Goal: Transaction & Acquisition: Purchase product/service

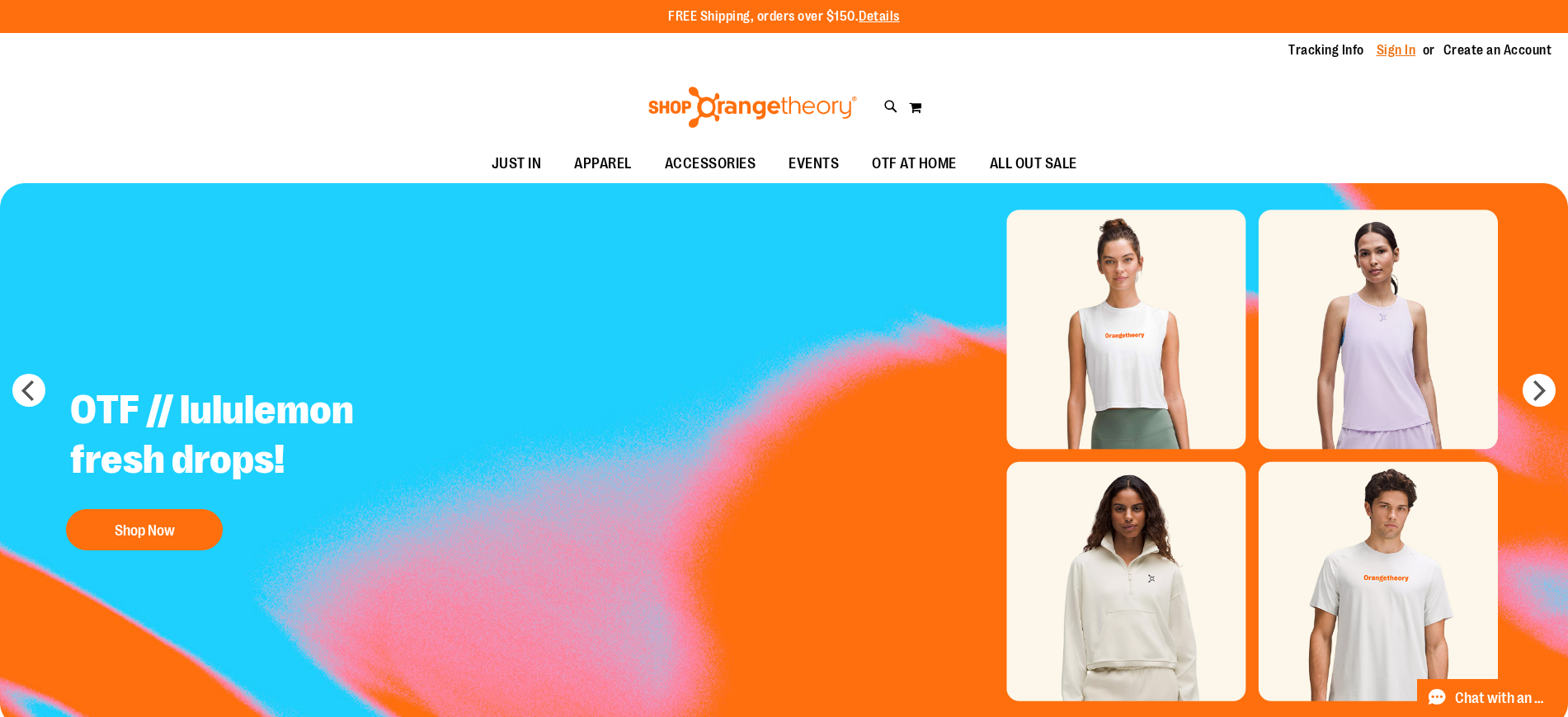
click at [1400, 48] on link "Sign In" at bounding box center [1396, 51] width 40 height 18
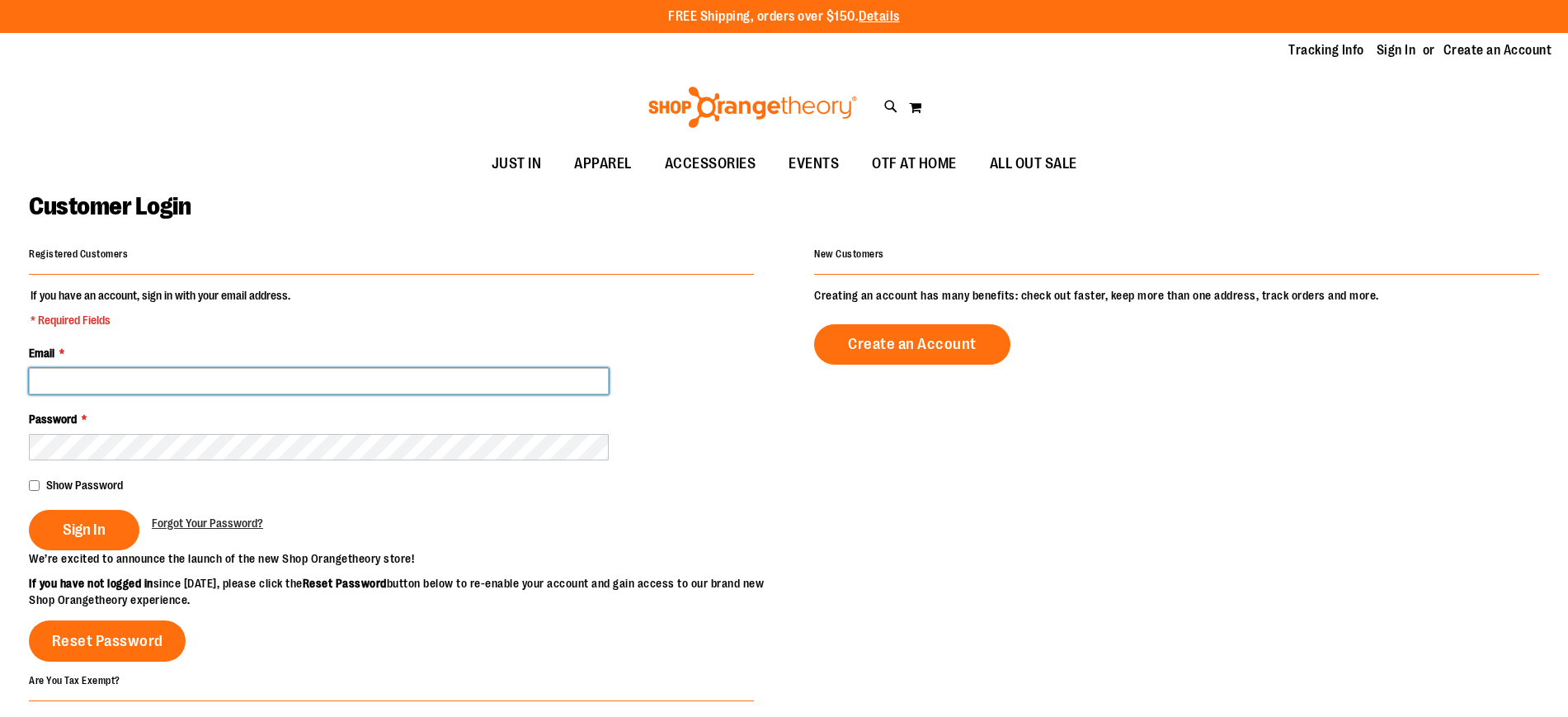
click at [548, 374] on input "Email *" at bounding box center [319, 381] width 580 height 27
type input "**********"
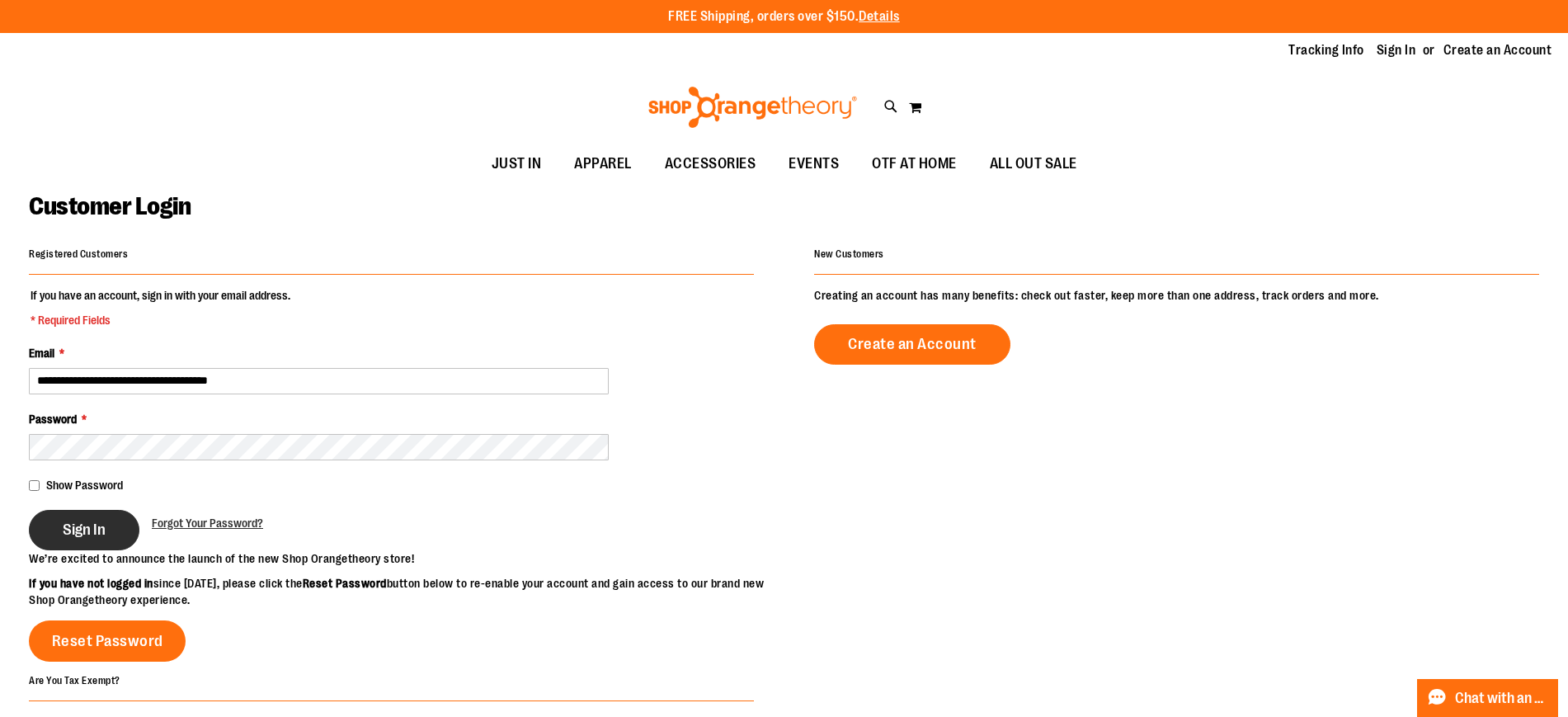
click at [70, 534] on span "Sign In" at bounding box center [85, 529] width 43 height 18
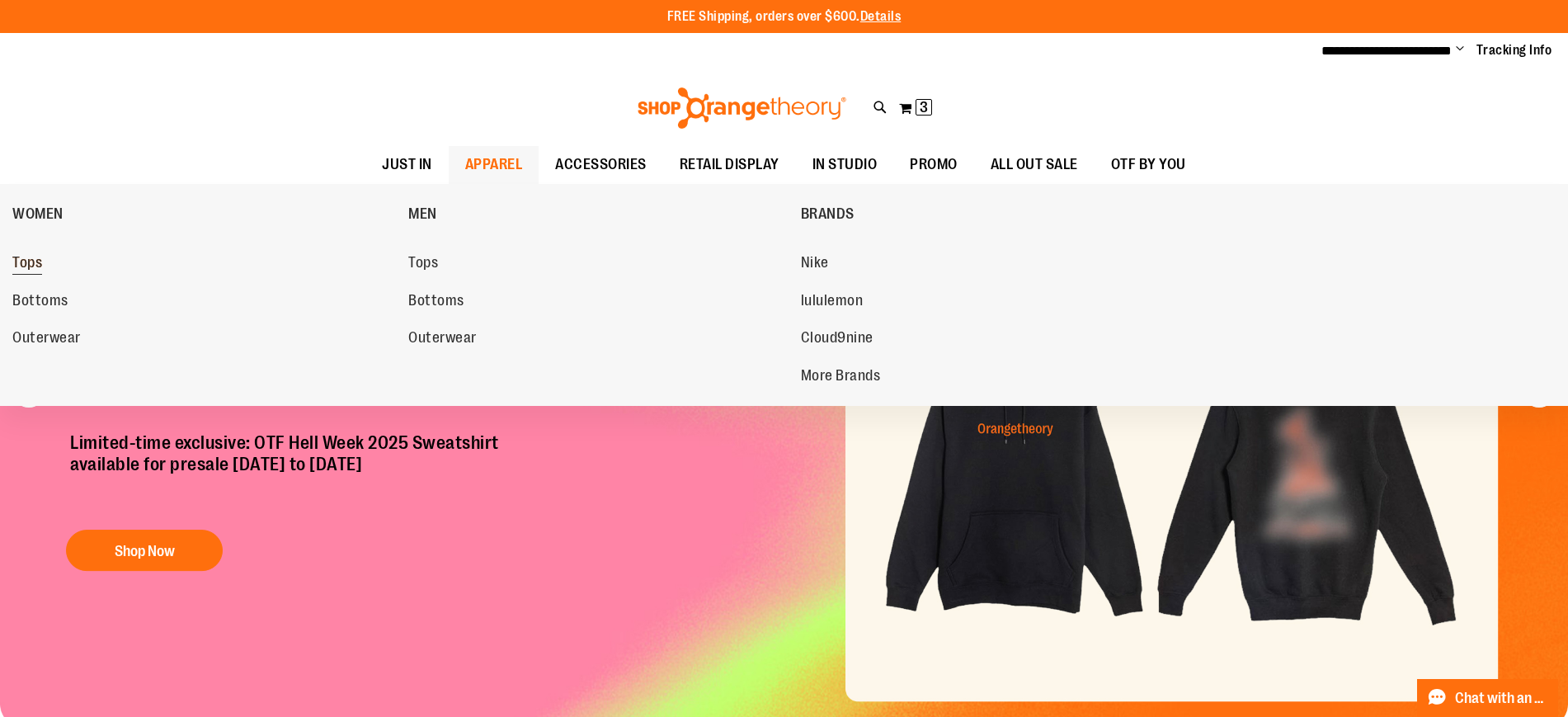
click at [19, 258] on span "Tops" at bounding box center [27, 264] width 30 height 21
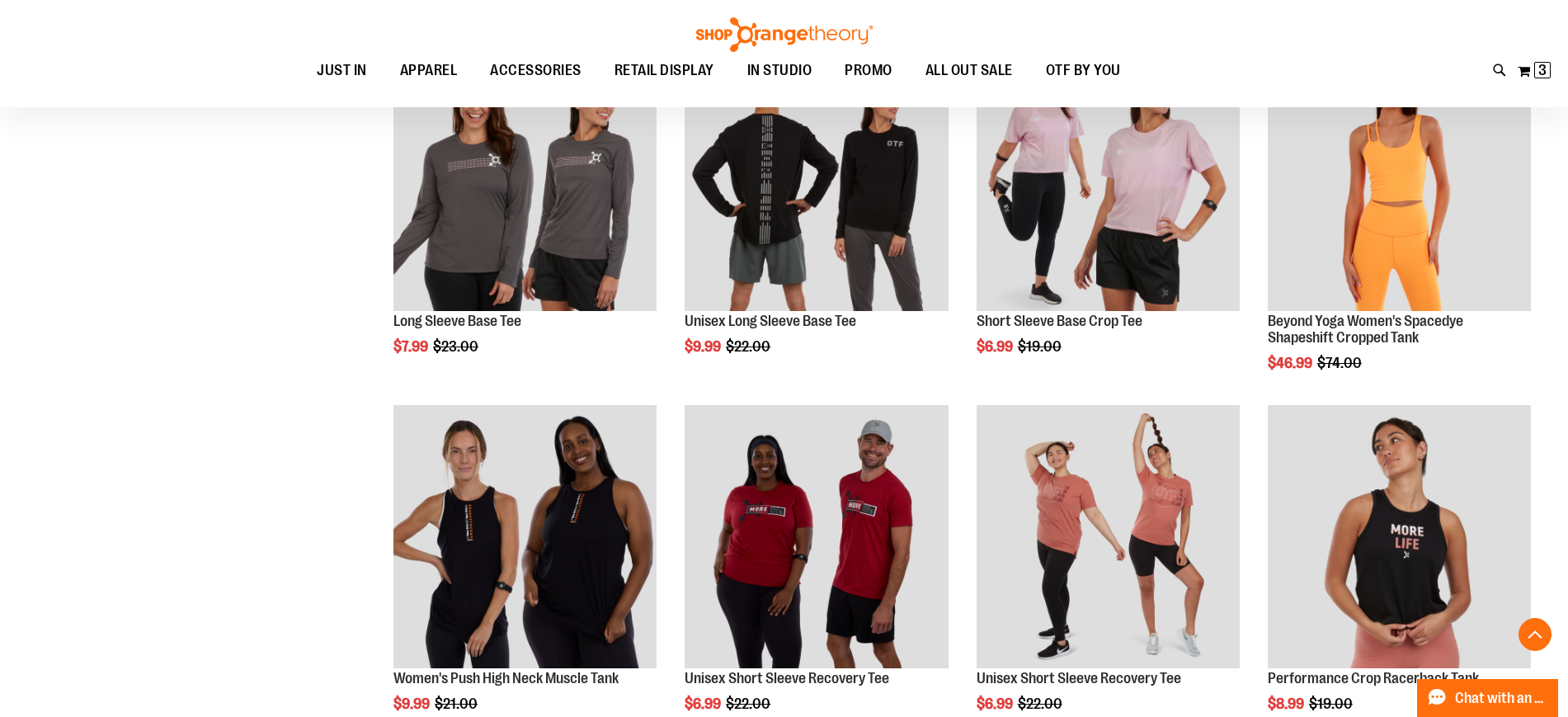
scroll to position [646, 0]
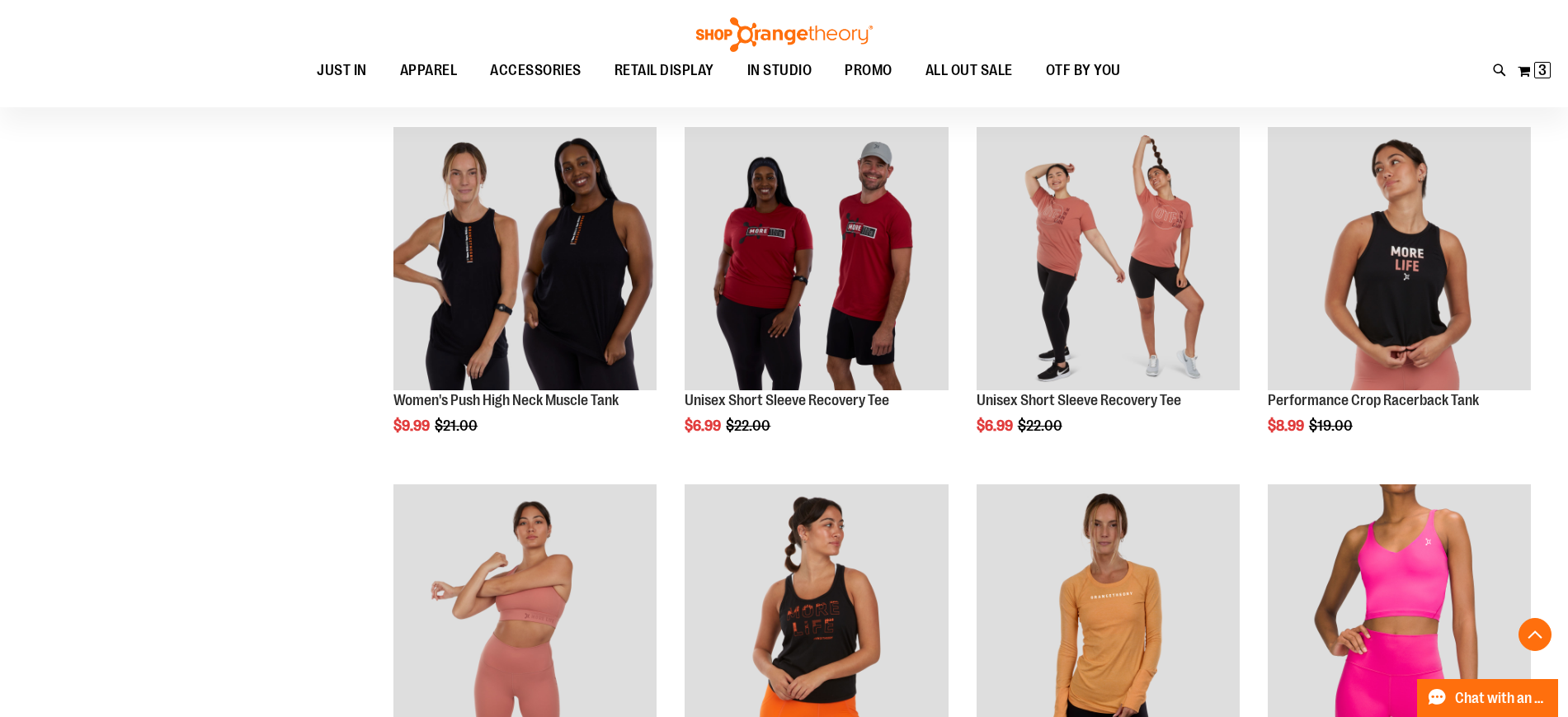
scroll to position [924, 0]
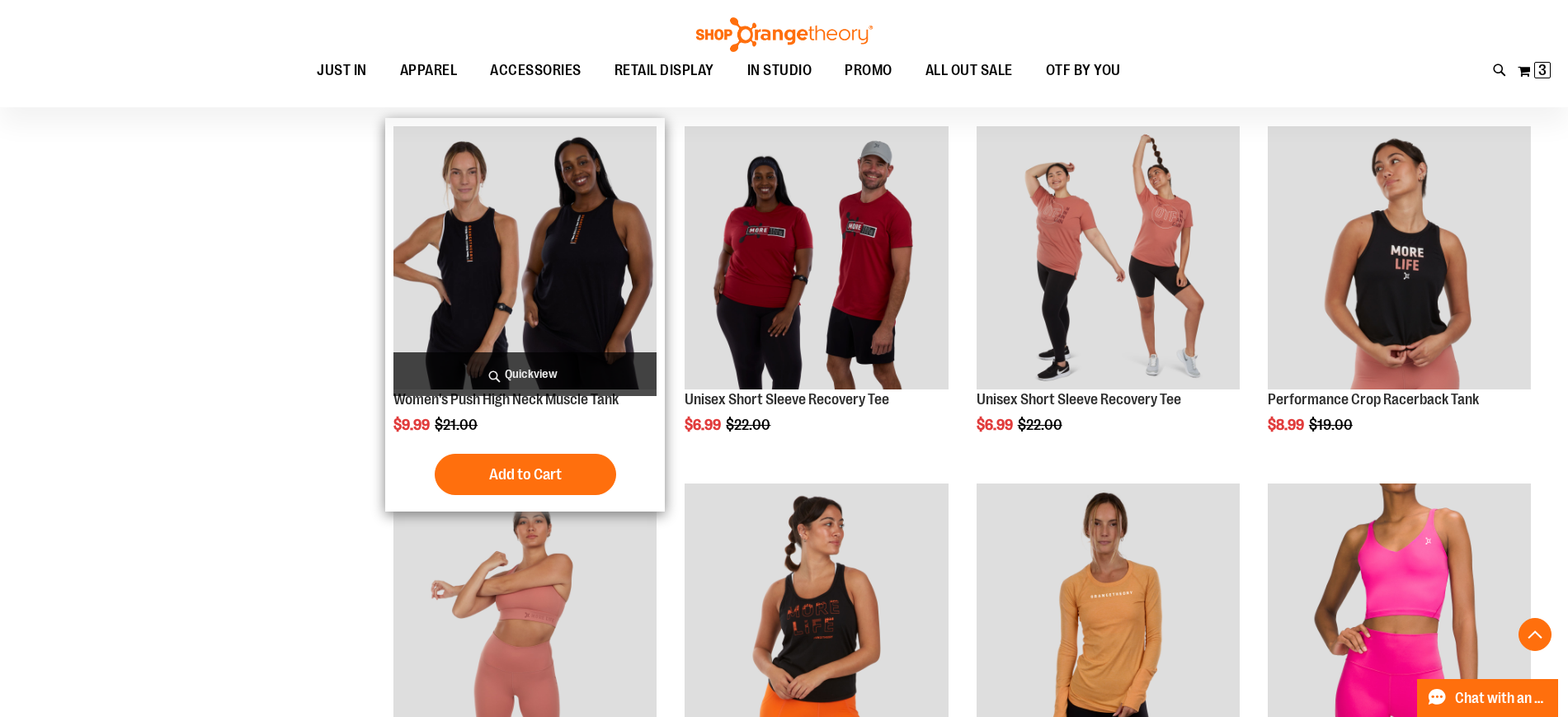
click at [527, 246] on img "product" at bounding box center [524, 257] width 263 height 263
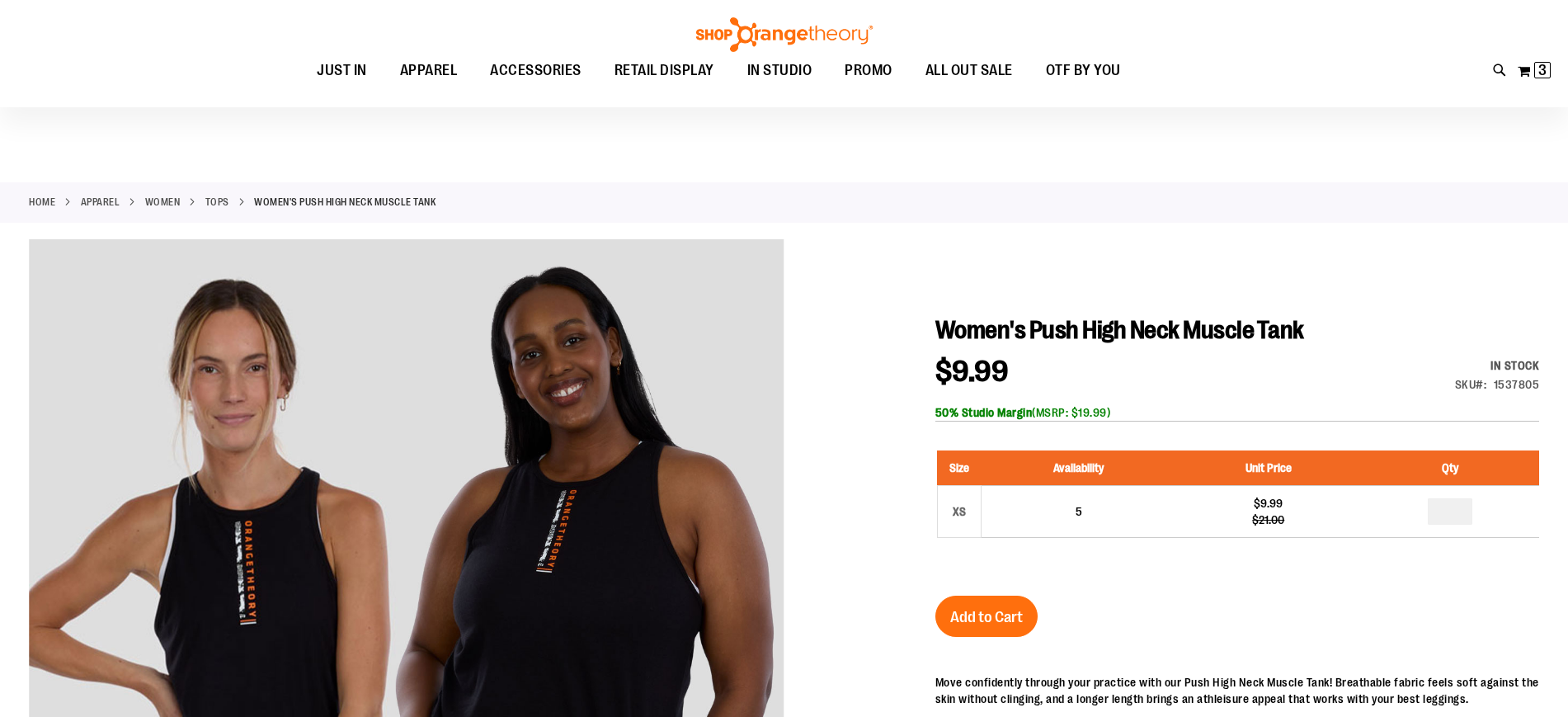
scroll to position [135, 0]
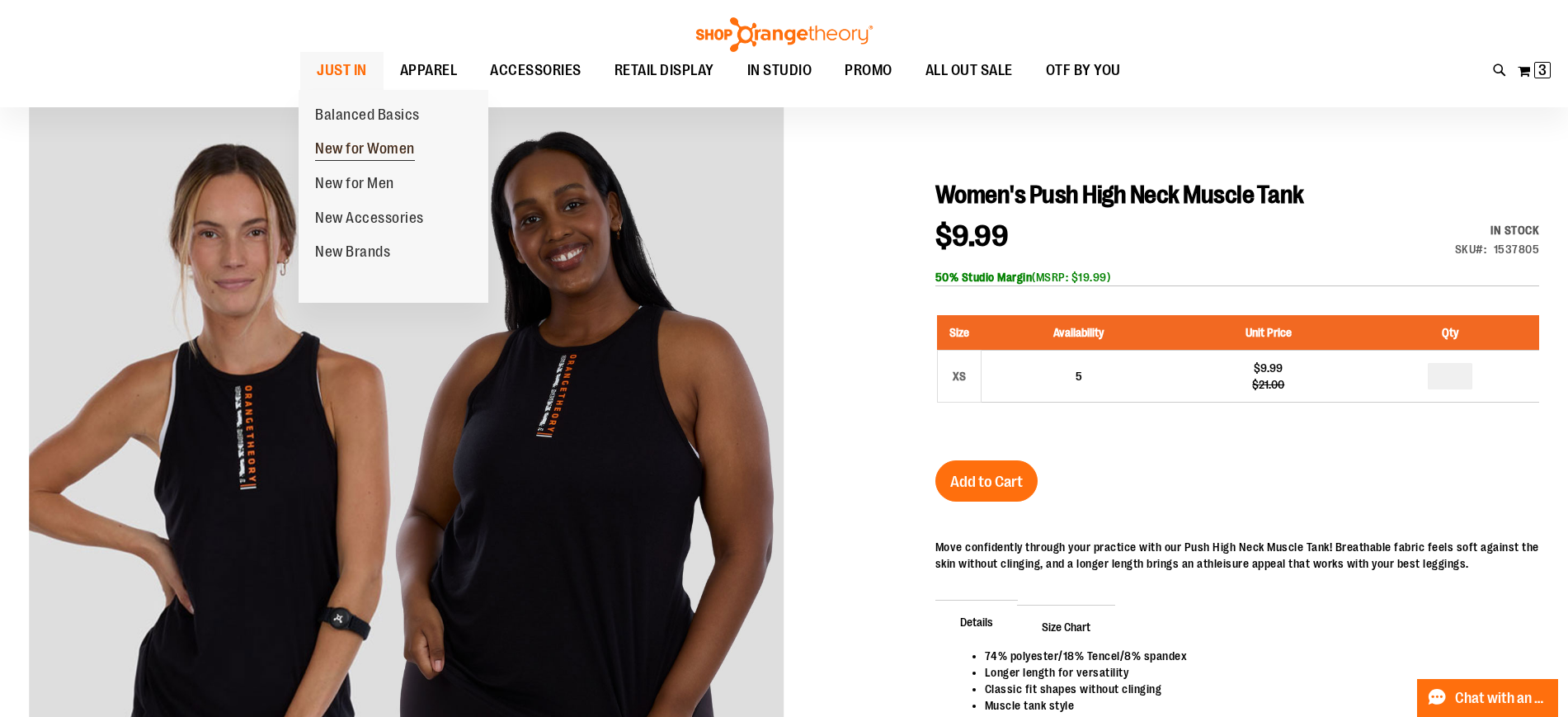
click at [383, 146] on span "New for Women" at bounding box center [365, 150] width 100 height 21
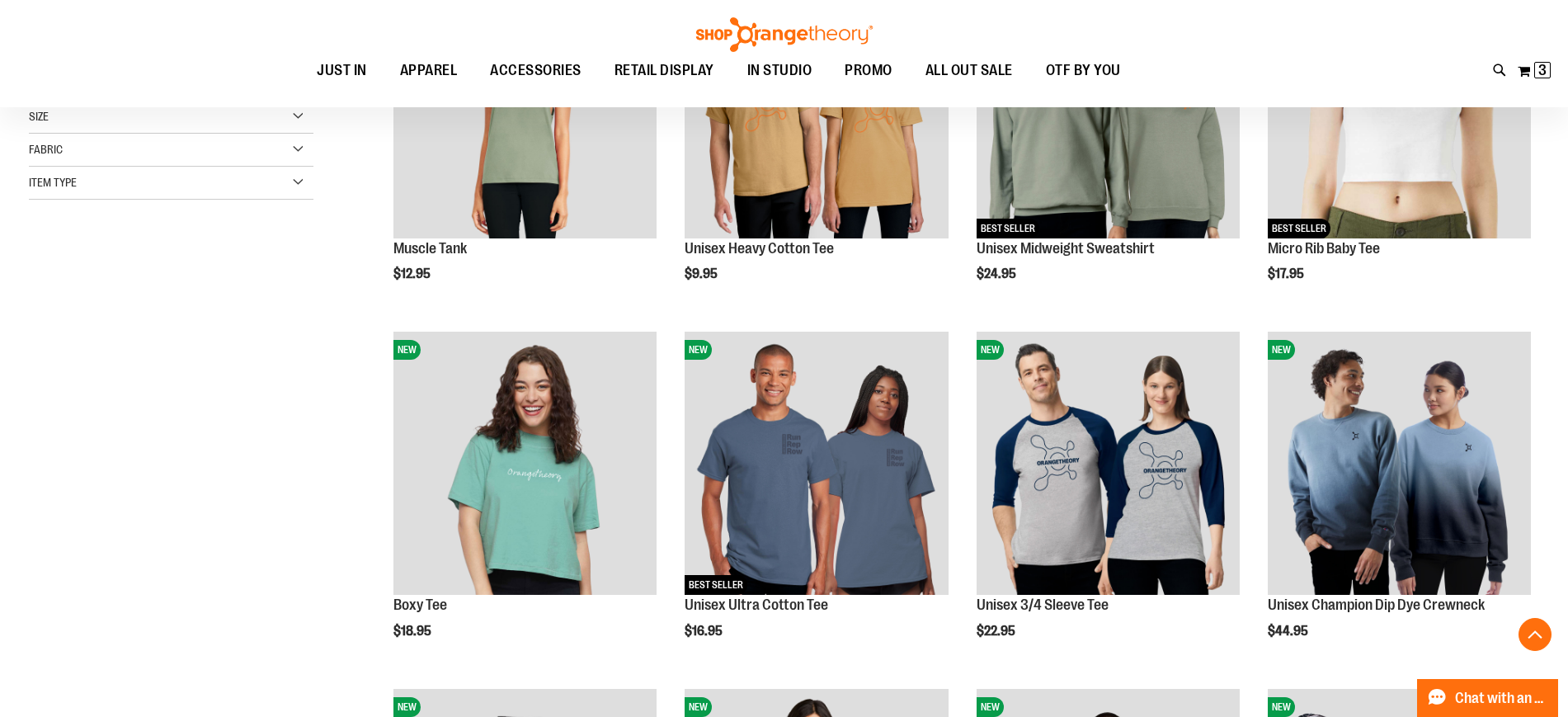
scroll to position [362, 0]
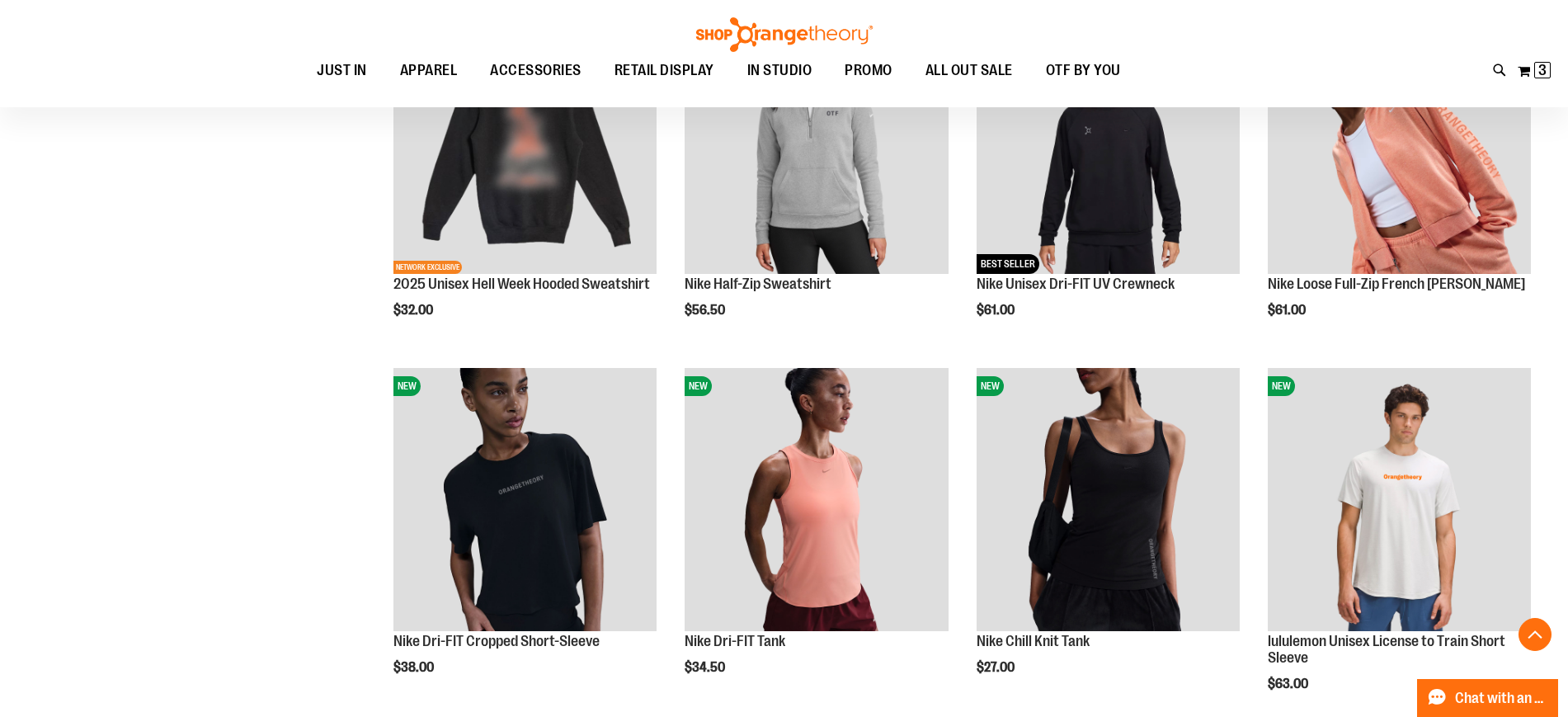
scroll to position [1143, 0]
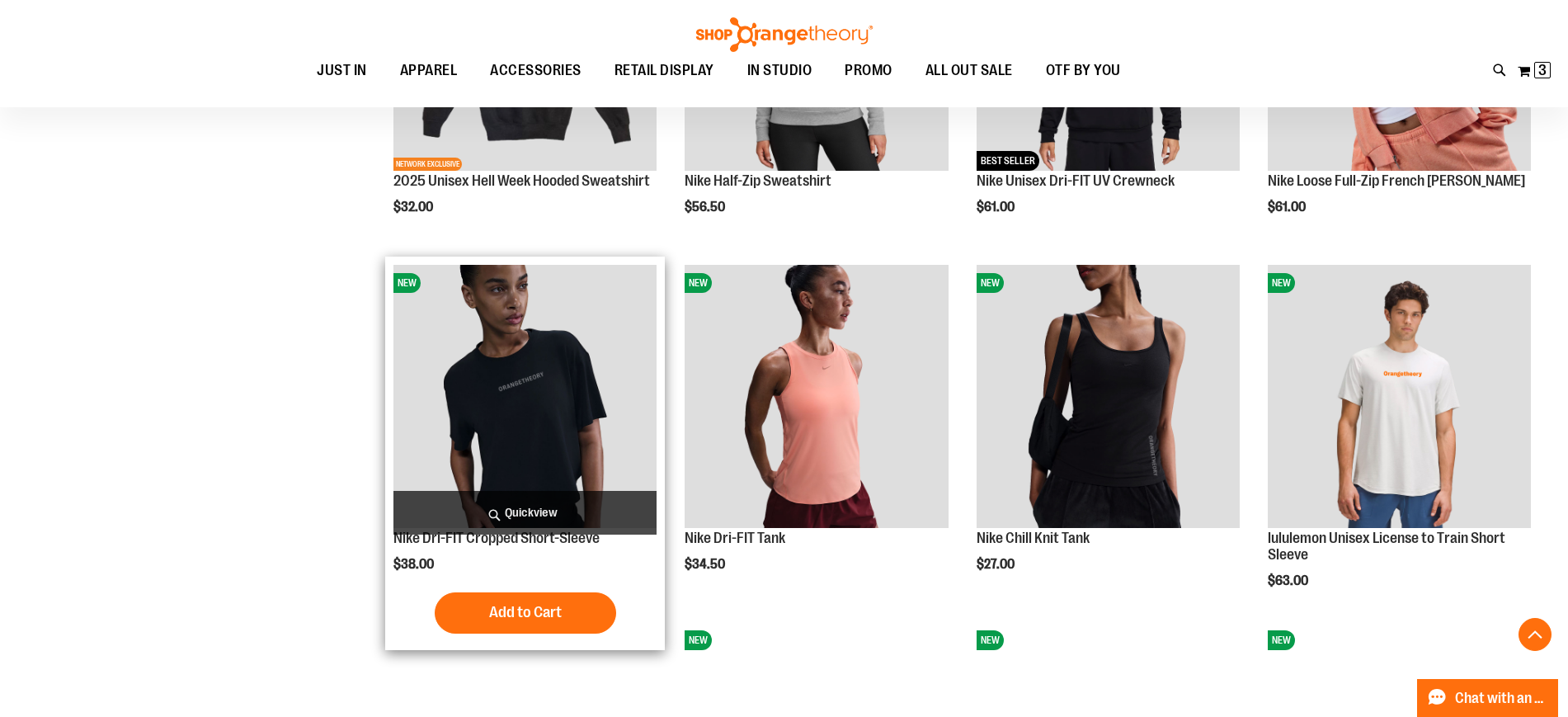
click at [606, 428] on img "product" at bounding box center [524, 396] width 263 height 263
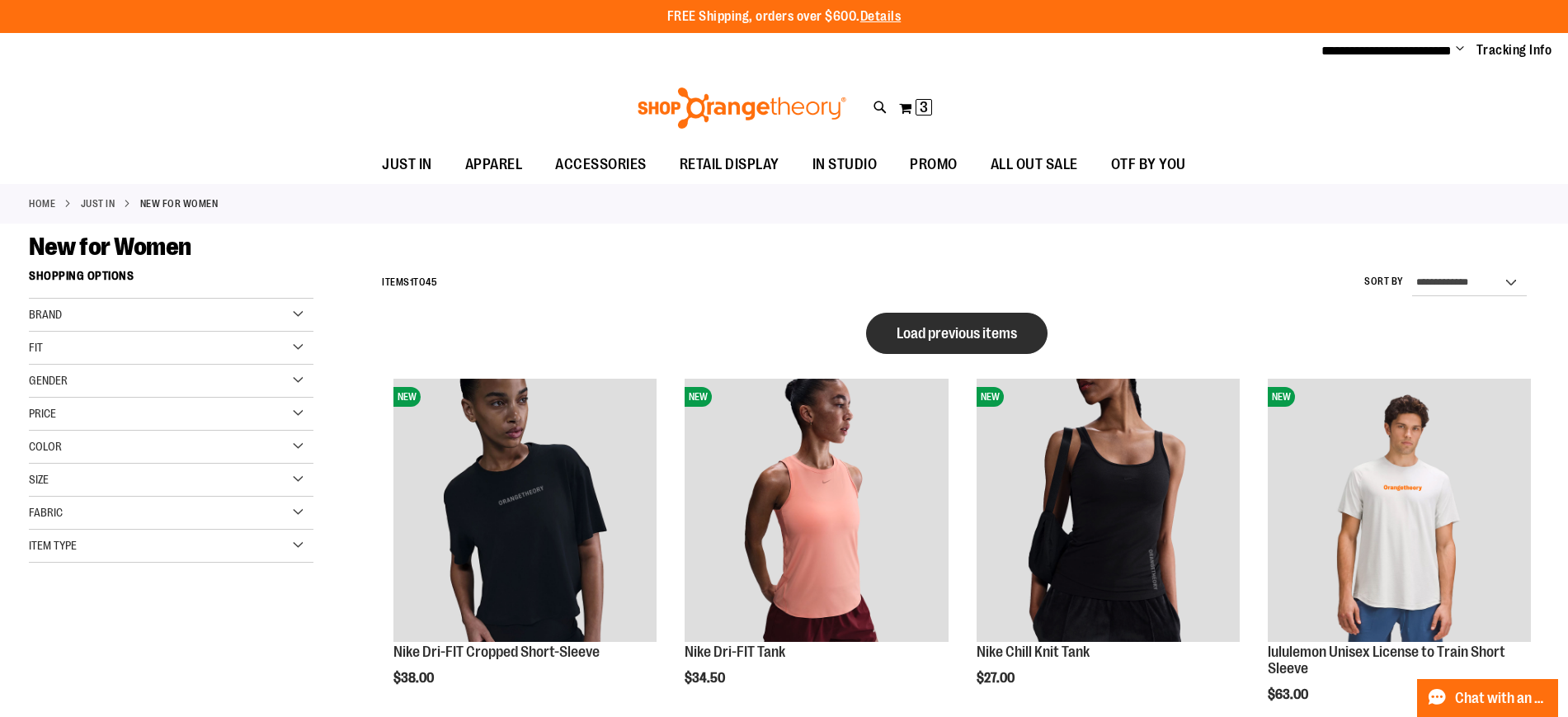
click at [940, 351] on button "Load previous items" at bounding box center [957, 334] width 182 height 41
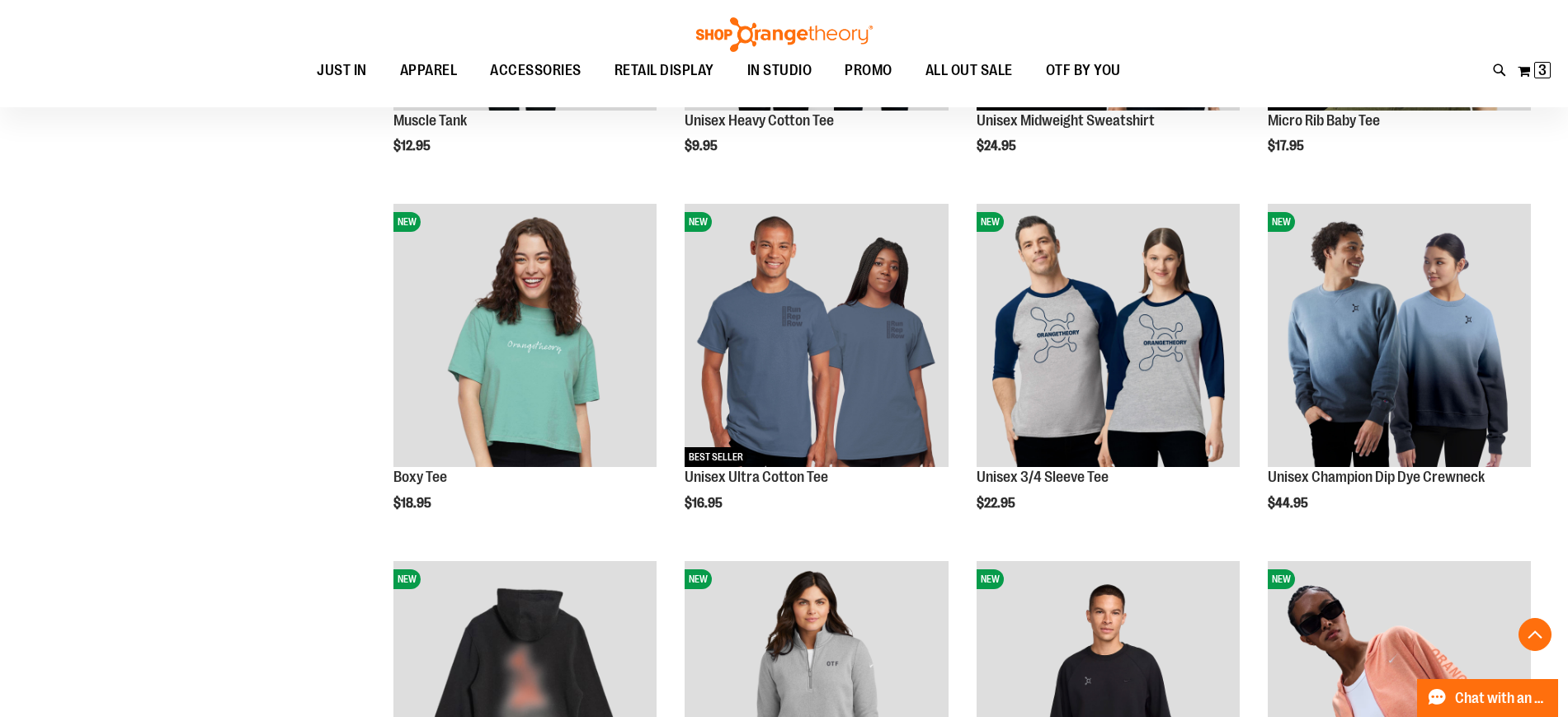
scroll to position [308, 0]
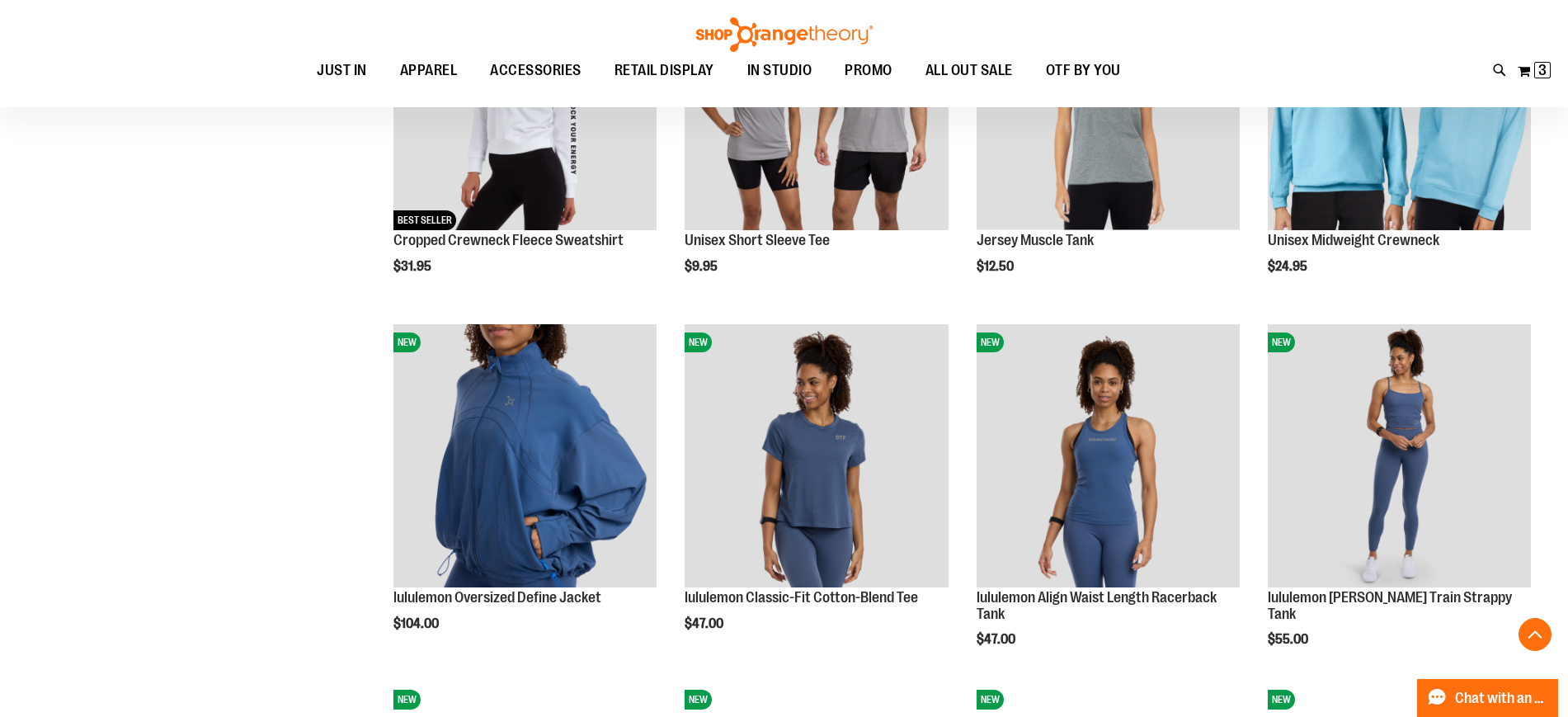
scroll to position [1973, 0]
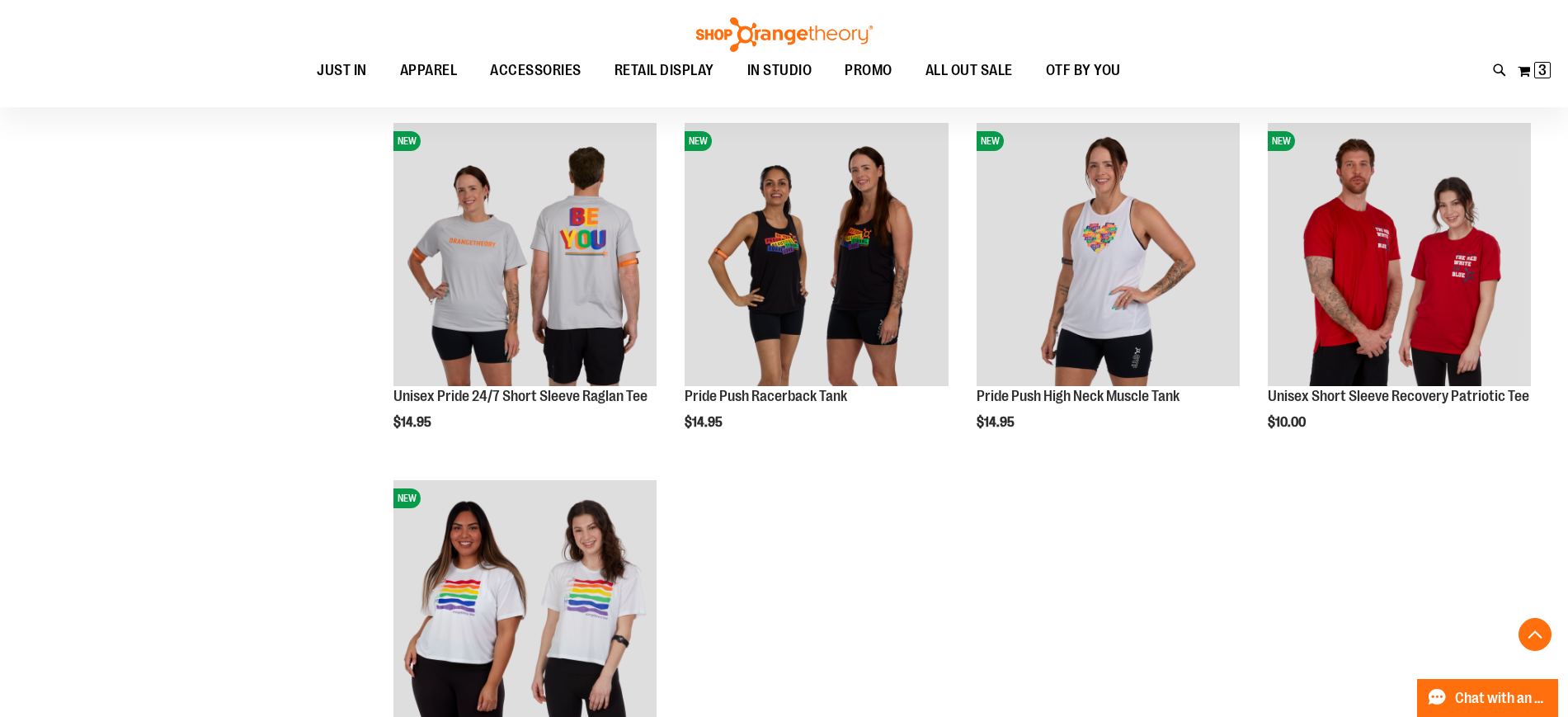
scroll to position [3602, 0]
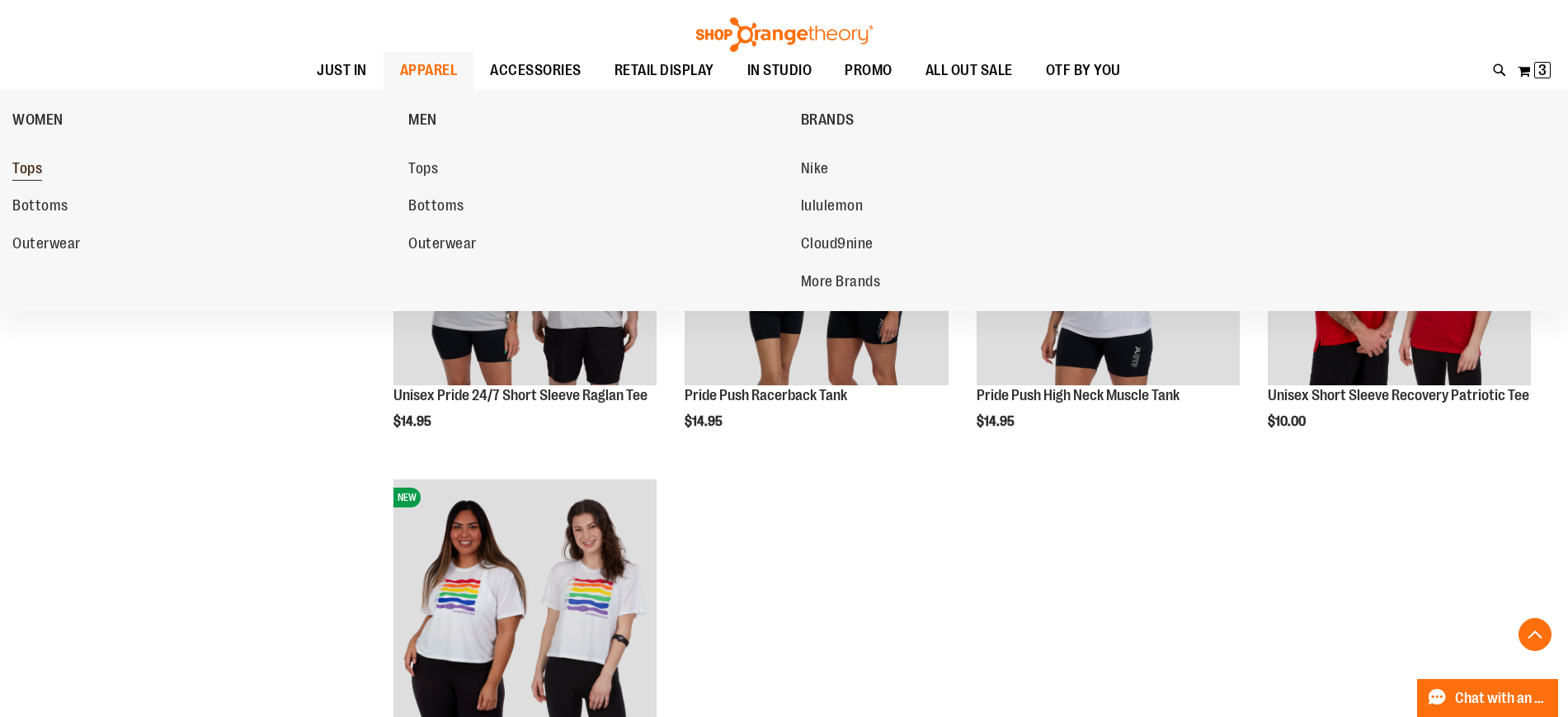
click at [30, 165] on span "Tops" at bounding box center [27, 170] width 30 height 21
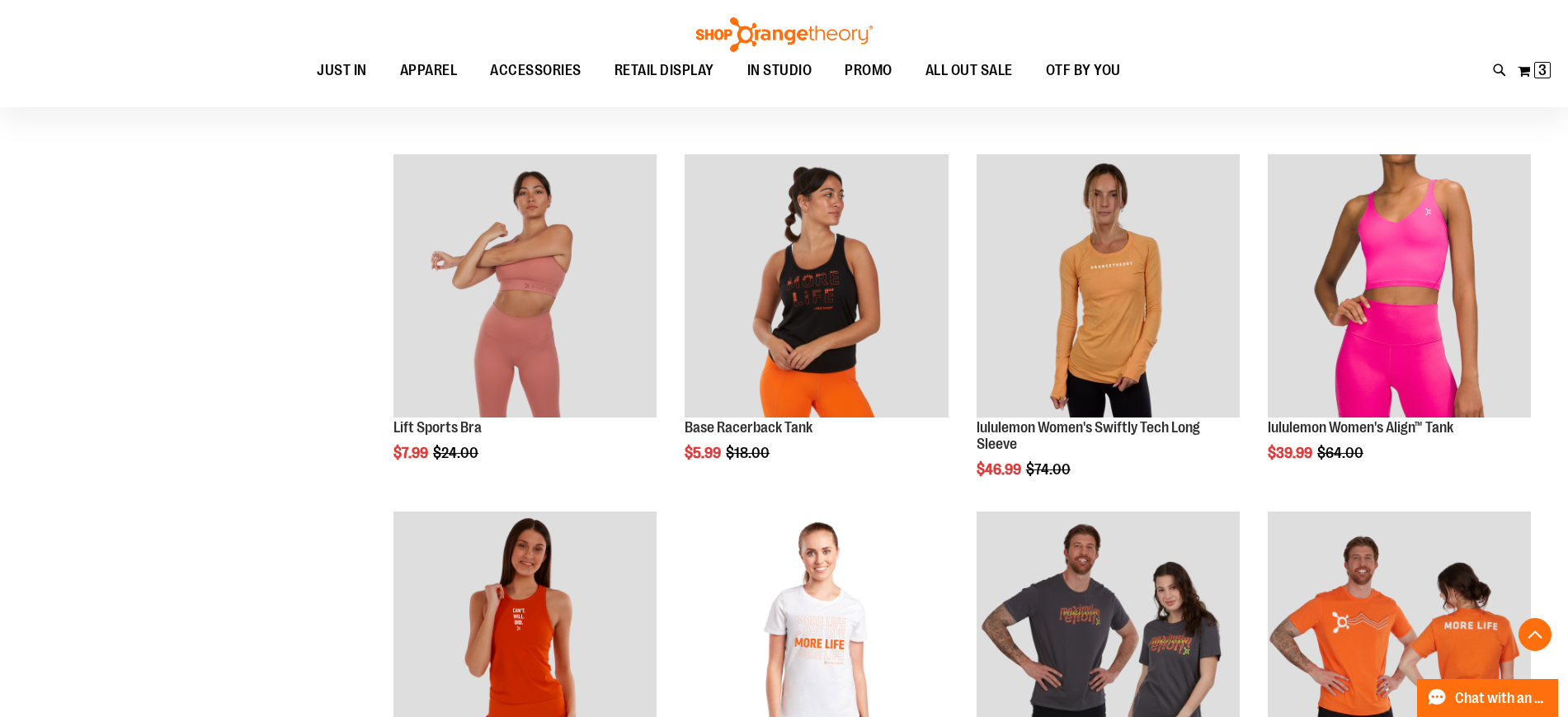
scroll to position [1266, 0]
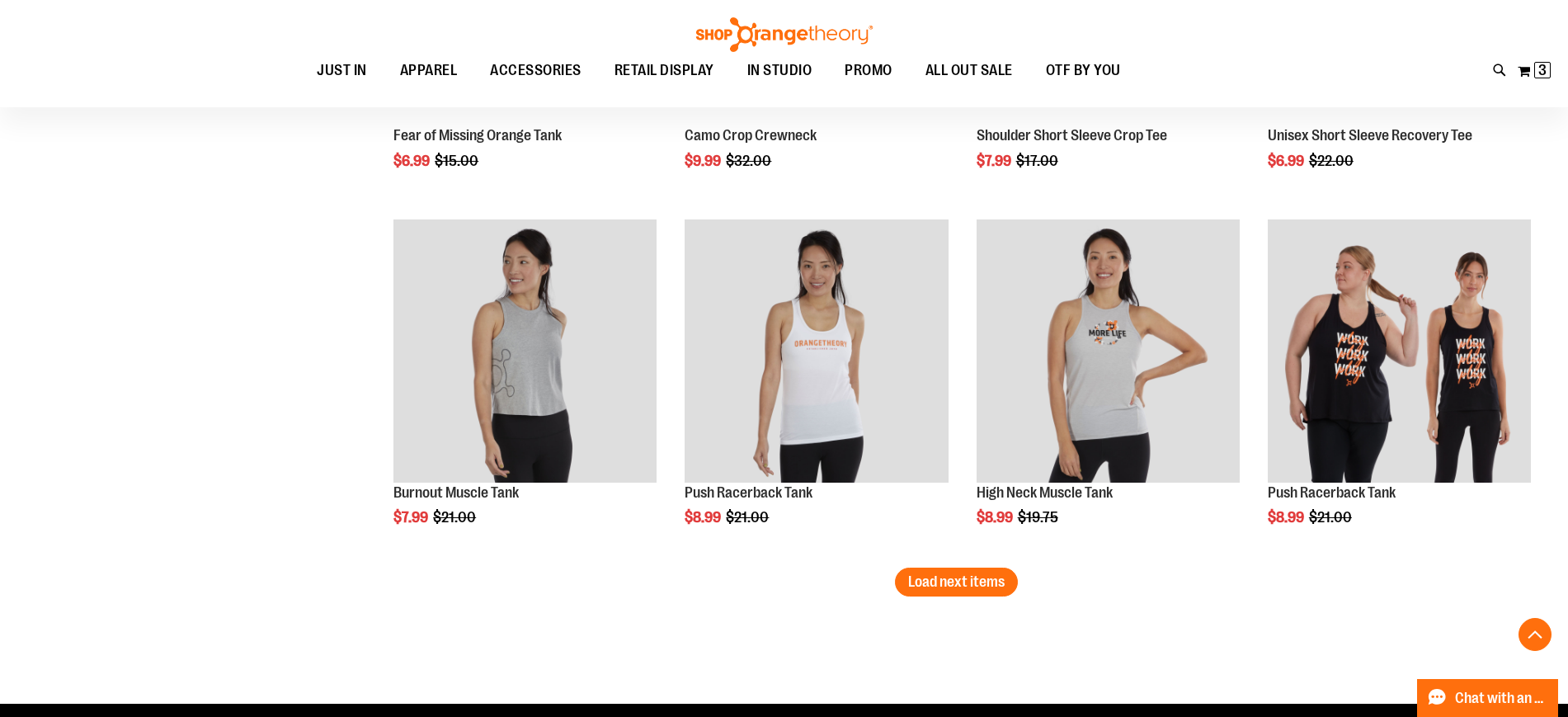
scroll to position [3123, 0]
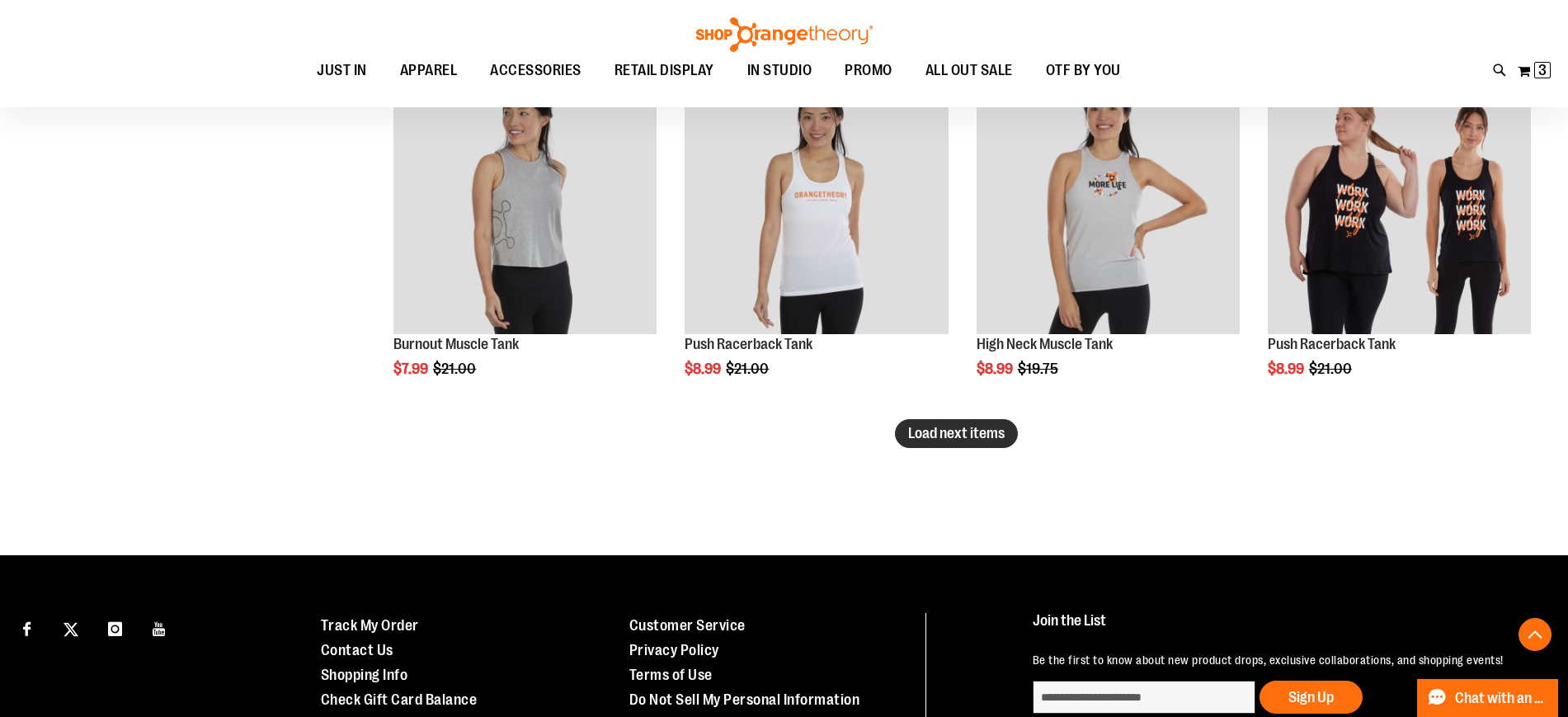
click at [951, 437] on span "Load next items" at bounding box center [957, 433] width 96 height 17
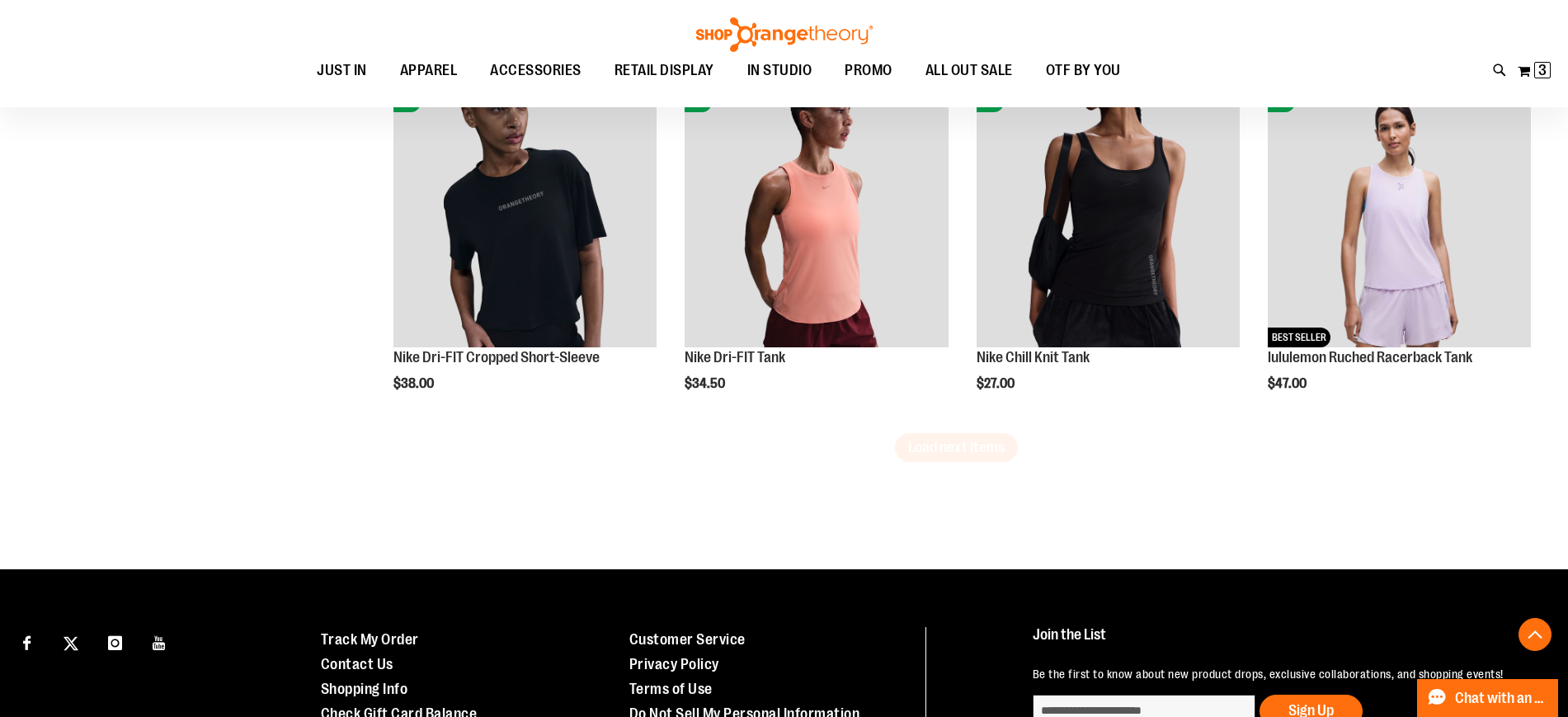
scroll to position [4188, 0]
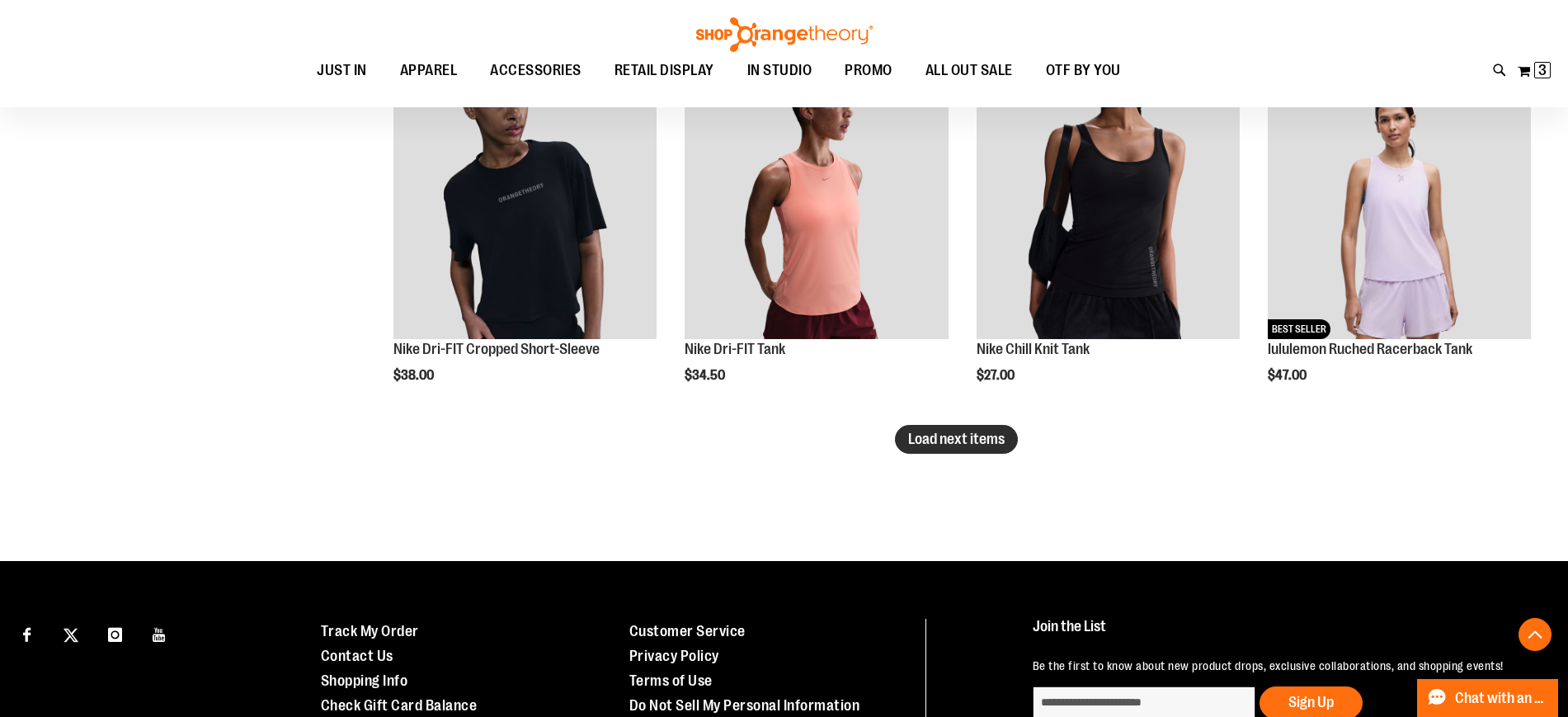
click at [954, 443] on span "Load next items" at bounding box center [957, 439] width 96 height 17
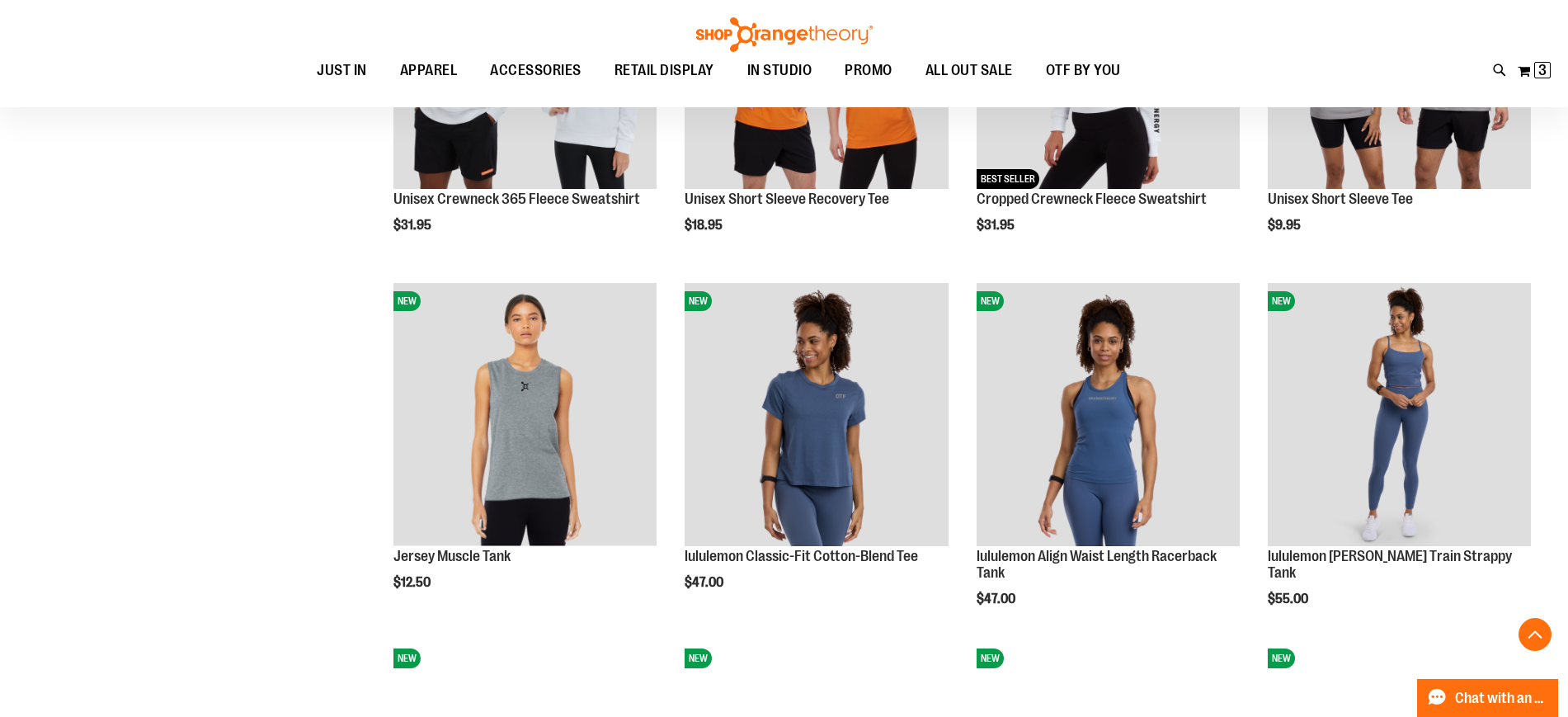
scroll to position [5048, 0]
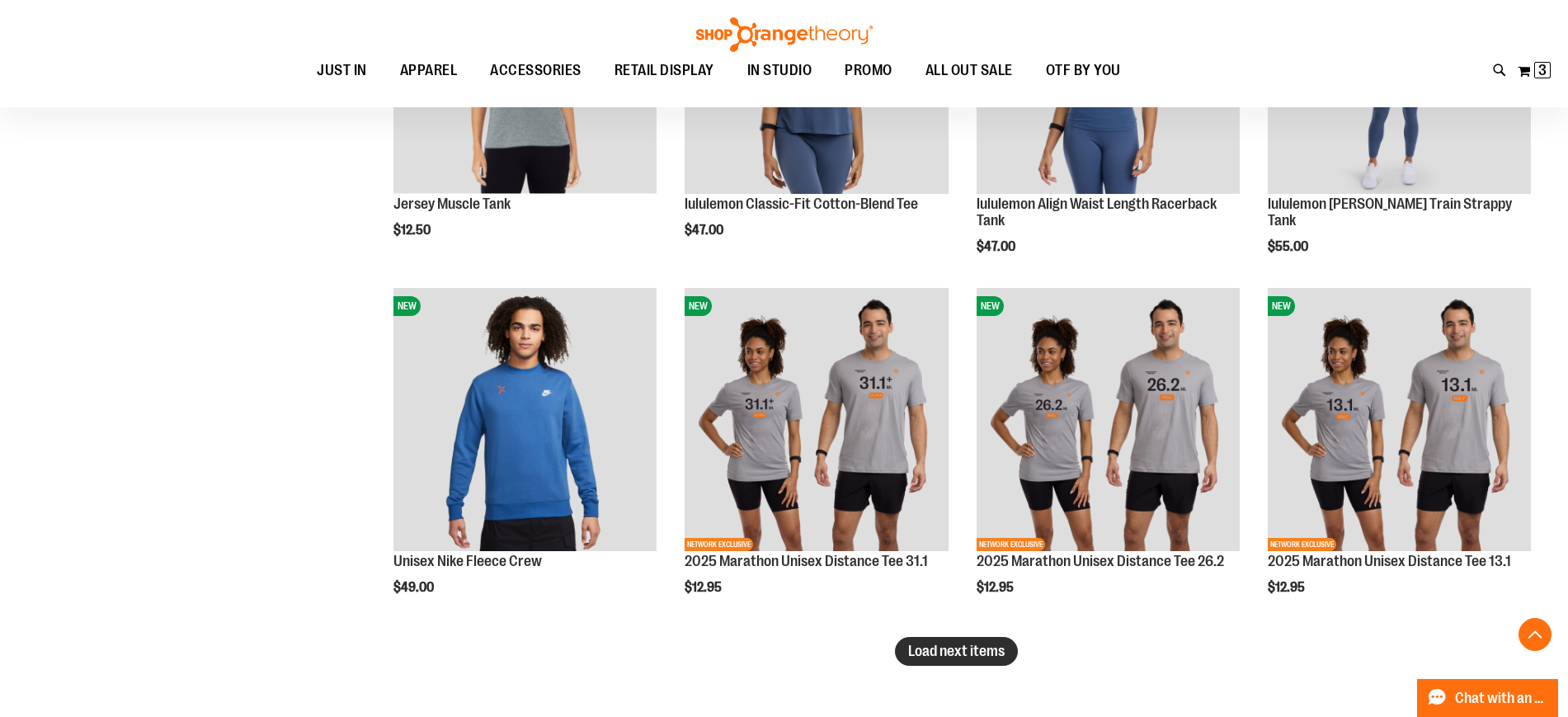
click at [960, 639] on button "Load next items" at bounding box center [957, 651] width 123 height 29
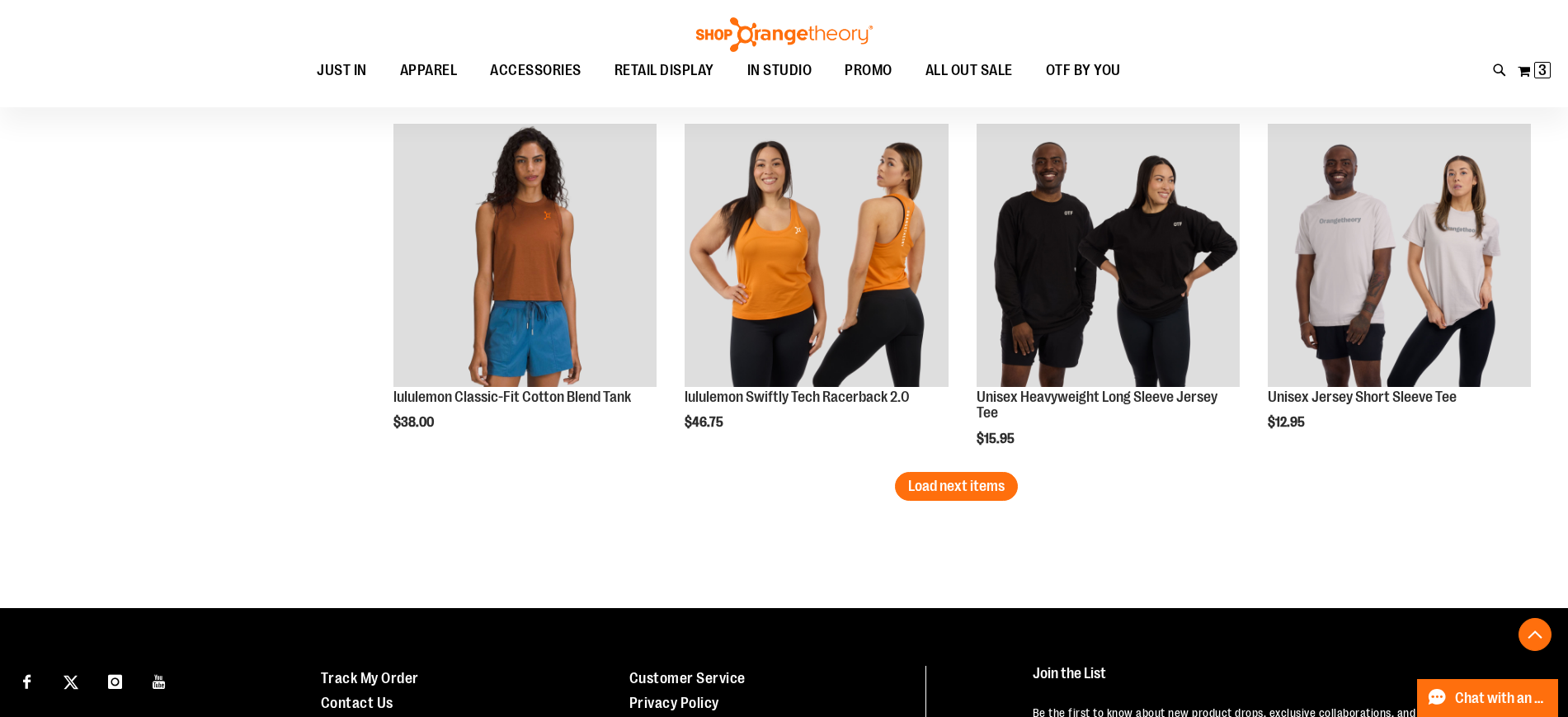
scroll to position [6285, 0]
click at [936, 491] on span "Load next items" at bounding box center [957, 485] width 96 height 17
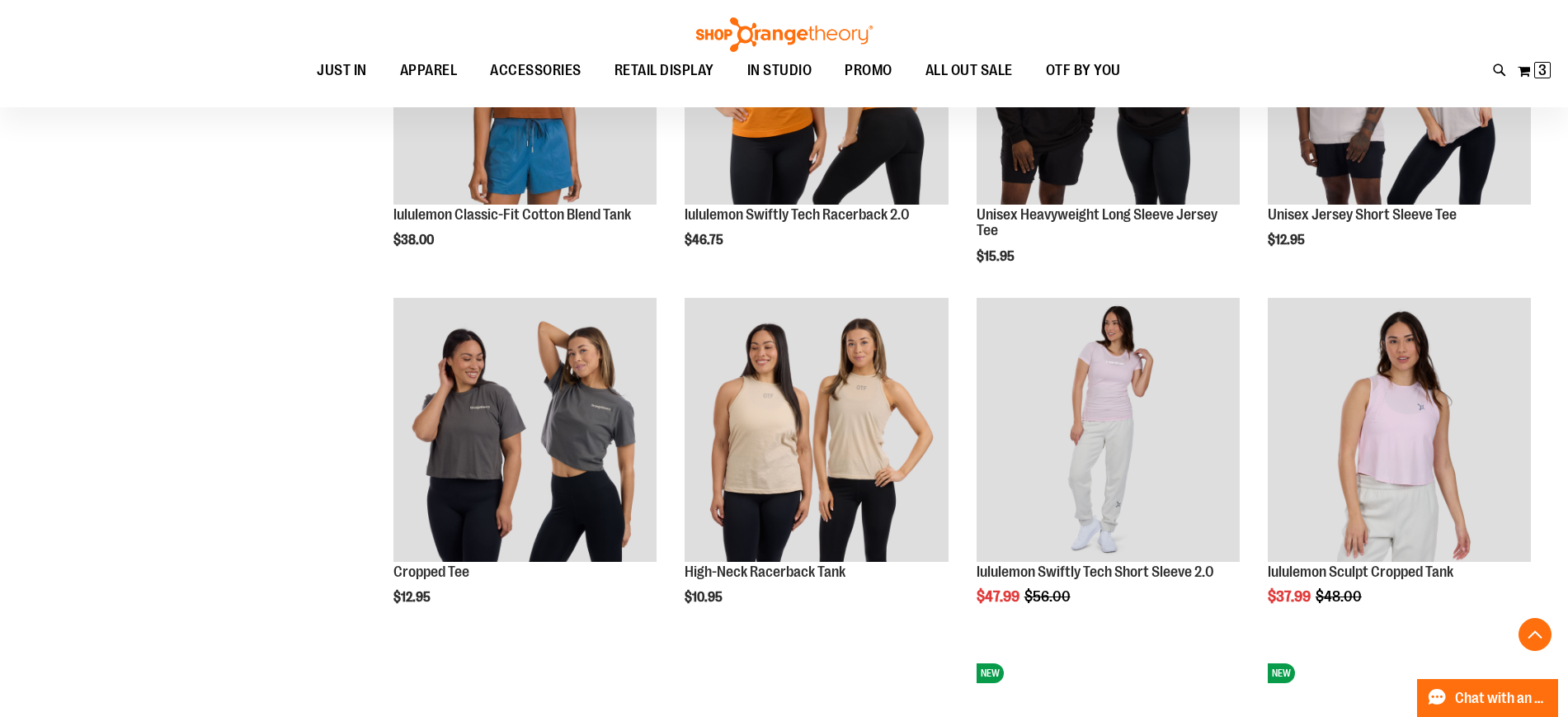
scroll to position [6465, 0]
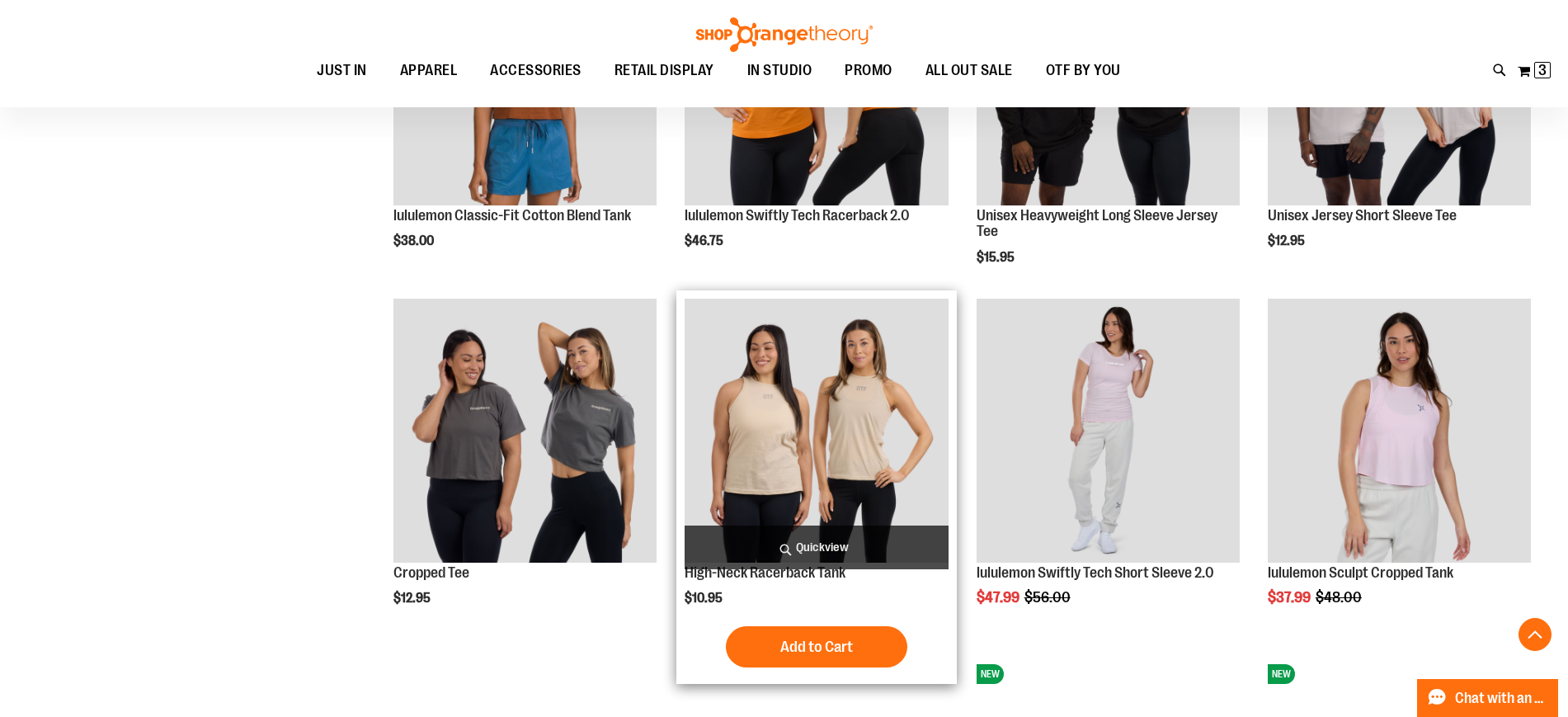
click at [813, 459] on img "product" at bounding box center [816, 430] width 263 height 263
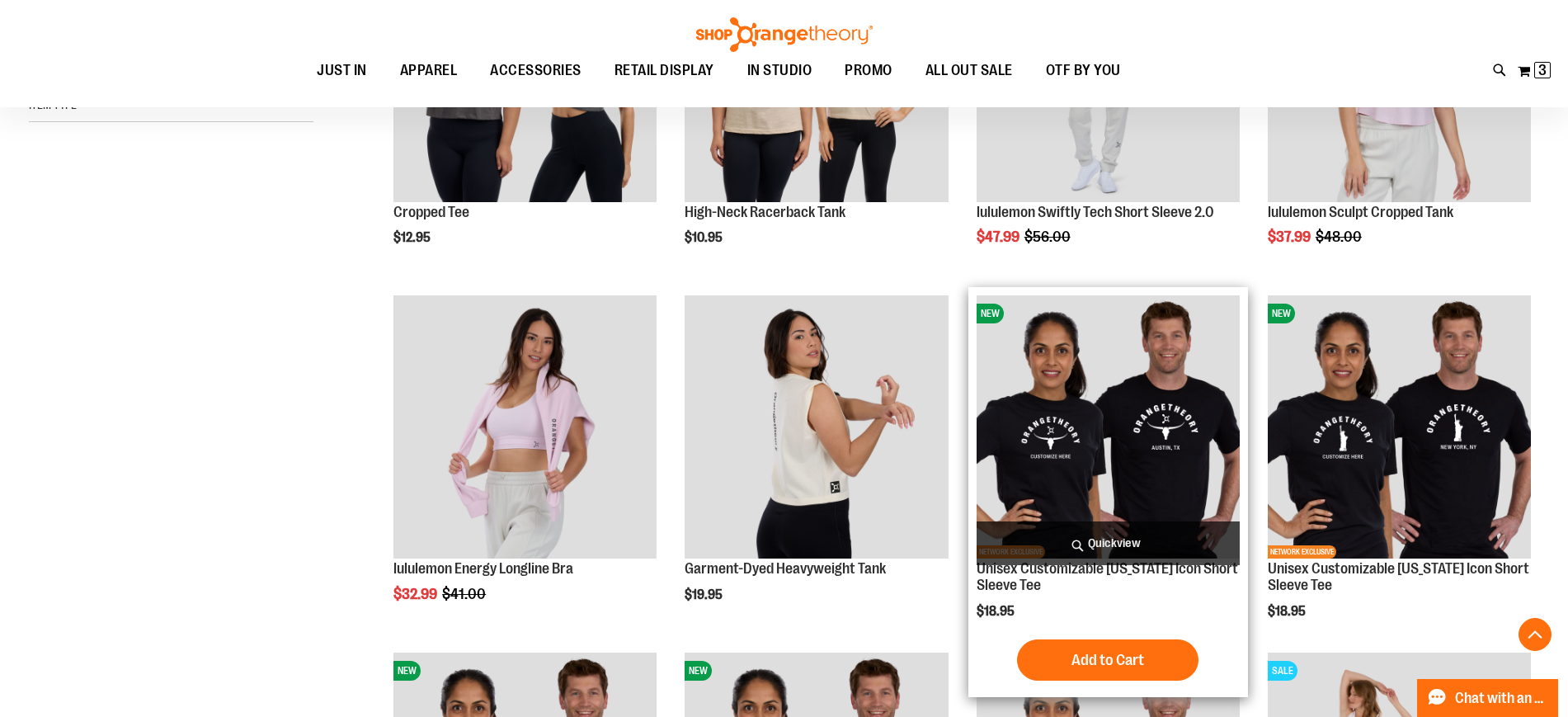
scroll to position [1047, 0]
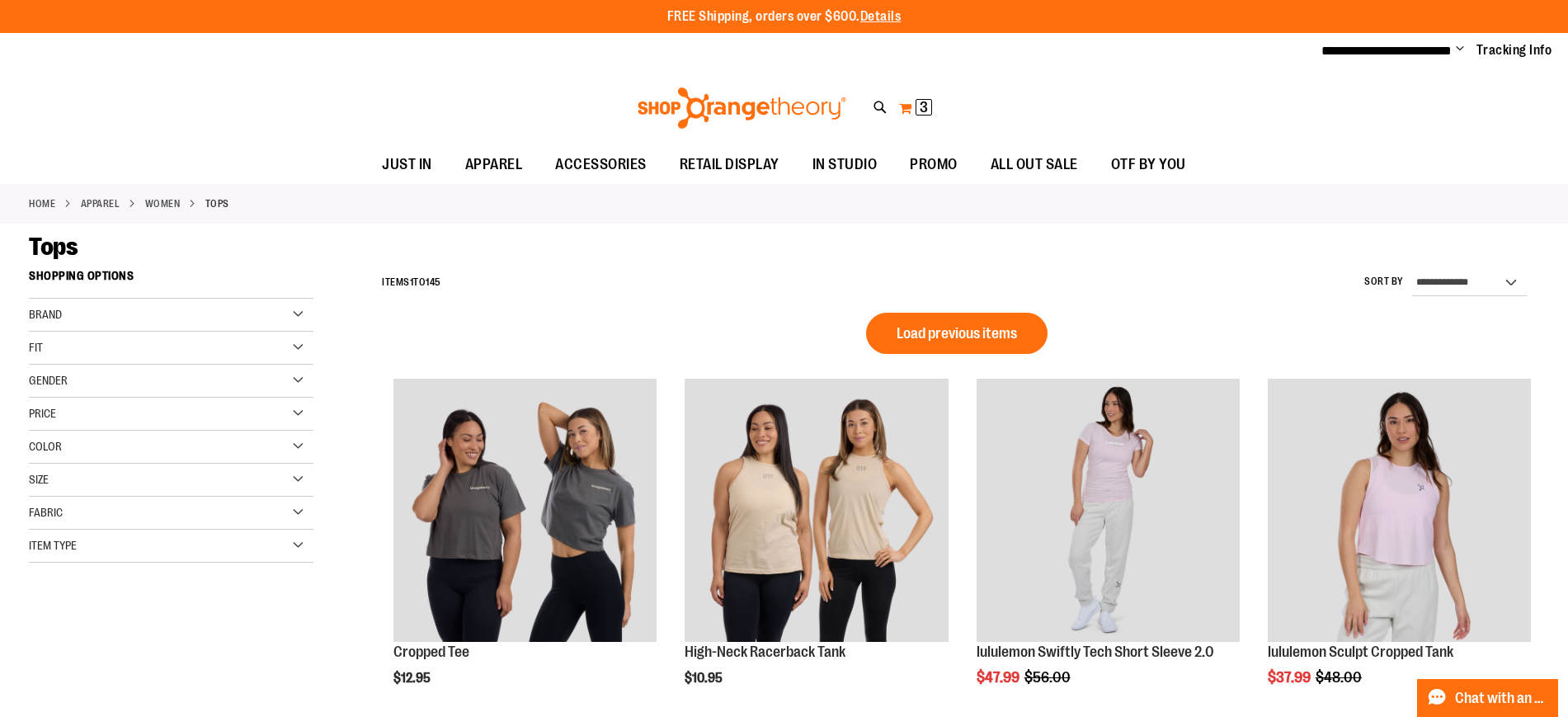
click at [905, 107] on button "My Cart 3 3 items" at bounding box center [916, 108] width 35 height 27
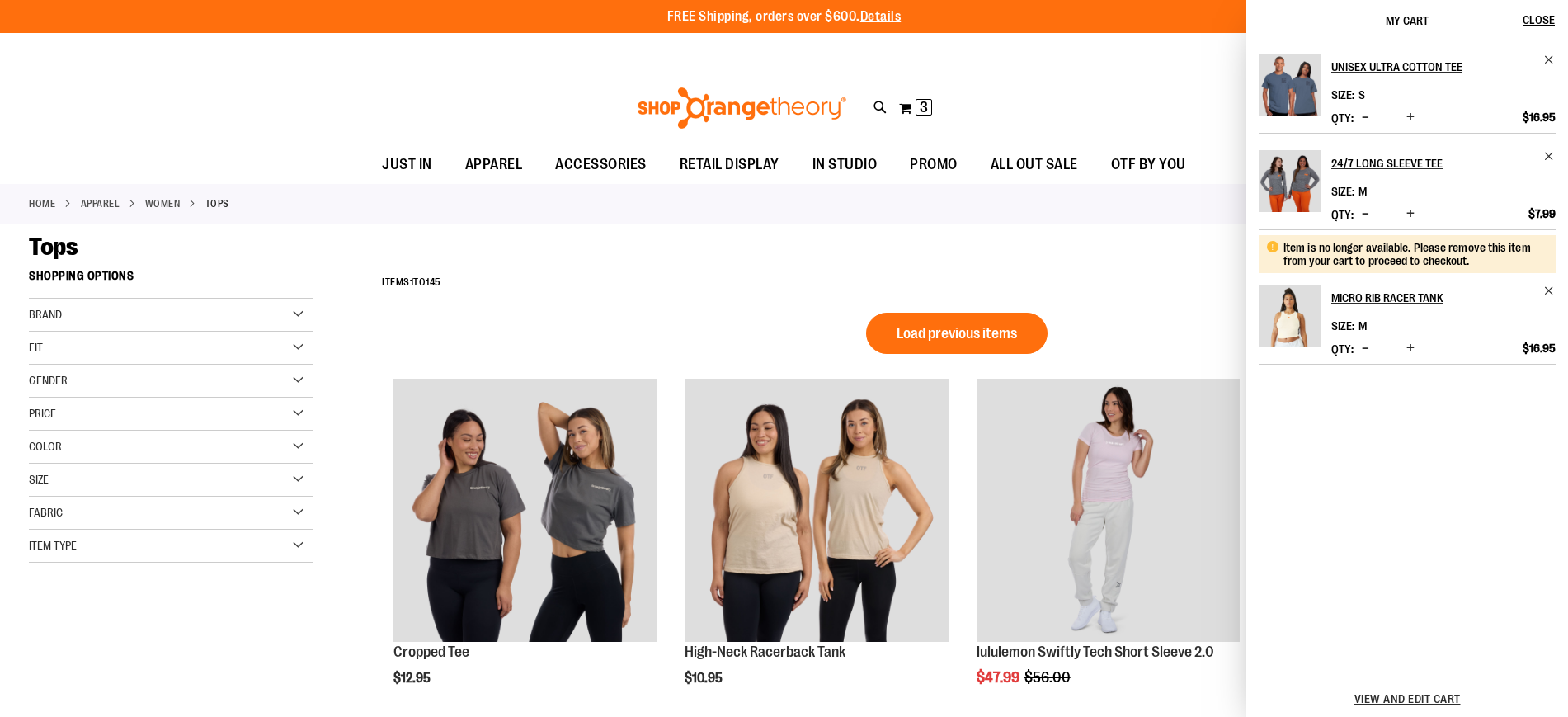
click at [1296, 173] on img "Product" at bounding box center [1289, 181] width 62 height 62
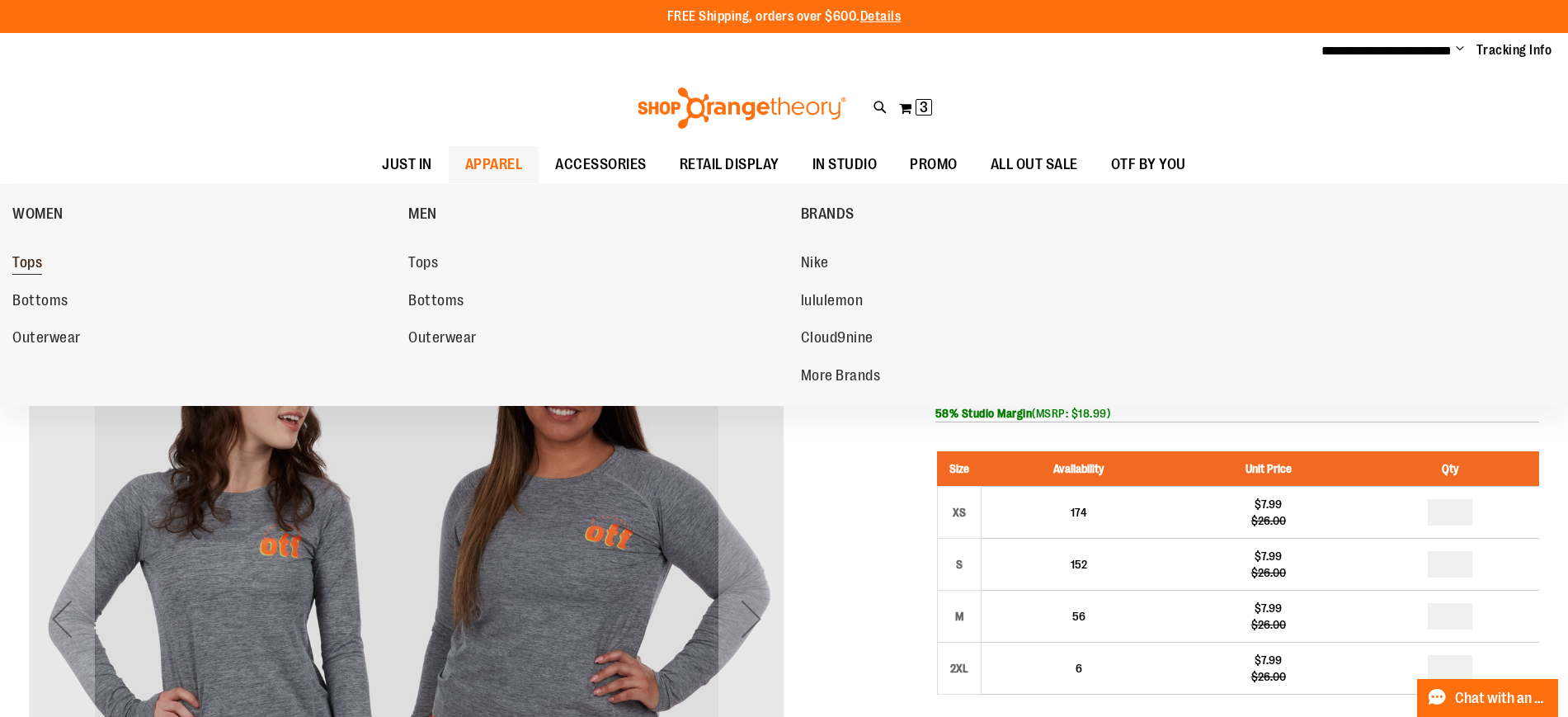
click at [34, 256] on span "Tops" at bounding box center [27, 264] width 30 height 21
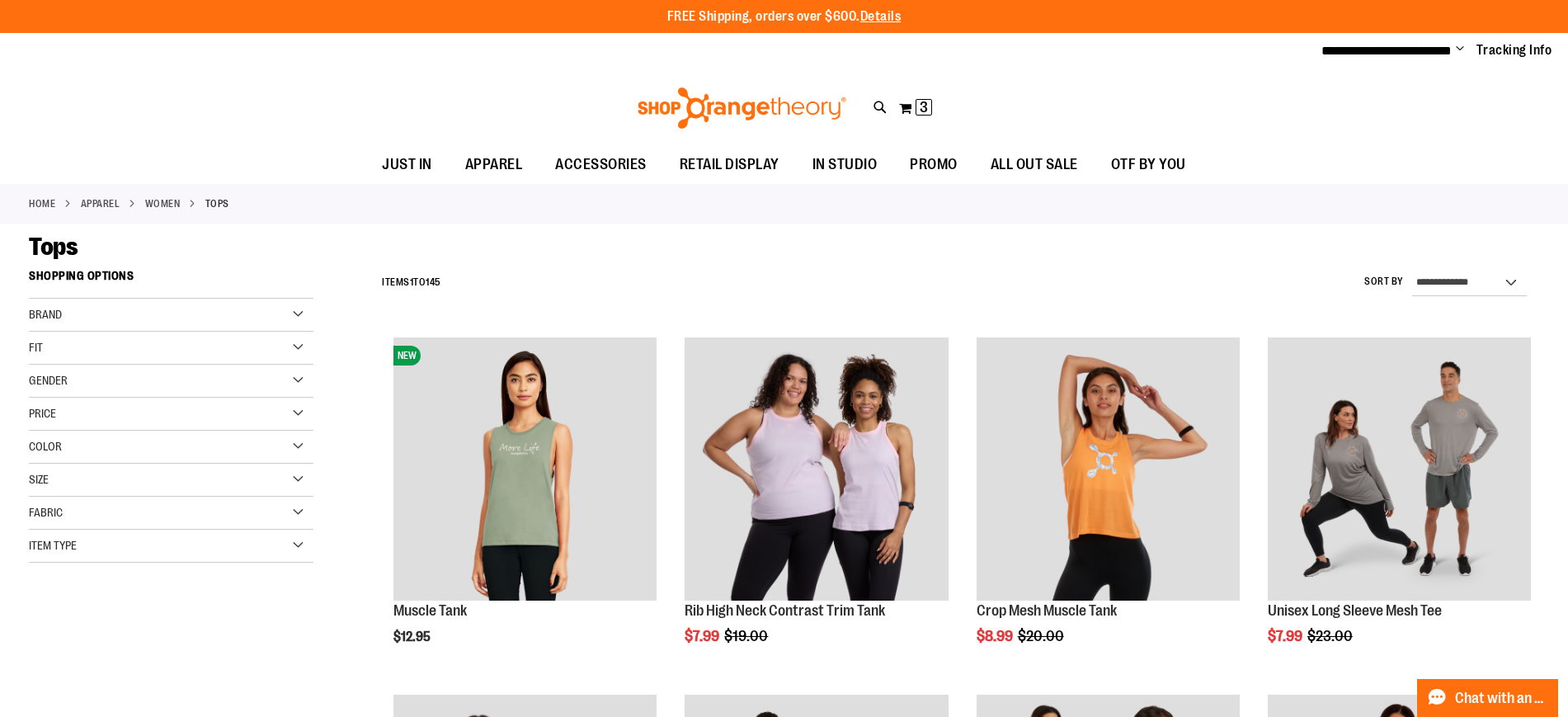
click at [869, 107] on div "Toggle Nav Search Popular Suggestions Advanced Search" at bounding box center [784, 108] width 1568 height 76
click at [879, 107] on icon at bounding box center [880, 107] width 14 height 19
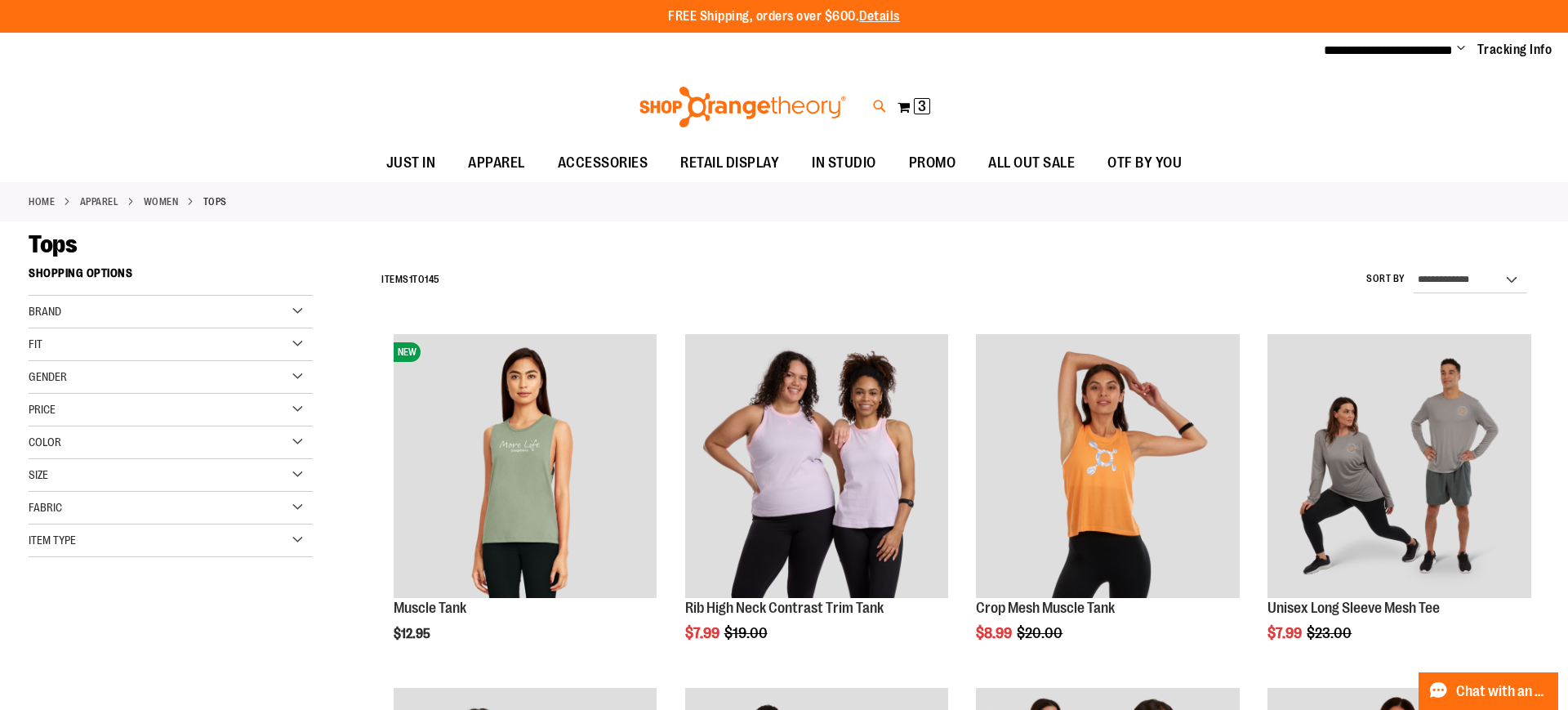
type input "***"
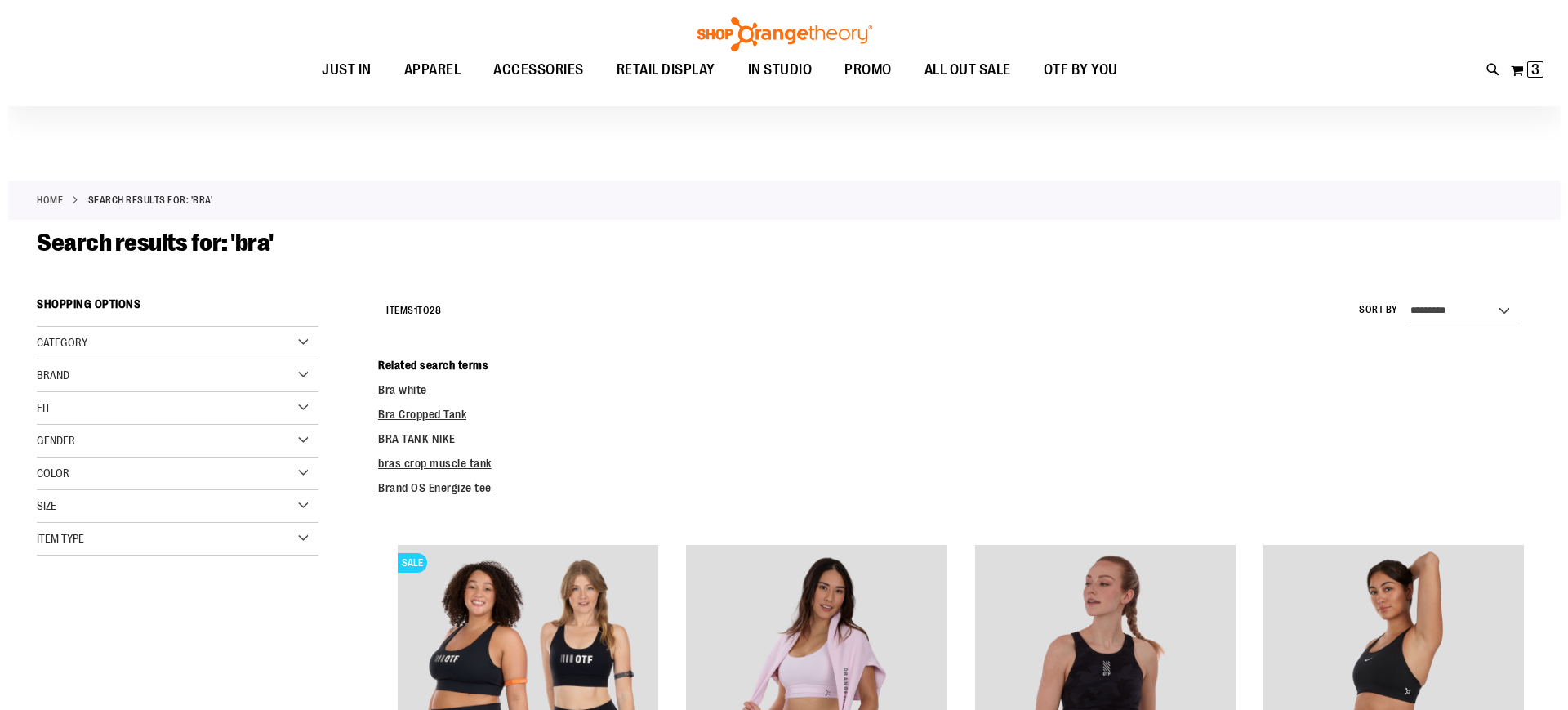
scroll to position [329, 0]
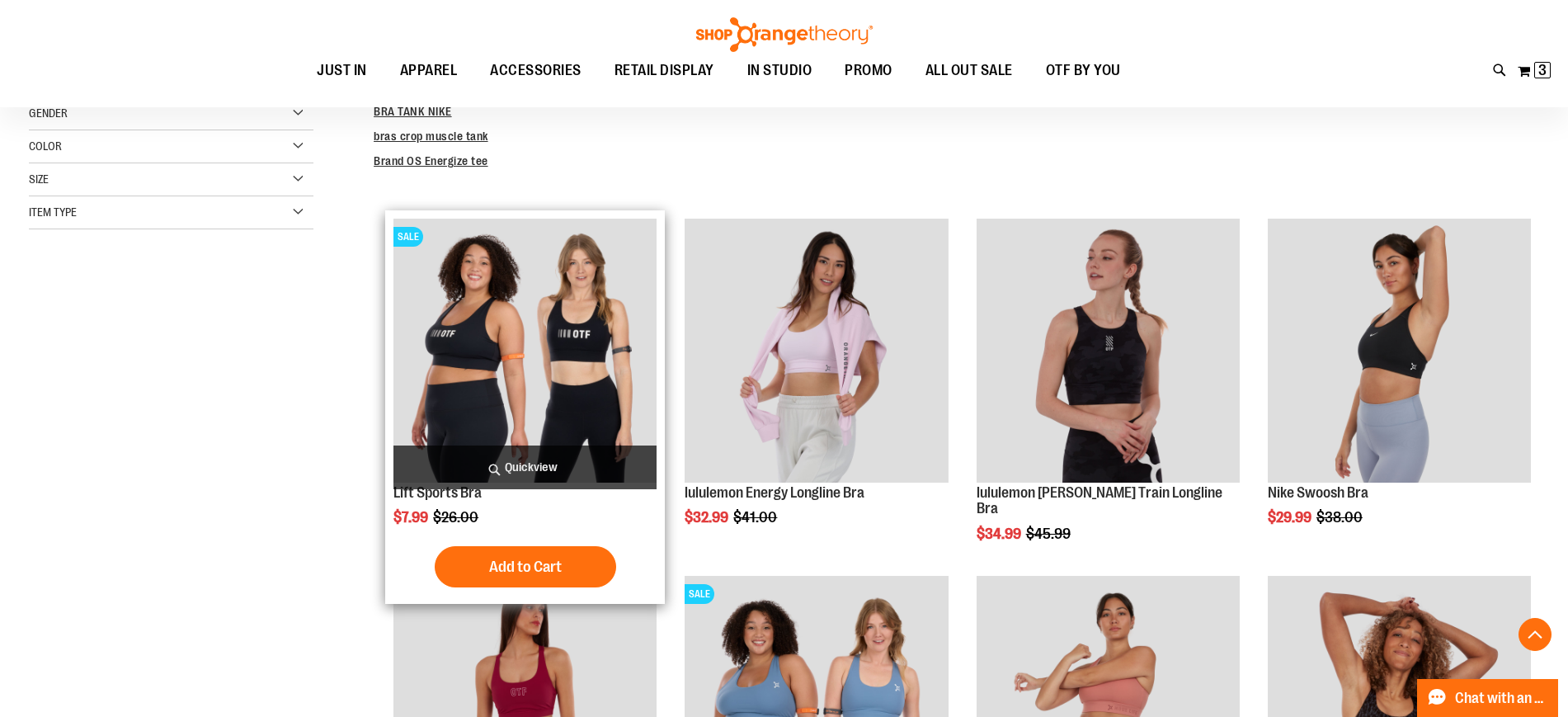
click at [519, 469] on span "Quickview" at bounding box center [524, 467] width 263 height 44
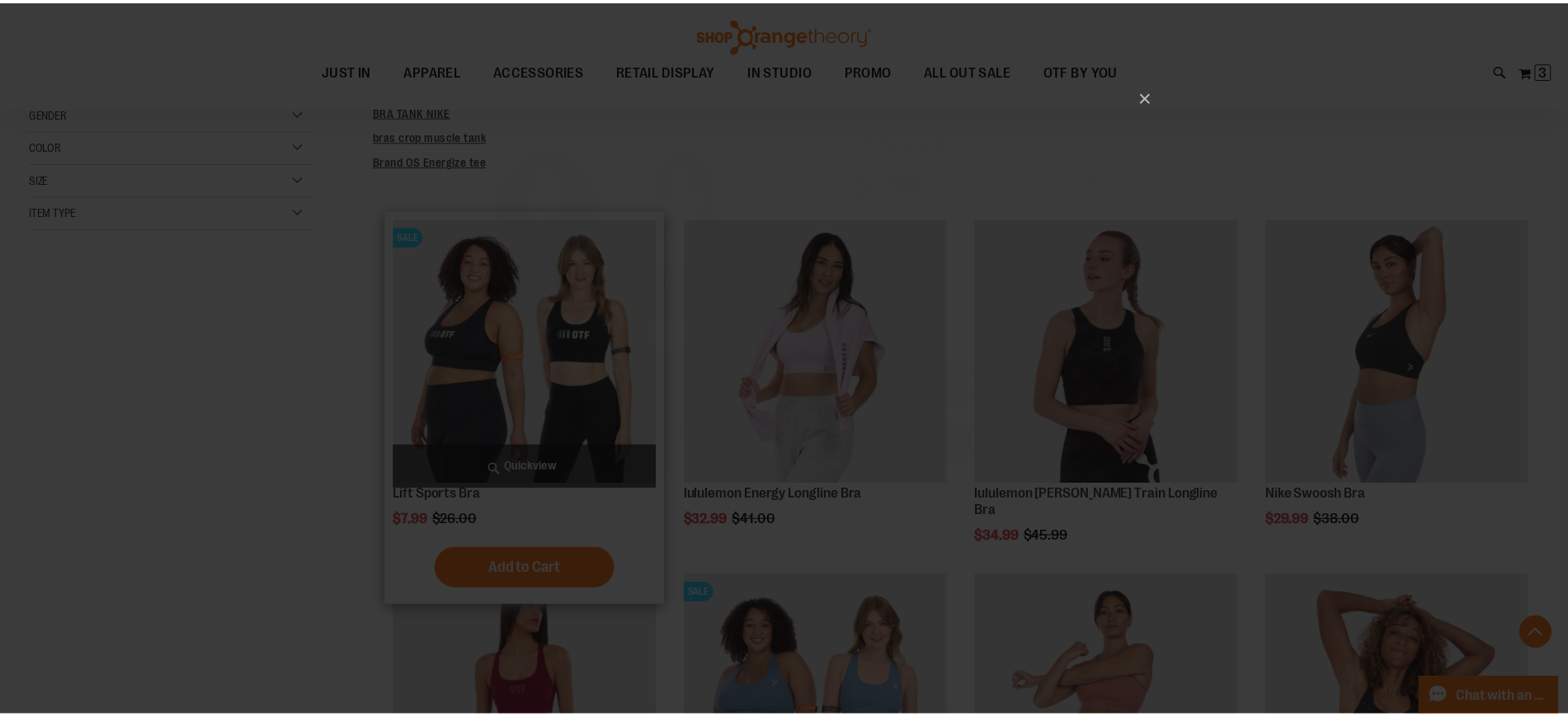
scroll to position [0, 0]
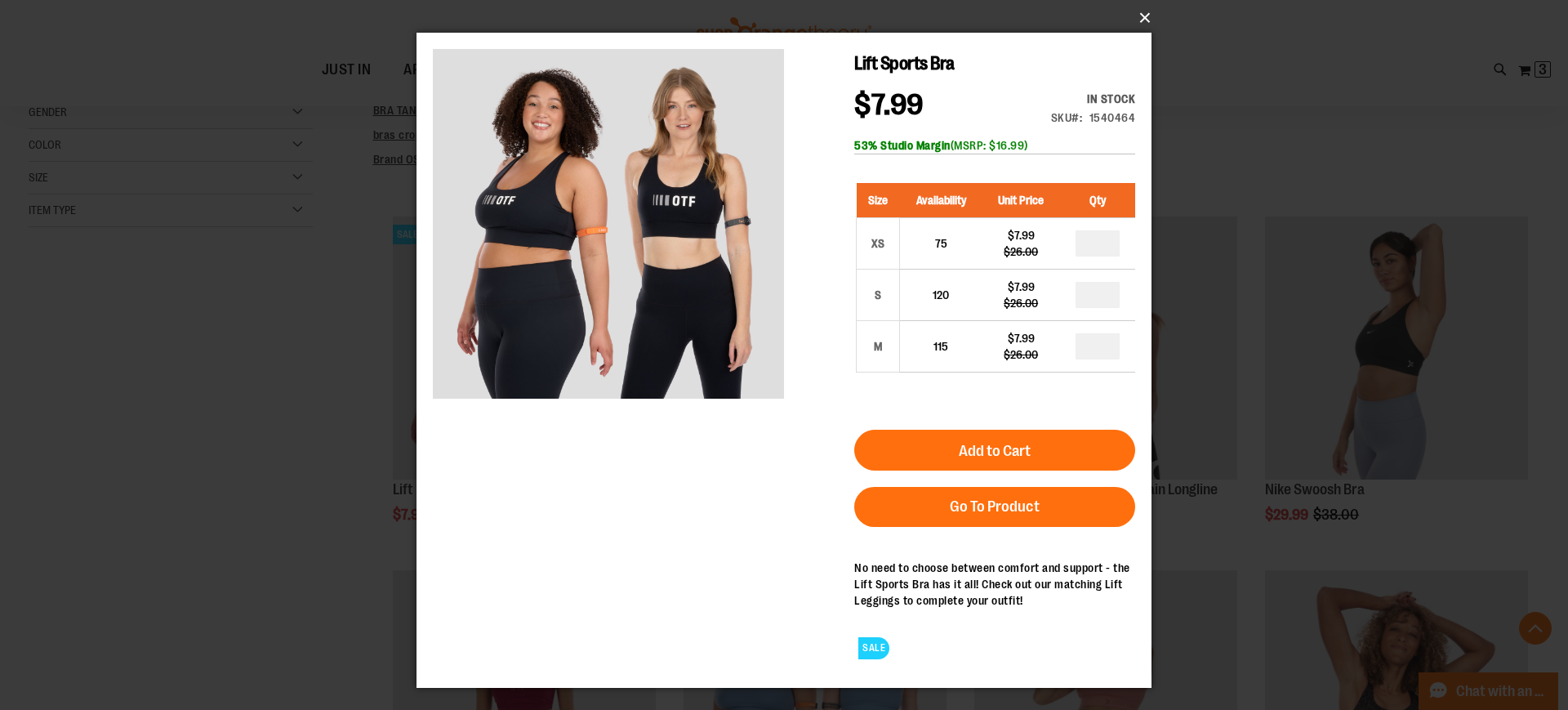
click at [1146, 20] on button "×" at bounding box center [789, 18] width 735 height 36
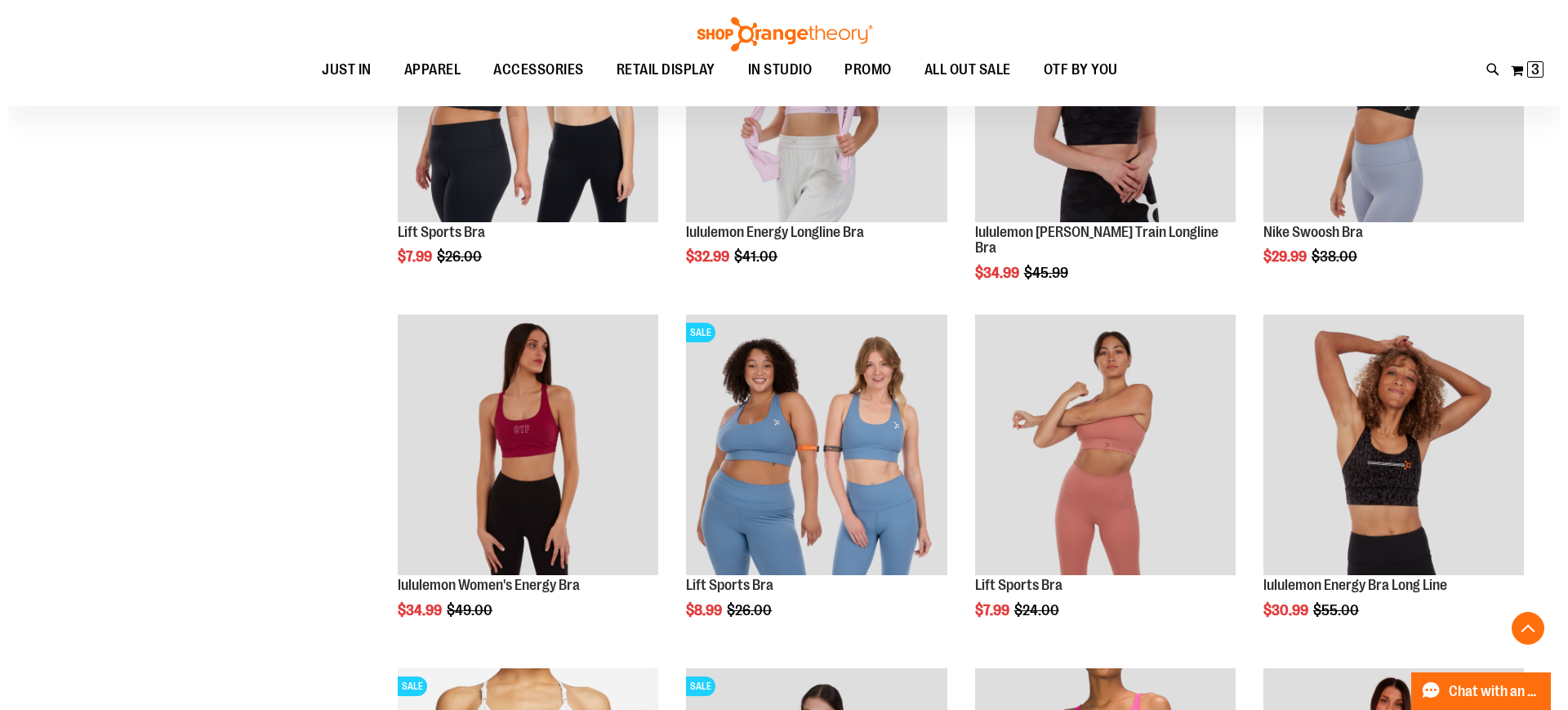
scroll to position [602, 0]
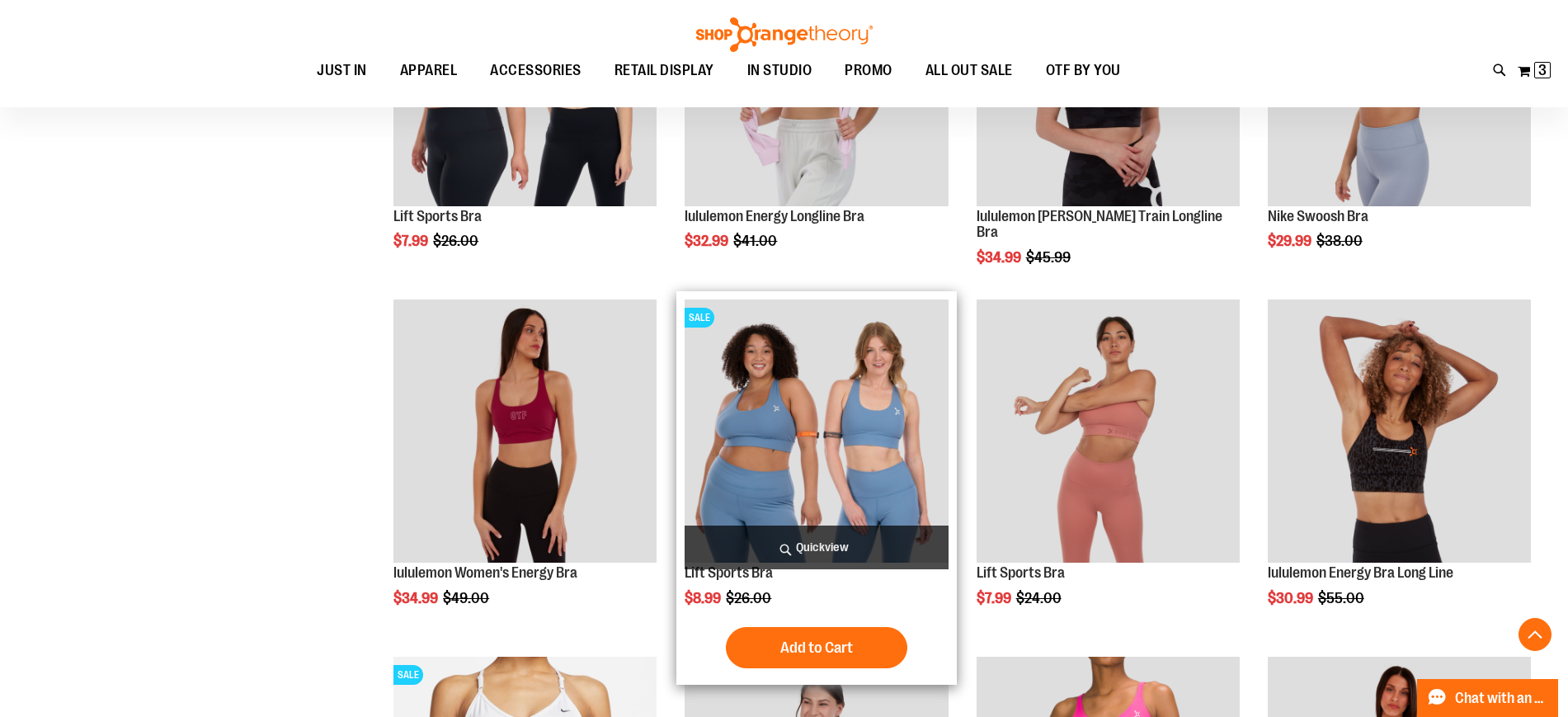
click at [801, 539] on span "Quickview" at bounding box center [816, 547] width 263 height 44
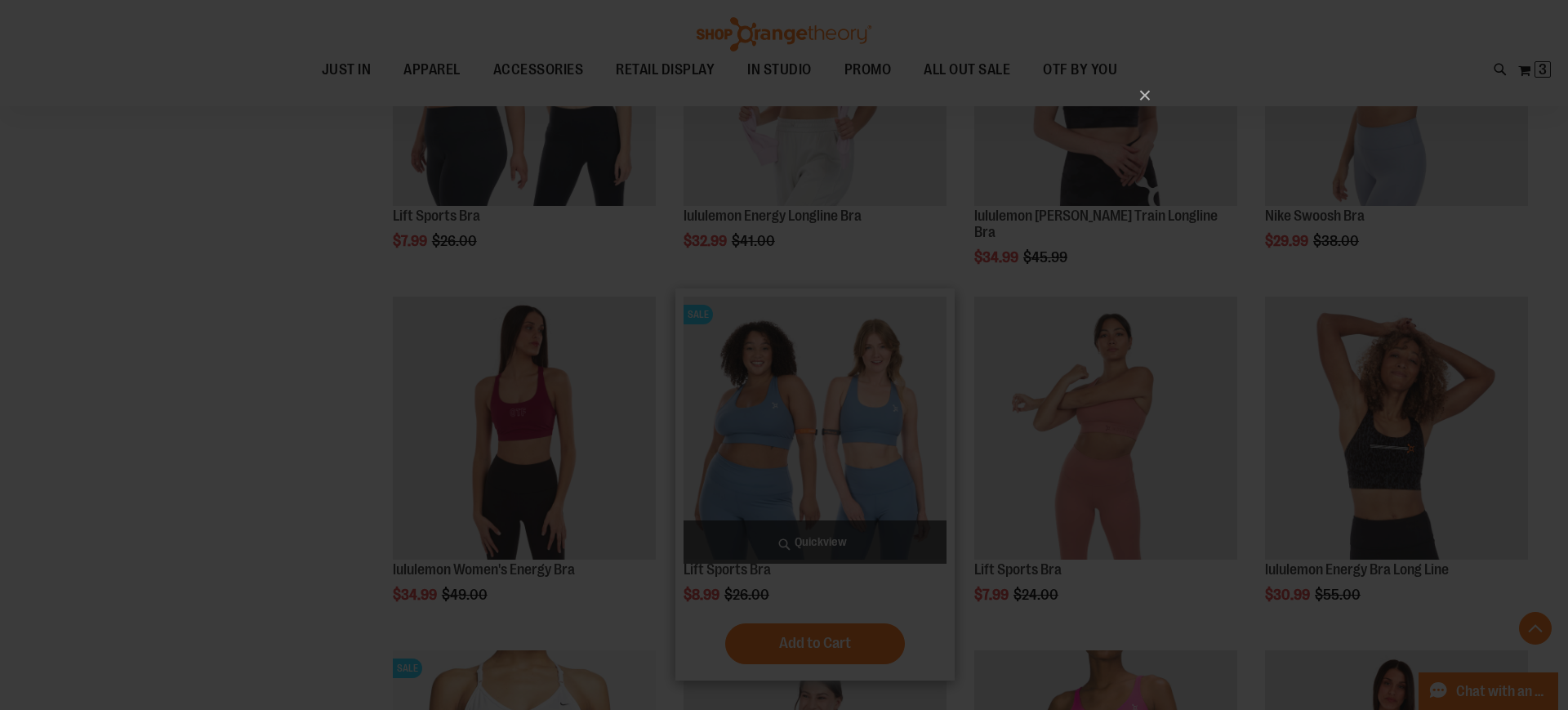
scroll to position [0, 0]
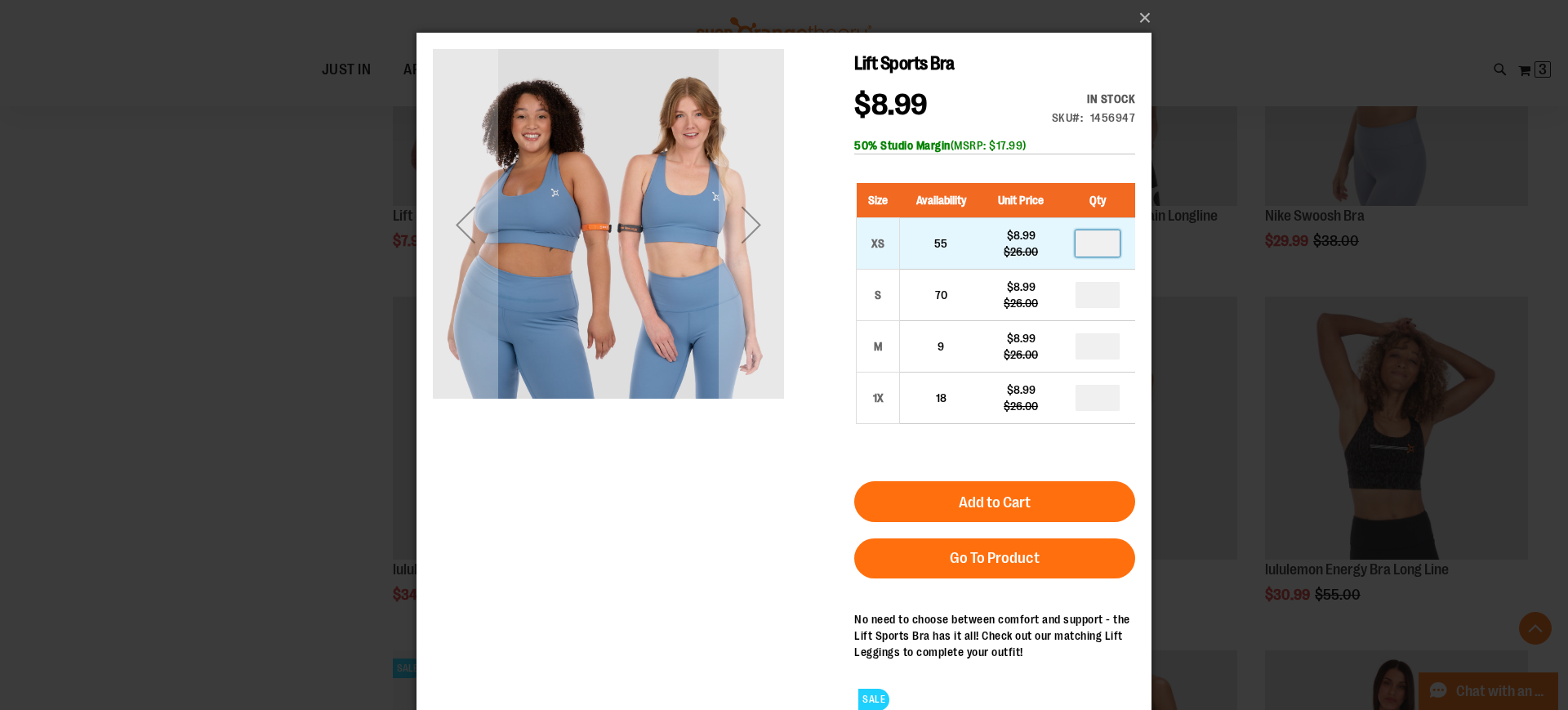
click at [1106, 239] on input "number" at bounding box center [1097, 243] width 44 height 26
type input "*"
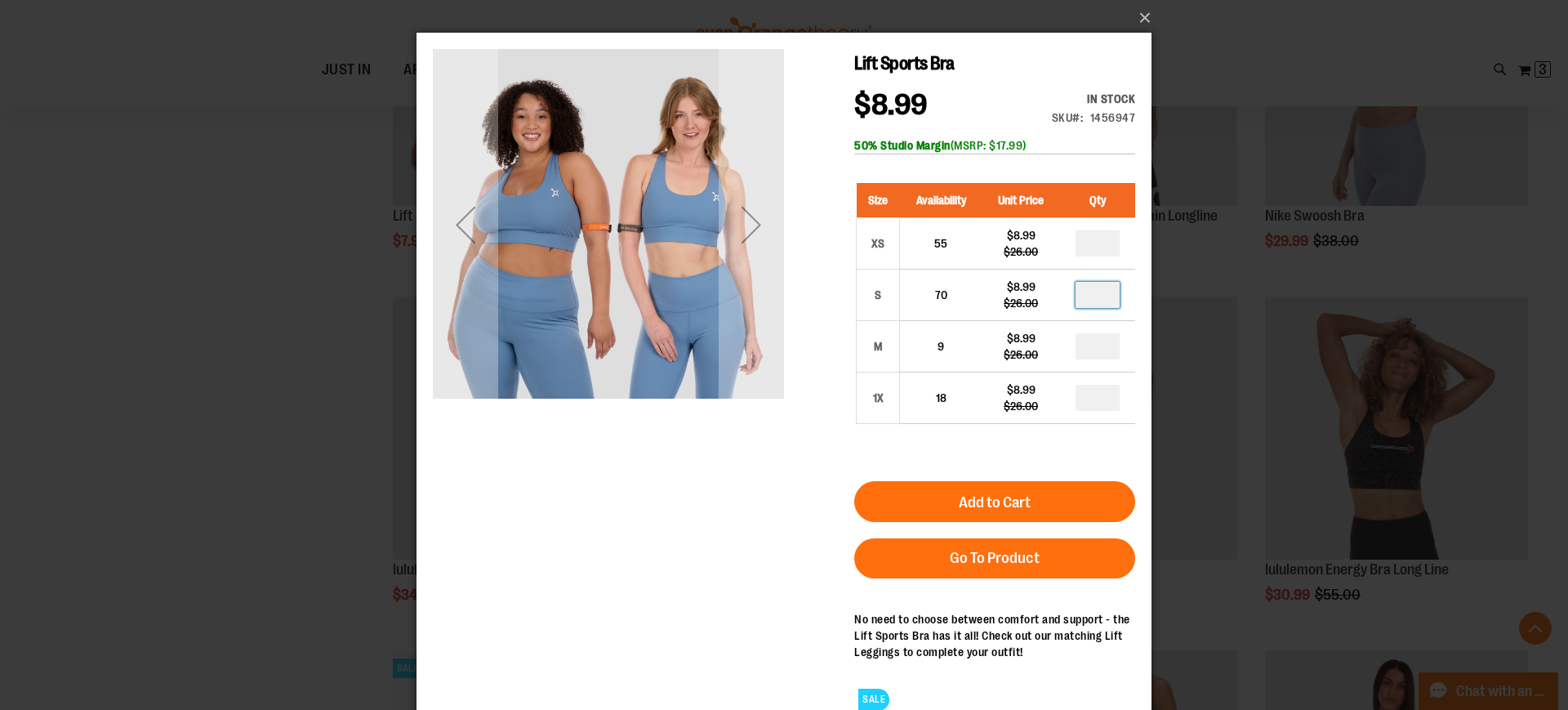
click at [1101, 299] on input "number" at bounding box center [1097, 295] width 44 height 26
type input "*"
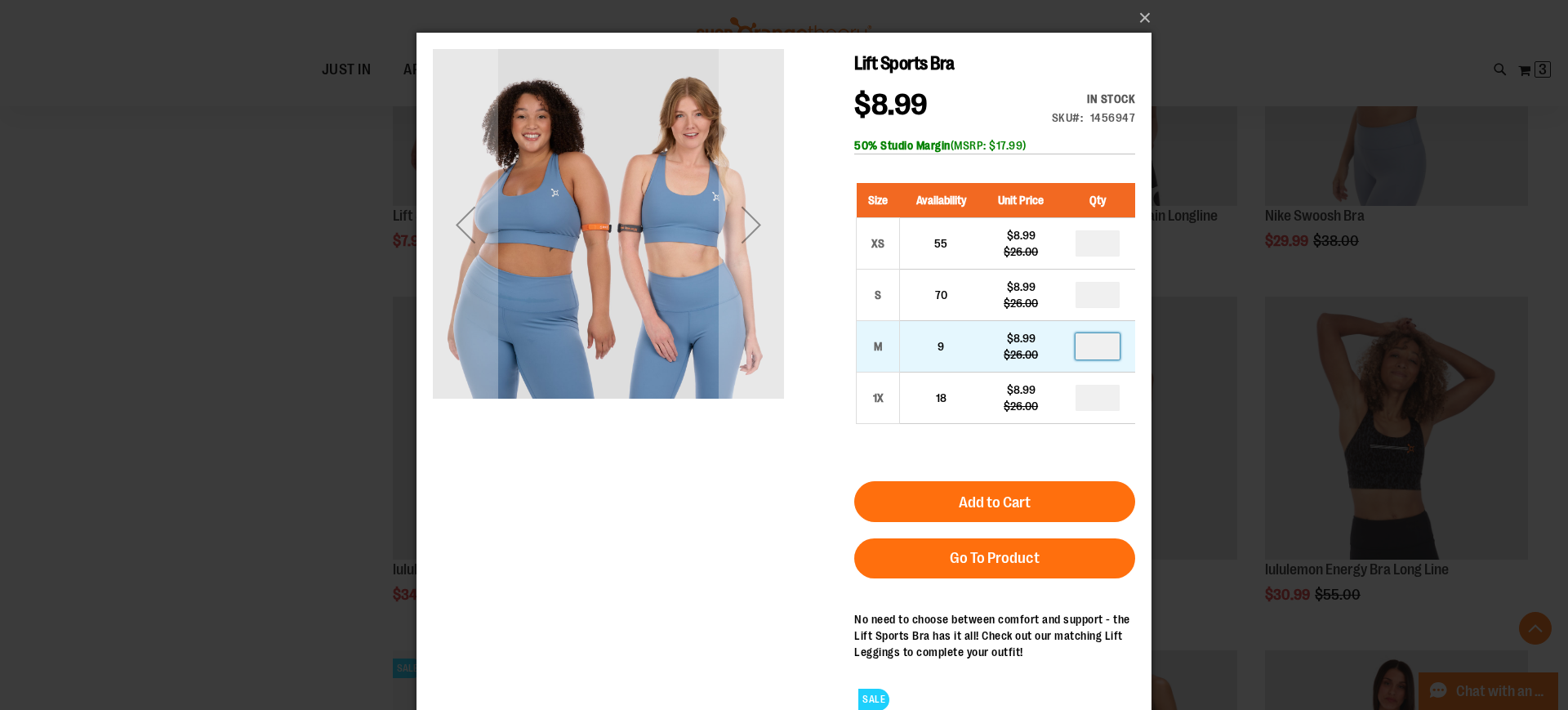
click at [1108, 351] on input "number" at bounding box center [1097, 347] width 44 height 26
type input "*"
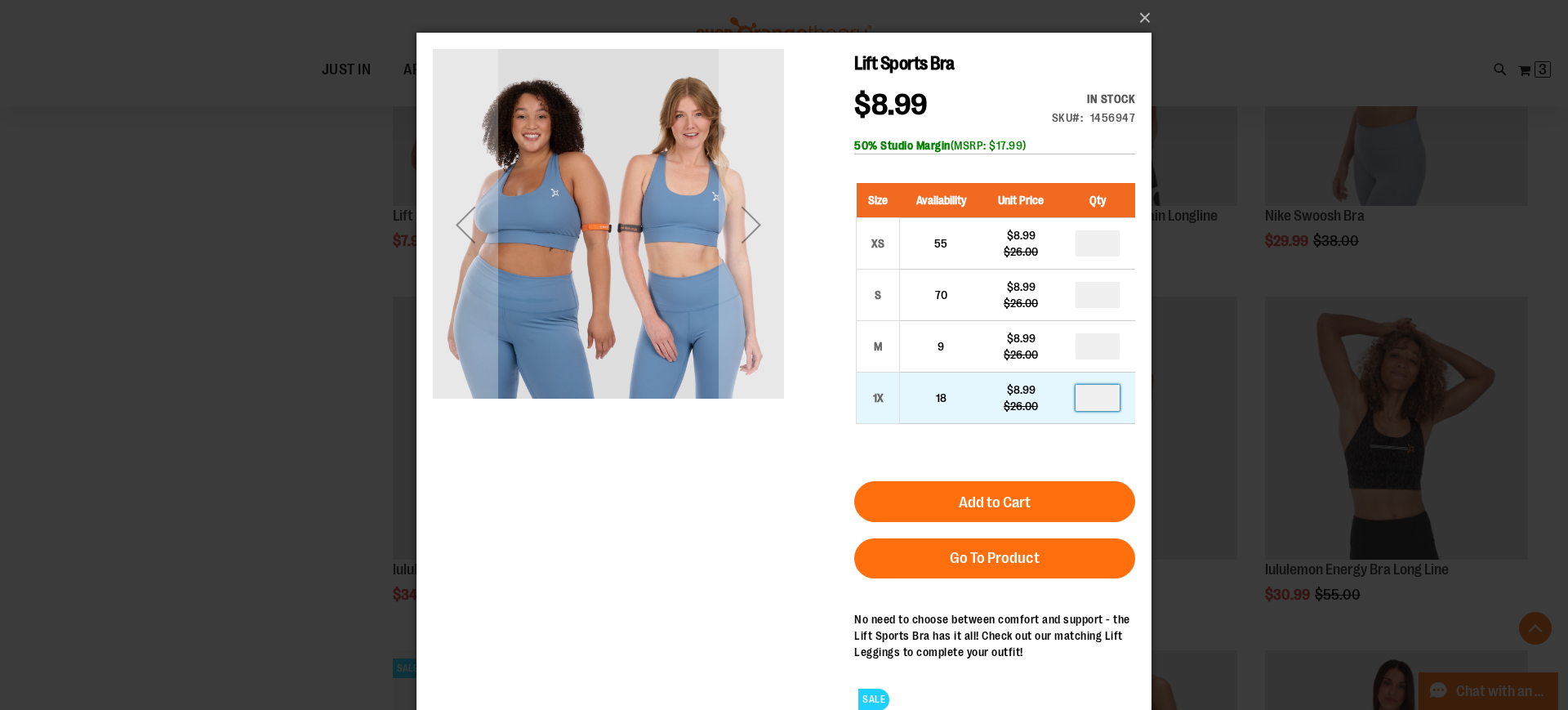
click at [1111, 403] on input "number" at bounding box center [1097, 398] width 44 height 26
type input "*"
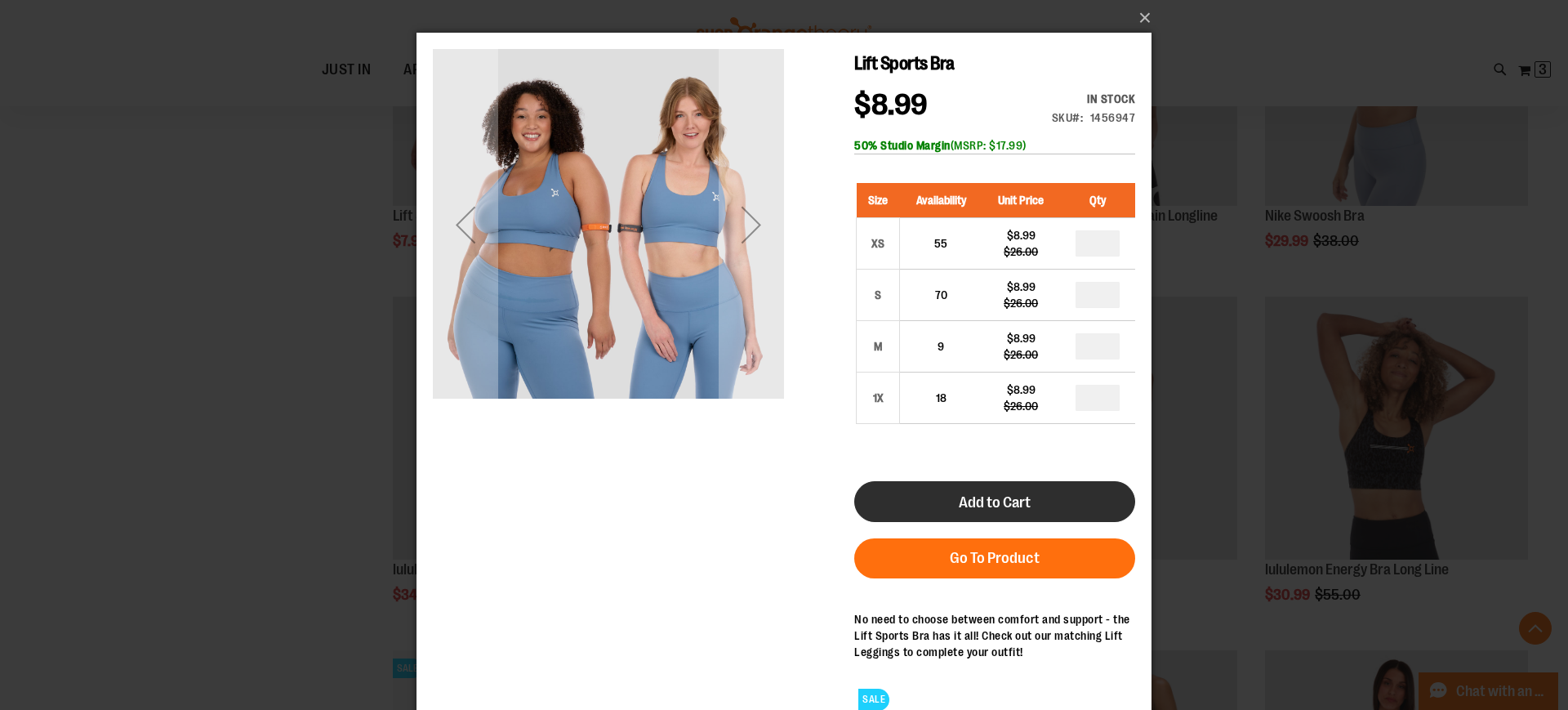
click at [1042, 511] on button "Add to Cart" at bounding box center [995, 502] width 281 height 41
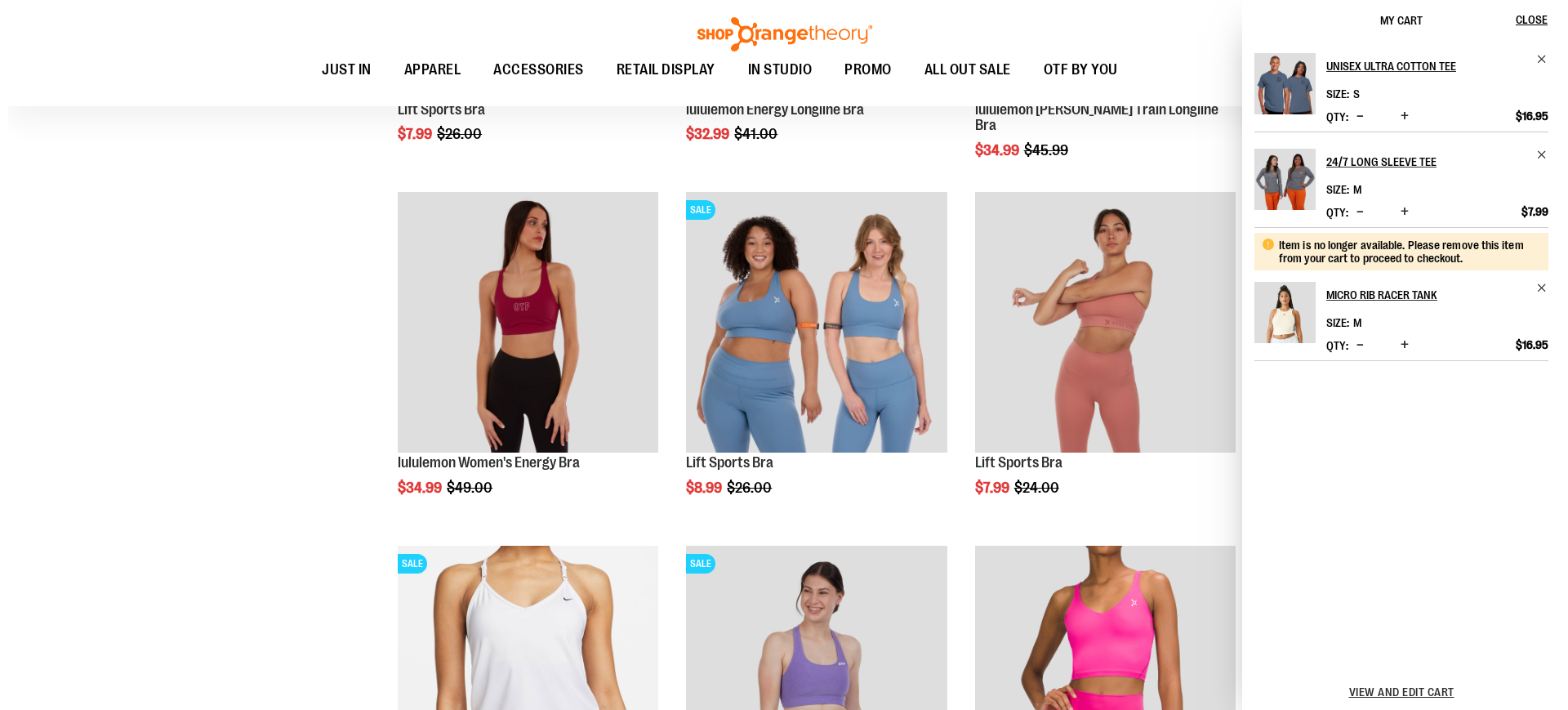
scroll to position [713, 0]
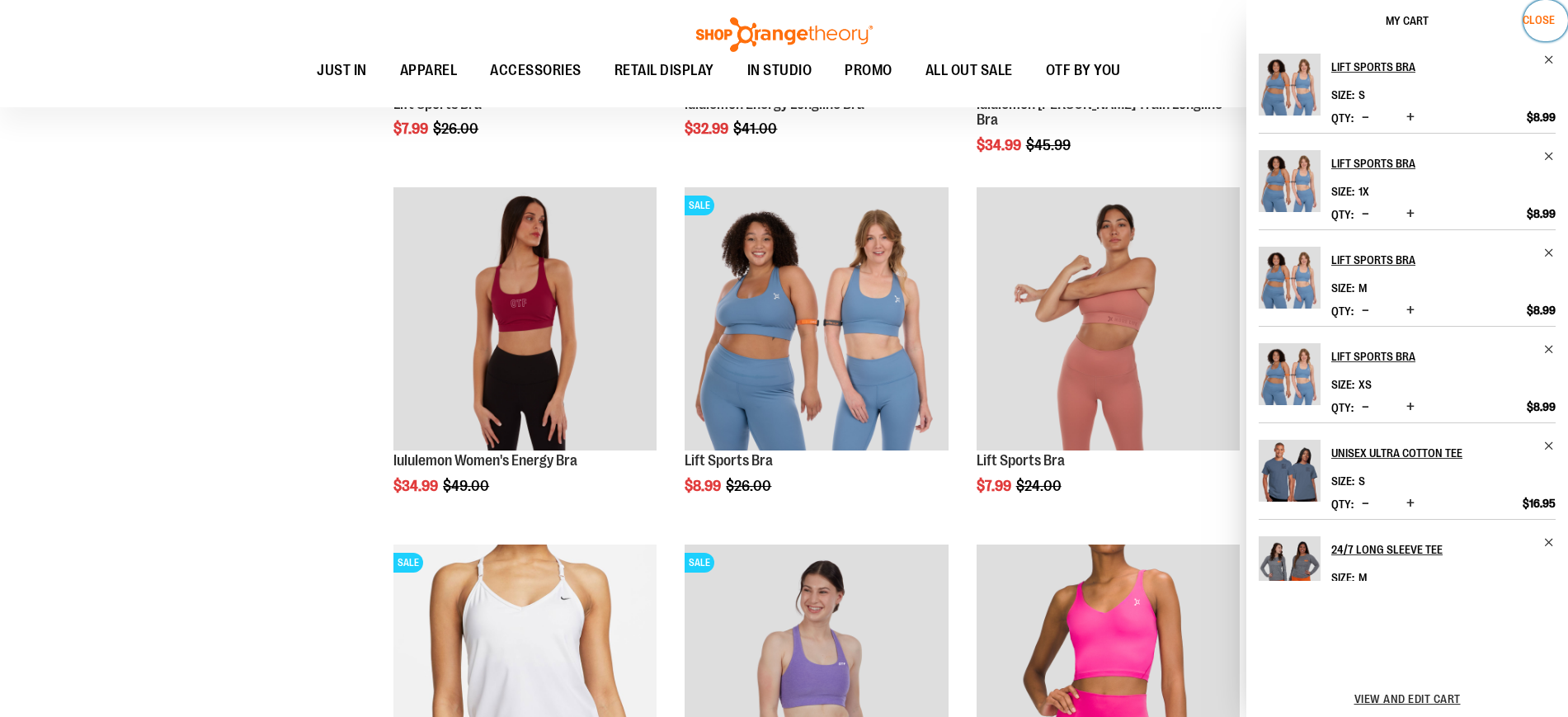
click at [1545, 22] on span "Close" at bounding box center [1538, 20] width 32 height 13
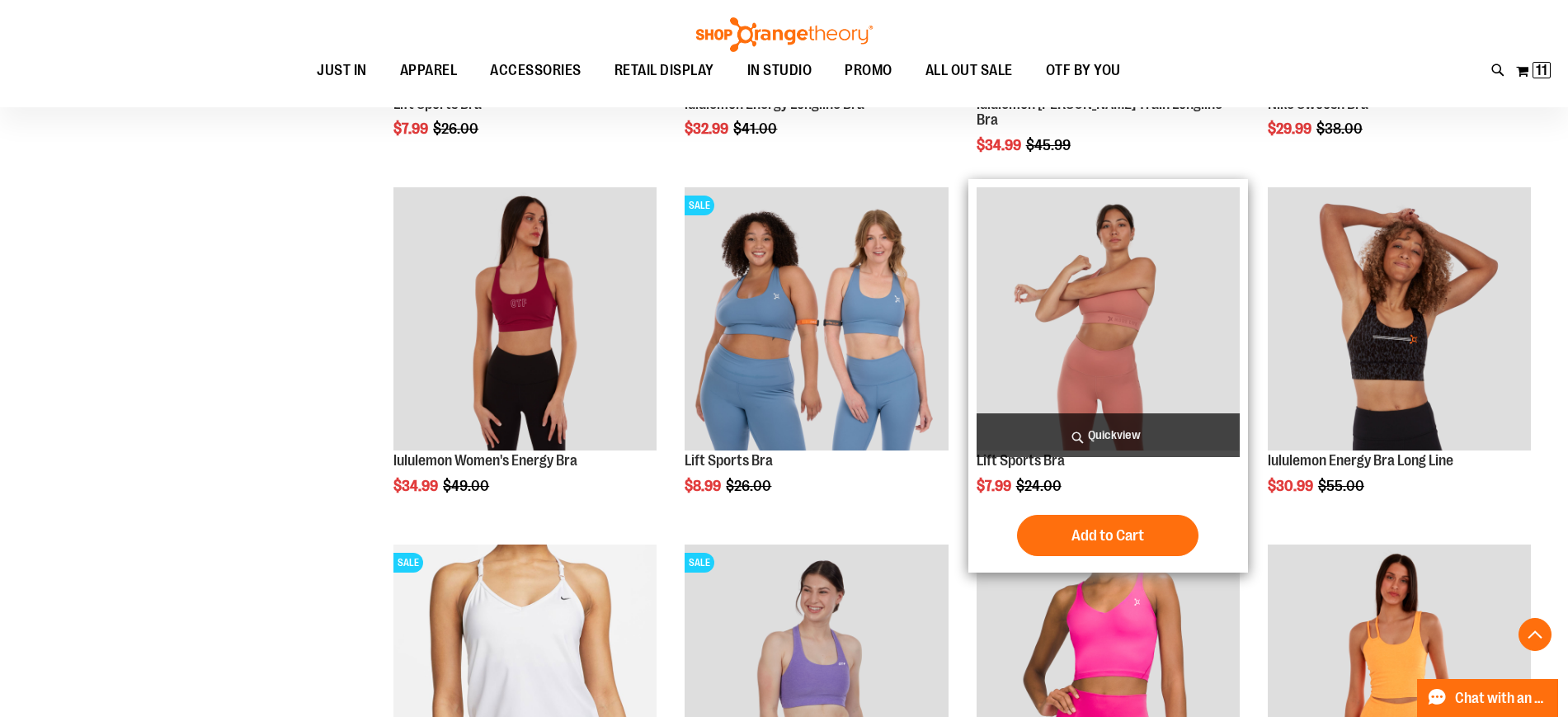
click at [1094, 432] on span "Quickview" at bounding box center [1108, 435] width 263 height 44
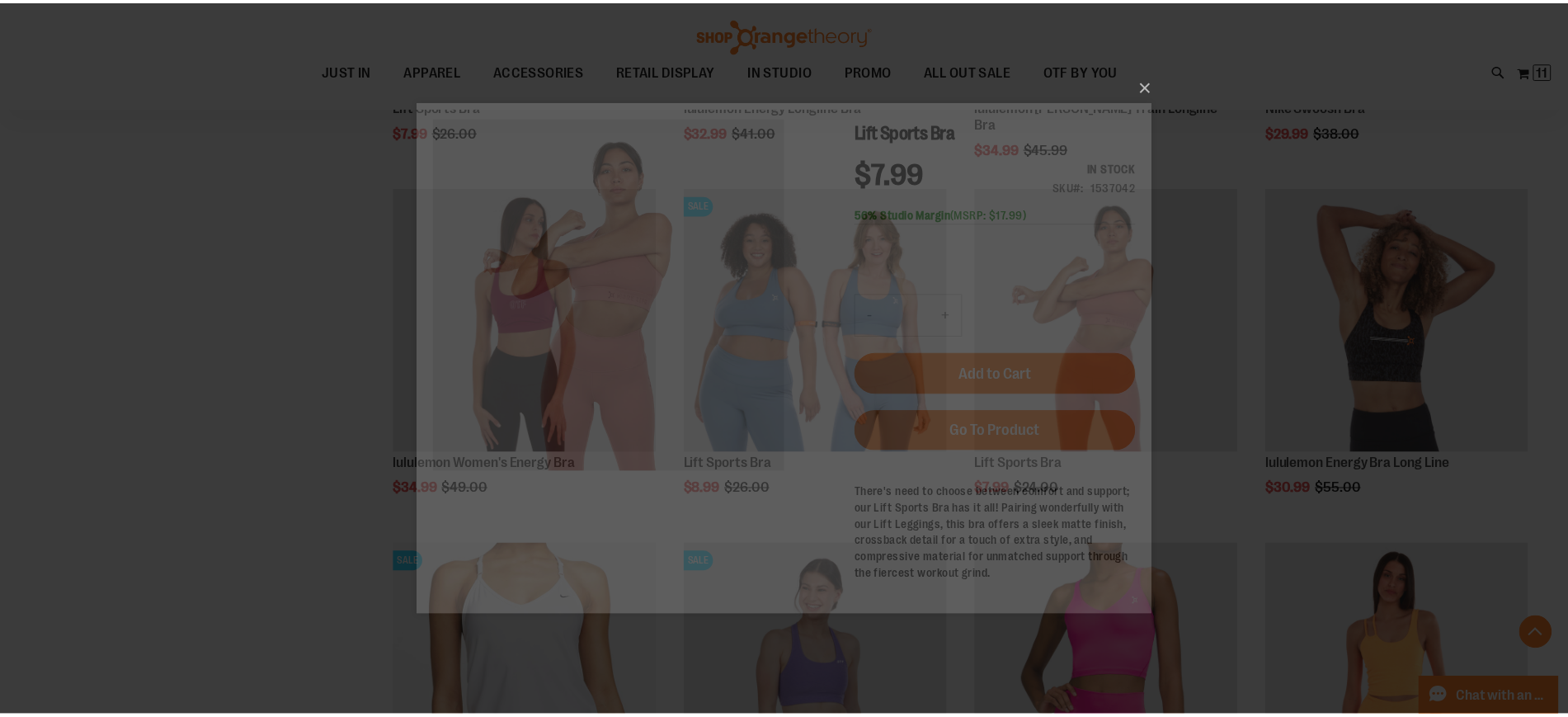
scroll to position [0, 0]
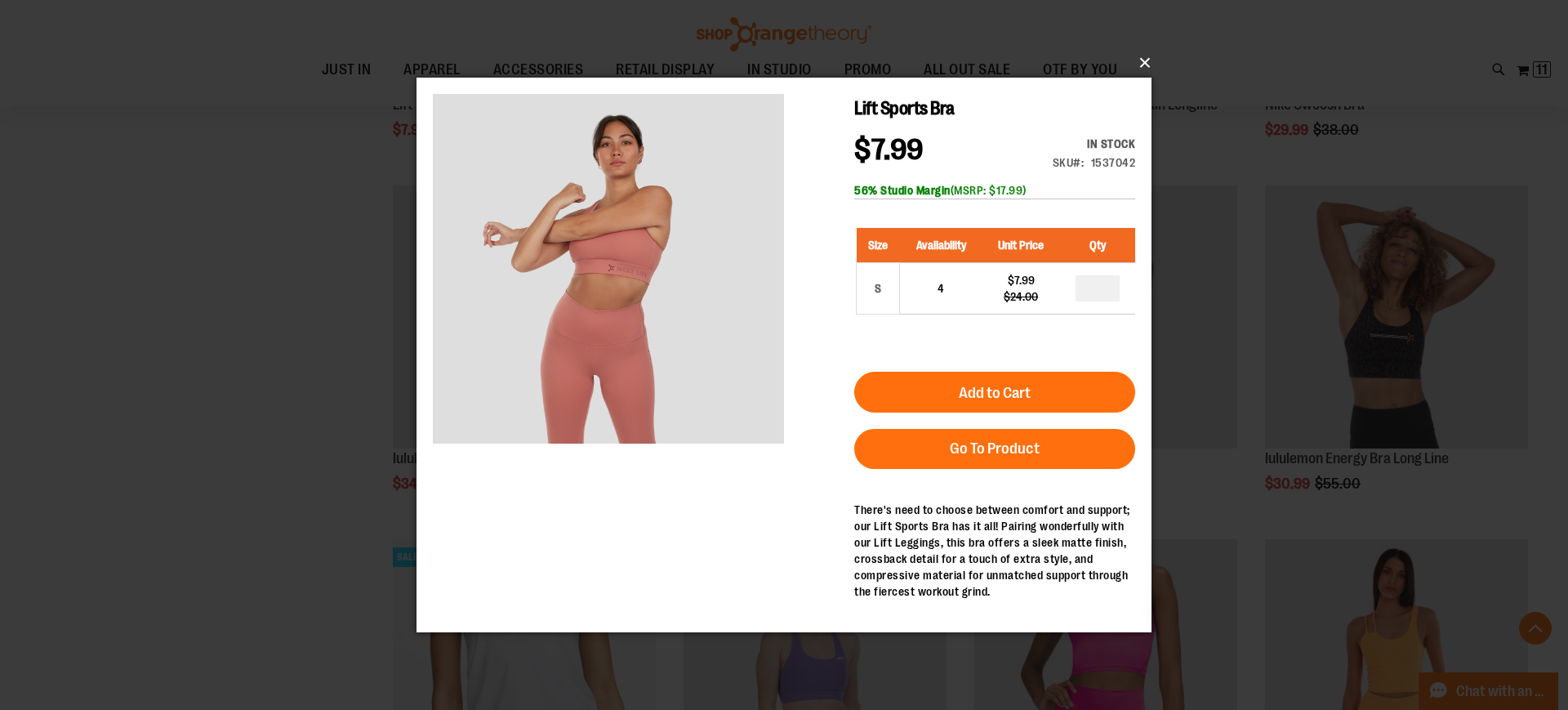
click at [1146, 67] on button "×" at bounding box center [789, 63] width 735 height 36
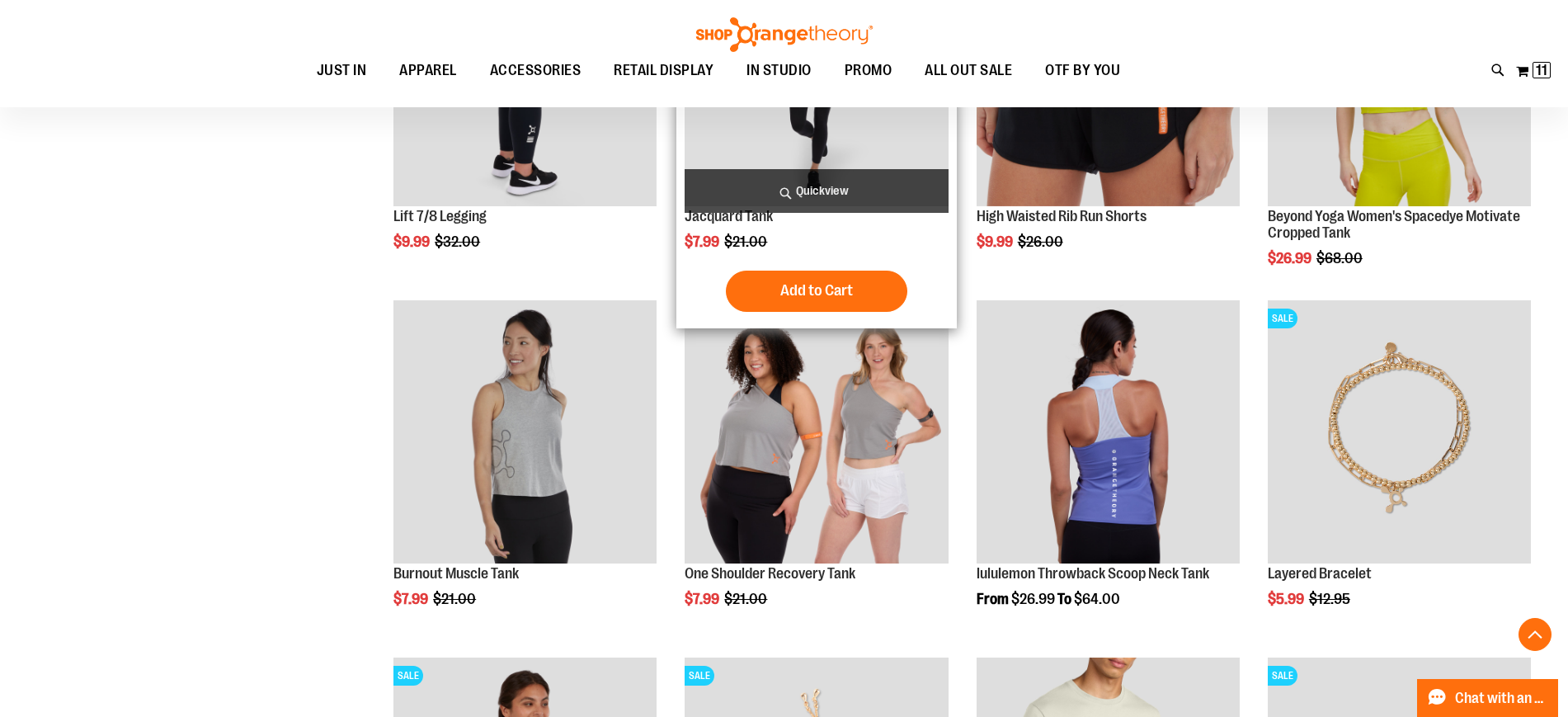
scroll to position [2037, 0]
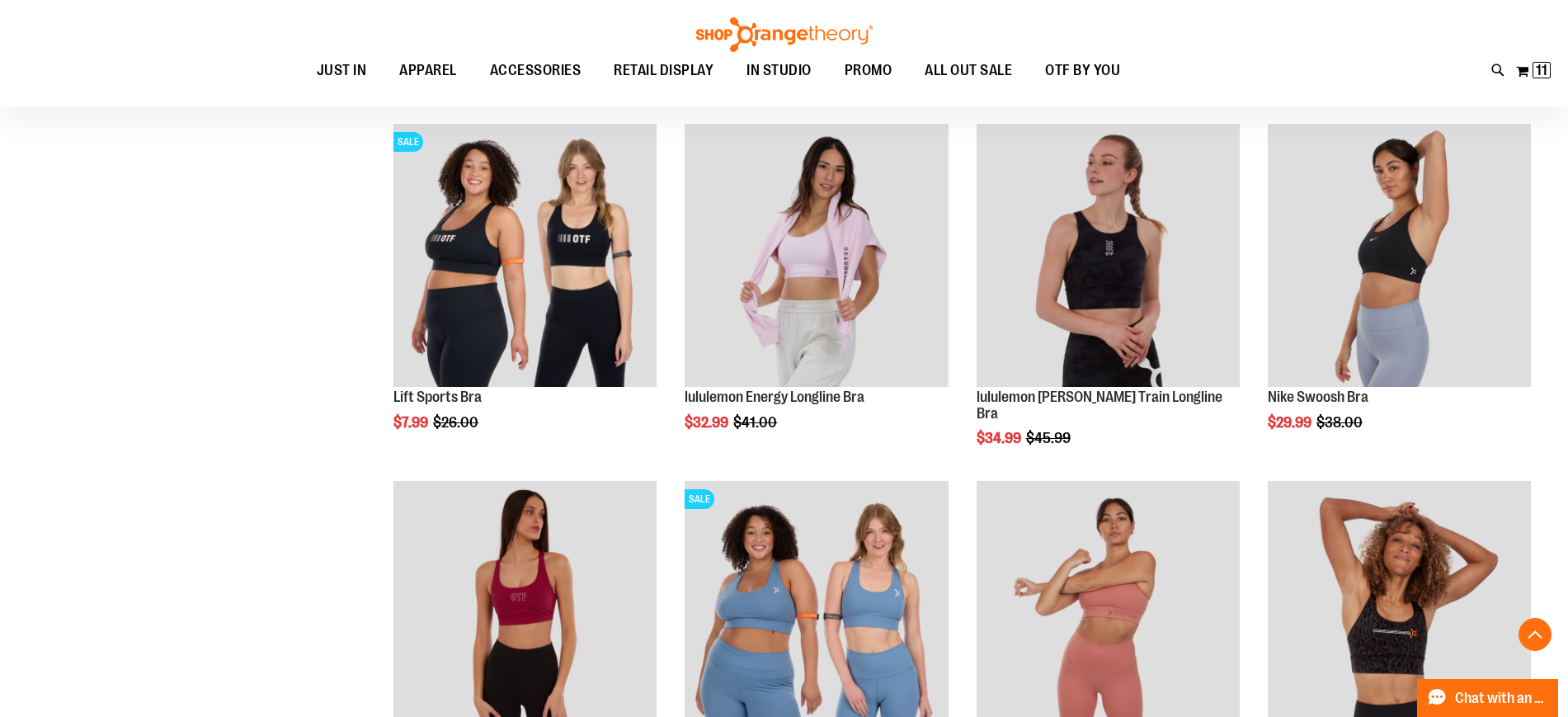
scroll to position [3171, 0]
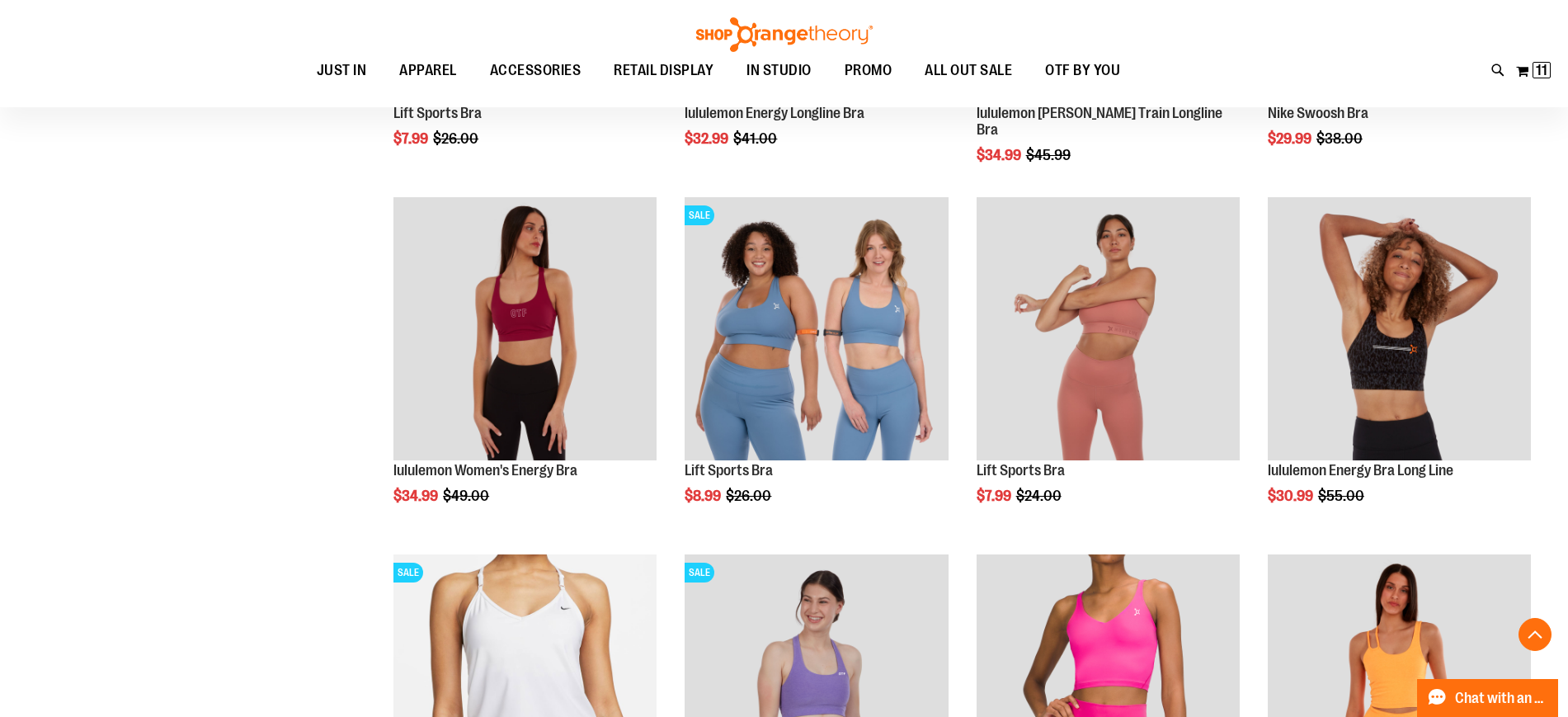
scroll to position [5690, 0]
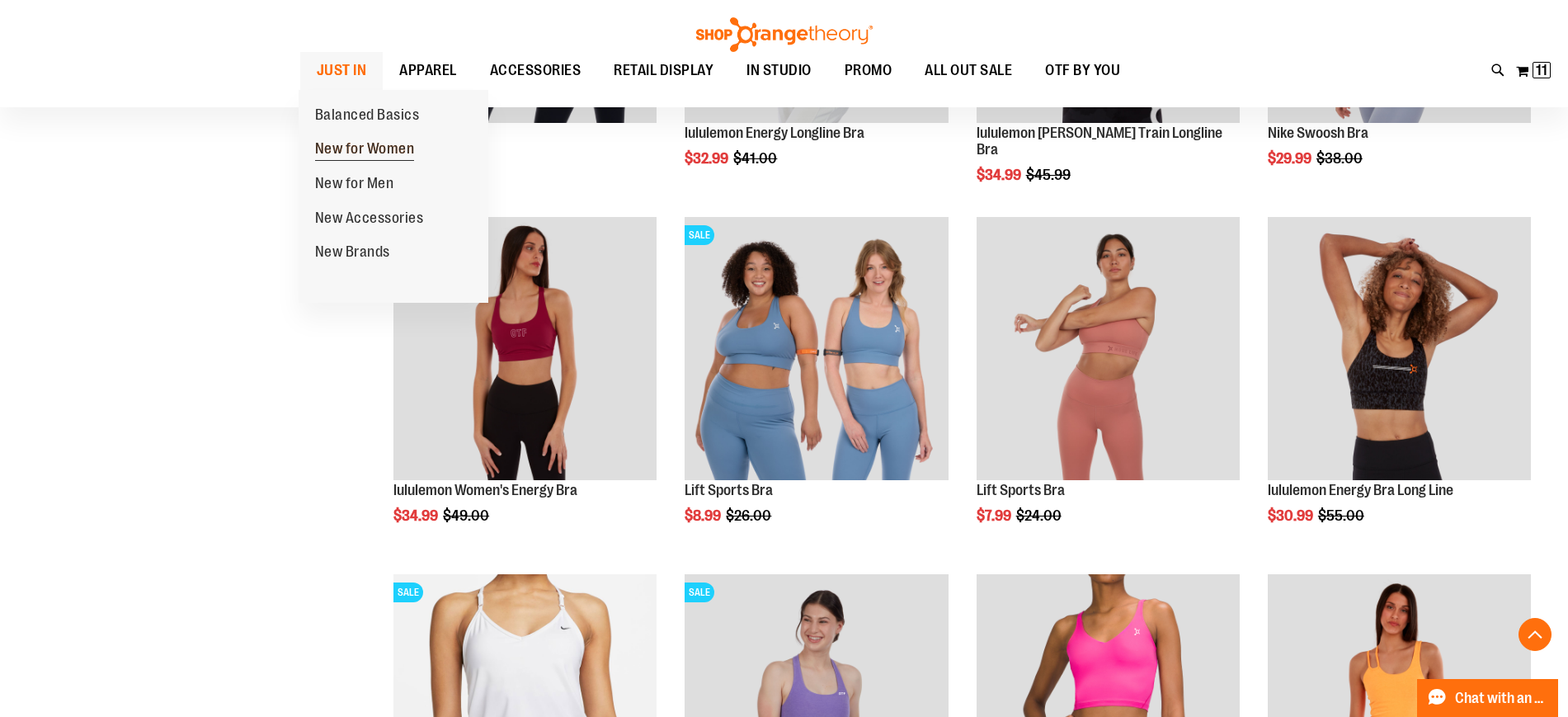
click at [368, 148] on span "New for Women" at bounding box center [365, 150] width 100 height 21
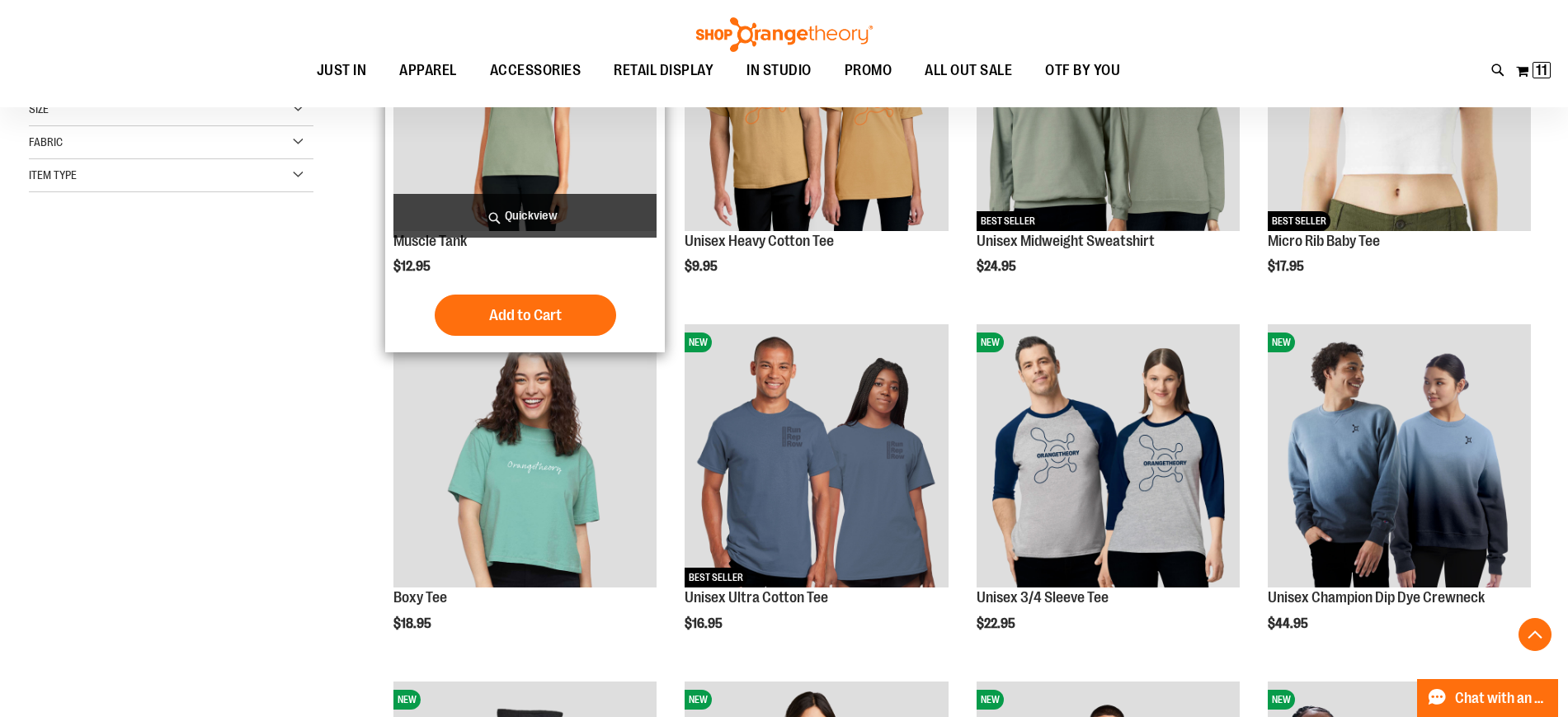
scroll to position [394, 0]
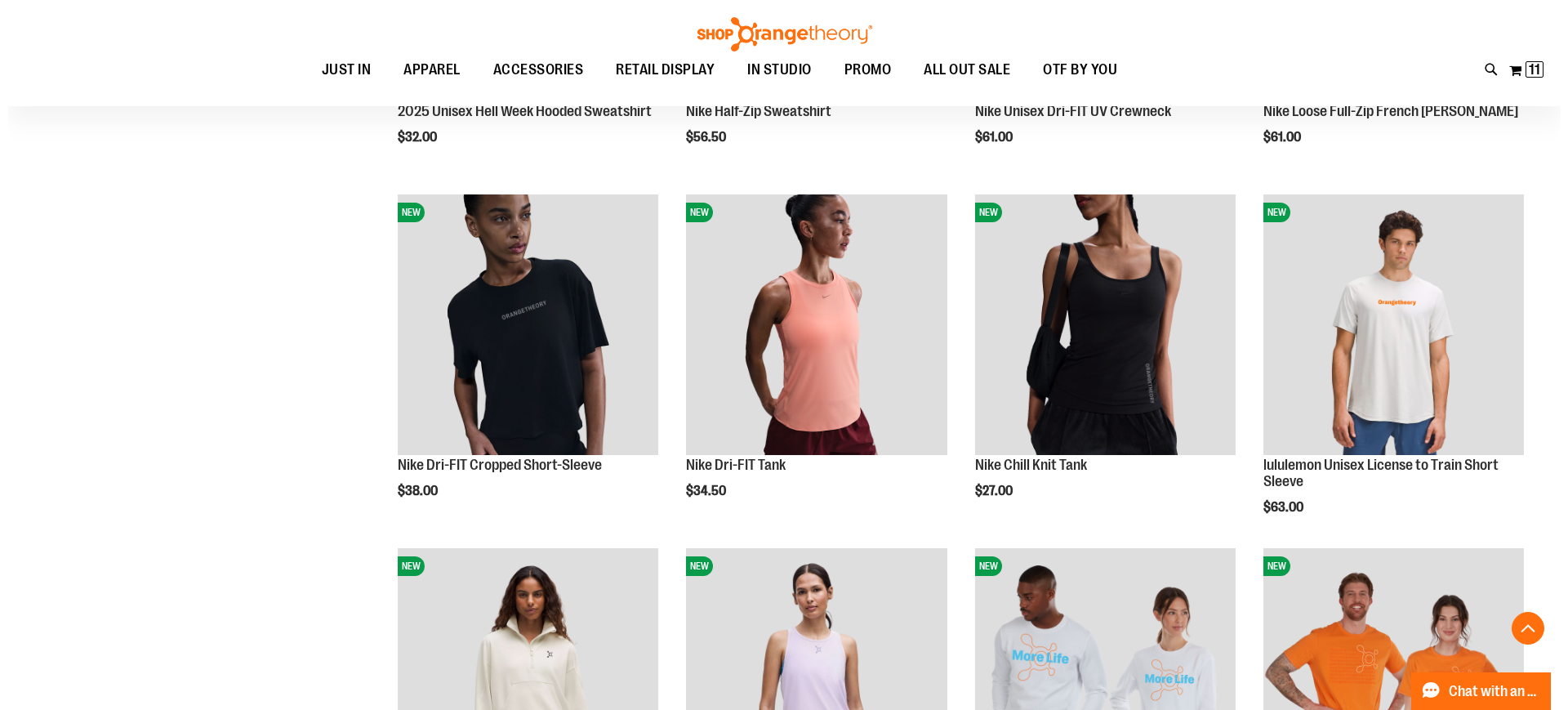
scroll to position [1200, 0]
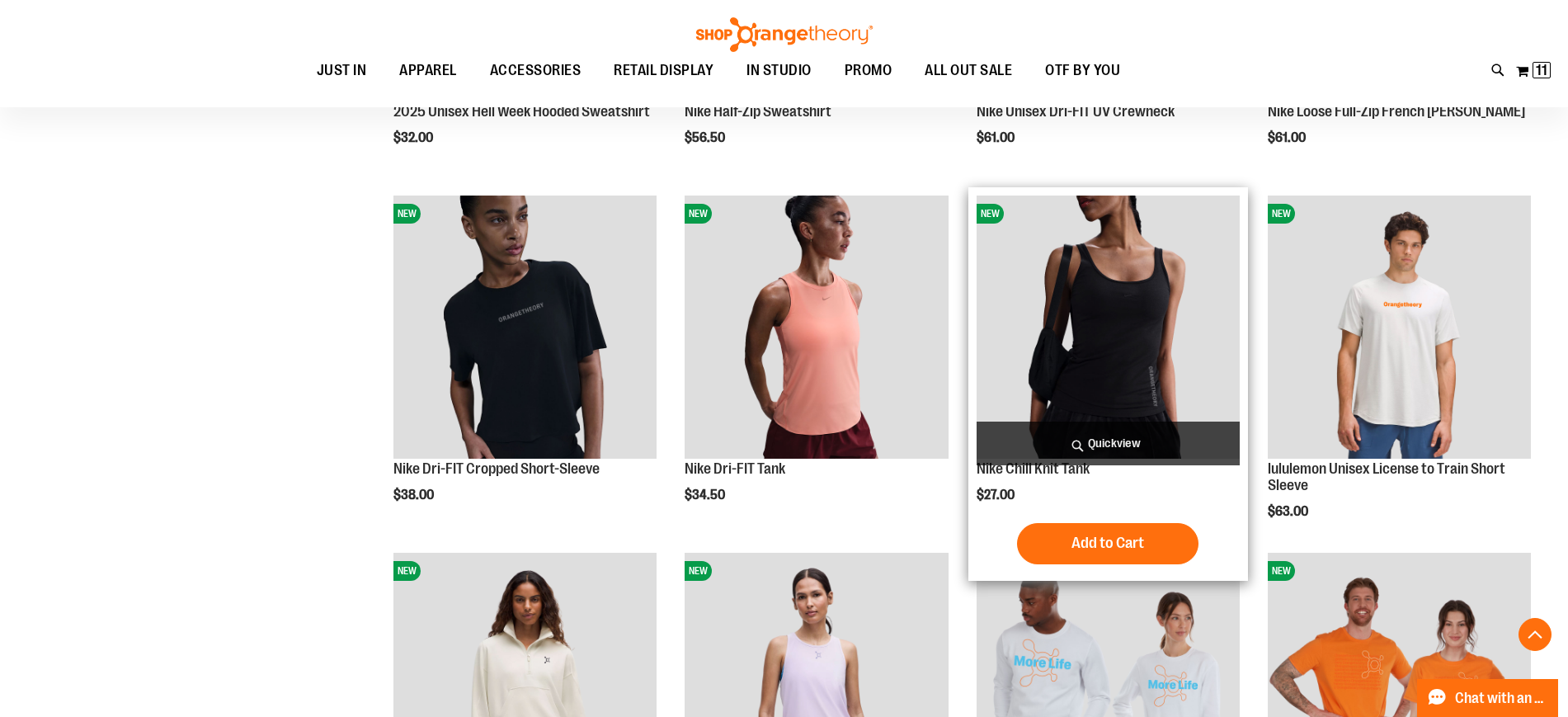
click at [1118, 437] on span "Quickview" at bounding box center [1108, 443] width 263 height 44
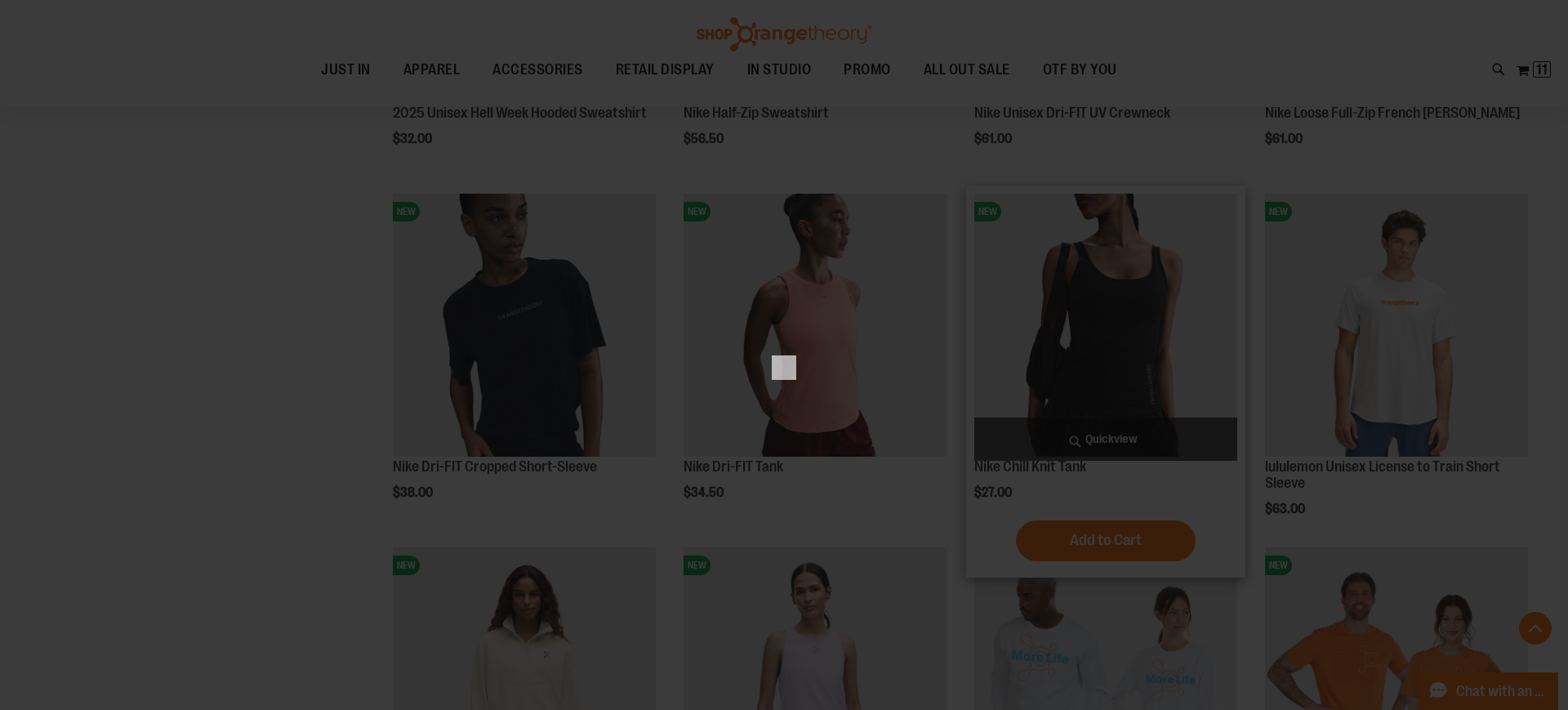
scroll to position [0, 0]
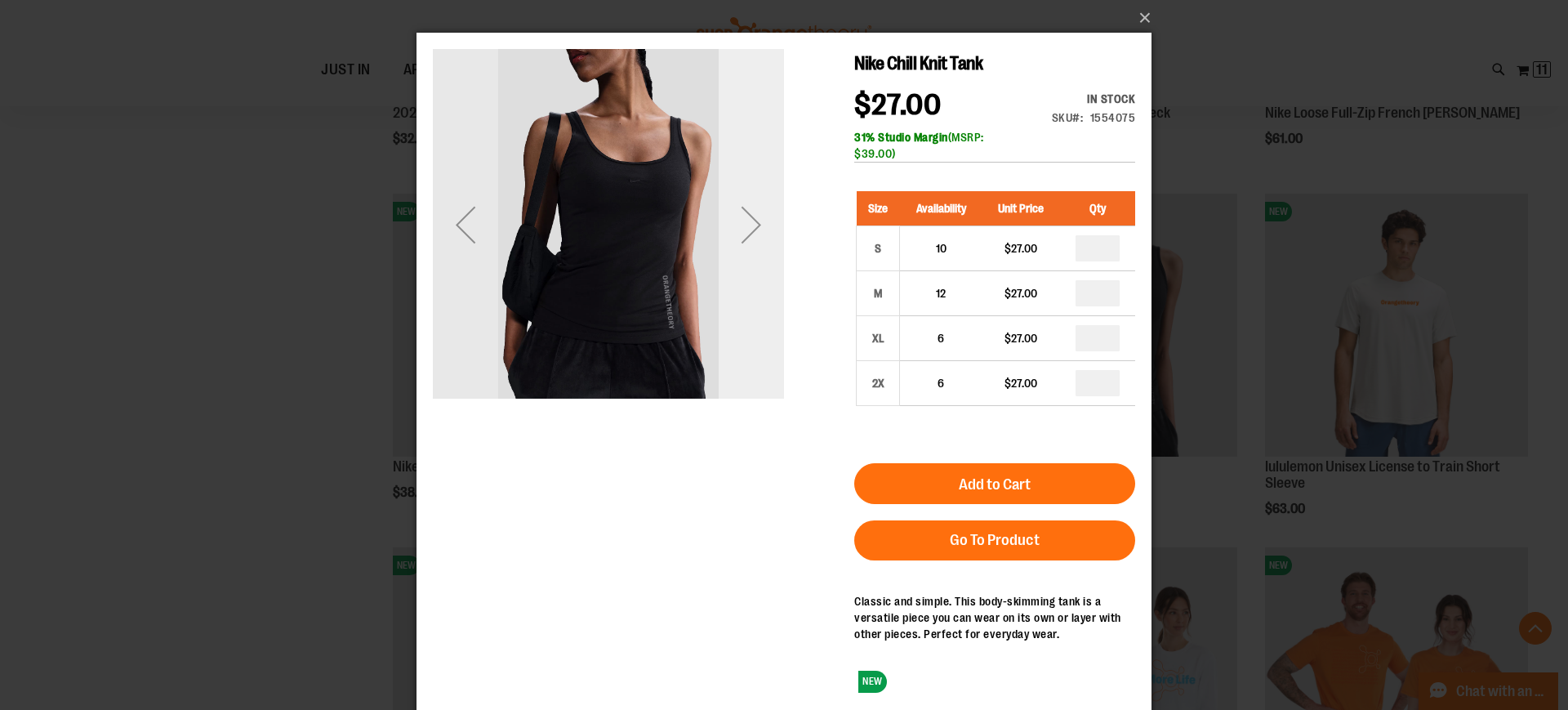
click at [736, 215] on div "Next" at bounding box center [752, 225] width 66 height 66
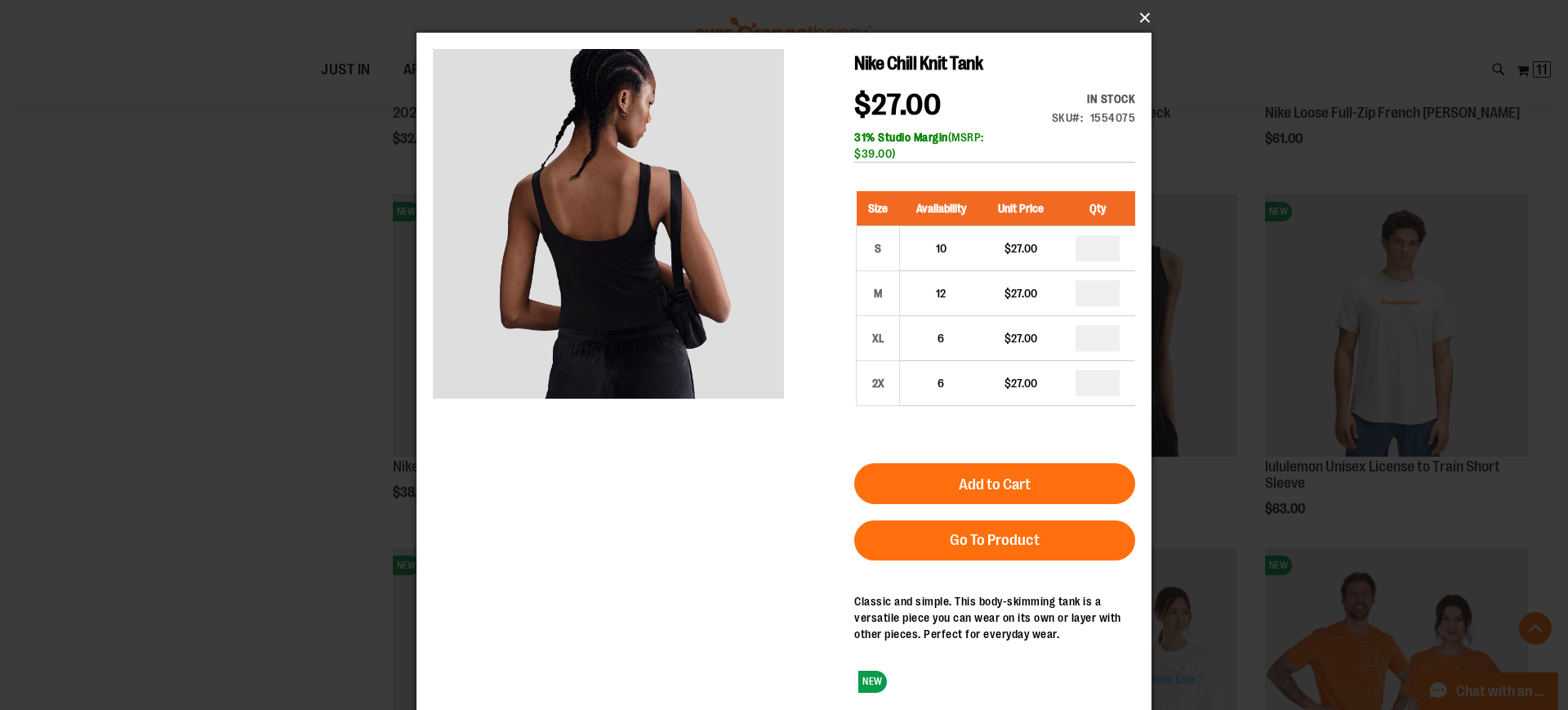
click at [1147, 21] on button "×" at bounding box center [789, 18] width 735 height 36
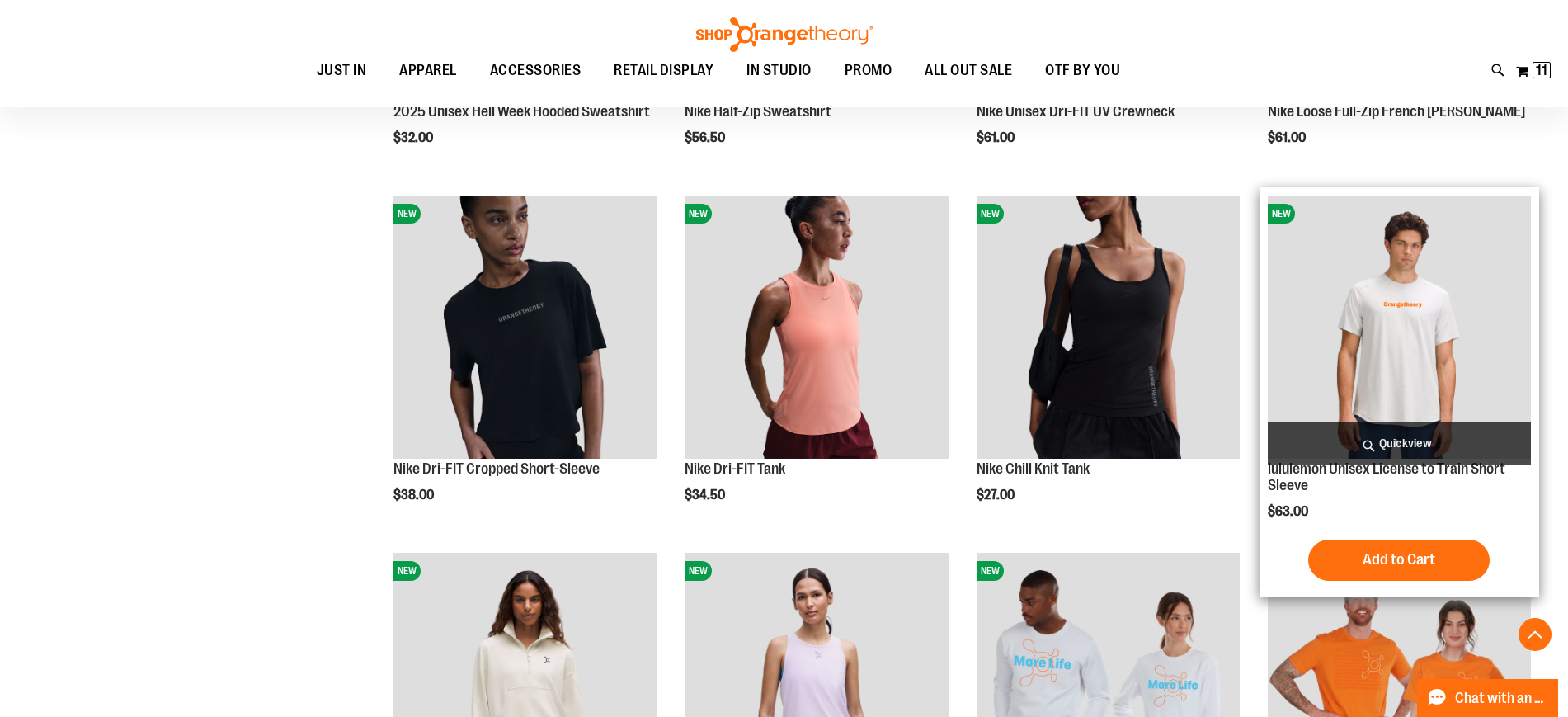
click at [1409, 432] on span "Quickview" at bounding box center [1399, 443] width 263 height 44
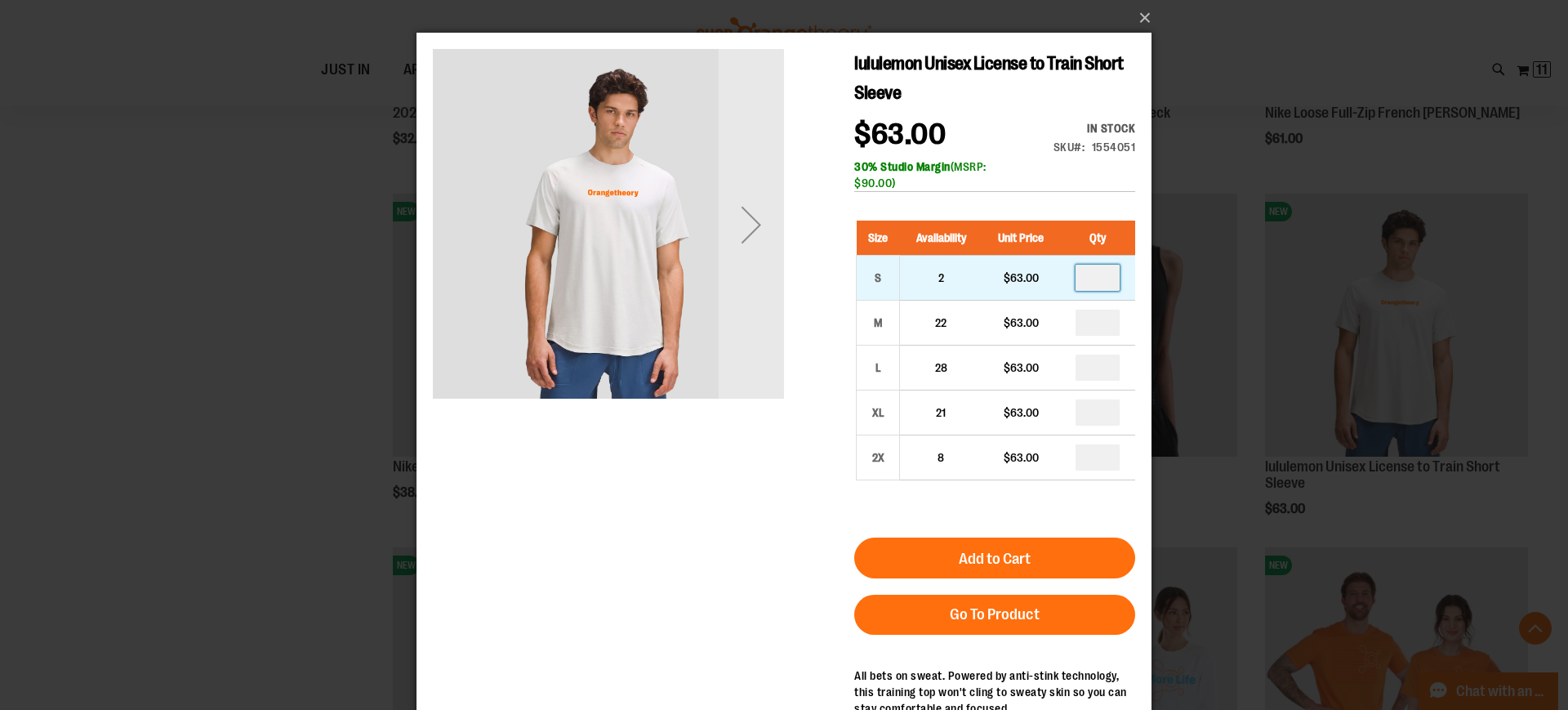
click at [1103, 282] on input "number" at bounding box center [1097, 278] width 44 height 26
type input "*"
click at [1101, 320] on input "number" at bounding box center [1097, 323] width 44 height 26
type input "*"
click at [1100, 376] on input "number" at bounding box center [1097, 367] width 44 height 26
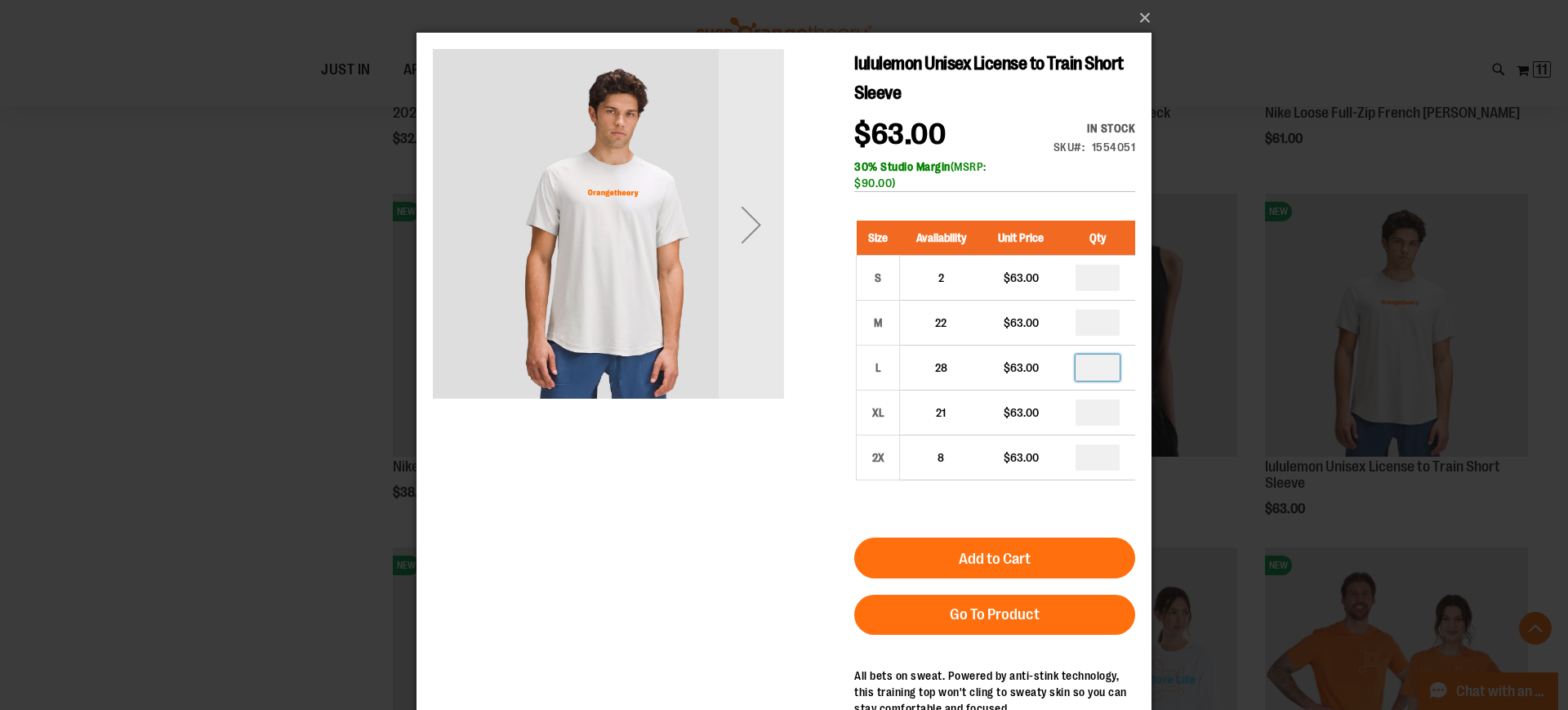
type input "*"
click at [1104, 410] on input "number" at bounding box center [1097, 413] width 44 height 26
type input "*"
click at [1104, 454] on input "number" at bounding box center [1097, 458] width 44 height 26
type input "*"
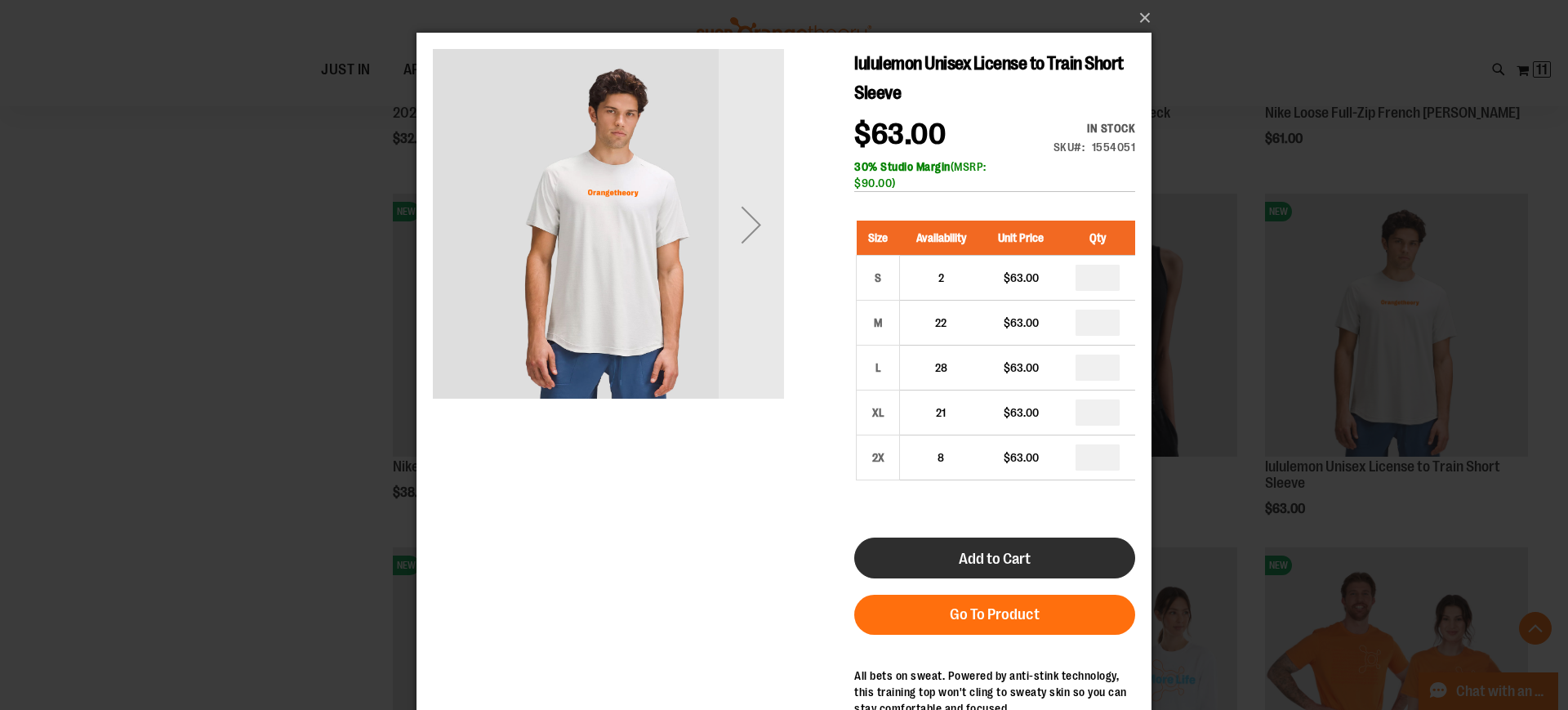
click at [1019, 561] on span "Add to Cart" at bounding box center [994, 559] width 71 height 18
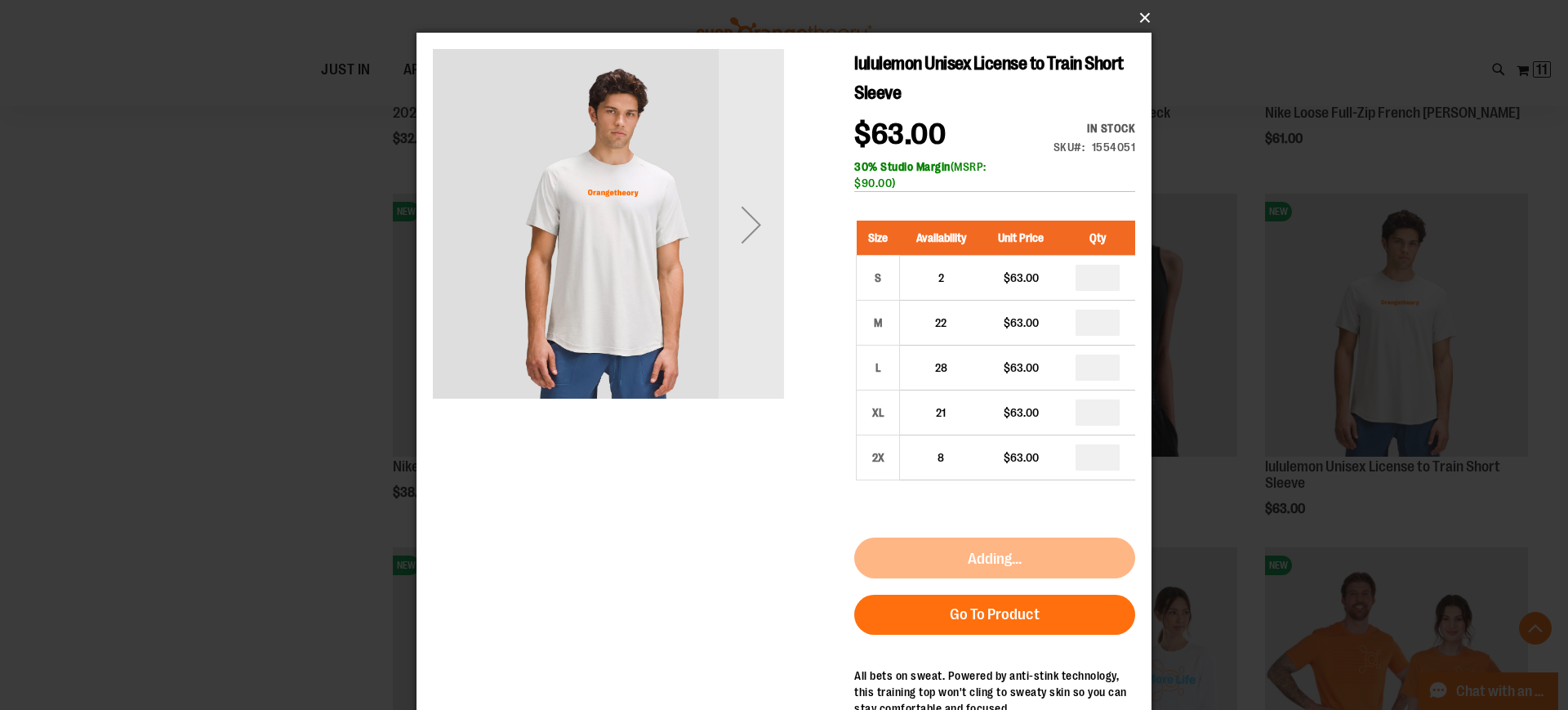
click at [1141, 18] on button "×" at bounding box center [789, 18] width 735 height 36
click at [1143, 7] on button "×" at bounding box center [789, 18] width 735 height 36
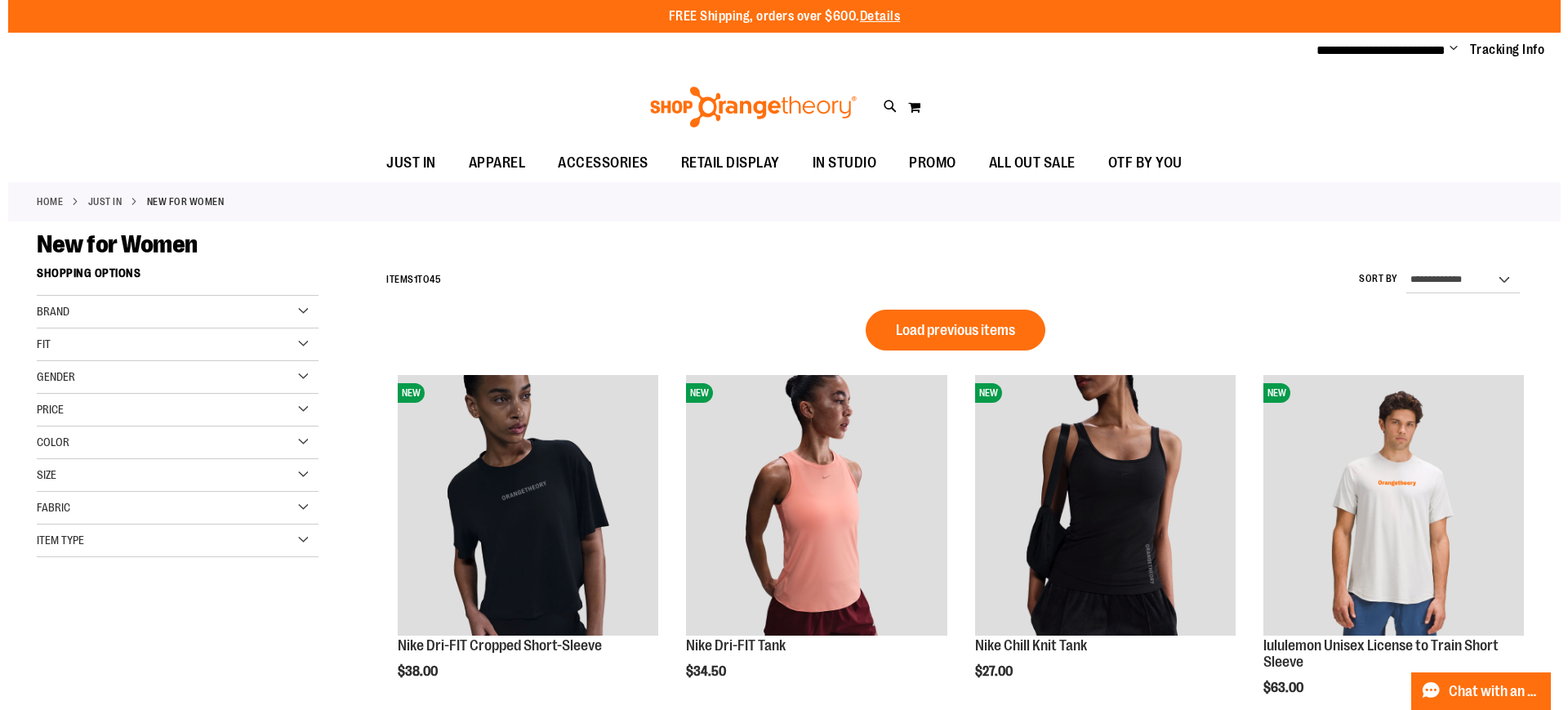
scroll to position [888, 0]
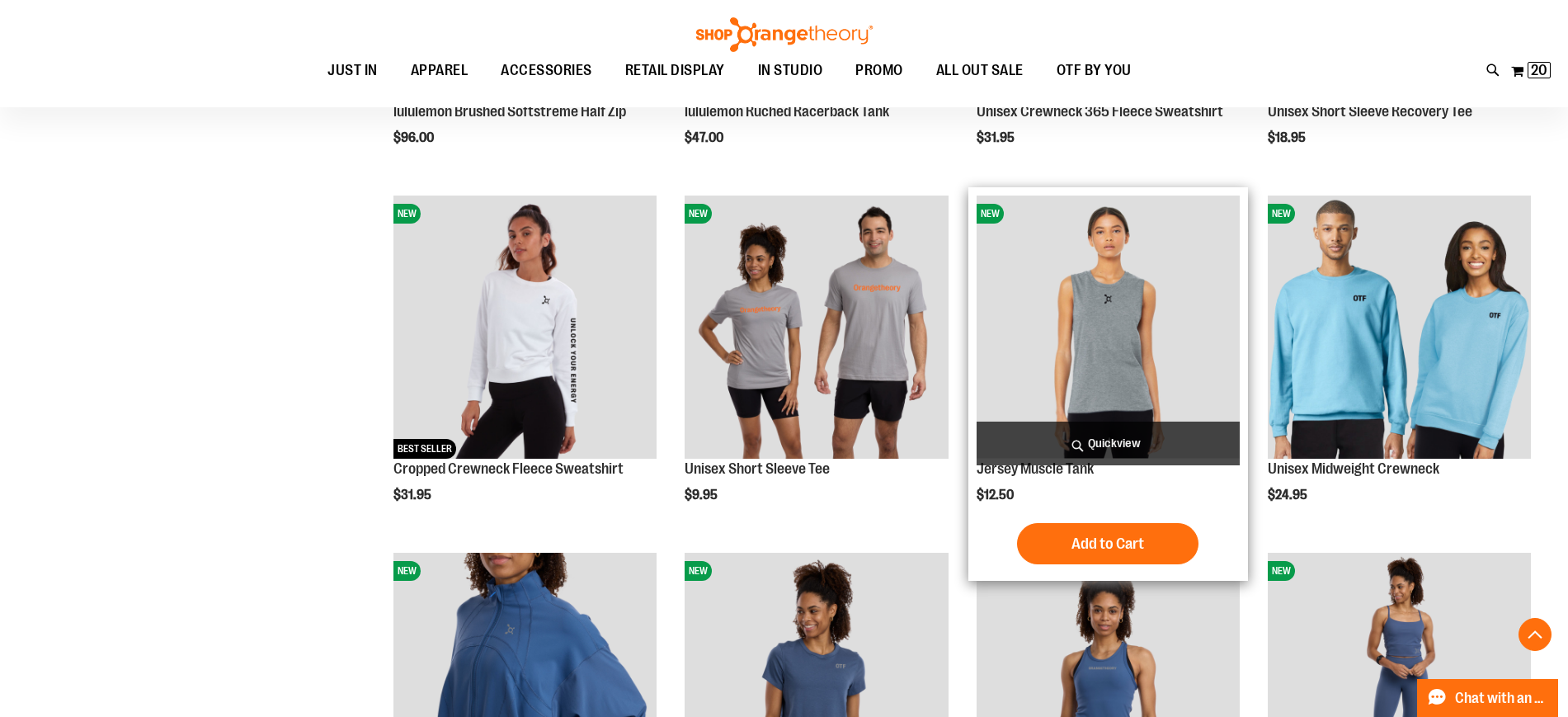
click at [1118, 446] on span "Quickview" at bounding box center [1108, 443] width 263 height 44
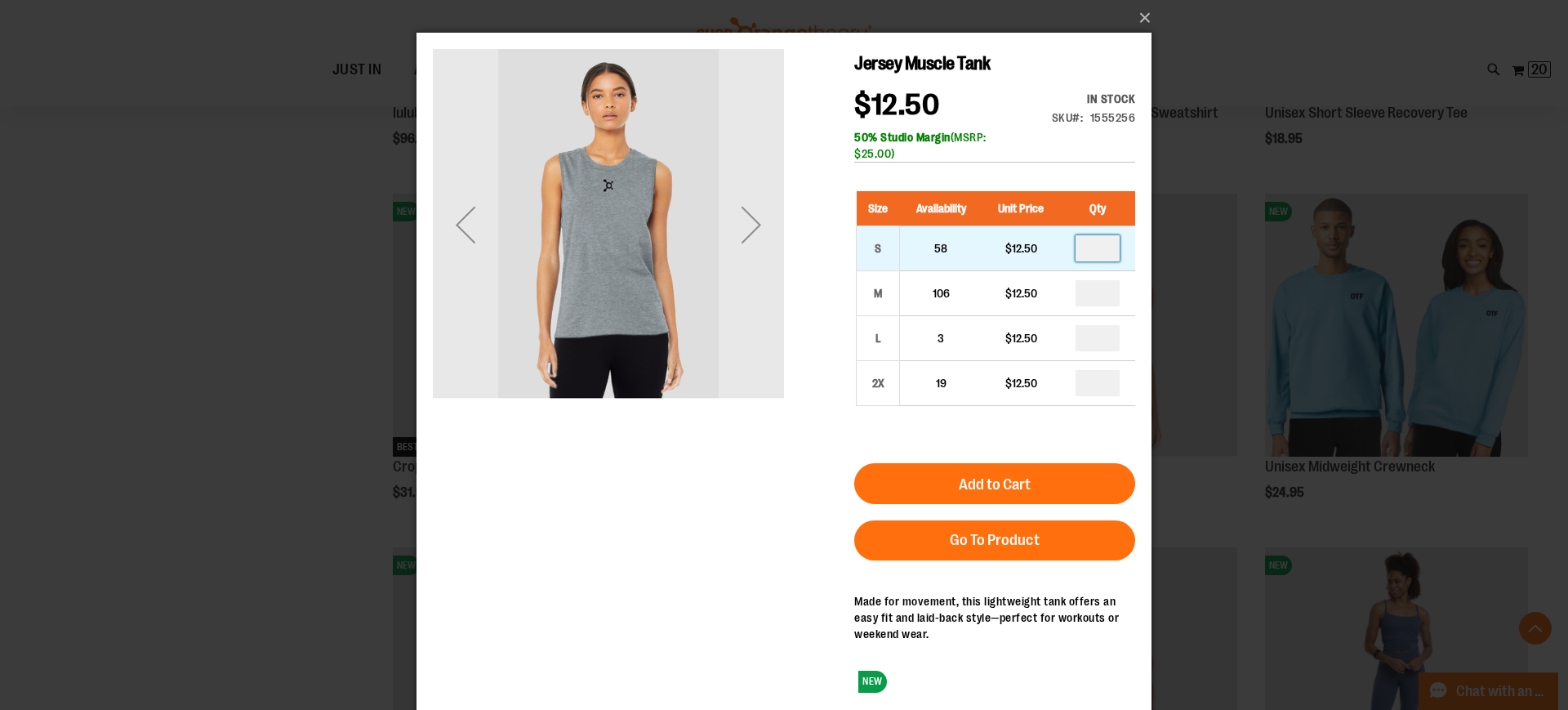
click at [1095, 247] on input "number" at bounding box center [1097, 248] width 44 height 26
type input "*"
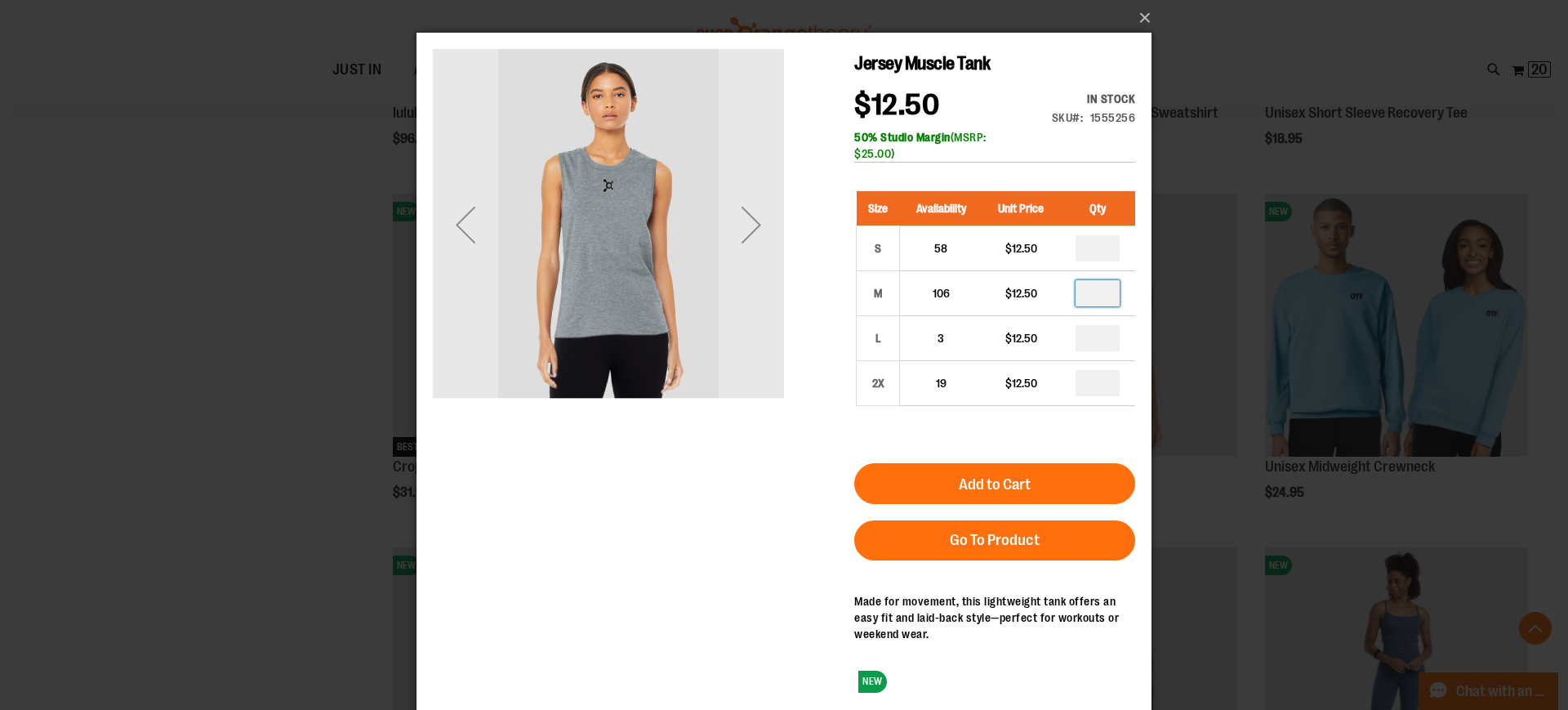
click at [1106, 303] on input "number" at bounding box center [1097, 293] width 44 height 26
type input "*"
click at [1105, 338] on input "number" at bounding box center [1097, 339] width 44 height 26
type input "*"
click at [1108, 393] on input "number" at bounding box center [1097, 383] width 44 height 26
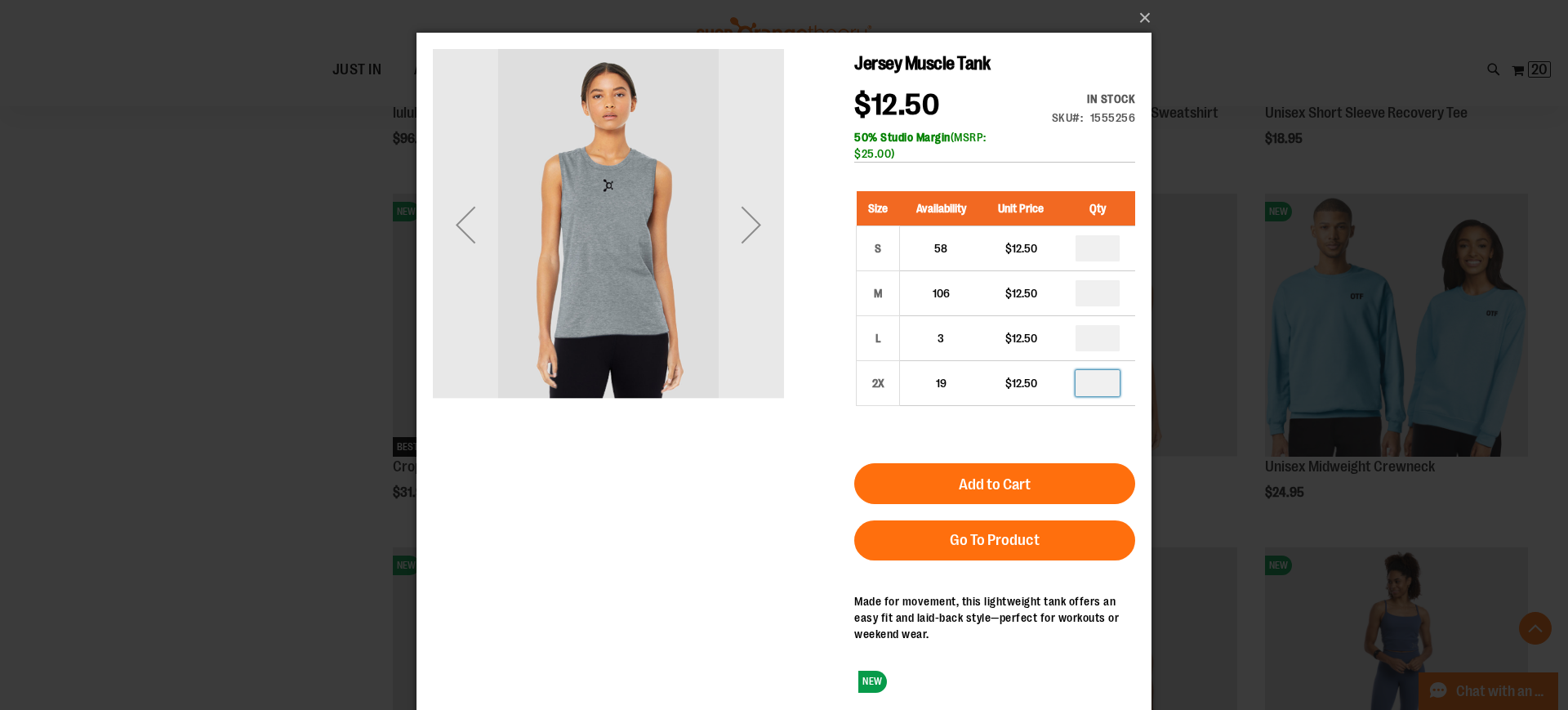
type input "*"
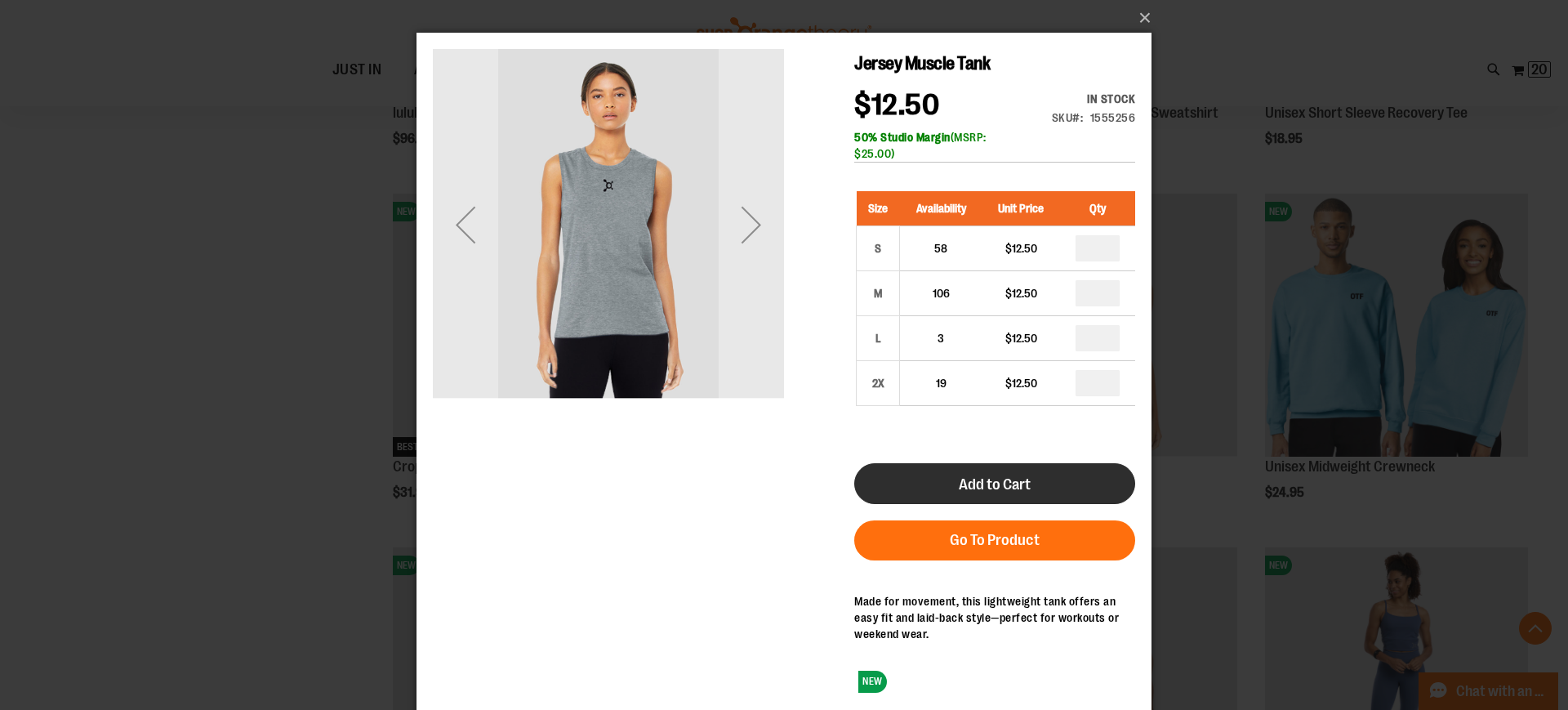
click at [1069, 482] on button "Add to Cart" at bounding box center [995, 484] width 281 height 41
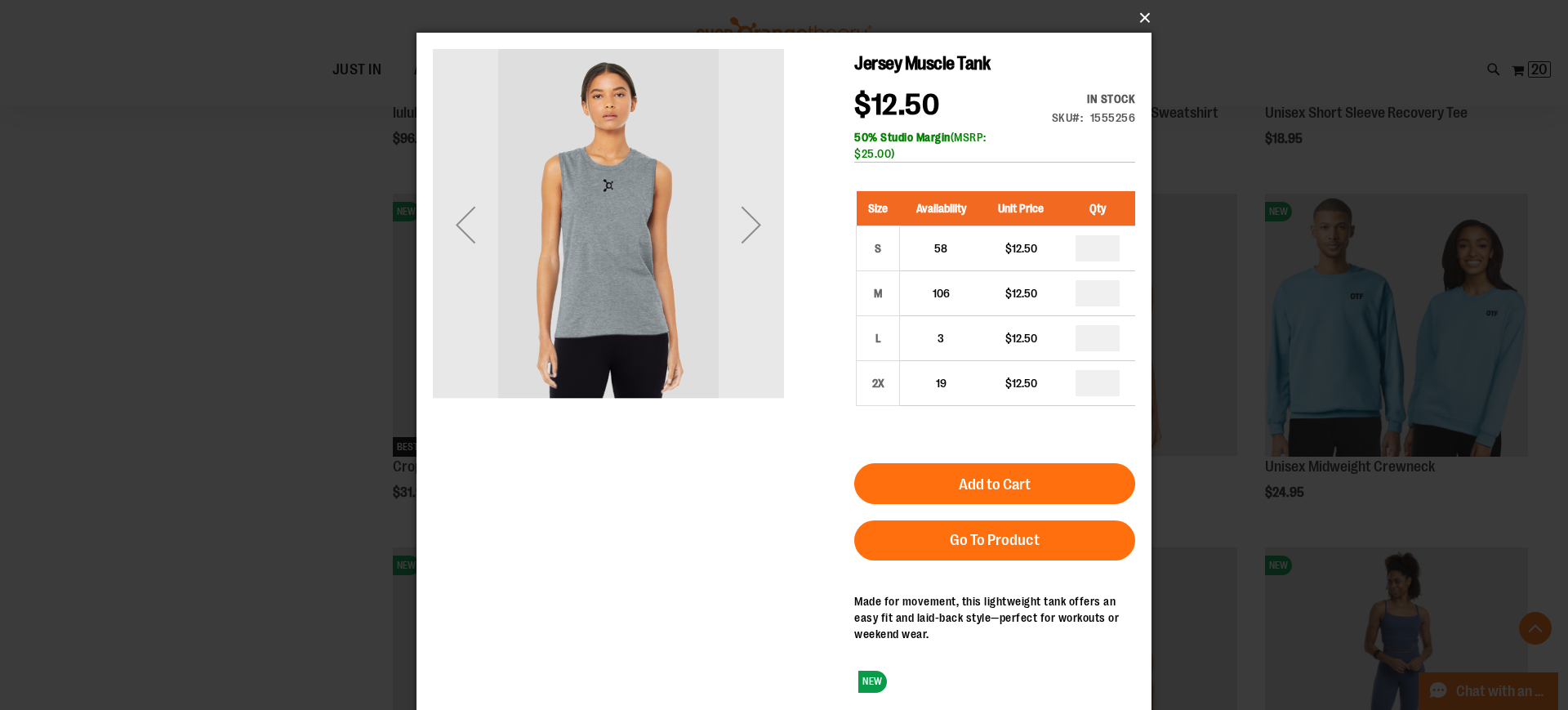
click at [1144, 25] on button "×" at bounding box center [789, 18] width 735 height 36
click at [1150, 18] on button "×" at bounding box center [789, 18] width 735 height 36
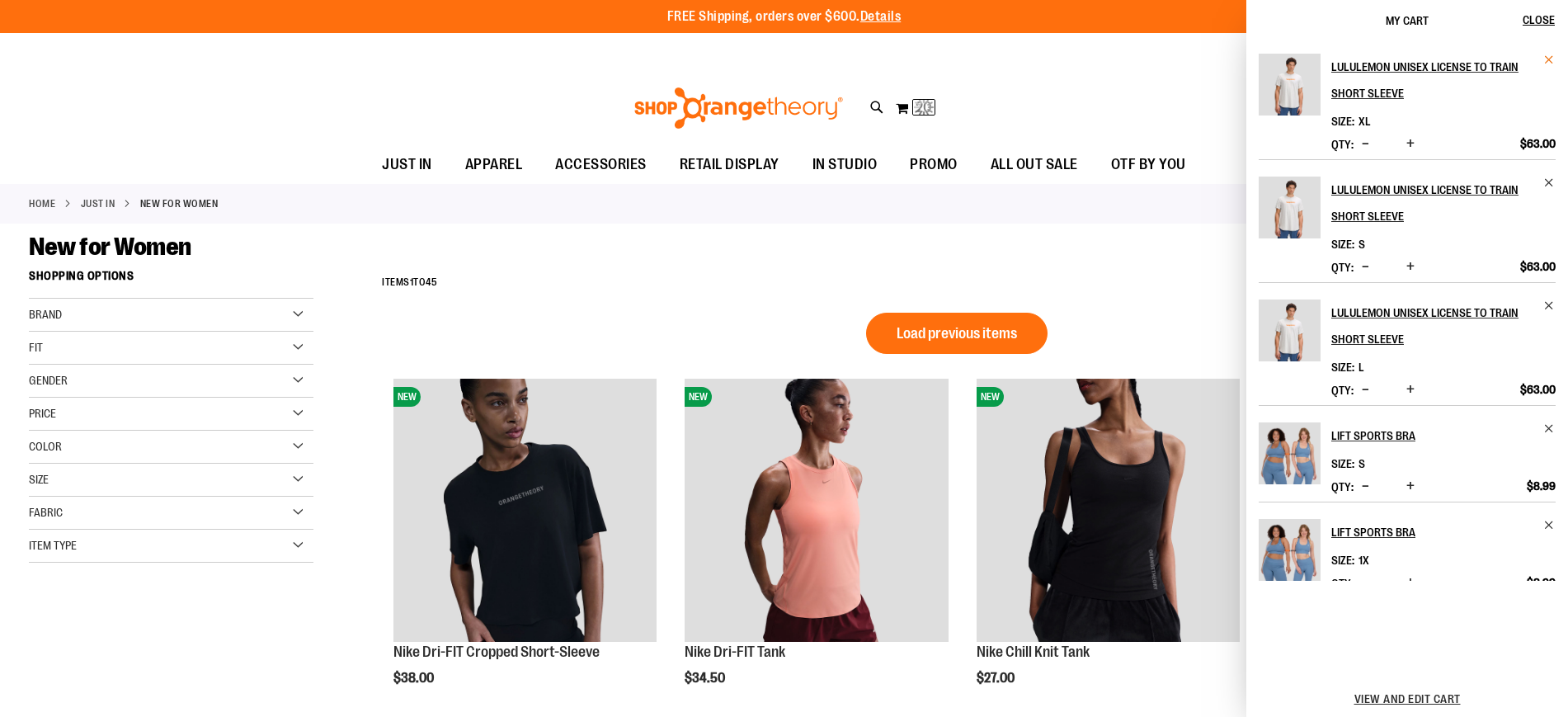
click at [1546, 57] on span "Remove item" at bounding box center [1549, 60] width 12 height 12
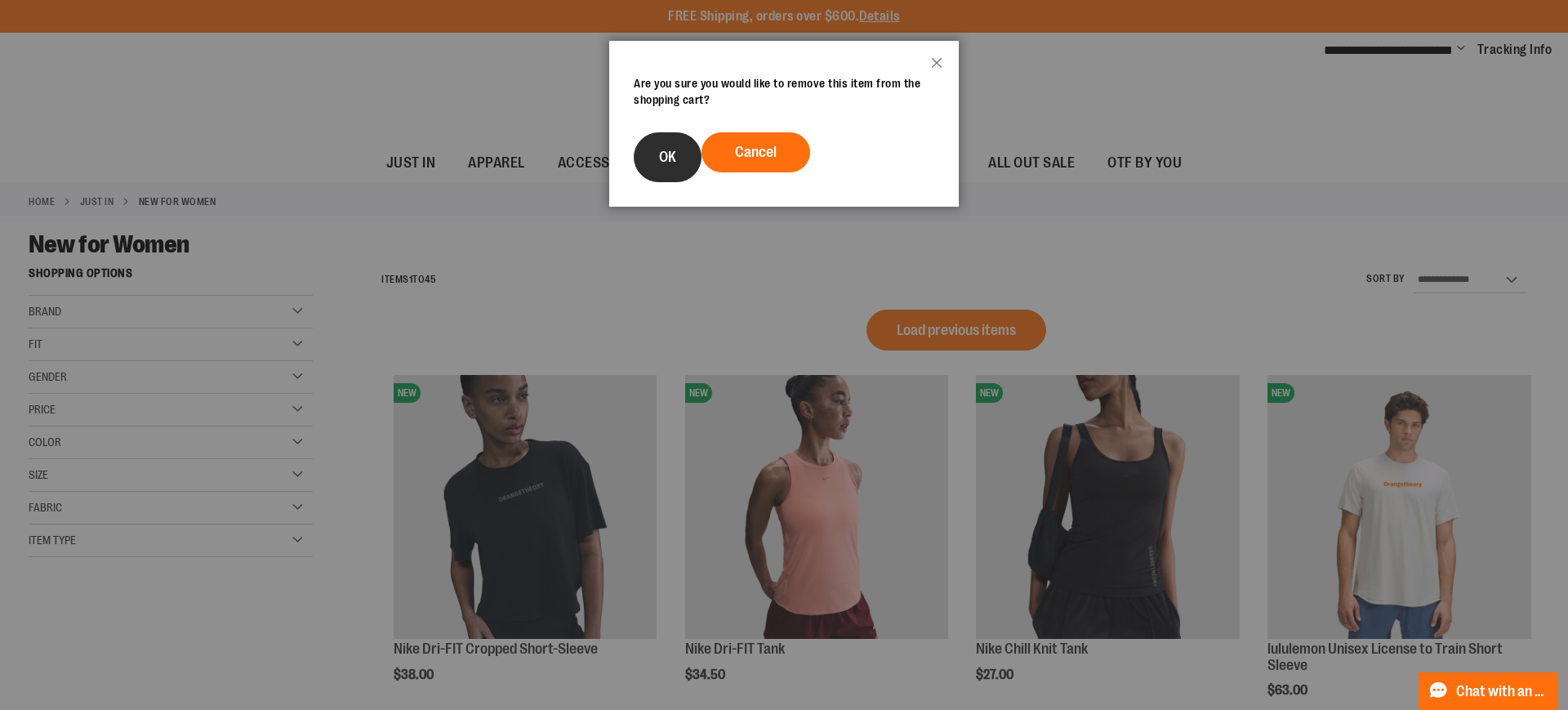
click at [673, 161] on span "OK" at bounding box center [667, 157] width 17 height 16
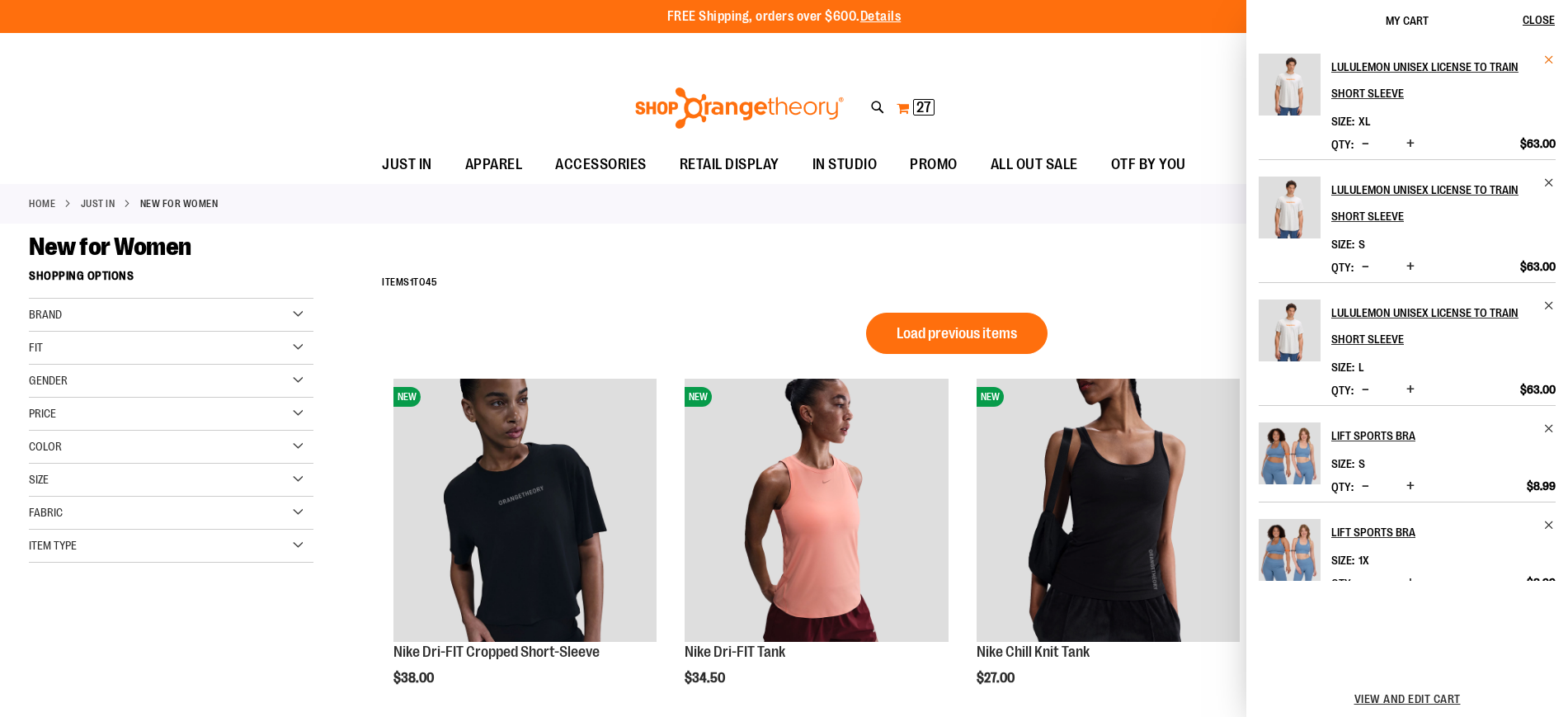
click at [1551, 54] on span "Remove item" at bounding box center [1549, 60] width 12 height 12
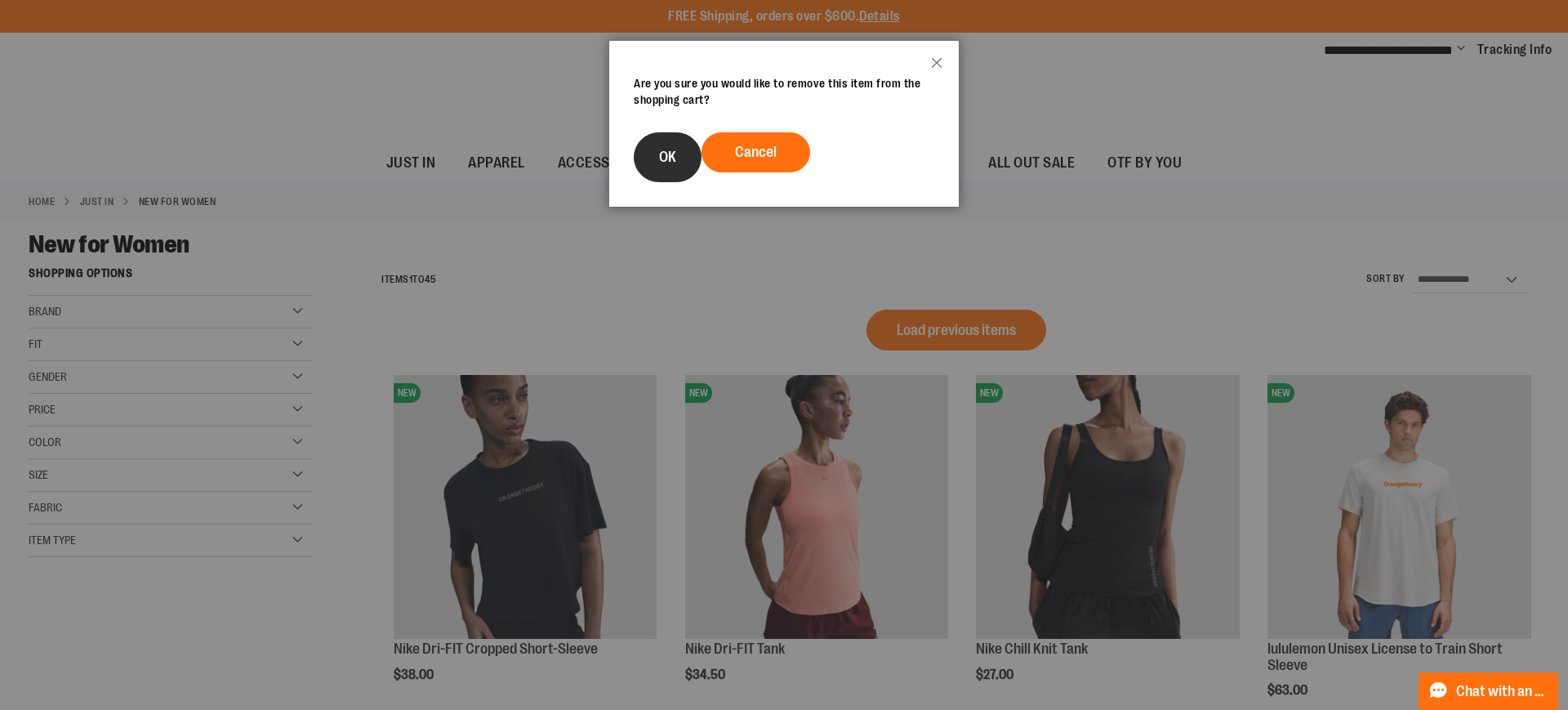
click at [663, 143] on button "OK" at bounding box center [667, 157] width 68 height 50
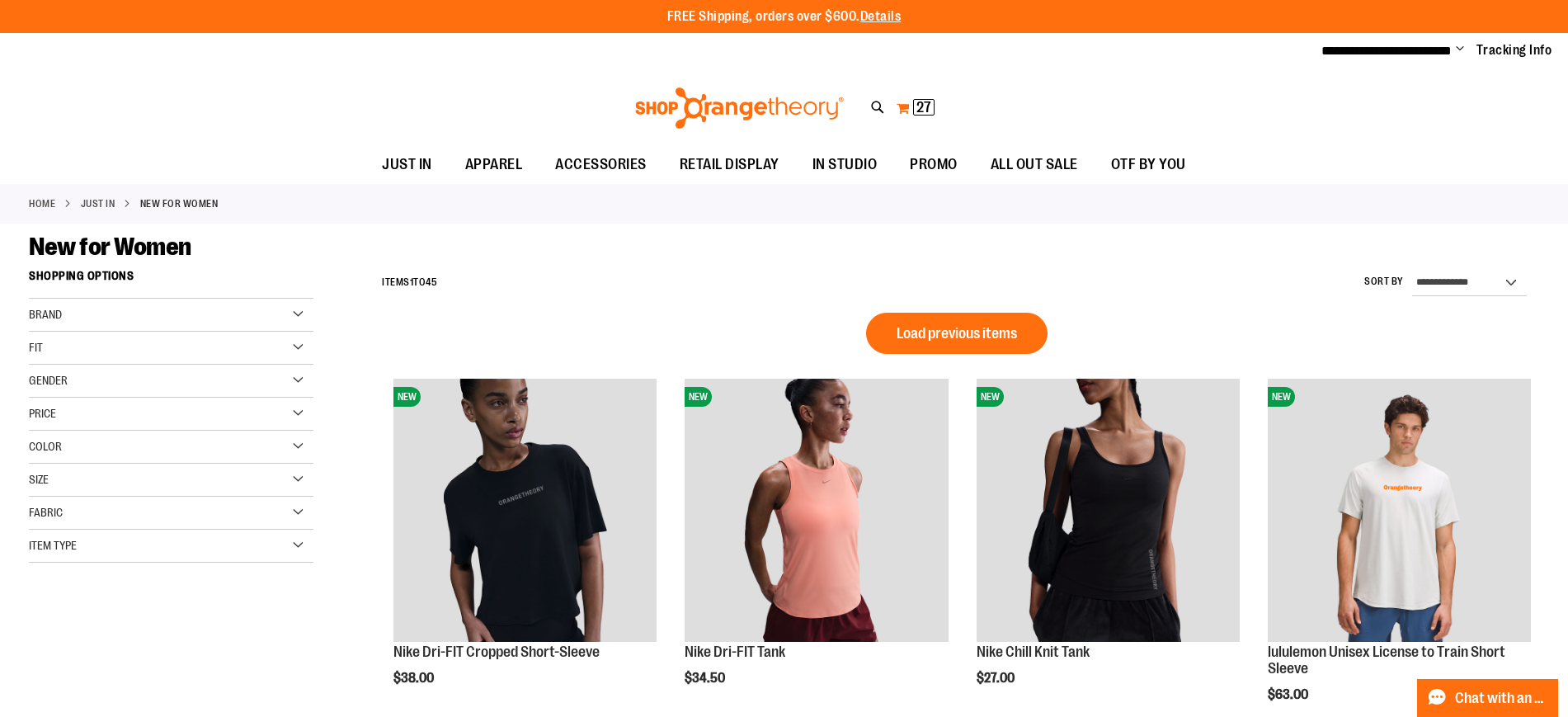
click at [920, 106] on span "27" at bounding box center [923, 107] width 15 height 17
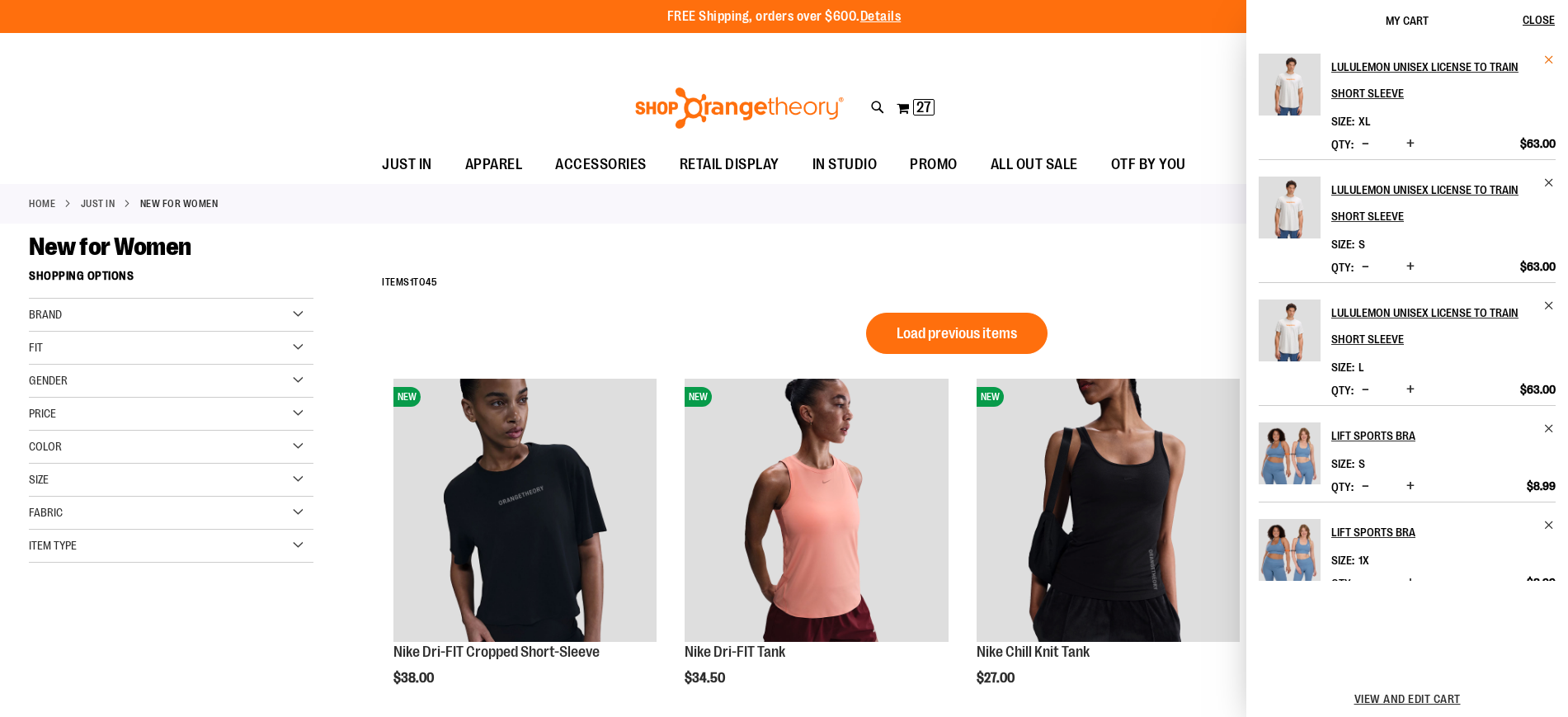
click at [1549, 61] on span "Remove item" at bounding box center [1549, 60] width 12 height 12
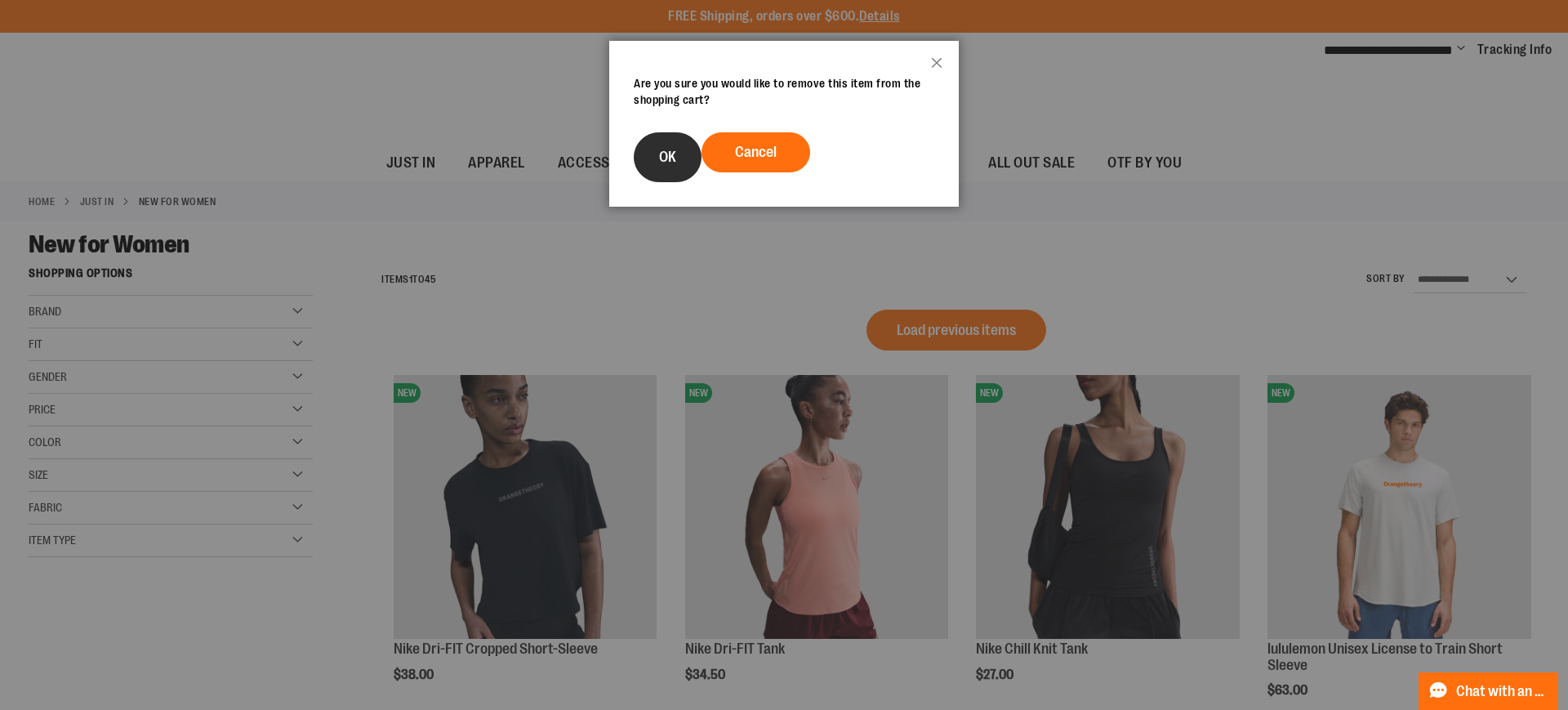
click at [679, 158] on button "OK" at bounding box center [667, 157] width 68 height 50
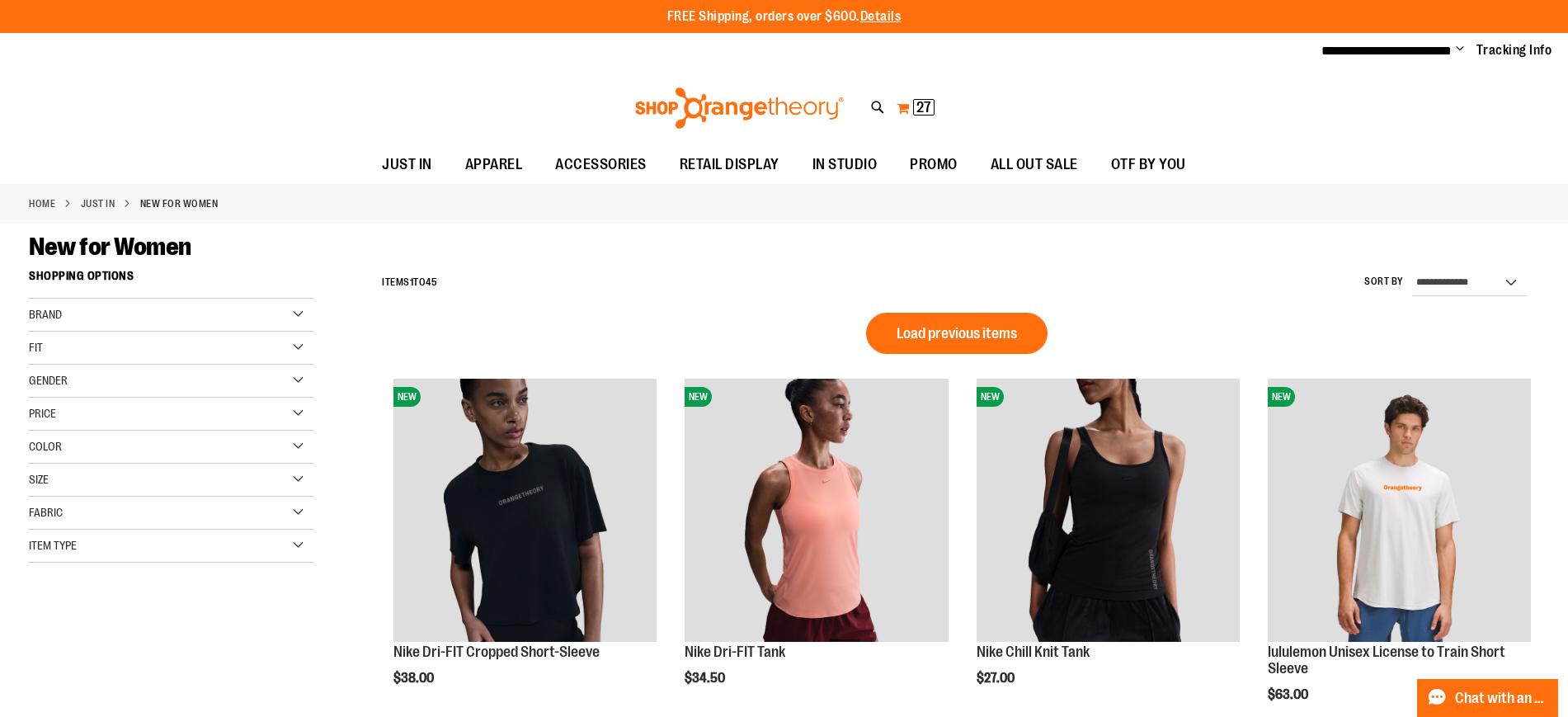
click at [916, 111] on span "27" at bounding box center [923, 107] width 15 height 17
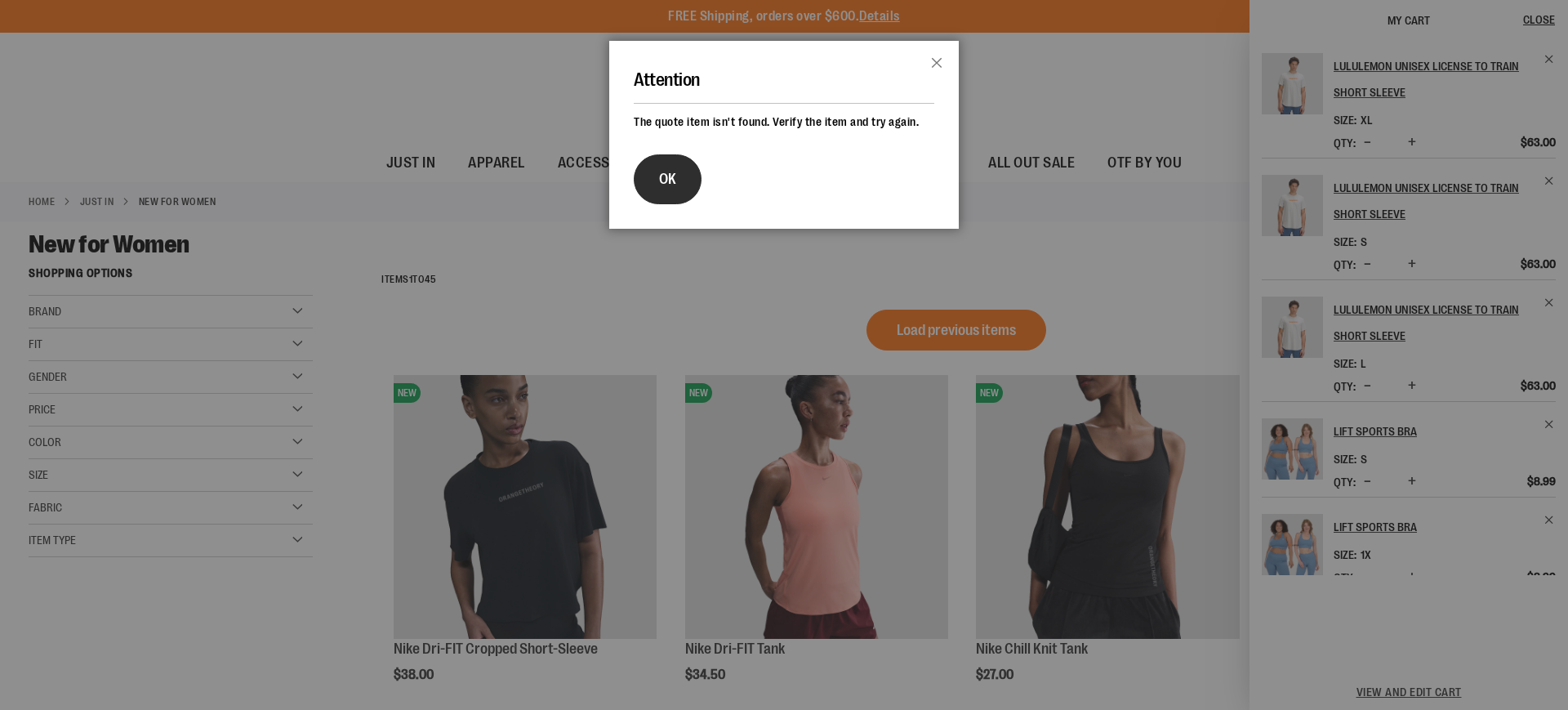
click at [688, 190] on button "OK" at bounding box center [667, 179] width 68 height 50
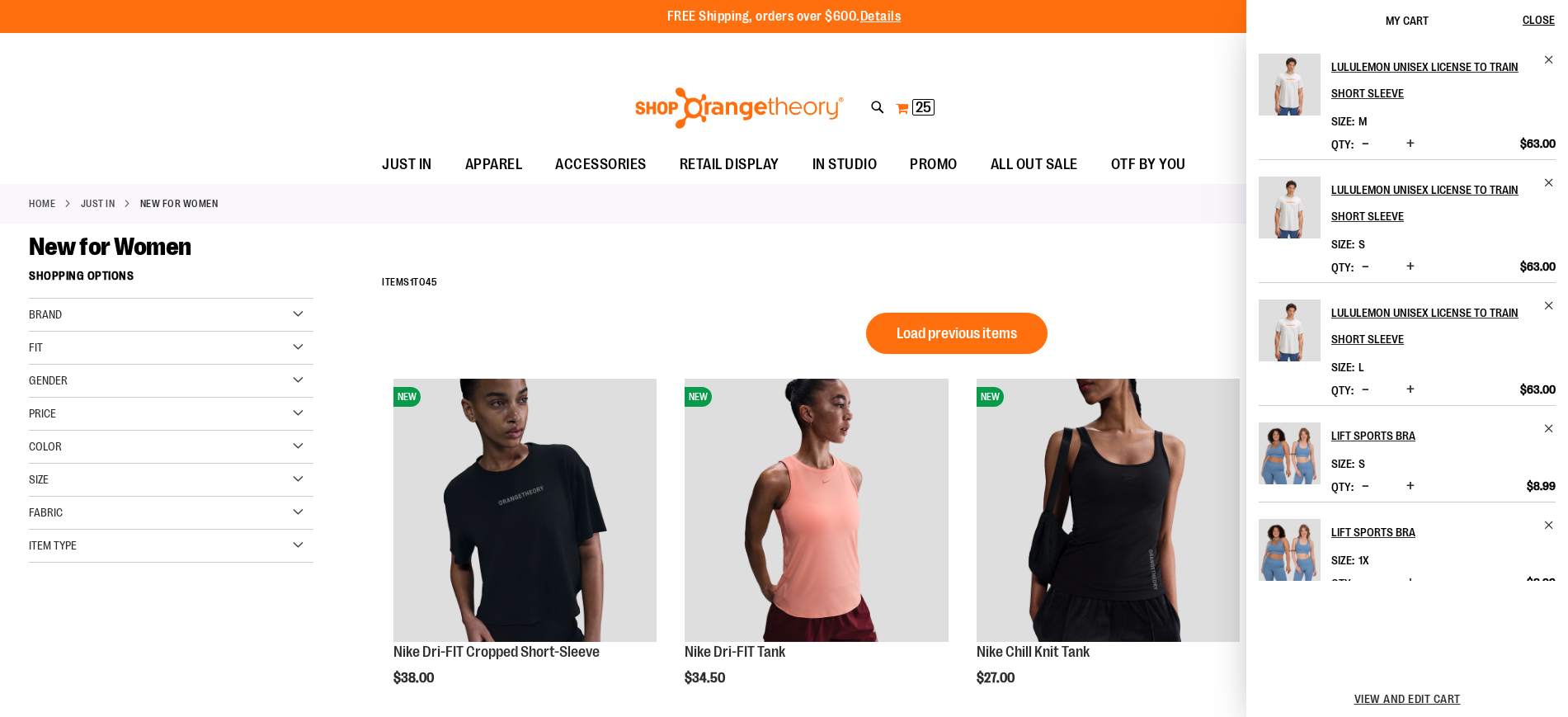
click at [920, 106] on span "25" at bounding box center [923, 107] width 16 height 17
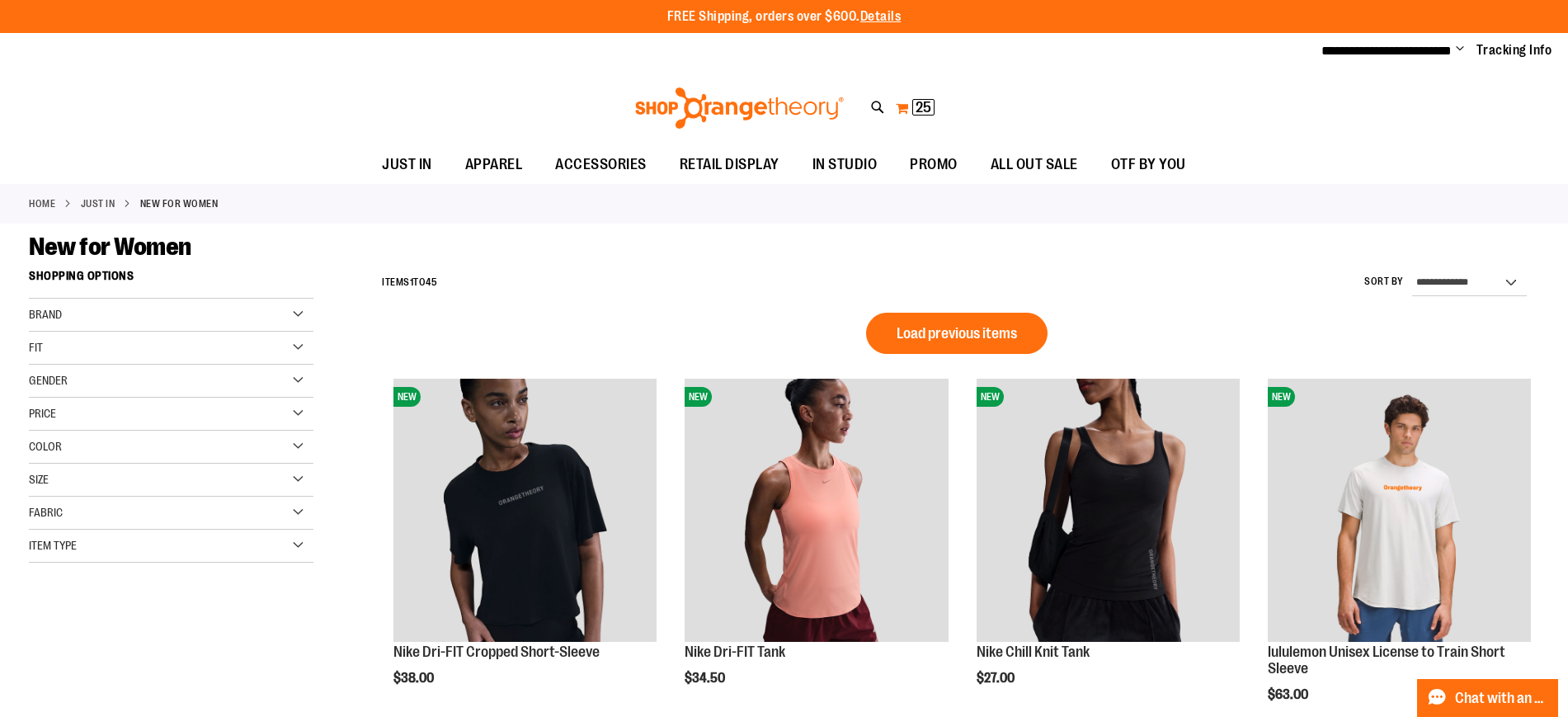
click at [920, 106] on span "25" at bounding box center [923, 107] width 16 height 17
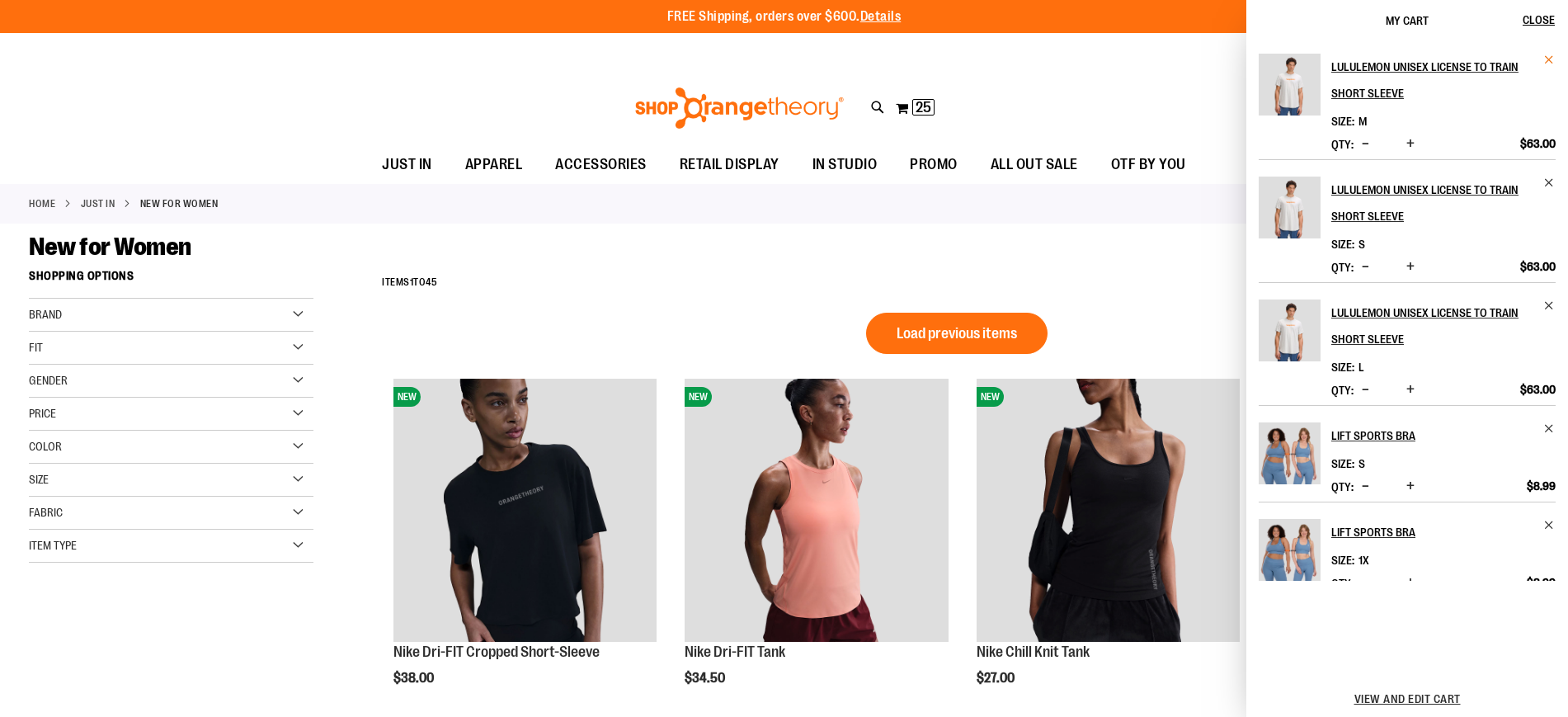
click at [1547, 65] on span "Remove item" at bounding box center [1549, 60] width 12 height 12
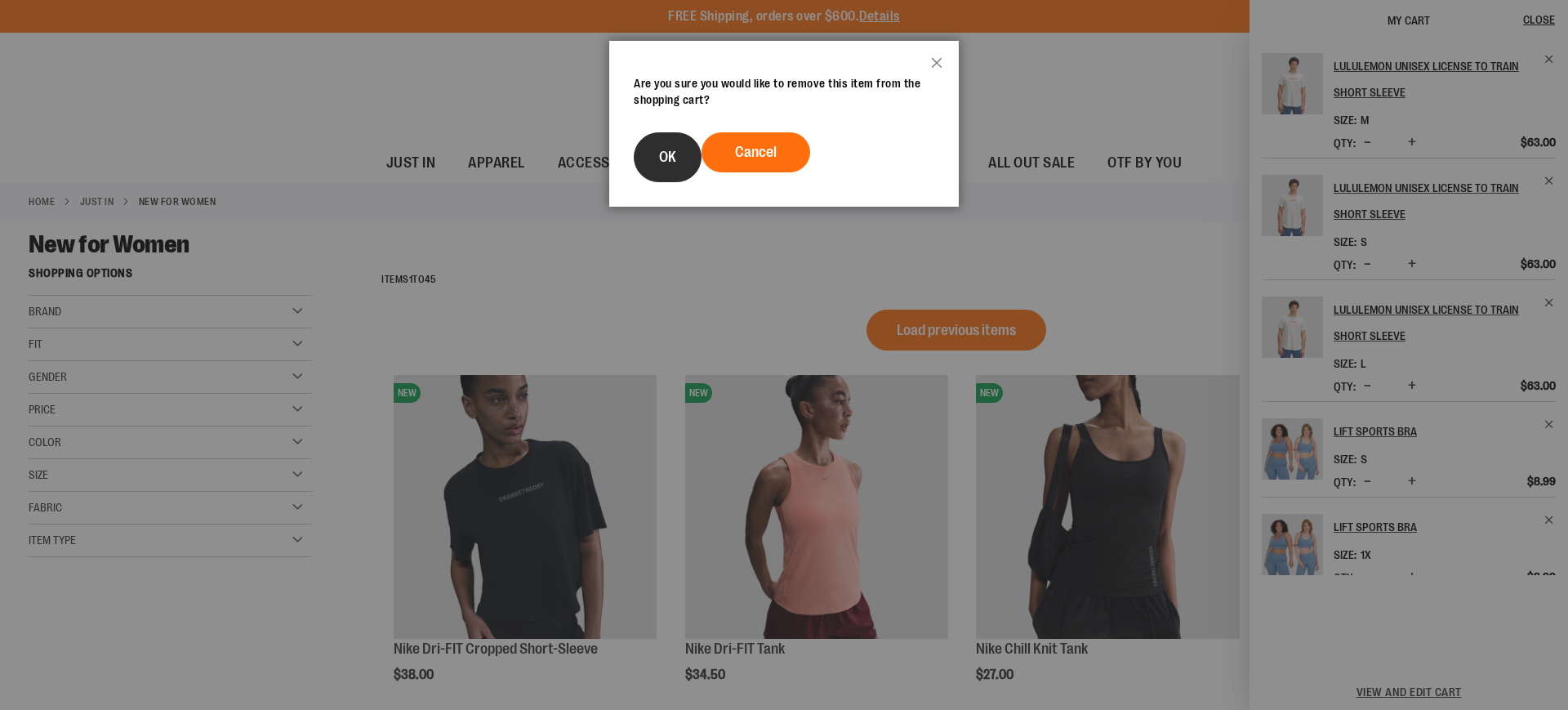
click at [657, 157] on button "OK" at bounding box center [667, 157] width 68 height 50
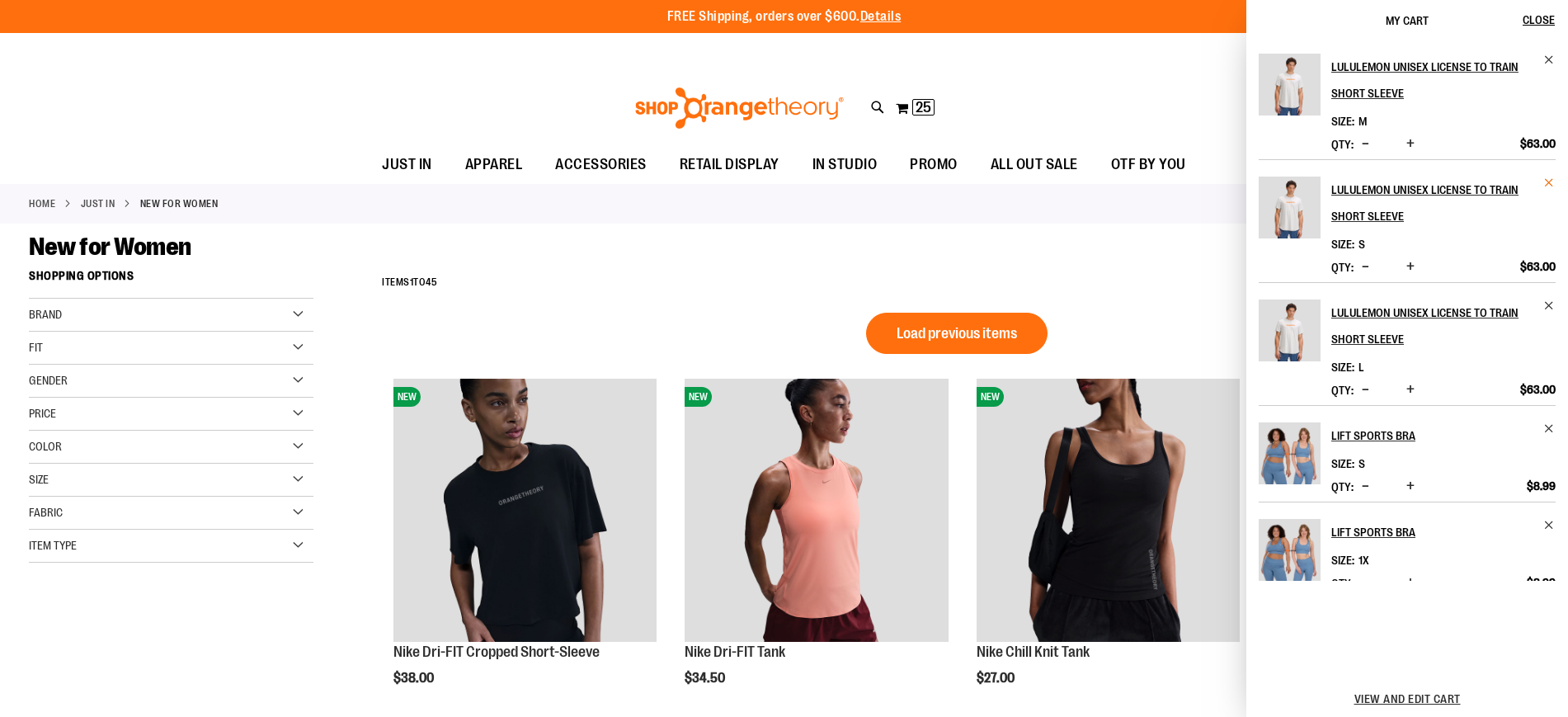
click at [1545, 186] on span "Remove item" at bounding box center [1549, 183] width 12 height 12
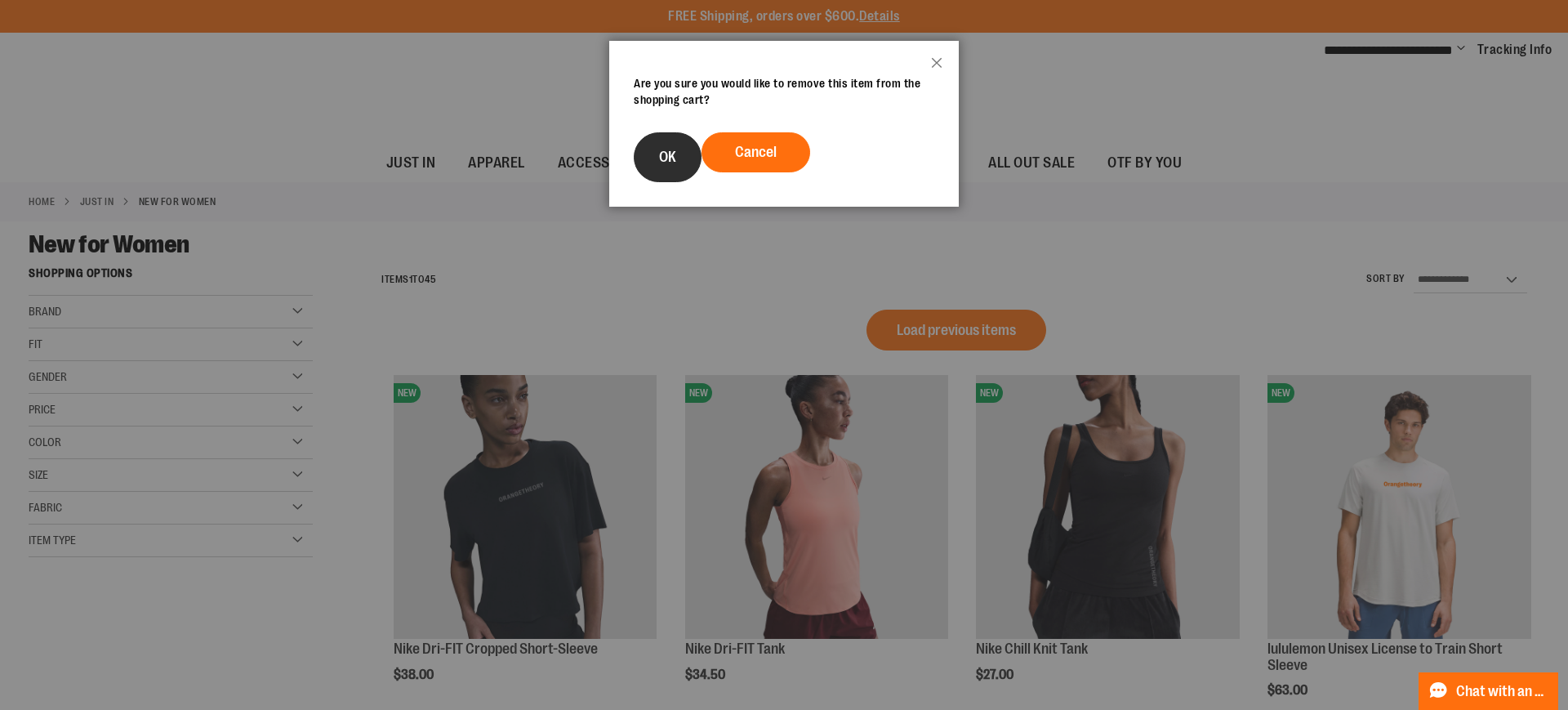
click at [654, 147] on button "OK" at bounding box center [667, 157] width 68 height 50
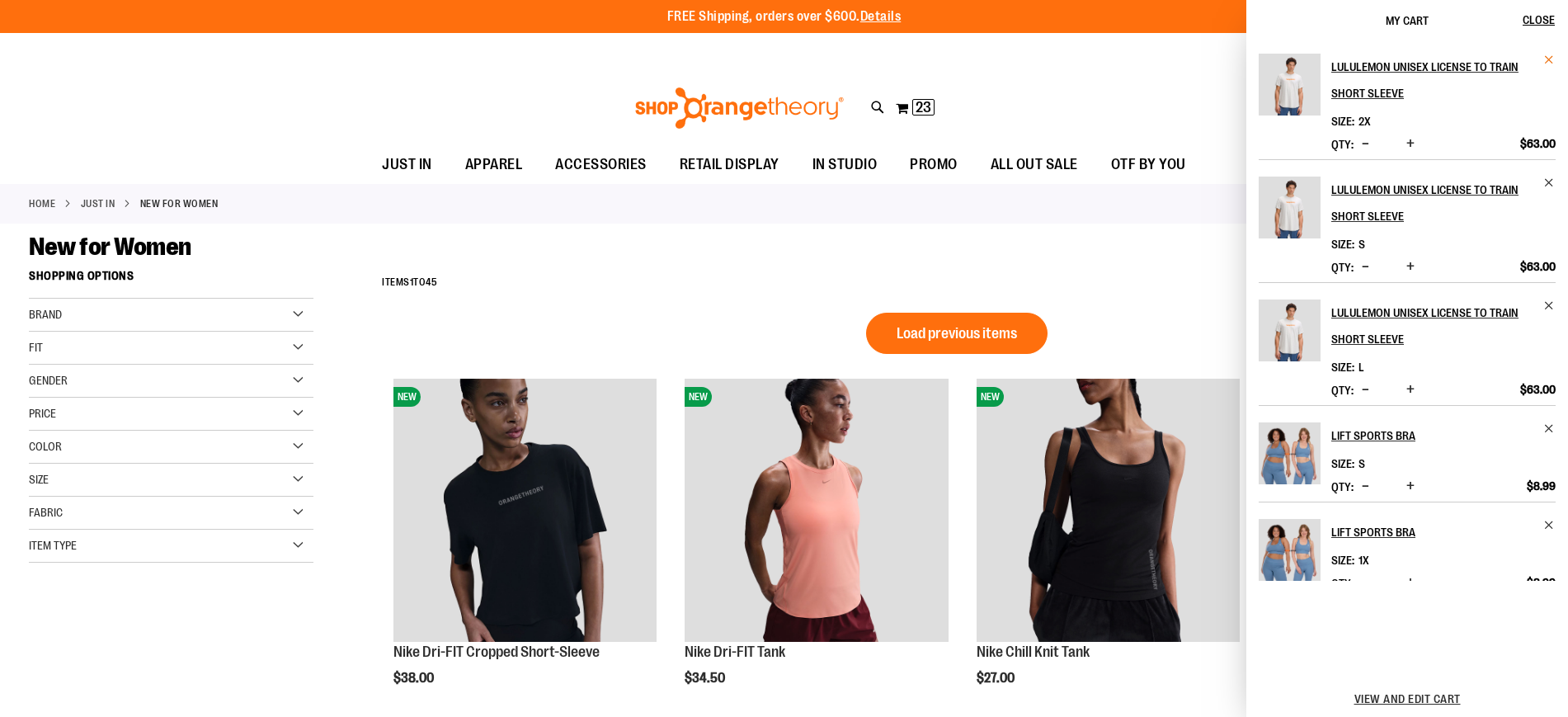
click at [1549, 61] on span "Remove item" at bounding box center [1549, 60] width 12 height 12
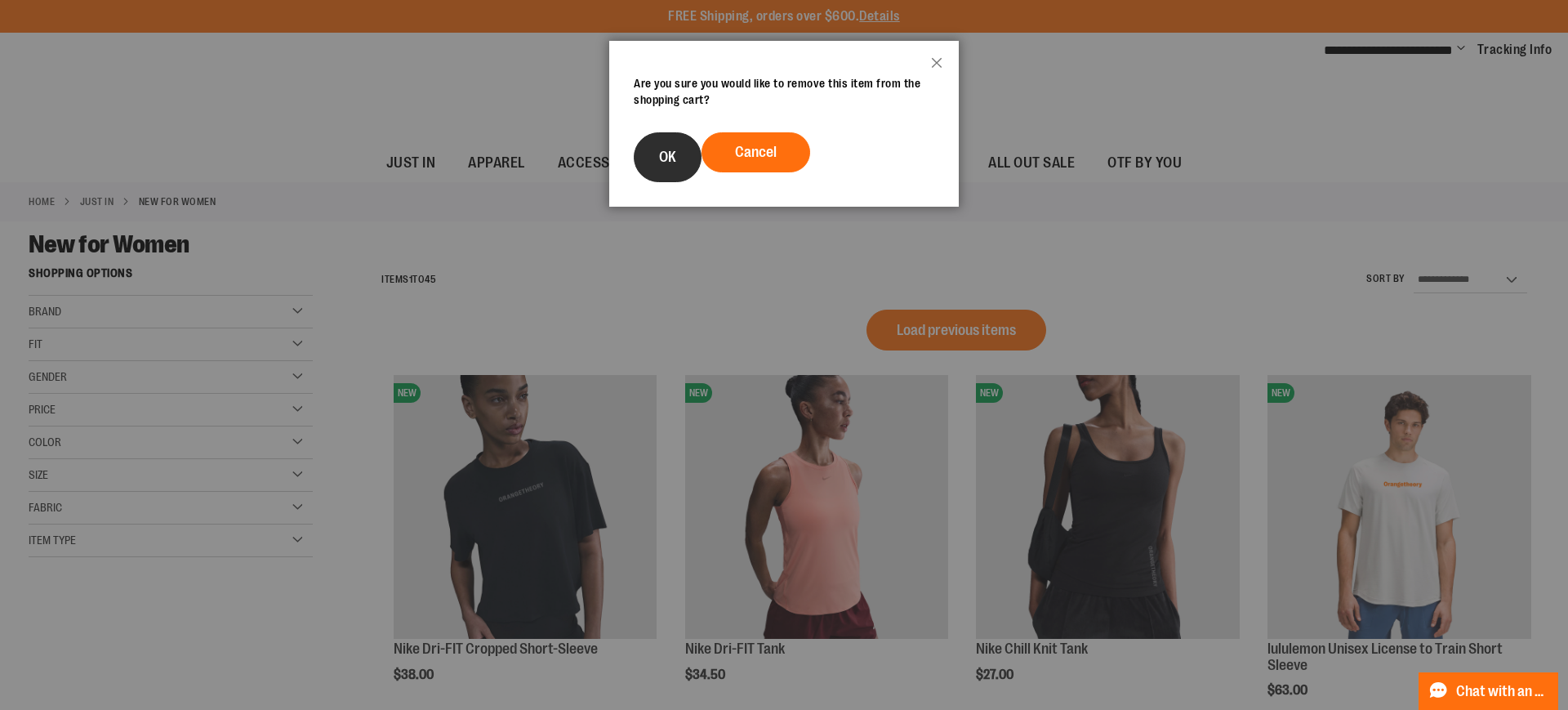
click at [659, 167] on button "OK" at bounding box center [667, 157] width 68 height 50
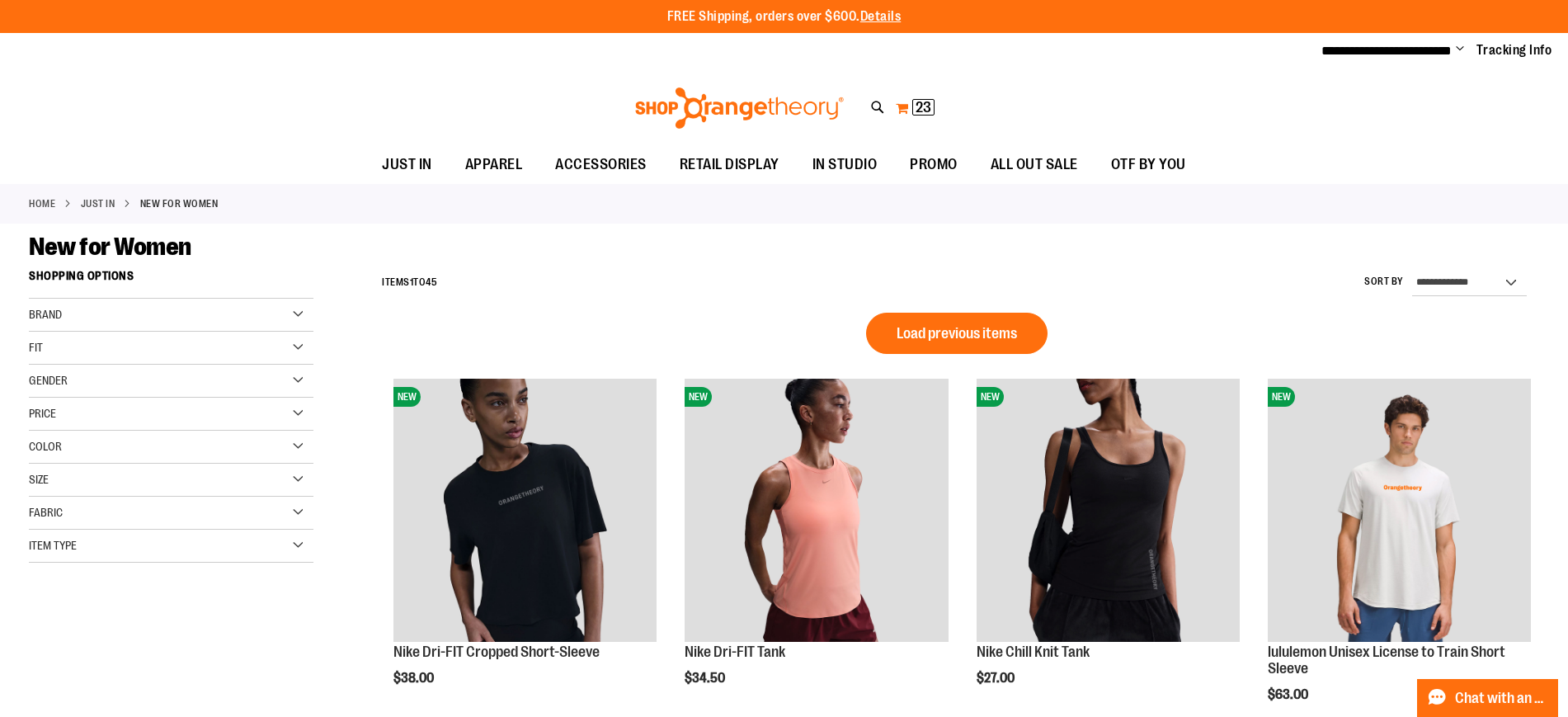
click at [908, 115] on button "My Cart 23 23 items" at bounding box center [915, 108] width 41 height 27
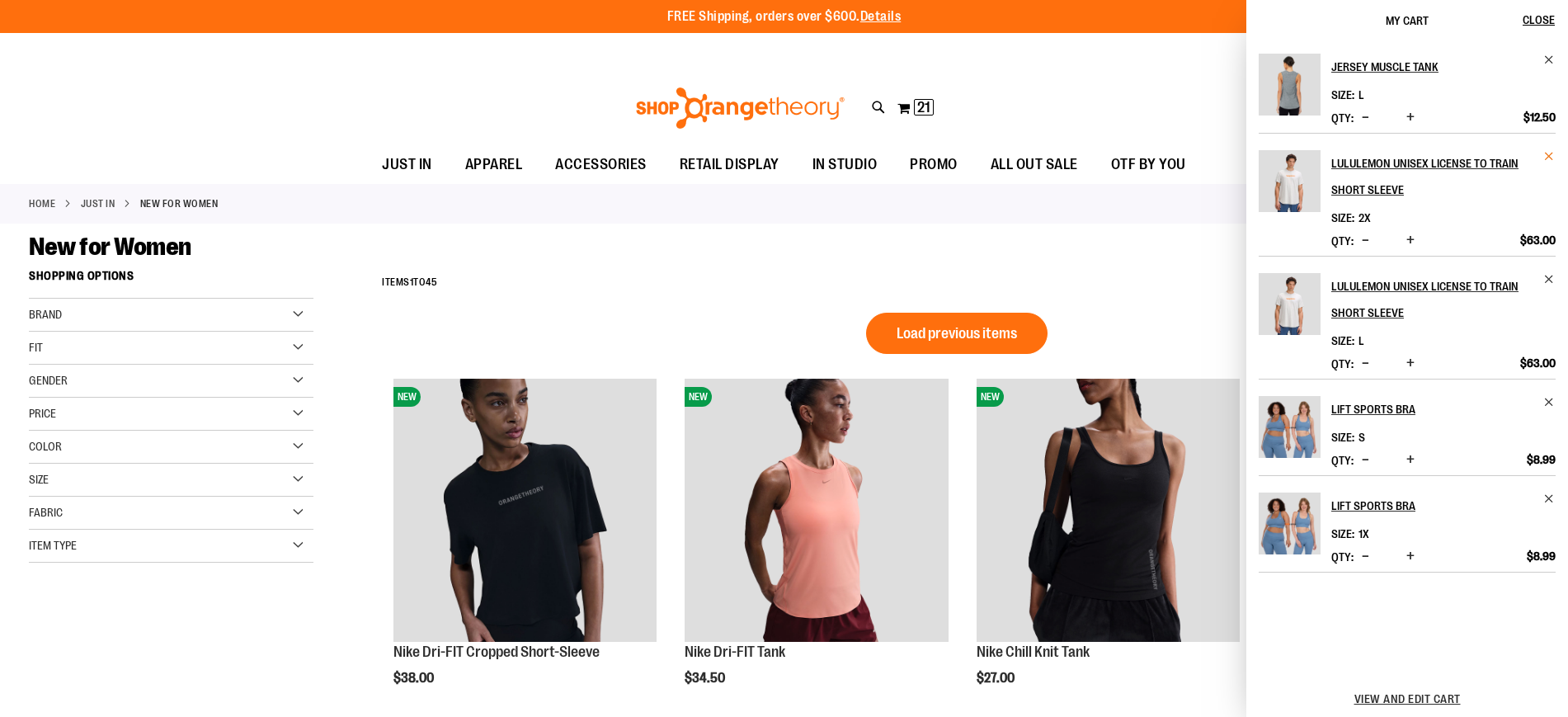
click at [1543, 154] on span "Remove item" at bounding box center [1549, 156] width 12 height 12
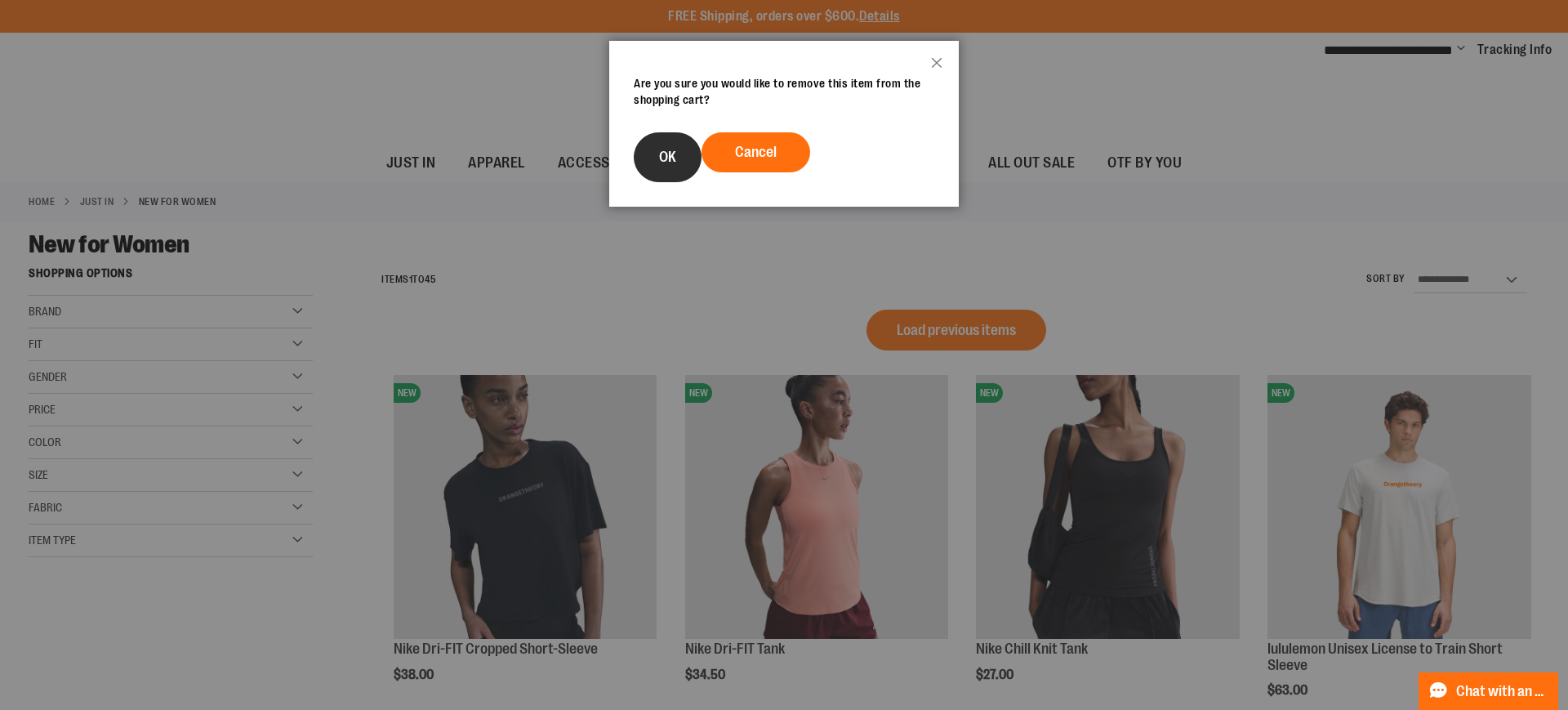
click at [685, 158] on button "OK" at bounding box center [667, 157] width 68 height 50
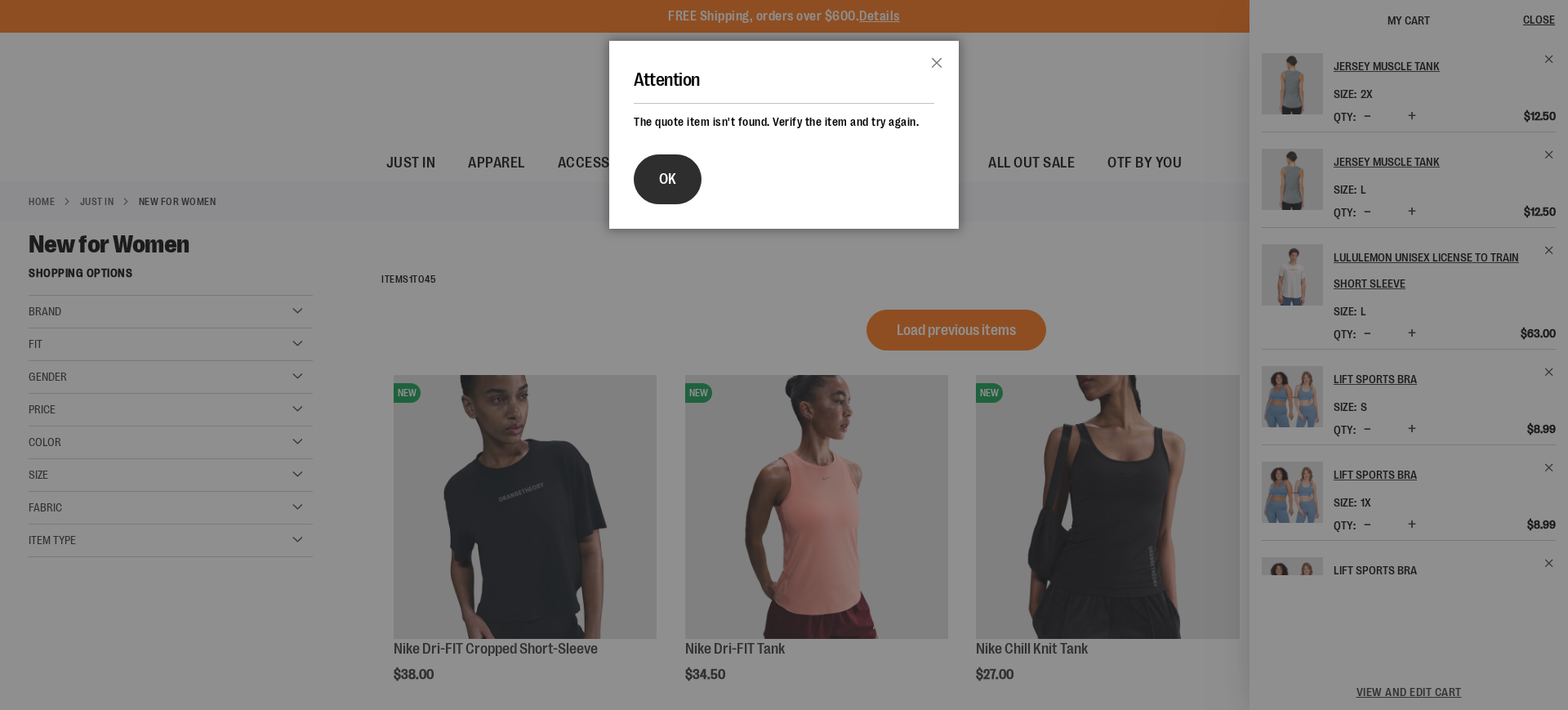
click at [663, 185] on span "OK" at bounding box center [667, 179] width 17 height 16
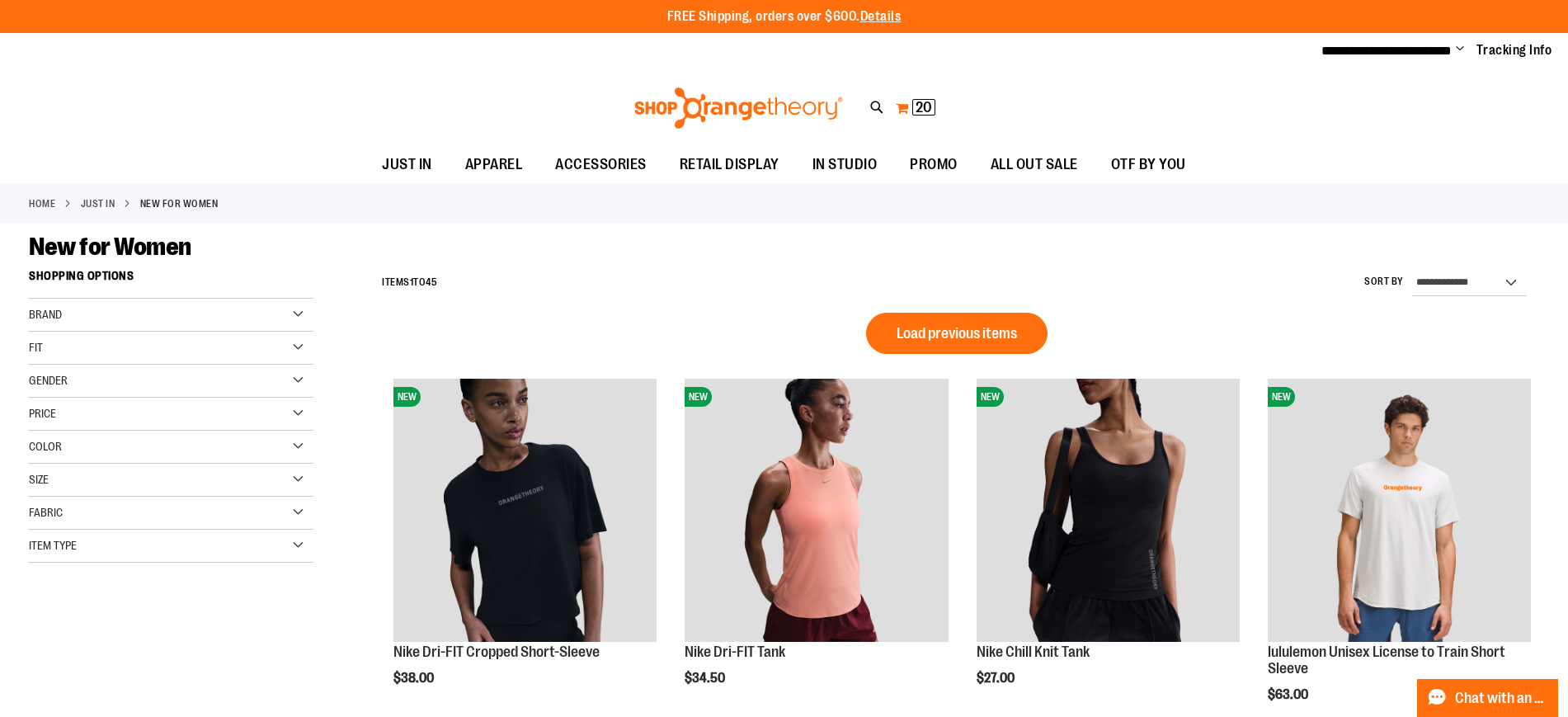
click at [933, 112] on span "20 20 items" at bounding box center [924, 107] width 23 height 17
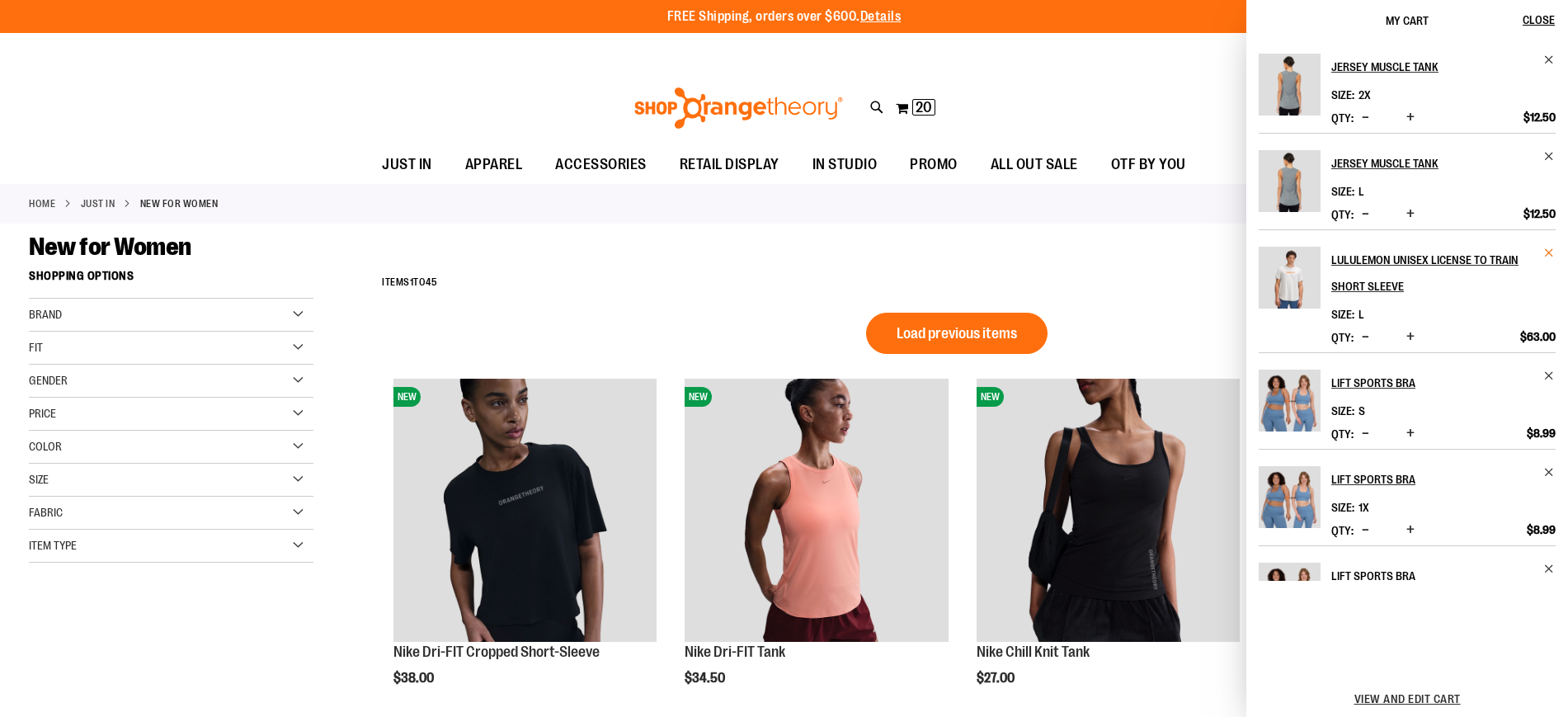
click at [1547, 254] on span "Remove item" at bounding box center [1549, 252] width 12 height 12
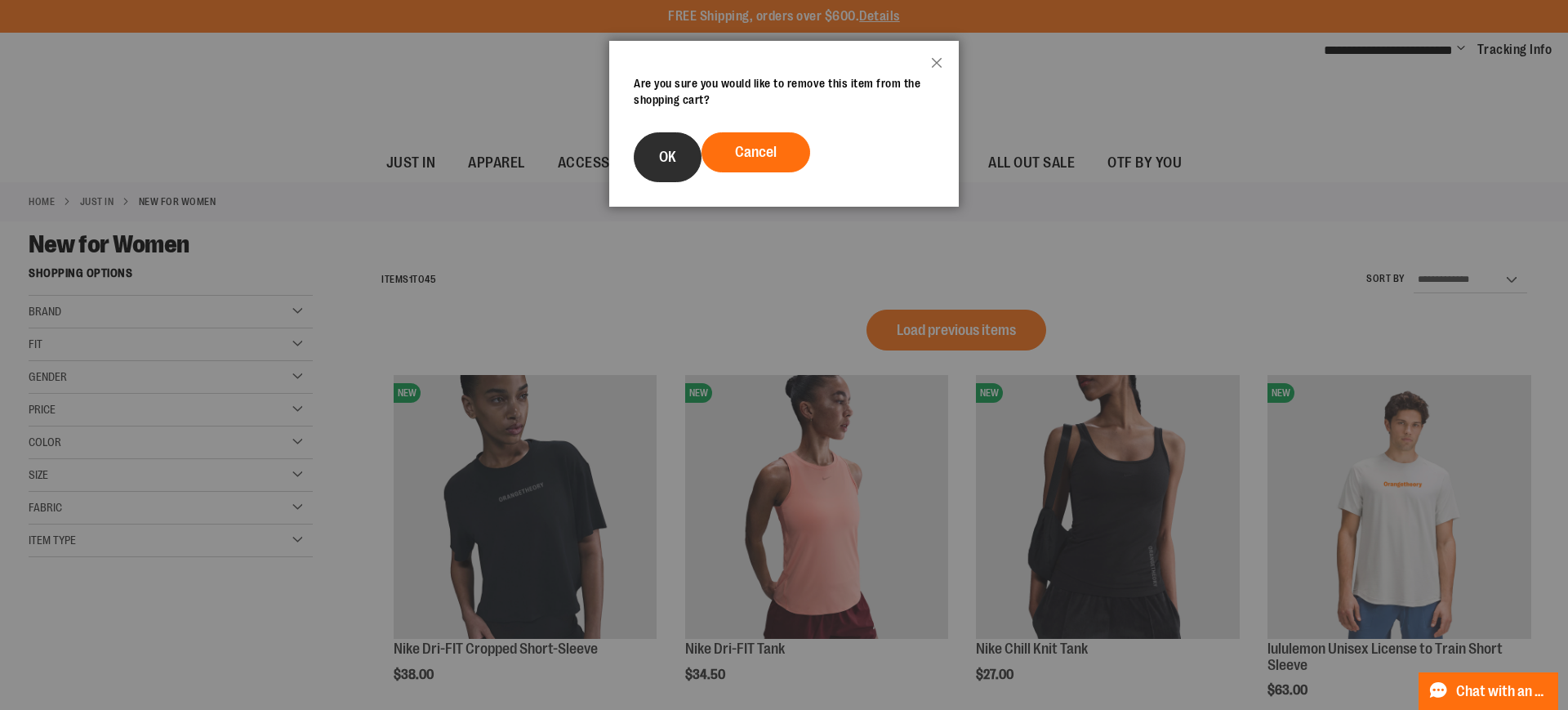
click at [674, 164] on span "OK" at bounding box center [667, 157] width 17 height 16
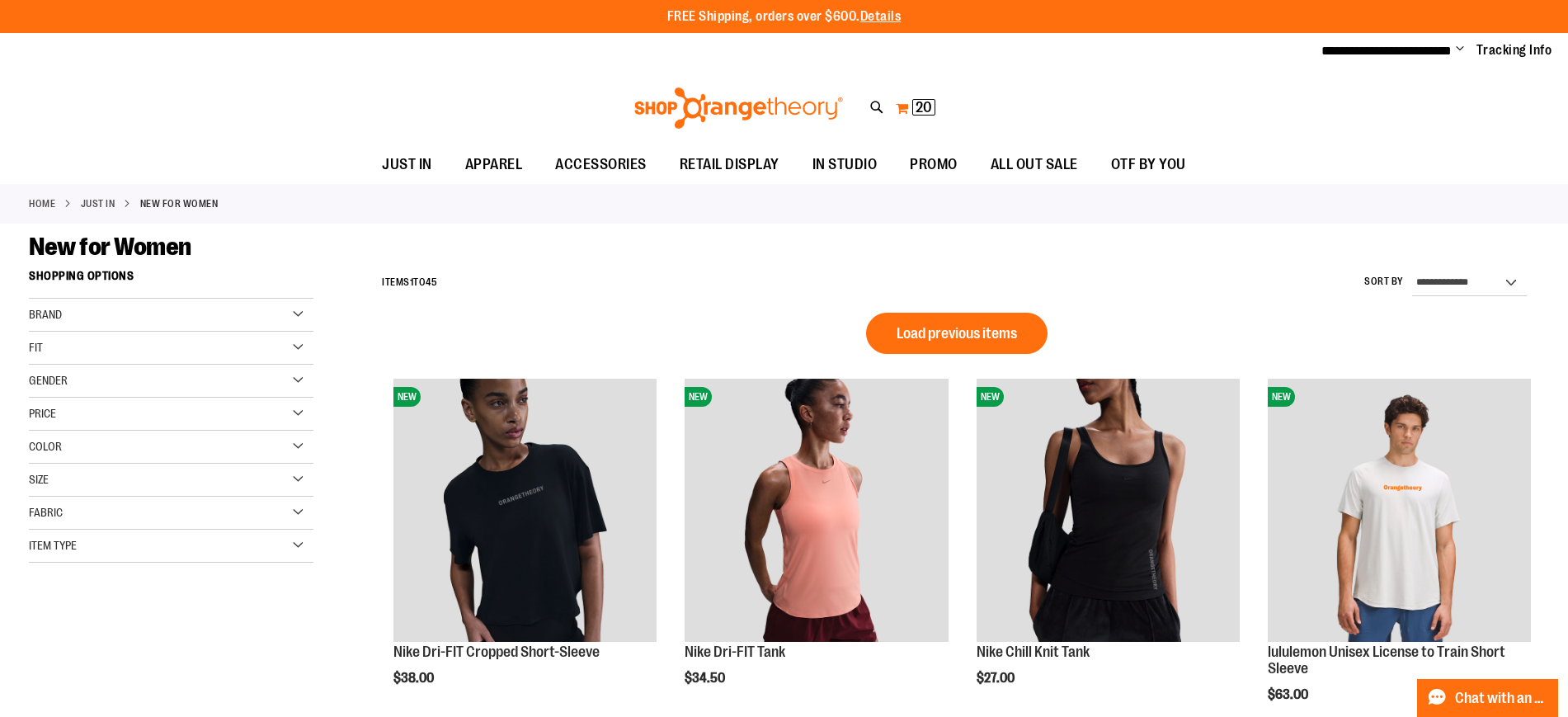
click at [897, 112] on button "My Cart 20 20 items" at bounding box center [916, 108] width 41 height 27
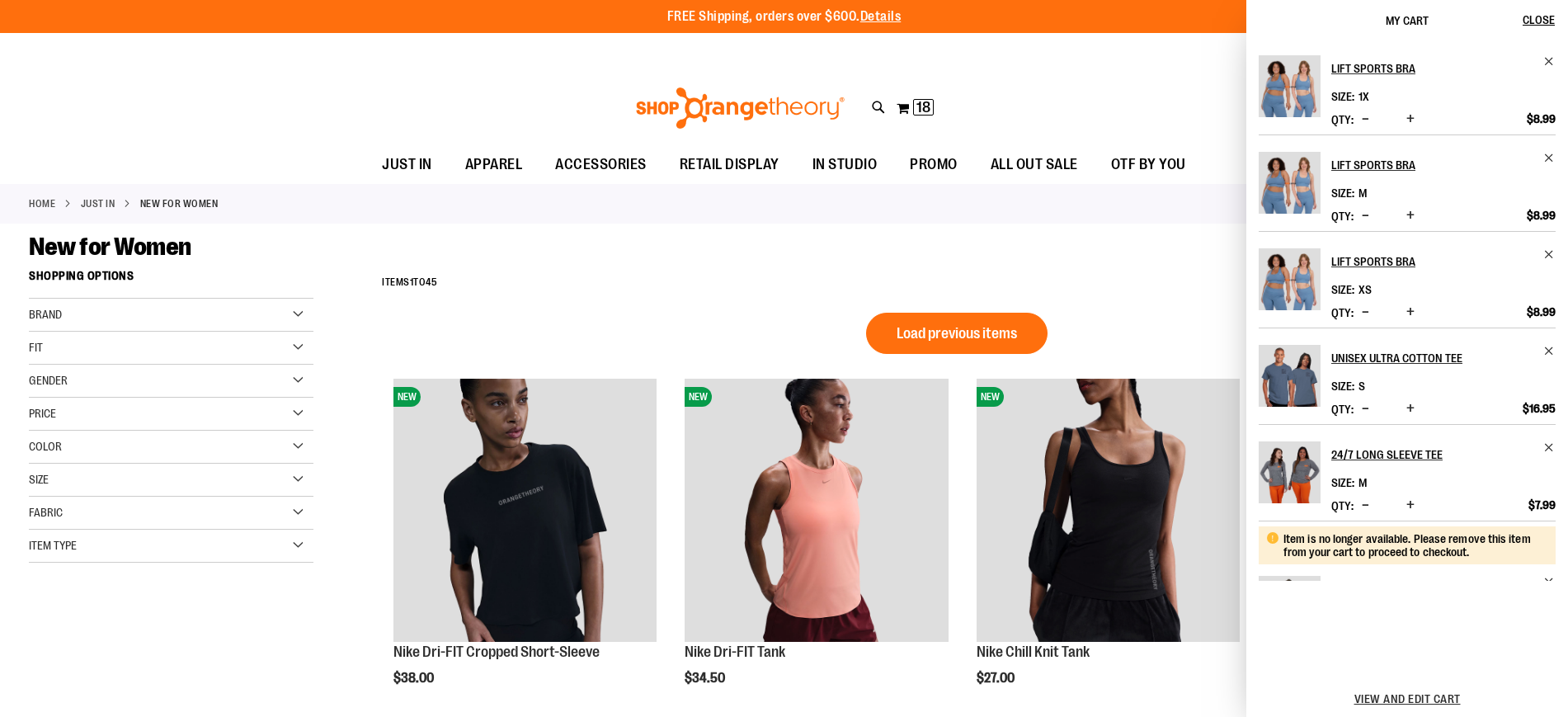
scroll to position [472, 0]
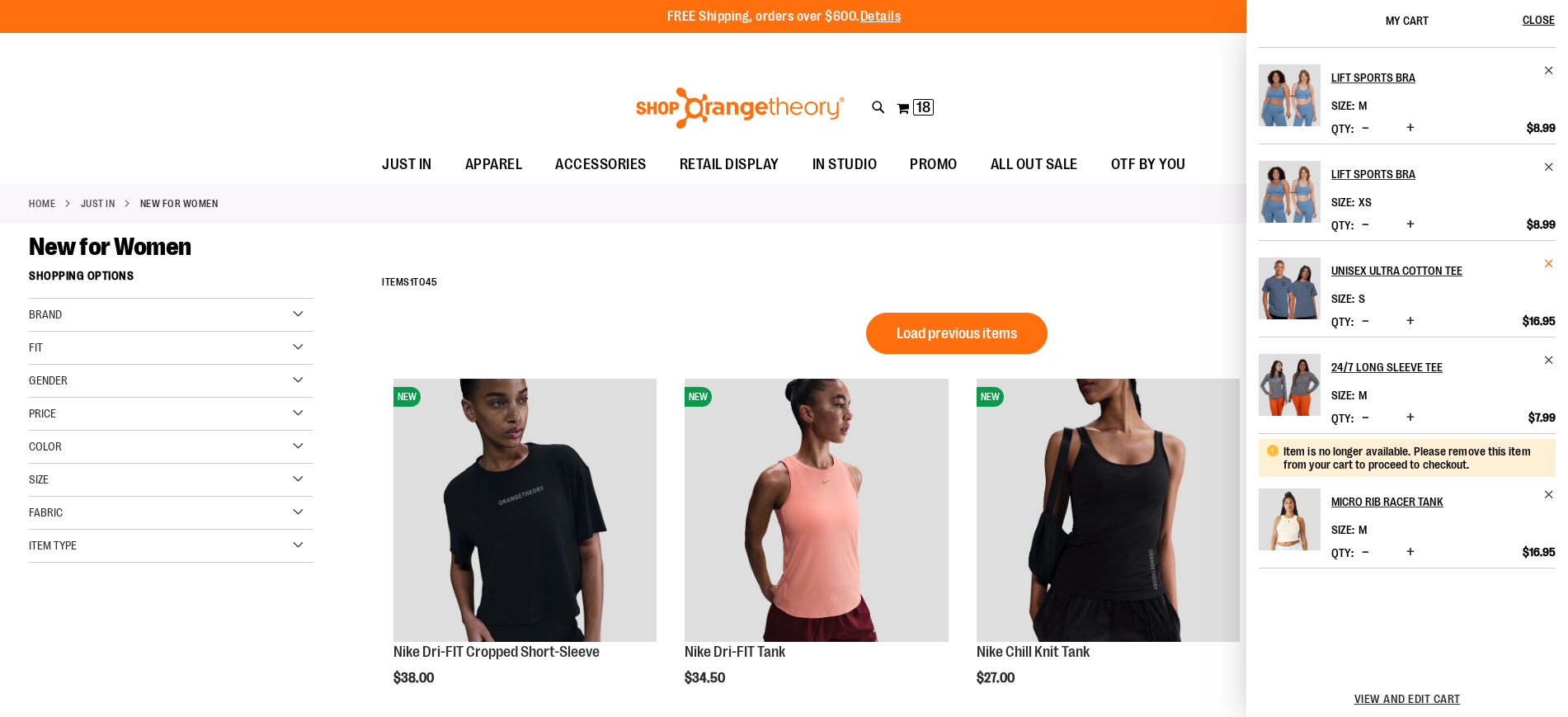
click at [1548, 265] on span "Remove item" at bounding box center [1549, 263] width 12 height 12
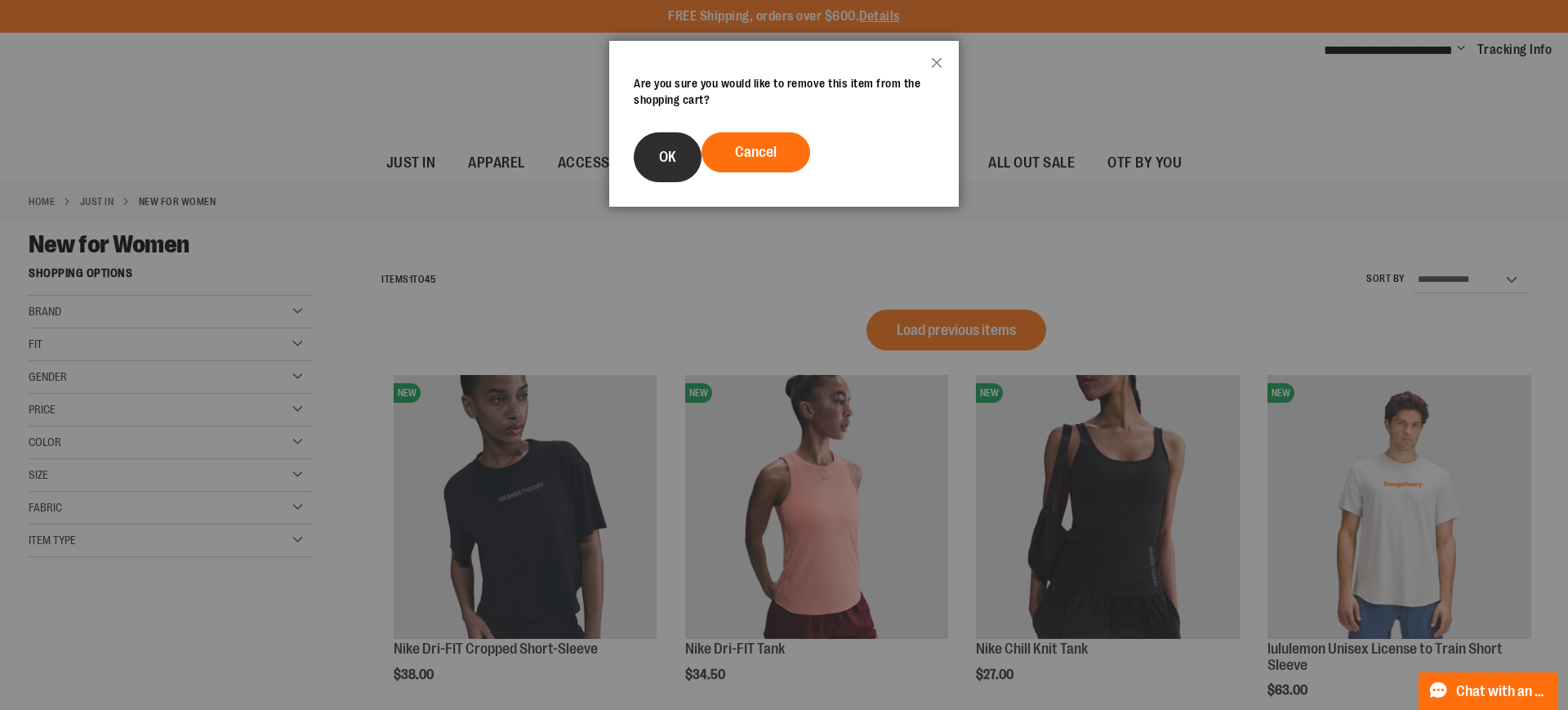
click at [668, 163] on span "OK" at bounding box center [667, 157] width 17 height 16
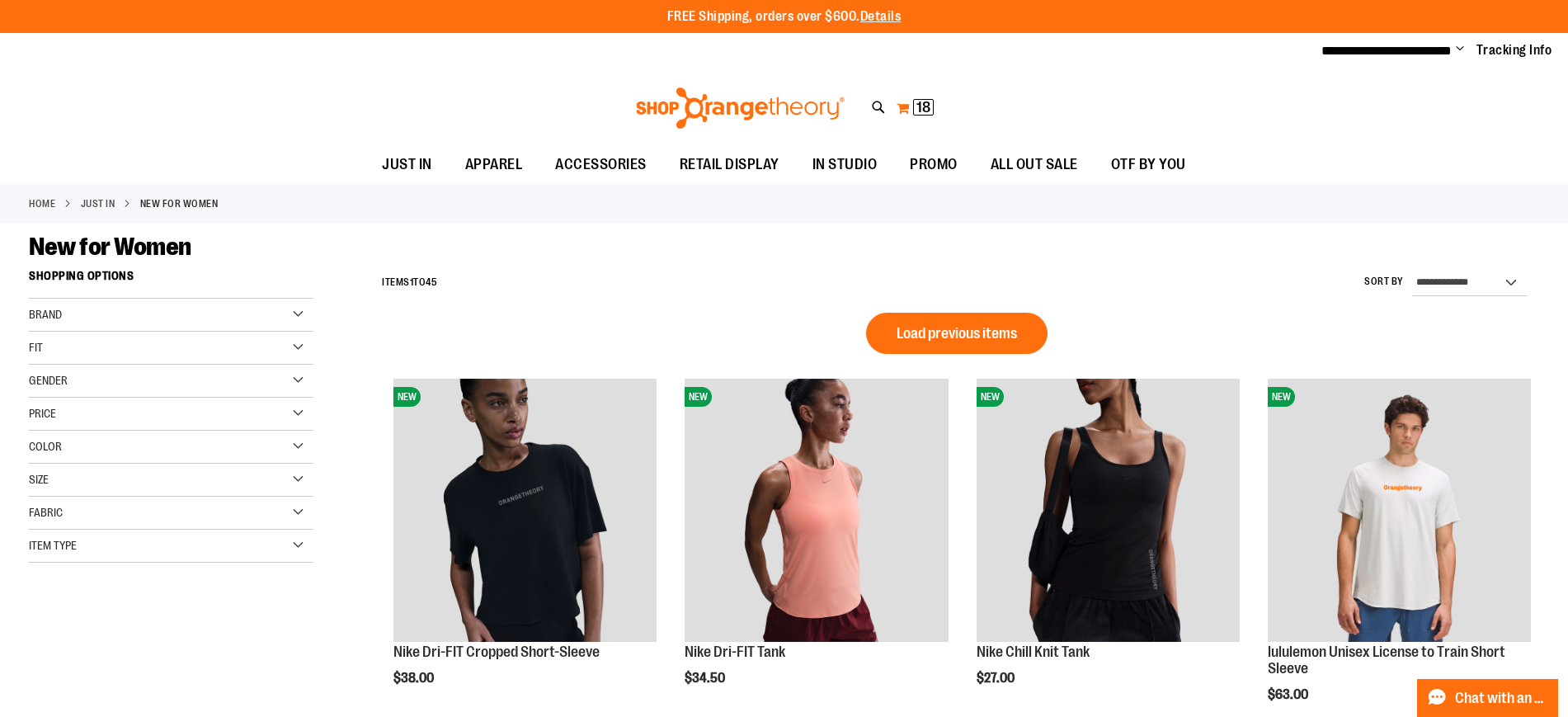
click at [926, 106] on span "18" at bounding box center [923, 107] width 14 height 17
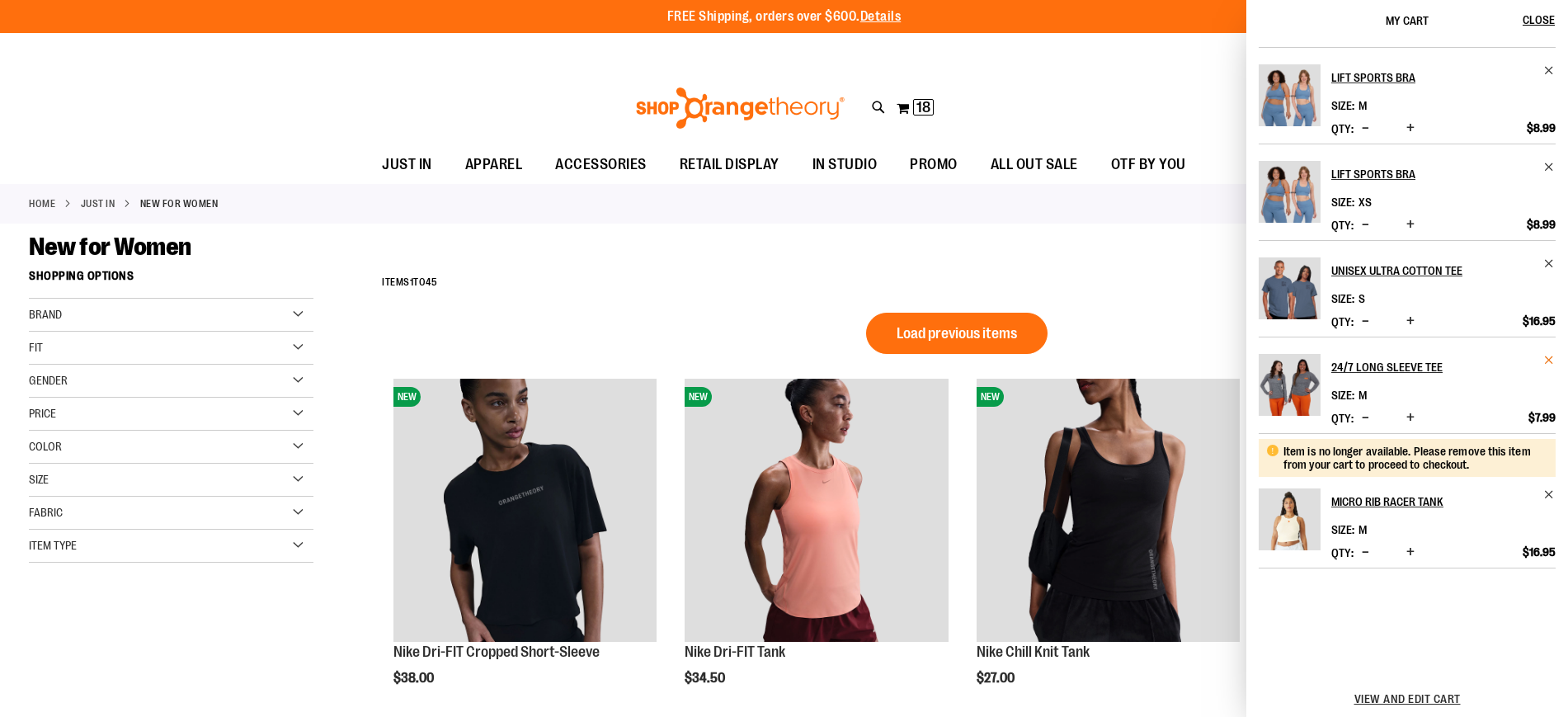
click at [1545, 360] on span "Remove item" at bounding box center [1549, 359] width 12 height 12
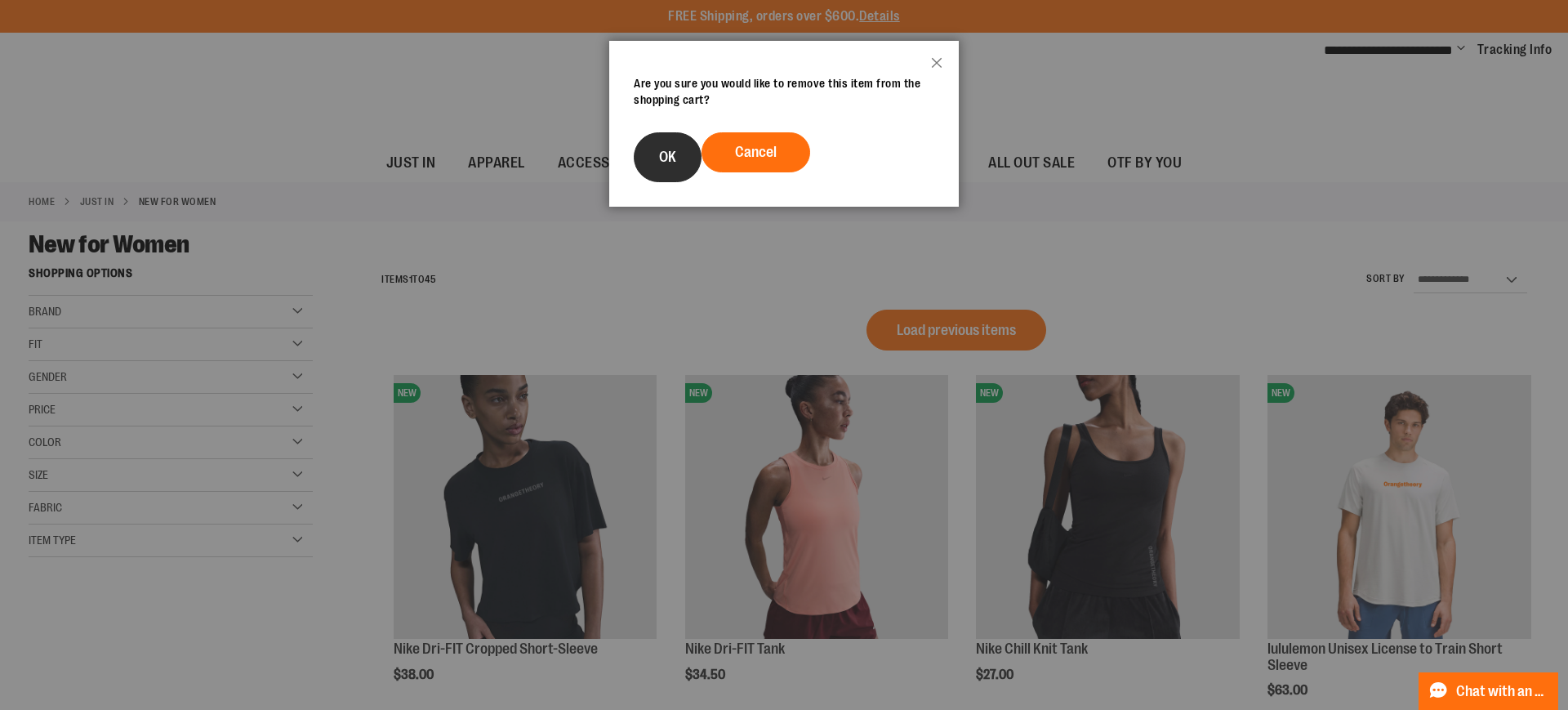
click at [680, 152] on button "OK" at bounding box center [667, 157] width 68 height 50
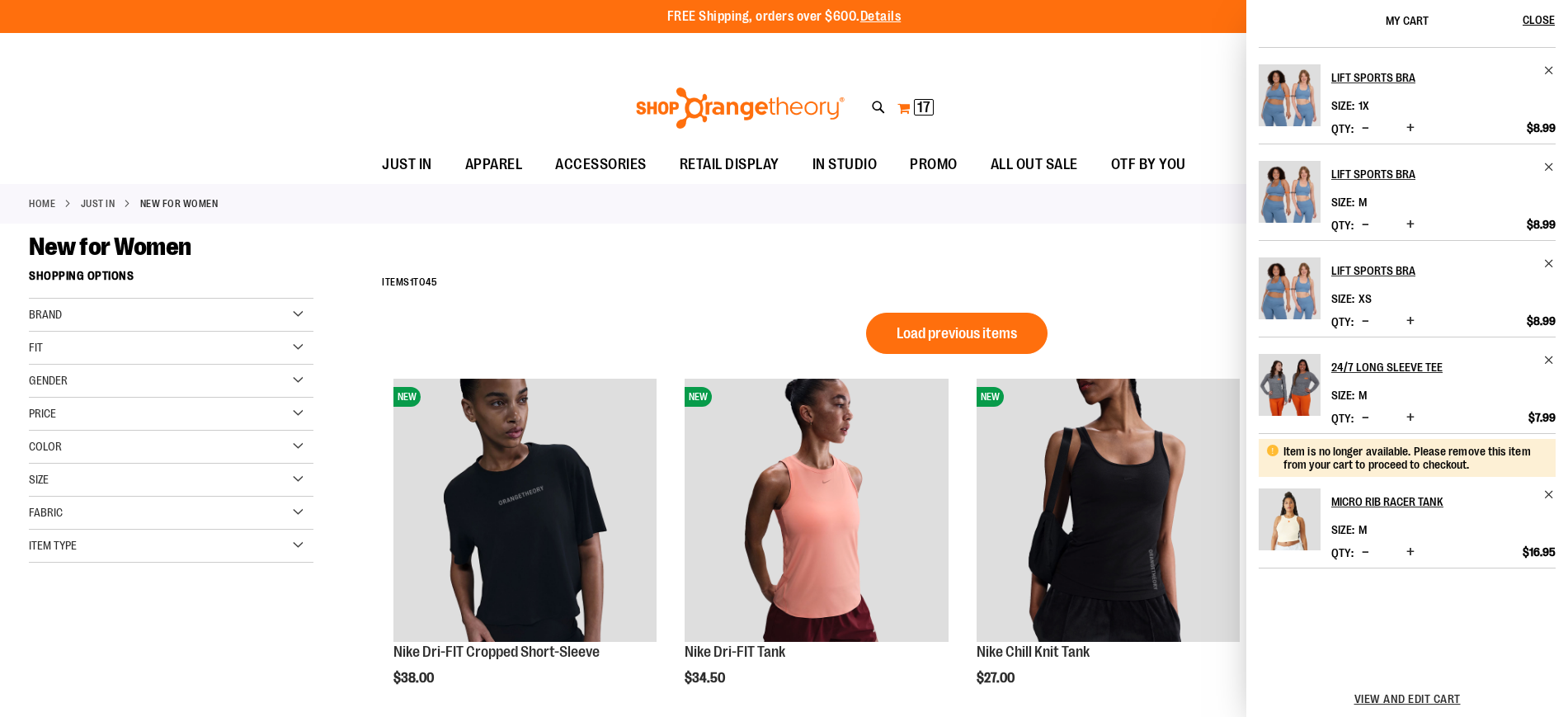
scroll to position [0, 0]
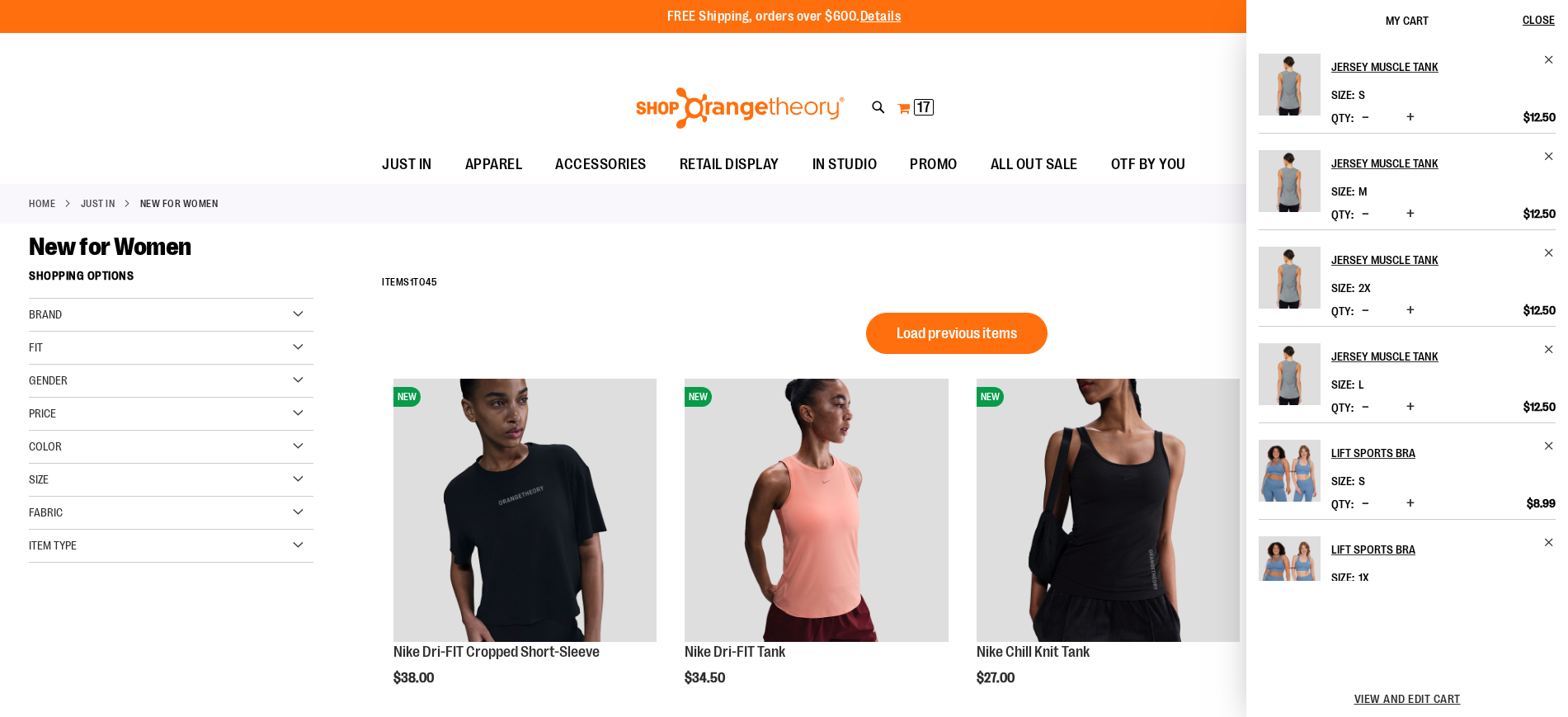
click at [919, 95] on button "My Cart 17 17 items" at bounding box center [916, 108] width 38 height 27
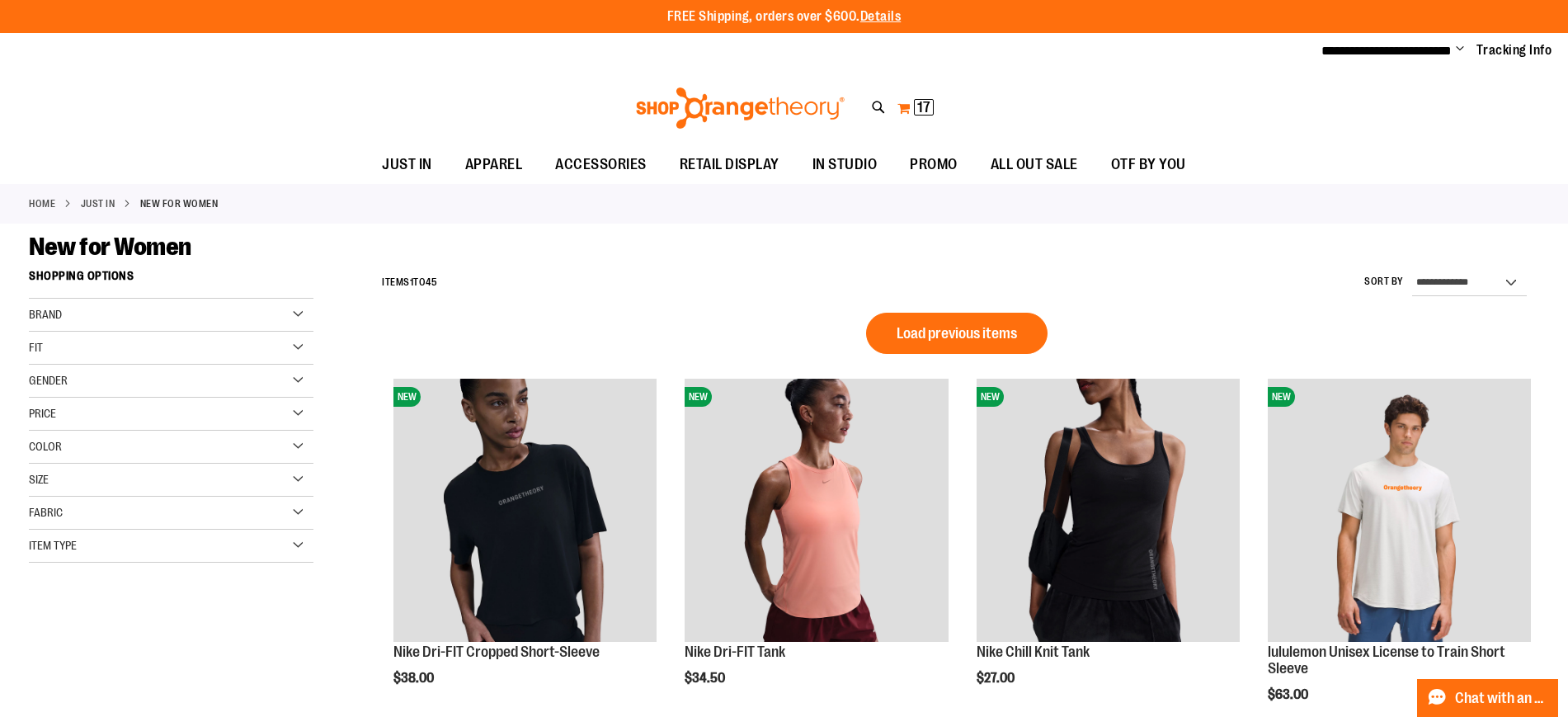
click at [919, 95] on button "My Cart 17 17 items" at bounding box center [916, 108] width 38 height 27
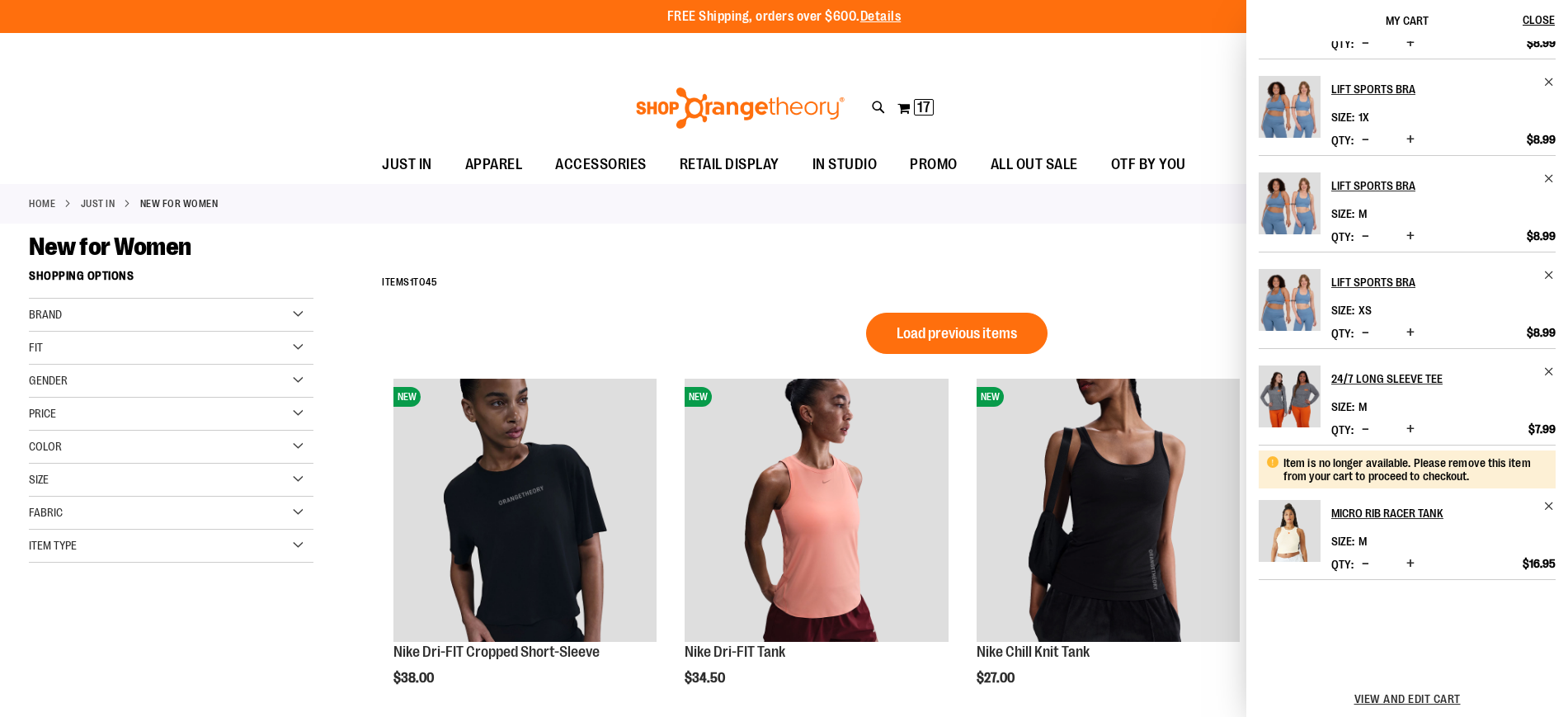
scroll to position [472, 0]
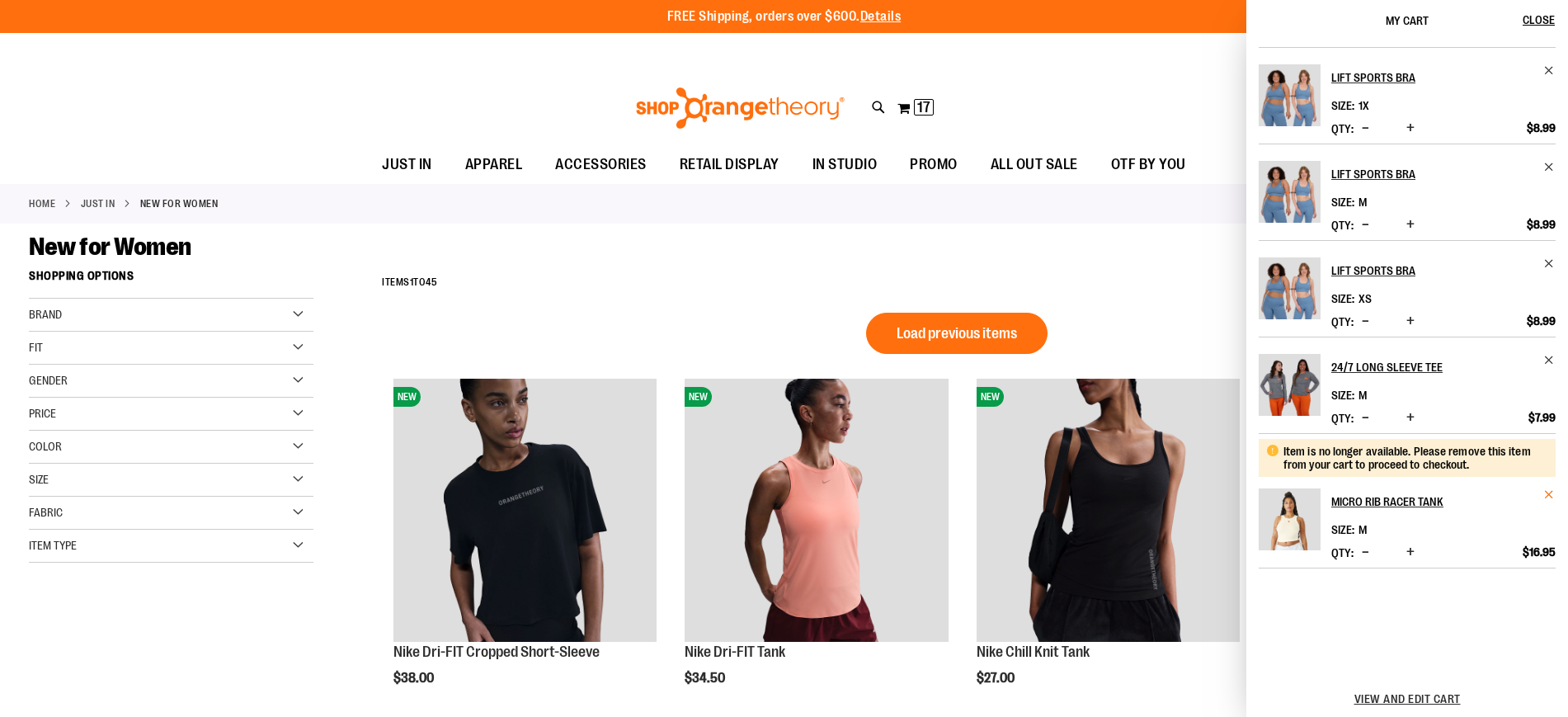
click at [1546, 491] on span "Remove item" at bounding box center [1549, 495] width 12 height 12
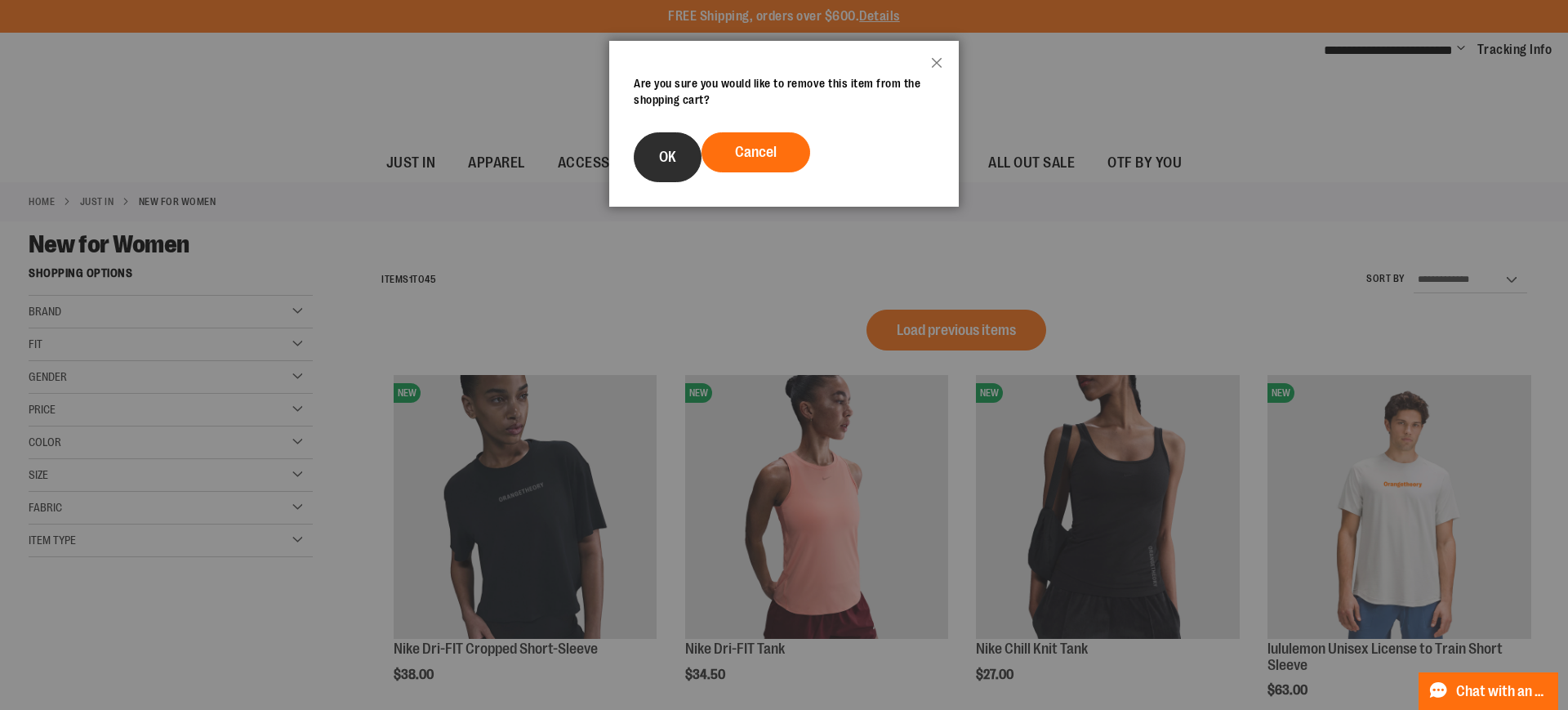
click at [660, 164] on span "OK" at bounding box center [667, 157] width 17 height 16
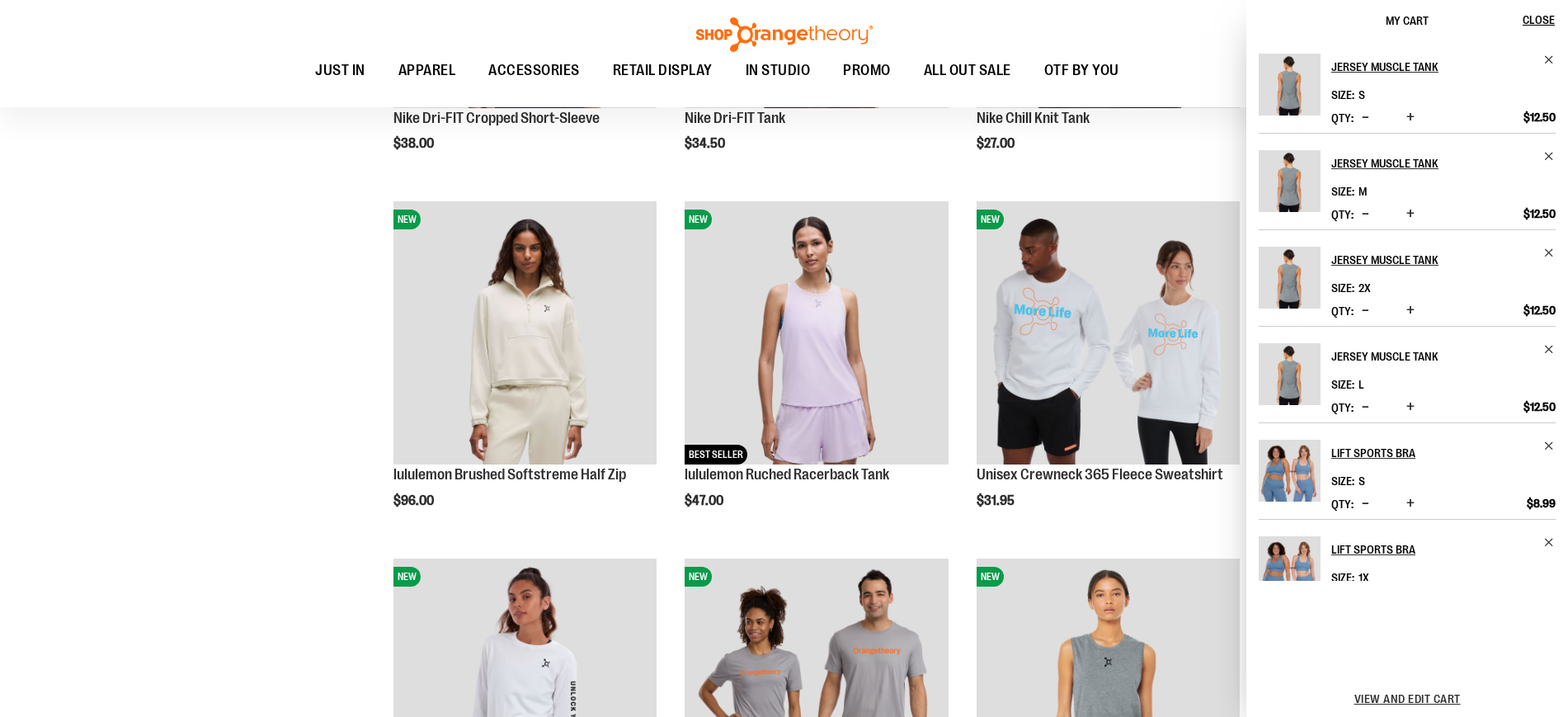
scroll to position [375, 0]
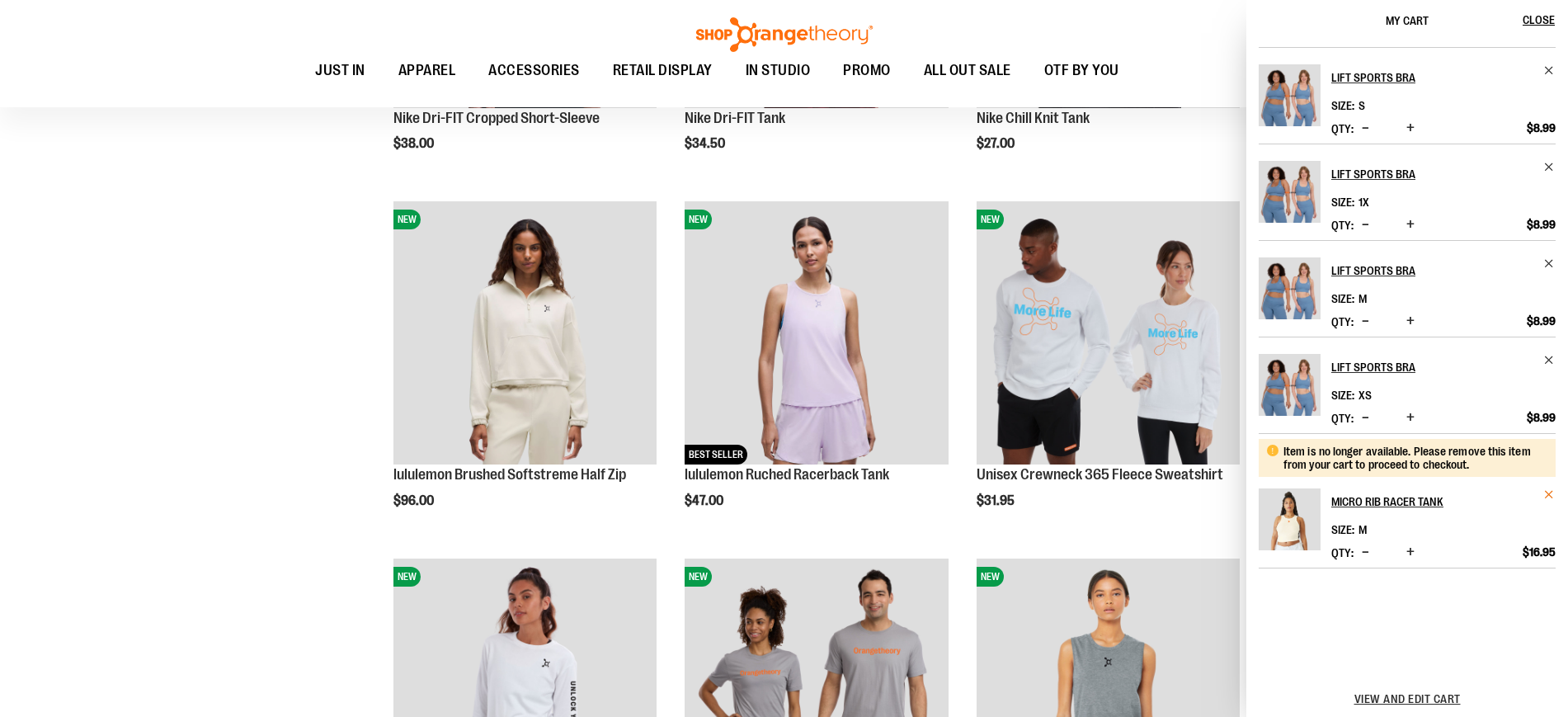
click at [1546, 494] on span "Remove item" at bounding box center [1549, 495] width 12 height 12
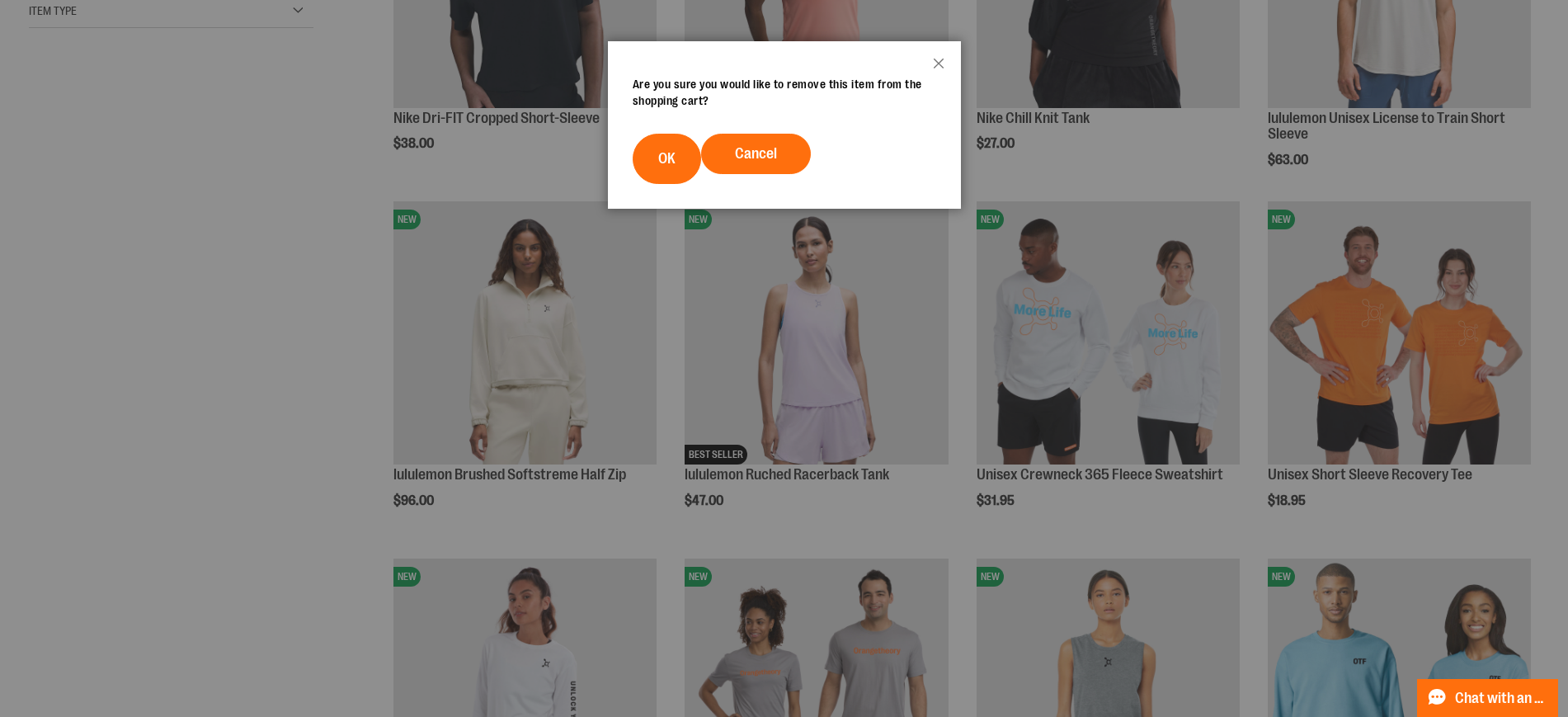
scroll to position [0, 0]
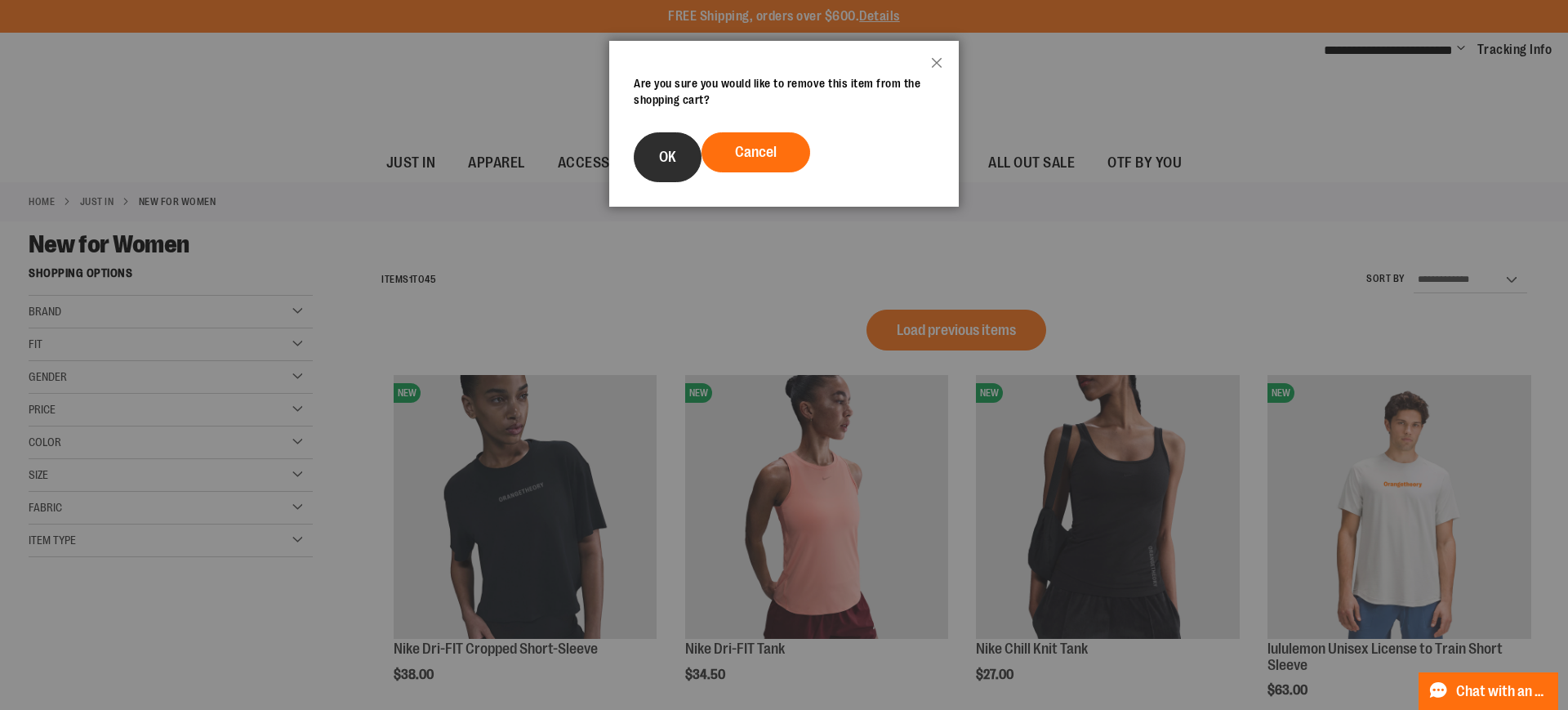
click at [667, 153] on span "OK" at bounding box center [667, 157] width 17 height 16
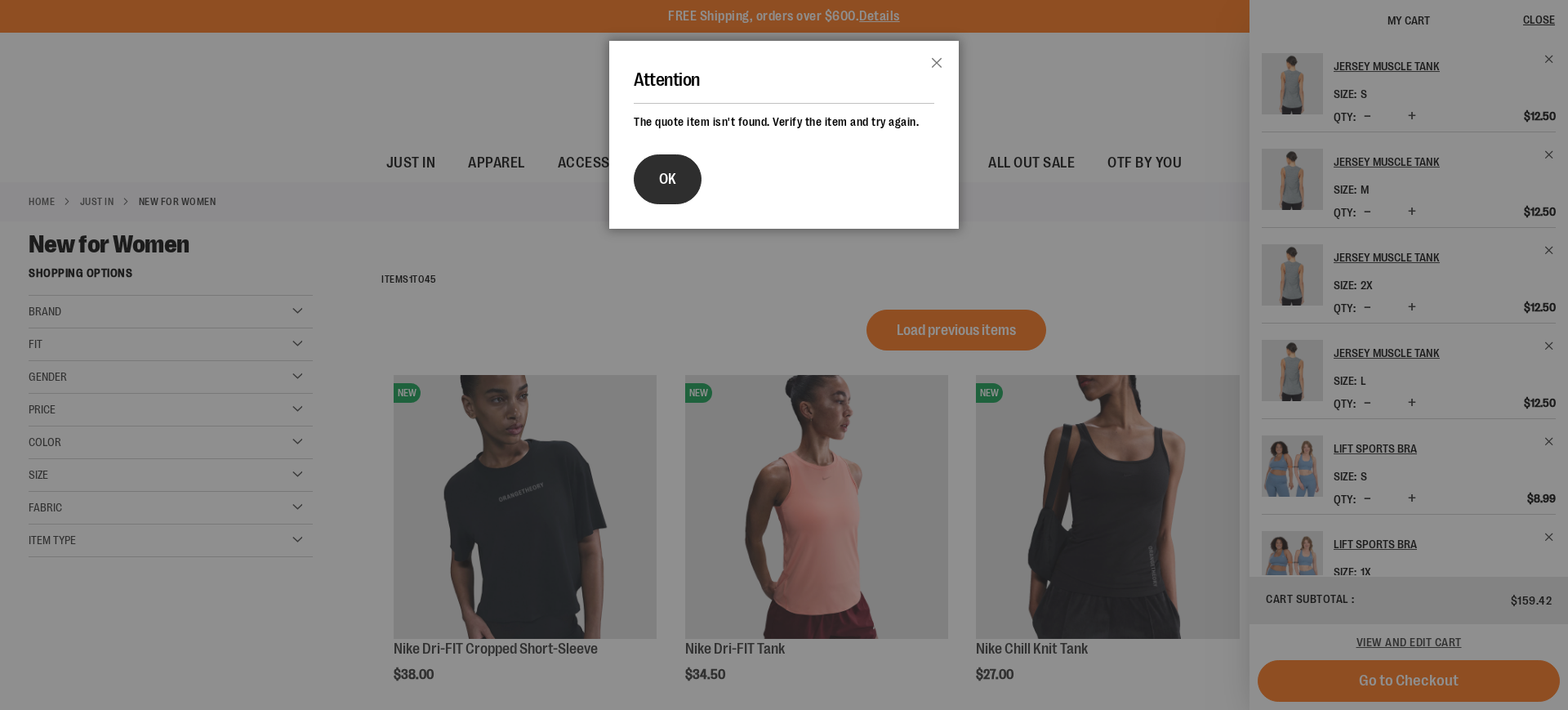
click at [661, 190] on button "OK" at bounding box center [667, 179] width 68 height 50
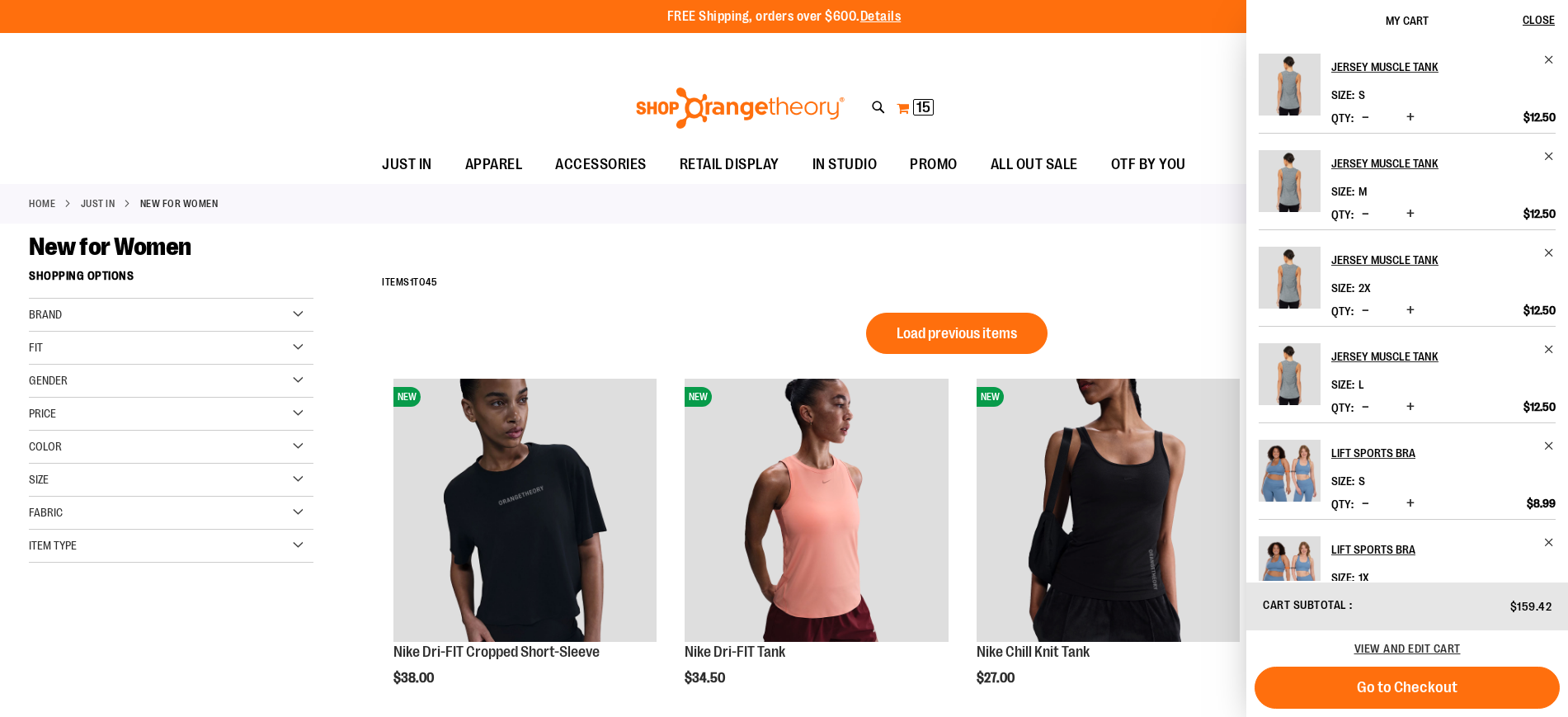
click at [914, 110] on span "15 15 items" at bounding box center [923, 107] width 21 height 17
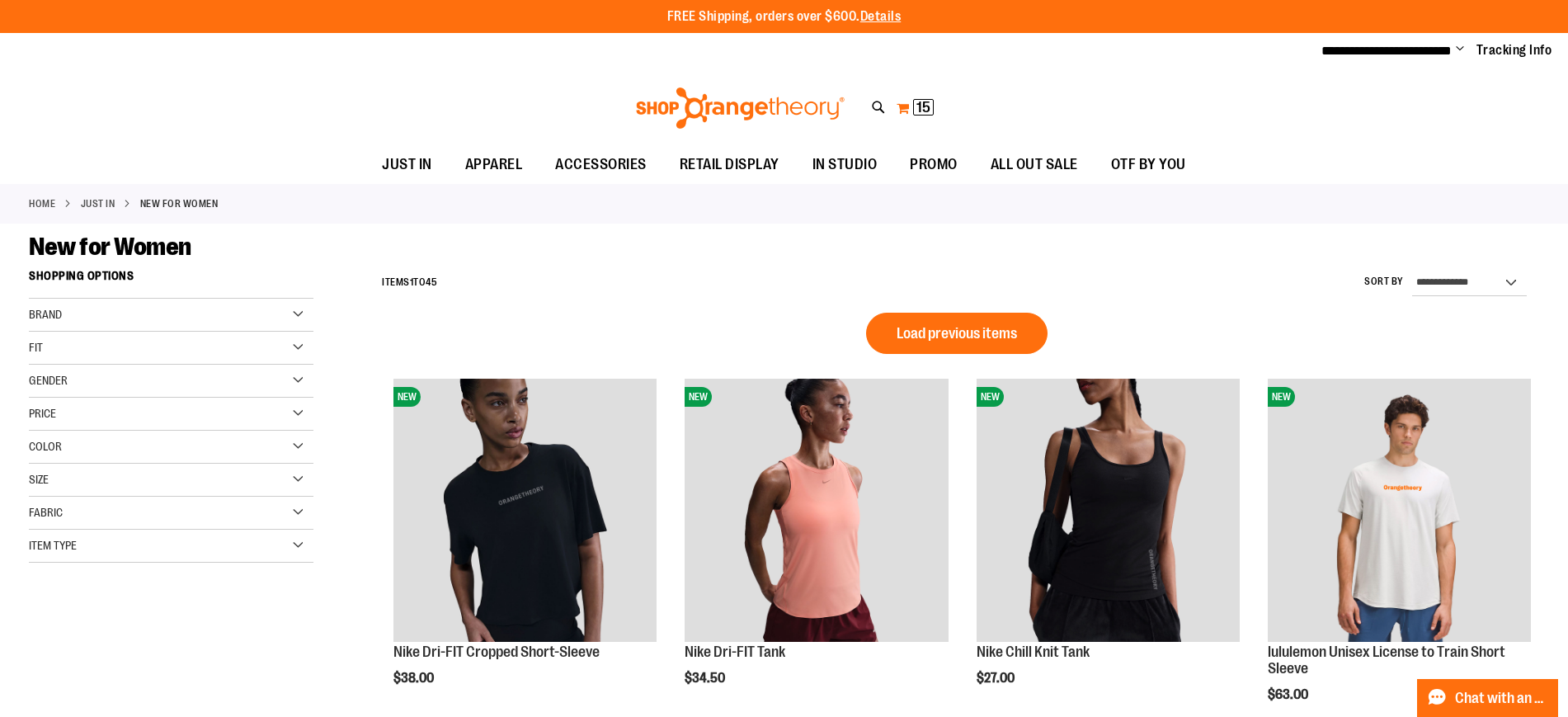
click at [919, 99] on span "15" at bounding box center [923, 107] width 14 height 17
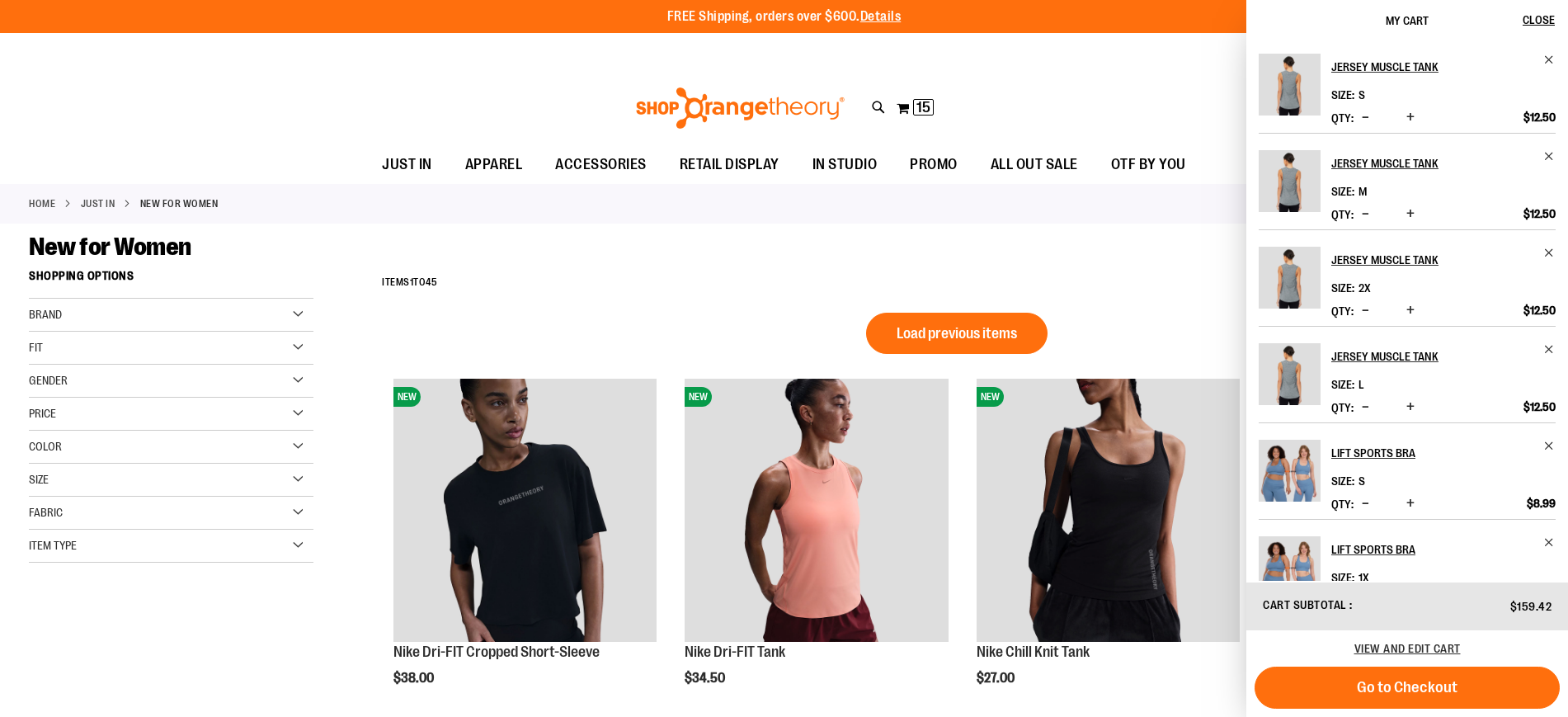
click at [1150, 290] on div "**********" at bounding box center [956, 283] width 1166 height 43
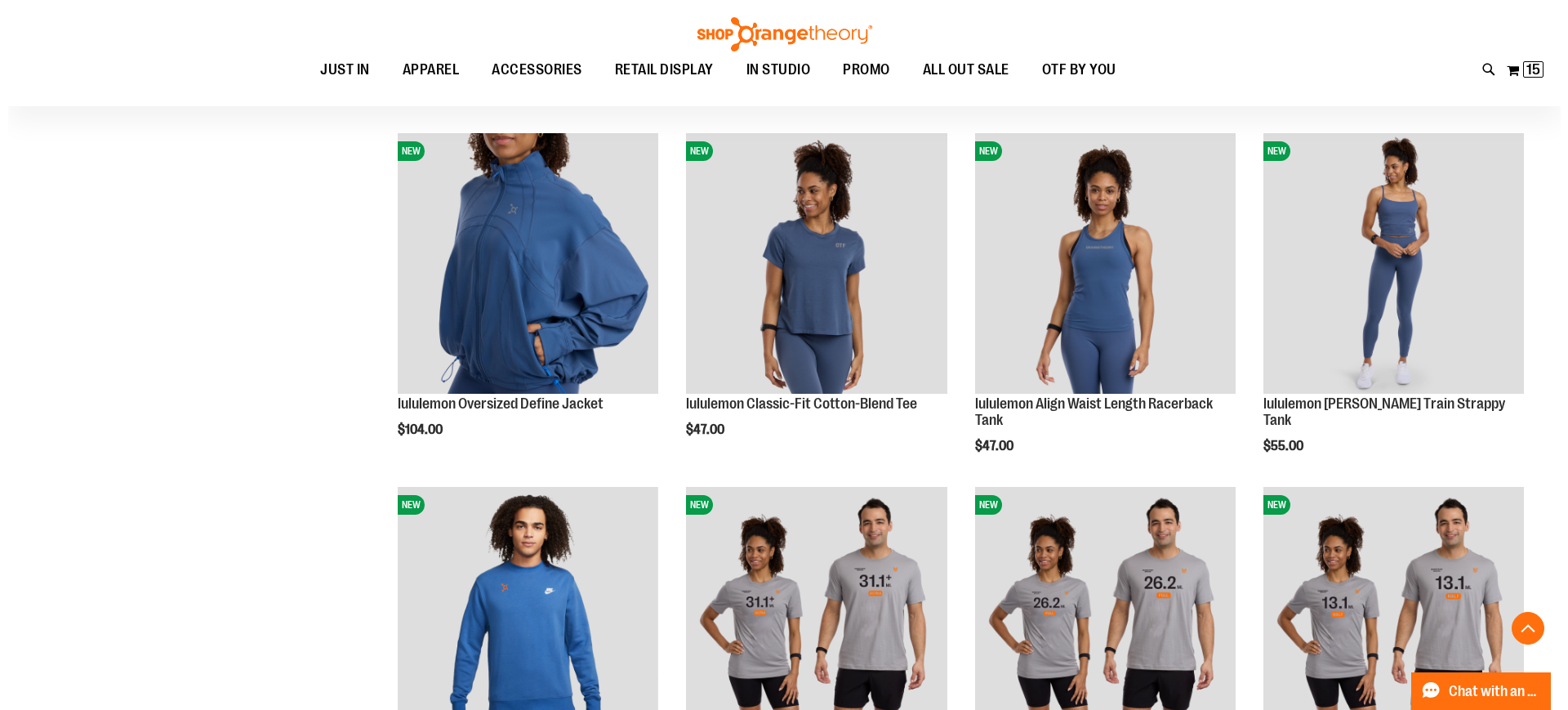
scroll to position [1302, 0]
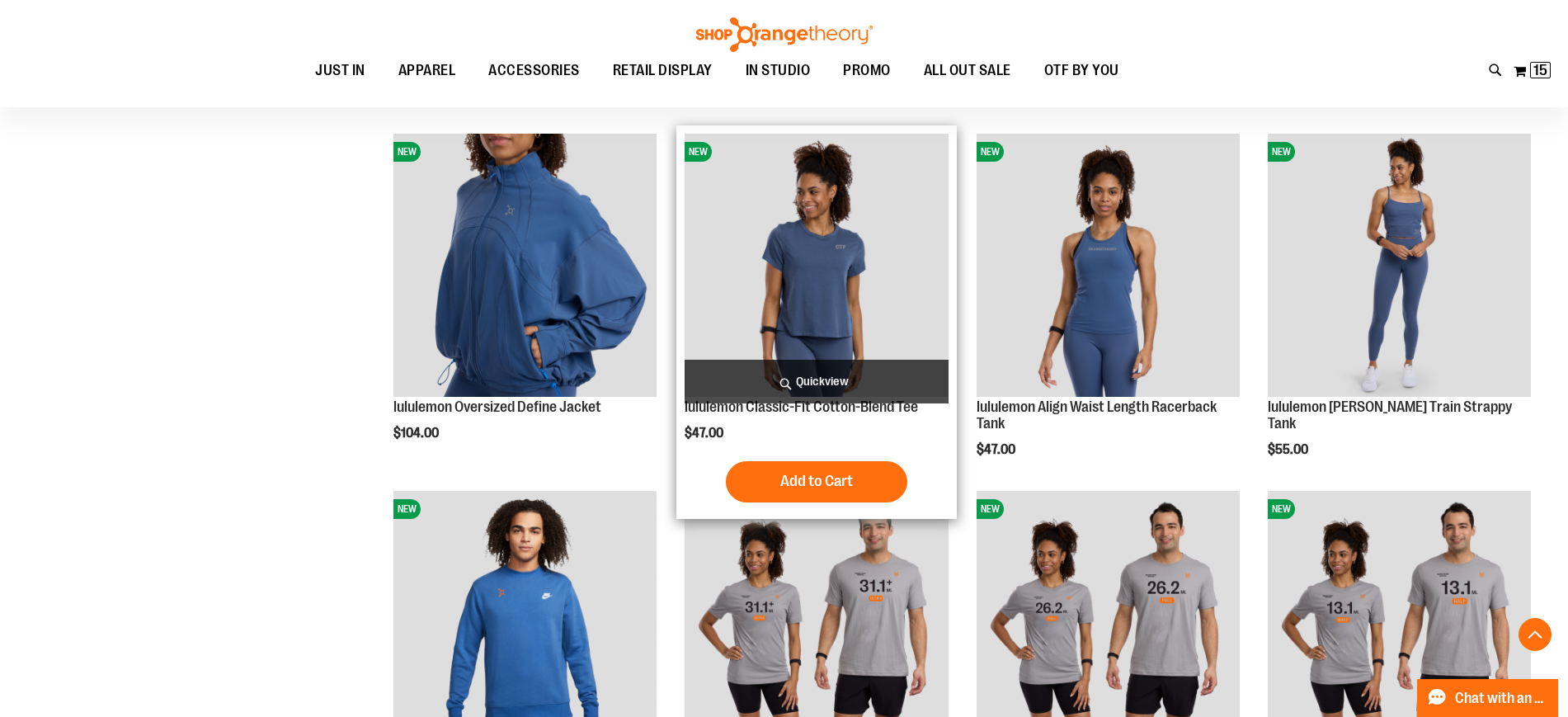
click at [817, 374] on span "Quickview" at bounding box center [816, 381] width 263 height 44
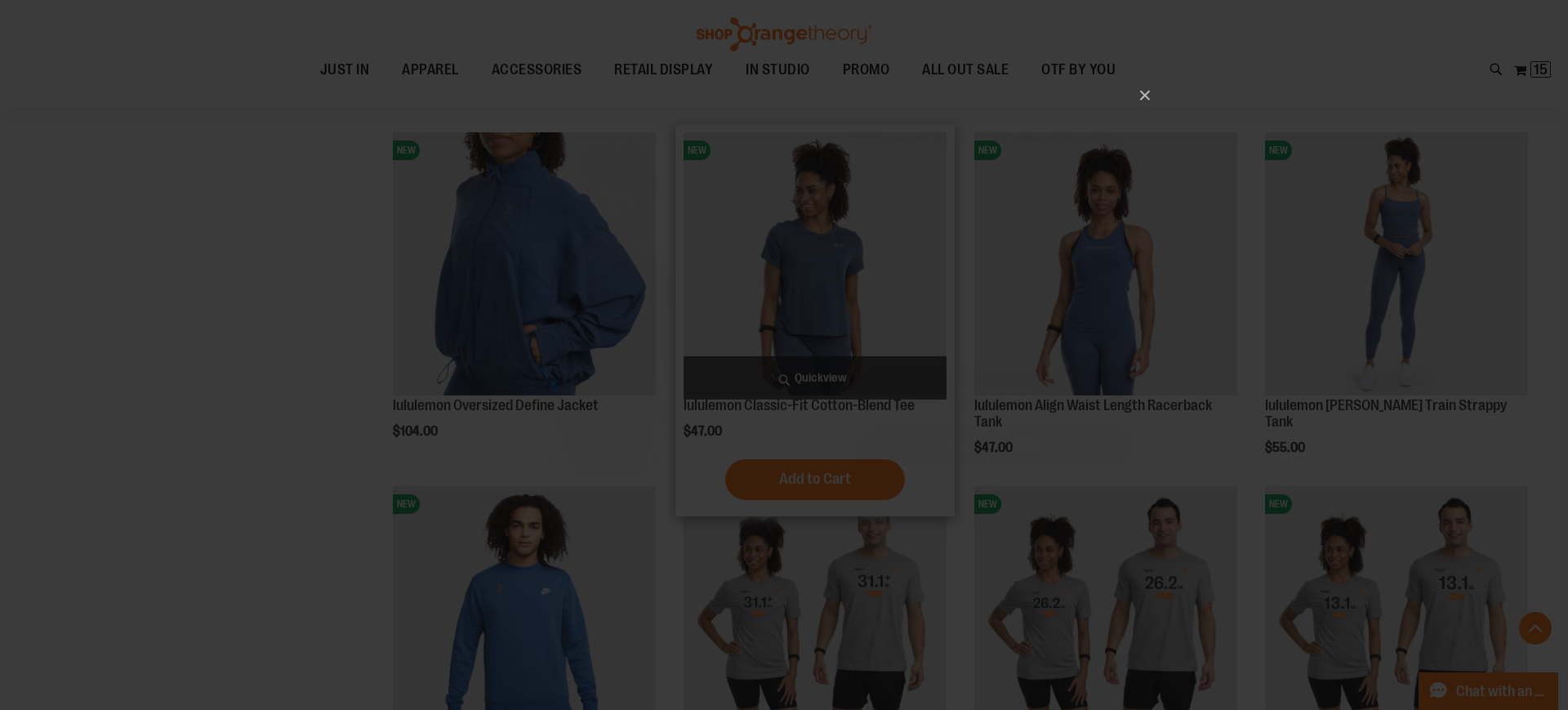
scroll to position [0, 0]
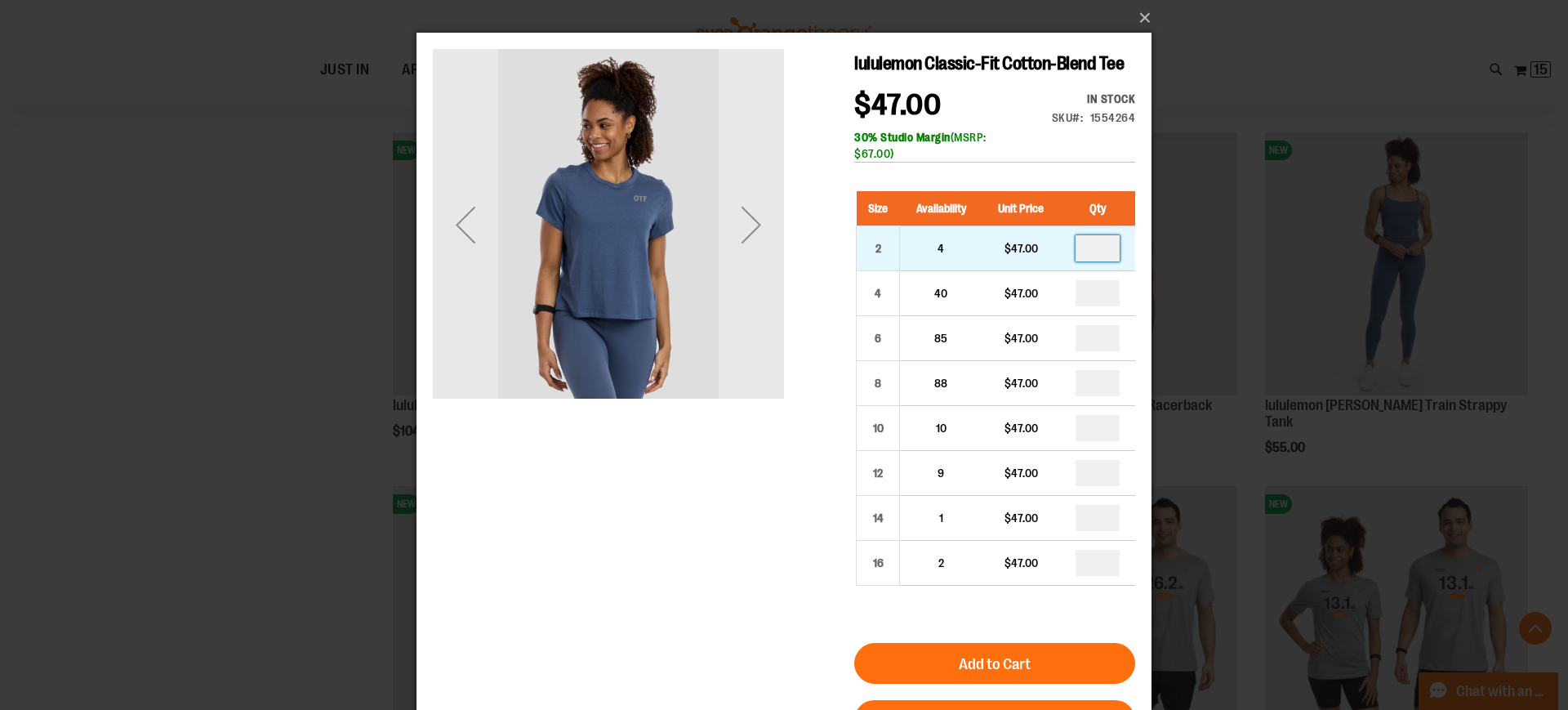
click at [1098, 252] on input "number" at bounding box center [1097, 248] width 44 height 26
type input "*"
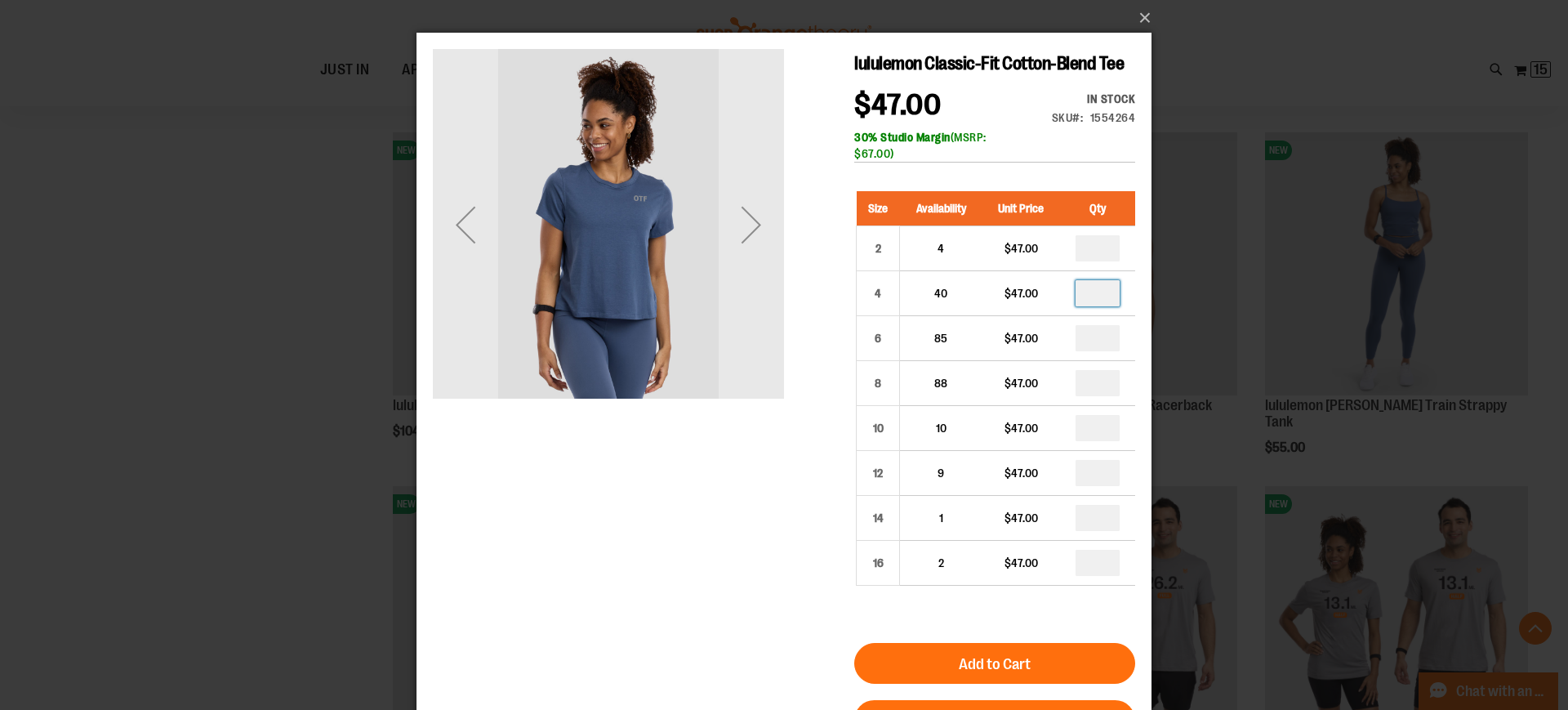
click at [1109, 299] on input "number" at bounding box center [1097, 293] width 44 height 26
type input "*"
click at [1093, 332] on input "number" at bounding box center [1097, 339] width 44 height 26
type input "*"
click at [1106, 381] on input "number" at bounding box center [1097, 383] width 44 height 26
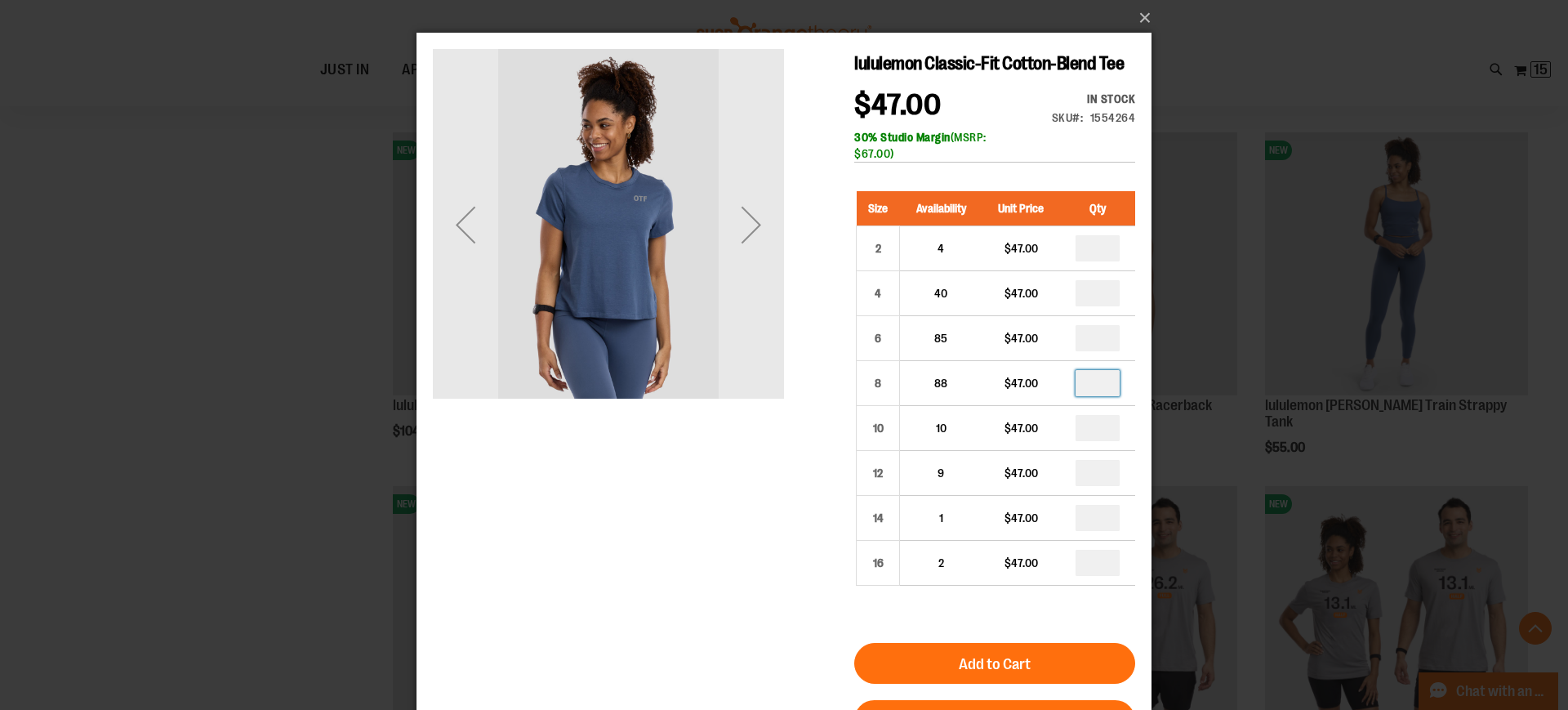
type input "*"
click at [1116, 440] on input "number" at bounding box center [1097, 428] width 44 height 26
type input "*"
click at [1114, 473] on input "number" at bounding box center [1097, 473] width 44 height 26
type input "*"
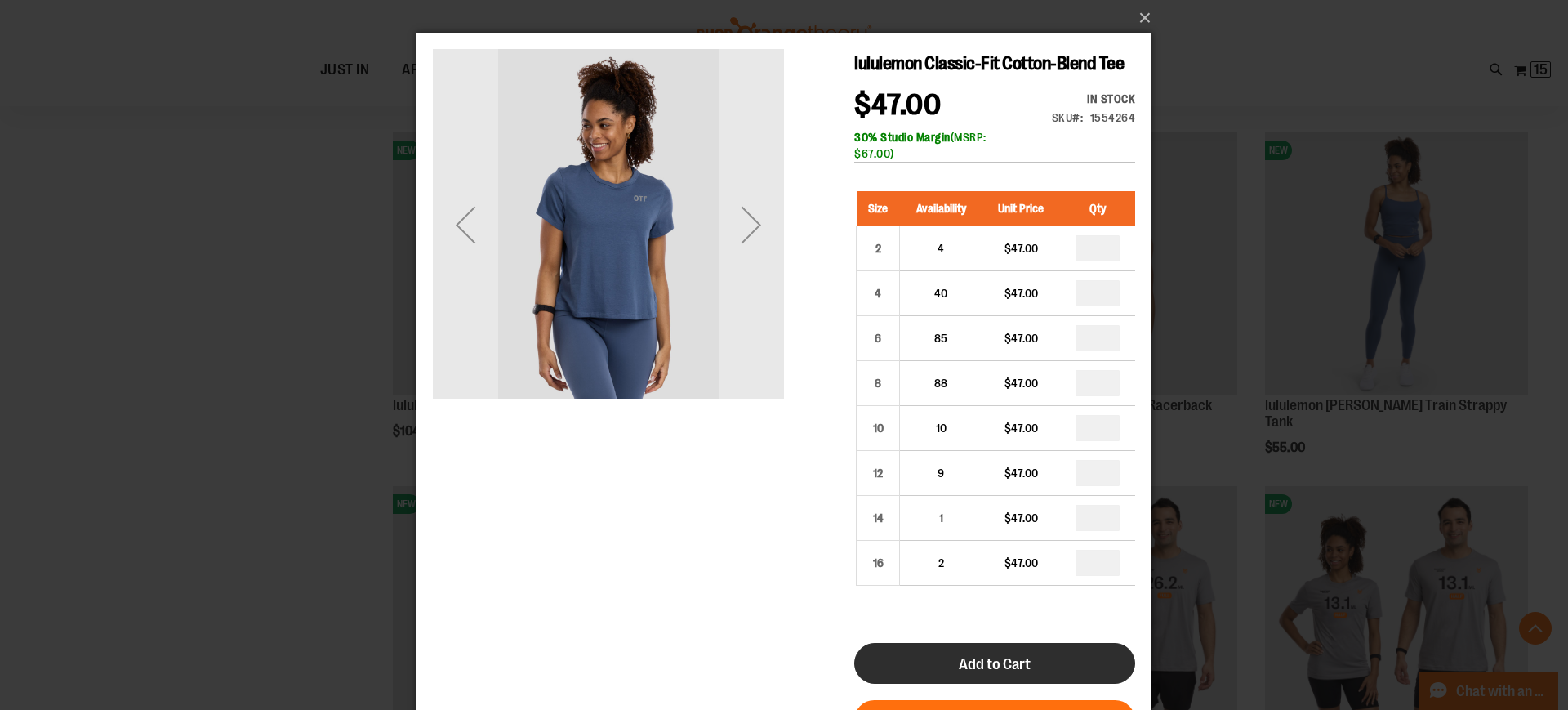
click at [990, 652] on button "Add to Cart" at bounding box center [995, 663] width 281 height 41
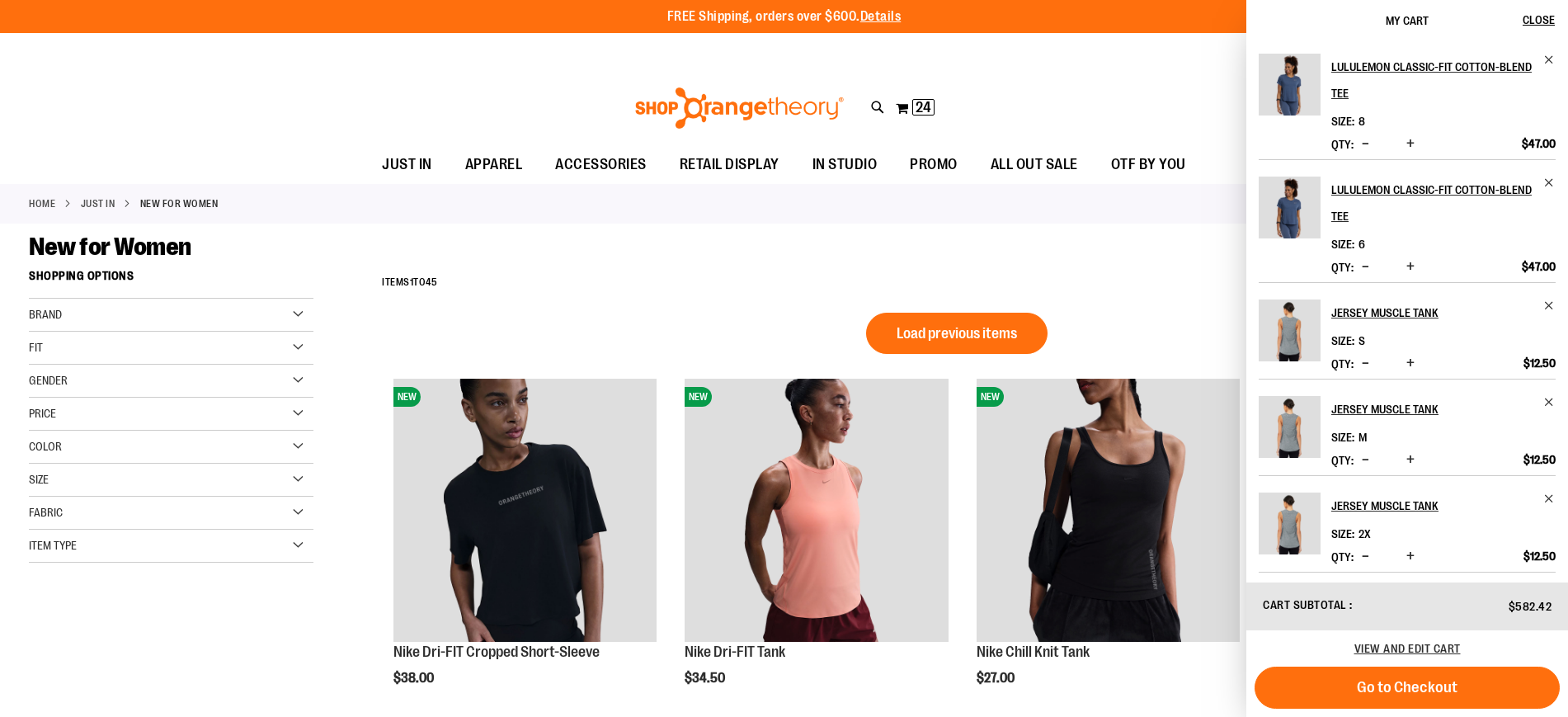
click at [1078, 292] on div "**********" at bounding box center [956, 283] width 1166 height 43
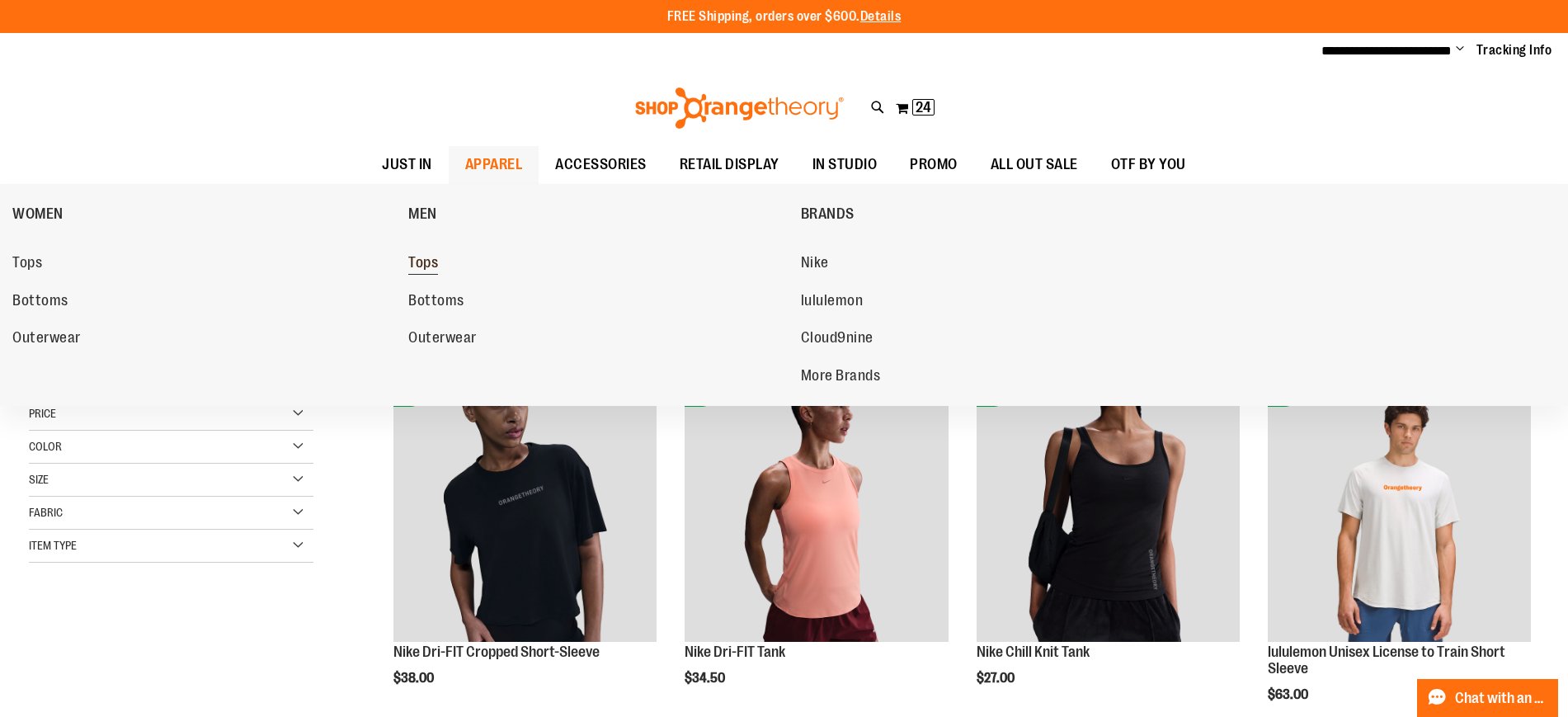
click at [425, 255] on span "Tops" at bounding box center [423, 264] width 30 height 21
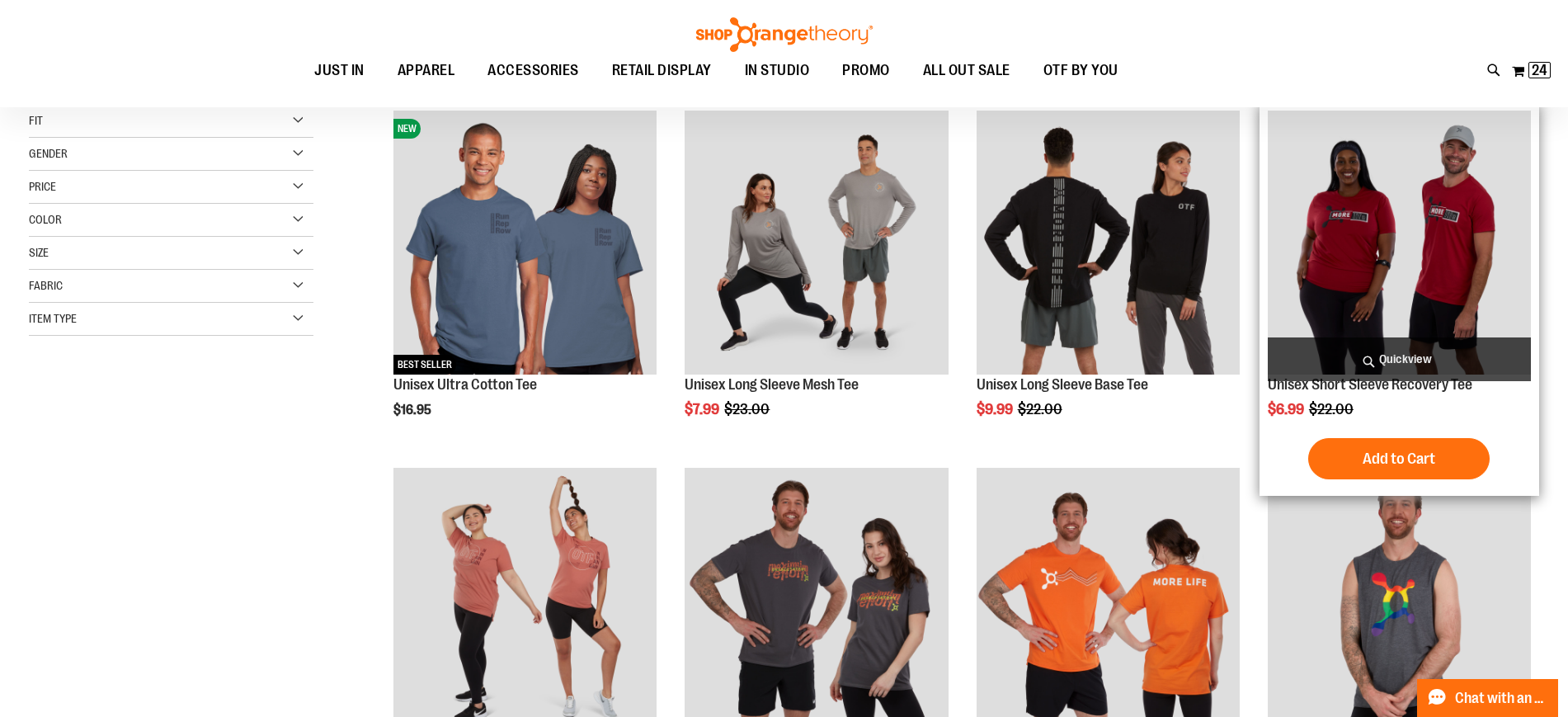
scroll to position [226, 0]
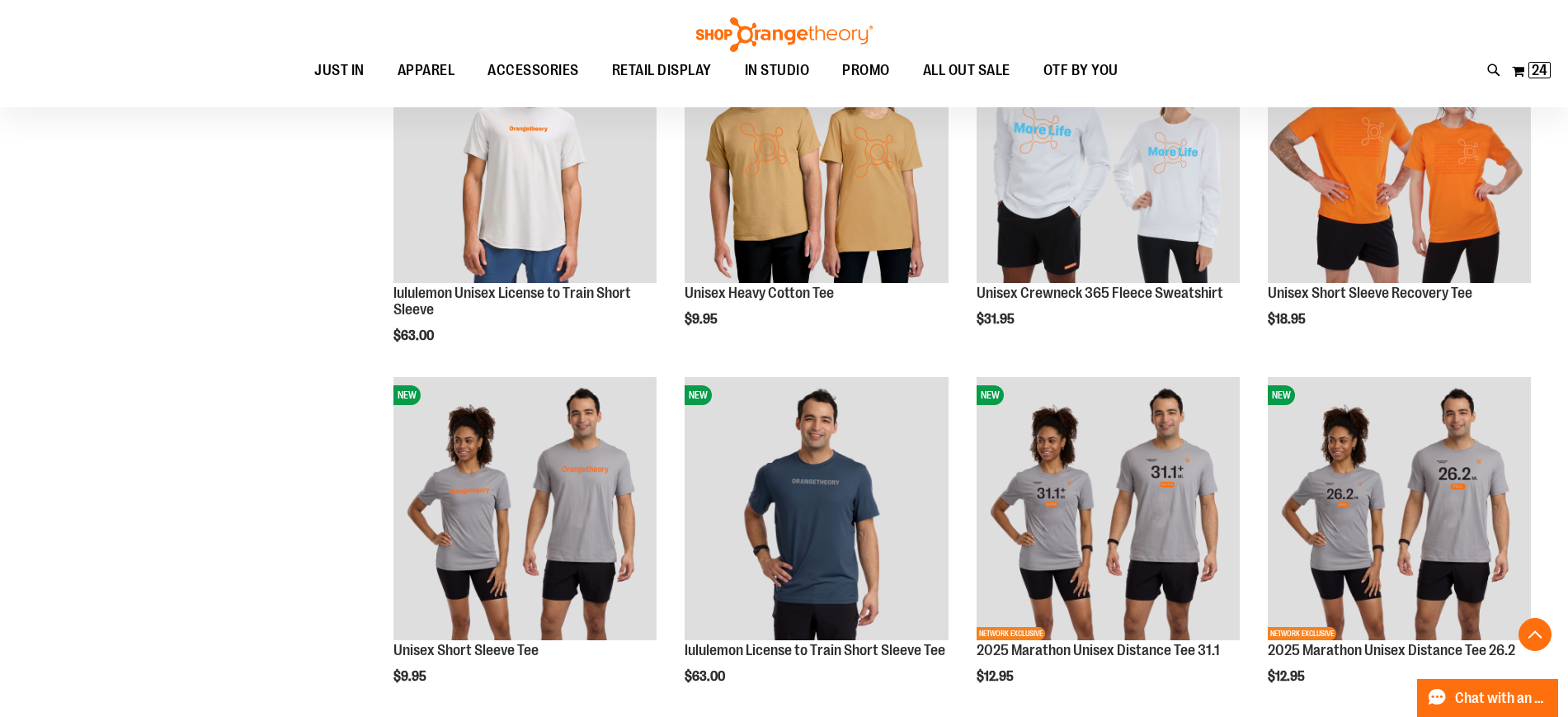
scroll to position [1388, 0]
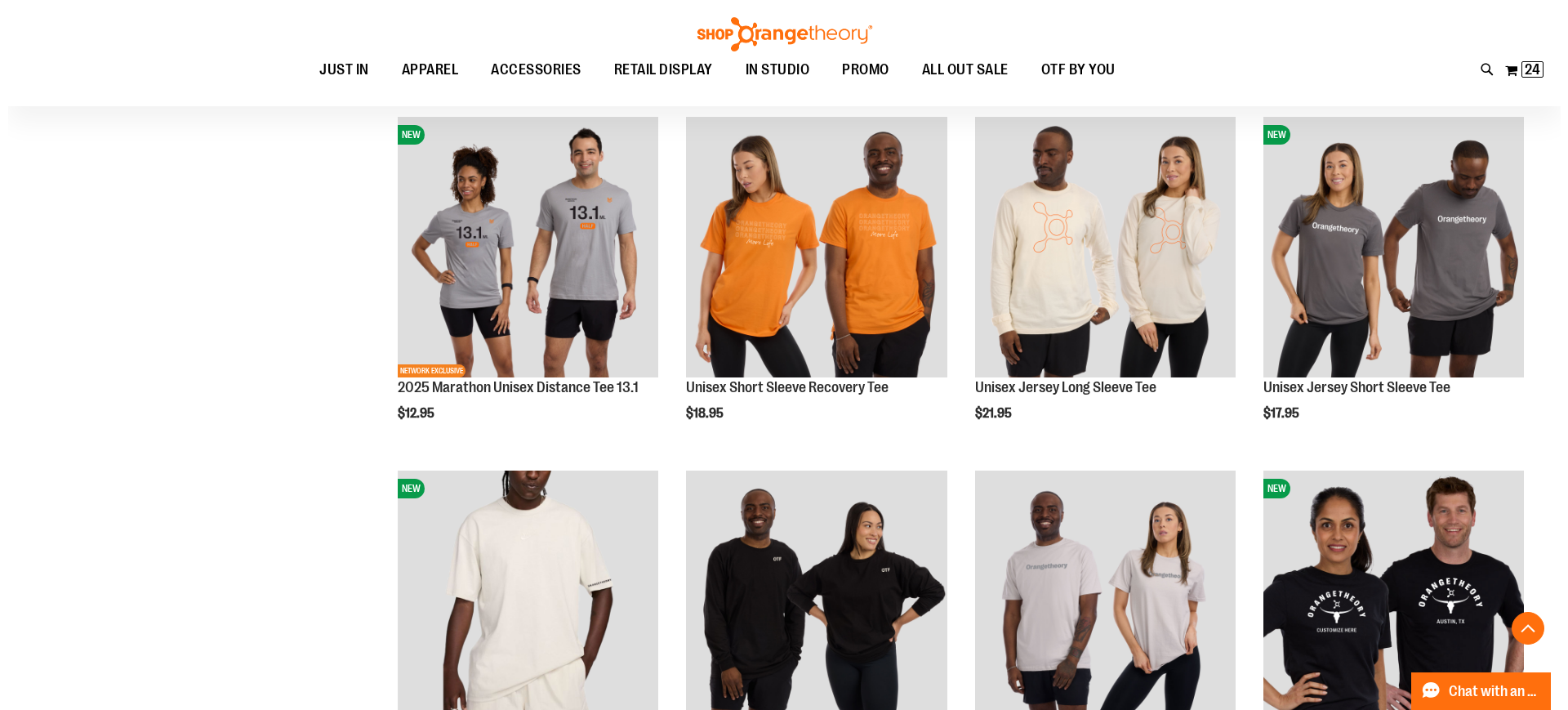
scroll to position [1988, 0]
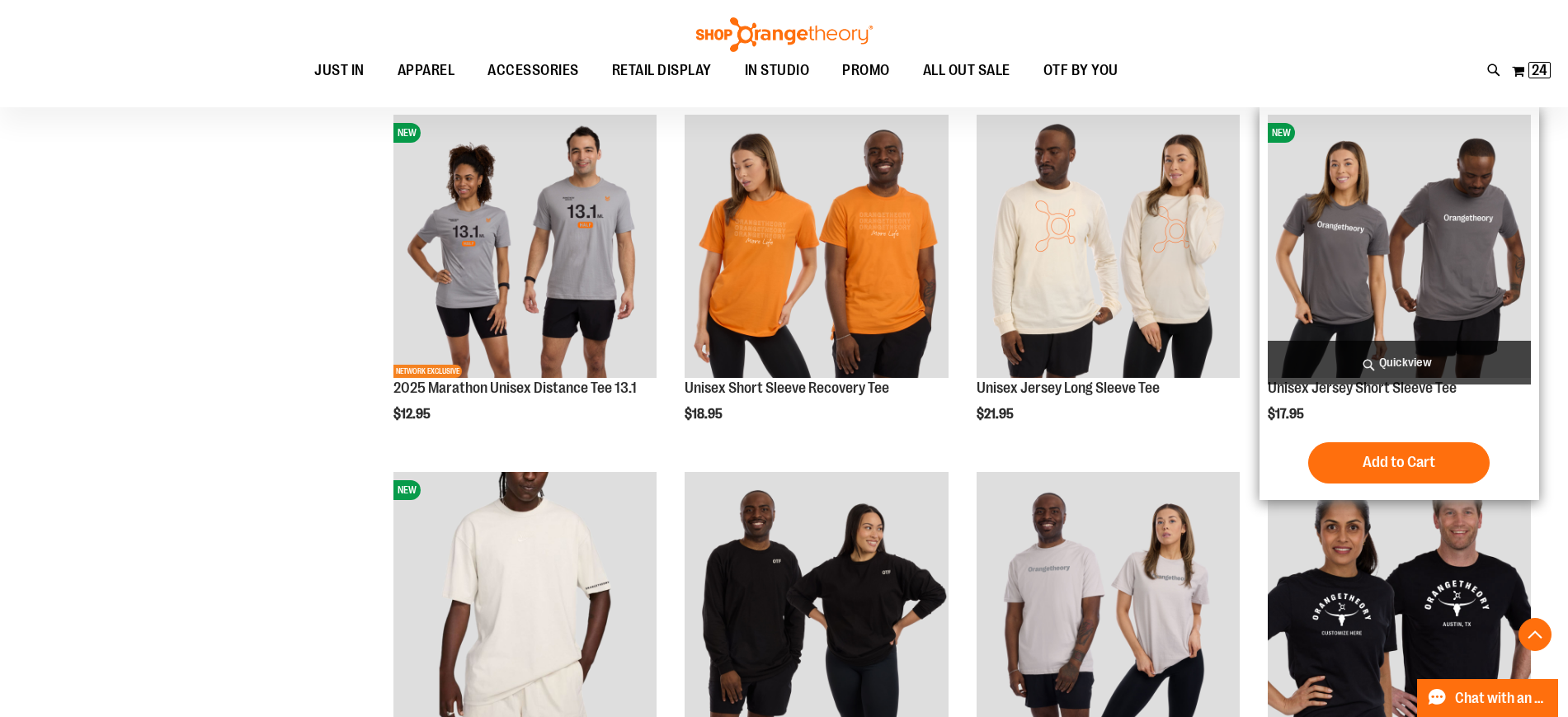
click at [1400, 358] on span "Quickview" at bounding box center [1399, 363] width 263 height 44
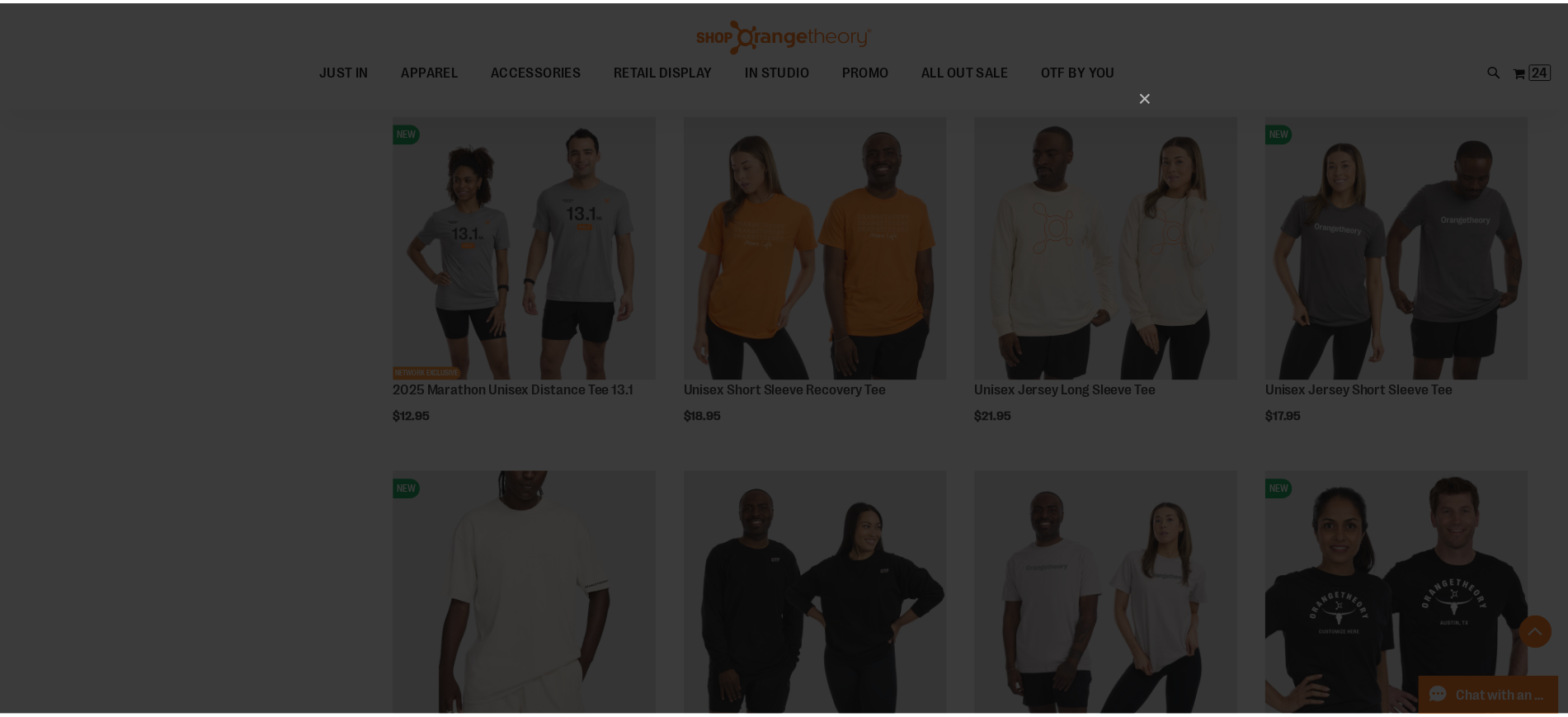
scroll to position [0, 0]
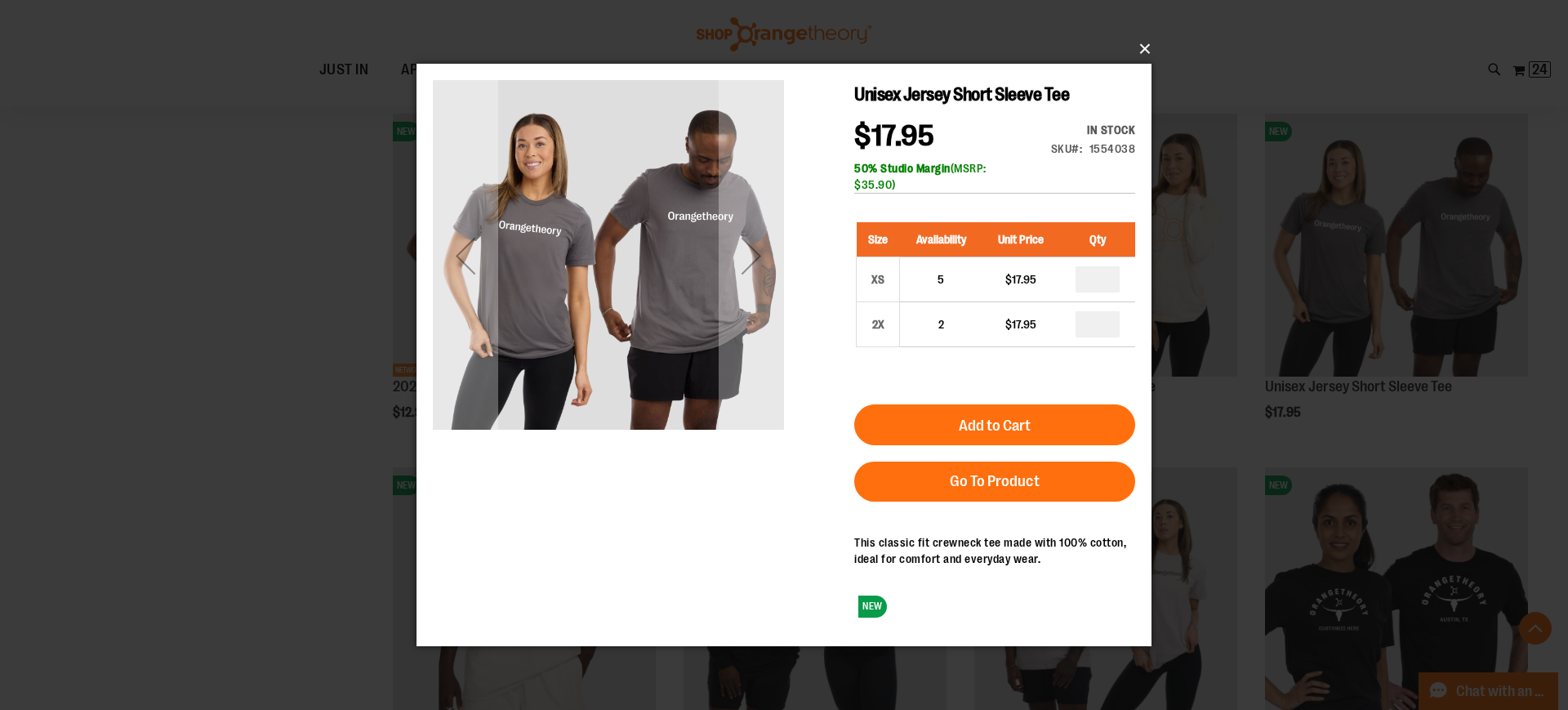
click at [1144, 54] on button "×" at bounding box center [789, 49] width 735 height 36
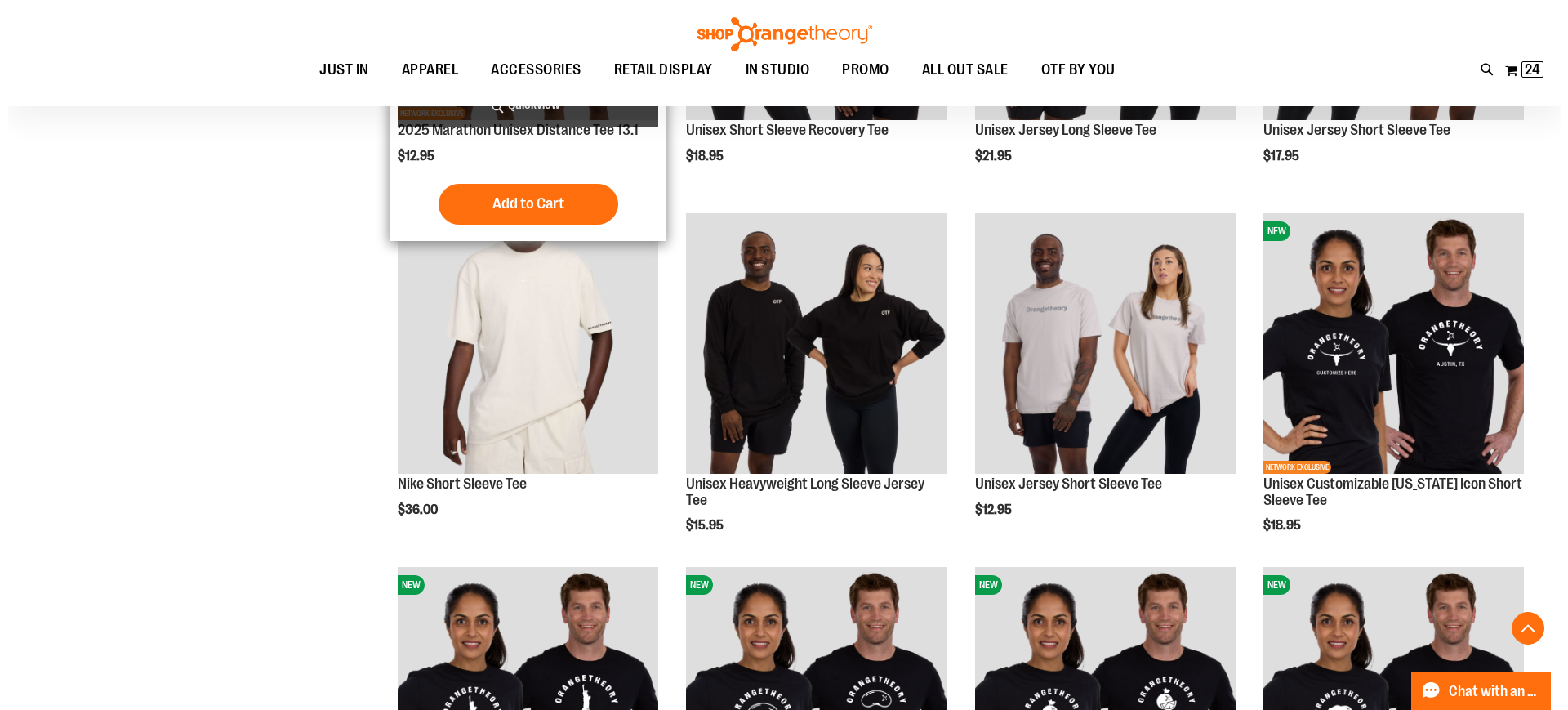
scroll to position [2243, 0]
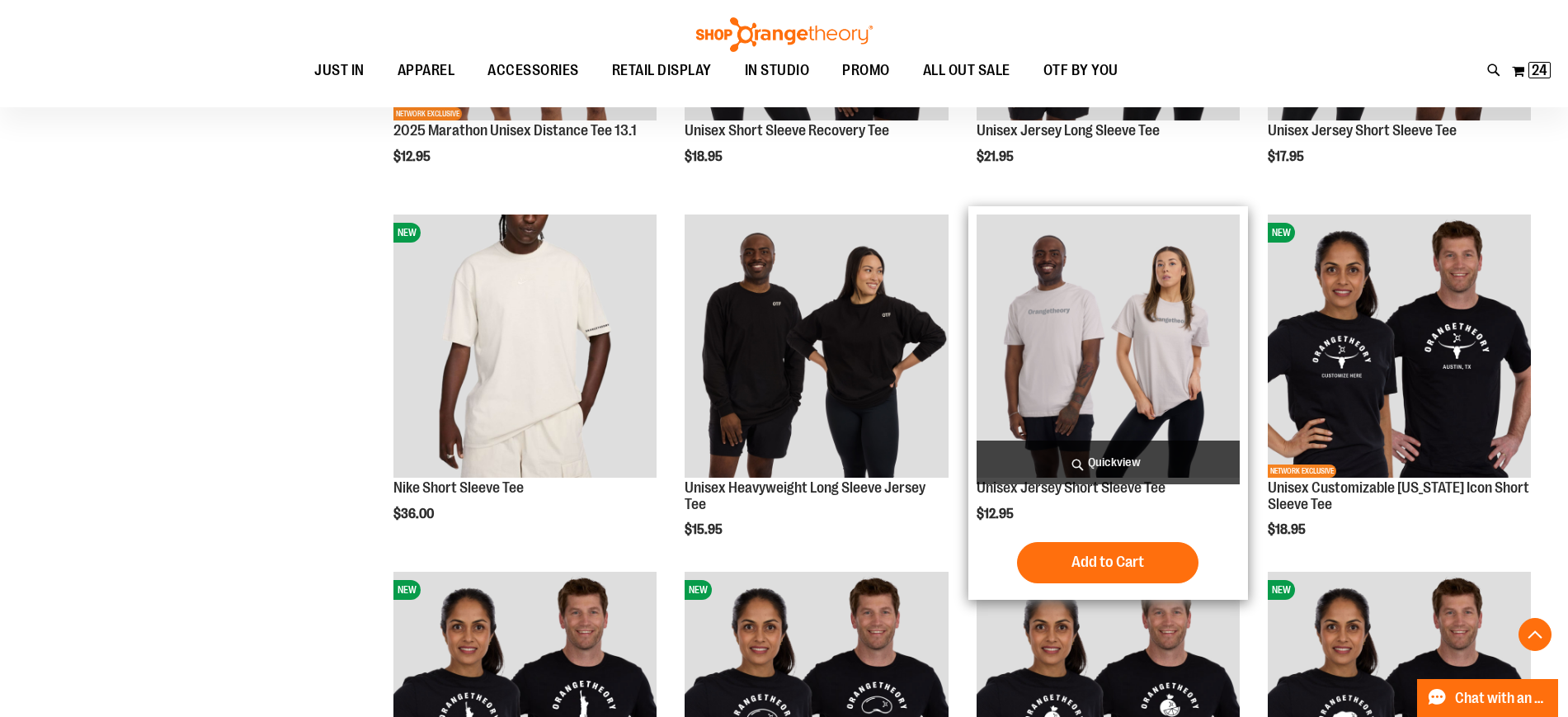
click at [1106, 458] on span "Quickview" at bounding box center [1108, 462] width 263 height 44
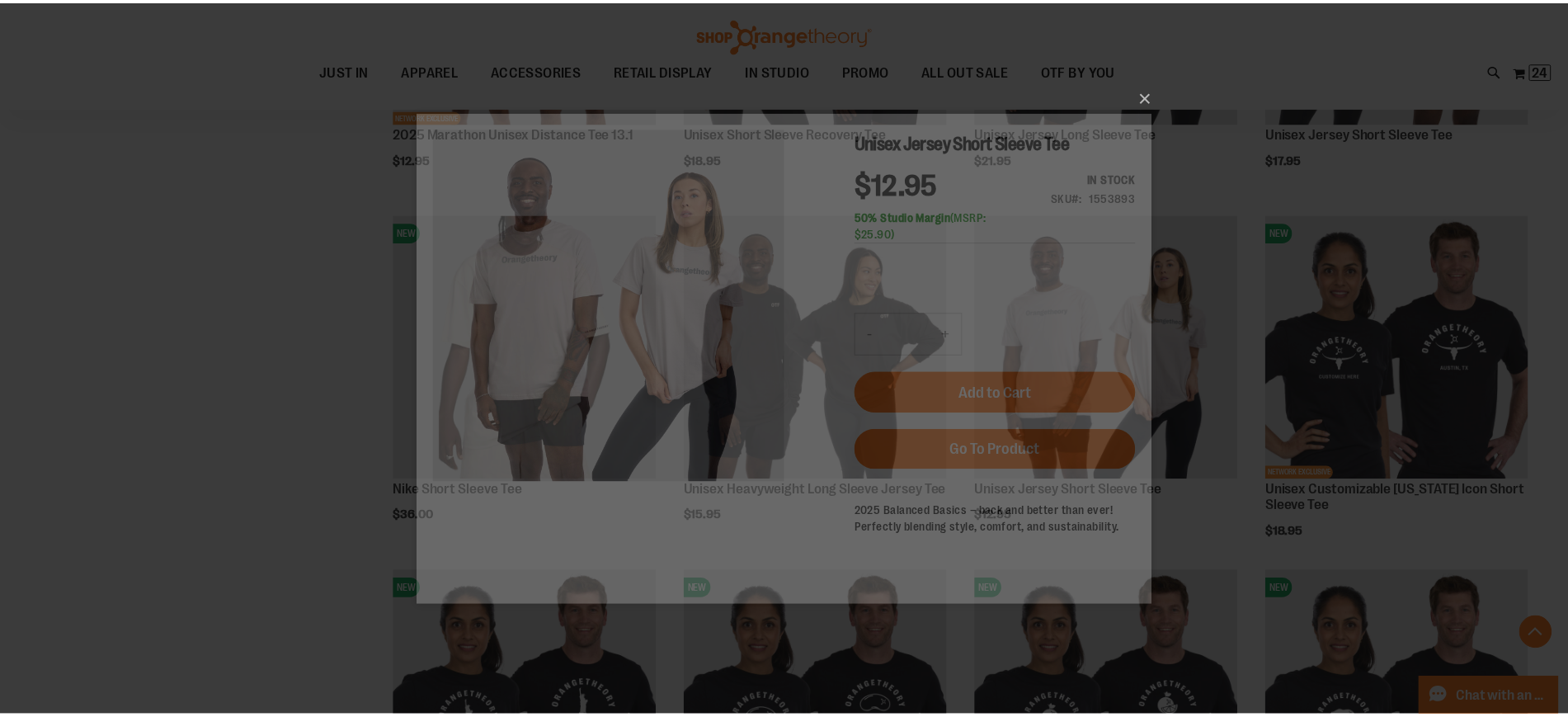
scroll to position [0, 0]
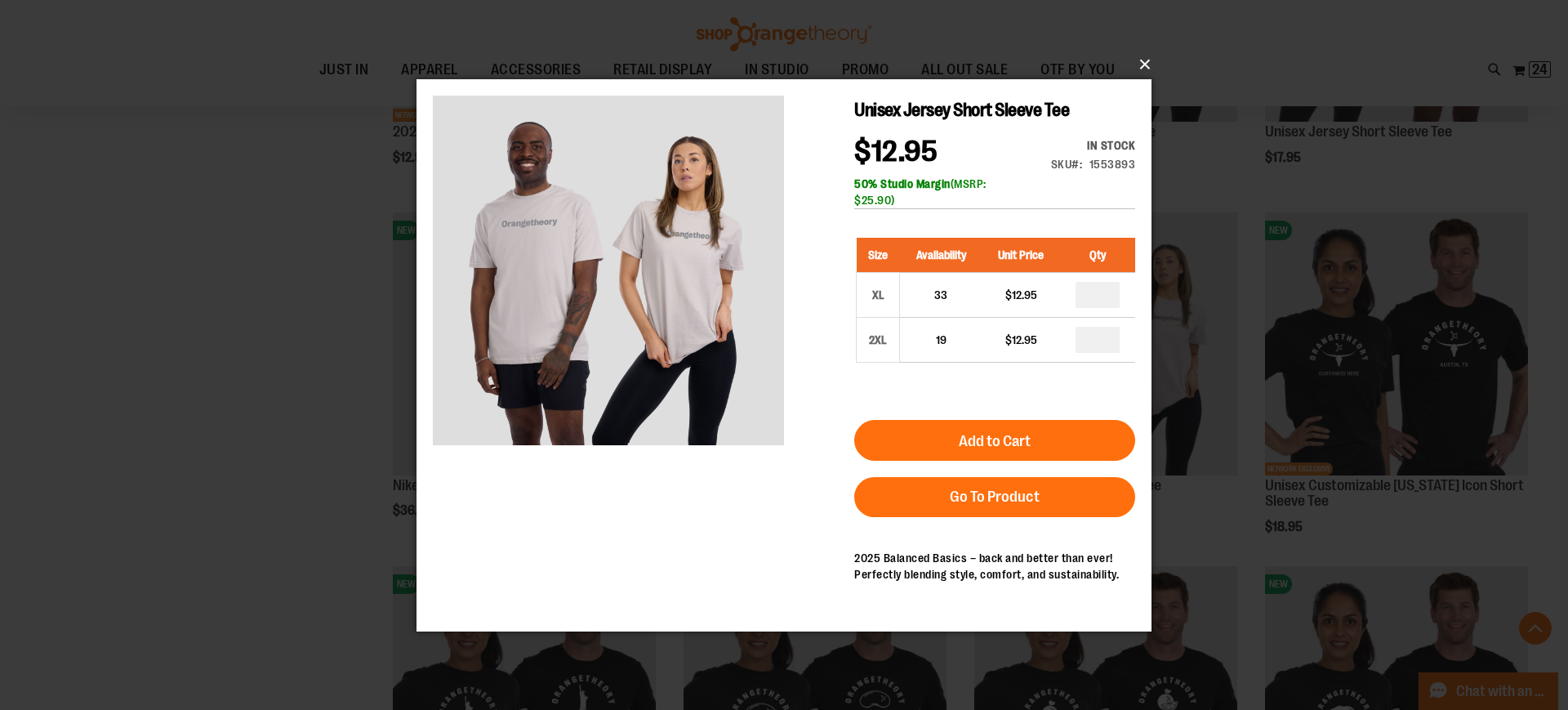
click at [1143, 65] on button "×" at bounding box center [789, 65] width 735 height 36
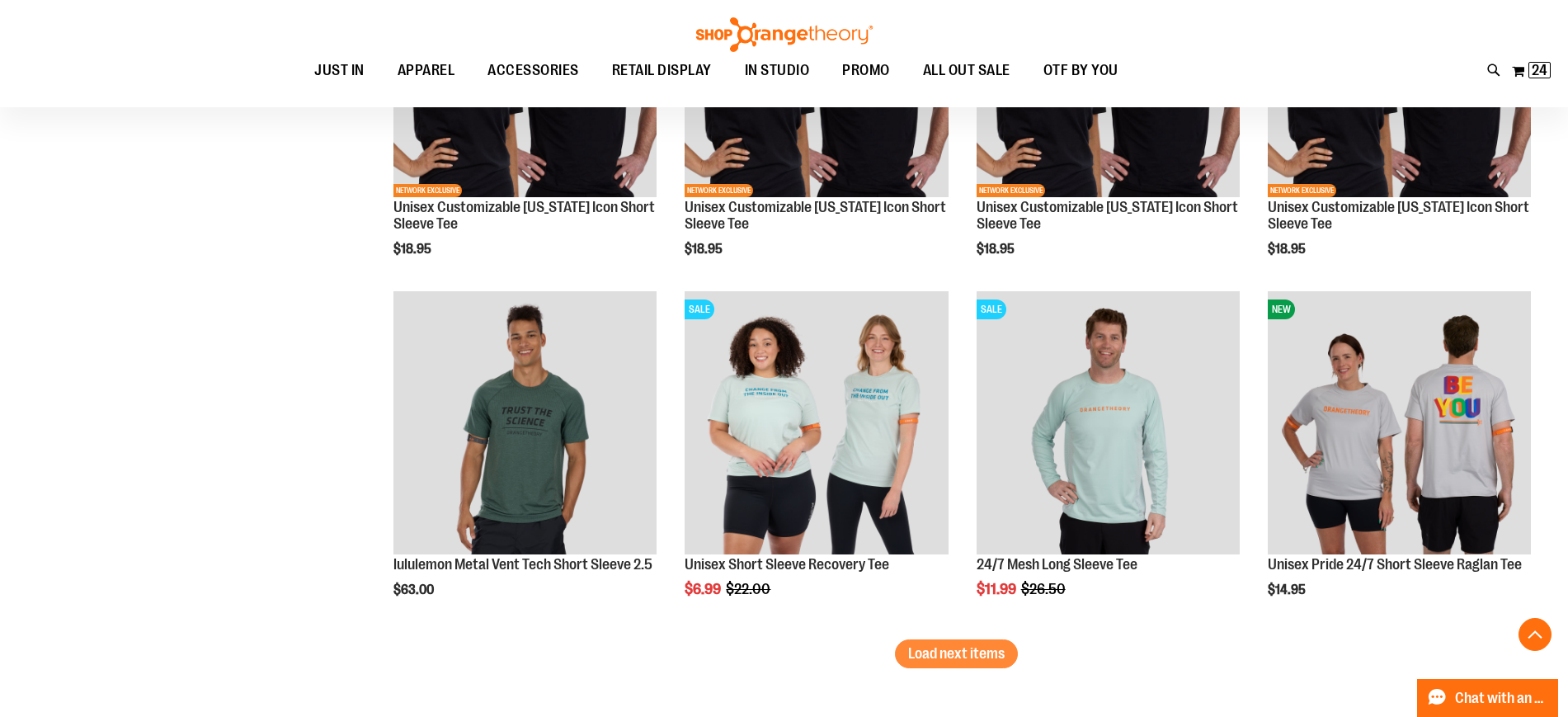
scroll to position [2901, 0]
click at [981, 656] on span "Load next items" at bounding box center [957, 654] width 96 height 17
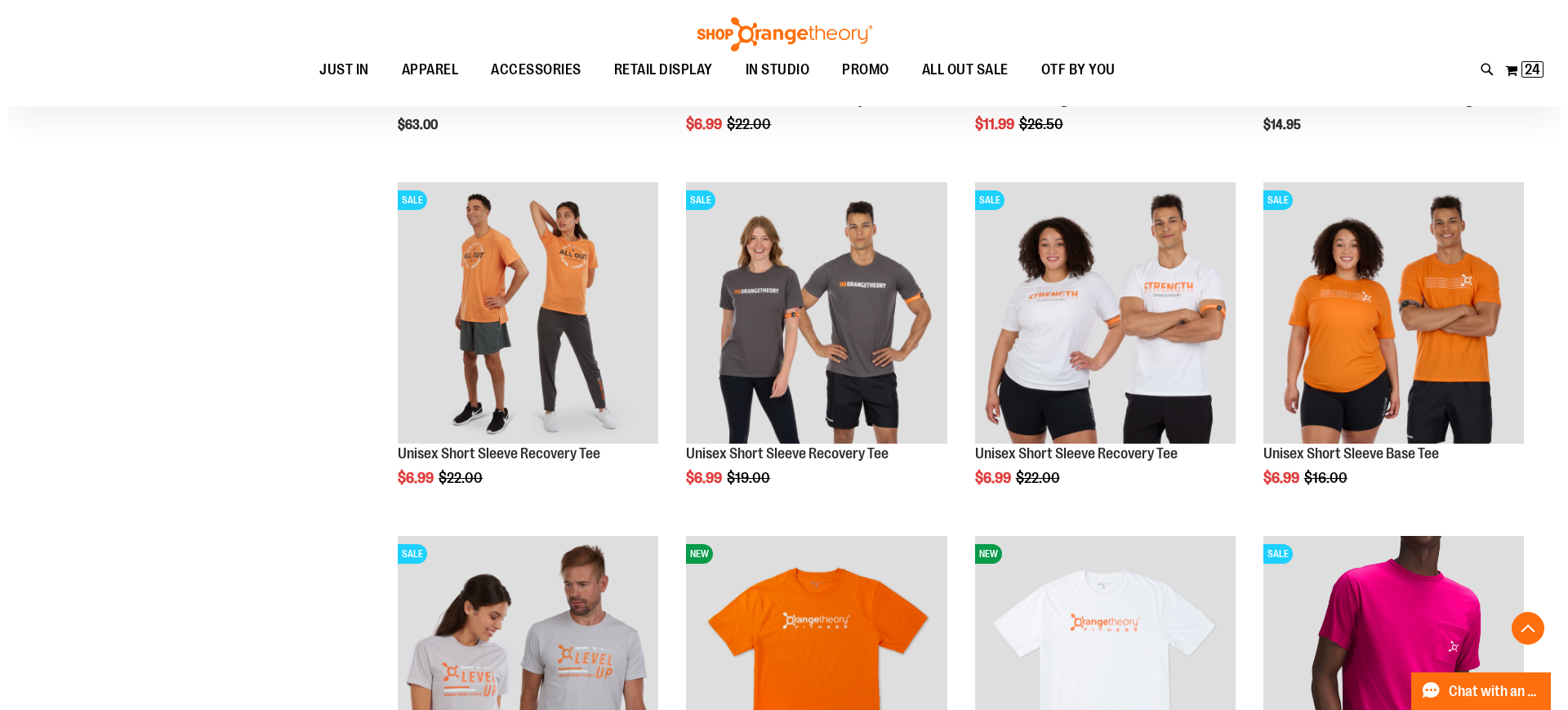
scroll to position [3335, 0]
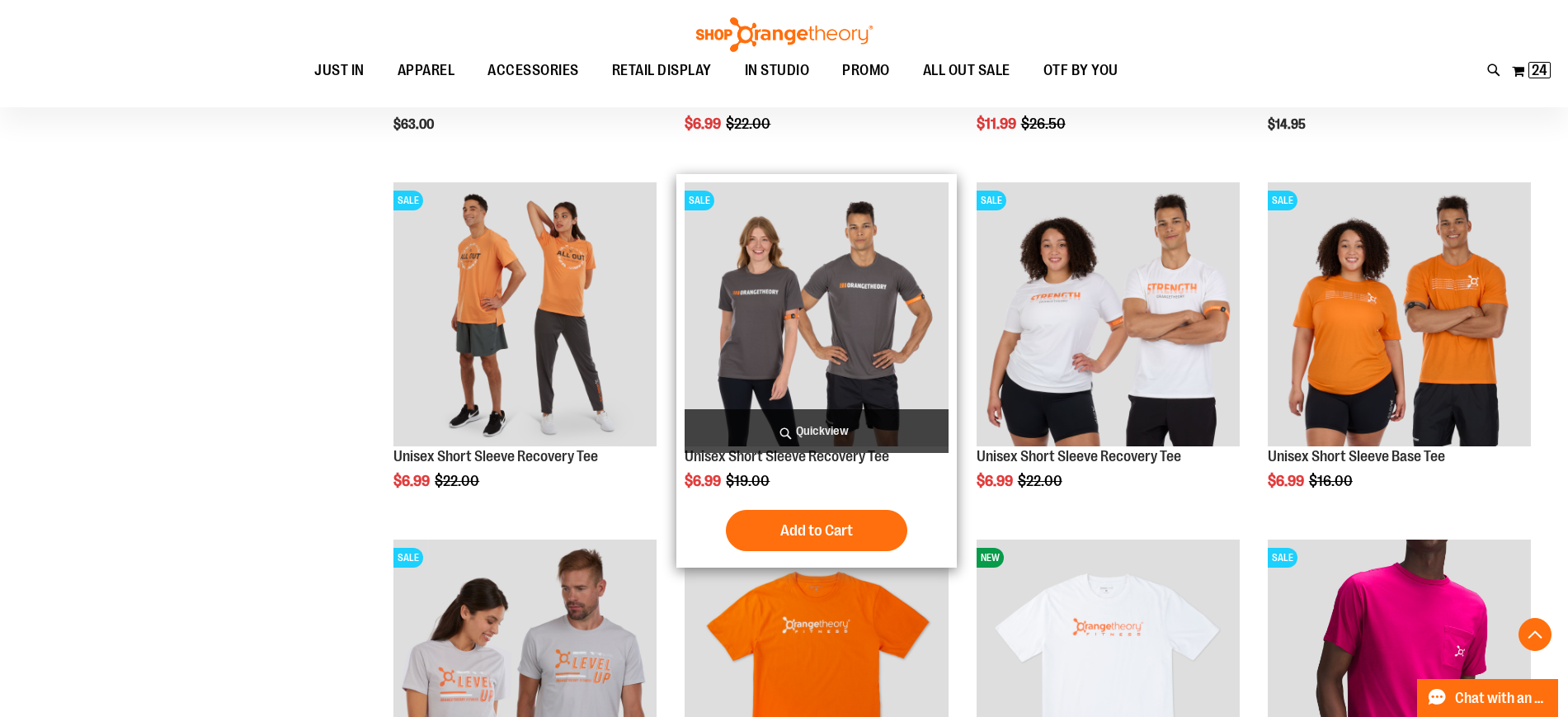
click at [827, 425] on span "Quickview" at bounding box center [816, 431] width 263 height 44
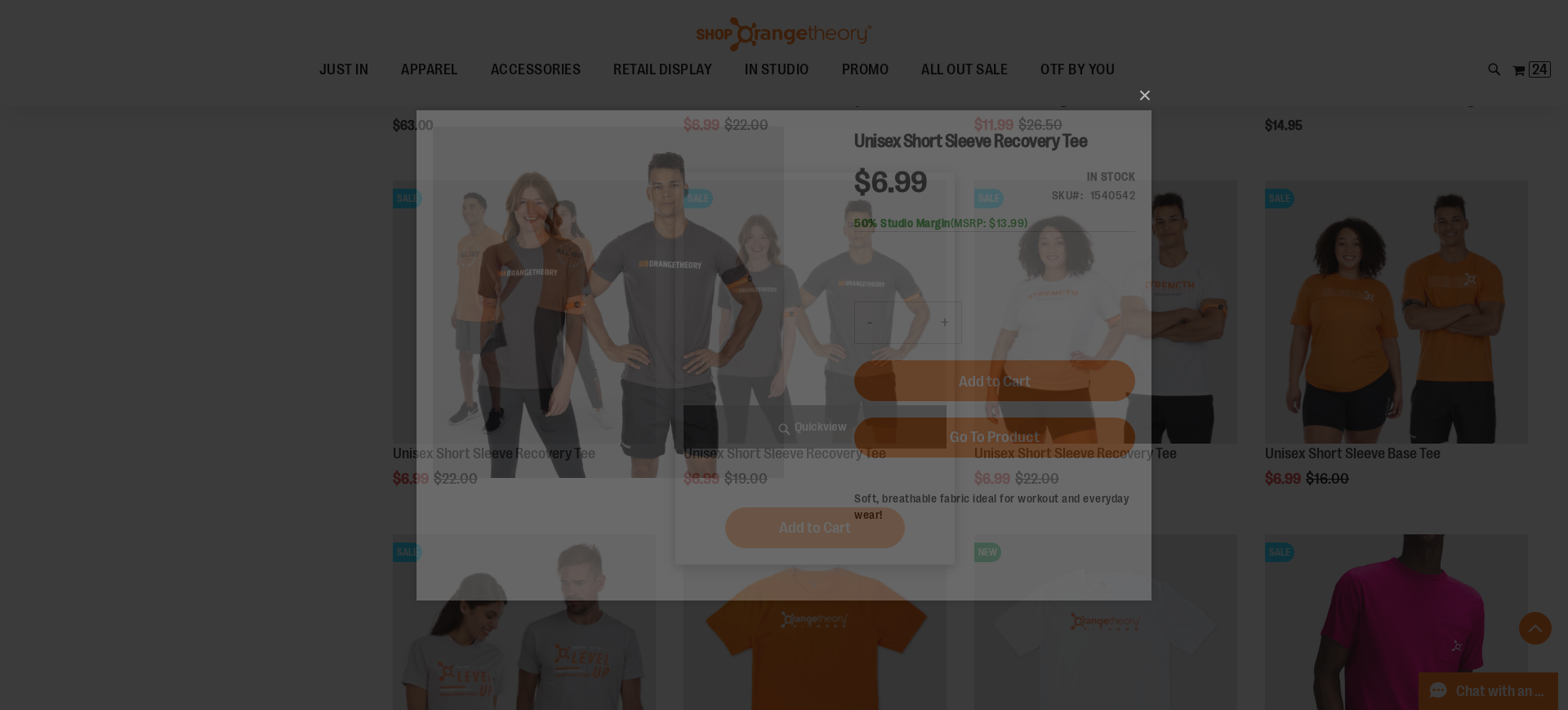
scroll to position [0, 0]
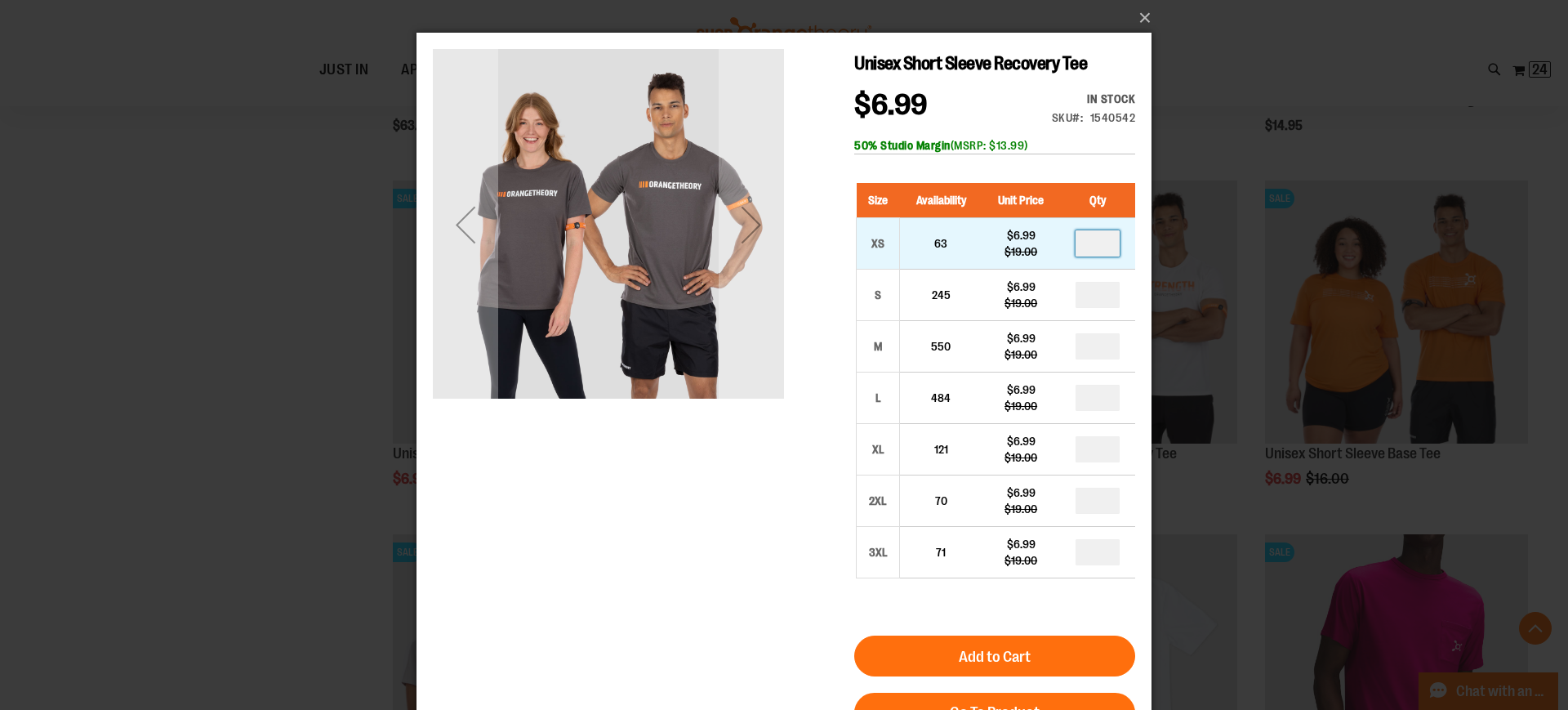
click at [1101, 240] on input "number" at bounding box center [1097, 243] width 44 height 26
type input "*"
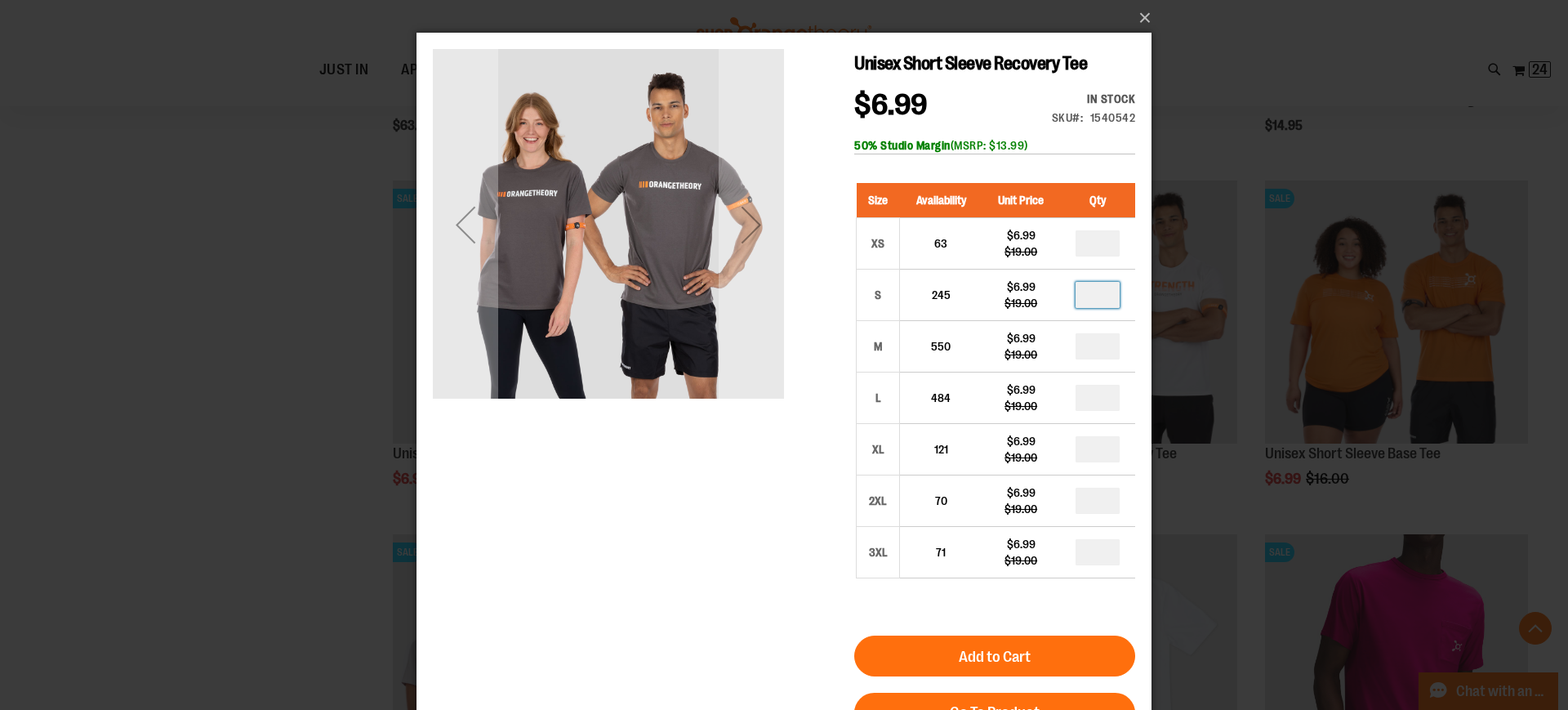
click at [1107, 302] on input "number" at bounding box center [1097, 295] width 44 height 26
type input "*"
click at [1104, 349] on input "number" at bounding box center [1097, 347] width 44 height 26
type input "*"
click at [1103, 404] on input "number" at bounding box center [1097, 398] width 44 height 26
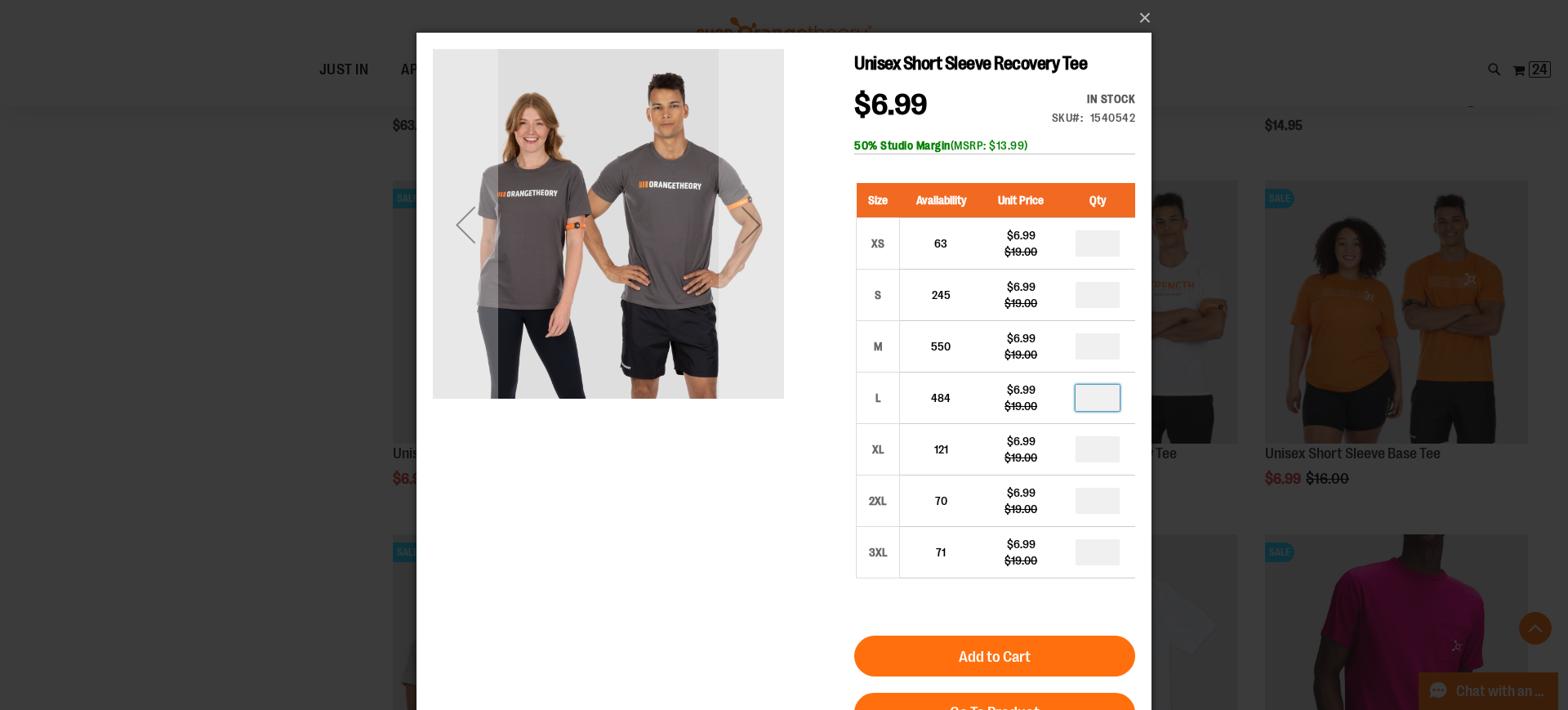
type input "*"
click at [1101, 449] on input "number" at bounding box center [1097, 450] width 44 height 26
type input "*"
click at [1104, 245] on input "*" at bounding box center [1097, 243] width 44 height 26
type input "*"
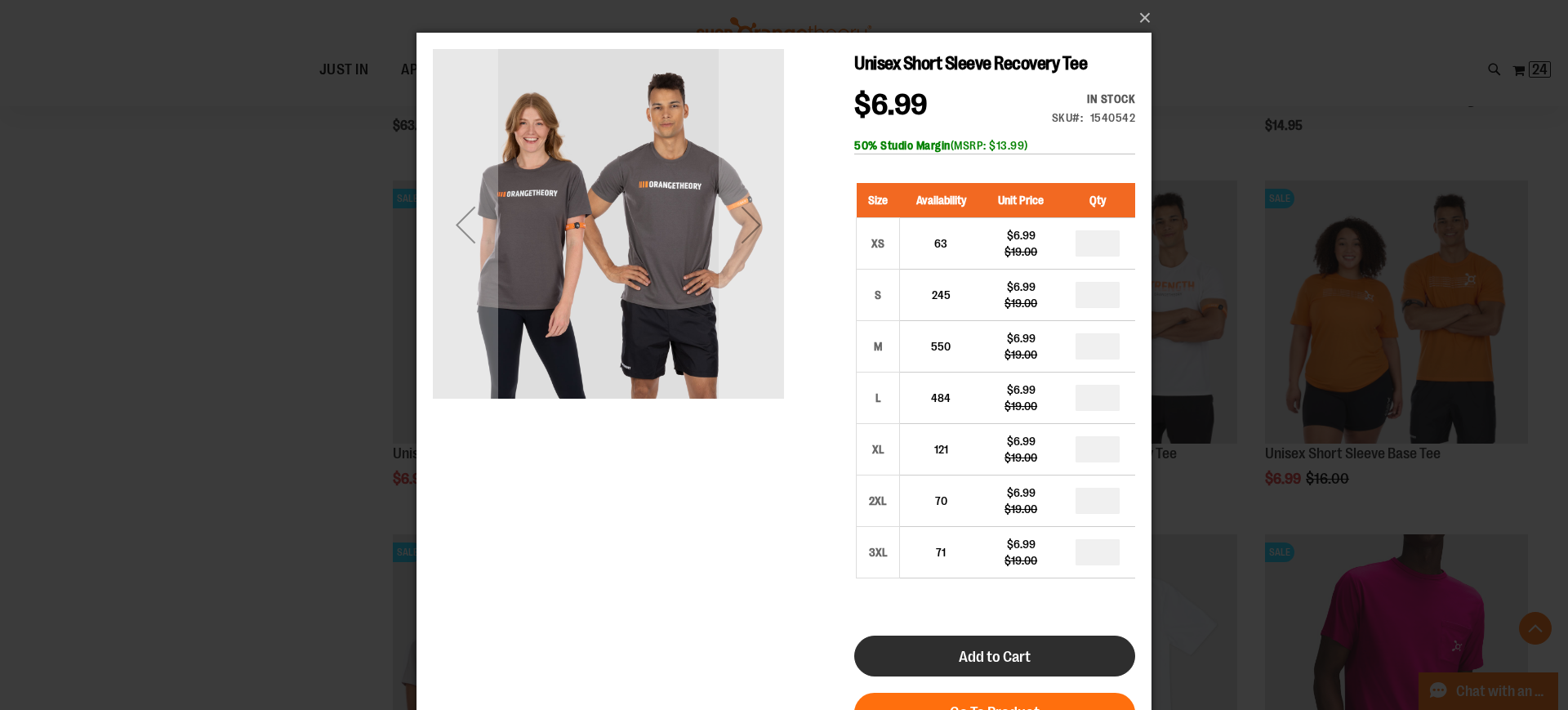
click at [1035, 656] on button "Add to Cart" at bounding box center [995, 656] width 281 height 41
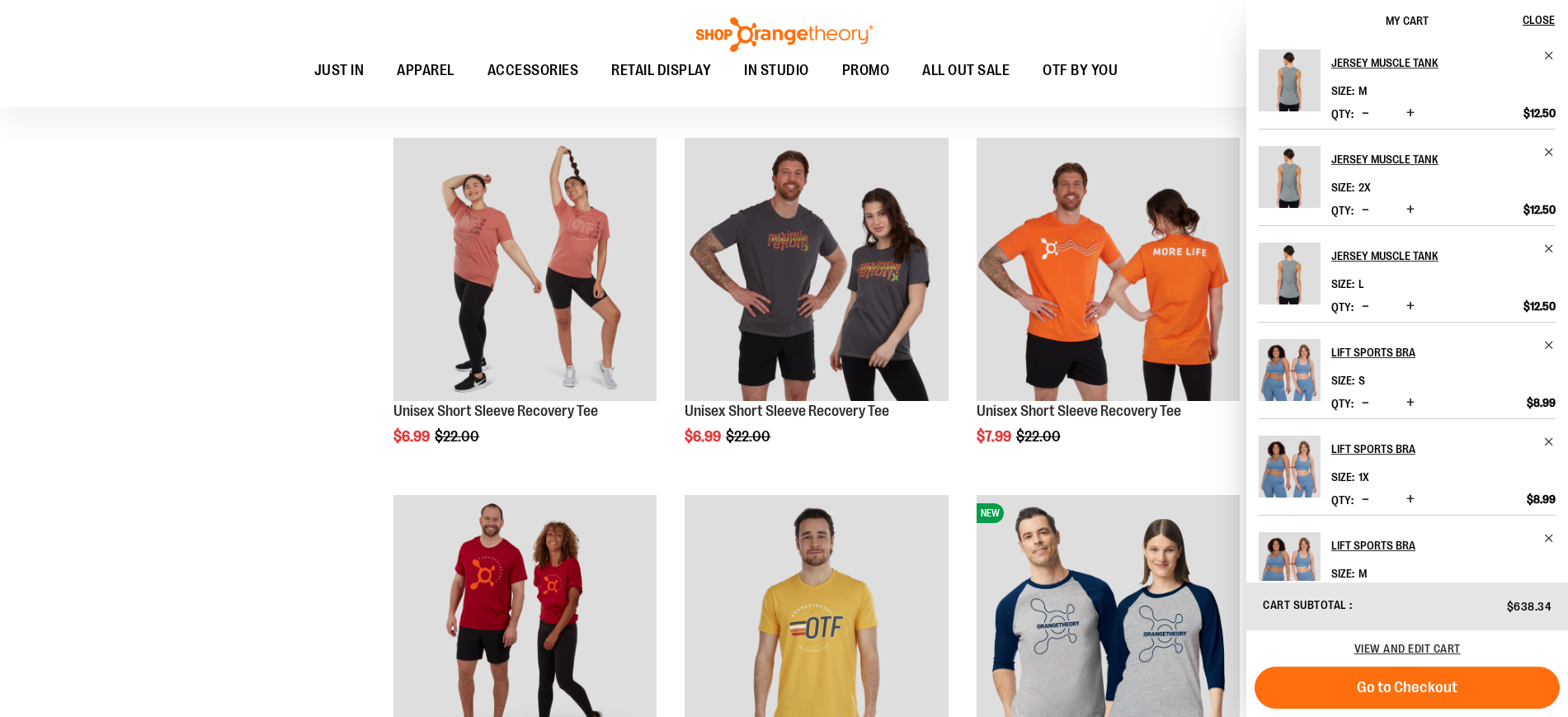
scroll to position [487, 0]
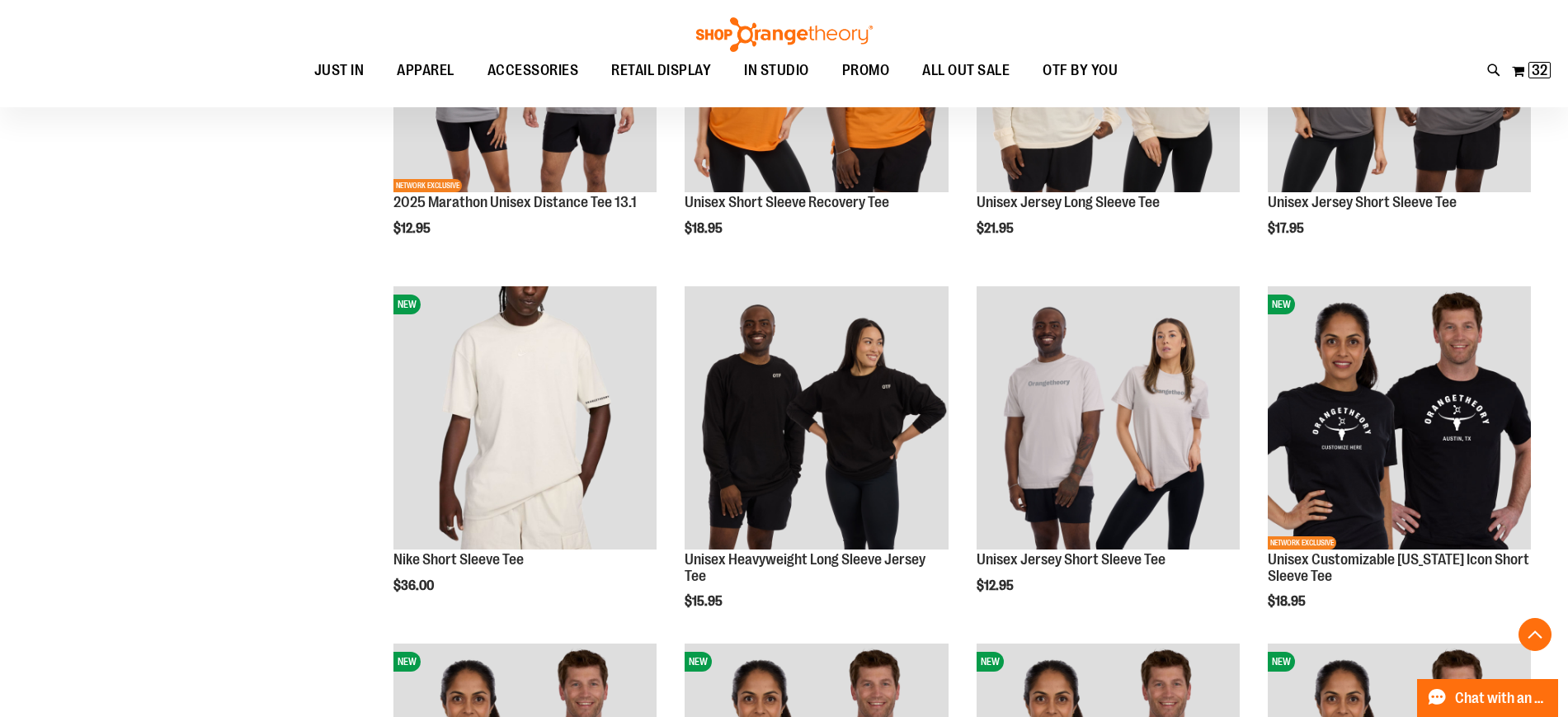
scroll to position [2204, 0]
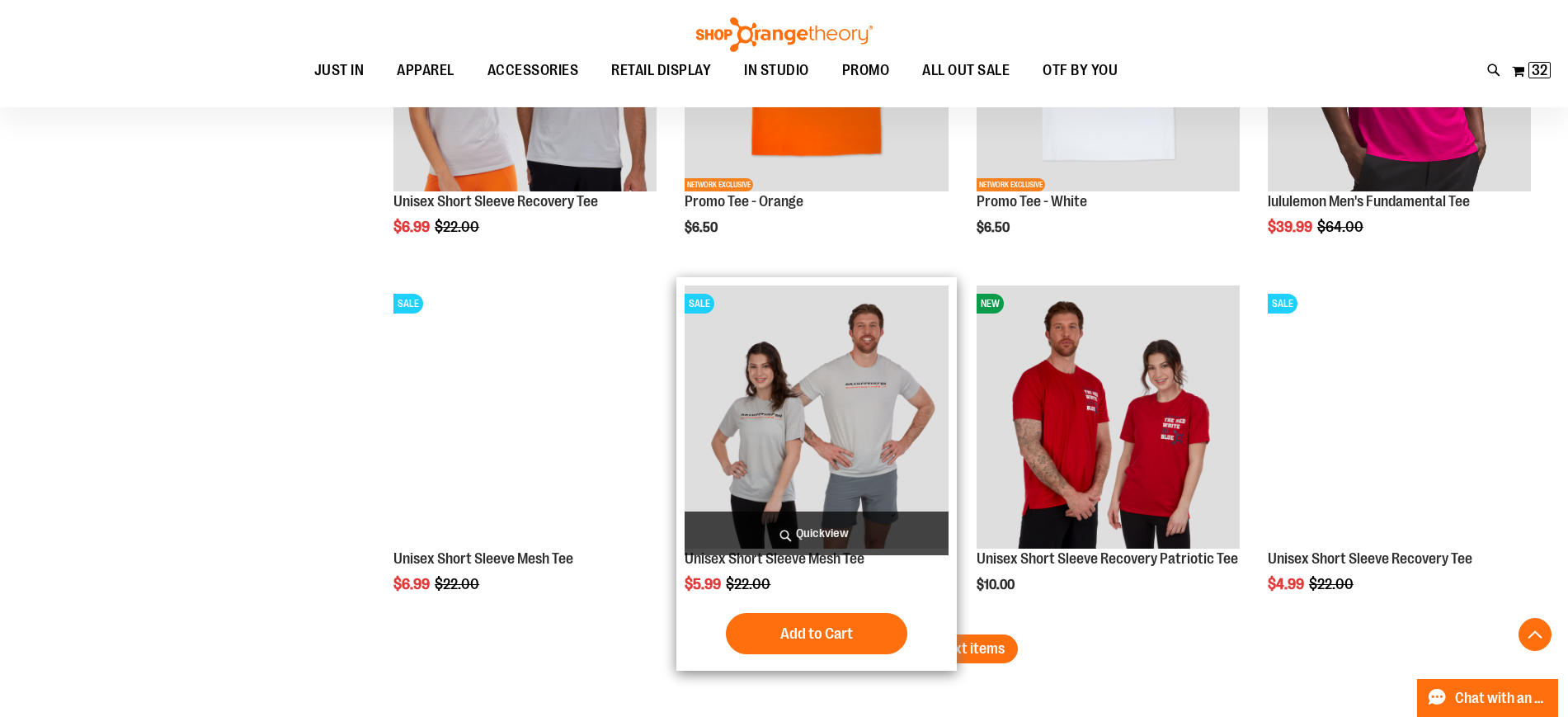
scroll to position [3978, 0]
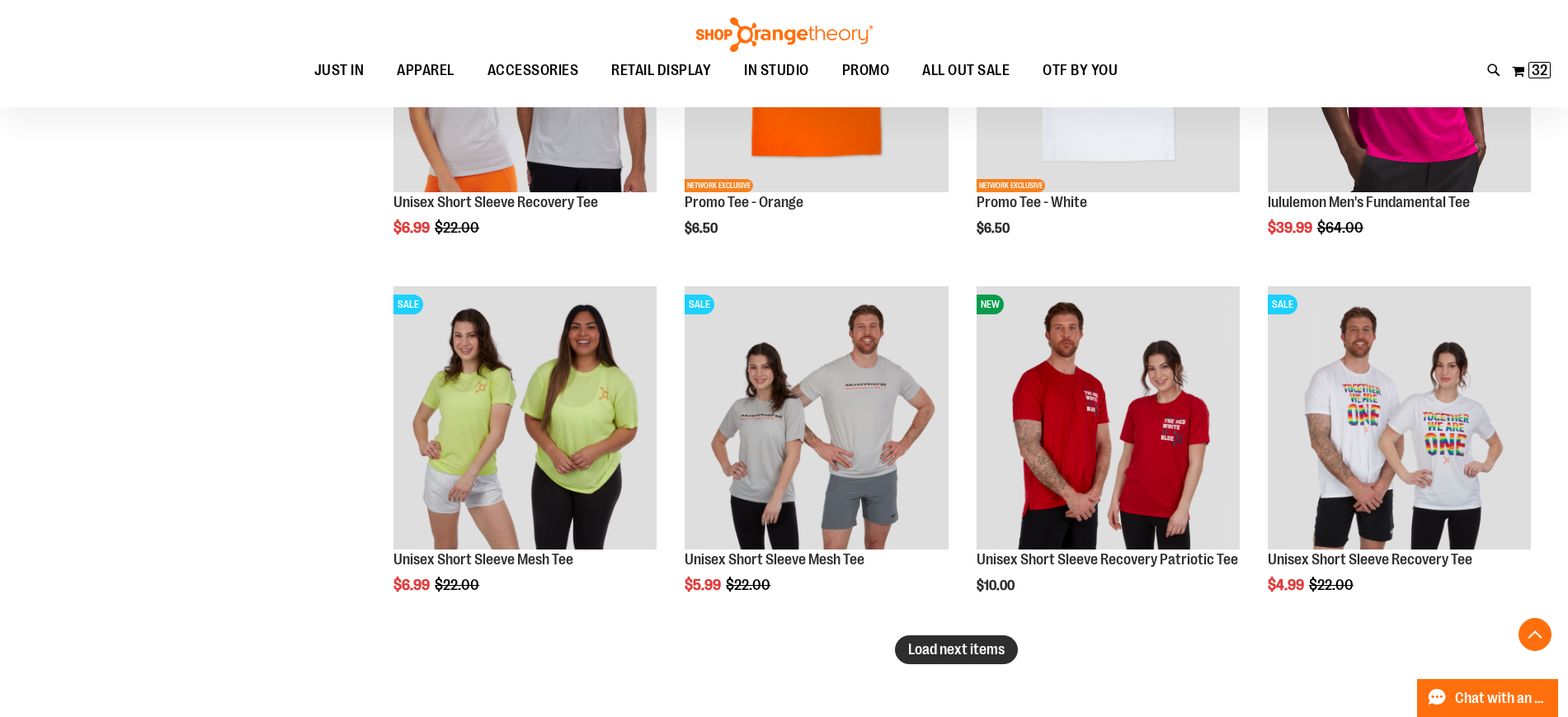
click at [987, 657] on button "Load next items" at bounding box center [957, 649] width 123 height 29
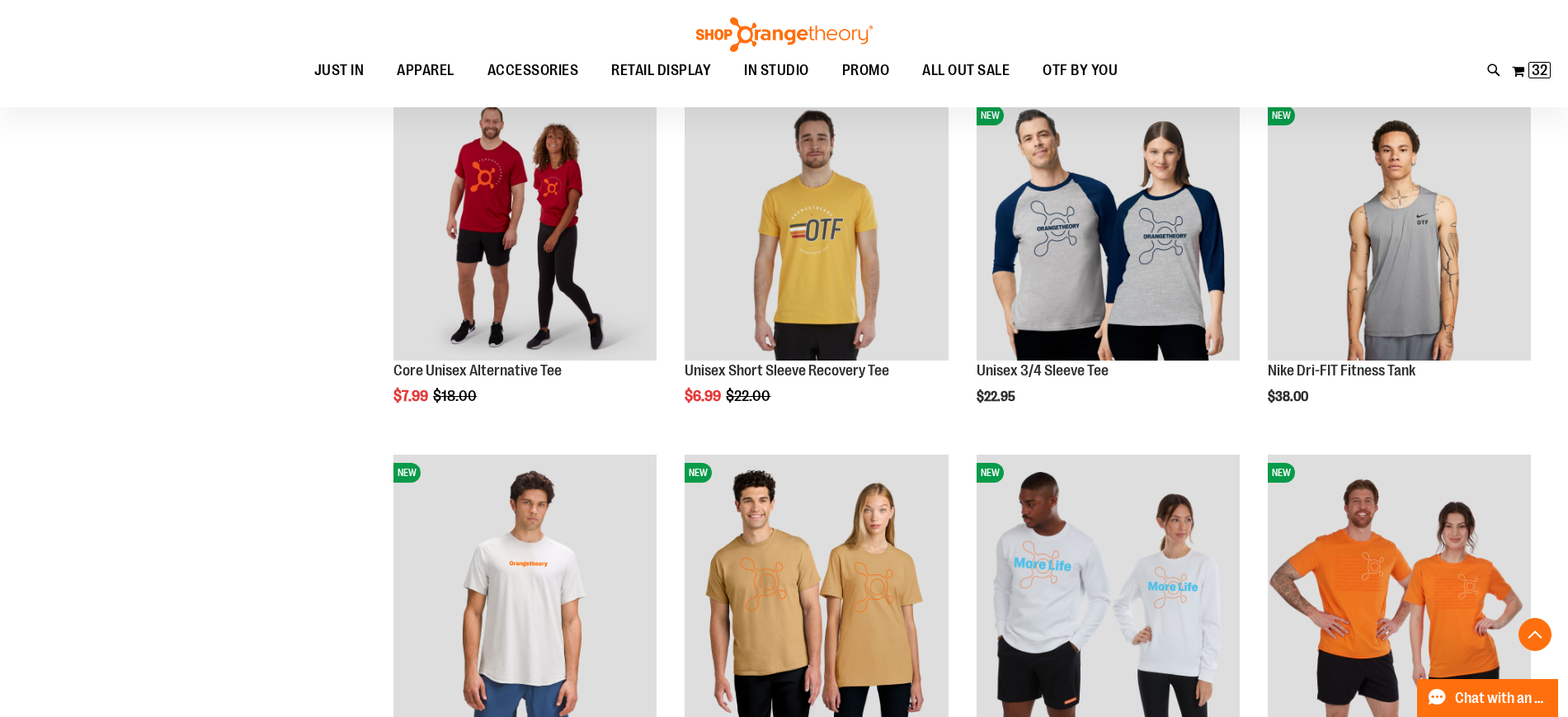
scroll to position [305, 0]
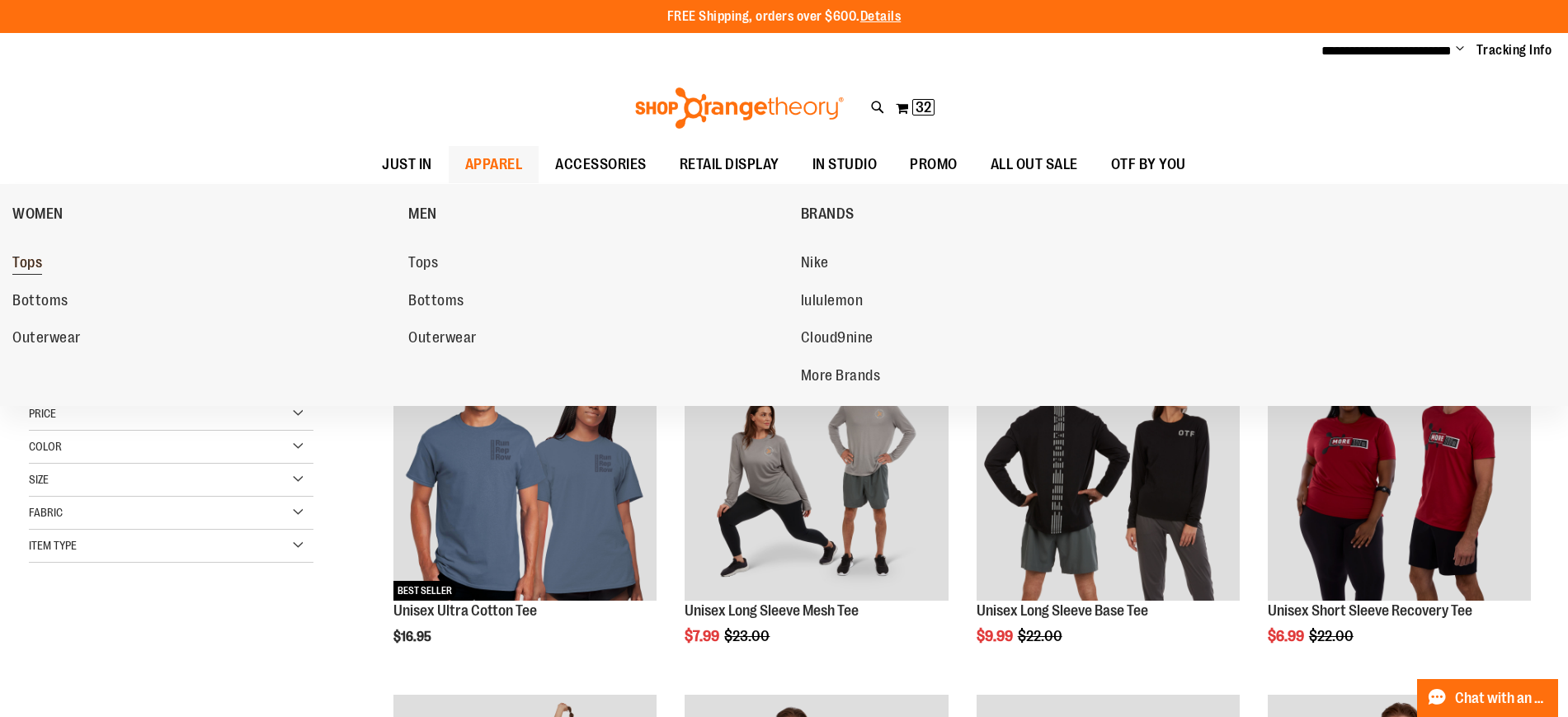
click at [26, 261] on span "Tops" at bounding box center [27, 264] width 30 height 21
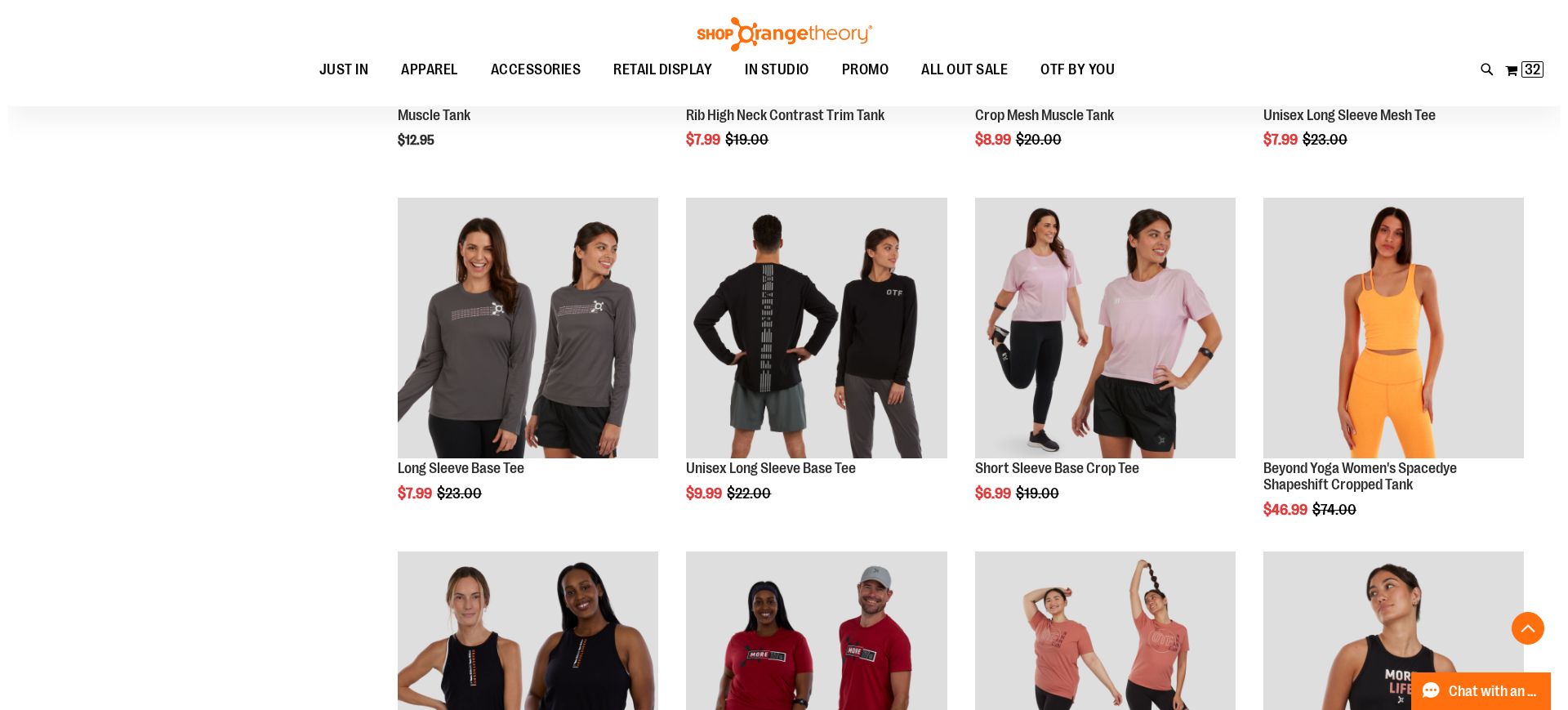
scroll to position [490, 0]
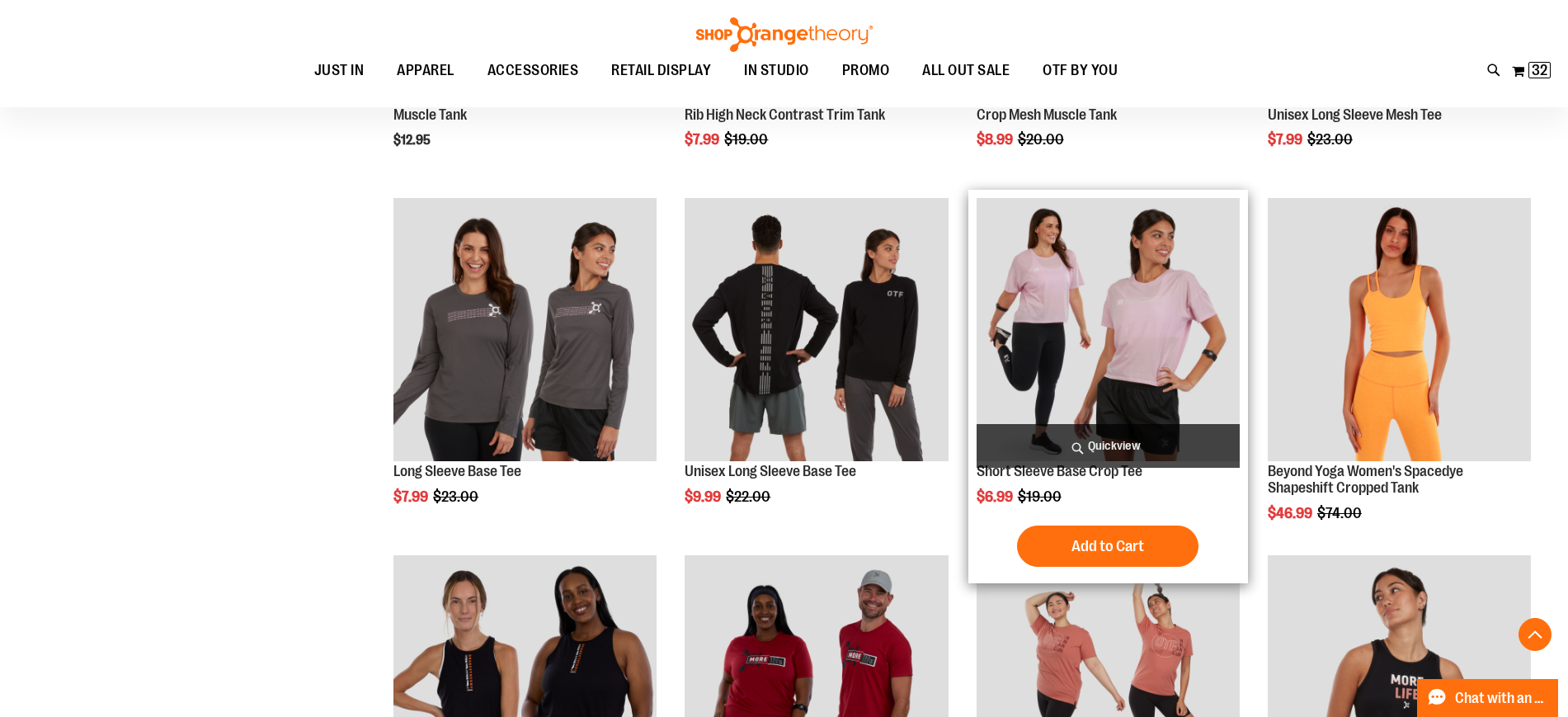
click at [1100, 441] on span "Quickview" at bounding box center [1108, 446] width 263 height 44
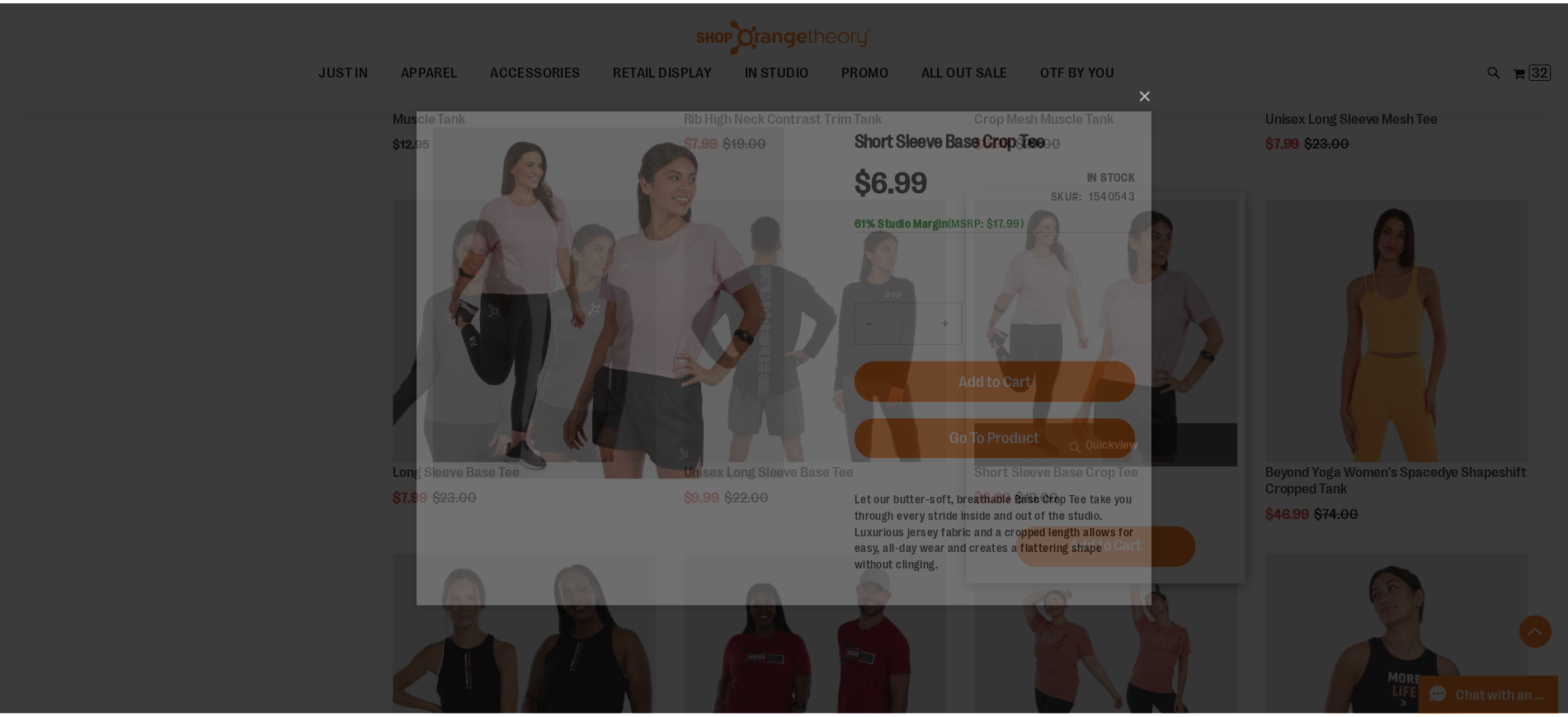
scroll to position [0, 0]
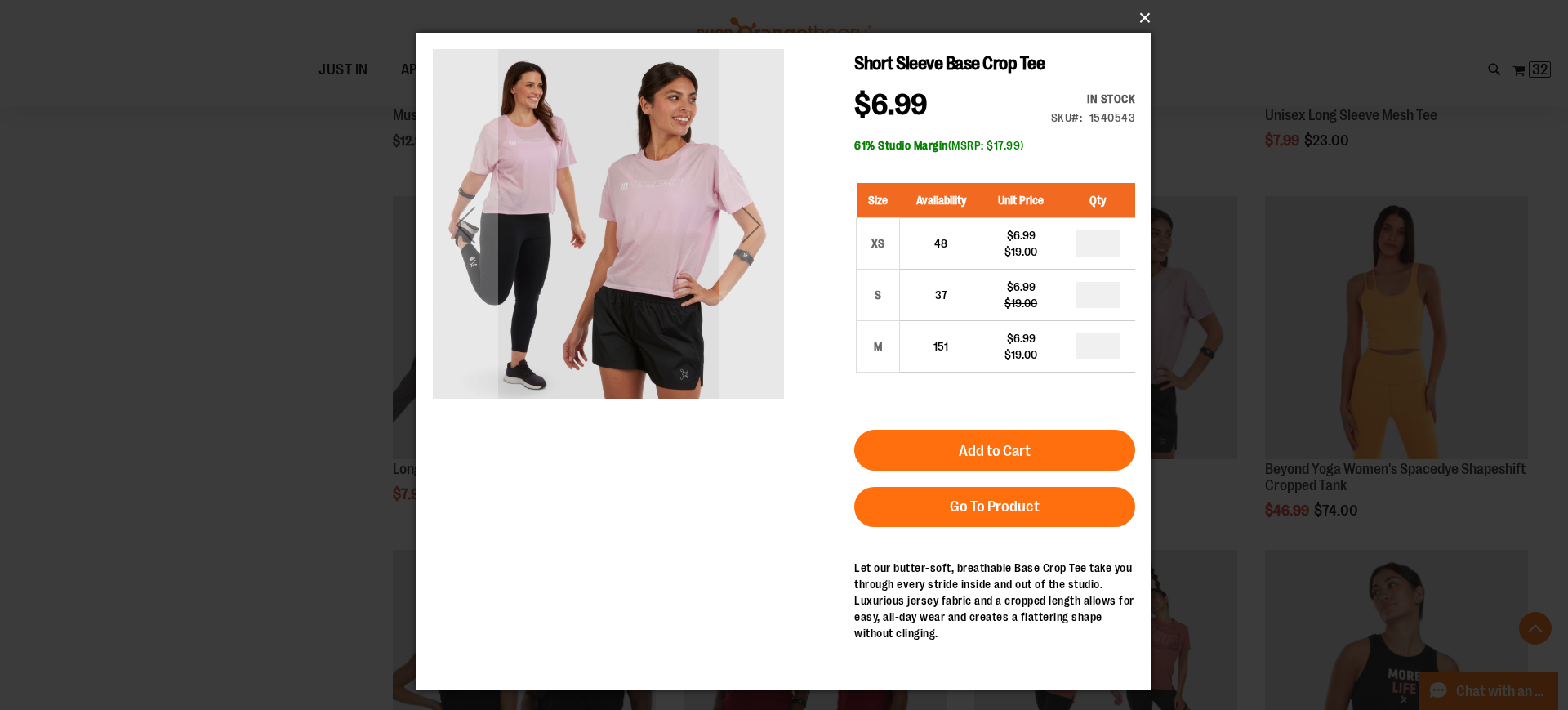
click at [1141, 21] on button "×" at bounding box center [789, 18] width 735 height 36
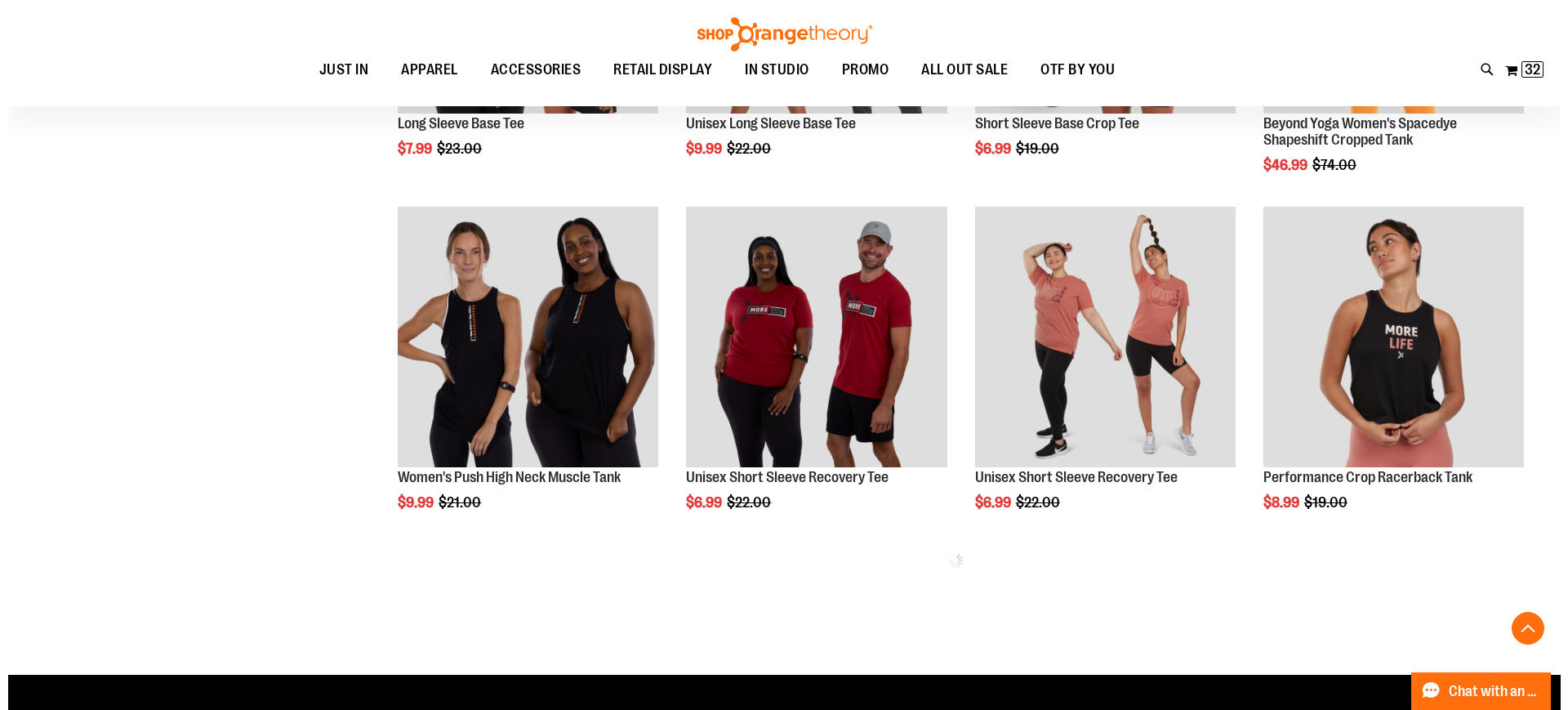
scroll to position [837, 0]
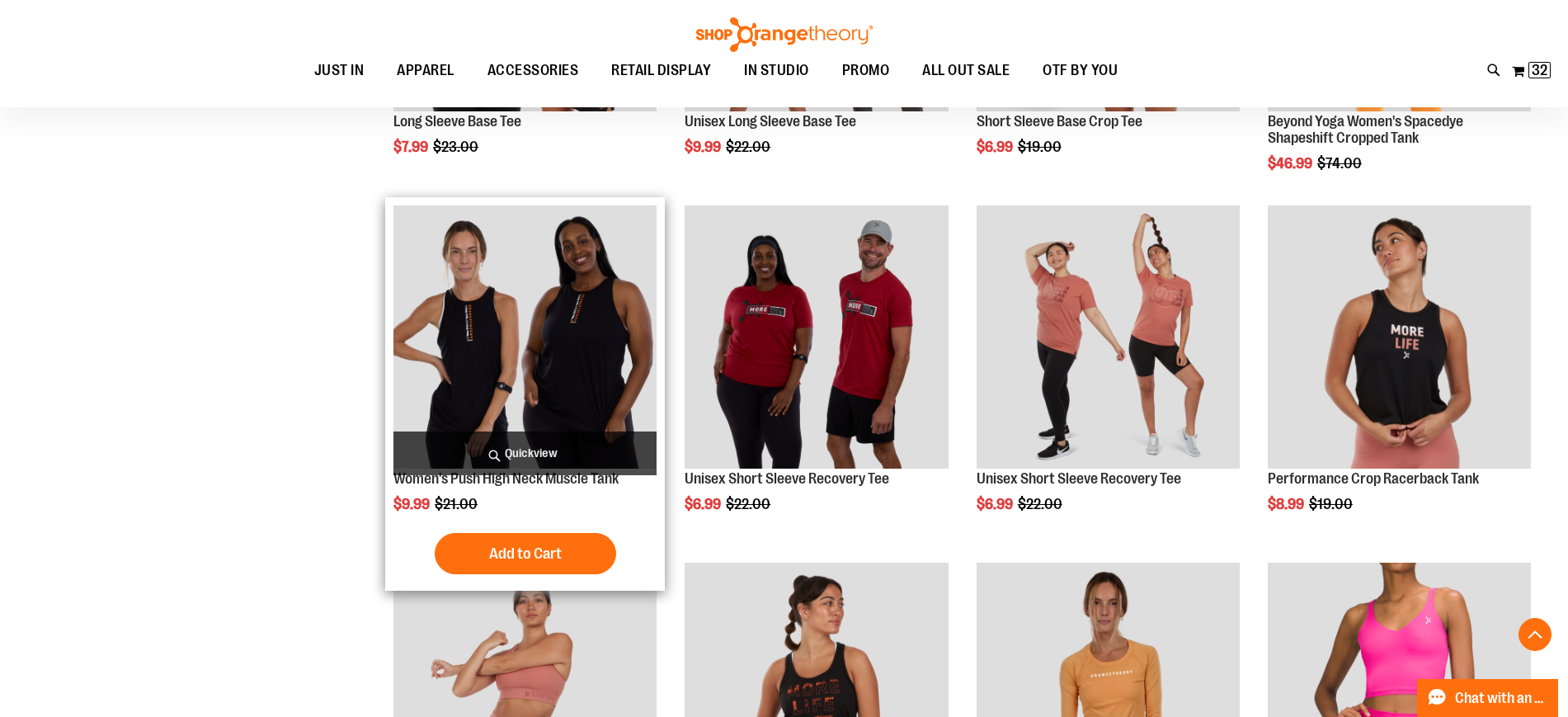
click at [544, 450] on span "Quickview" at bounding box center [524, 453] width 263 height 44
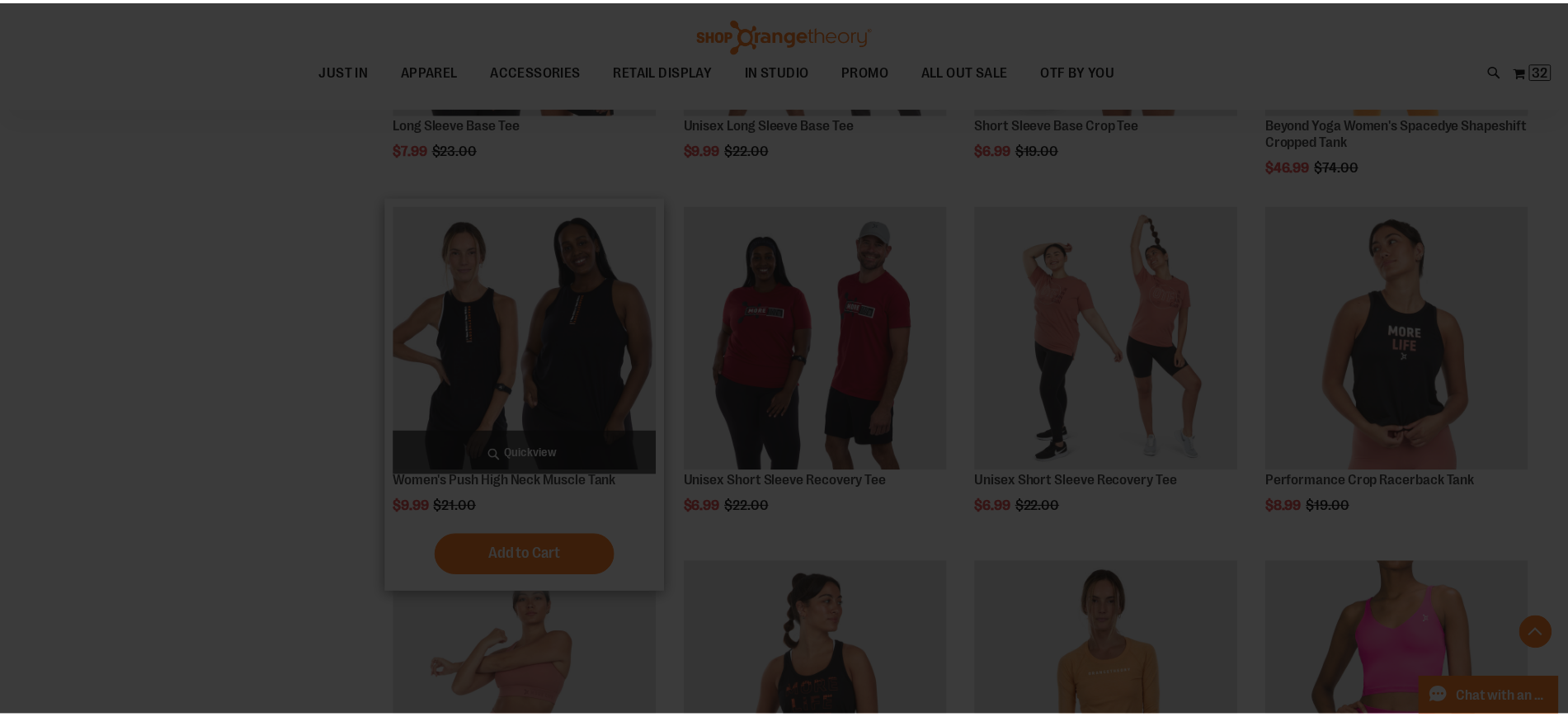
scroll to position [0, 0]
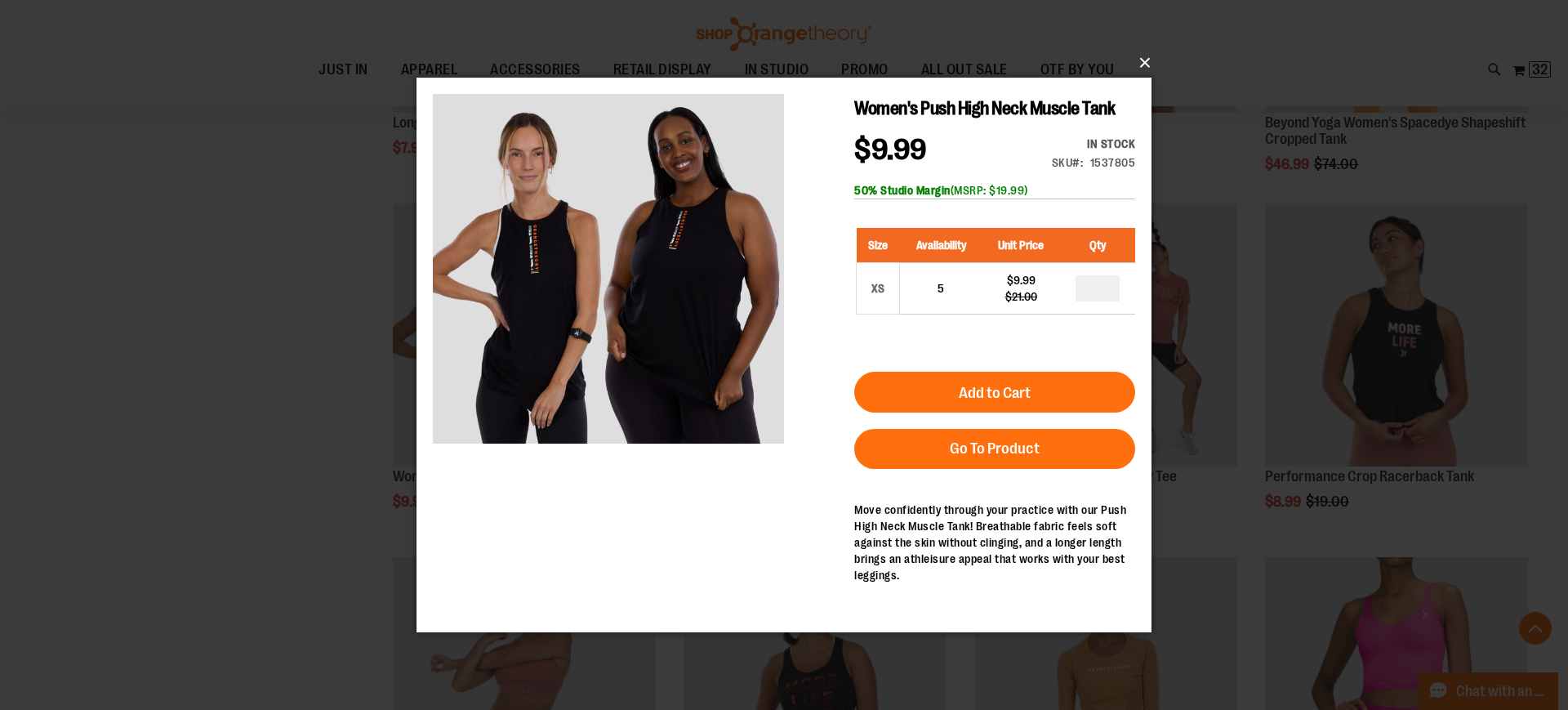
click at [1144, 64] on button "×" at bounding box center [789, 63] width 735 height 36
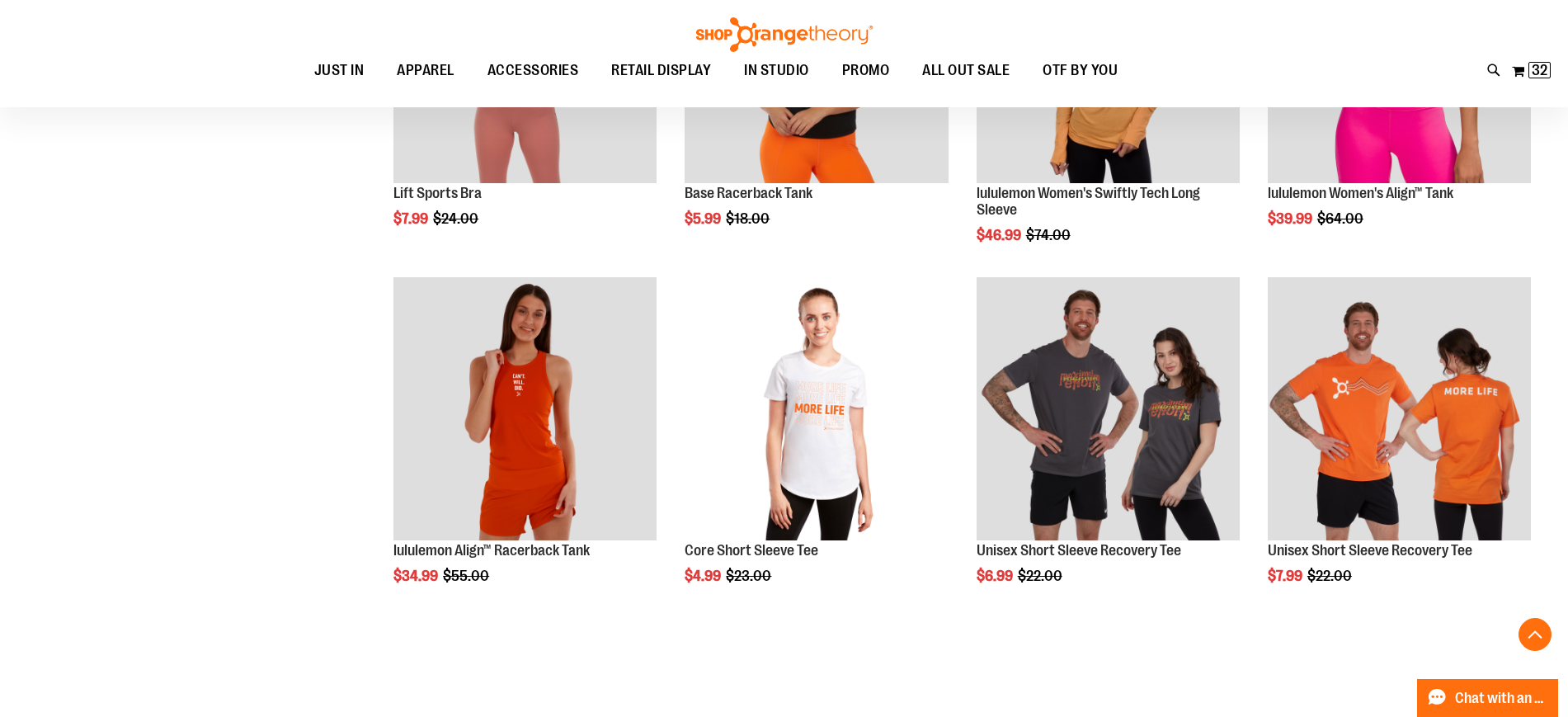
scroll to position [1489, 0]
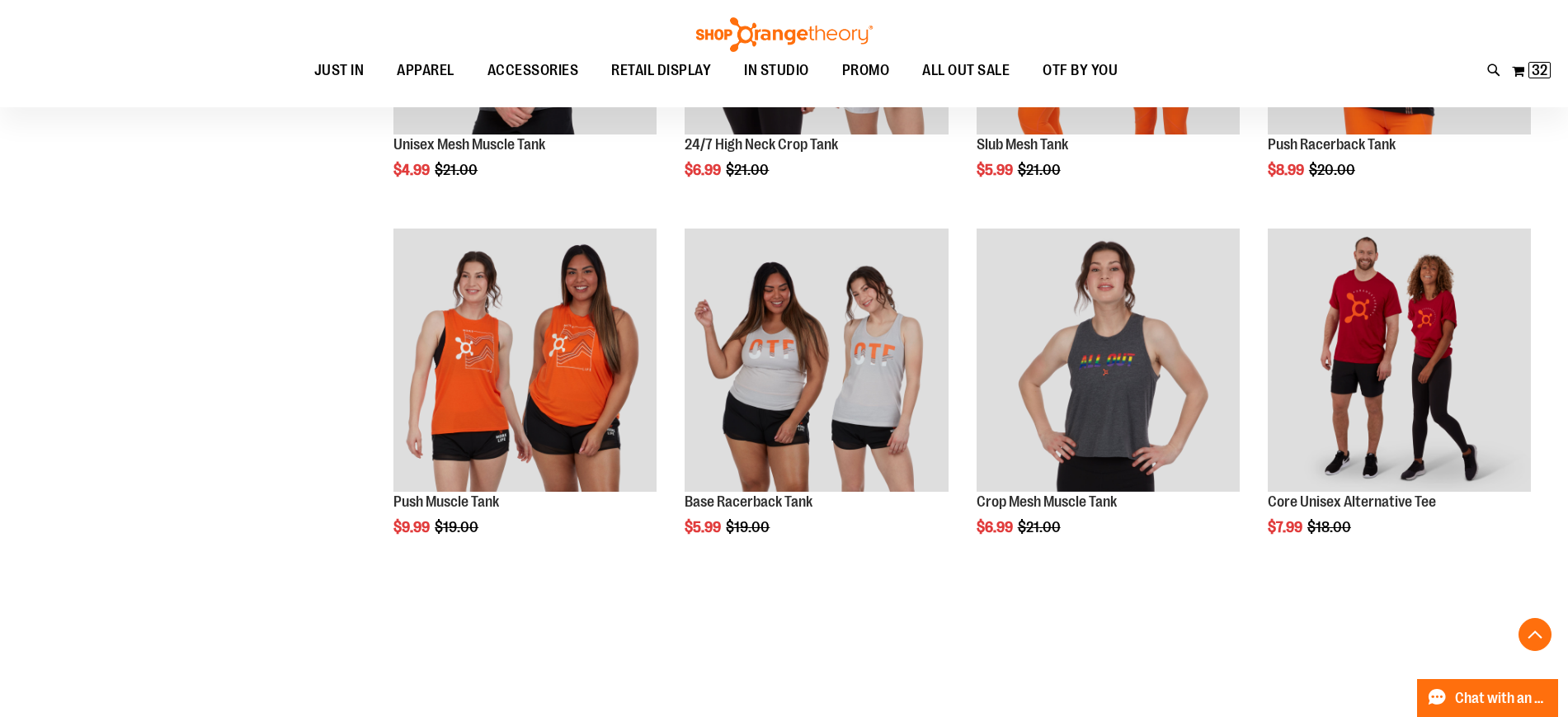
scroll to position [2284, 0]
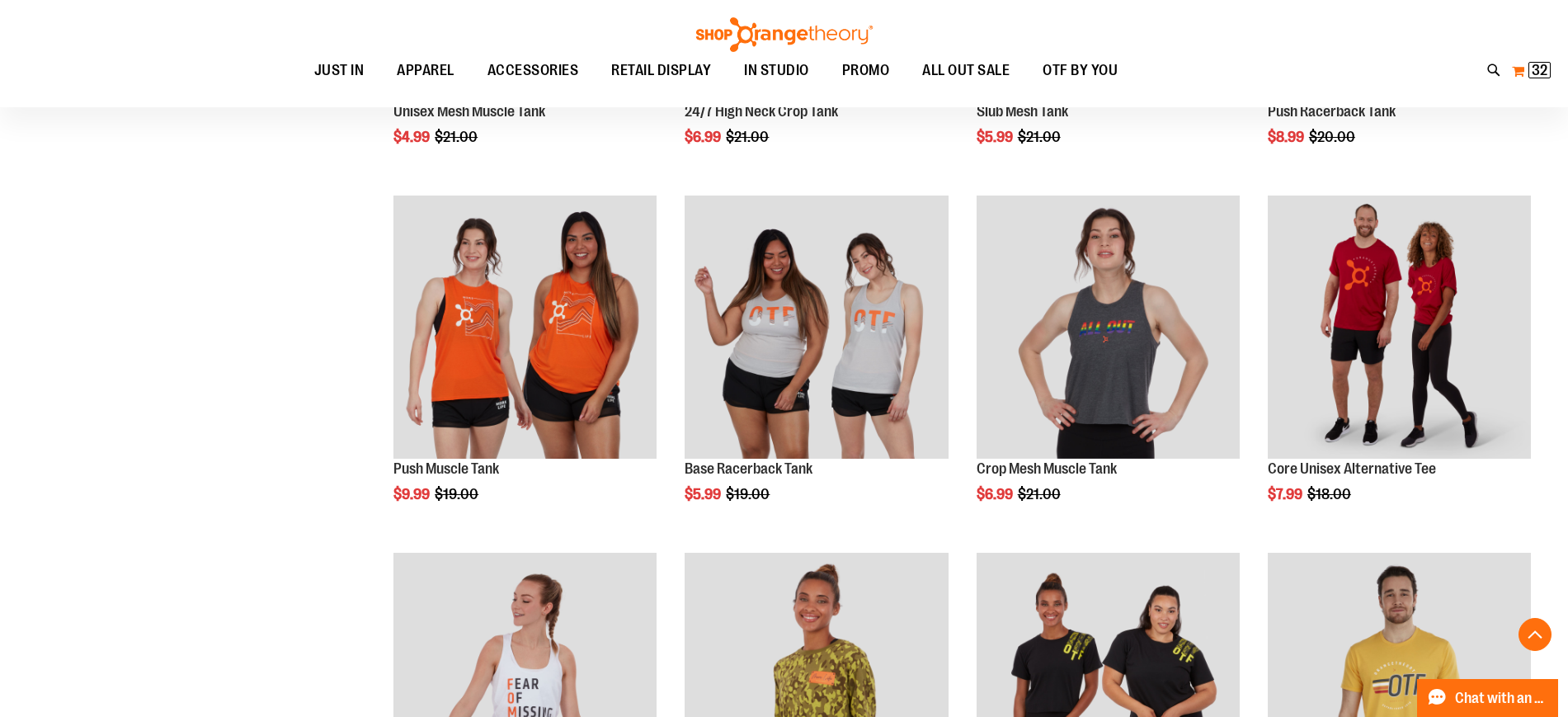
click at [1528, 70] on span "32 32 items" at bounding box center [1539, 71] width 22 height 17
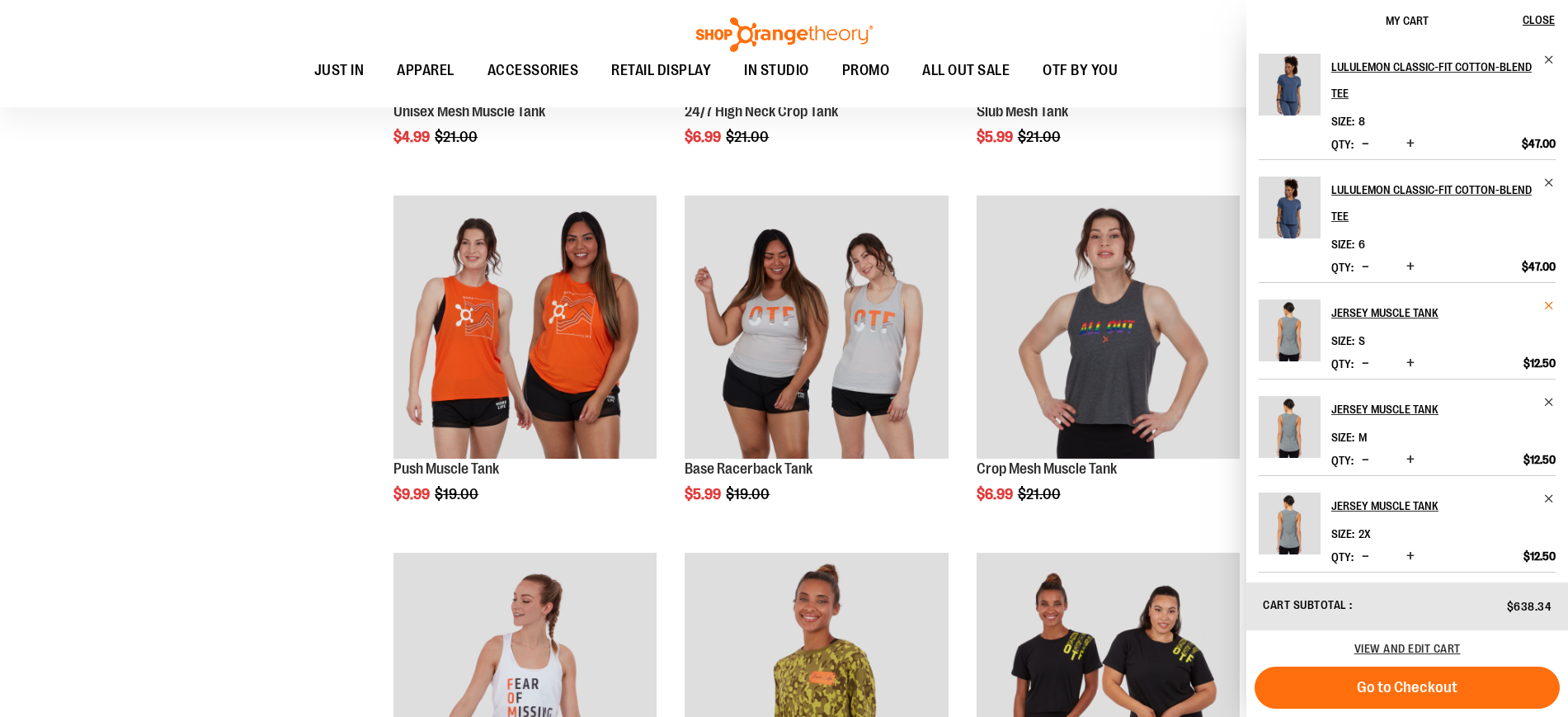
click at [1551, 302] on span "Remove item" at bounding box center [1549, 305] width 12 height 12
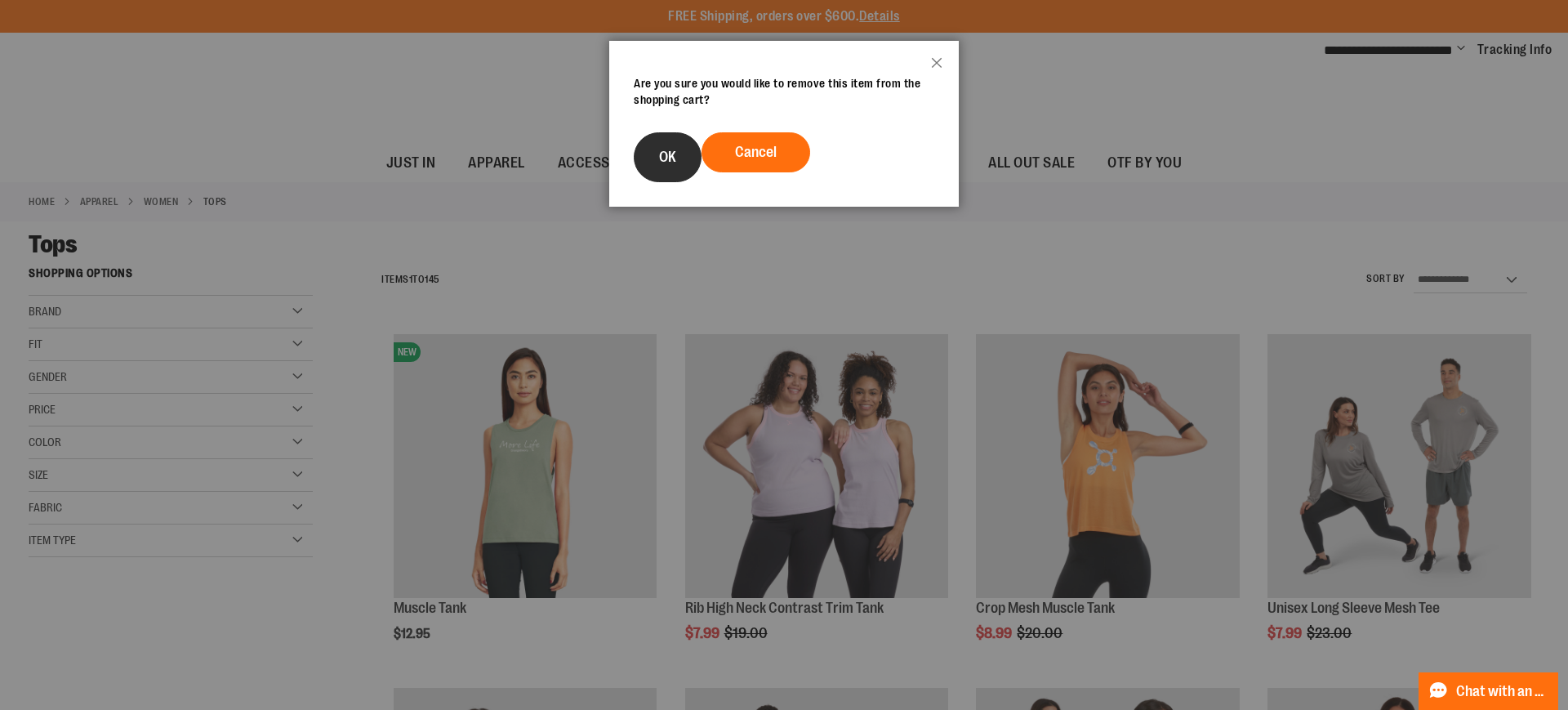
click at [667, 145] on button "OK" at bounding box center [667, 157] width 68 height 50
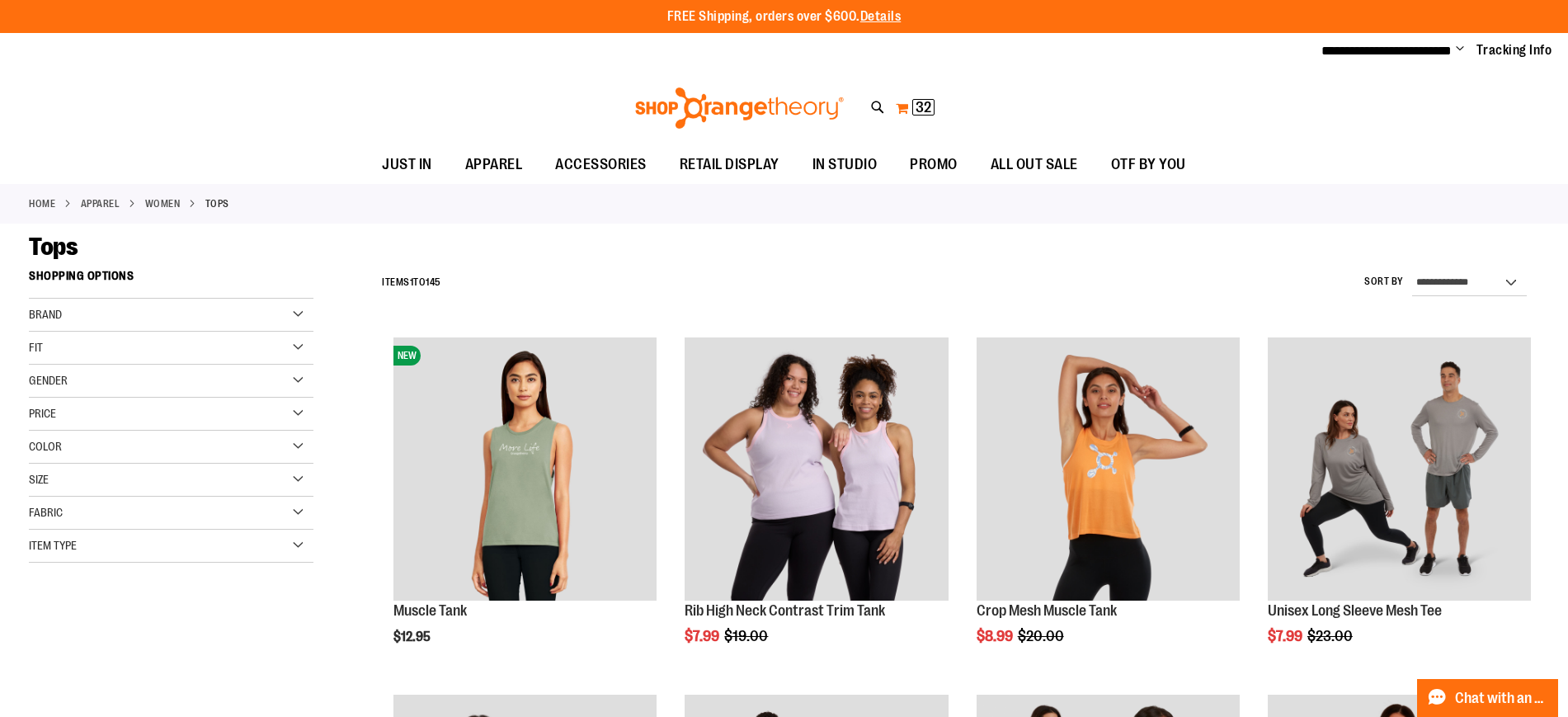
click at [916, 103] on span "32" at bounding box center [923, 107] width 16 height 17
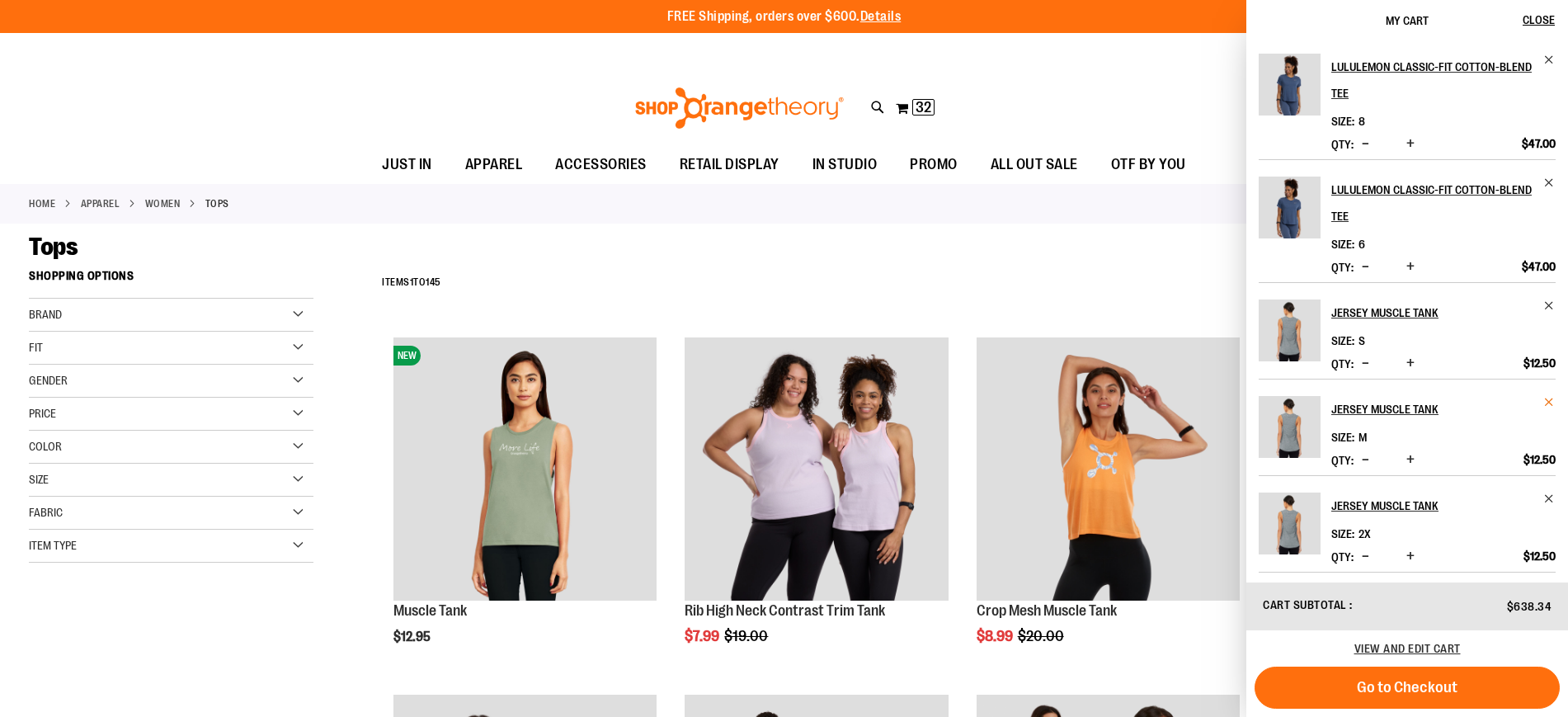
click at [1546, 400] on span "Remove item" at bounding box center [1549, 402] width 12 height 12
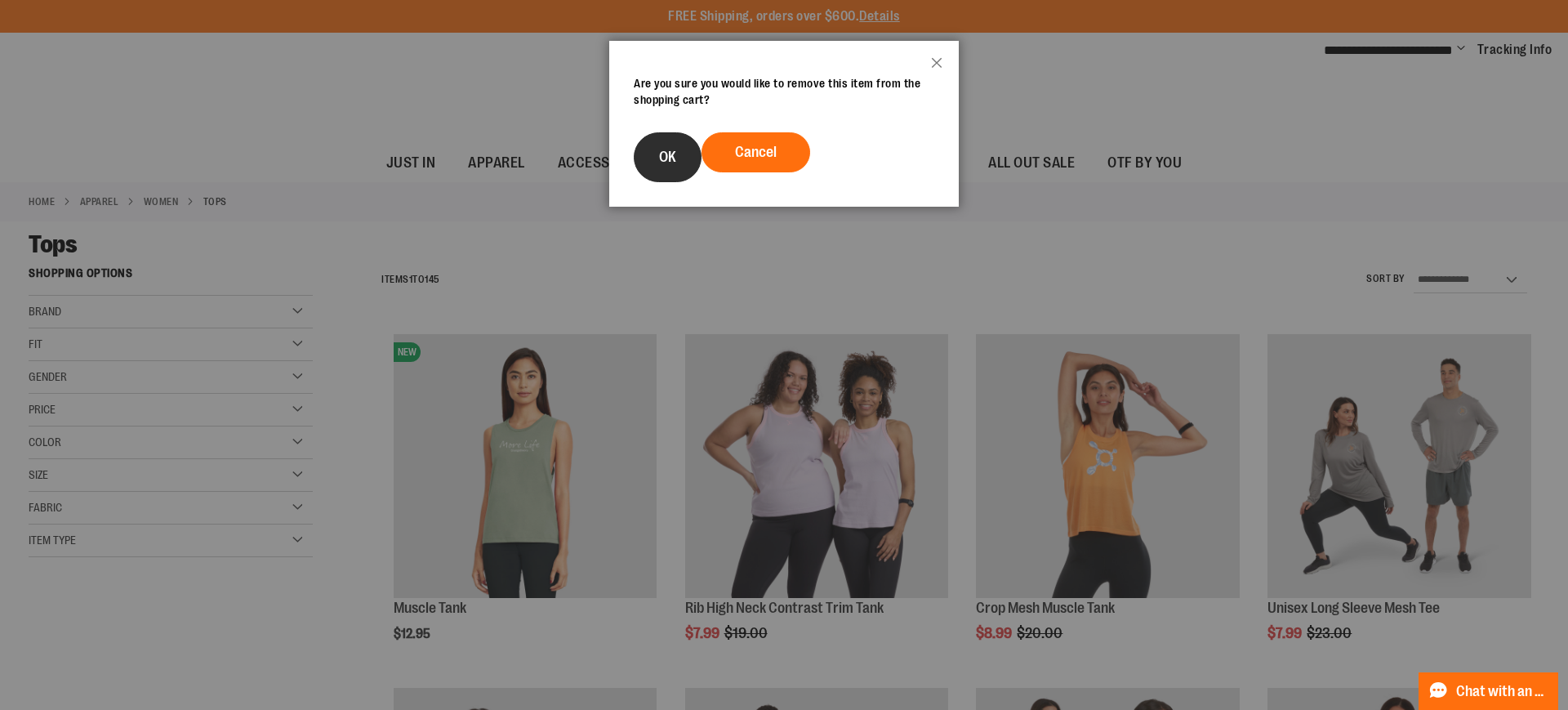
click at [665, 154] on span "OK" at bounding box center [667, 157] width 17 height 16
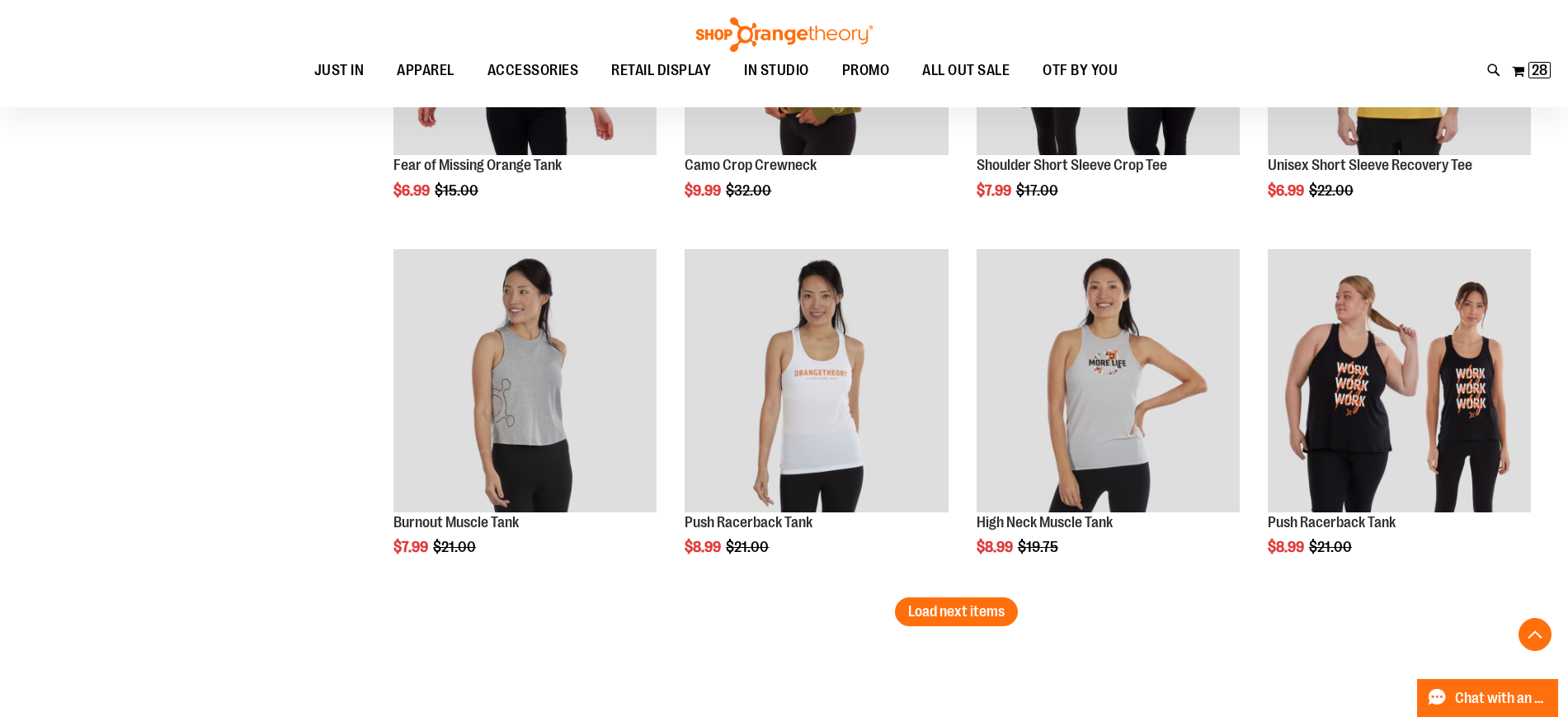
scroll to position [2955, 0]
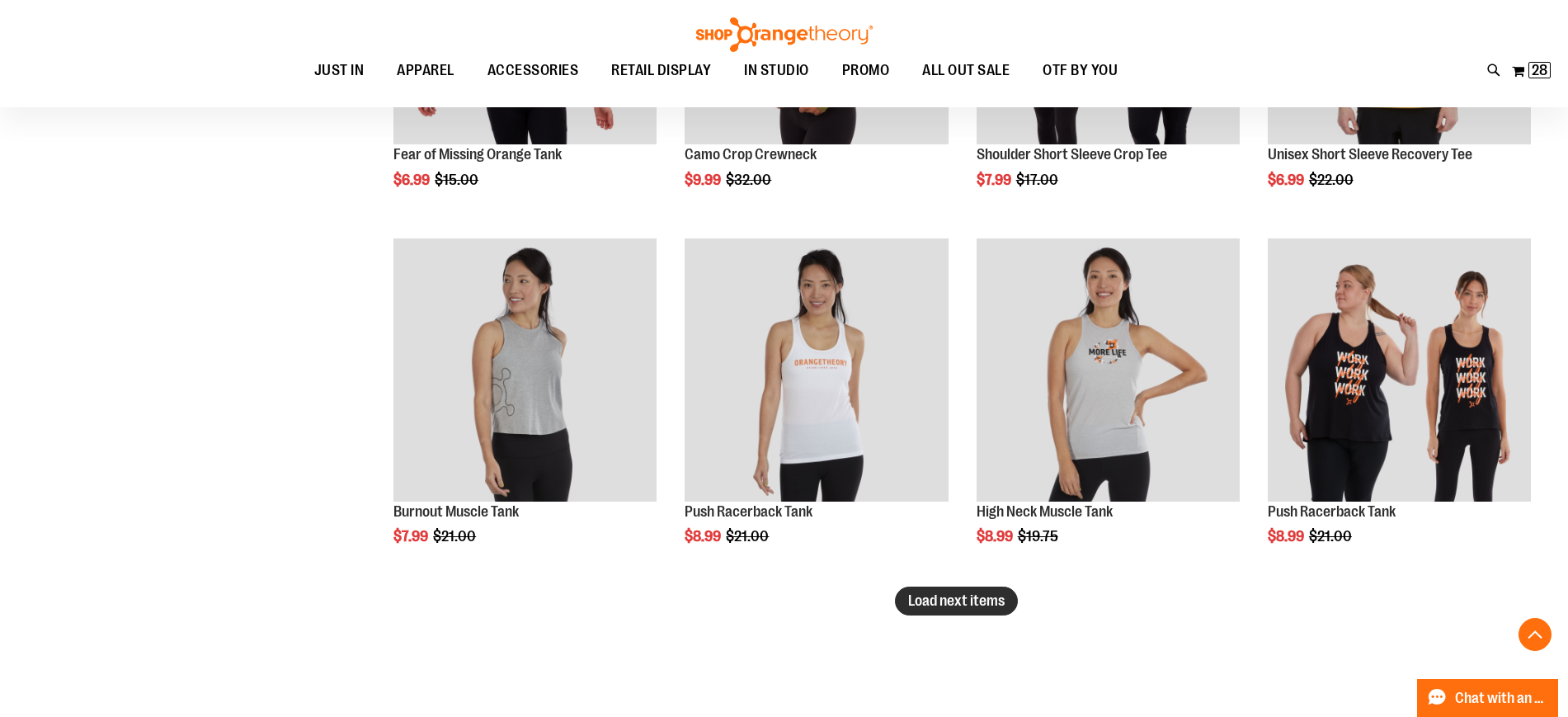
click at [955, 603] on span "Load next items" at bounding box center [957, 601] width 96 height 17
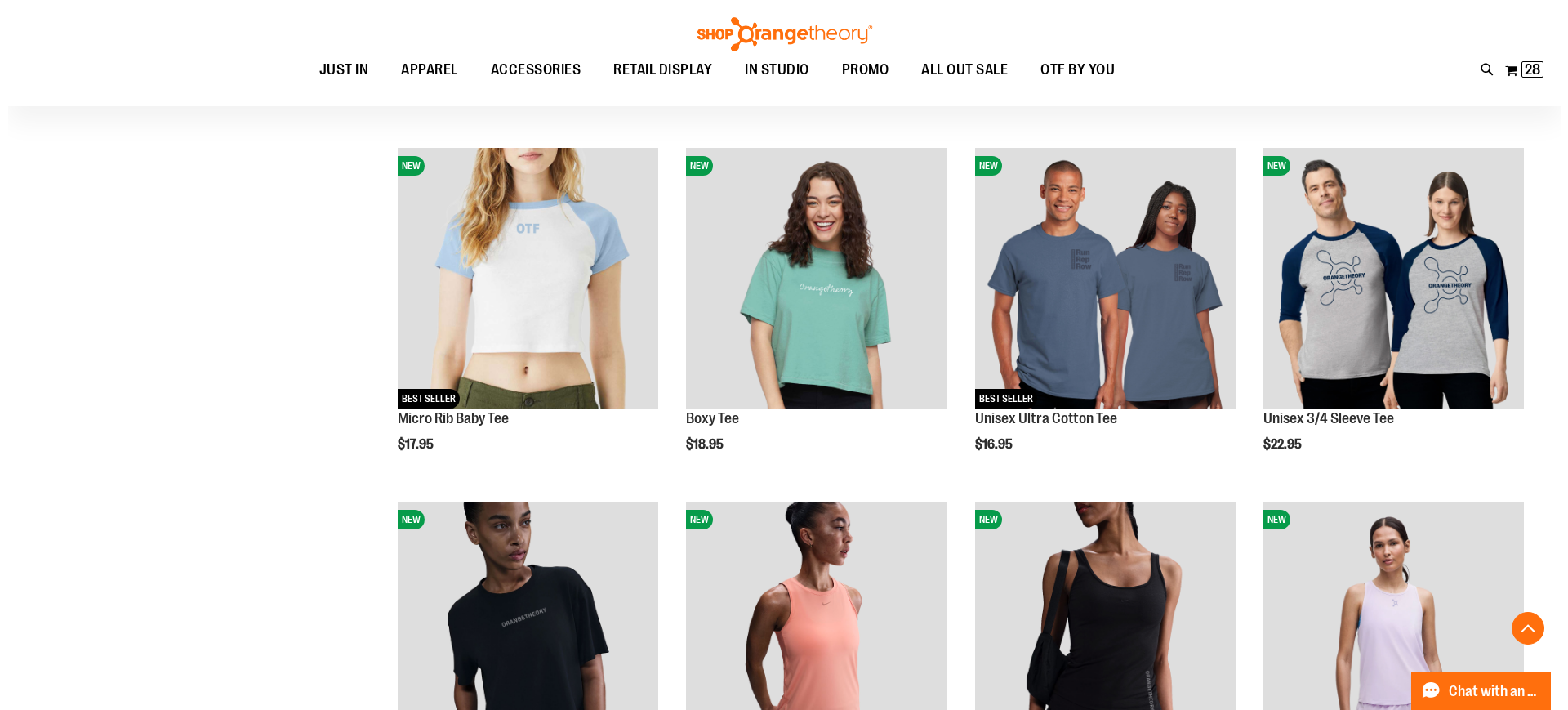
scroll to position [3723, 0]
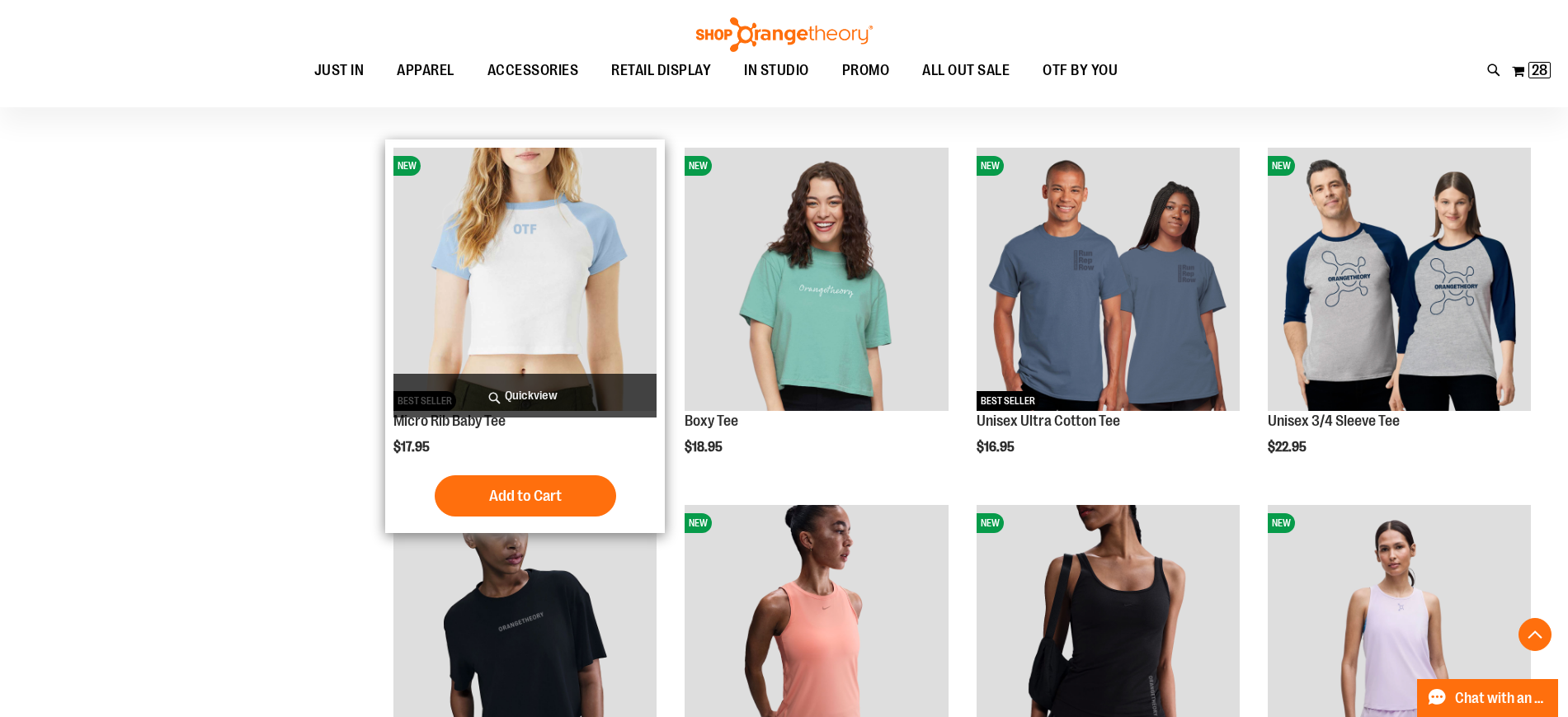
click at [523, 391] on span "Quickview" at bounding box center [524, 395] width 263 height 44
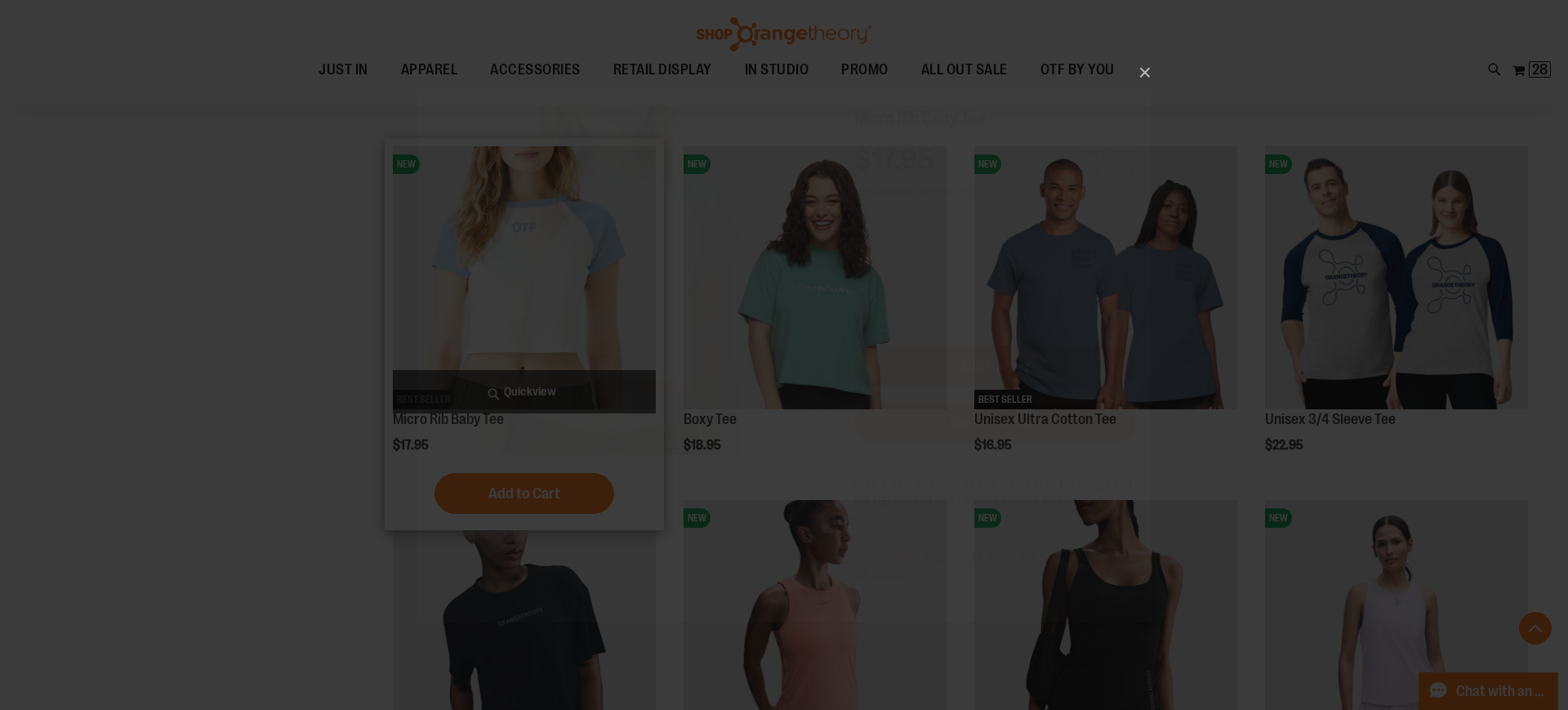
scroll to position [0, 0]
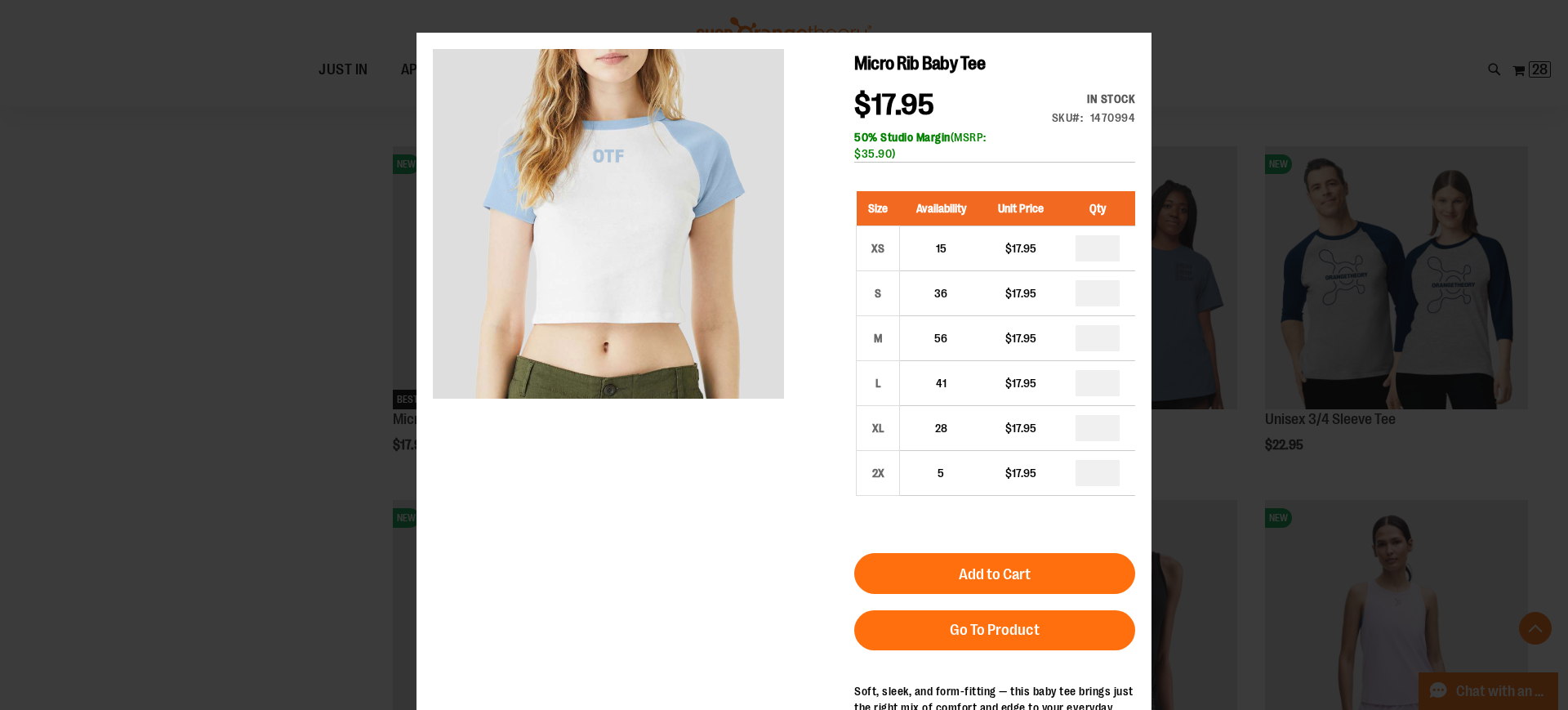
click at [257, 422] on div "×" at bounding box center [784, 355] width 1568 height 710
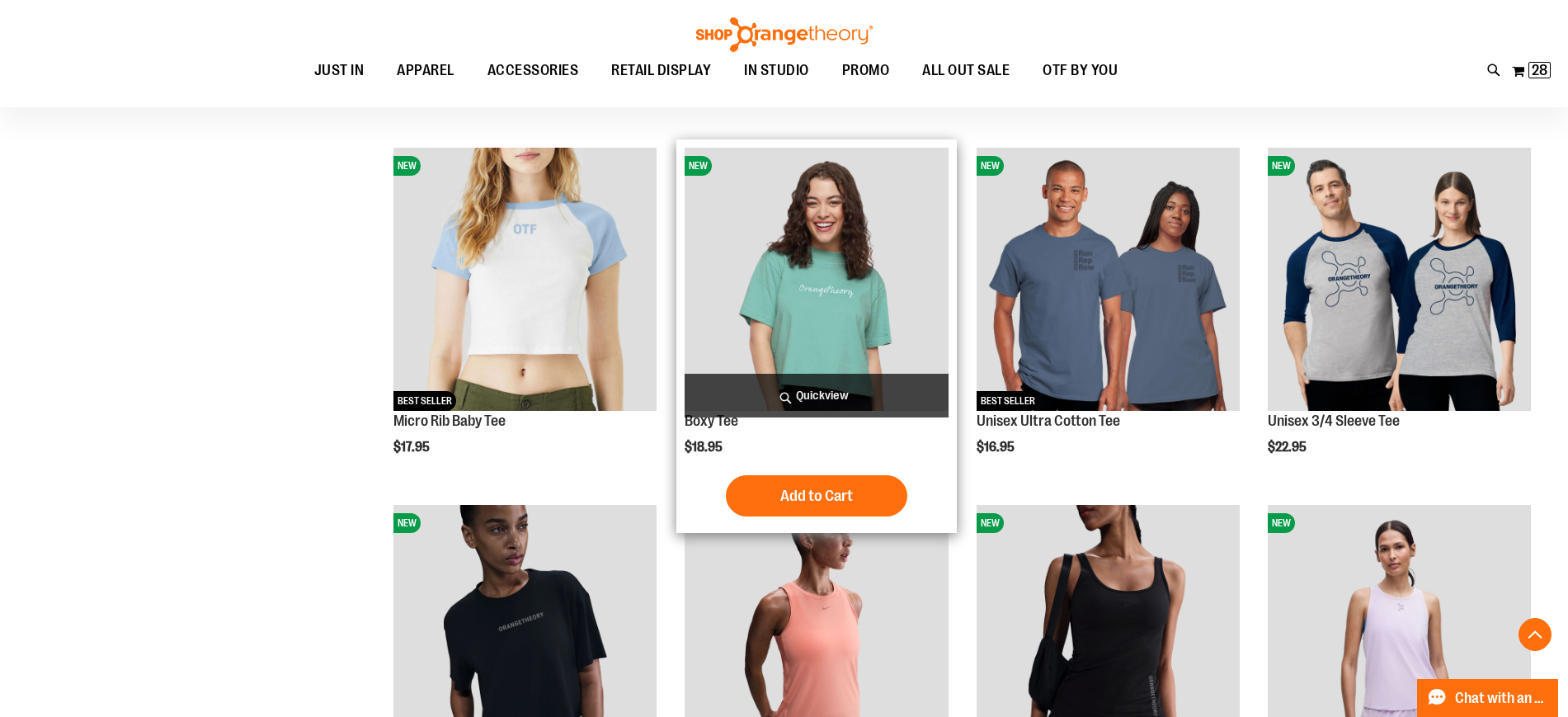
click at [846, 392] on span "Quickview" at bounding box center [816, 395] width 263 height 44
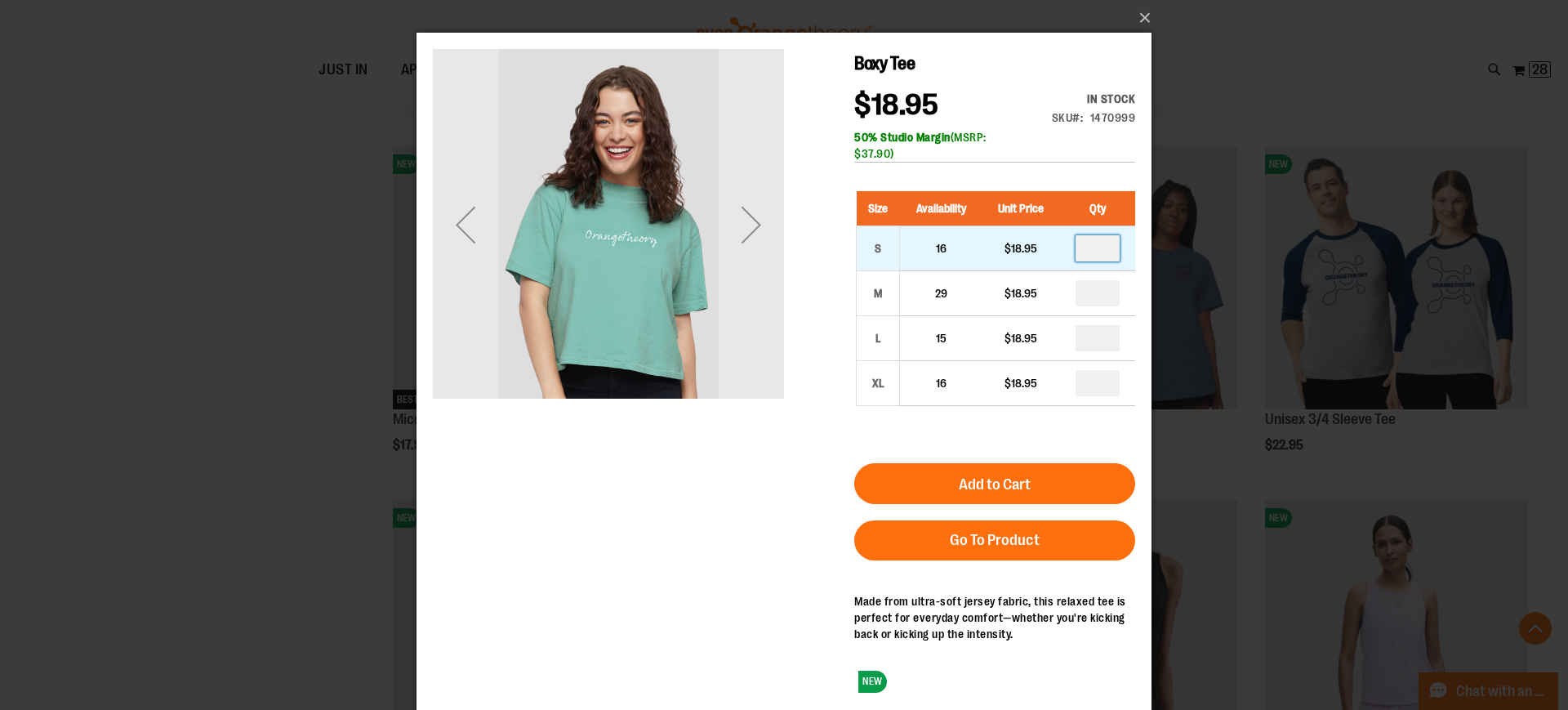
click at [1106, 251] on input "number" at bounding box center [1097, 248] width 44 height 26
type input "*"
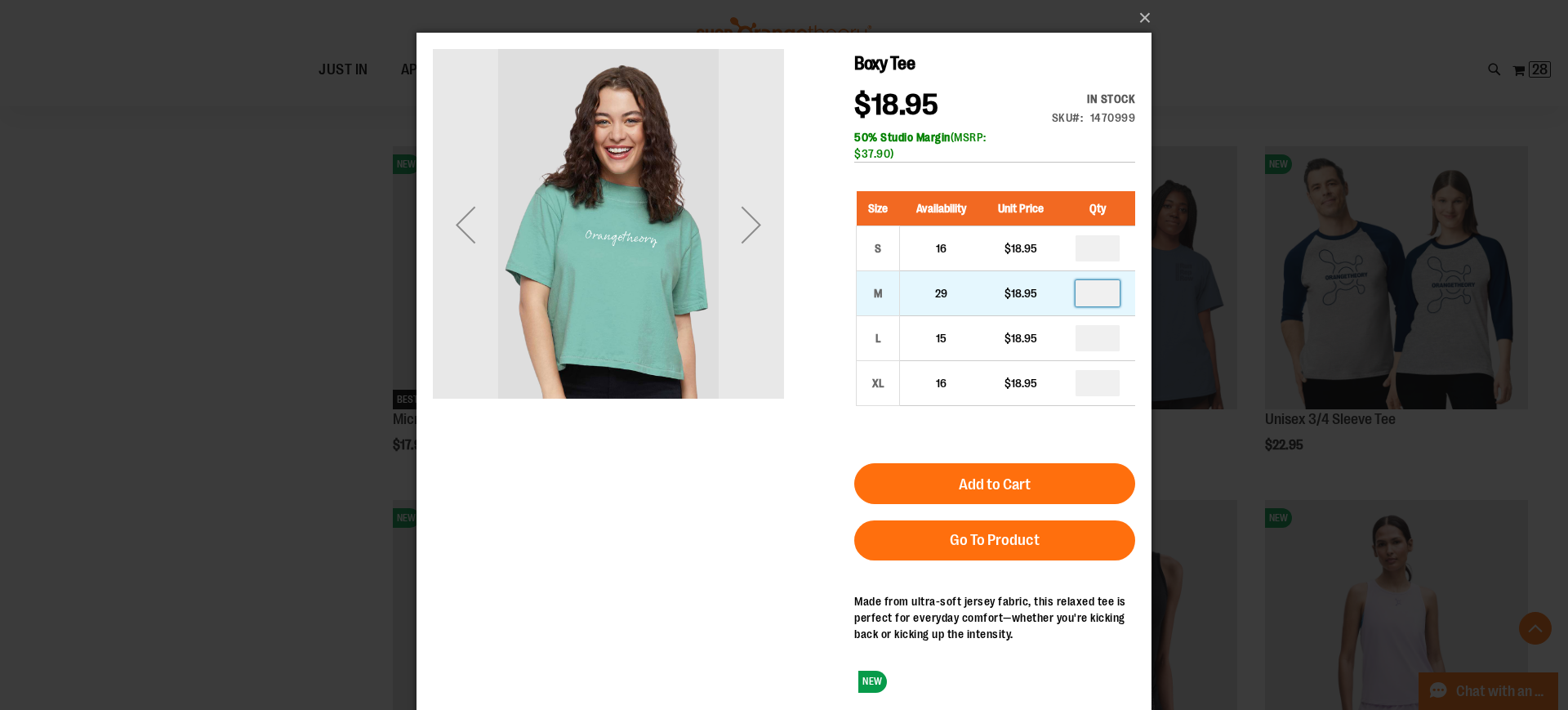
click at [1103, 284] on input "number" at bounding box center [1097, 293] width 44 height 26
type input "*"
click at [1101, 331] on input "number" at bounding box center [1097, 339] width 44 height 26
type input "*"
click at [1098, 391] on input "number" at bounding box center [1097, 383] width 44 height 26
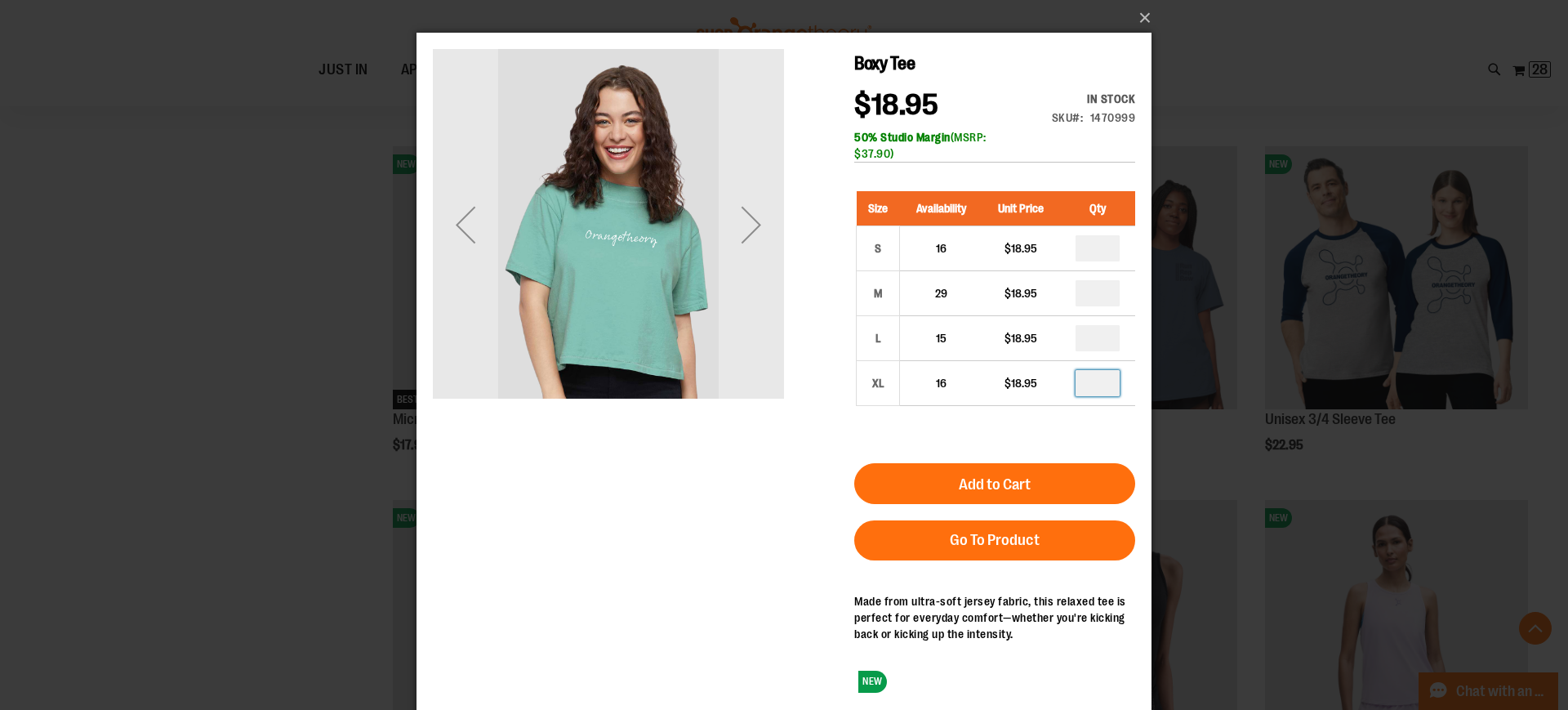
type input "*"
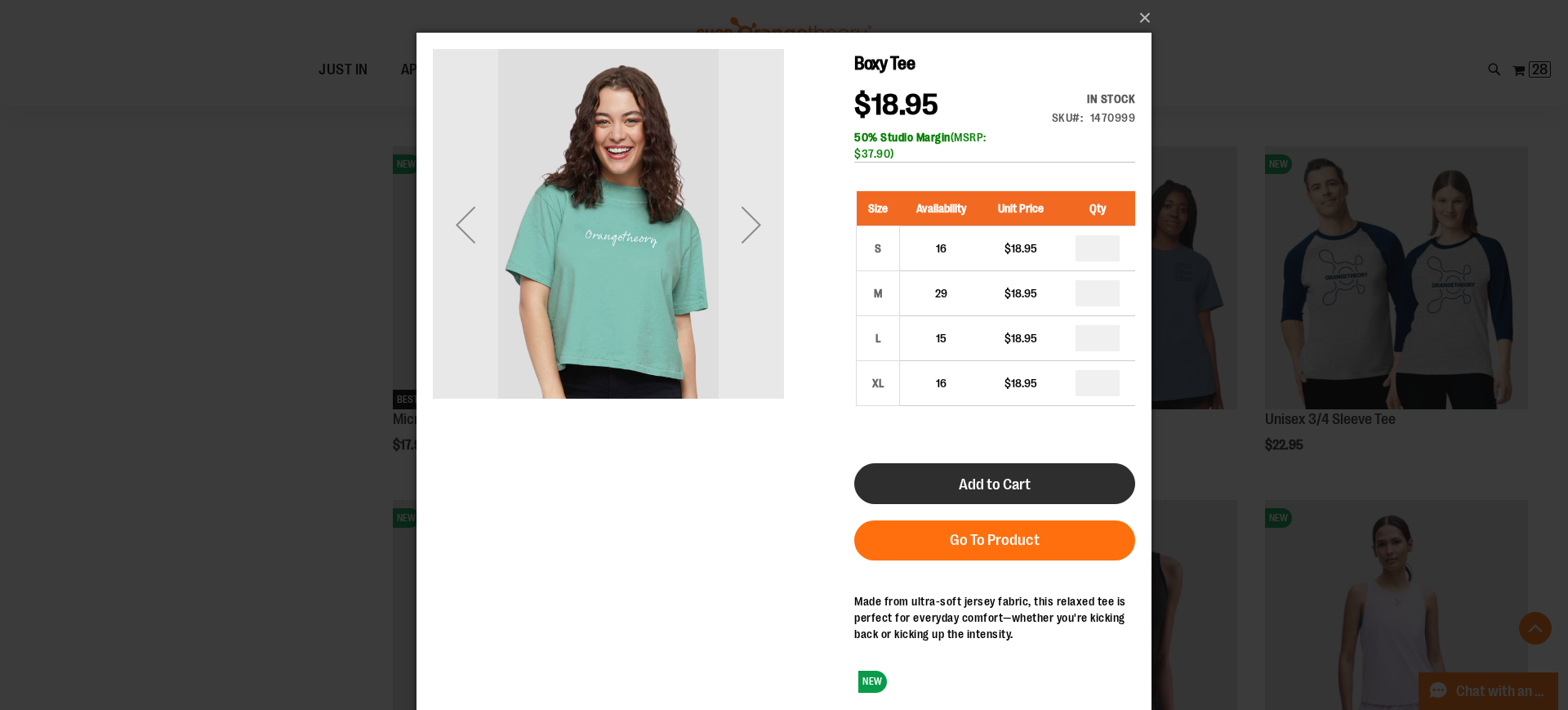
click at [1042, 477] on button "Add to Cart" at bounding box center [995, 484] width 281 height 41
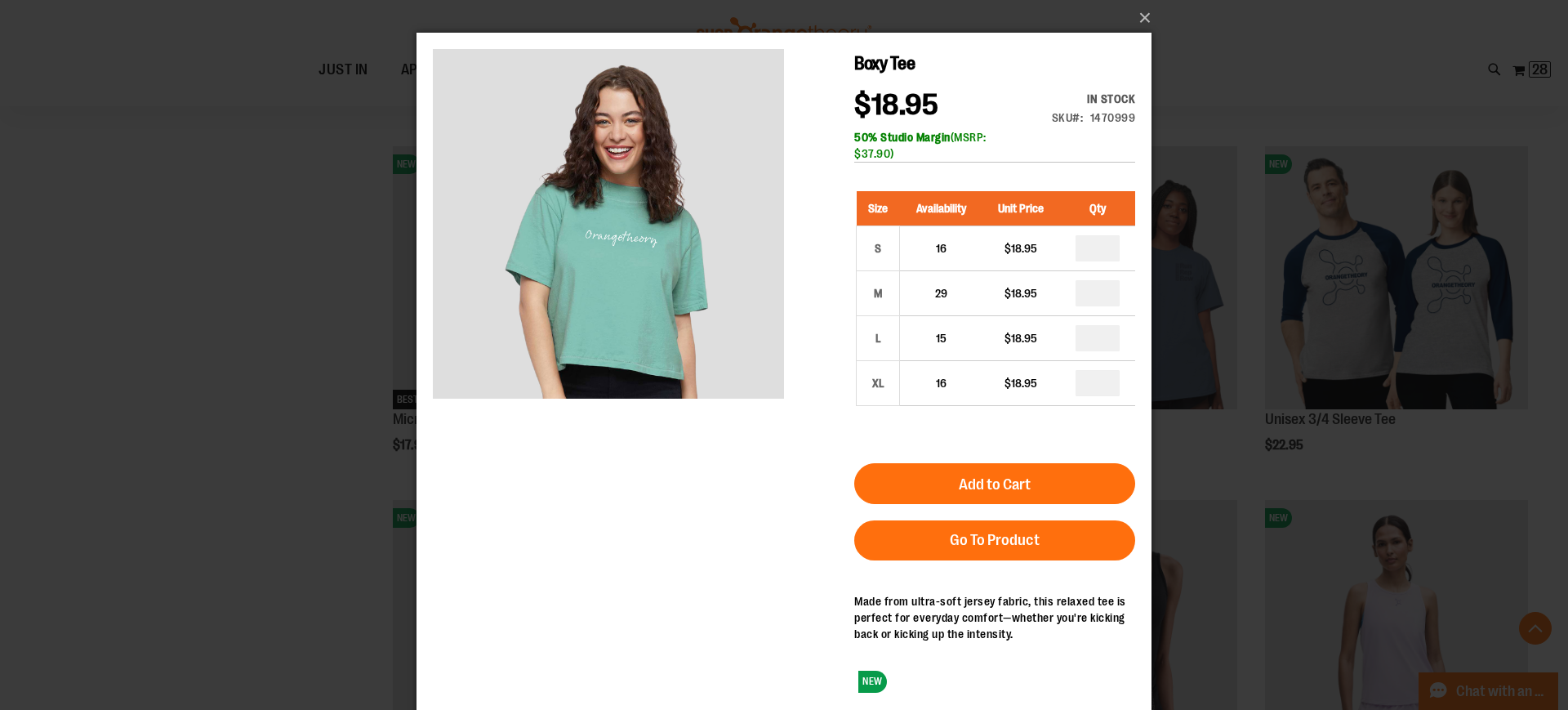
click at [1277, 66] on div "×" at bounding box center [784, 355] width 1568 height 710
click at [1151, 16] on button "×" at bounding box center [789, 18] width 735 height 36
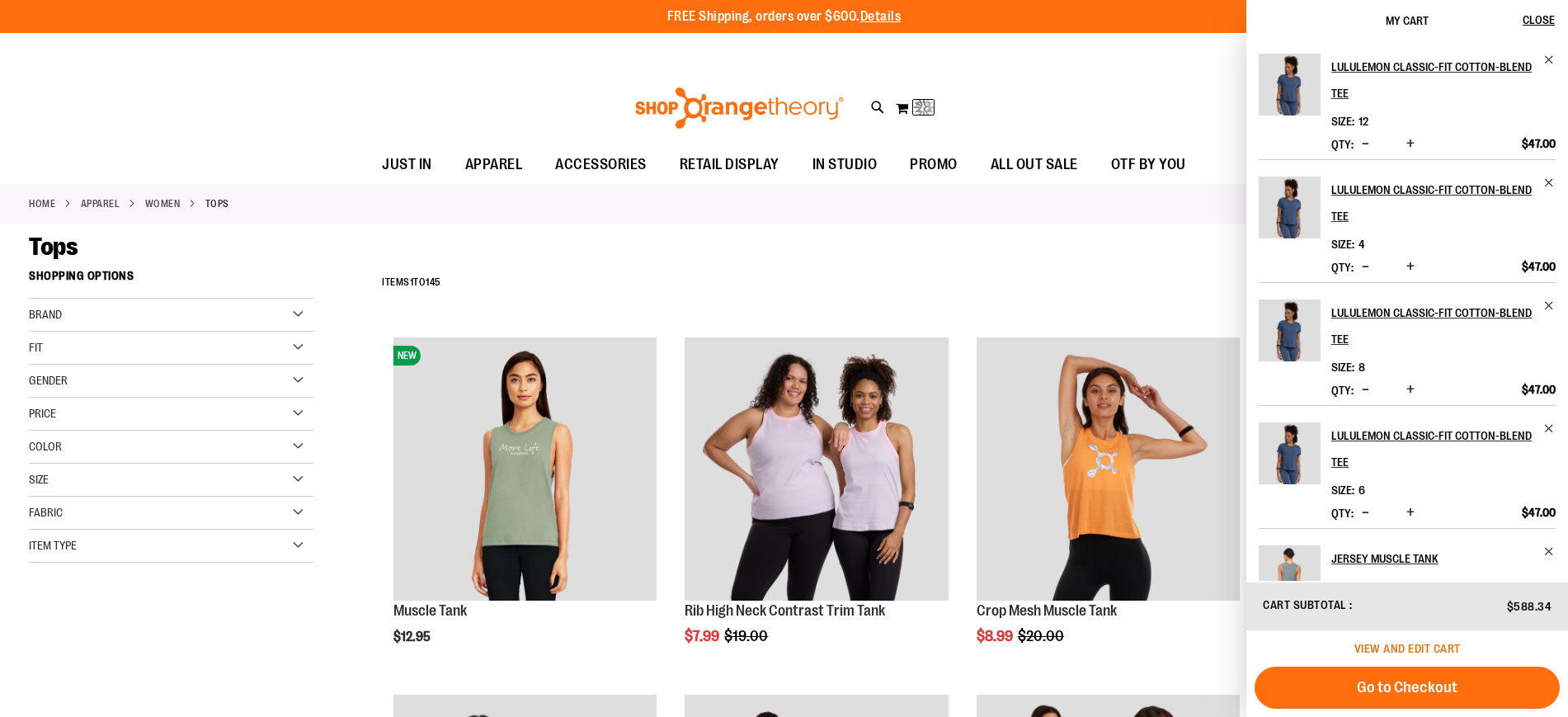
click at [1410, 651] on span "View and edit cart" at bounding box center [1407, 648] width 106 height 13
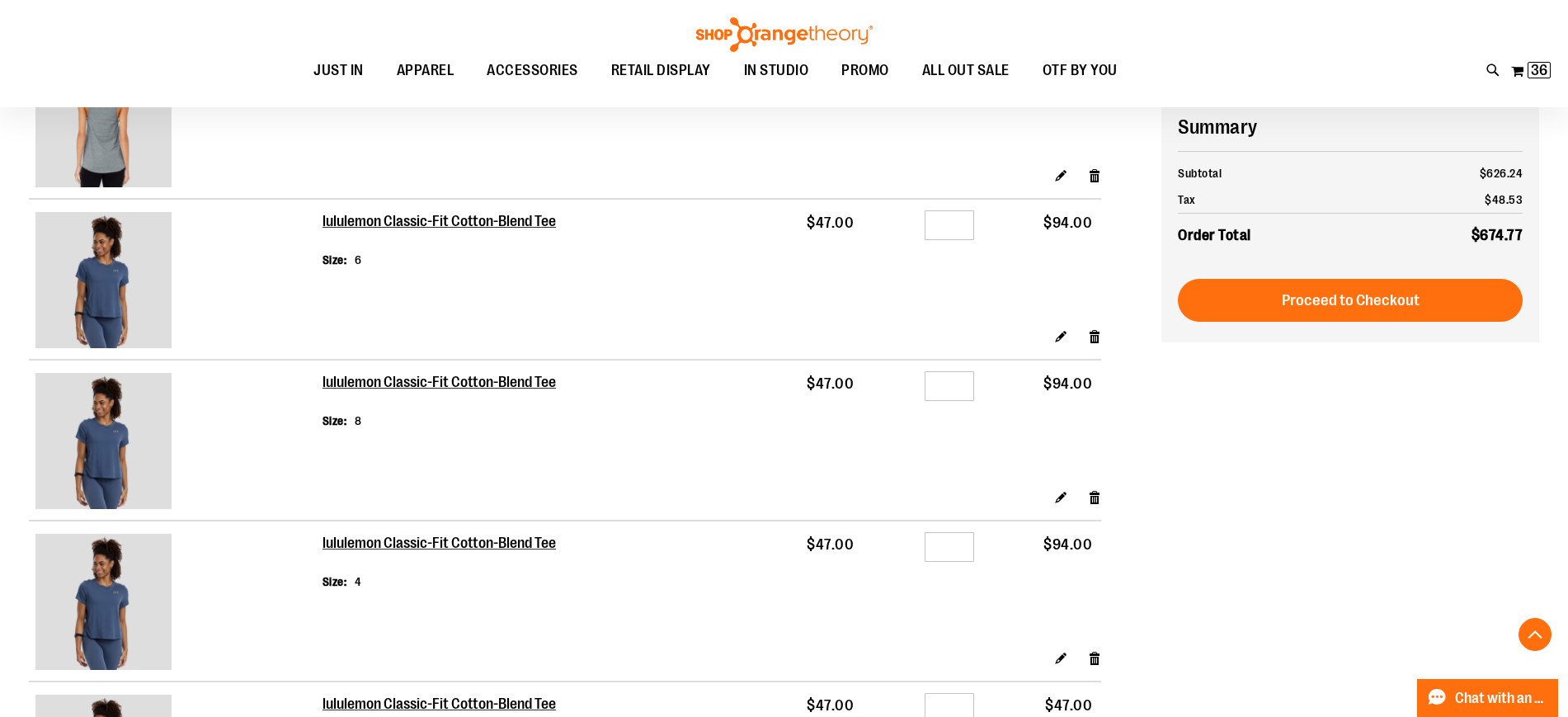
scroll to position [1086, 0]
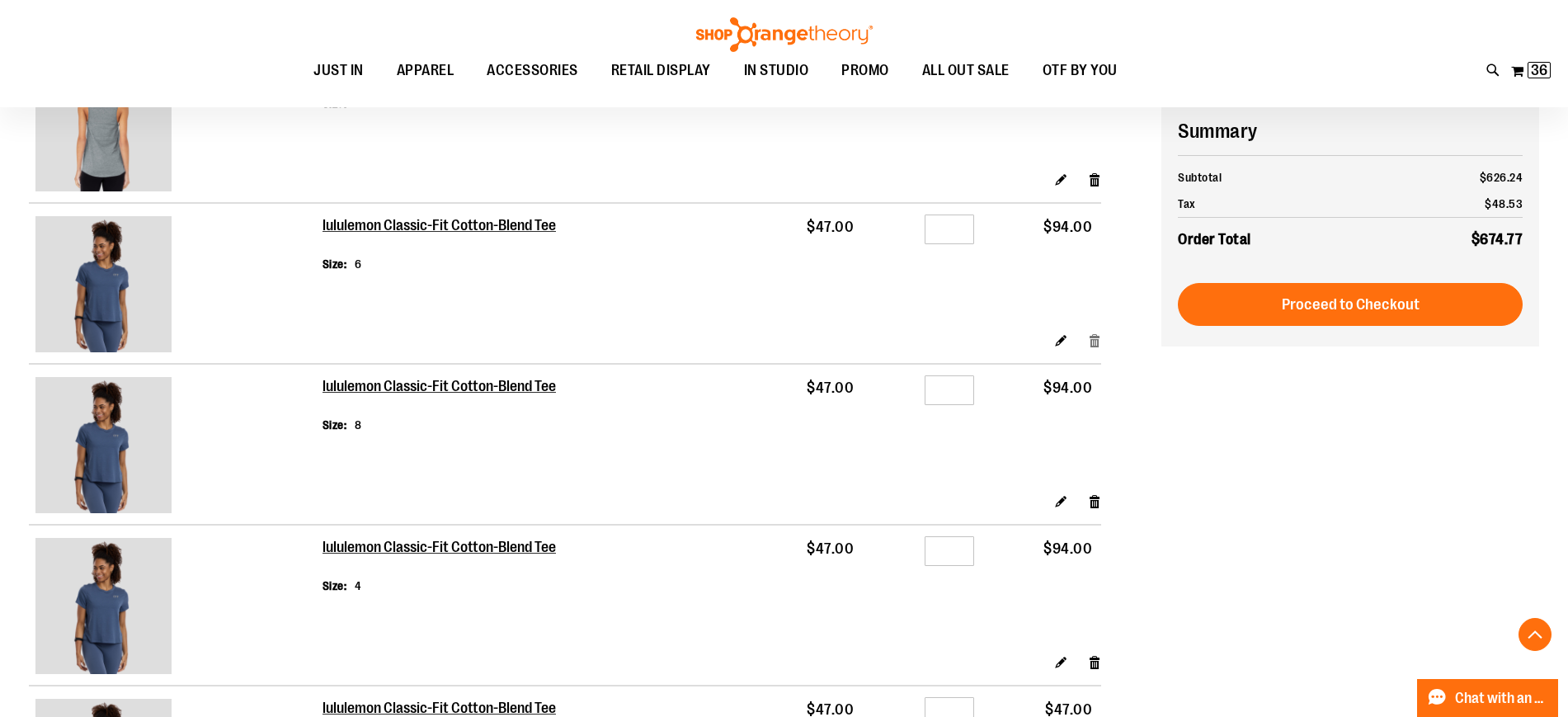
click at [1092, 349] on link "Remove item" at bounding box center [1094, 340] width 14 height 17
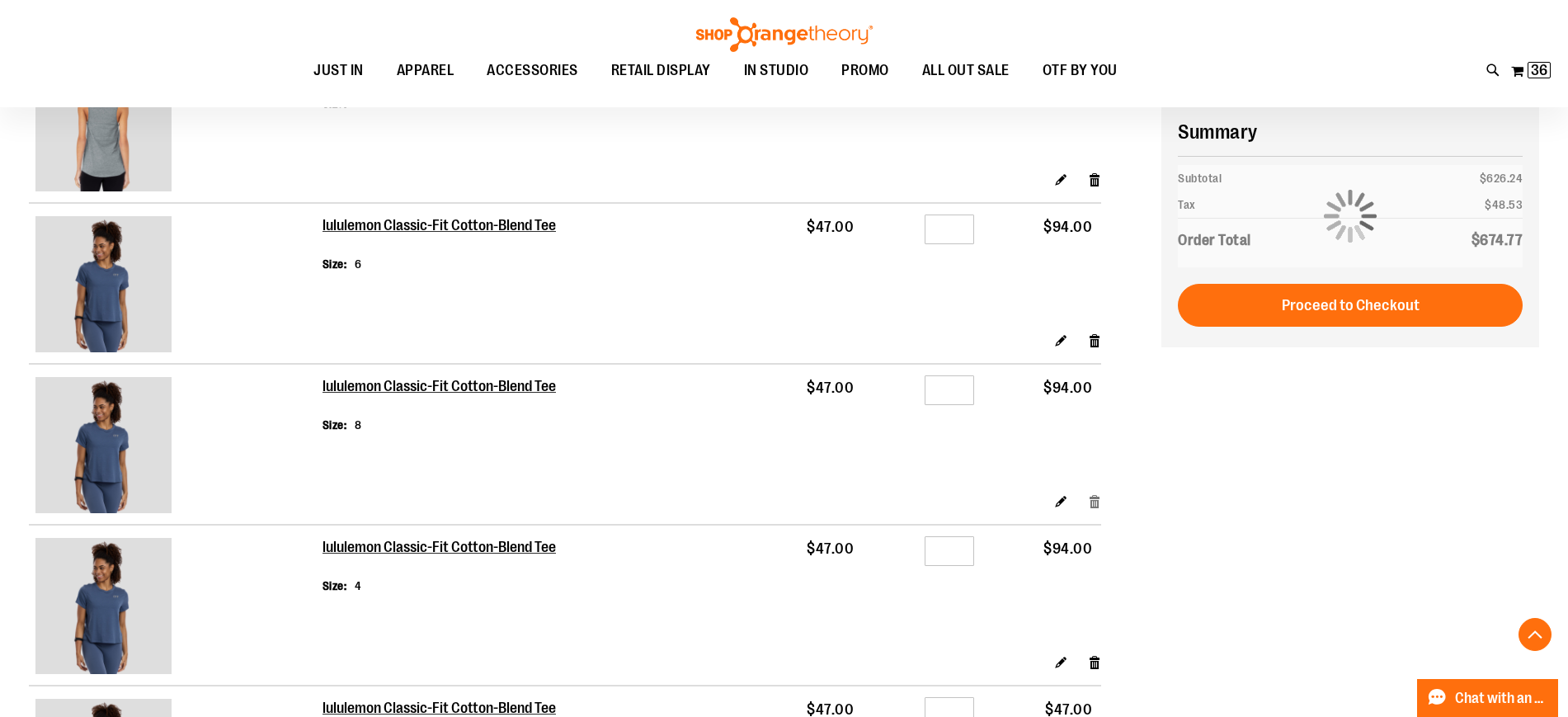
click at [1093, 509] on link "Remove item" at bounding box center [1094, 500] width 14 height 17
click at [1096, 667] on link "Remove item" at bounding box center [1094, 661] width 14 height 17
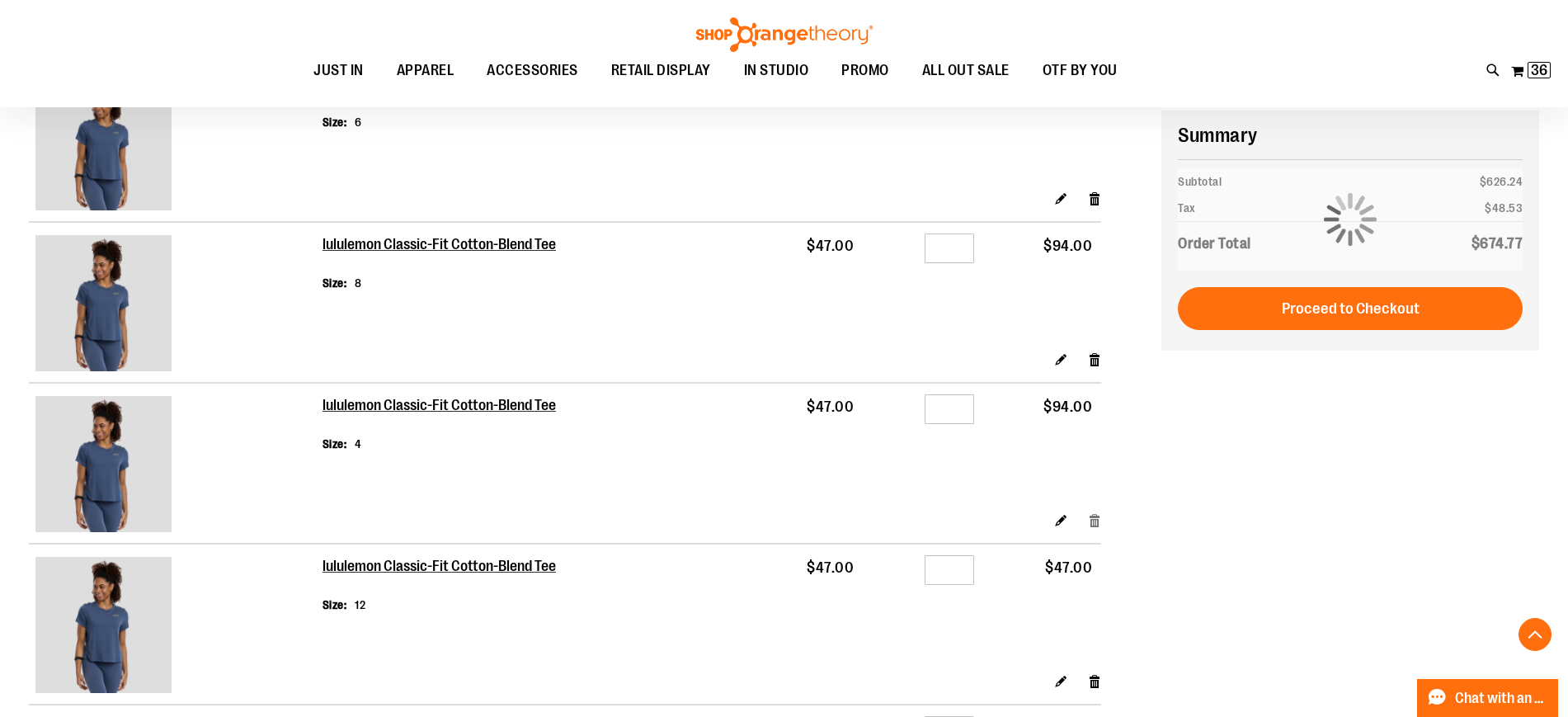
scroll to position [1237, 0]
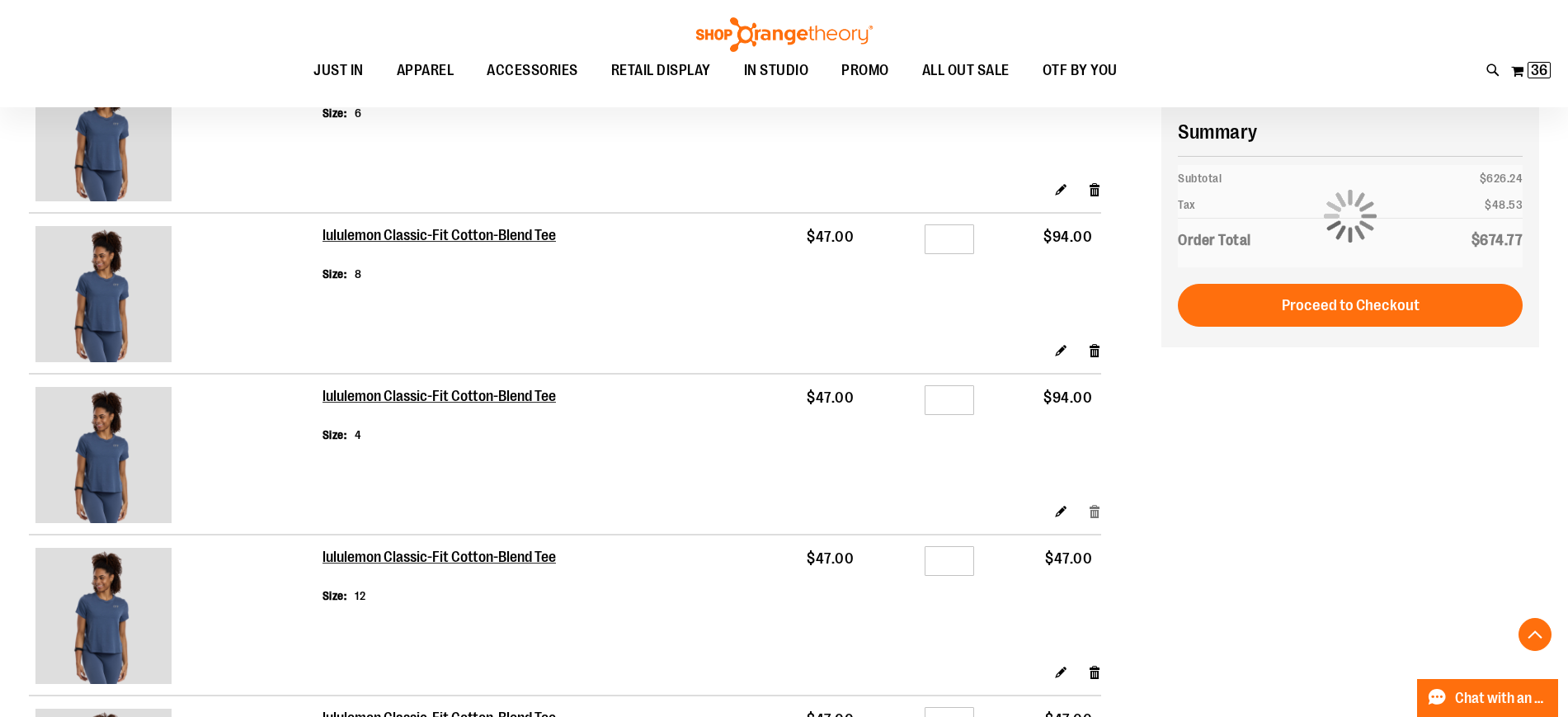
click at [1096, 667] on link "Remove item" at bounding box center [1094, 671] width 14 height 17
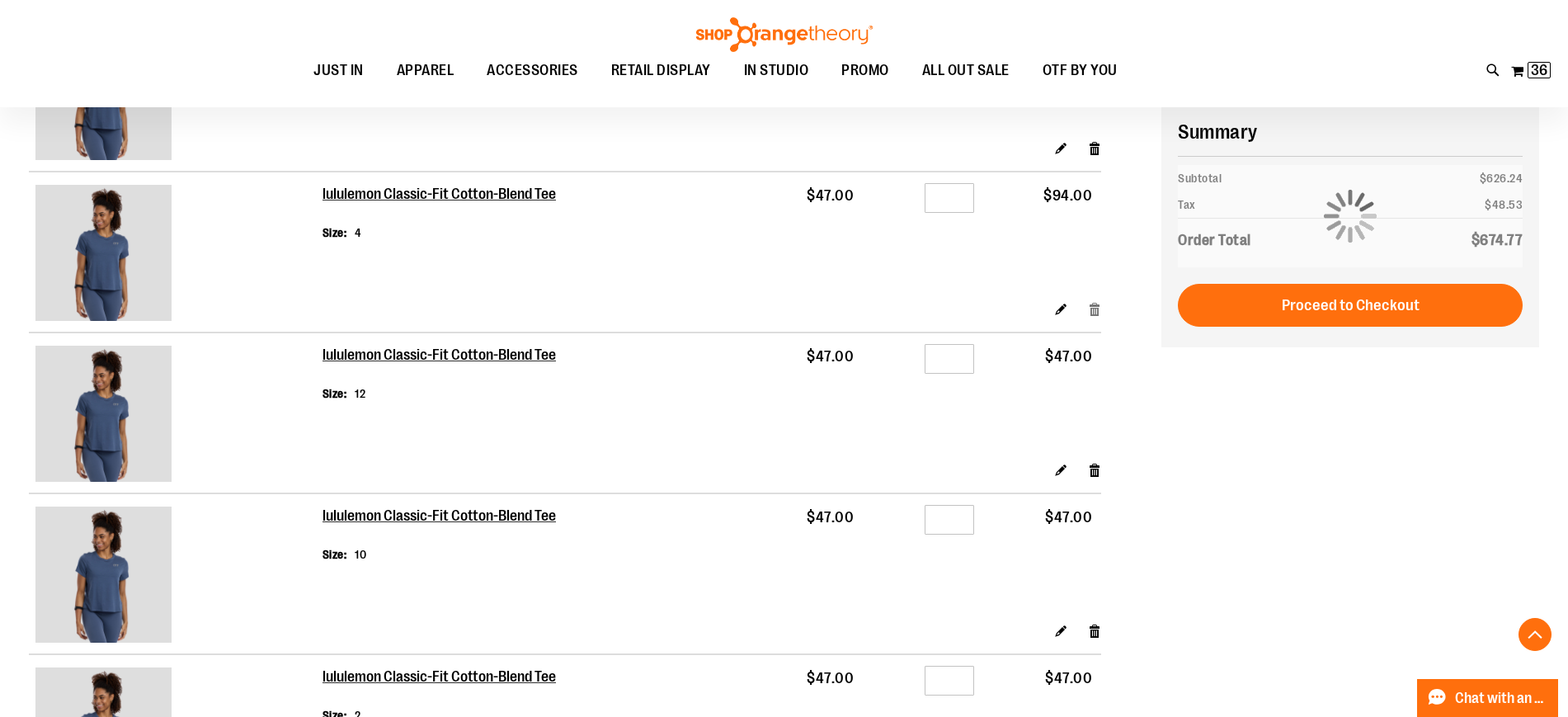
scroll to position [1446, 0]
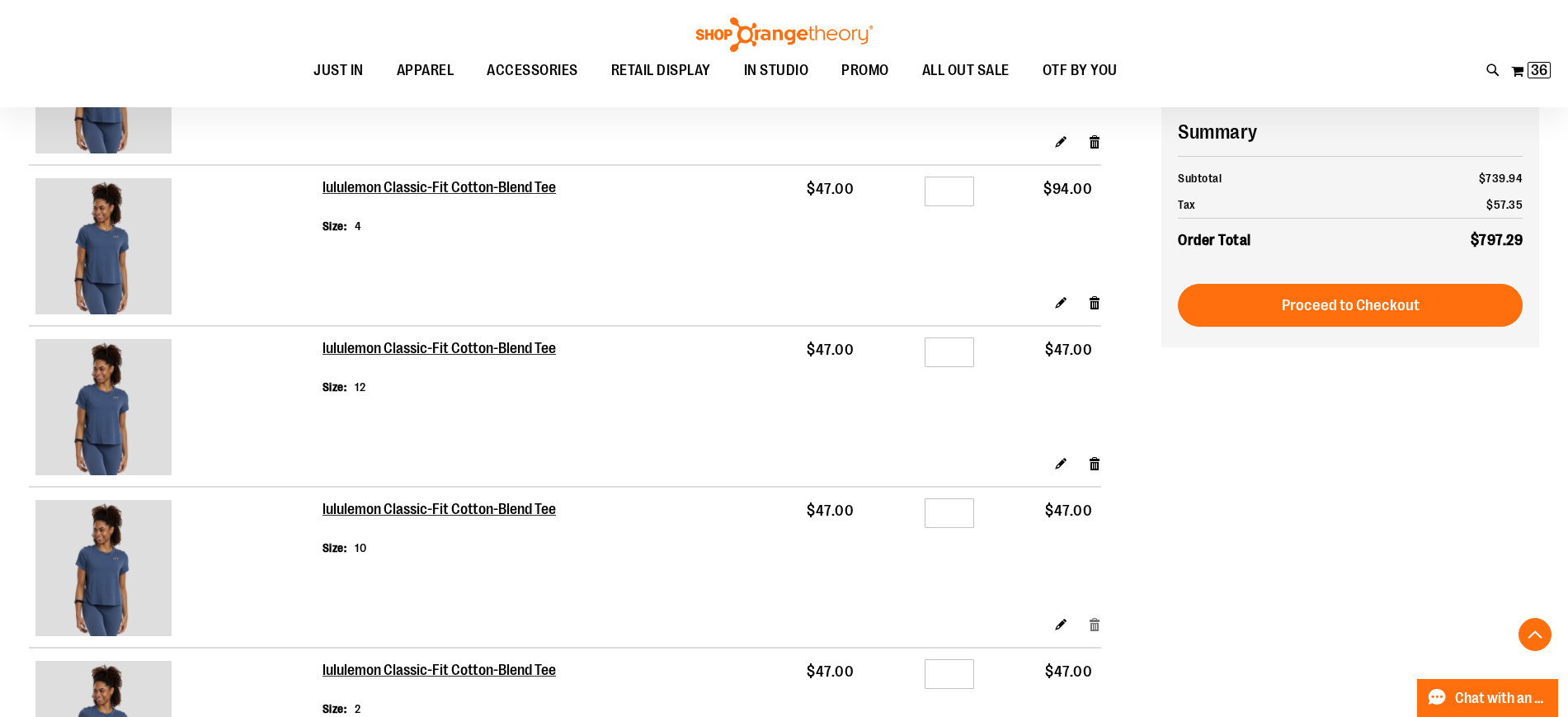
click at [1093, 631] on link "Remove item" at bounding box center [1094, 624] width 14 height 17
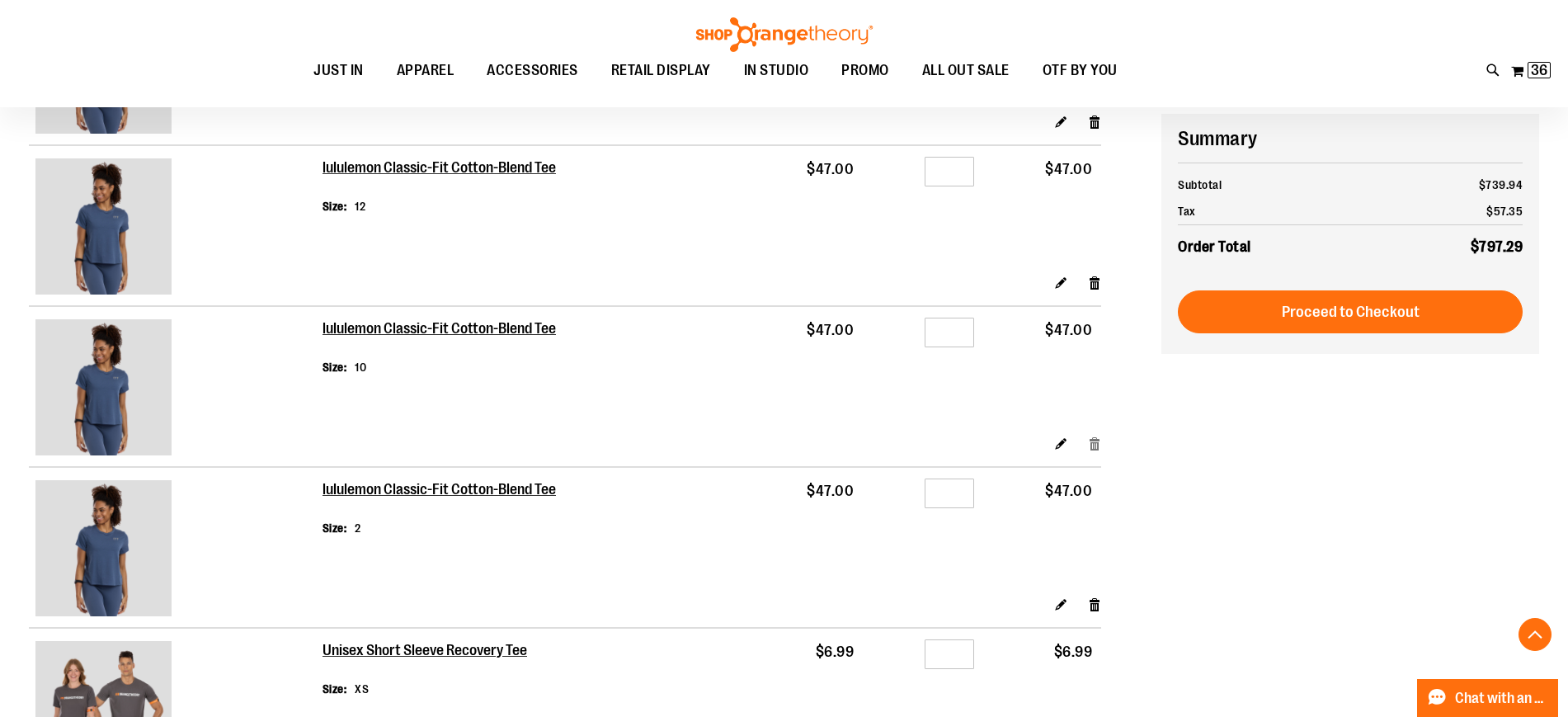
scroll to position [1633, 0]
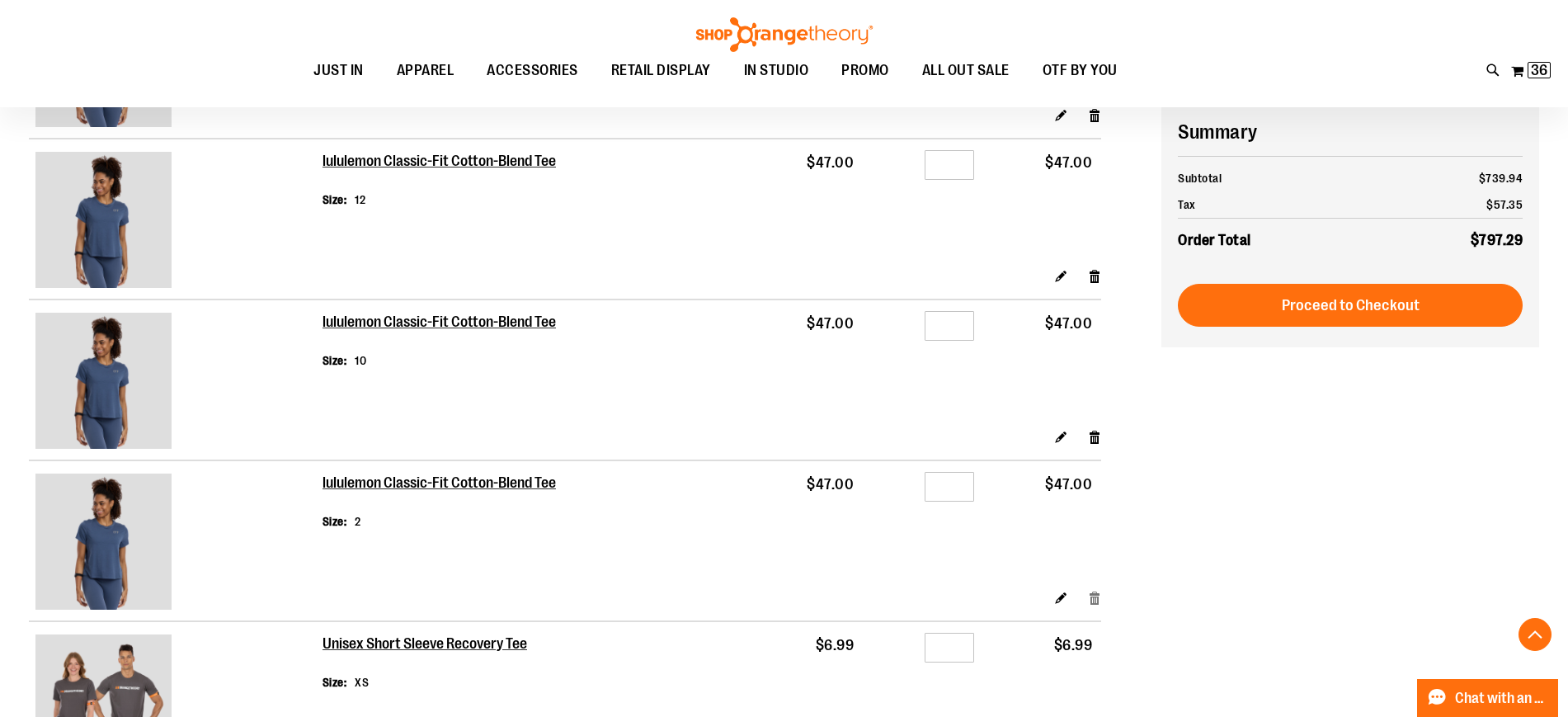
click at [1095, 598] on link "Remove item" at bounding box center [1094, 598] width 14 height 17
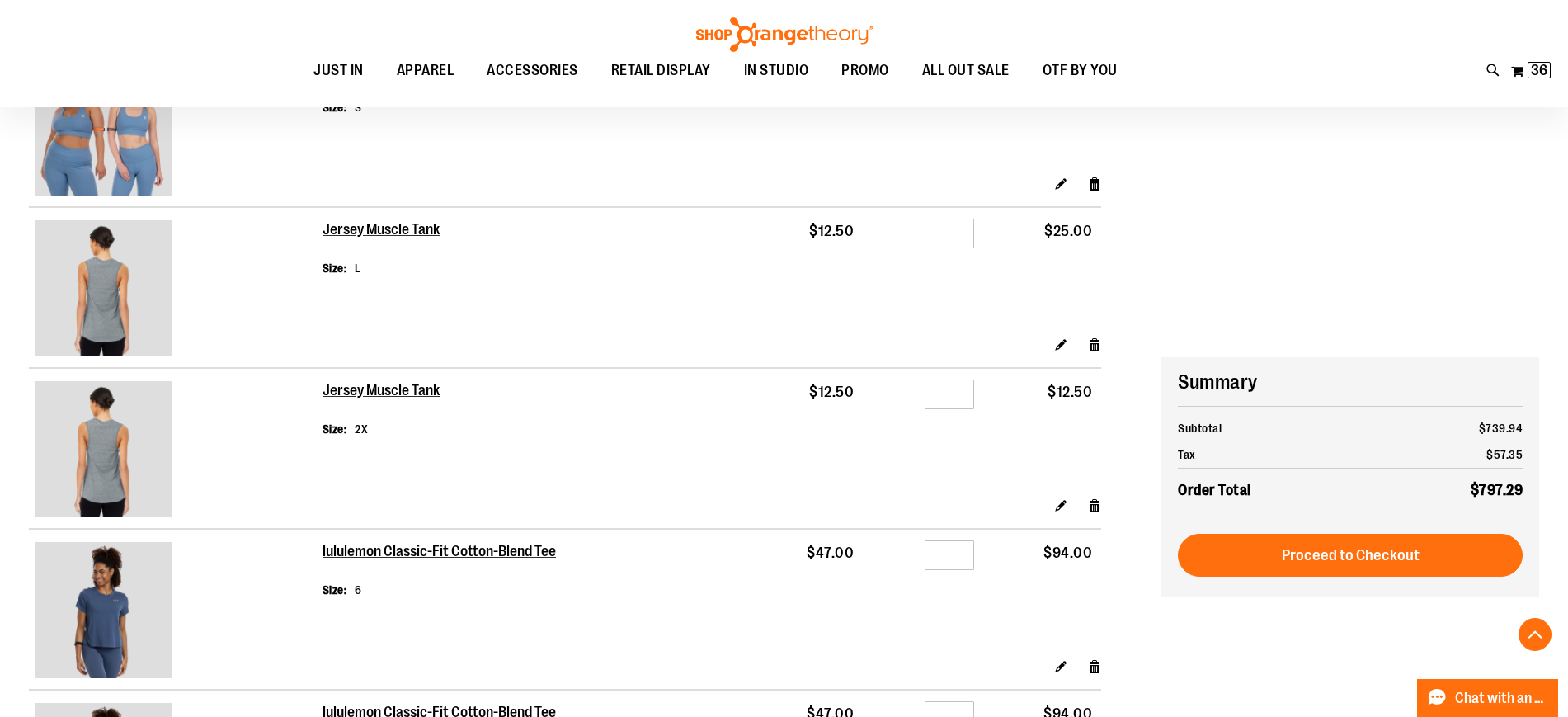
scroll to position [1050, 0]
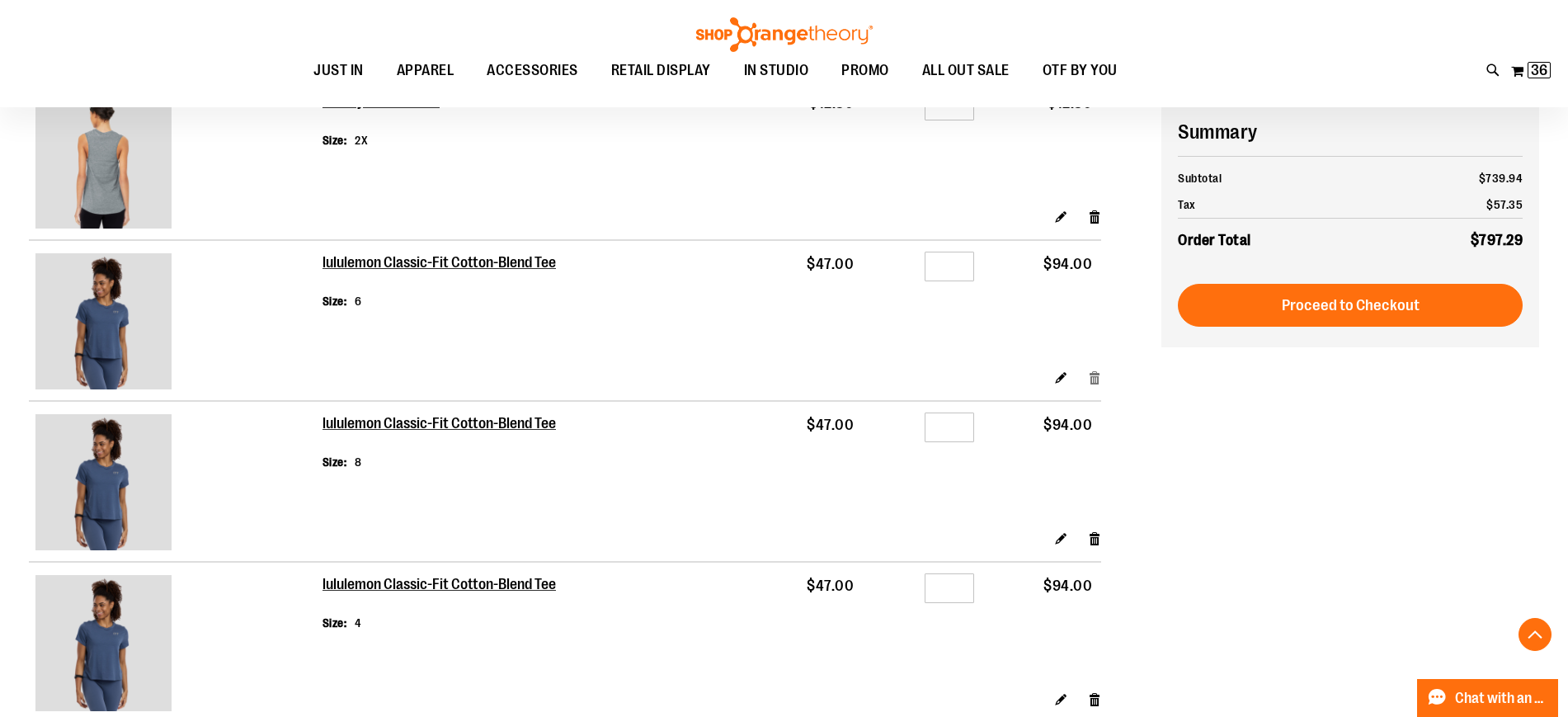
click at [1092, 377] on link "Remove item" at bounding box center [1094, 377] width 14 height 17
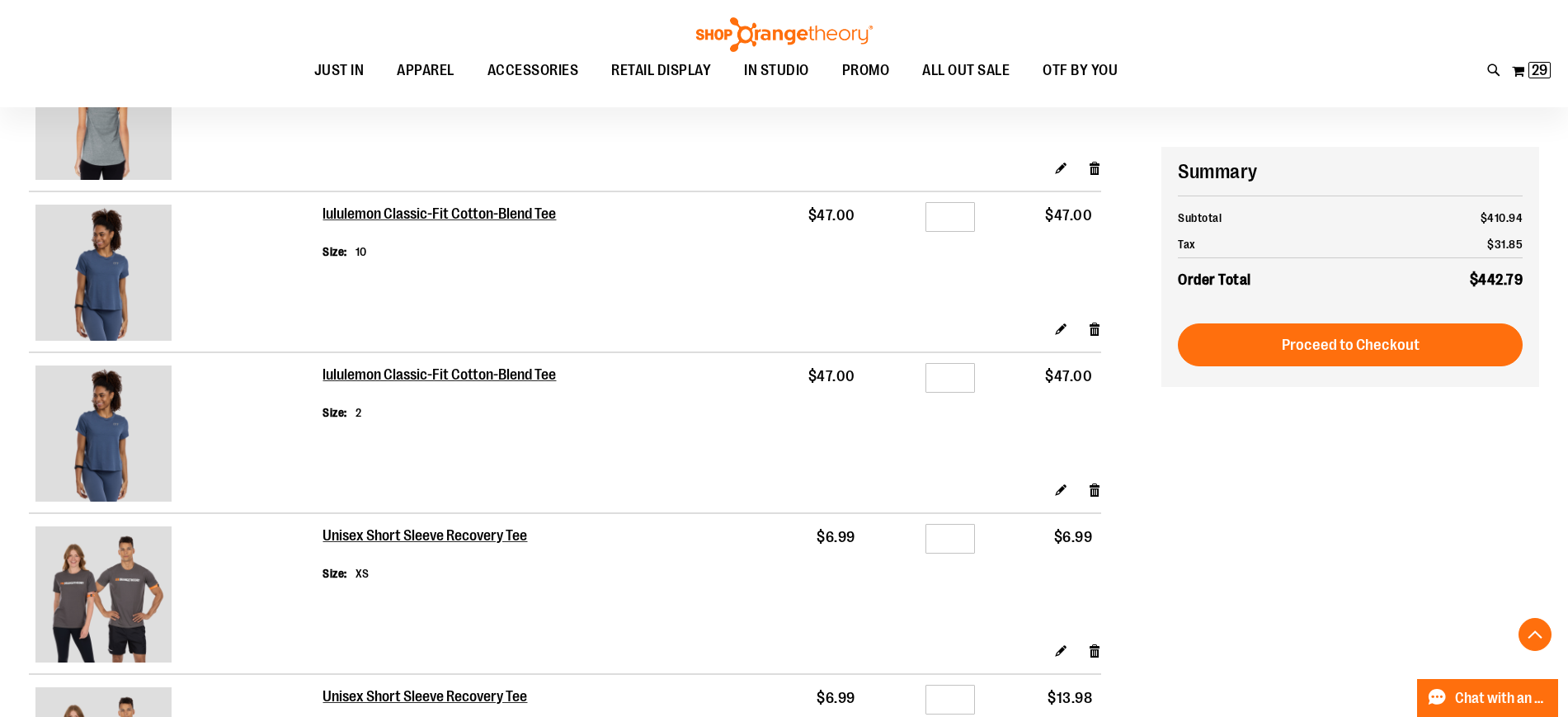
scroll to position [1100, 0]
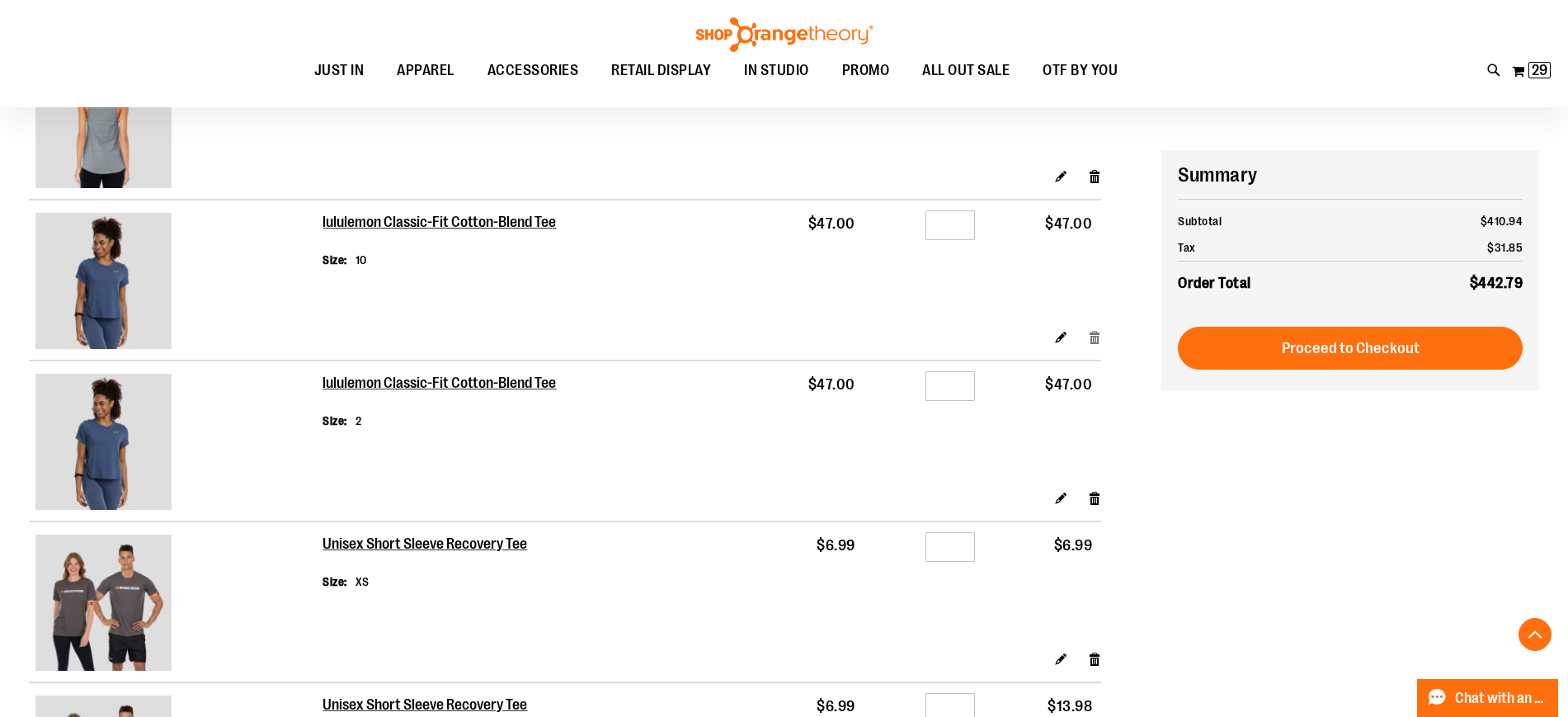
click at [1093, 340] on link "Remove item" at bounding box center [1094, 336] width 14 height 17
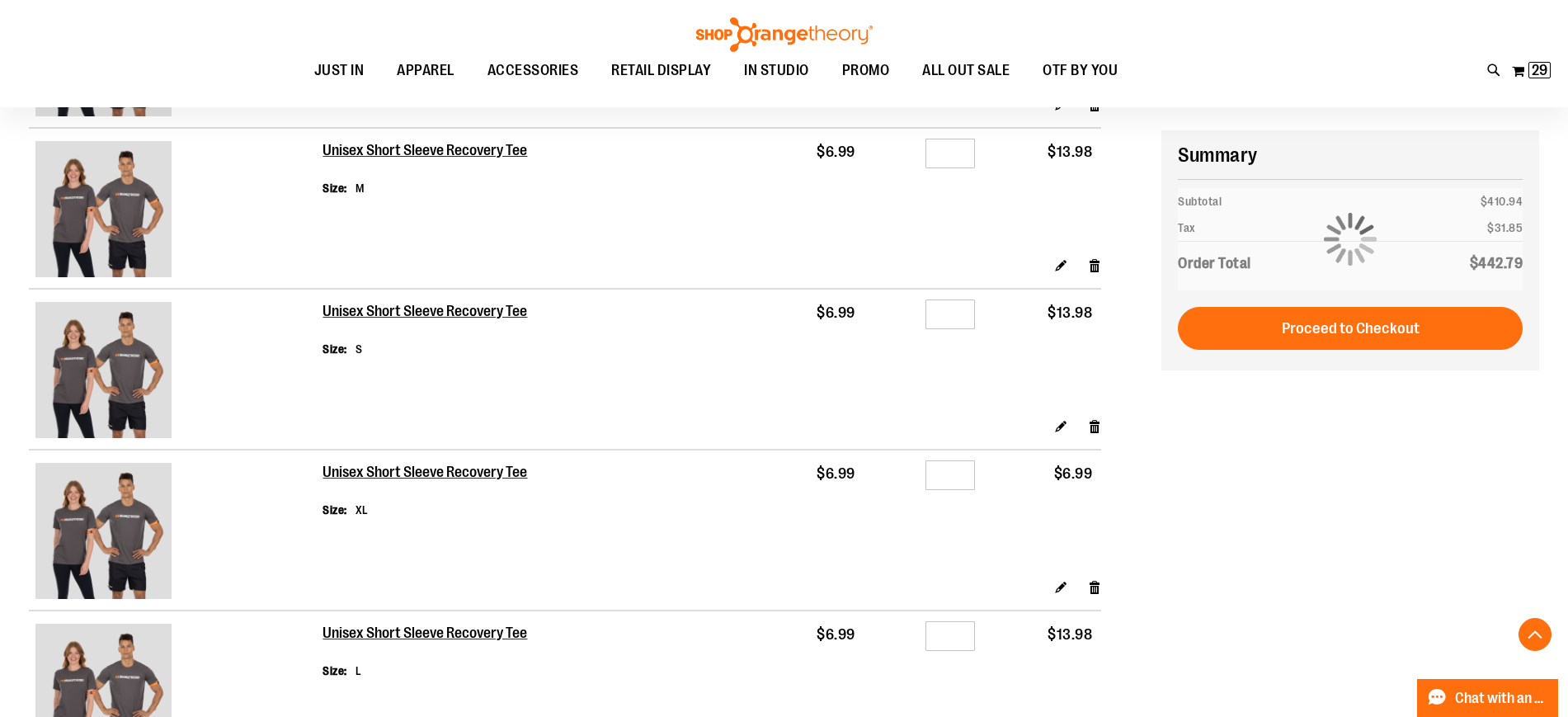
scroll to position [1644, 0]
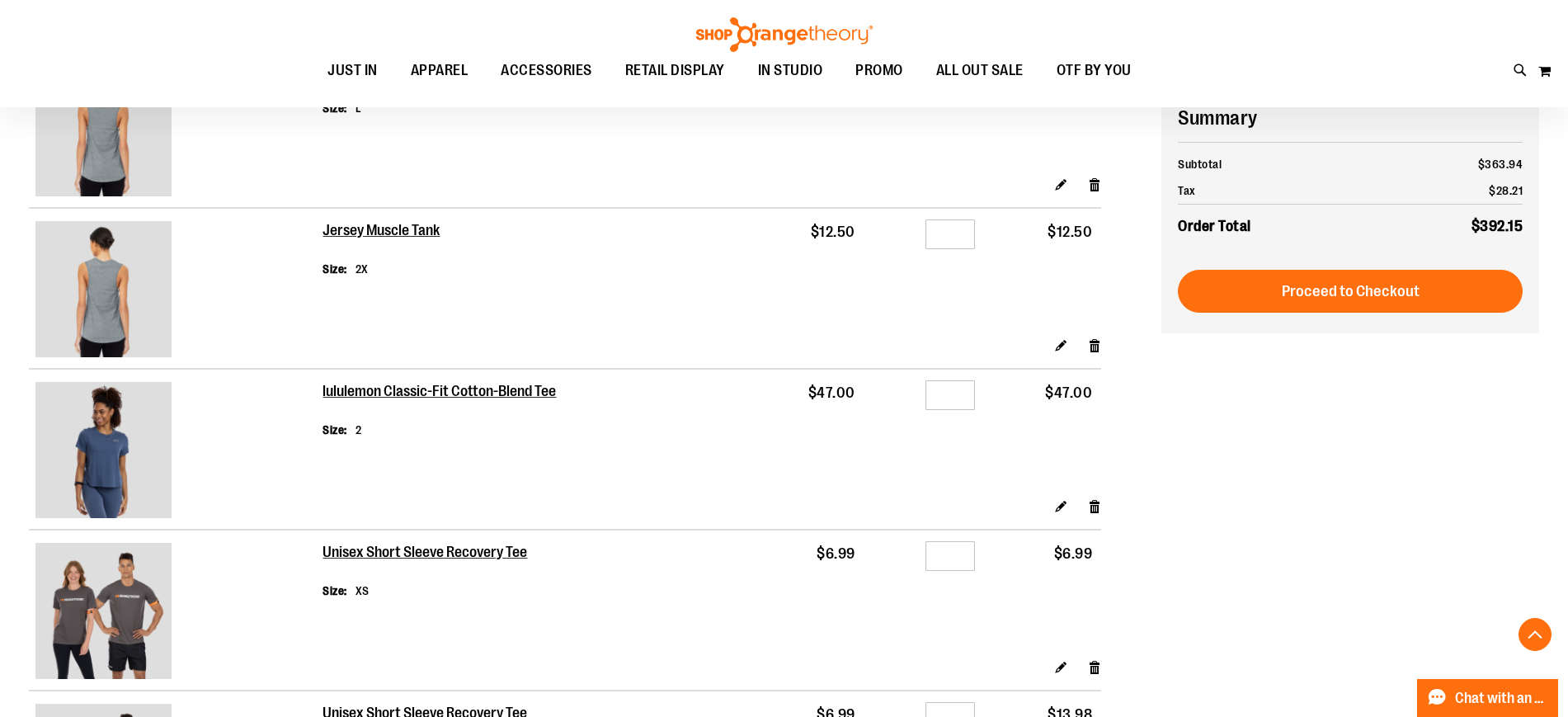
scroll to position [906, 0]
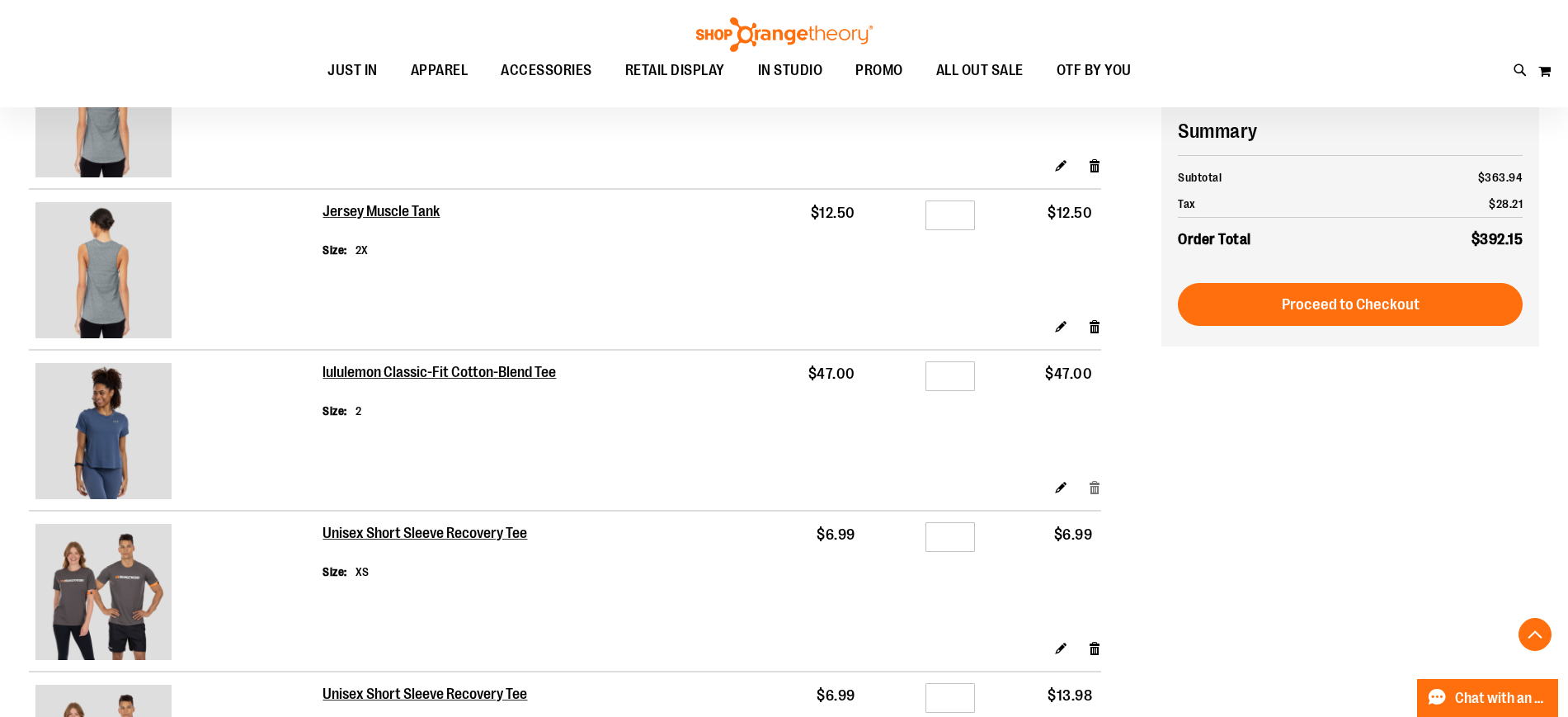
click at [1090, 493] on link "Remove item" at bounding box center [1094, 487] width 14 height 17
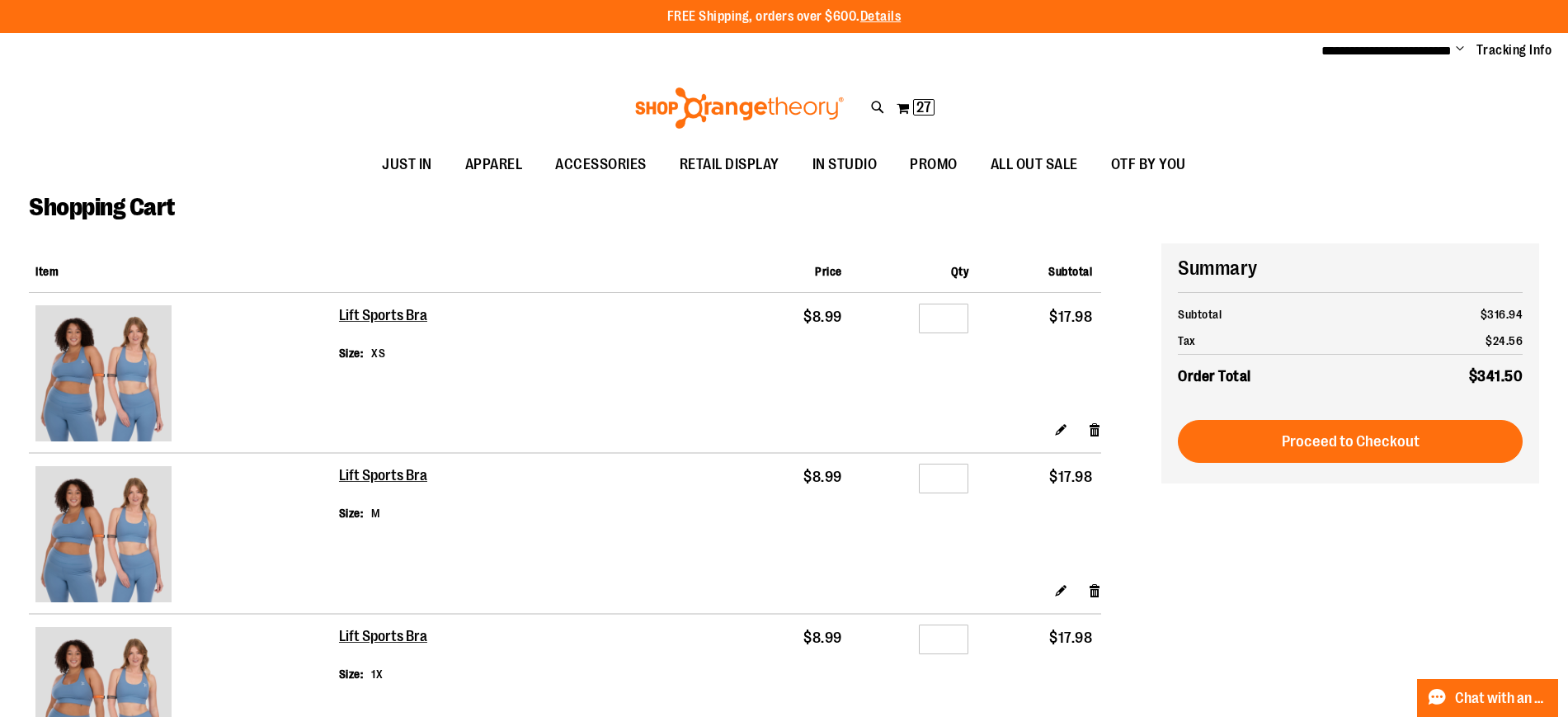
click at [1276, 164] on ul "JUST IN JUST IN Balanced Basics New for Women New for Men New Accessories New B…" at bounding box center [784, 165] width 1568 height 38
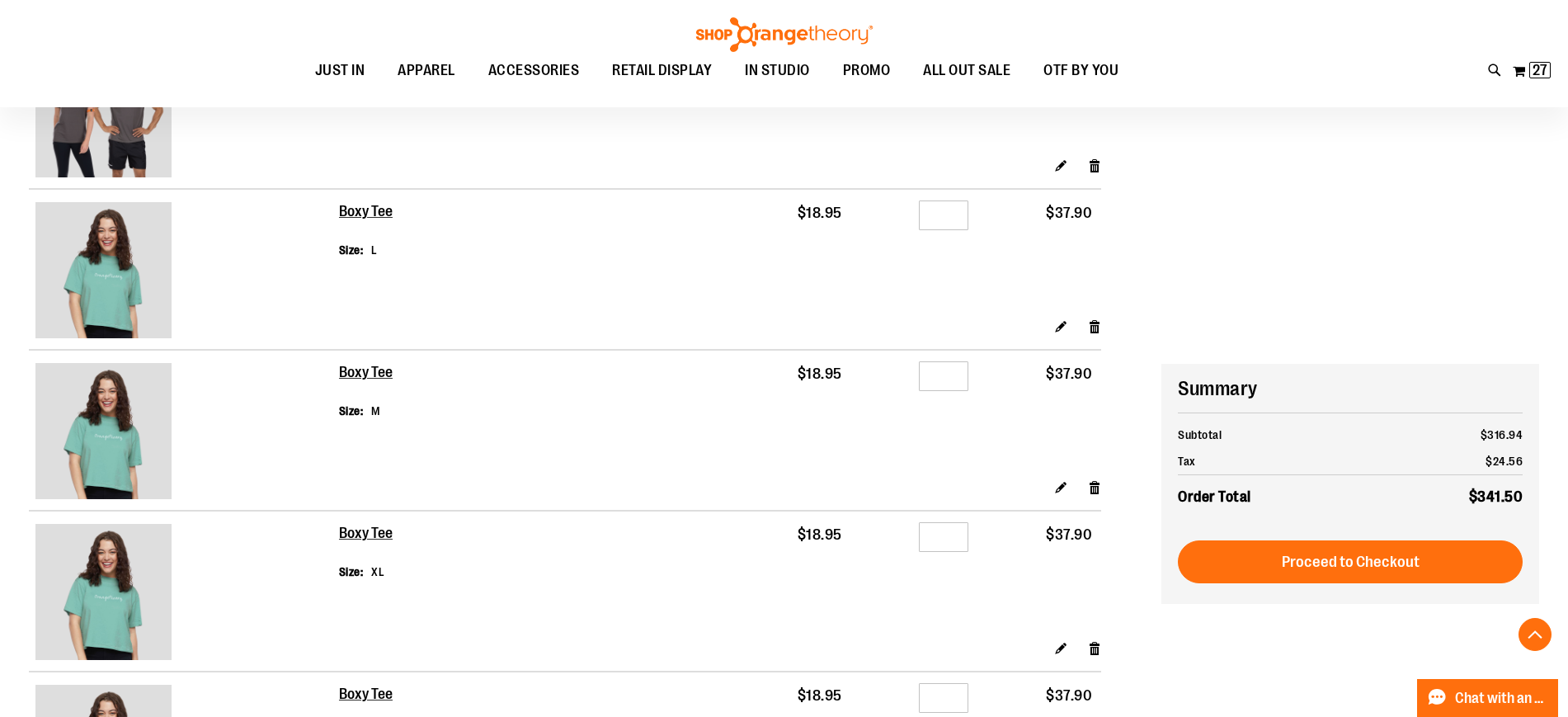
scroll to position [2254, 0]
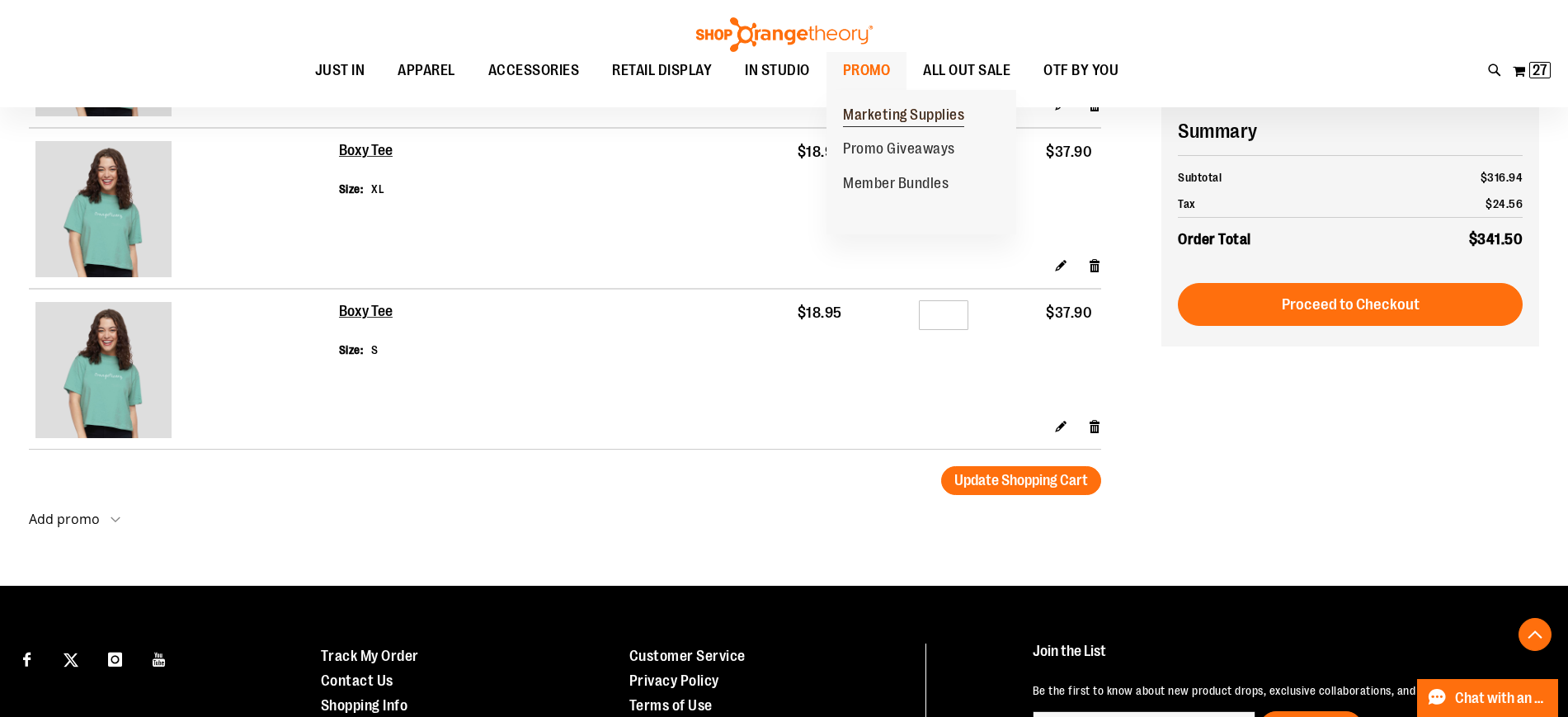
click at [886, 109] on span "Marketing Supplies" at bounding box center [903, 116] width 121 height 21
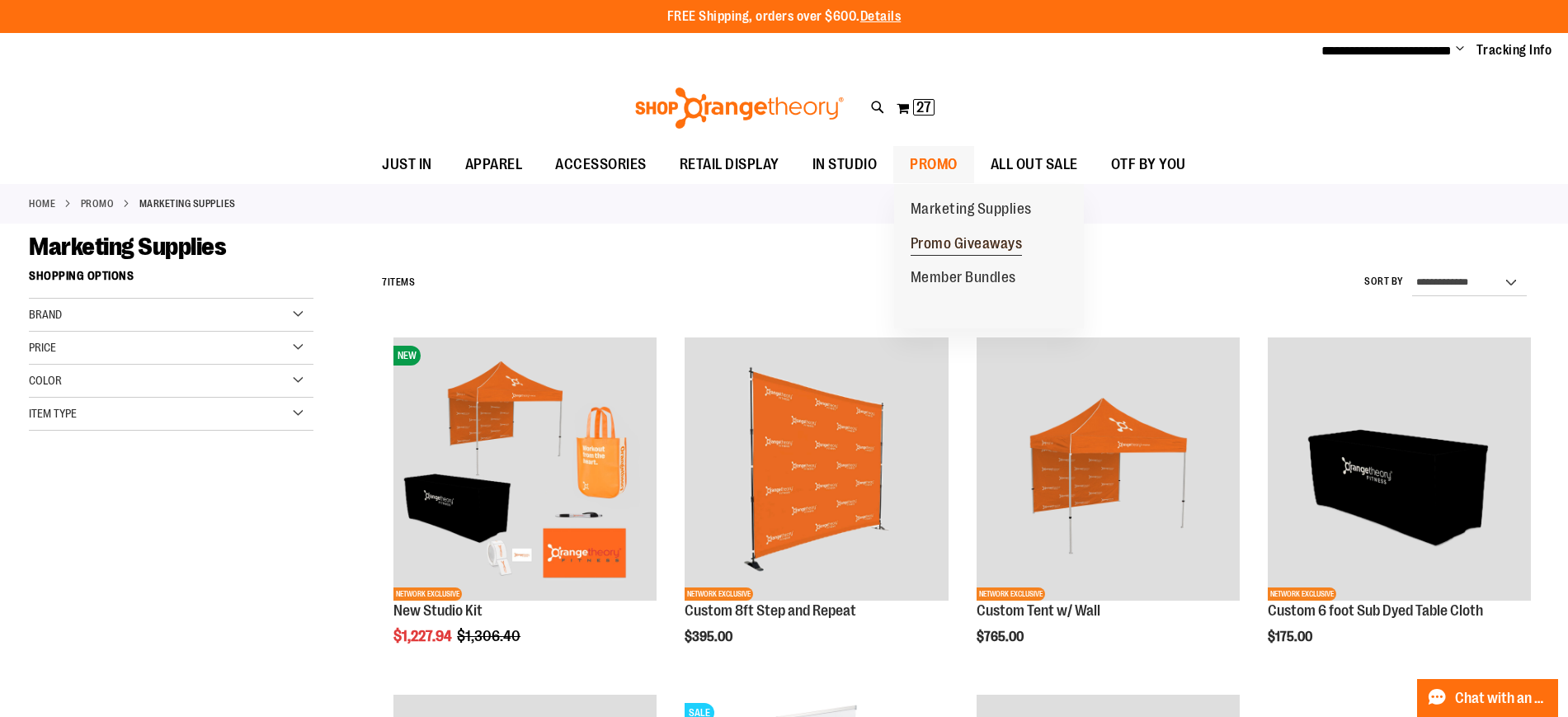
click at [978, 247] on span "Promo Giveaways" at bounding box center [967, 245] width 112 height 21
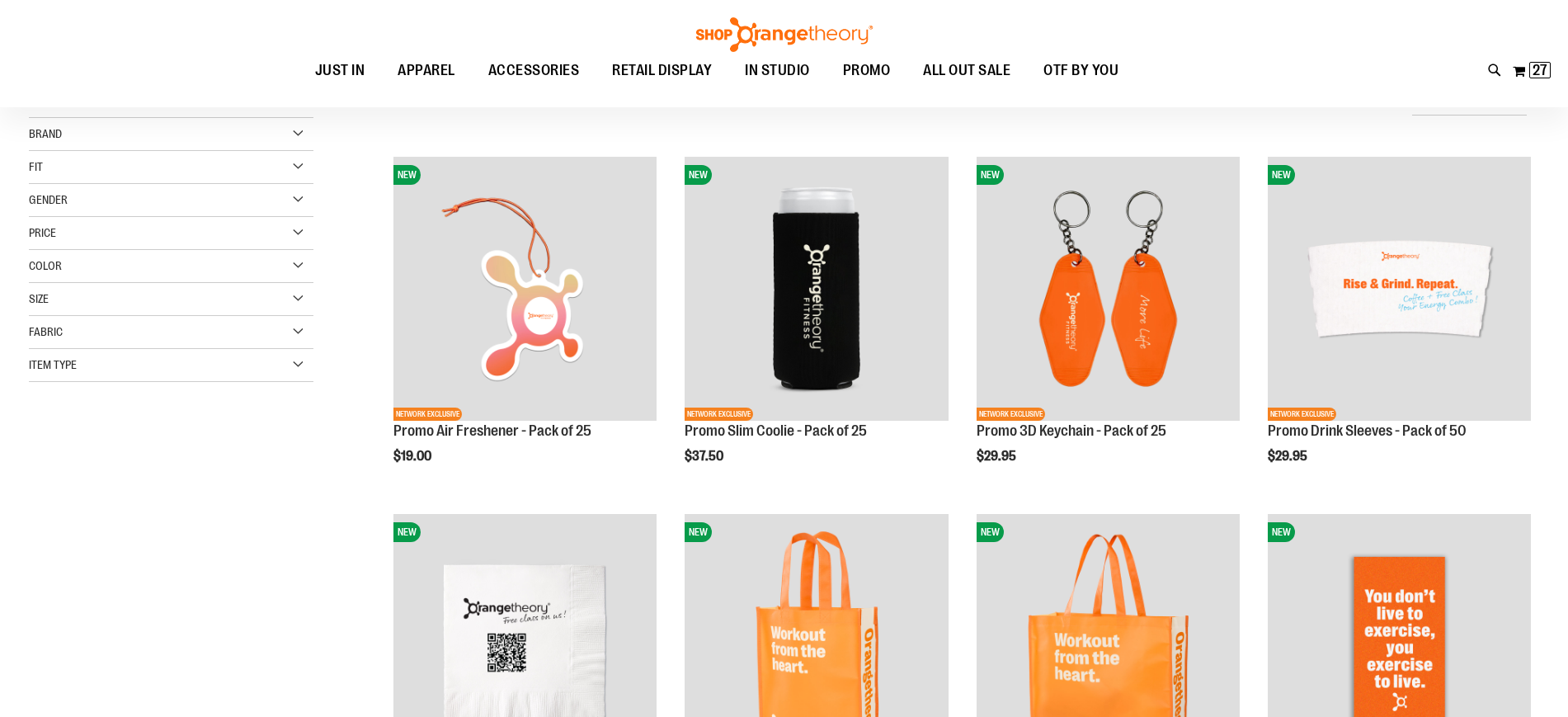
scroll to position [181, 0]
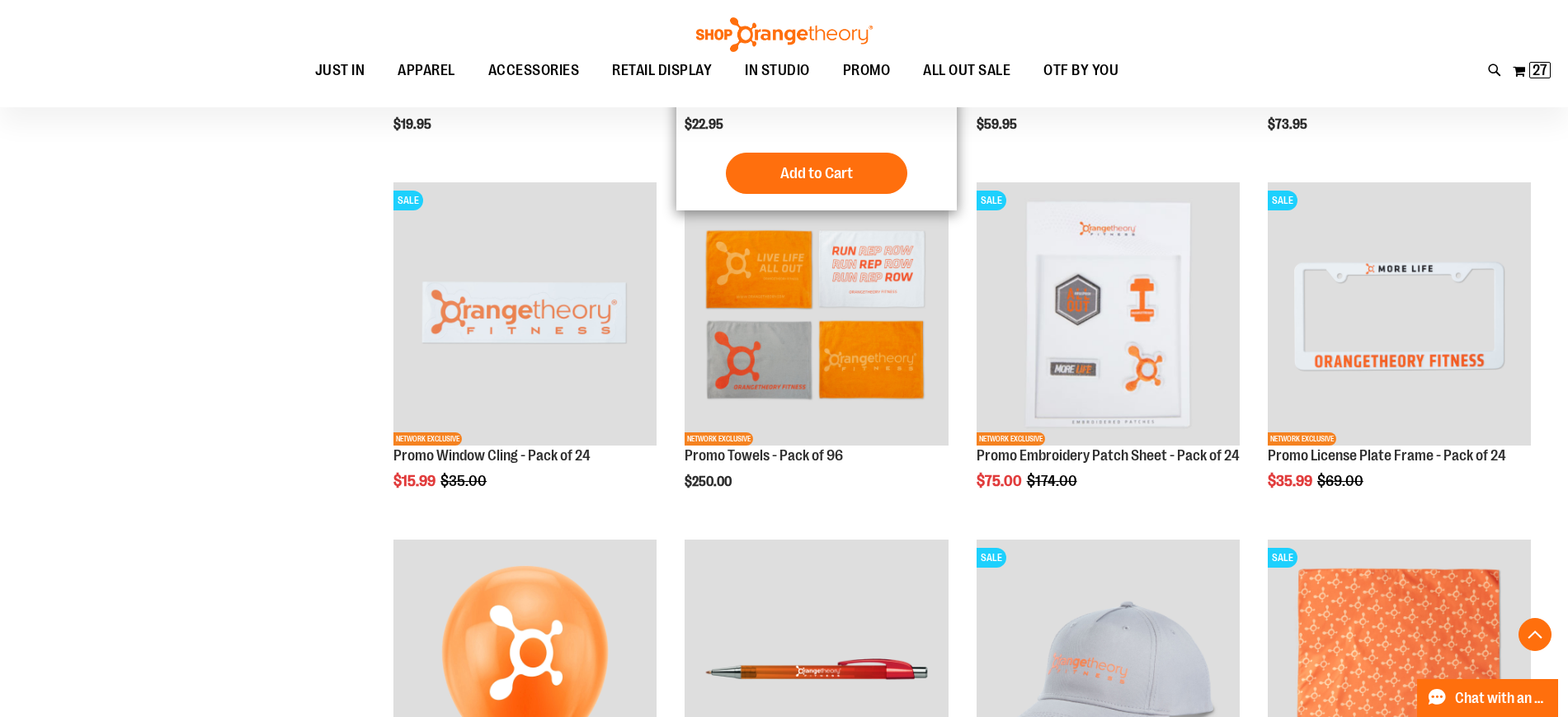
scroll to position [1227, 0]
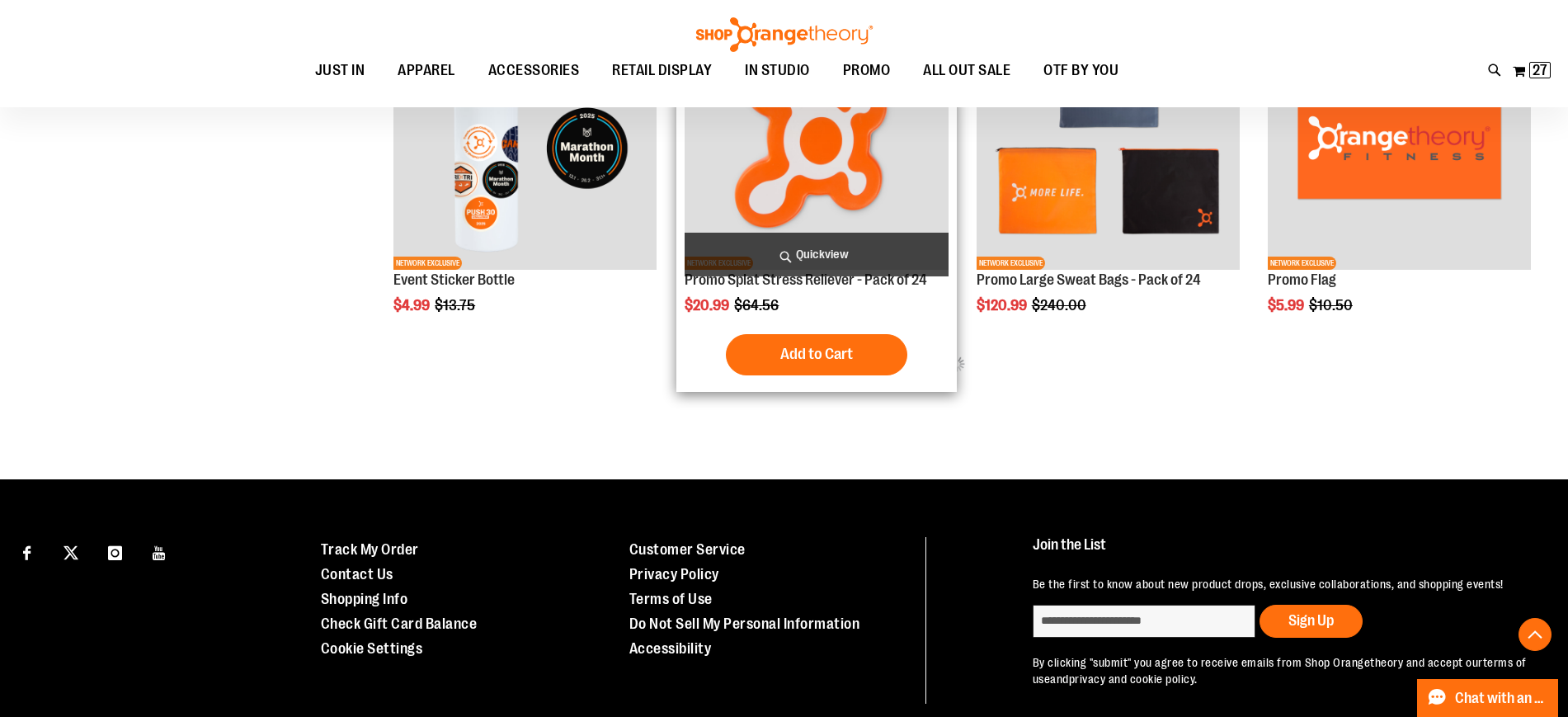
scroll to position [2123, 0]
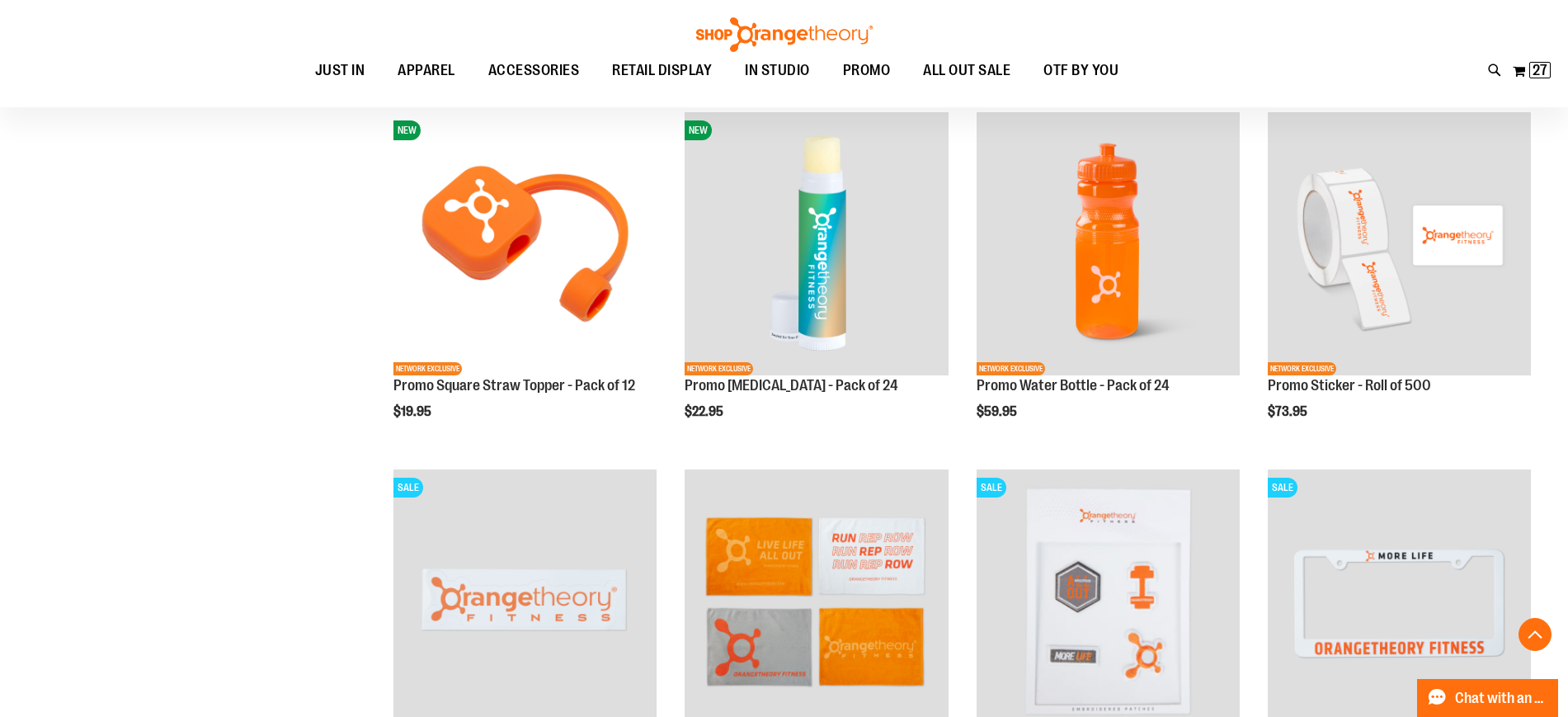
scroll to position [869, 0]
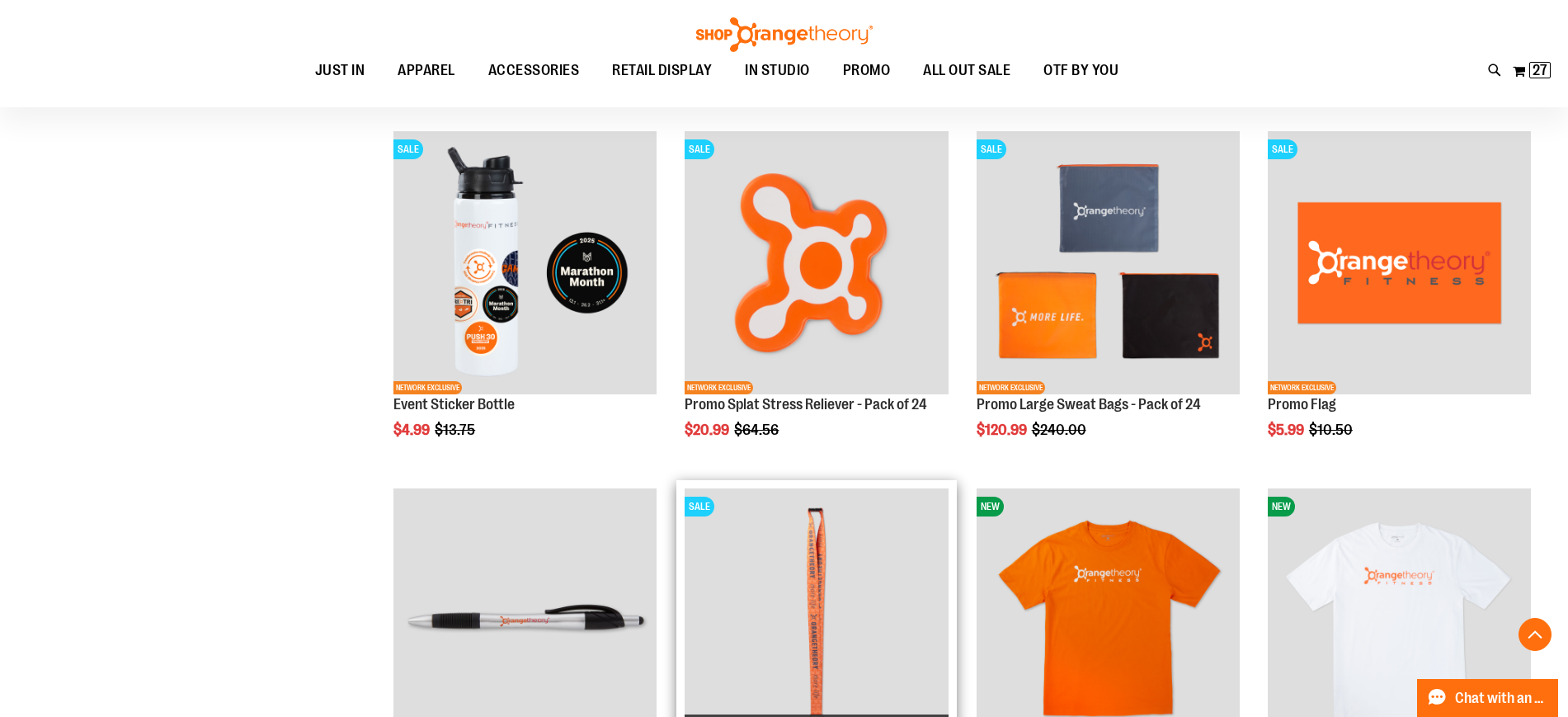
scroll to position [1619, 0]
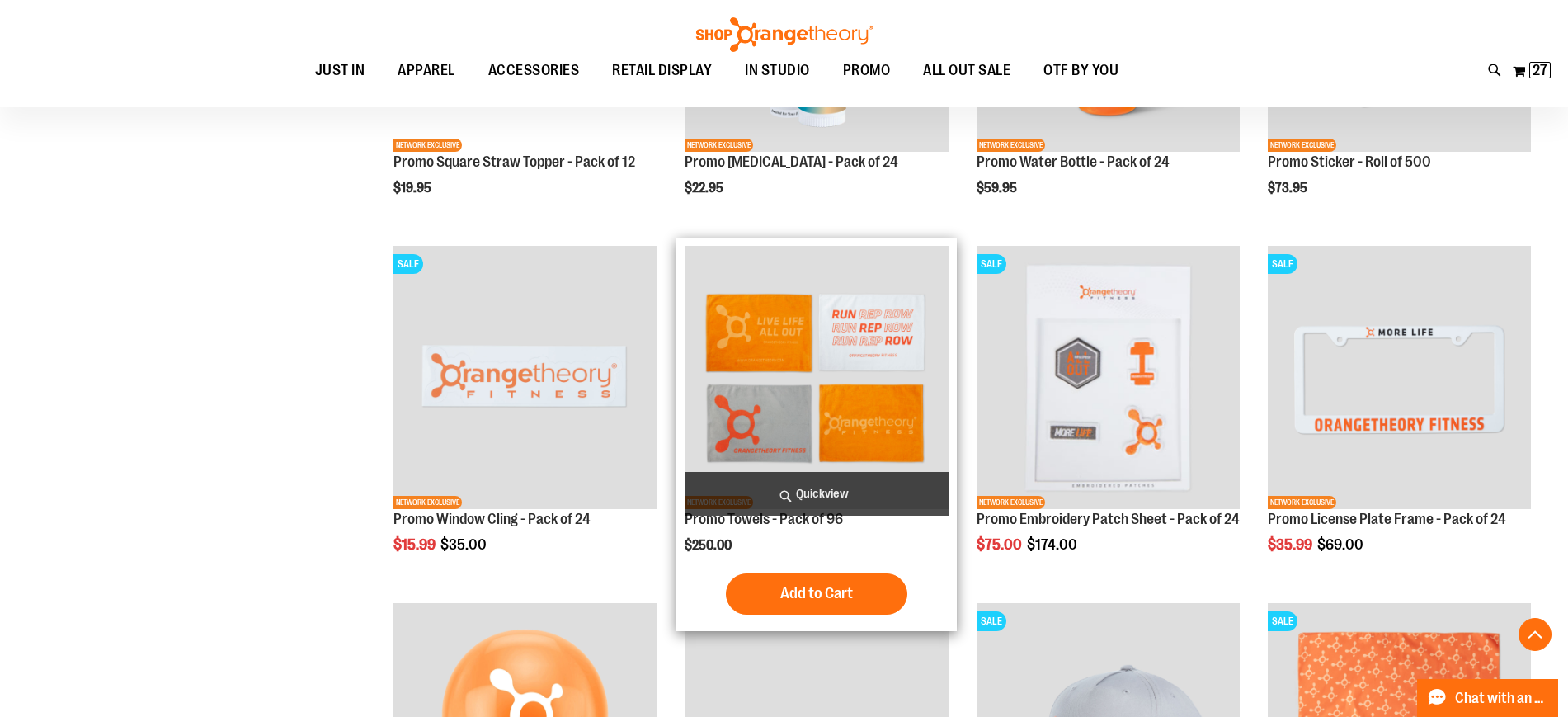
scroll to position [1163, 0]
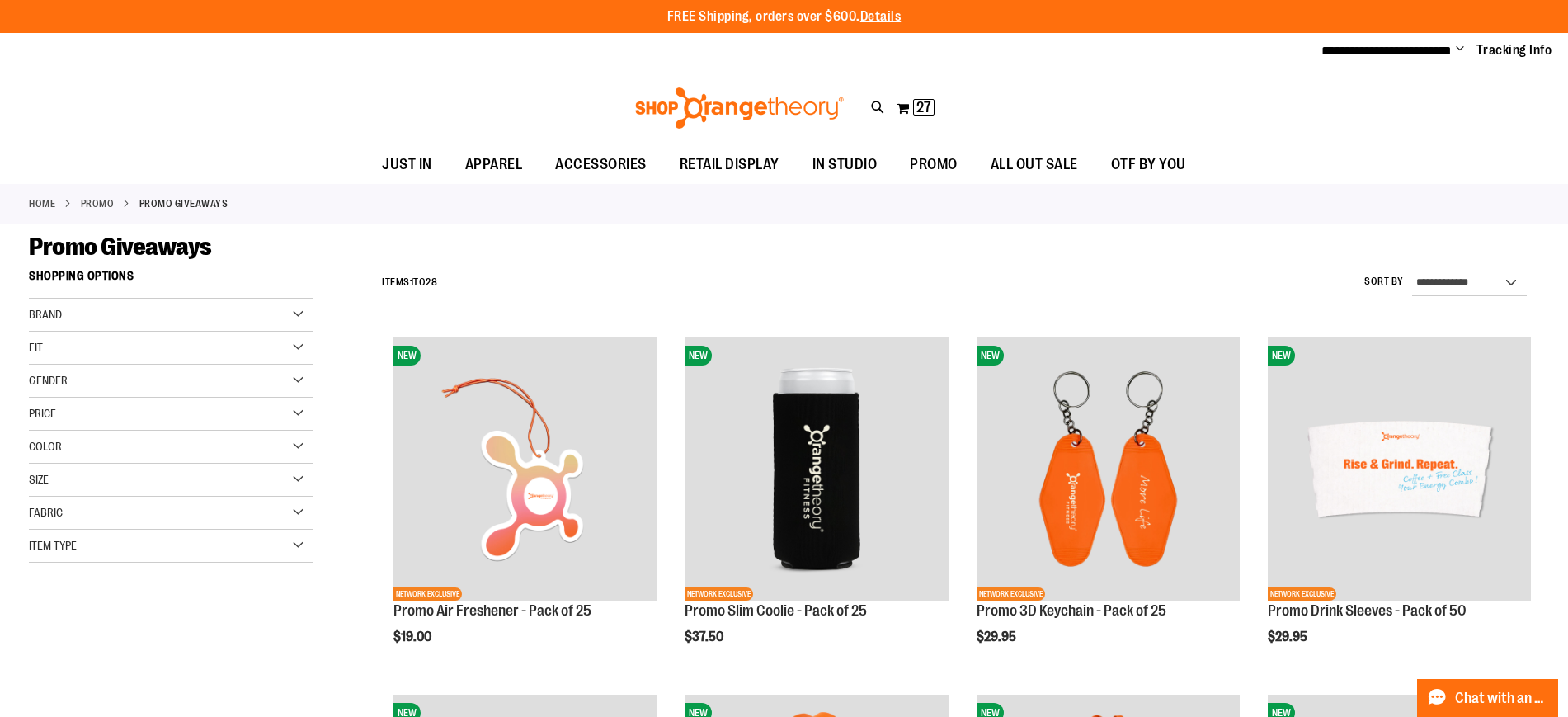
click at [1062, 232] on div "Promo Giveaways" at bounding box center [784, 246] width 1510 height 30
click at [911, 116] on button "My Cart 27 27 items" at bounding box center [916, 108] width 40 height 27
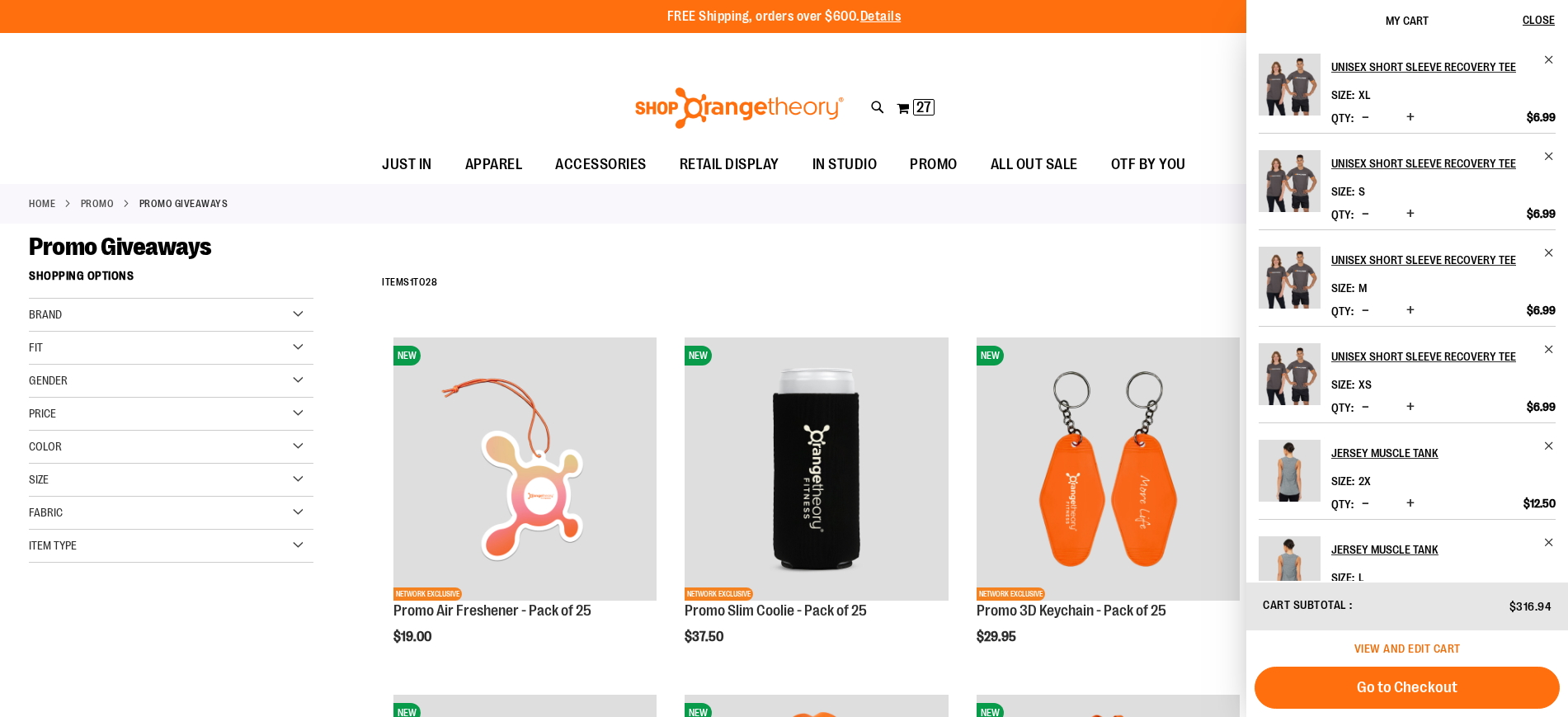
click at [1427, 644] on span "View and edit cart" at bounding box center [1407, 648] width 106 height 13
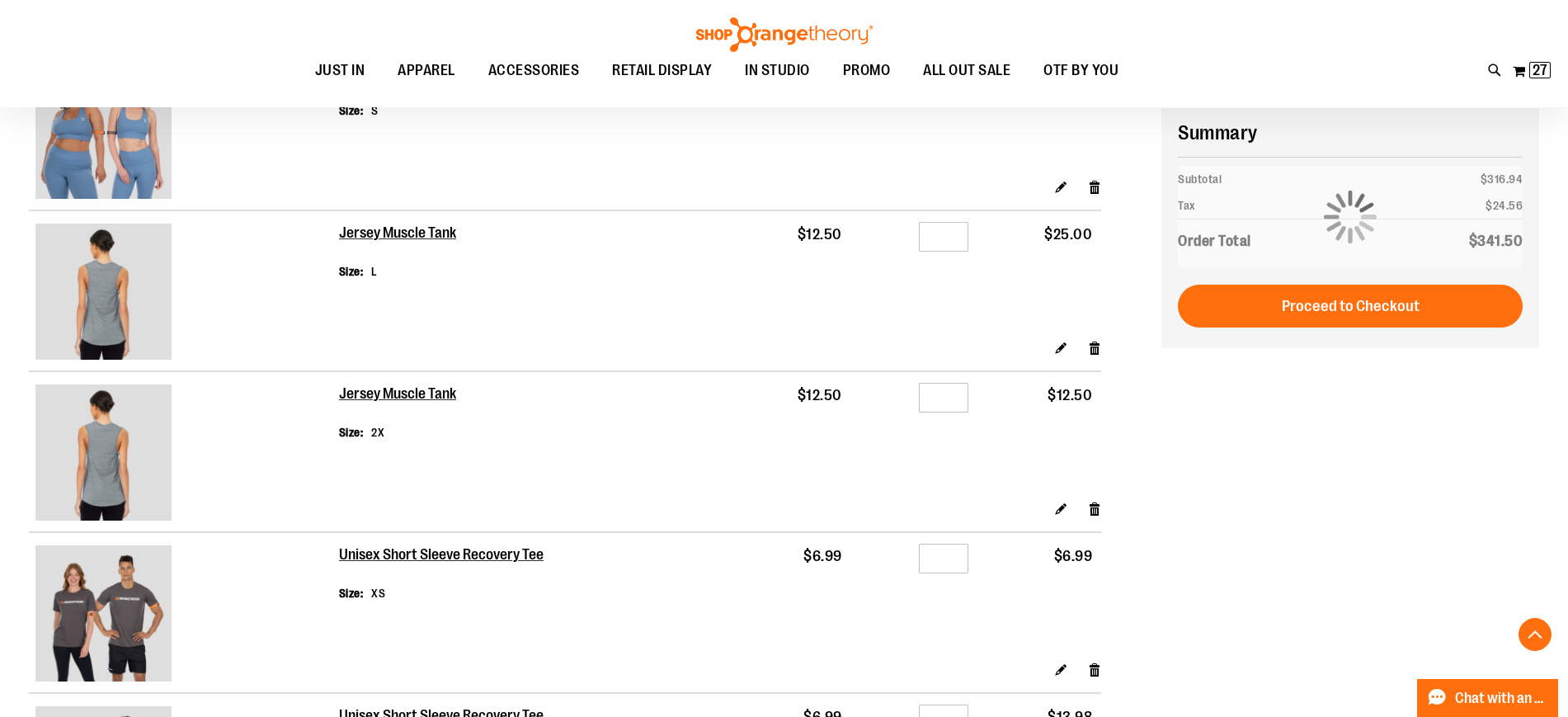
scroll to position [717, 0]
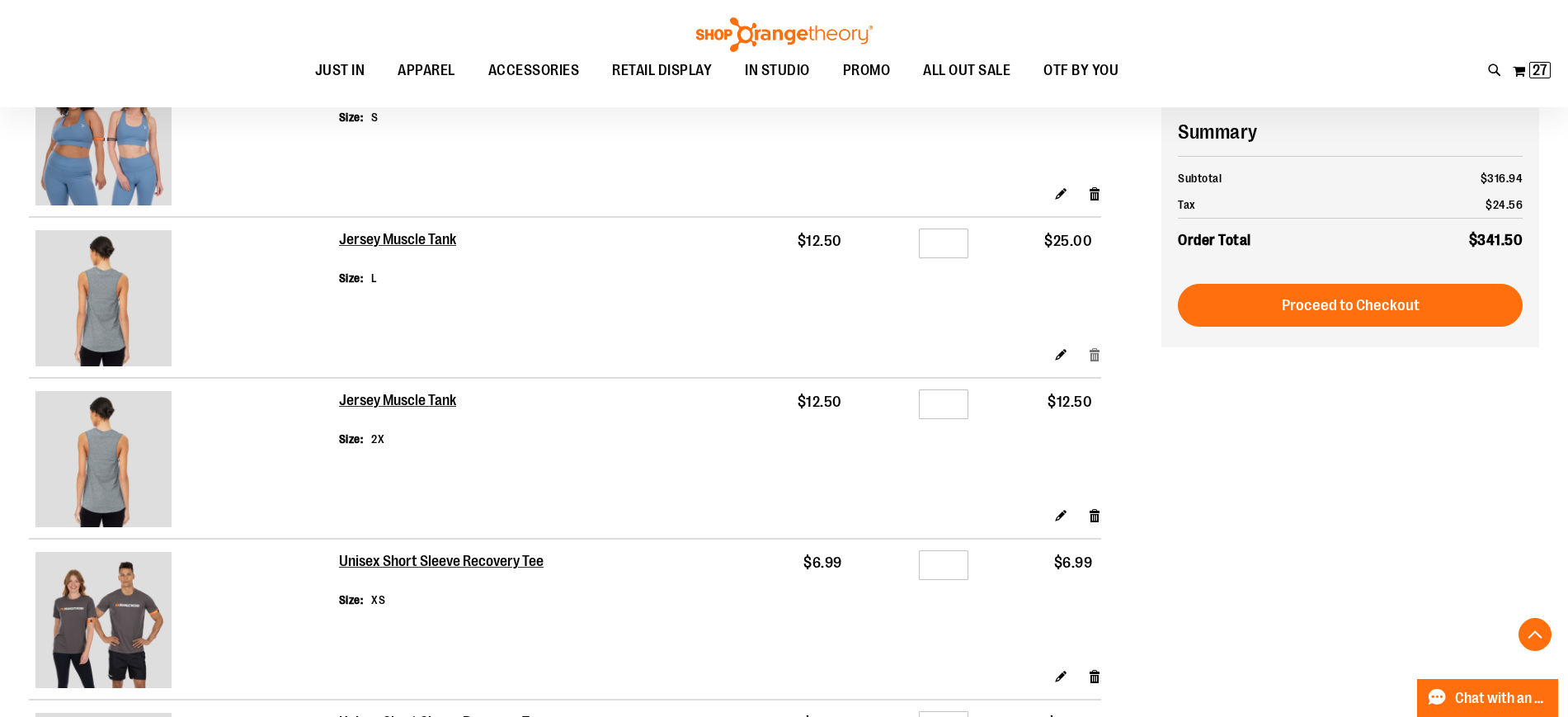
click at [1097, 355] on link "Remove item" at bounding box center [1094, 354] width 14 height 17
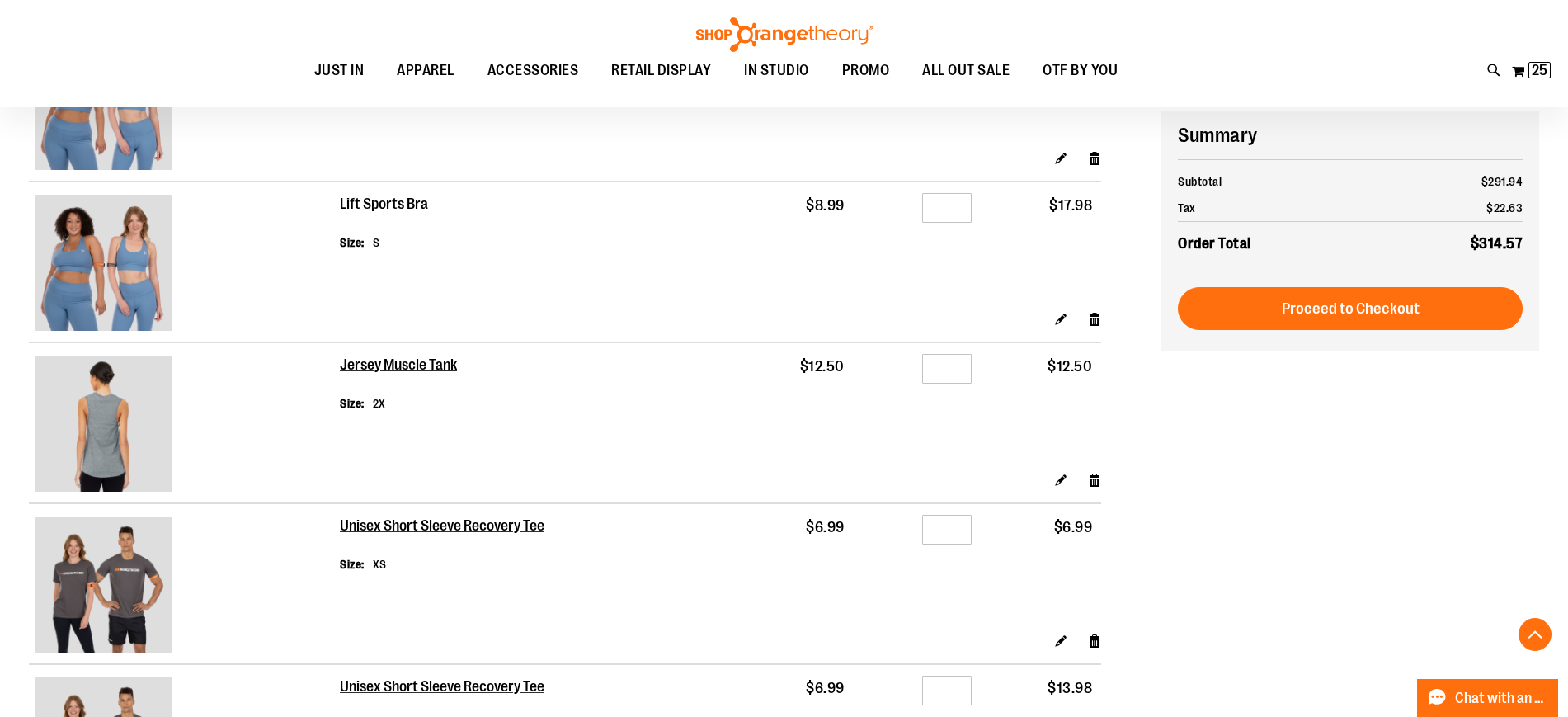
scroll to position [596, 0]
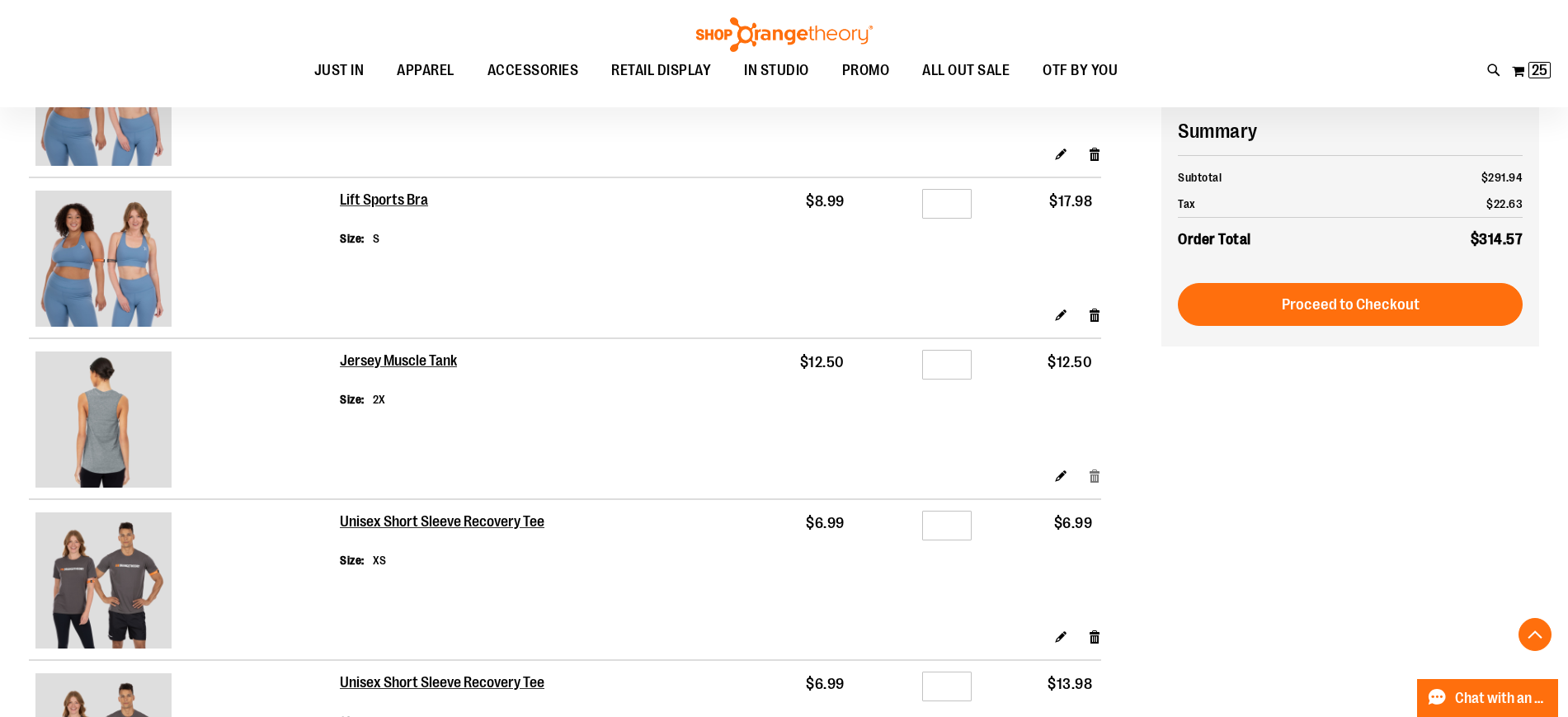
click at [1095, 473] on link "Remove item" at bounding box center [1094, 476] width 14 height 17
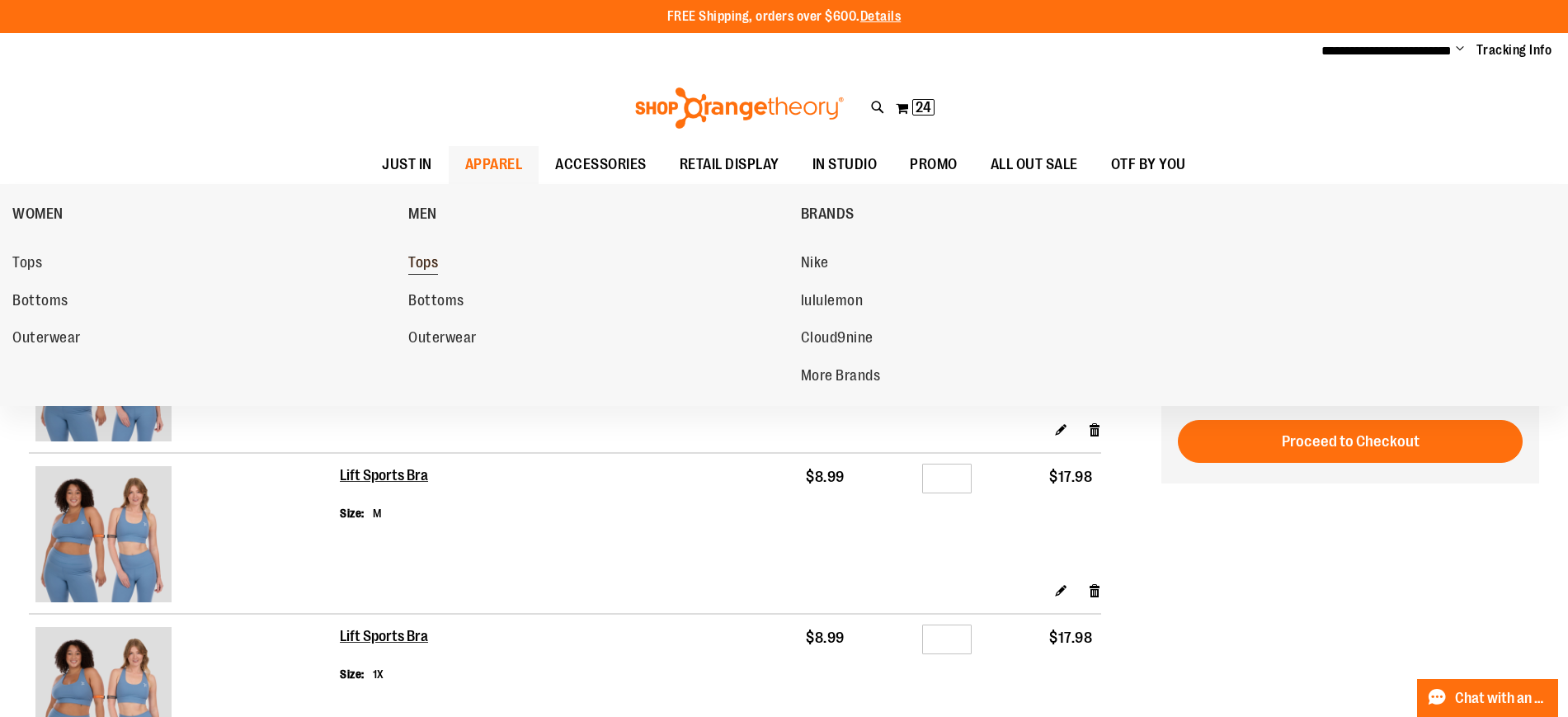
click at [417, 267] on span "Tops" at bounding box center [423, 264] width 30 height 21
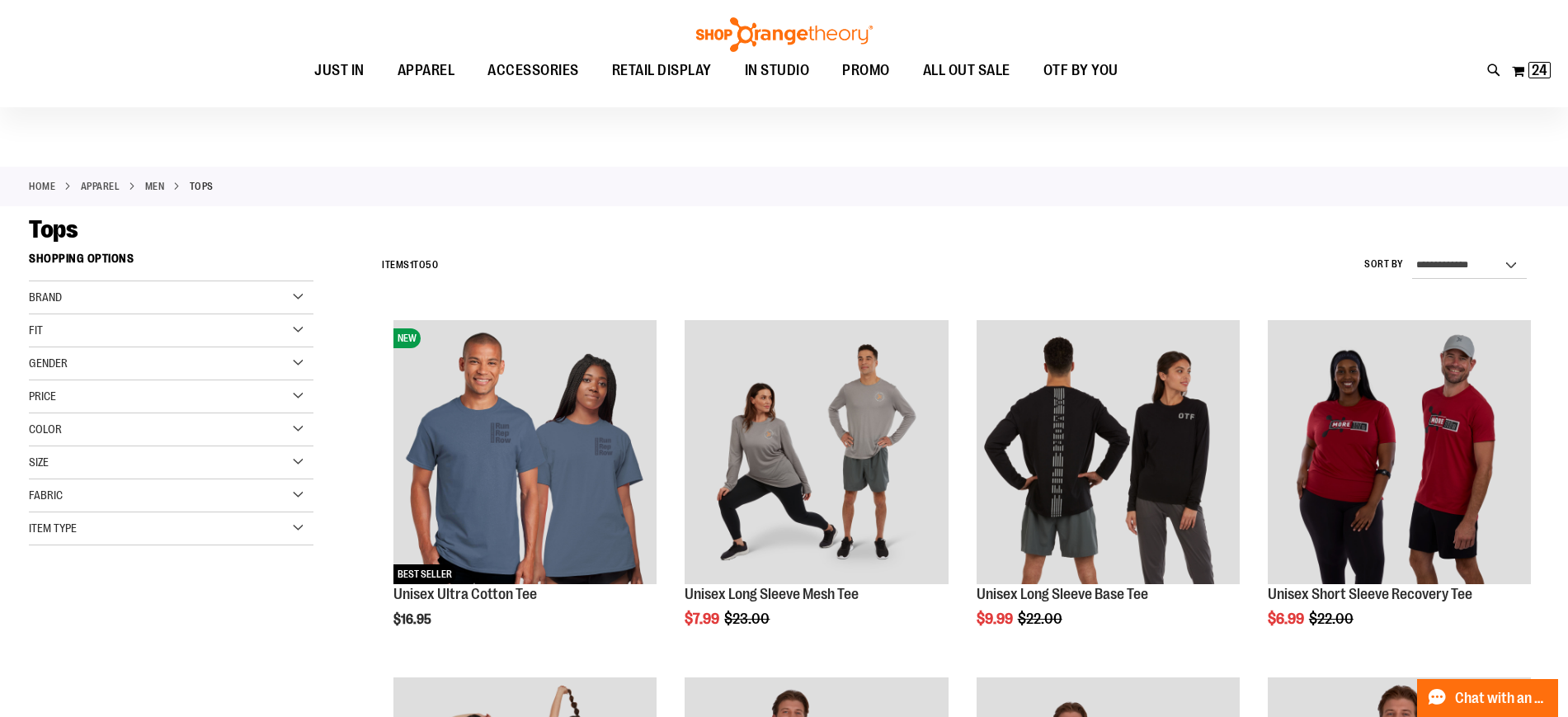
scroll to position [20, 0]
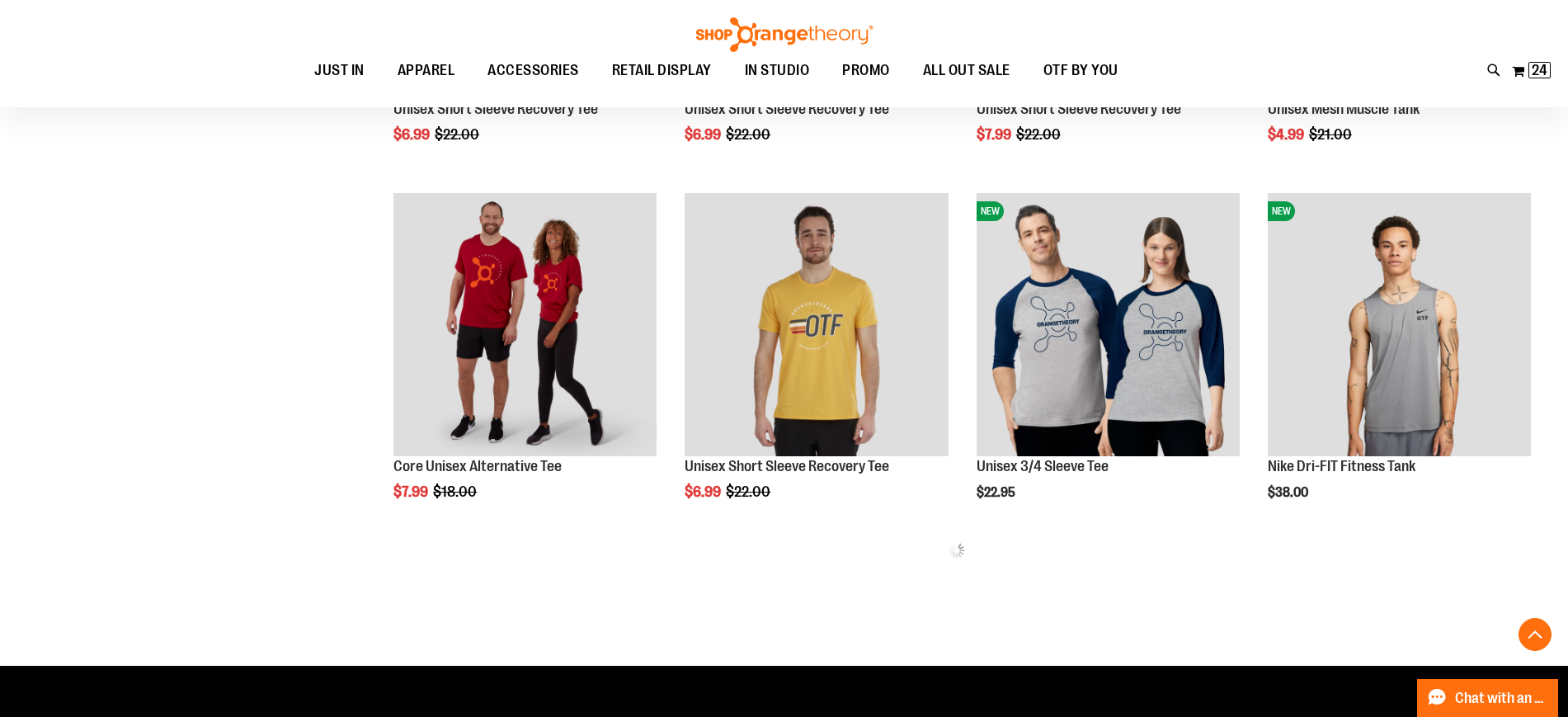
scroll to position [858, 0]
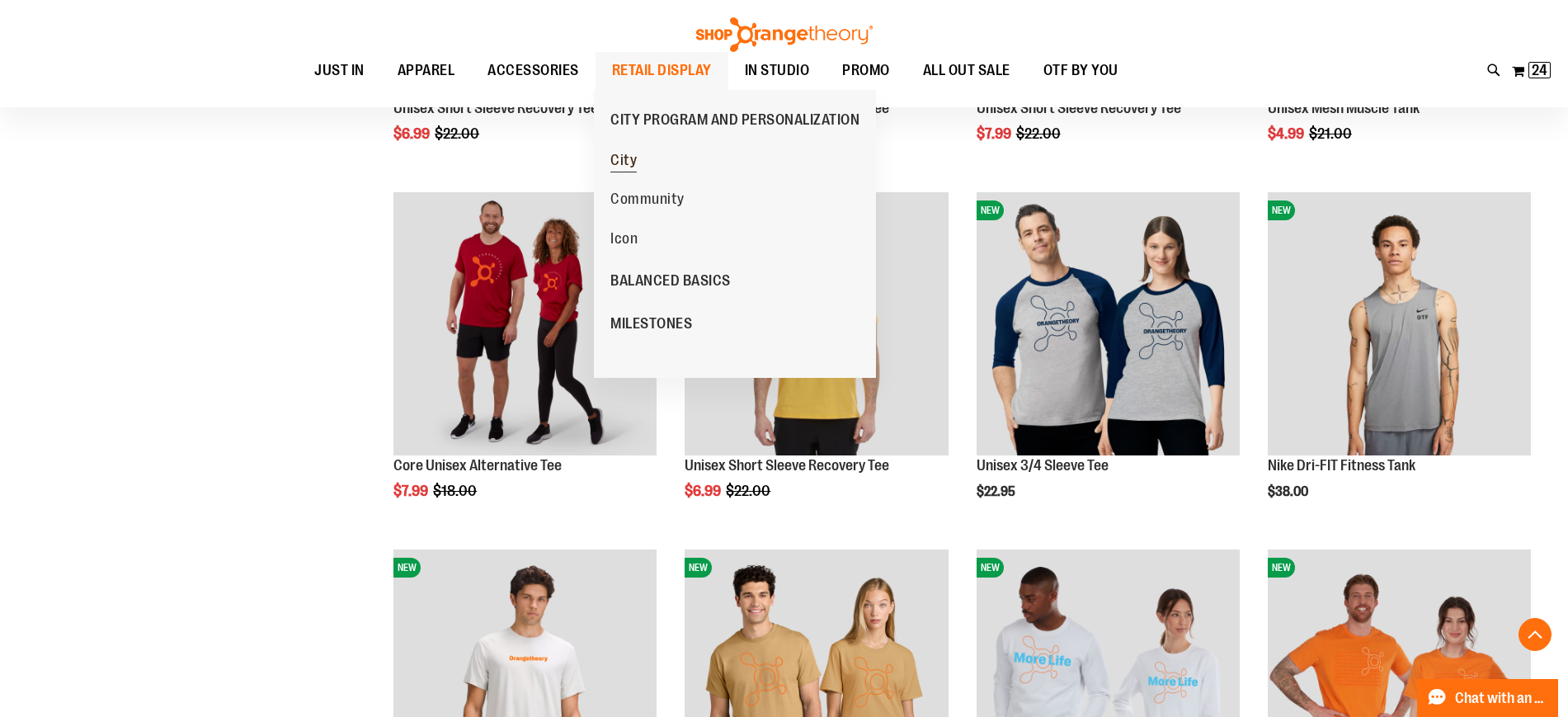
click at [631, 153] on span "City" at bounding box center [624, 162] width 27 height 21
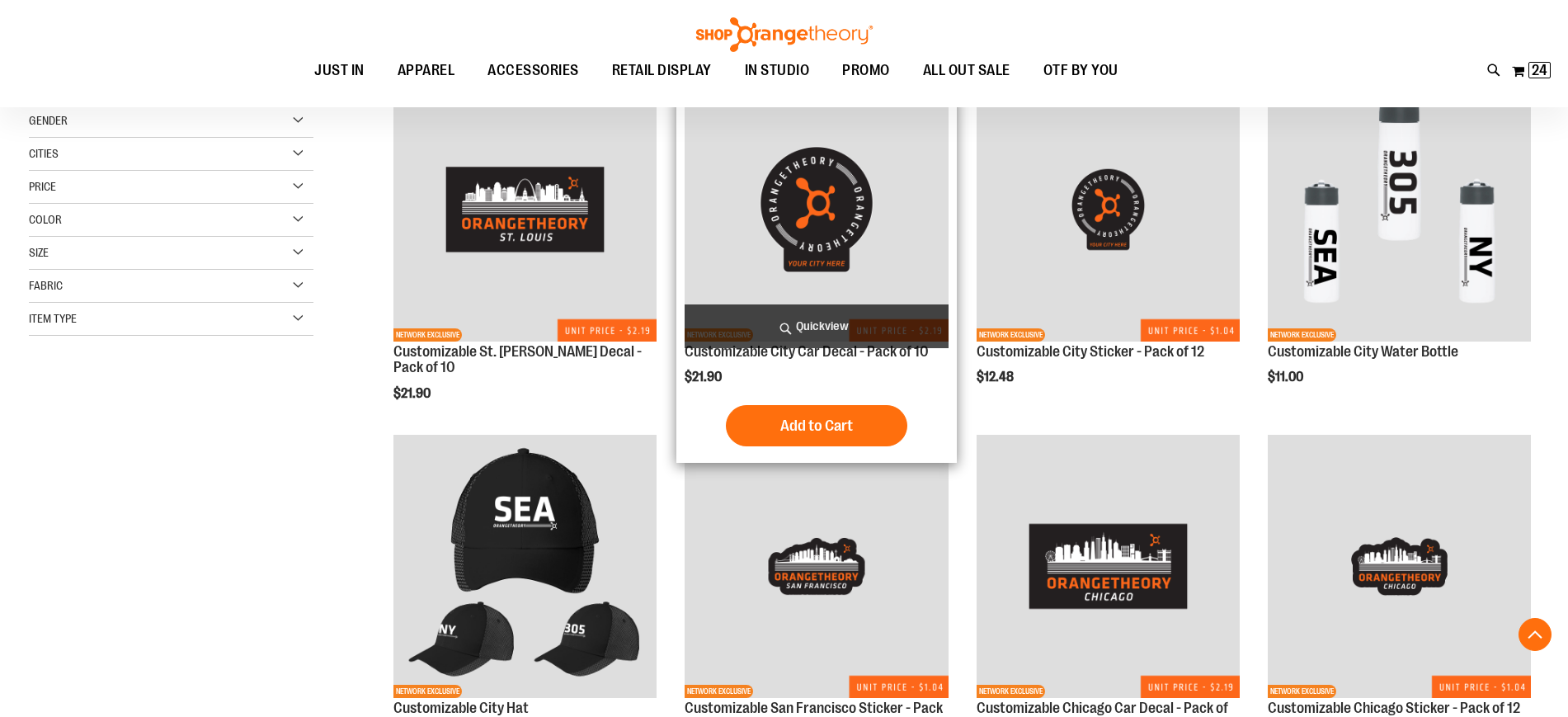
scroll to position [316, 0]
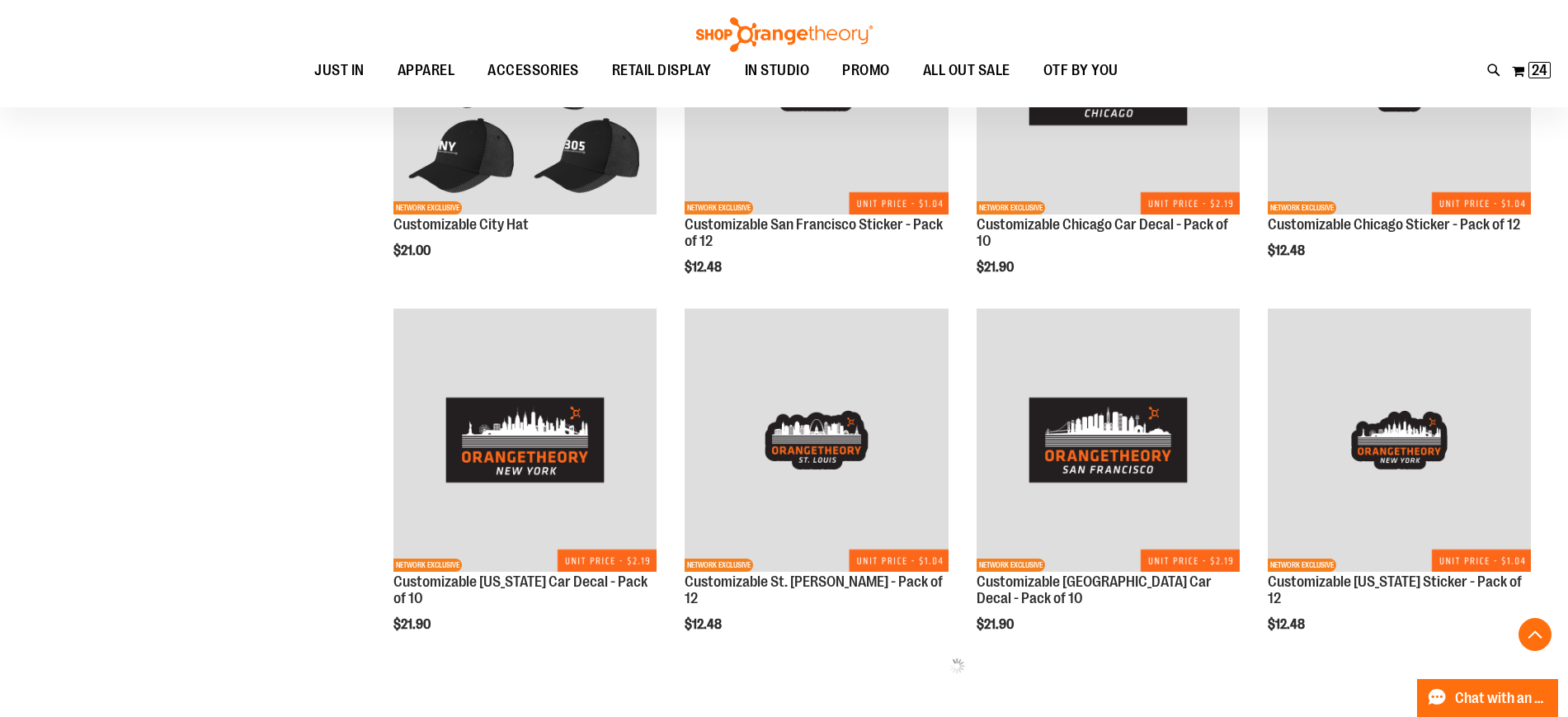
scroll to position [1114, 0]
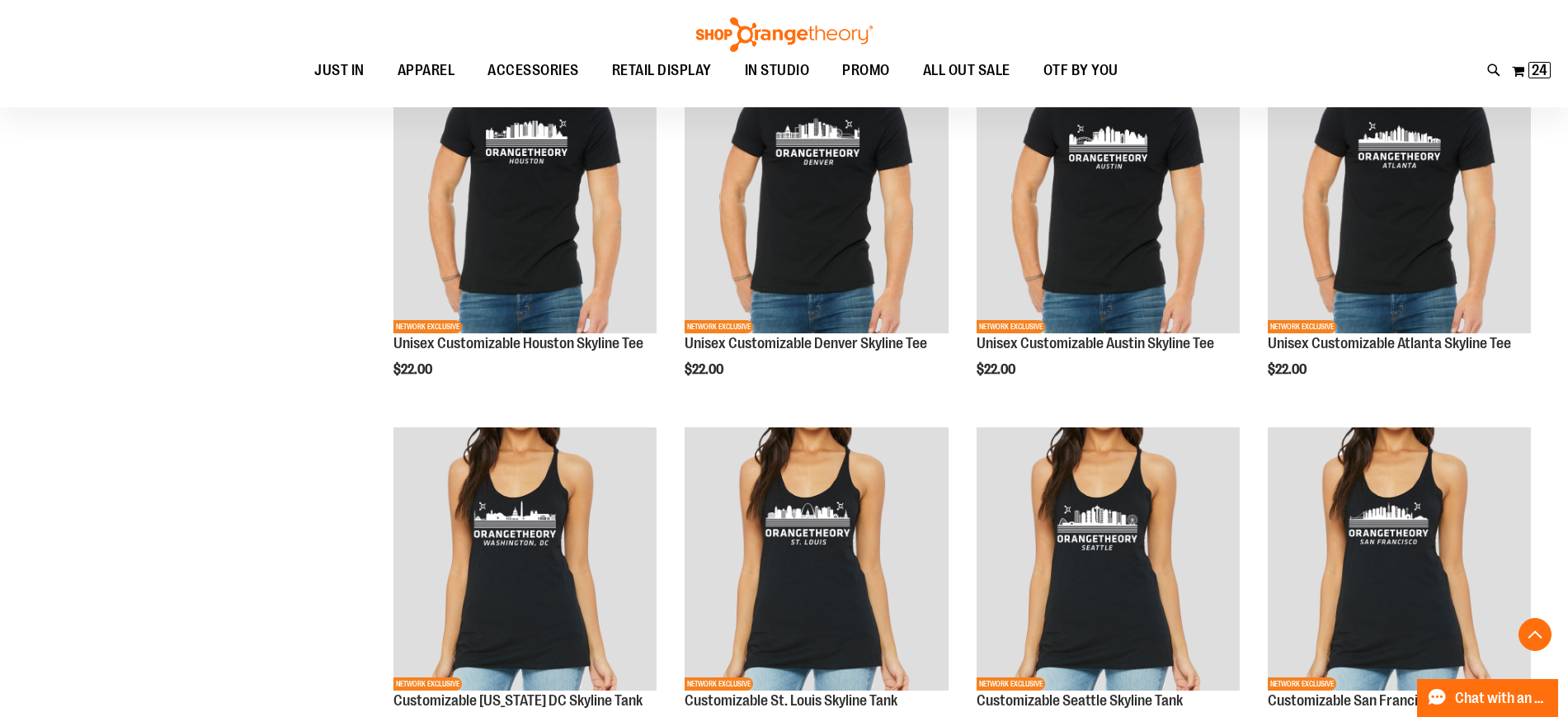
scroll to position [3269, 0]
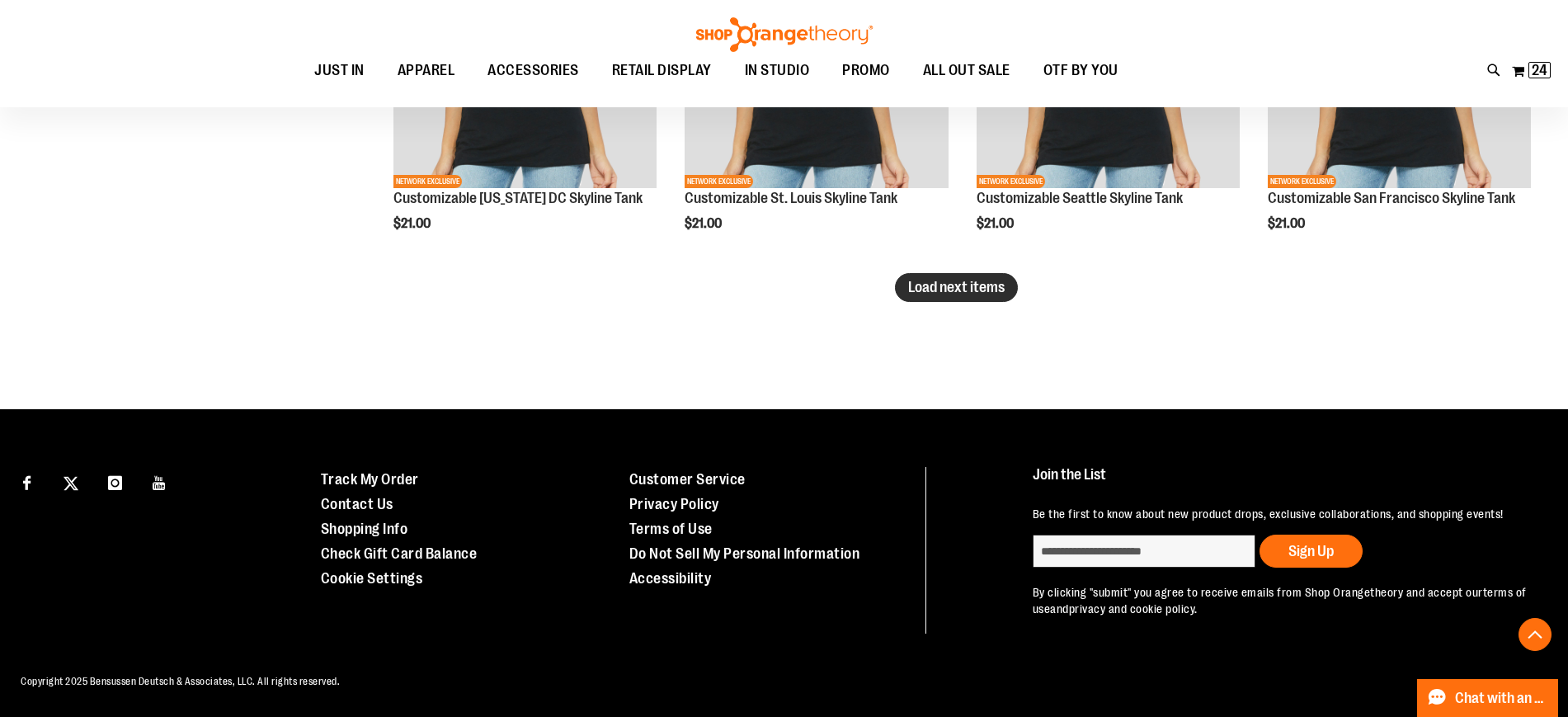
click at [981, 284] on span "Load next items" at bounding box center [957, 287] width 96 height 17
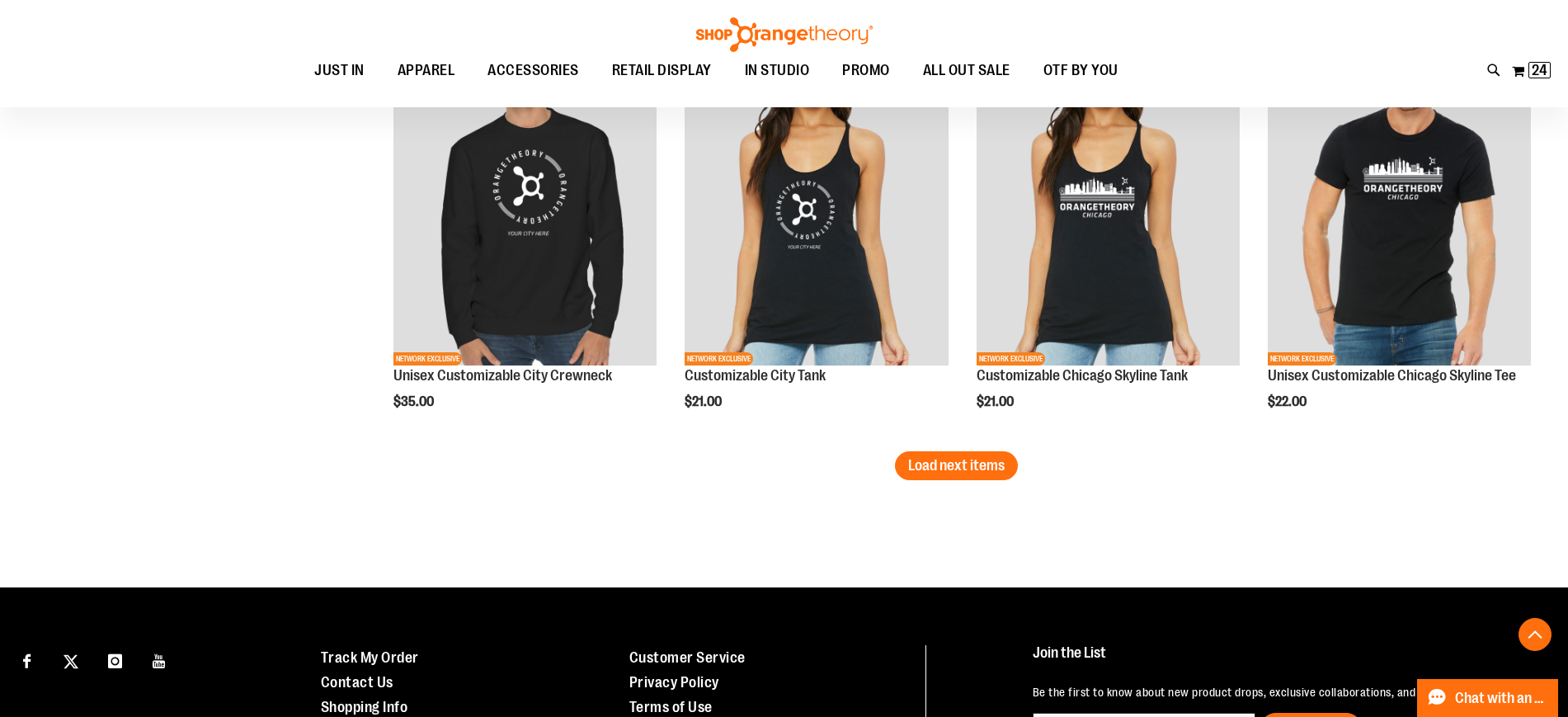
scroll to position [4158, 0]
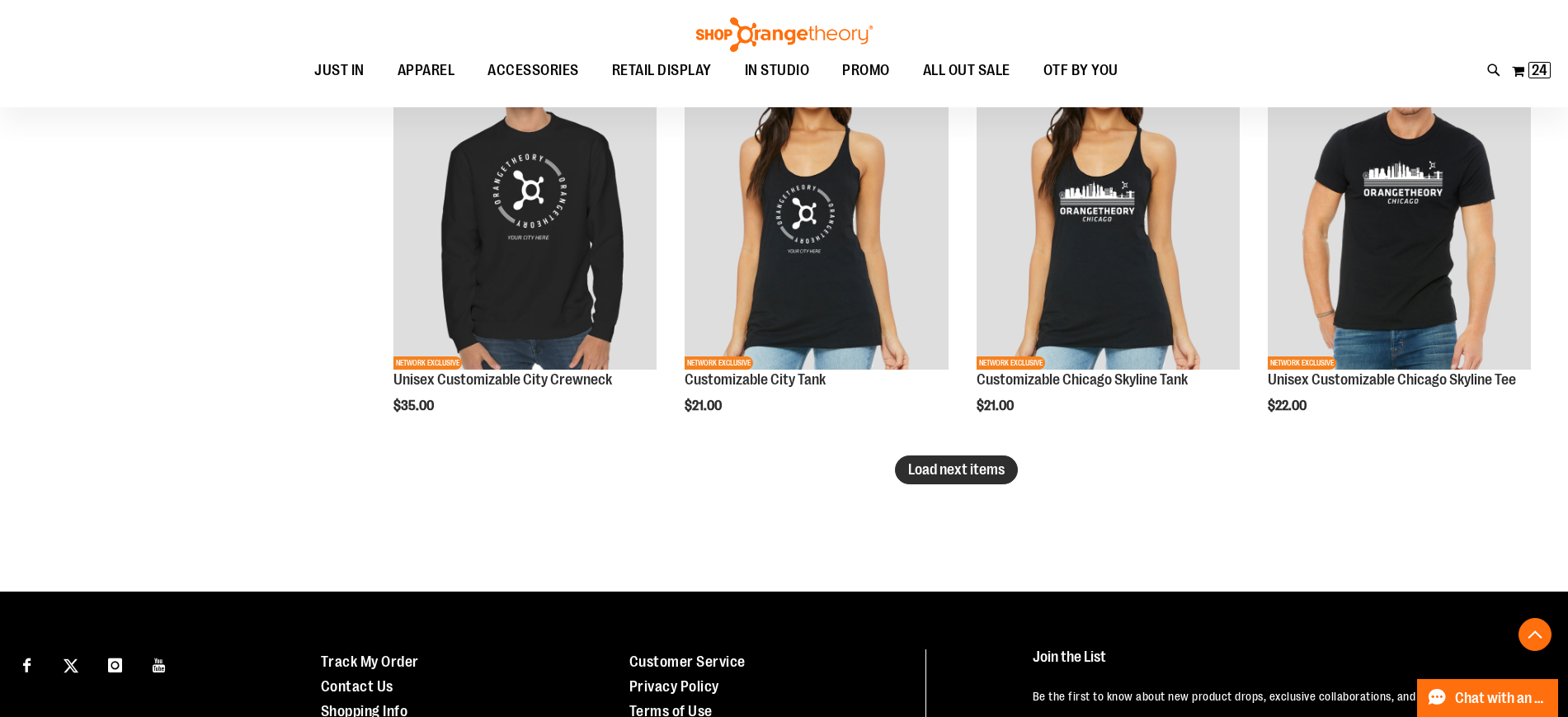
click at [969, 471] on span "Load next items" at bounding box center [957, 470] width 96 height 17
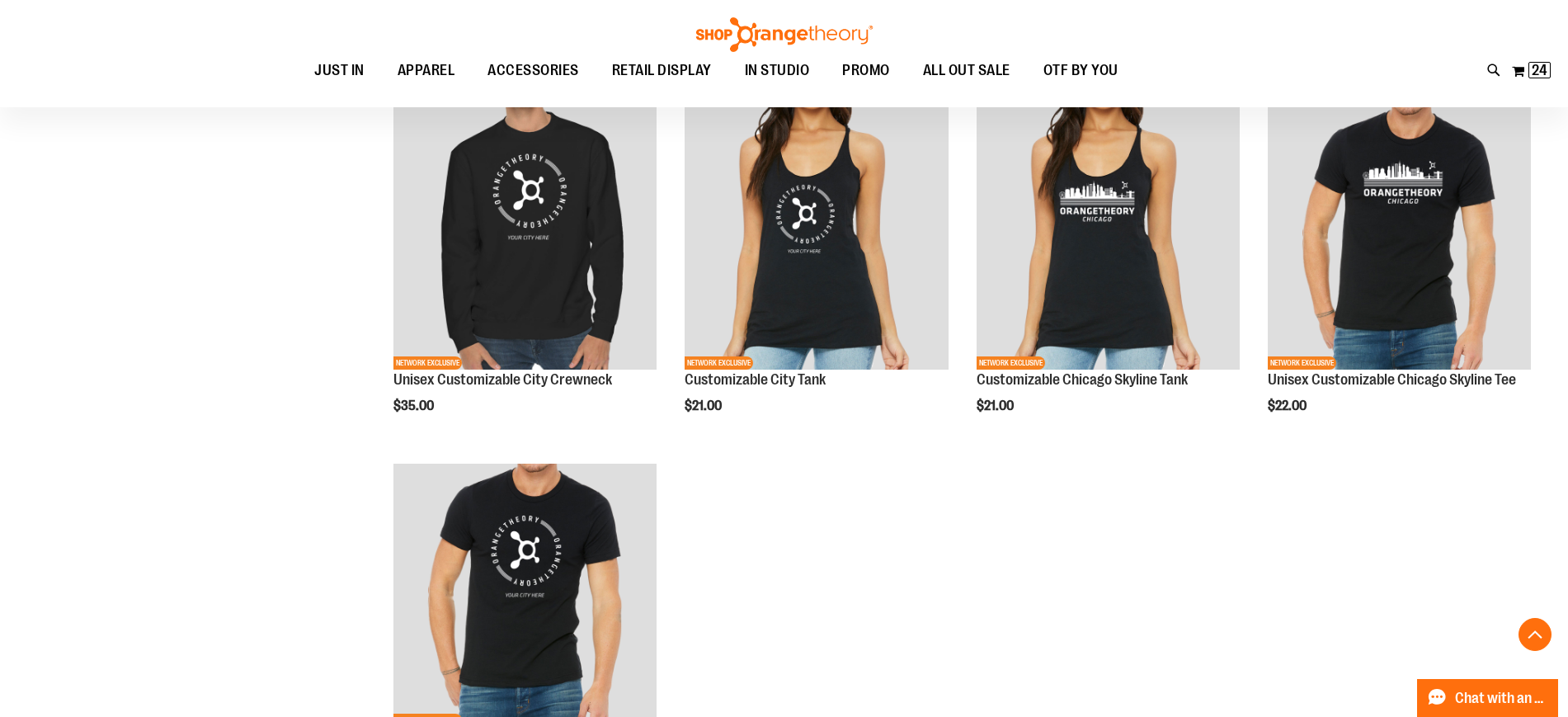
scroll to position [4361, 0]
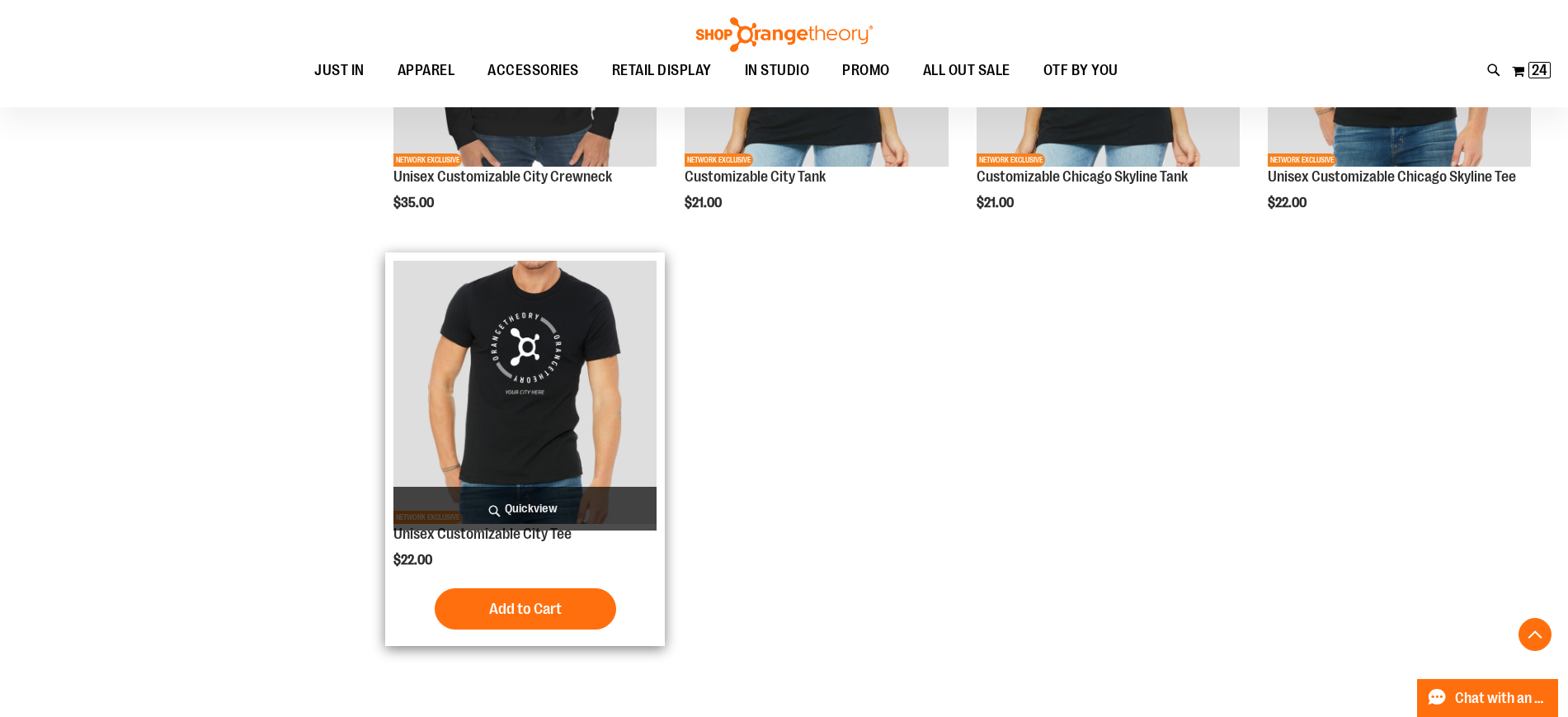
click at [558, 450] on img "product" at bounding box center [524, 392] width 263 height 263
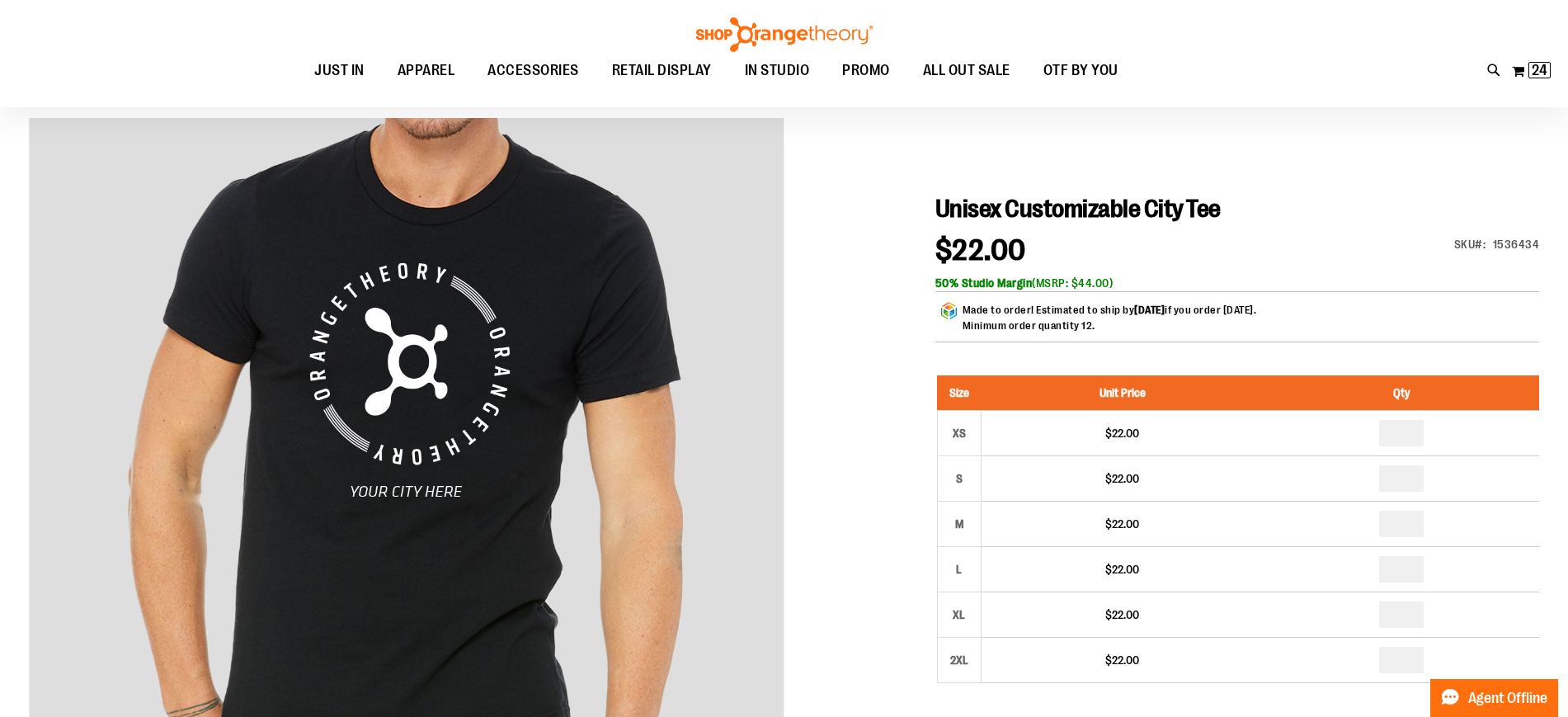
scroll to position [122, 0]
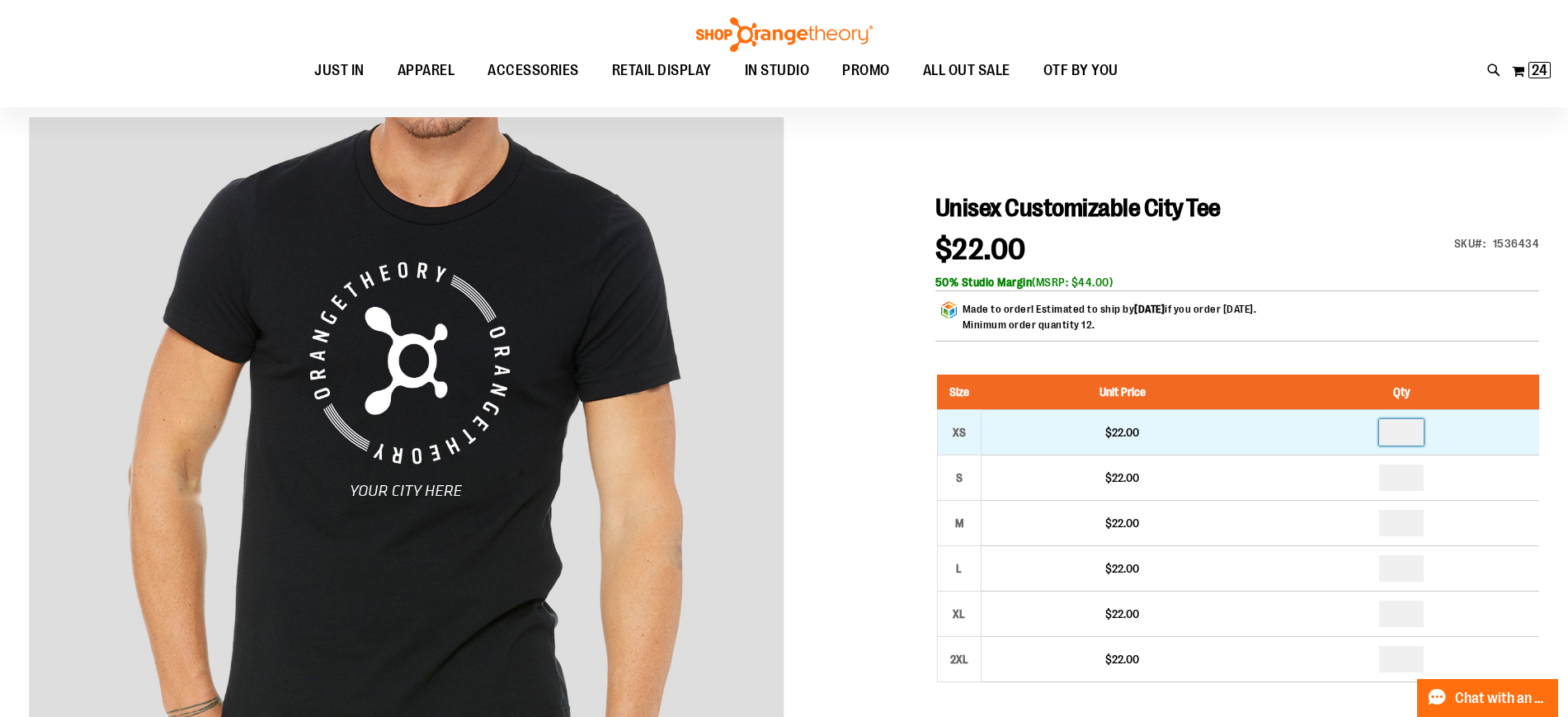
click at [1410, 431] on input "number" at bounding box center [1401, 432] width 45 height 27
type input "*"
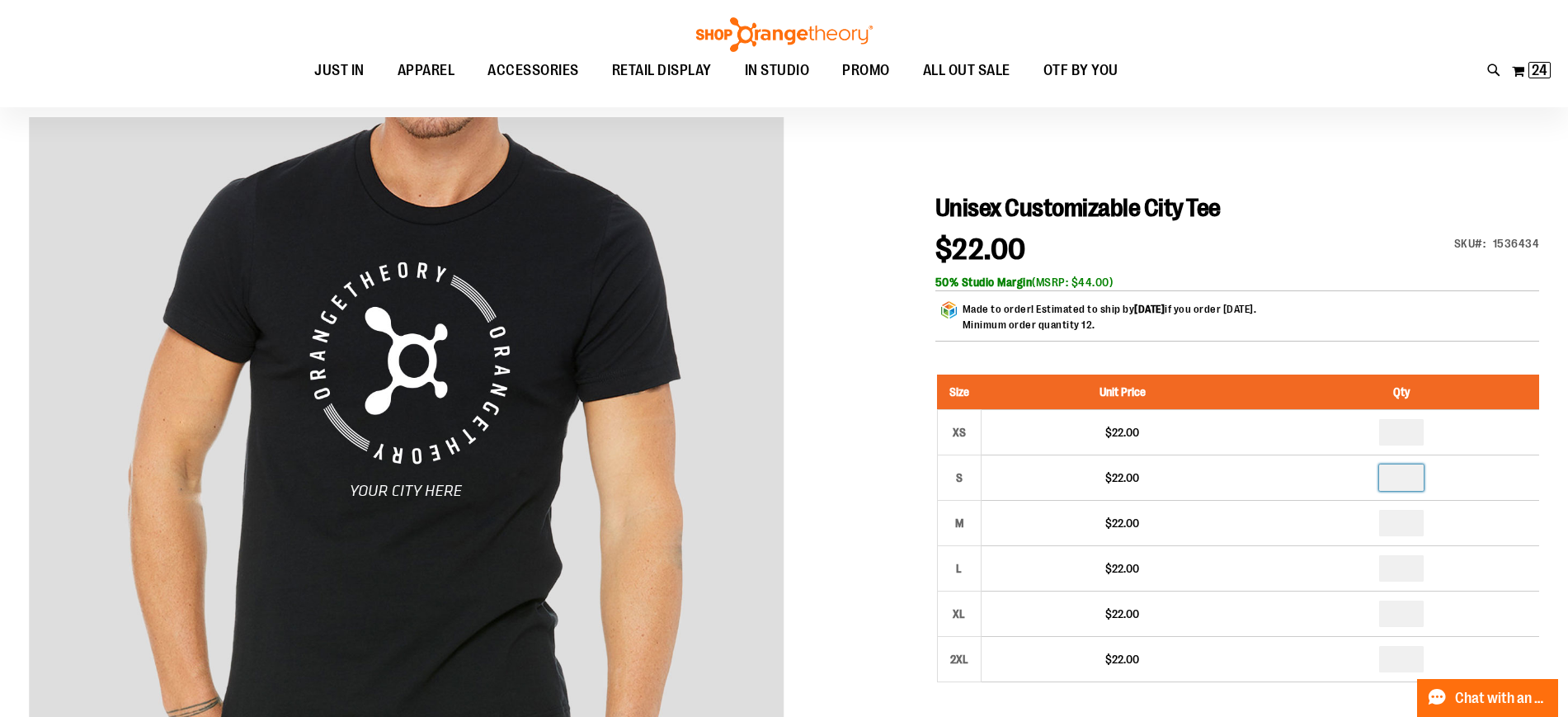
click at [1409, 473] on input "number" at bounding box center [1401, 478] width 45 height 27
type input "*"
click at [1395, 528] on input "number" at bounding box center [1401, 523] width 45 height 27
type input "*"
click at [1420, 573] on input "number" at bounding box center [1401, 568] width 45 height 27
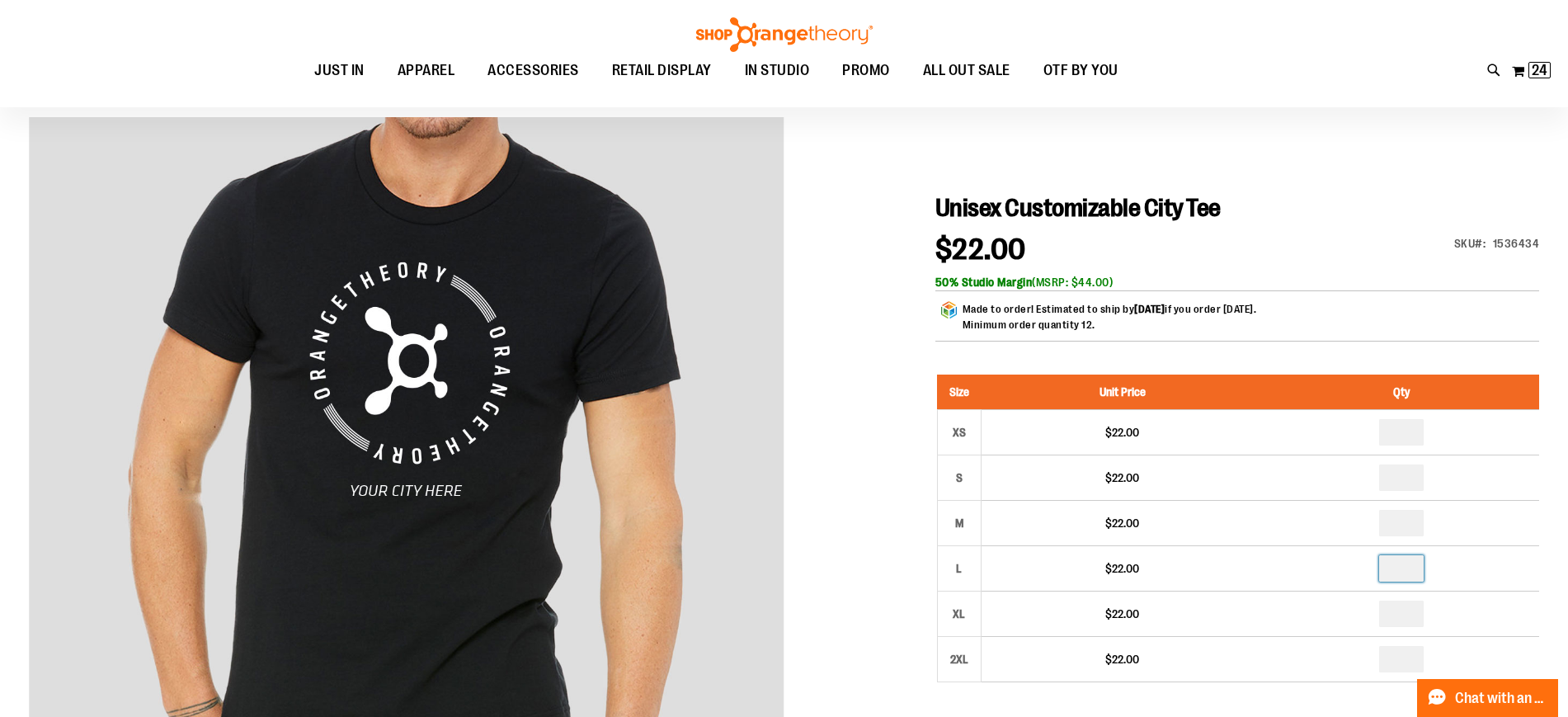
type input "*"
click at [1415, 432] on input "*" at bounding box center [1401, 432] width 45 height 27
type input "*"
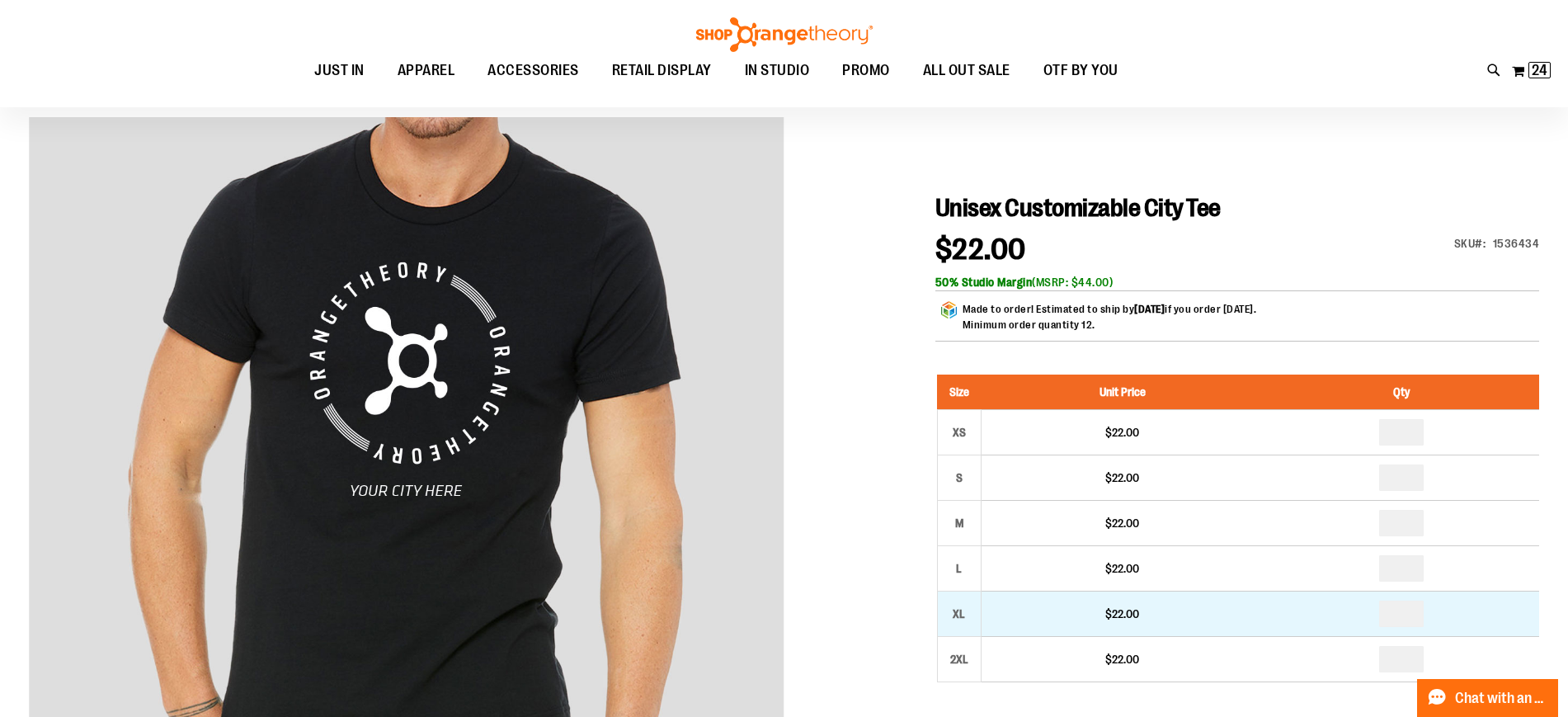
click at [1407, 620] on input "number" at bounding box center [1401, 614] width 45 height 27
type input "*"
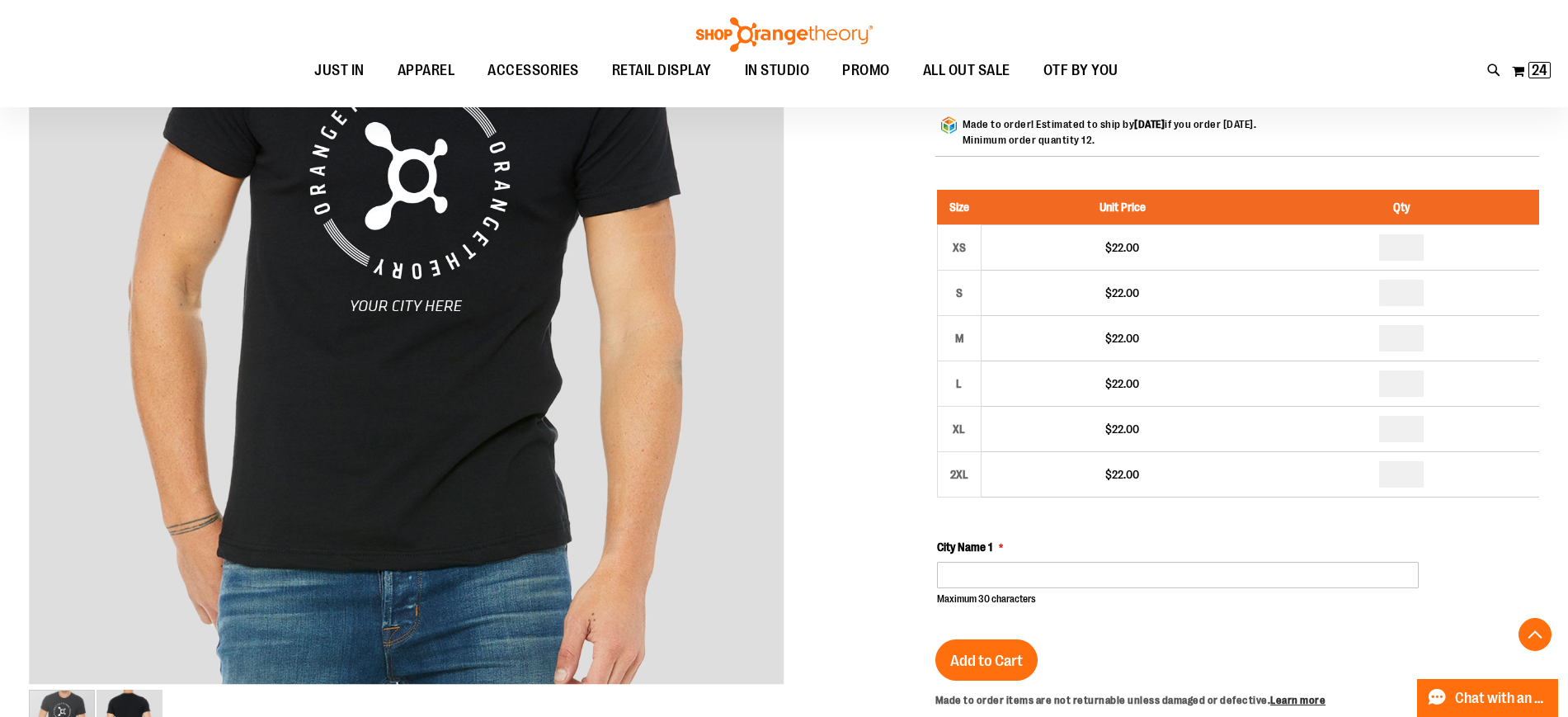
scroll to position [308, 0]
click at [1243, 524] on div "Size Unit Price Qty XS $22.00 * S $22.00 *" at bounding box center [1238, 398] width 602 height 417
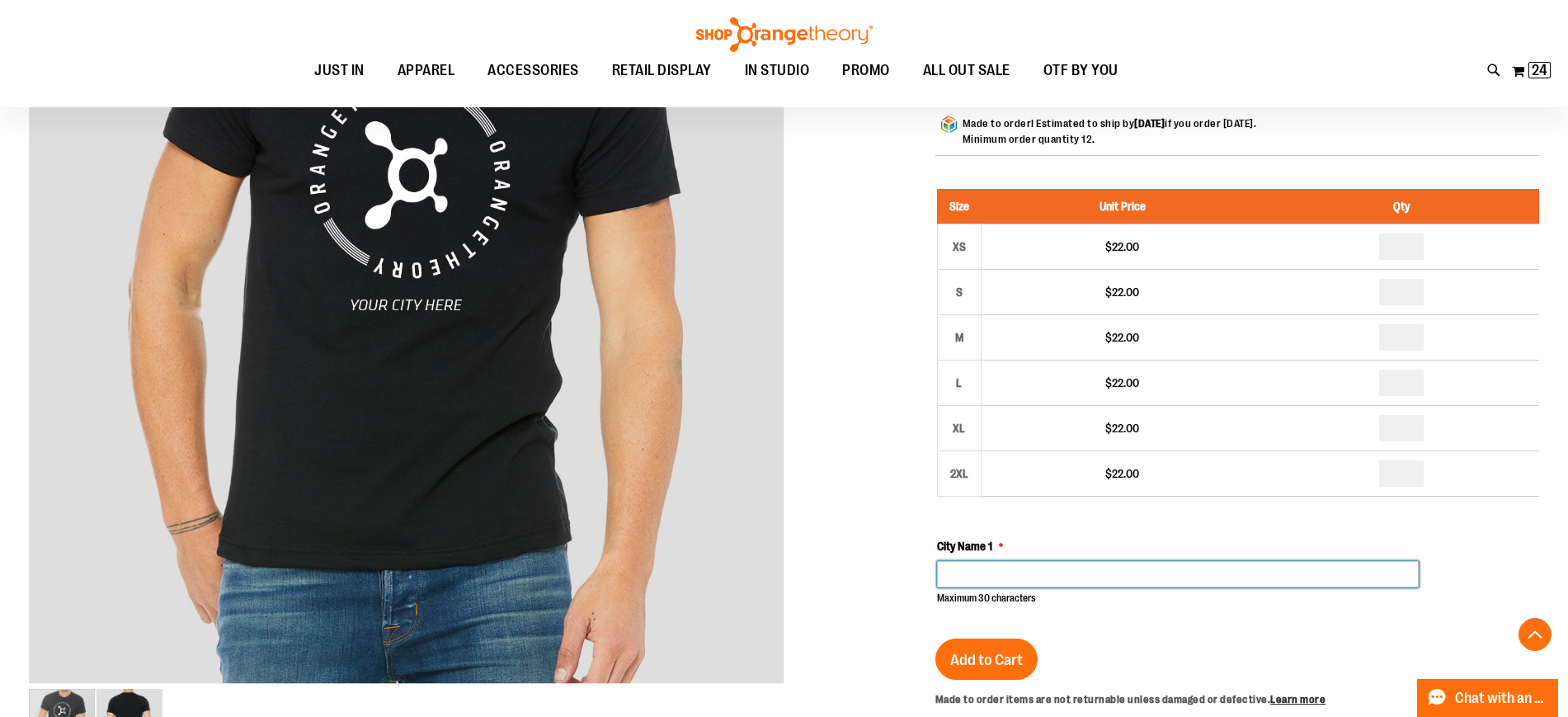
click at [1120, 568] on input "City Name 1" at bounding box center [1177, 574] width 482 height 27
type input "*"
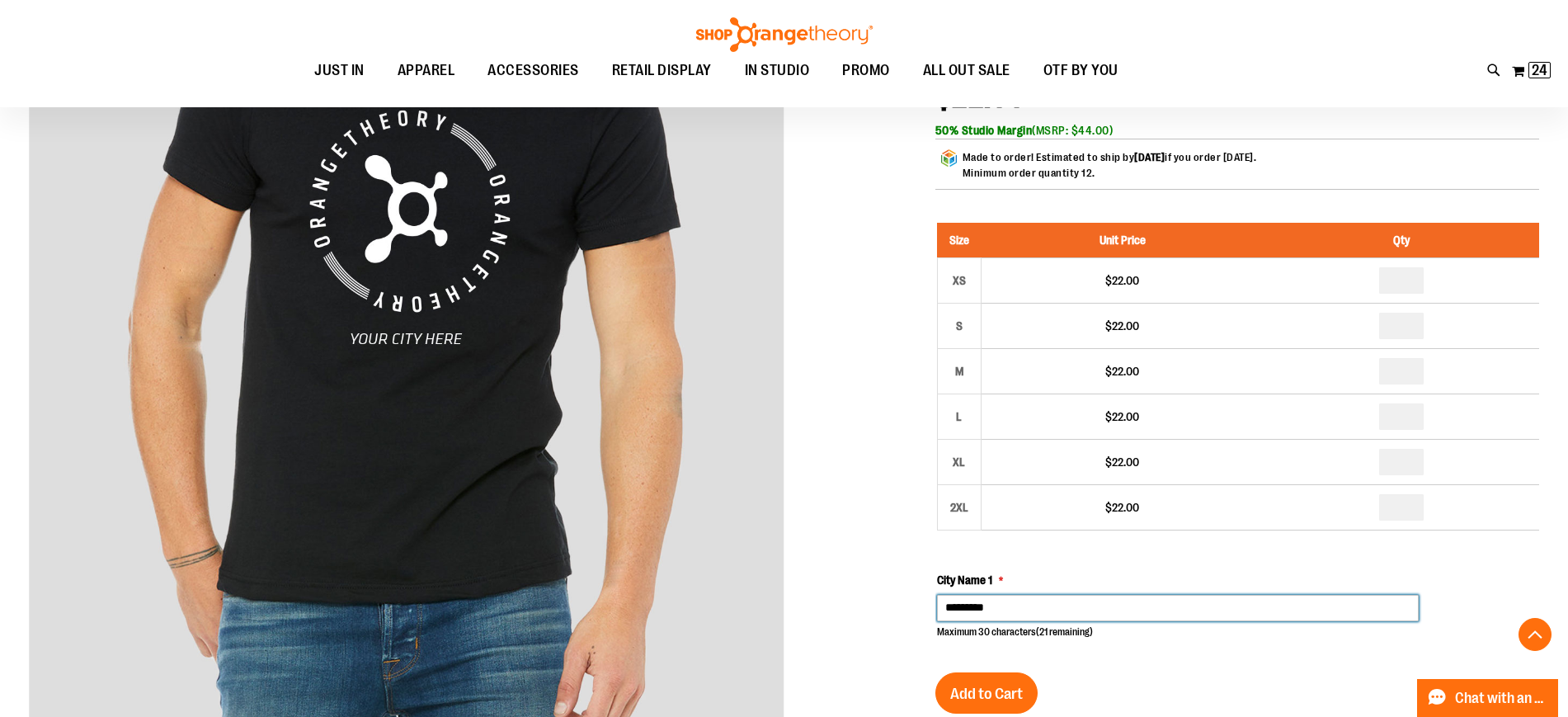
scroll to position [275, 0]
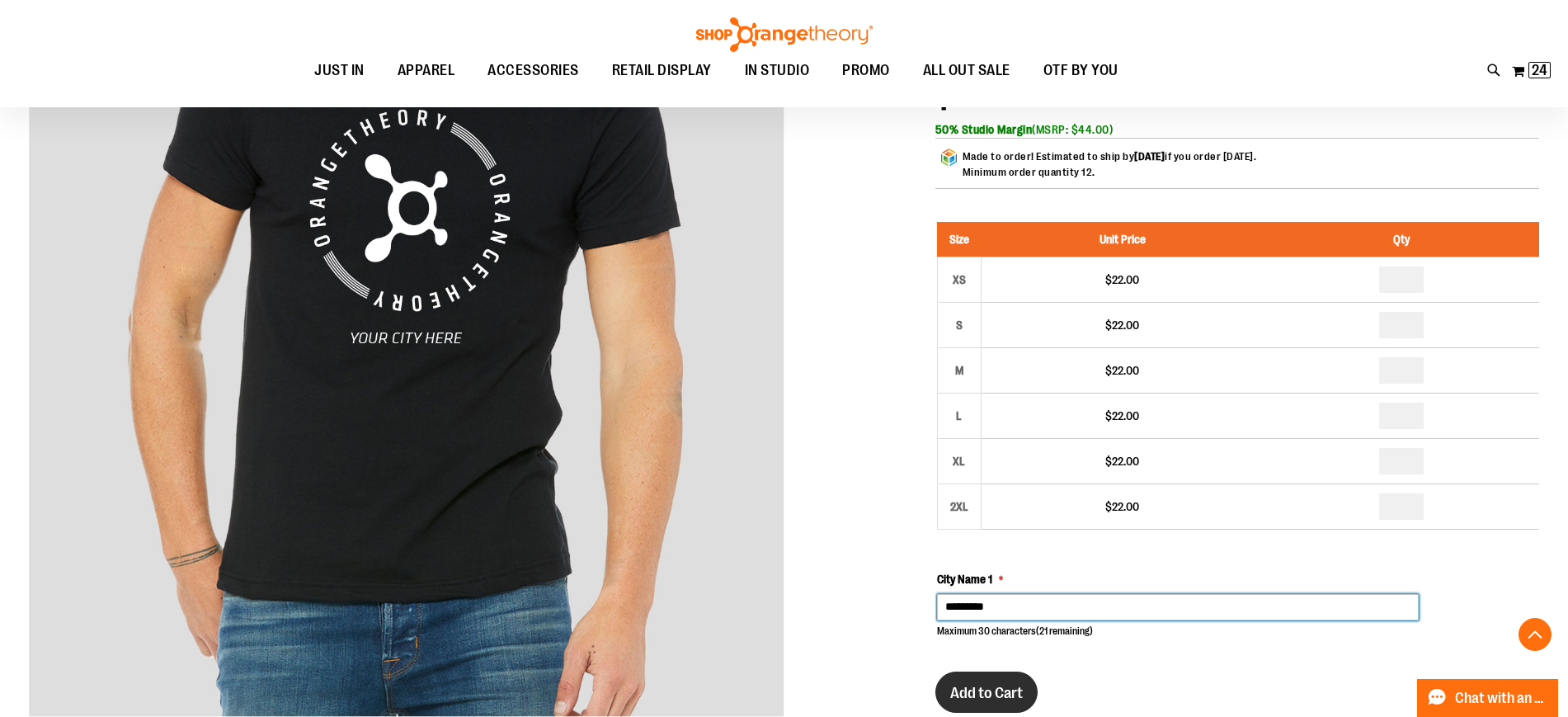
type input "*********"
click at [1006, 680] on button "Add to Cart" at bounding box center [986, 692] width 102 height 41
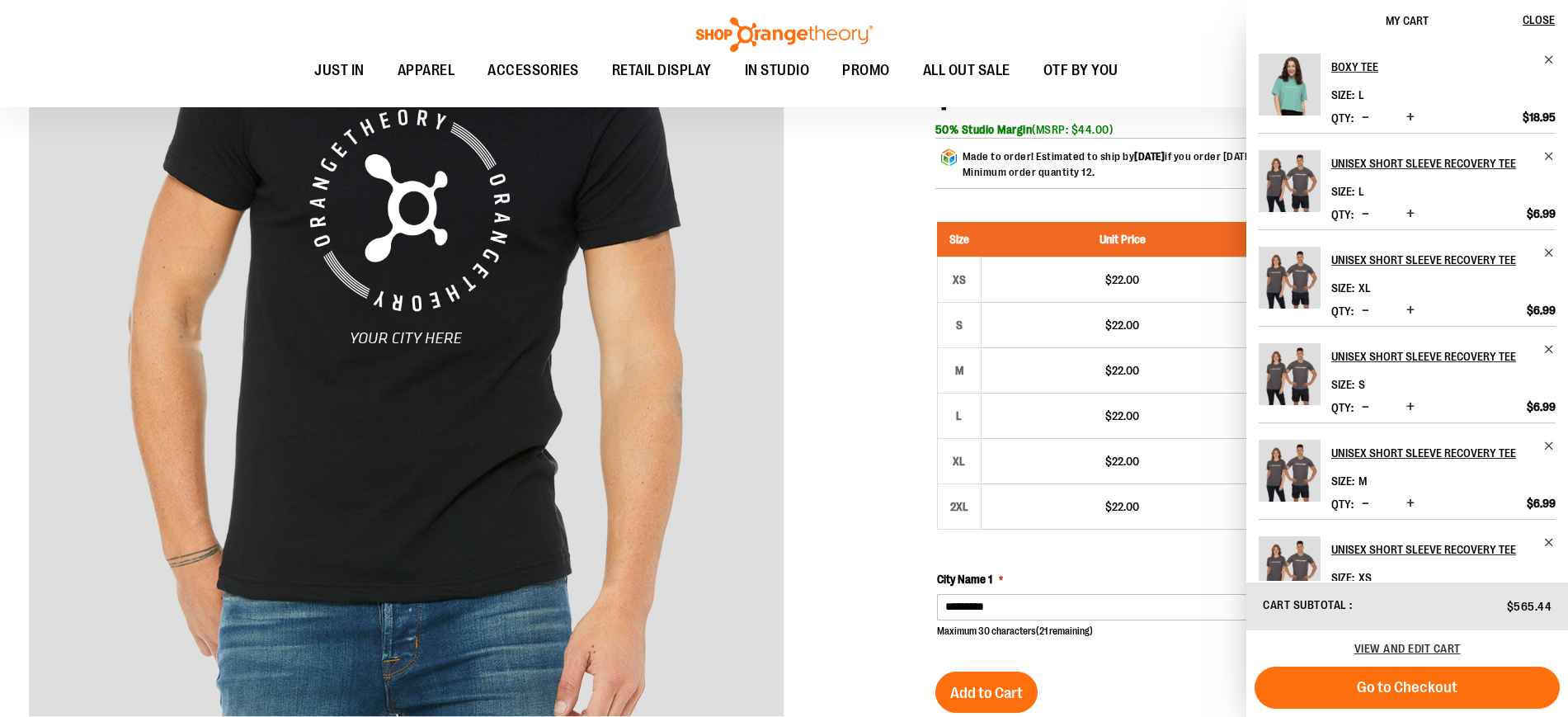
scroll to position [434, 0]
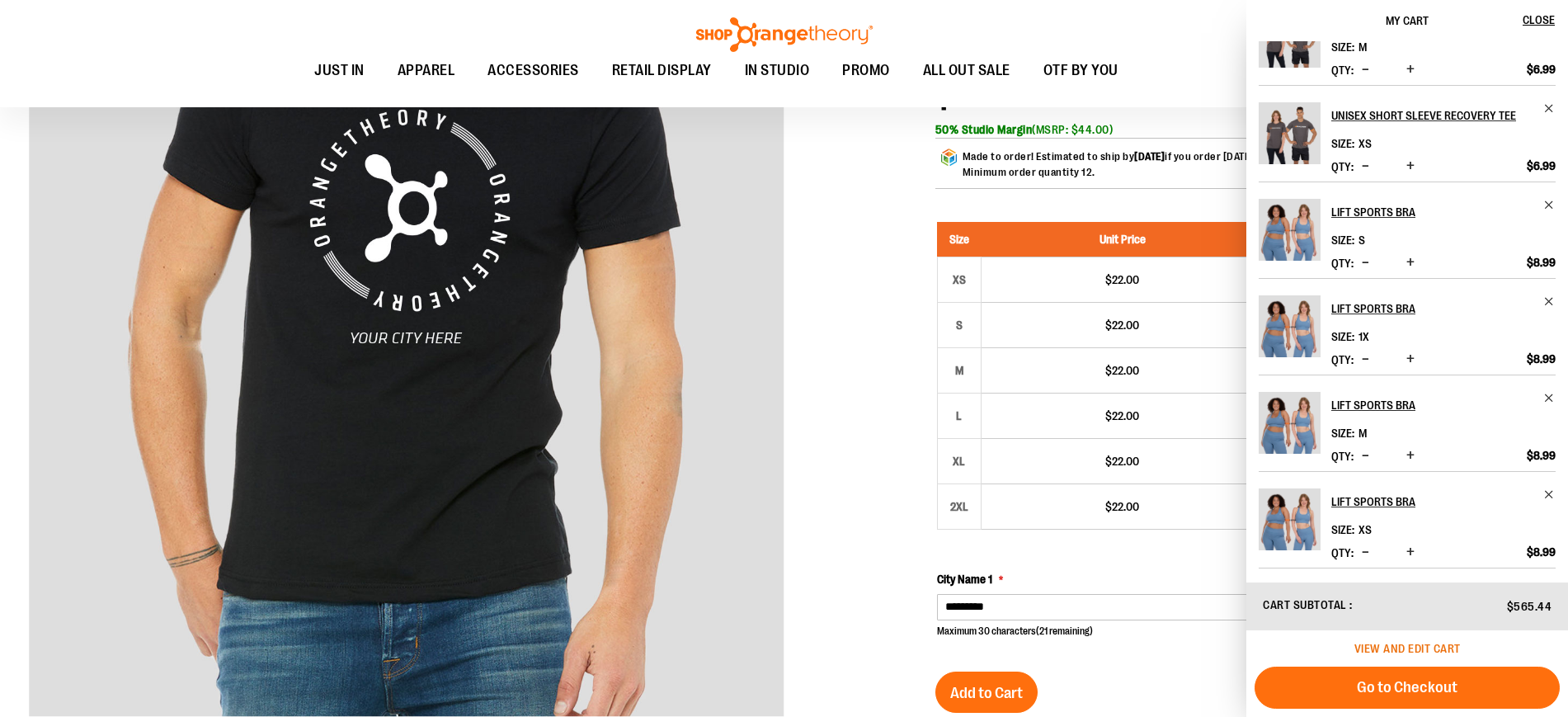
click at [1404, 653] on span "View and edit cart" at bounding box center [1407, 648] width 106 height 13
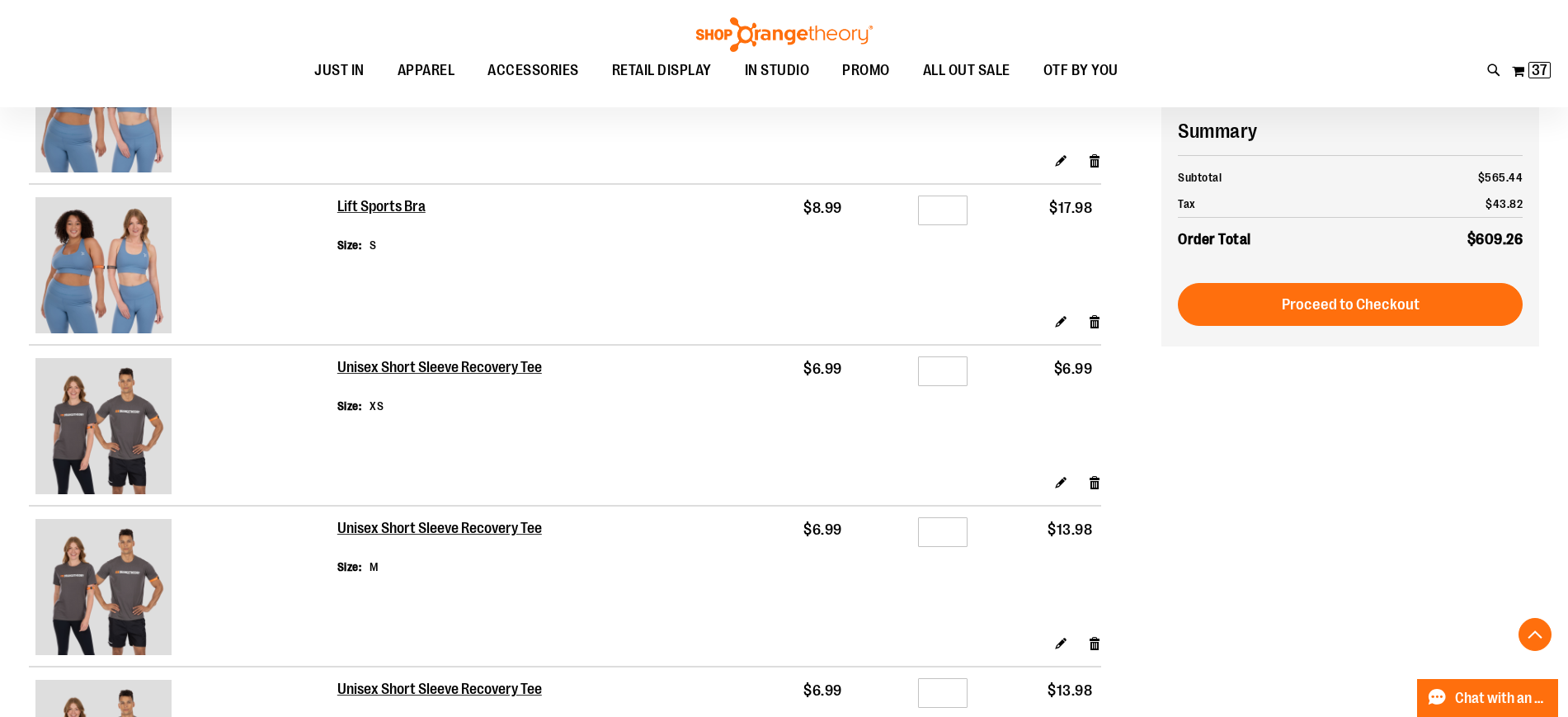
scroll to position [614, 0]
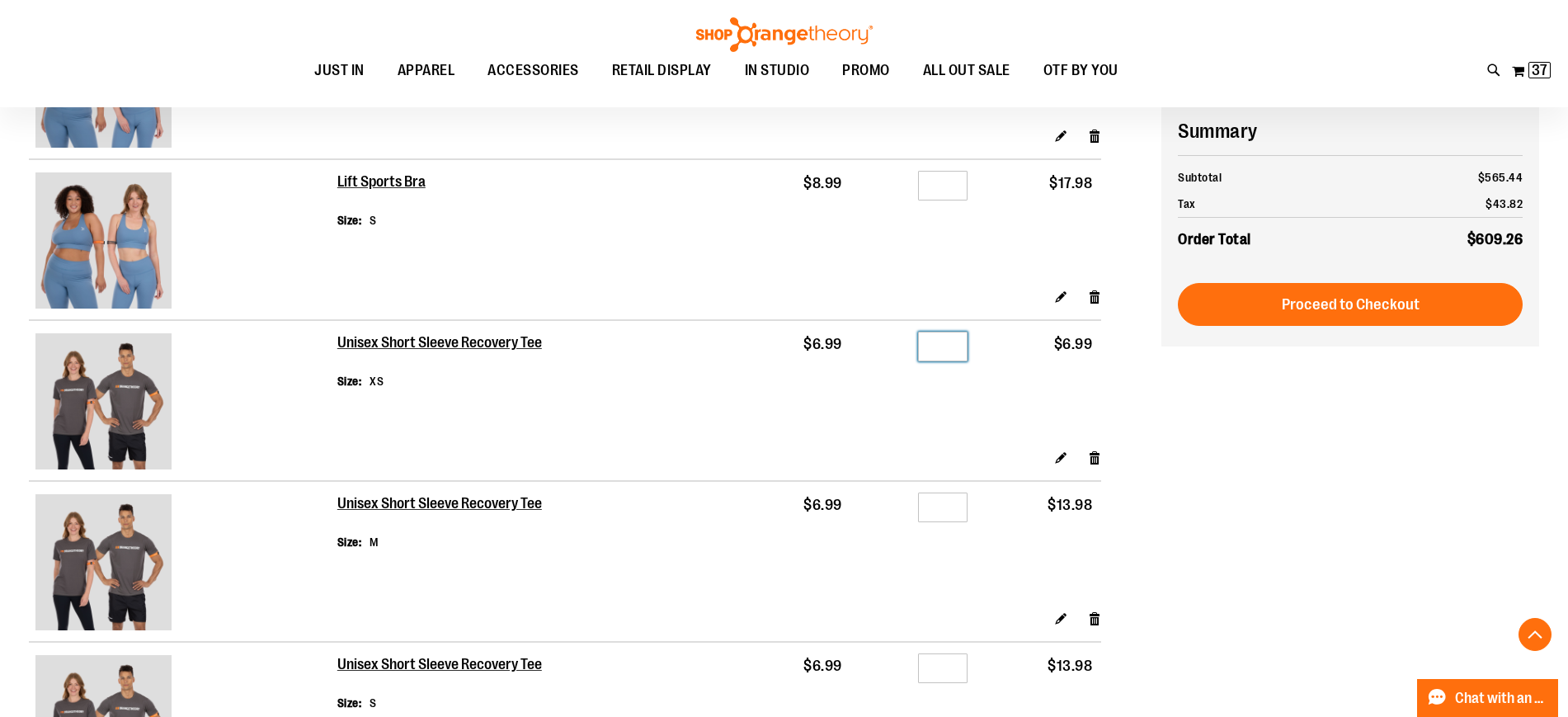
click at [963, 348] on input "*" at bounding box center [942, 347] width 50 height 30
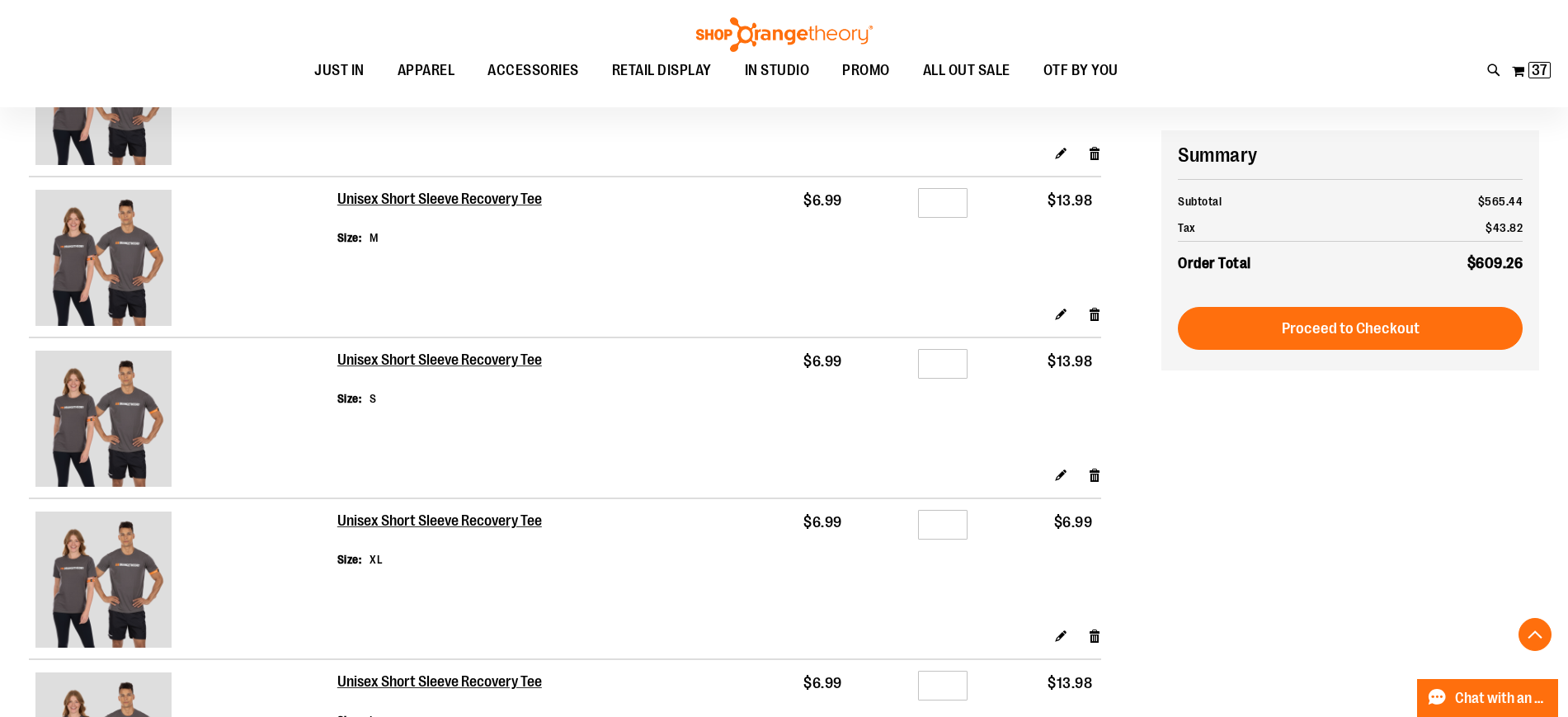
scroll to position [951, 0]
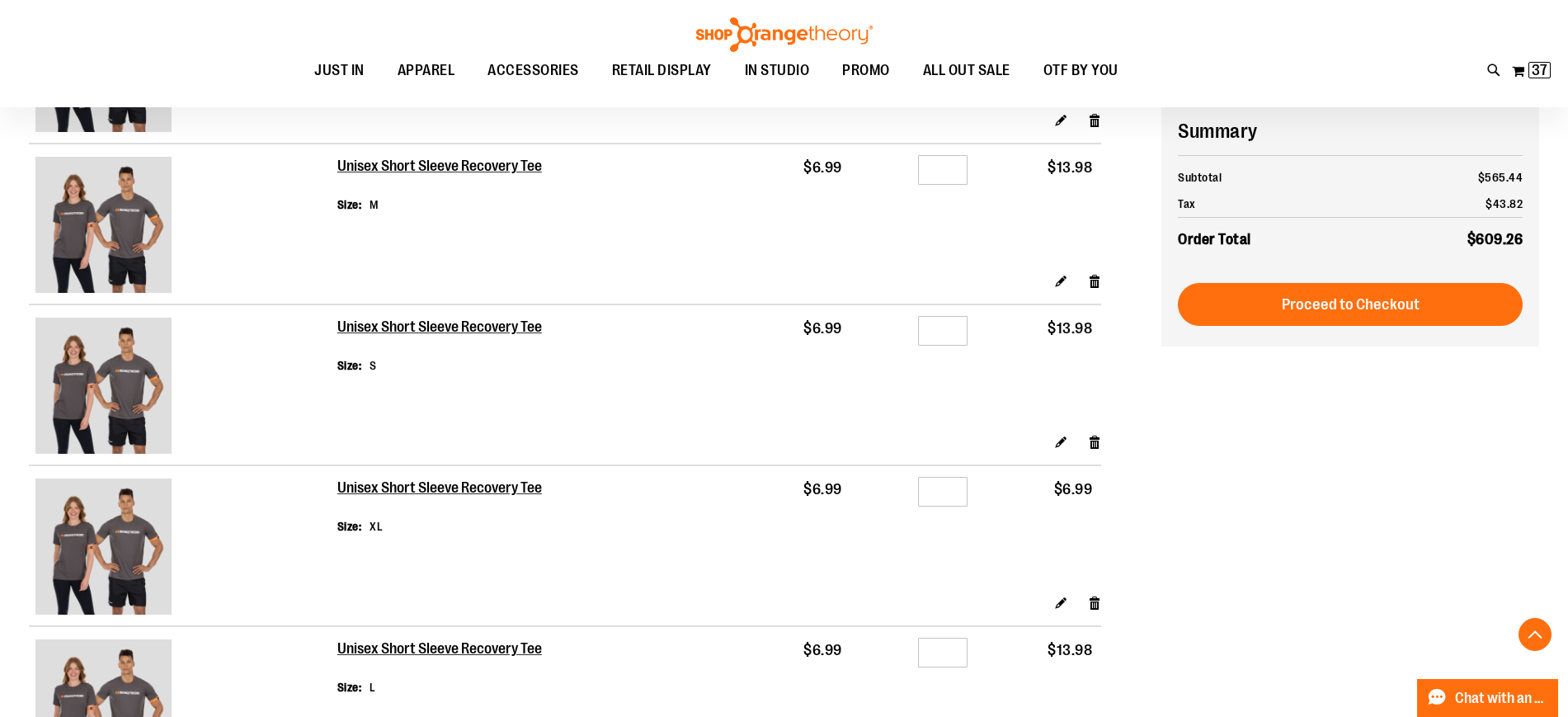
type input "*"
click at [952, 485] on input "*" at bounding box center [942, 492] width 50 height 30
type input "*"
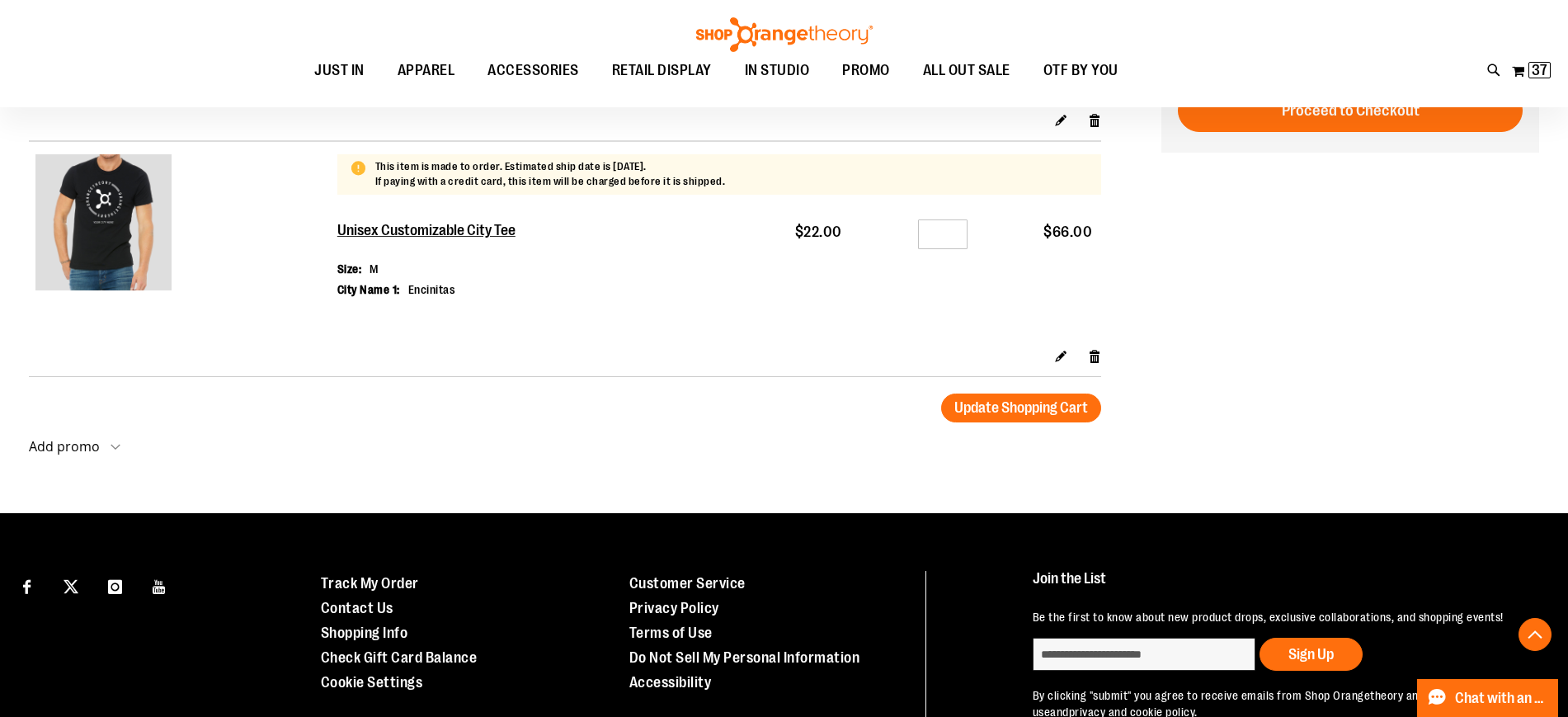
scroll to position [3288, 0]
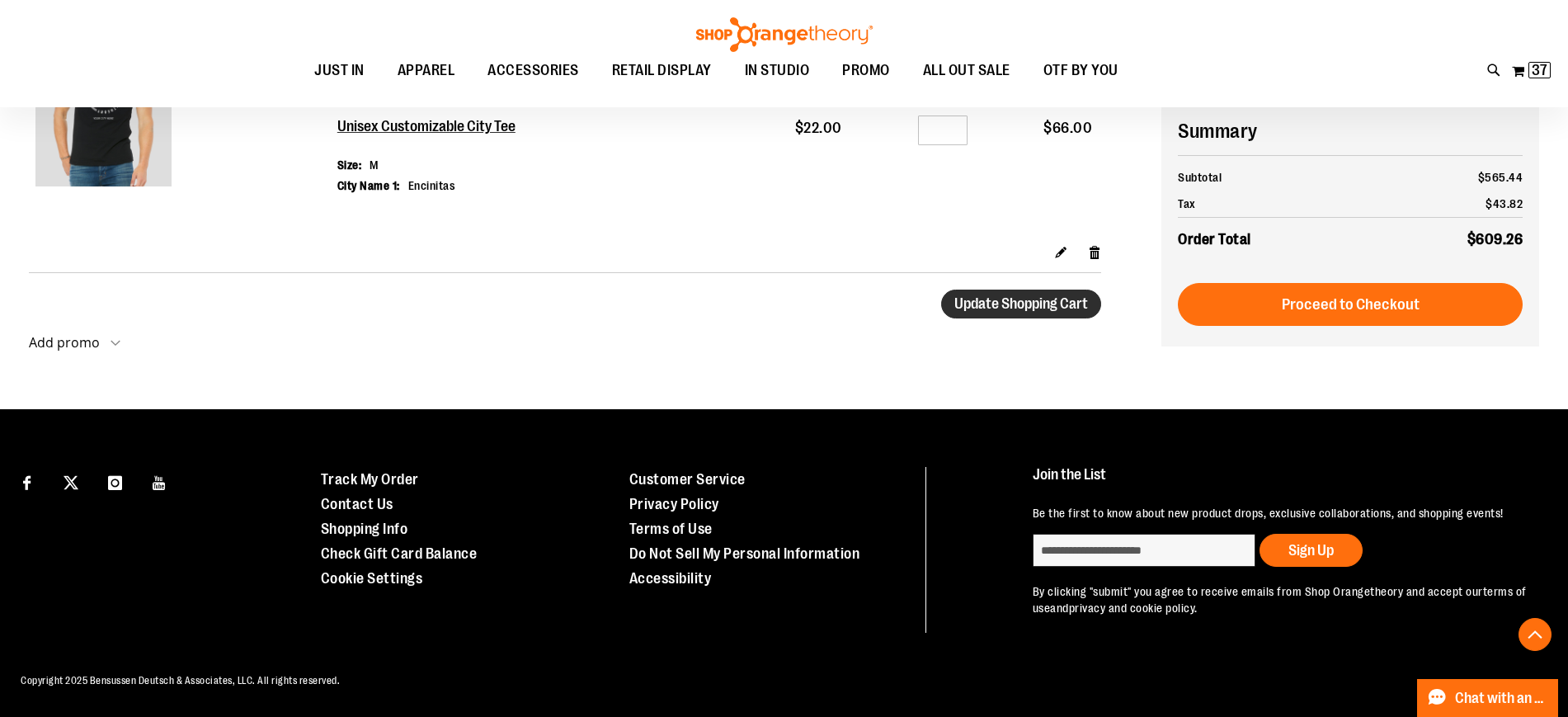
click at [1011, 309] on span "Update Shopping Cart" at bounding box center [1020, 304] width 134 height 17
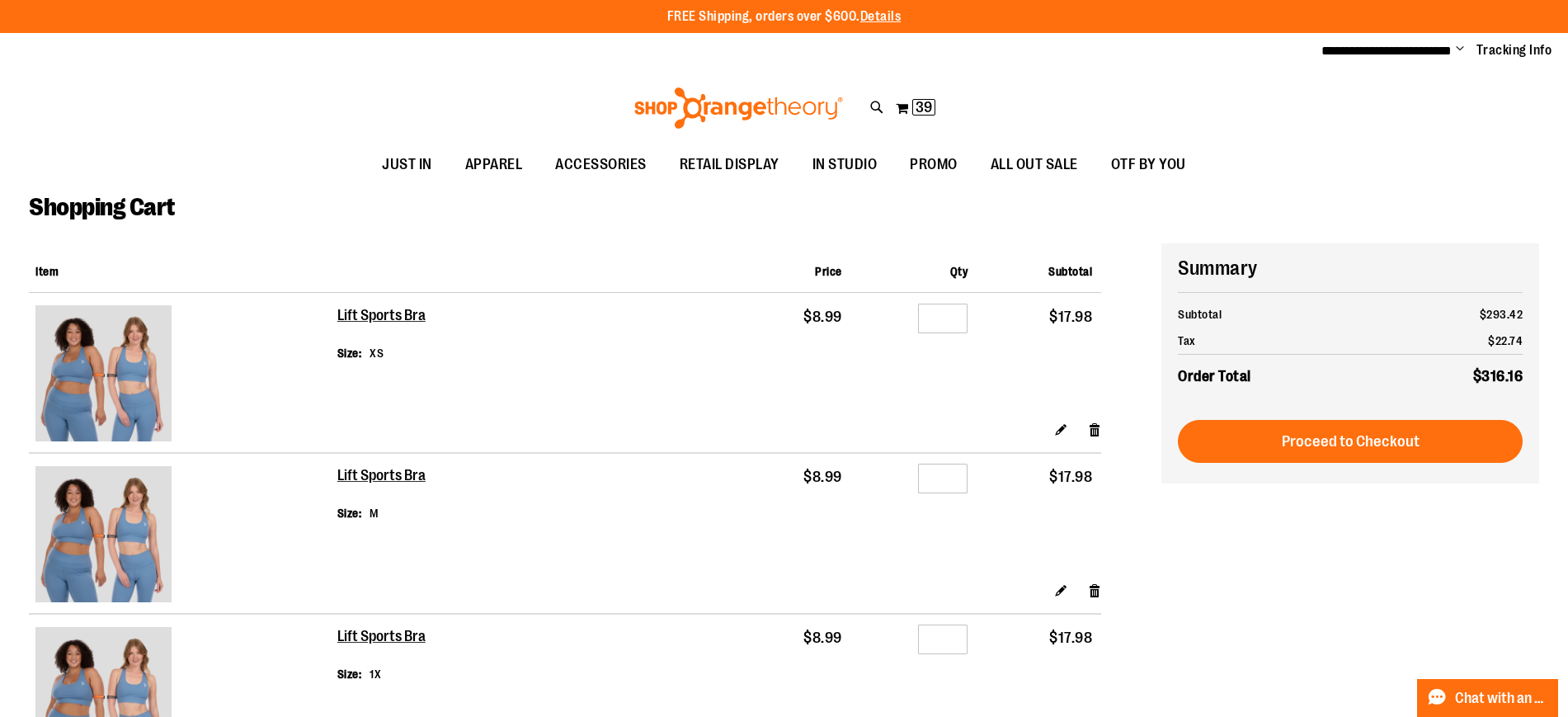
click at [1175, 210] on div "Shopping Cart" at bounding box center [784, 218] width 1510 height 51
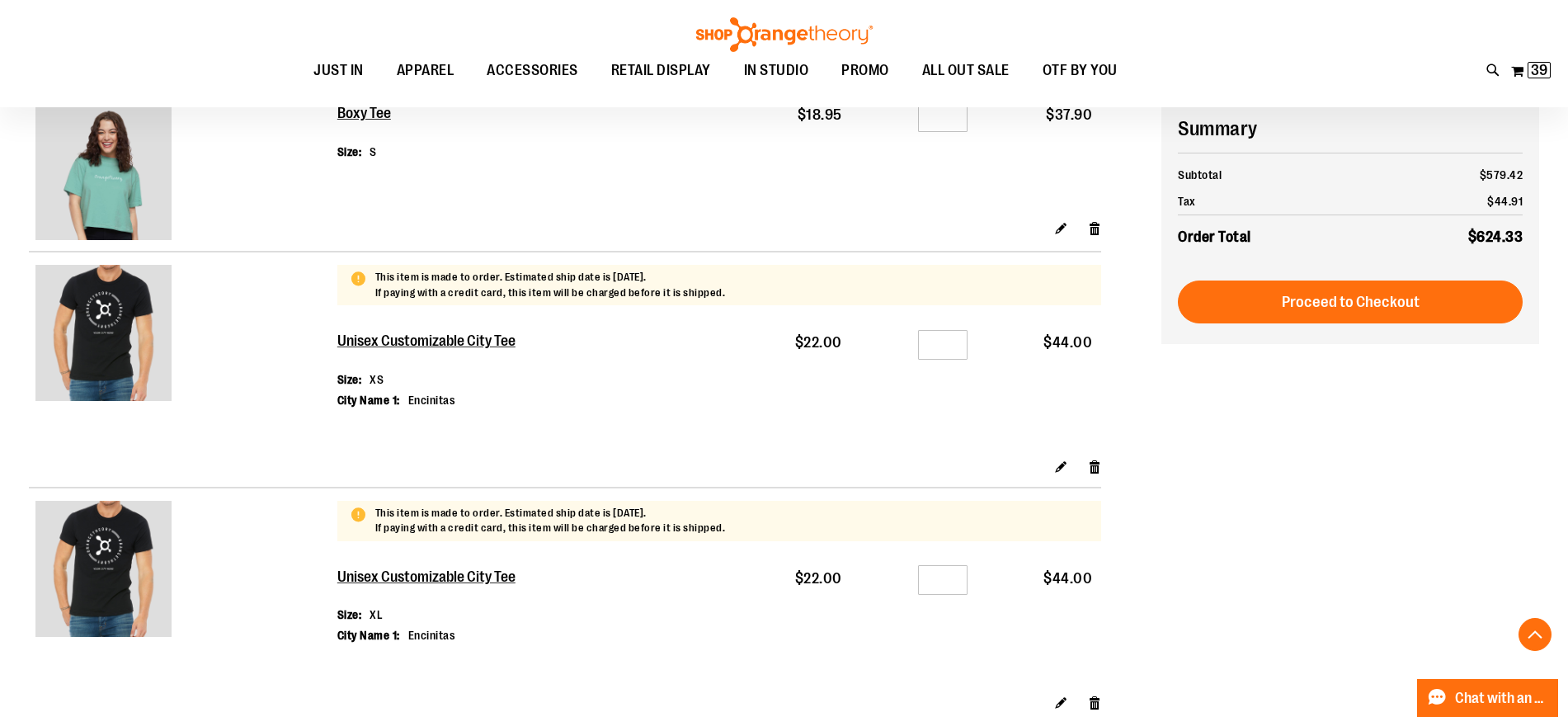
scroll to position [2134, 0]
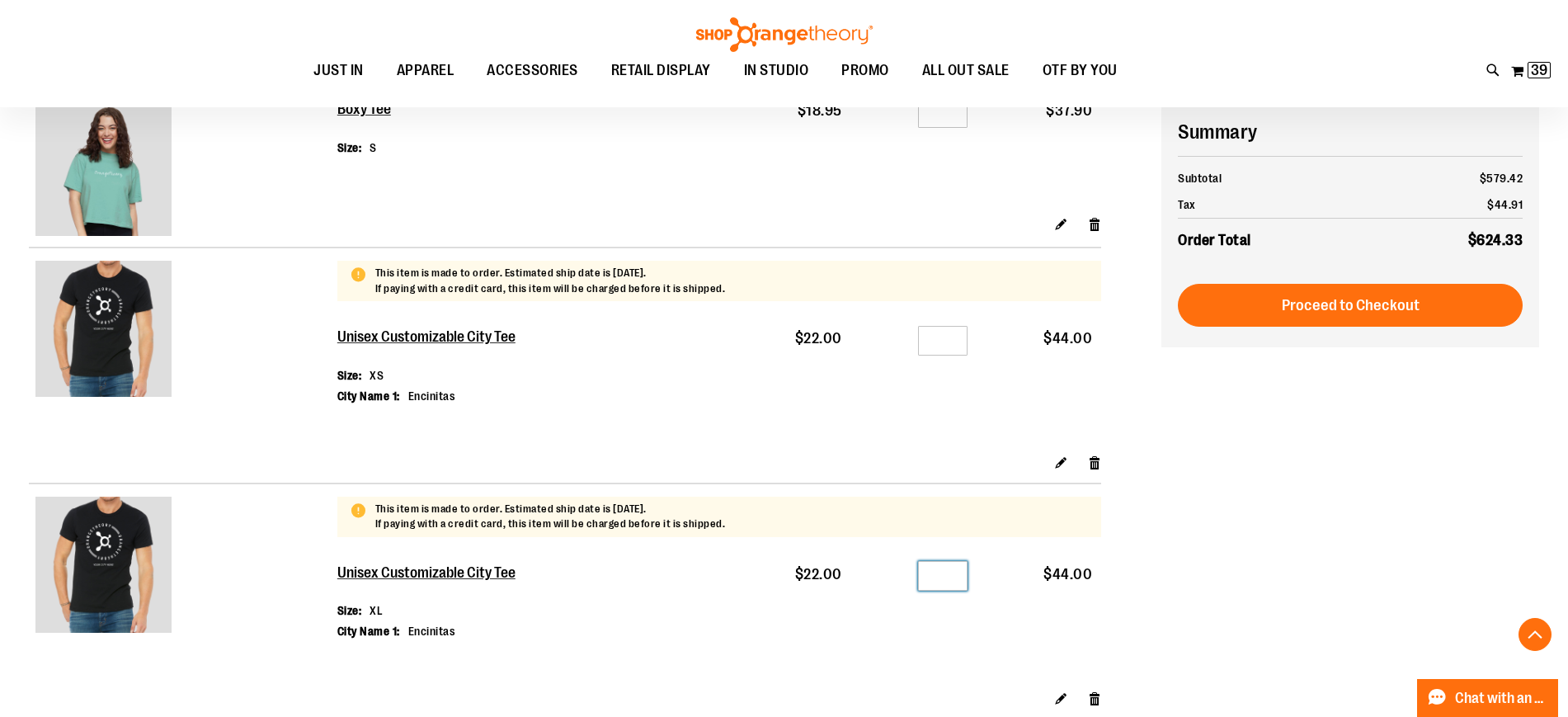
click at [957, 578] on input "*" at bounding box center [942, 576] width 50 height 30
type input "*"
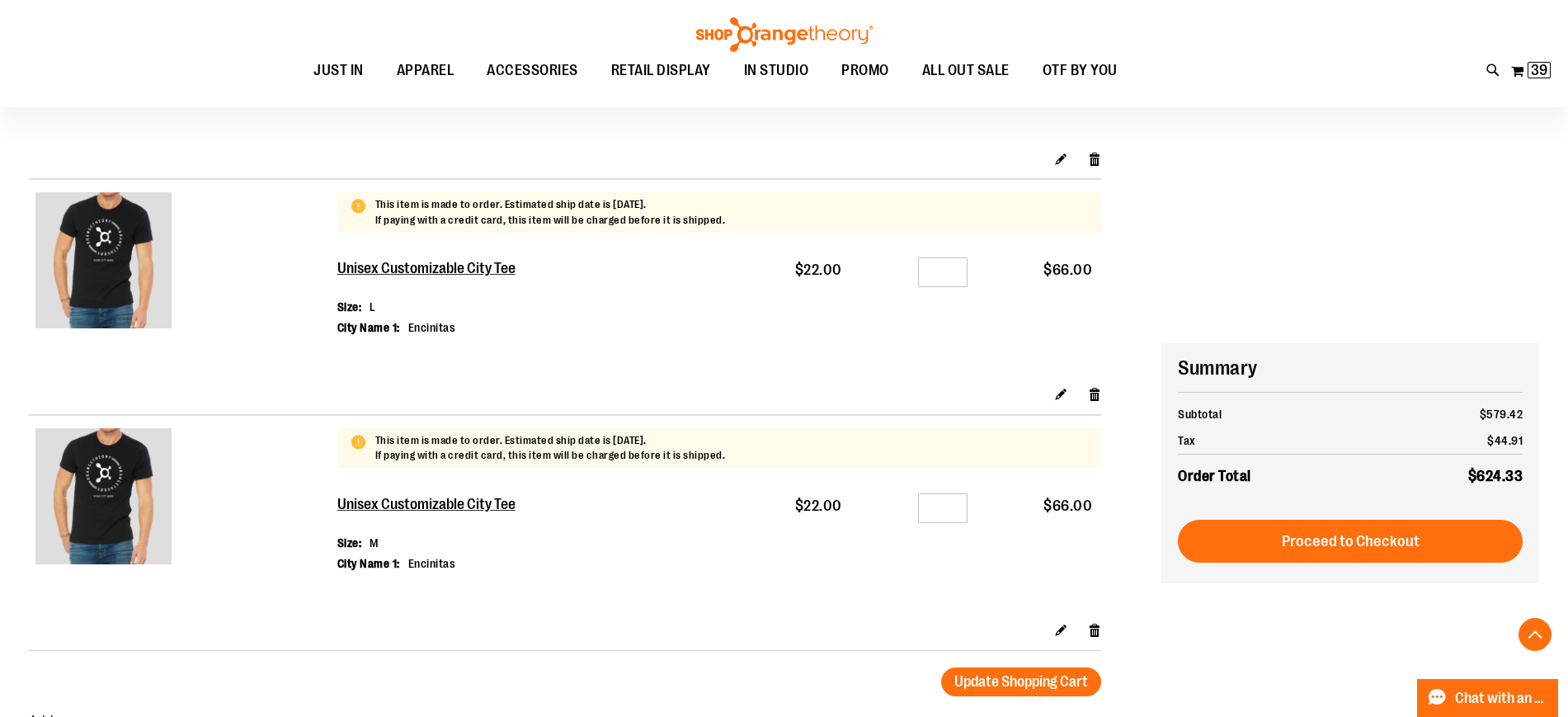
scroll to position [3288, 0]
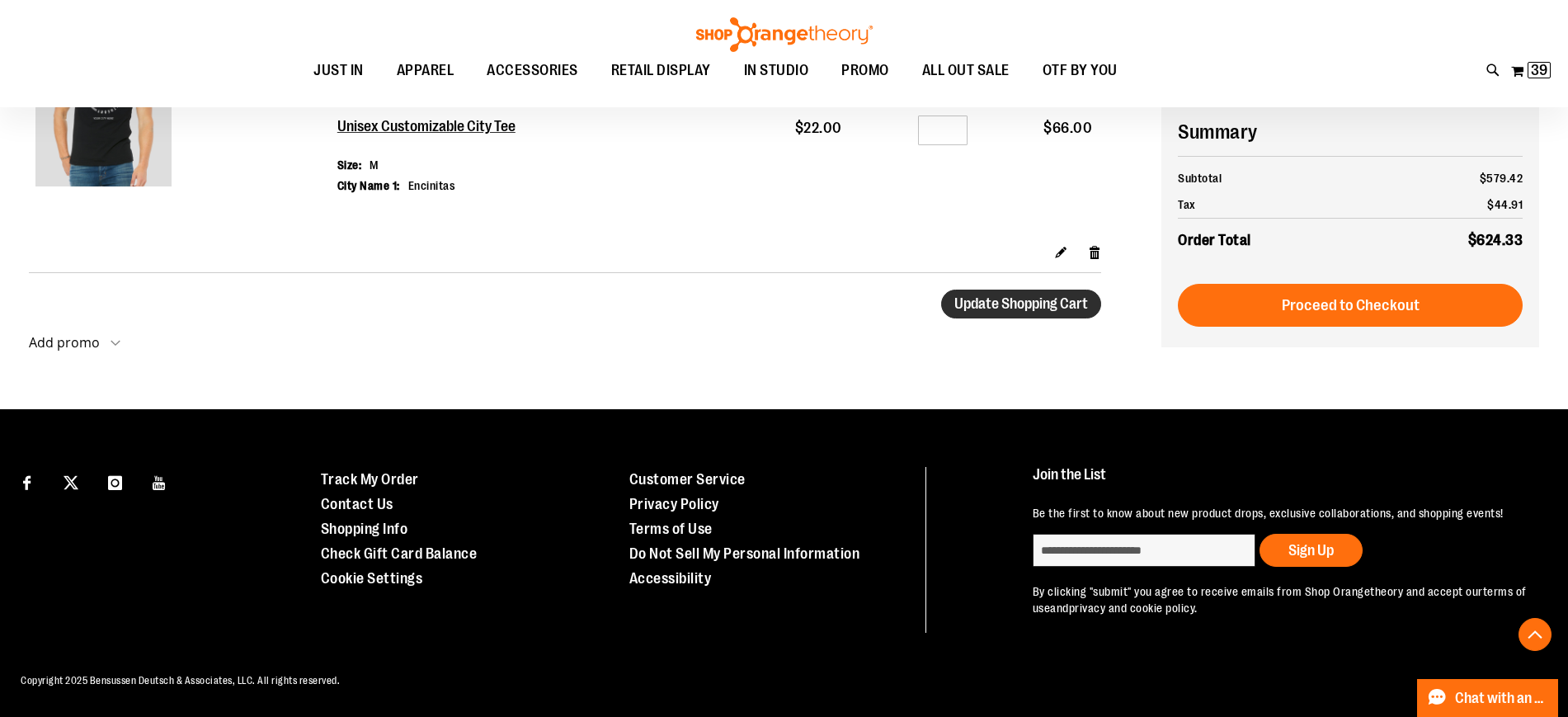
click at [1039, 299] on span "Update Shopping Cart" at bounding box center [1020, 304] width 134 height 17
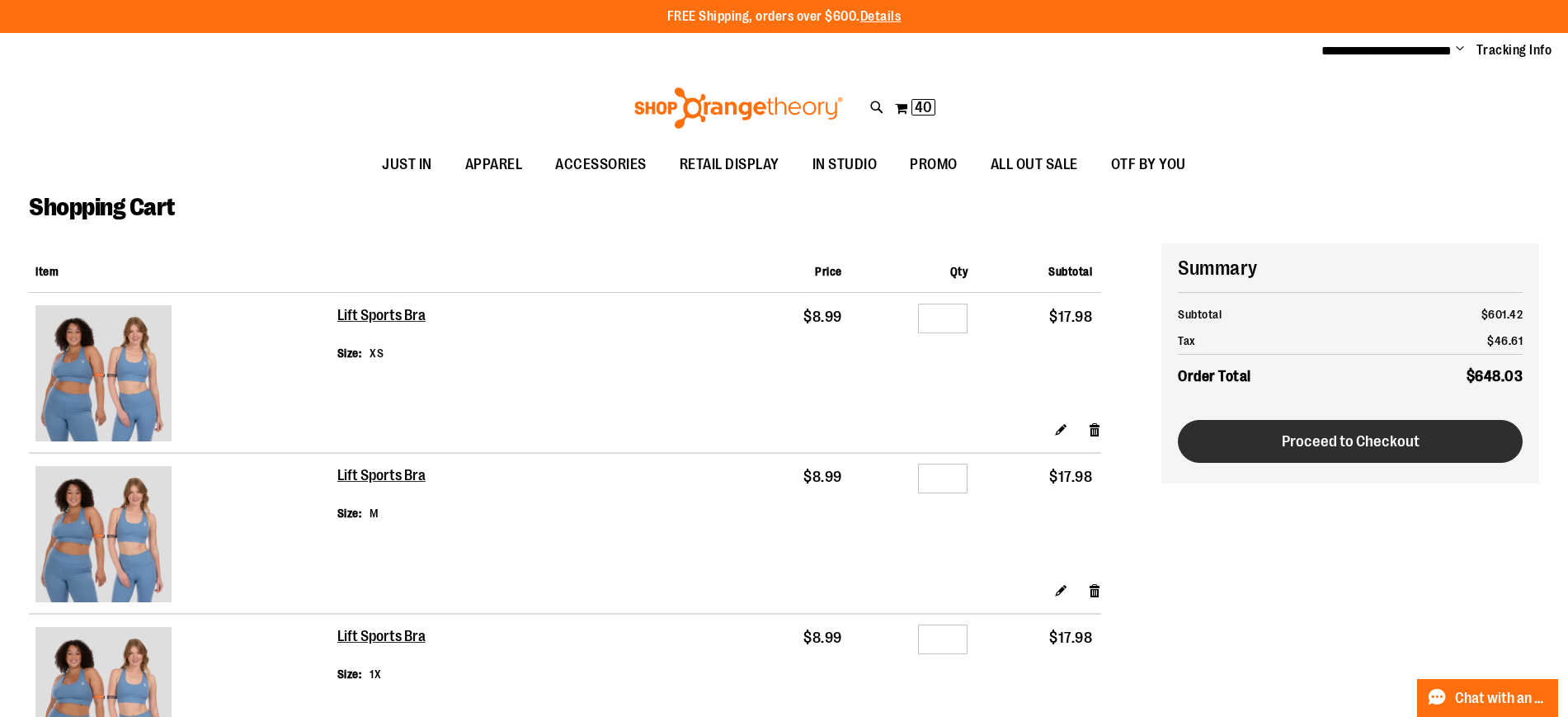
click at [1352, 442] on span "Proceed to Checkout" at bounding box center [1351, 441] width 138 height 18
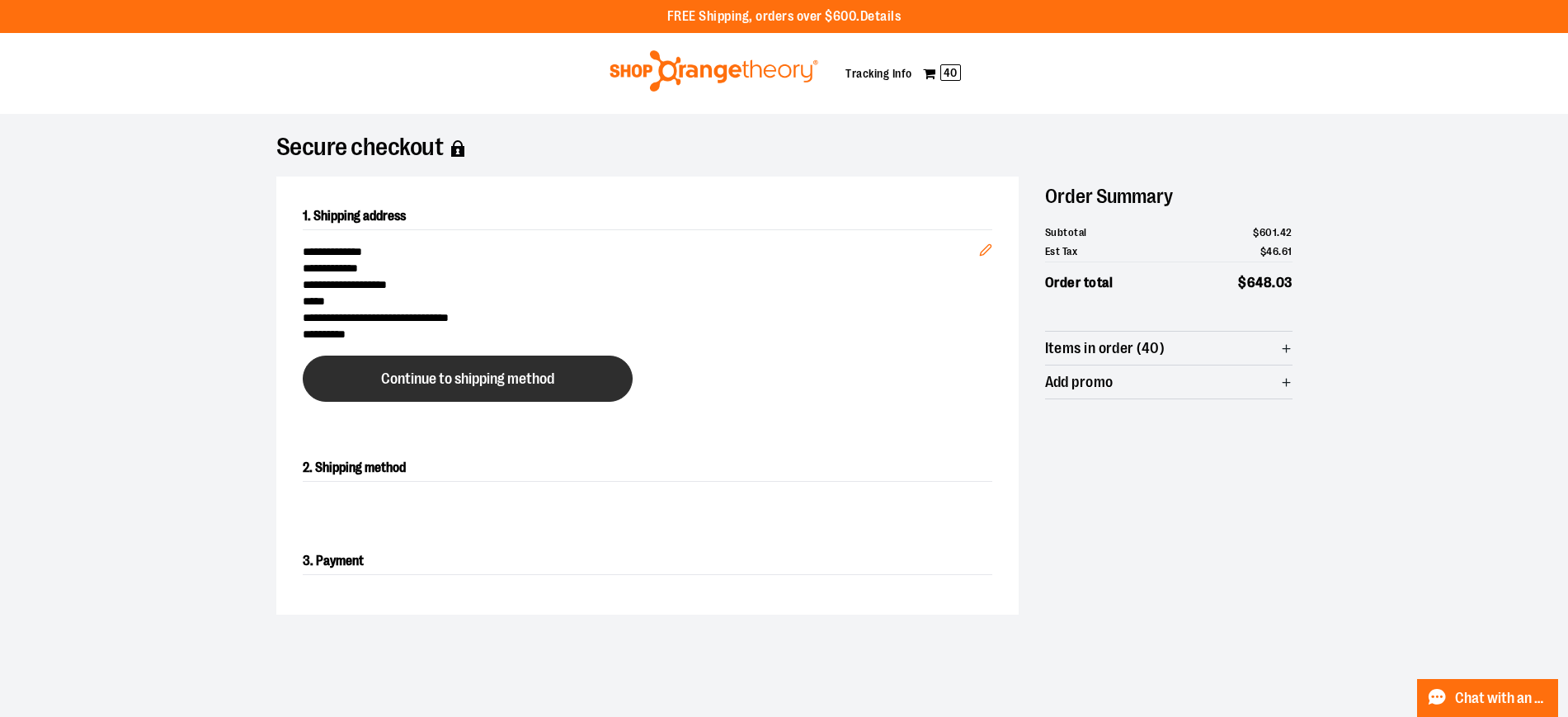
click at [597, 368] on button "Continue to shipping method" at bounding box center [468, 378] width 330 height 46
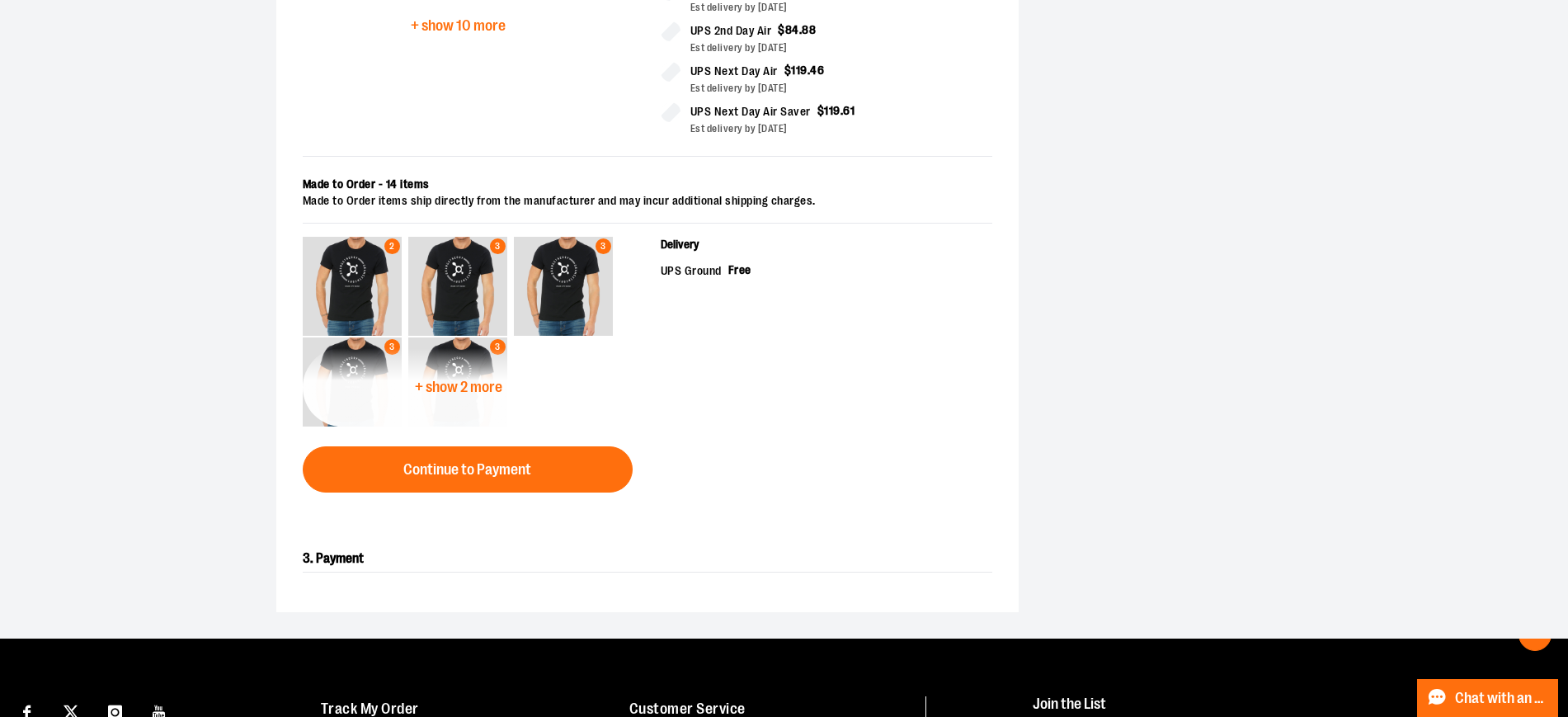
scroll to position [622, 0]
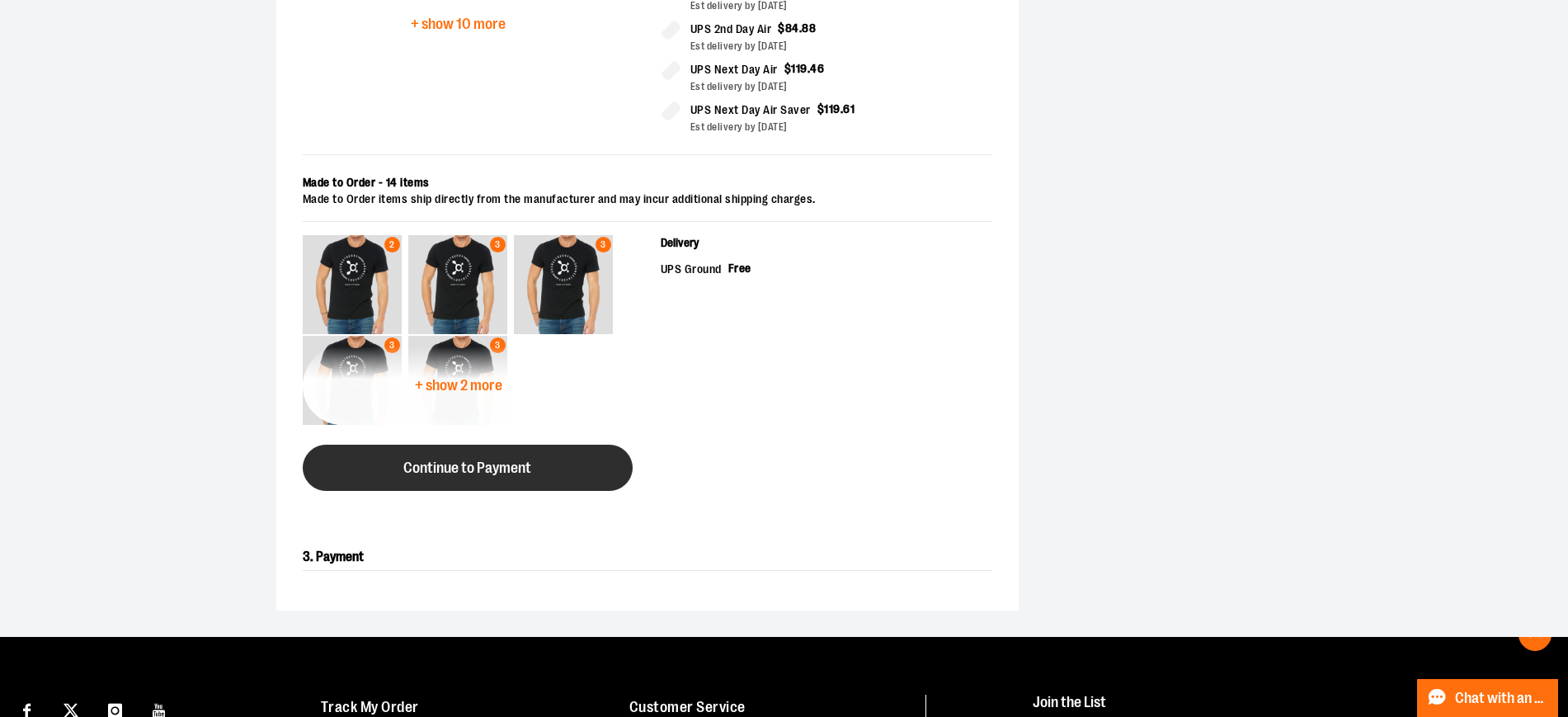
click at [570, 463] on button "Continue to Payment" at bounding box center [468, 468] width 330 height 46
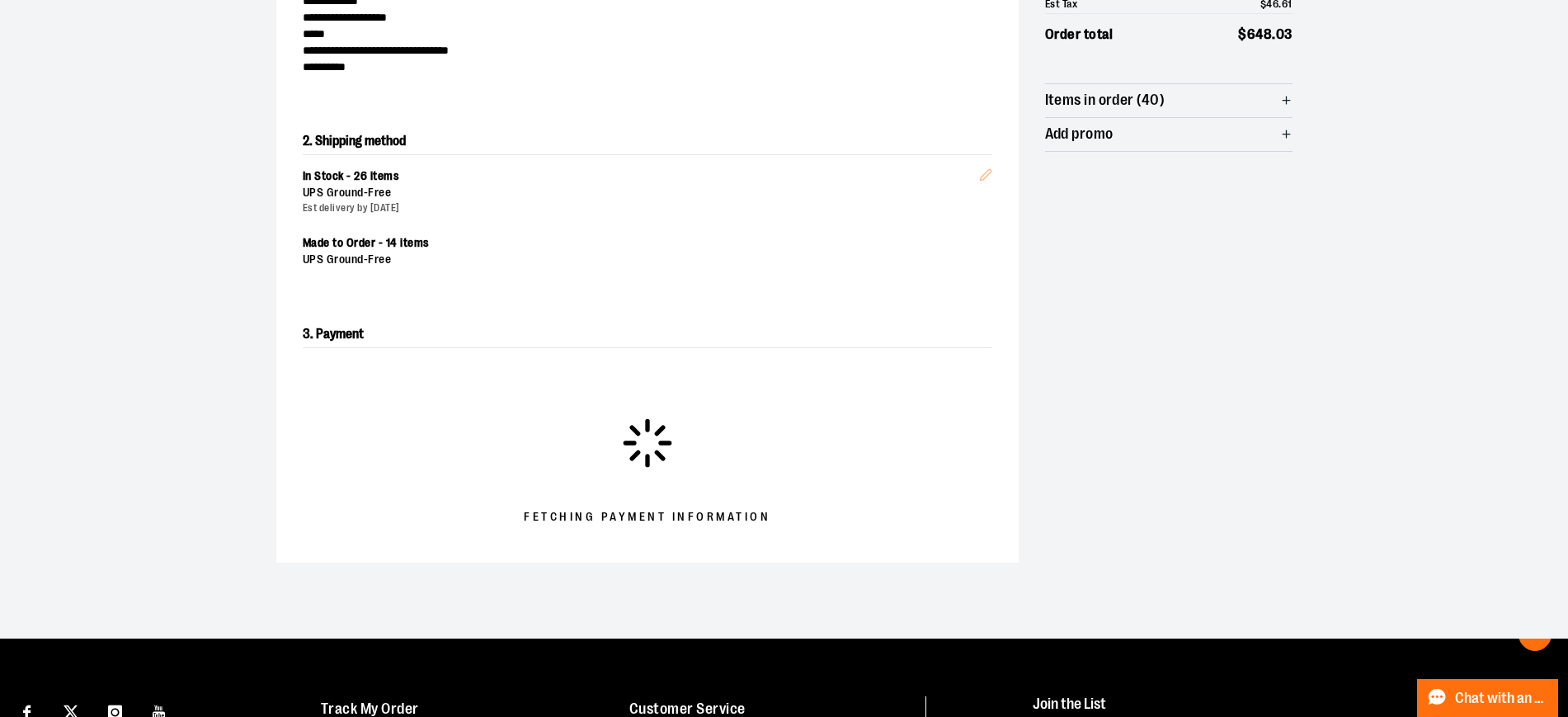
scroll to position [273, 0]
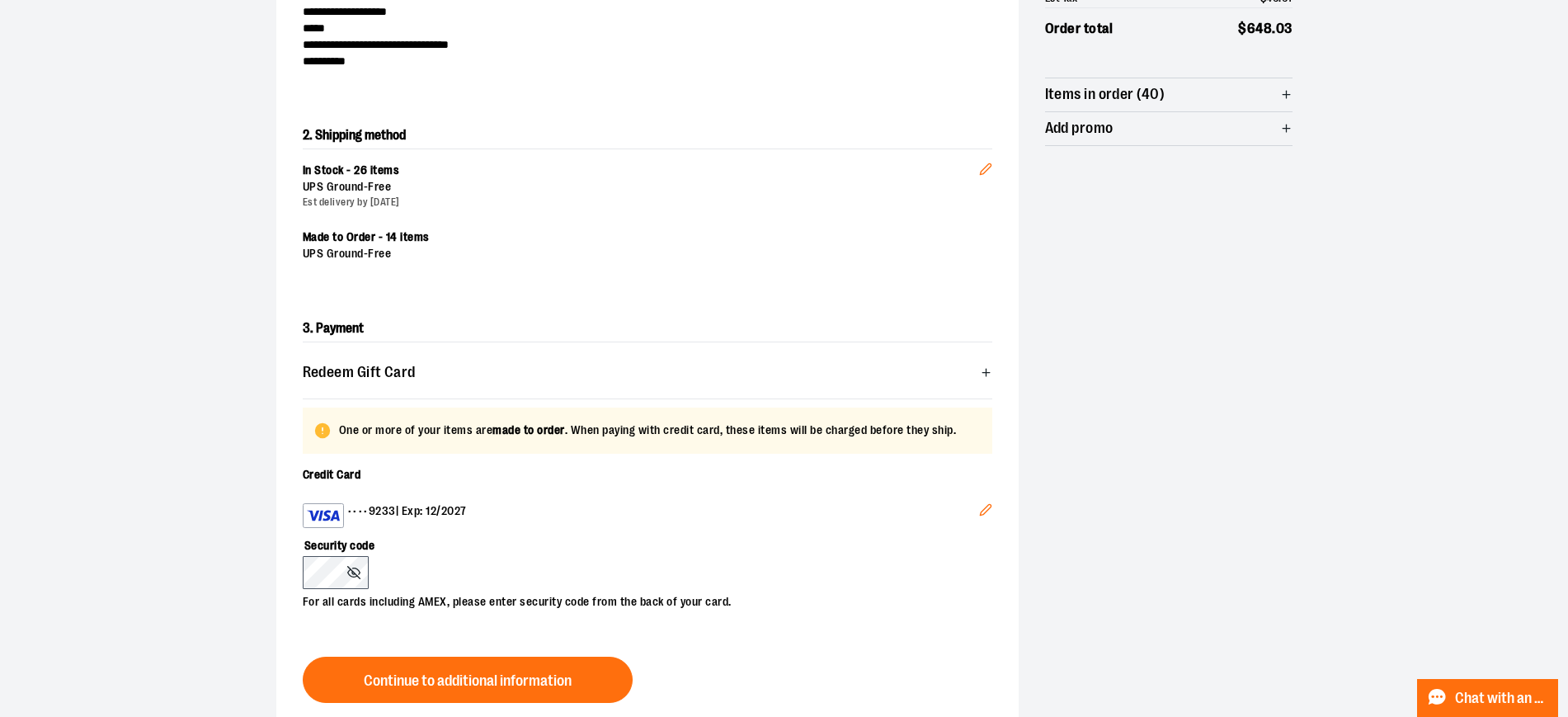
click at [983, 496] on button "Edit" at bounding box center [986, 513] width 40 height 45
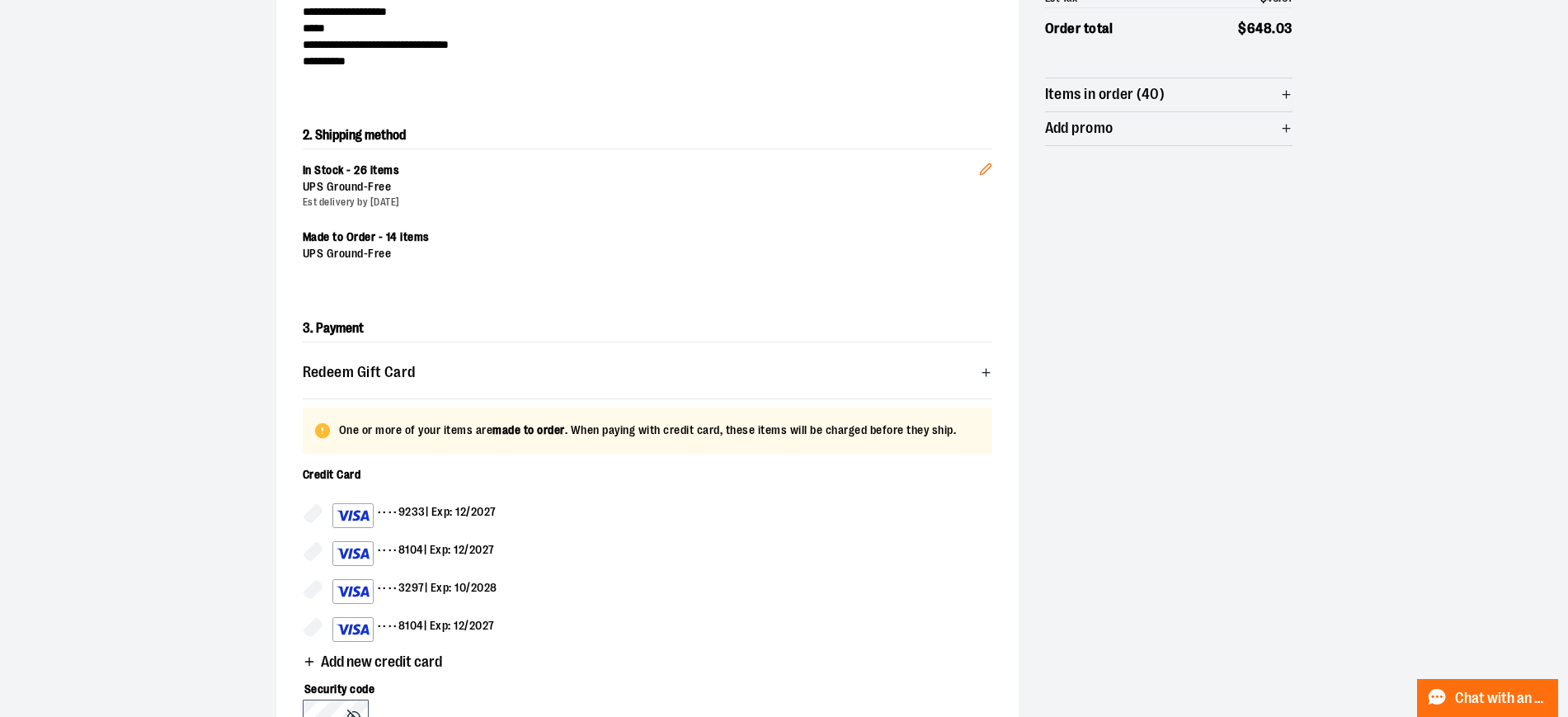
click at [442, 546] on div "•••• 8104 | Exp: 12/2027" at bounding box center [414, 554] width 163 height 25
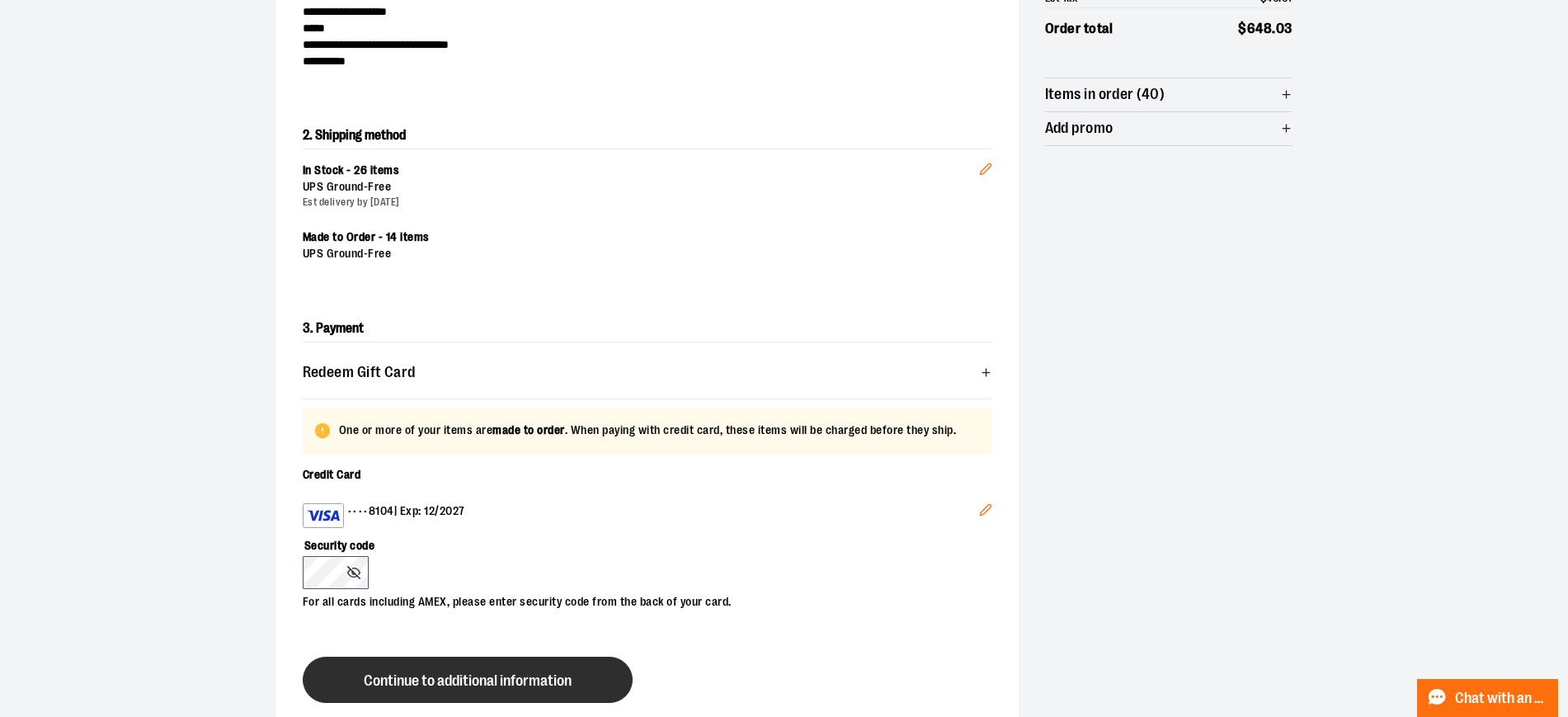
click at [483, 688] on button "Continue to additional information" at bounding box center [468, 680] width 330 height 46
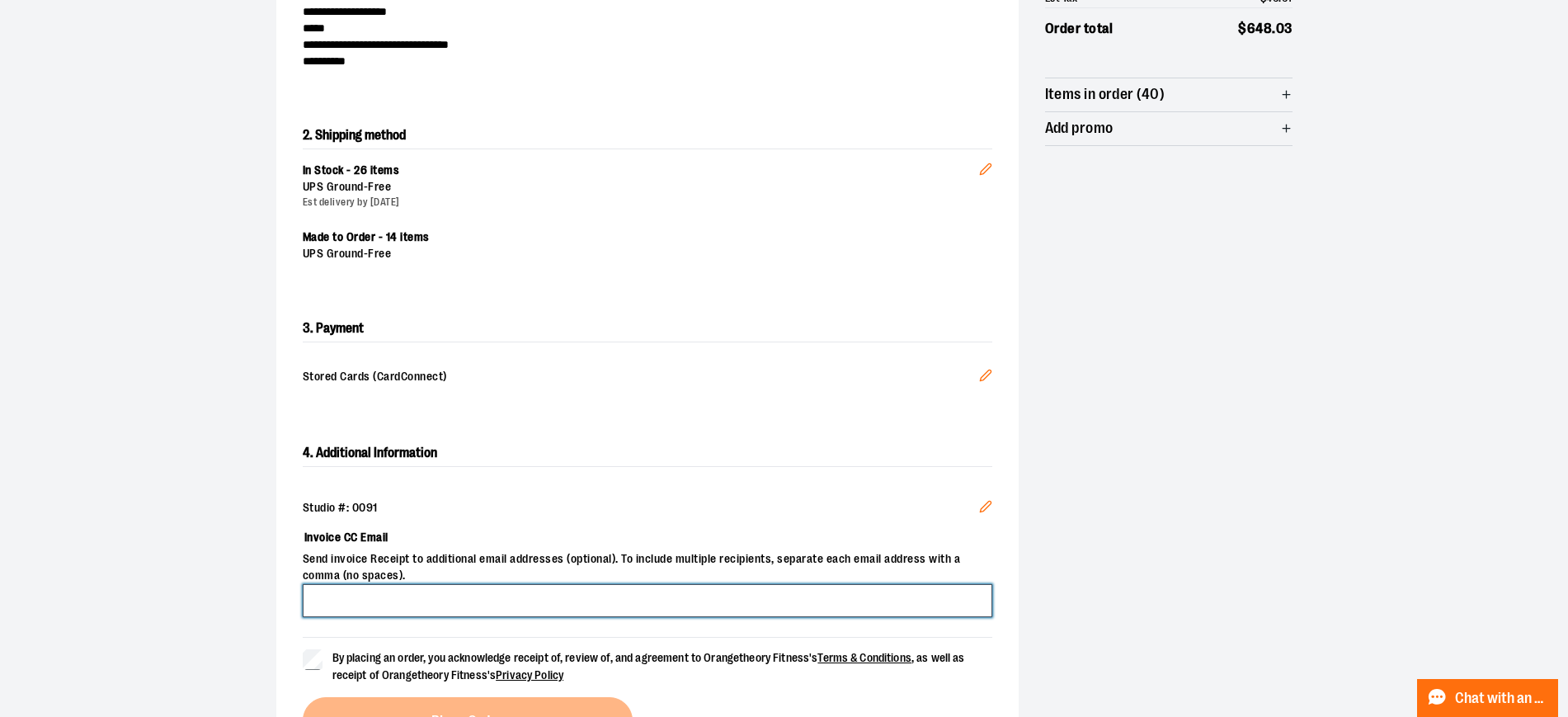
click at [475, 591] on input "Invoice CC Email" at bounding box center [647, 601] width 689 height 33
paste input "**********"
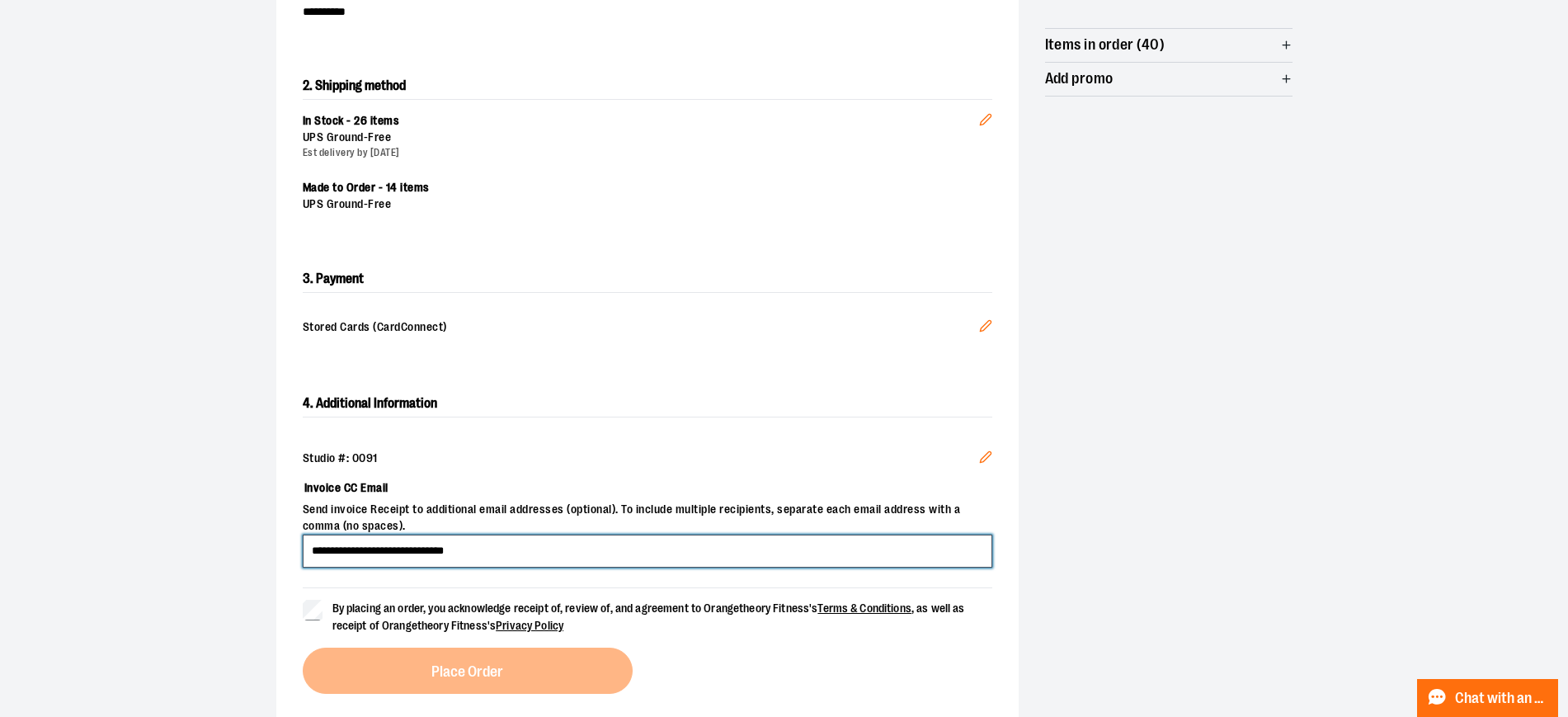
scroll to position [339, 0]
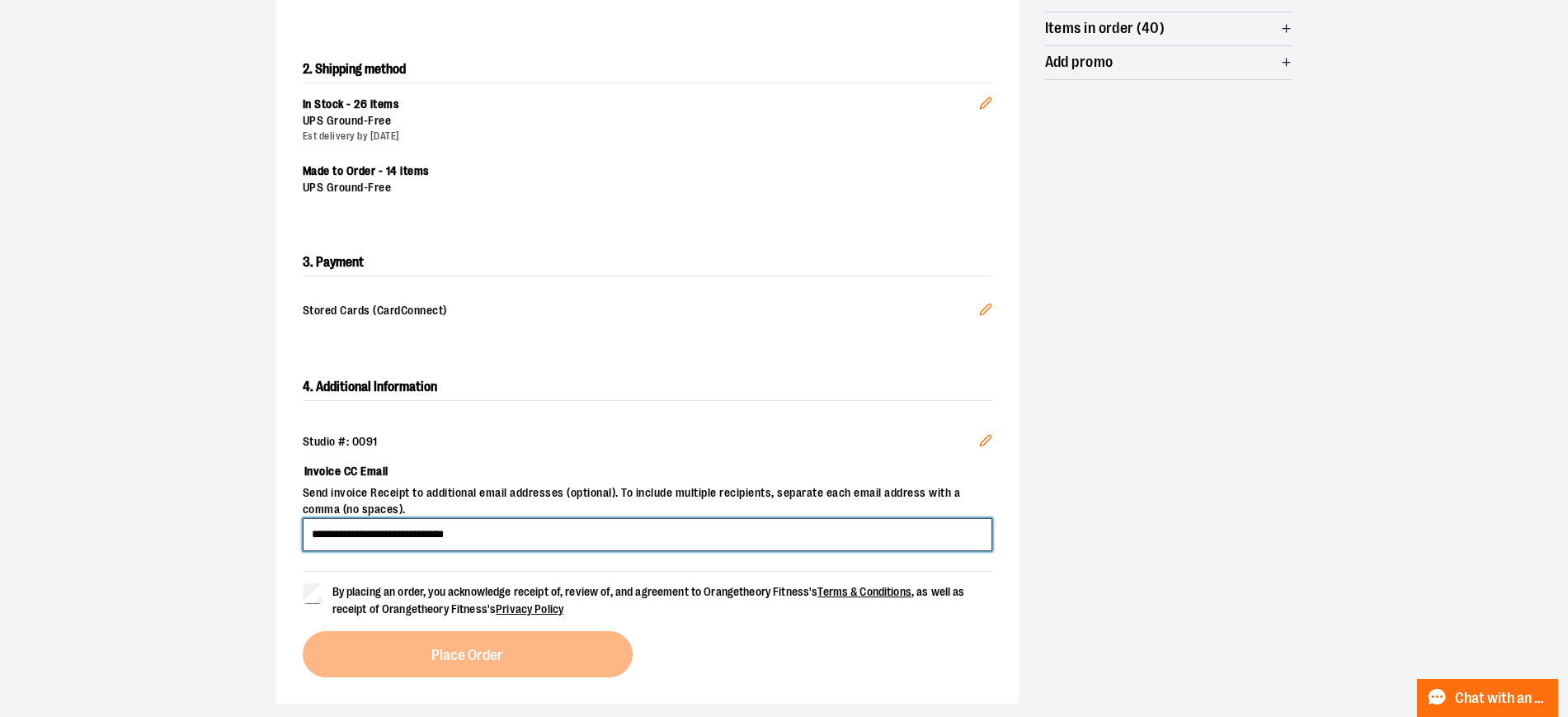
type input "**********"
click at [362, 593] on span "By placing an order, you acknowledge receipt of, review of, and agreement to Or…" at bounding box center [649, 600] width 632 height 31
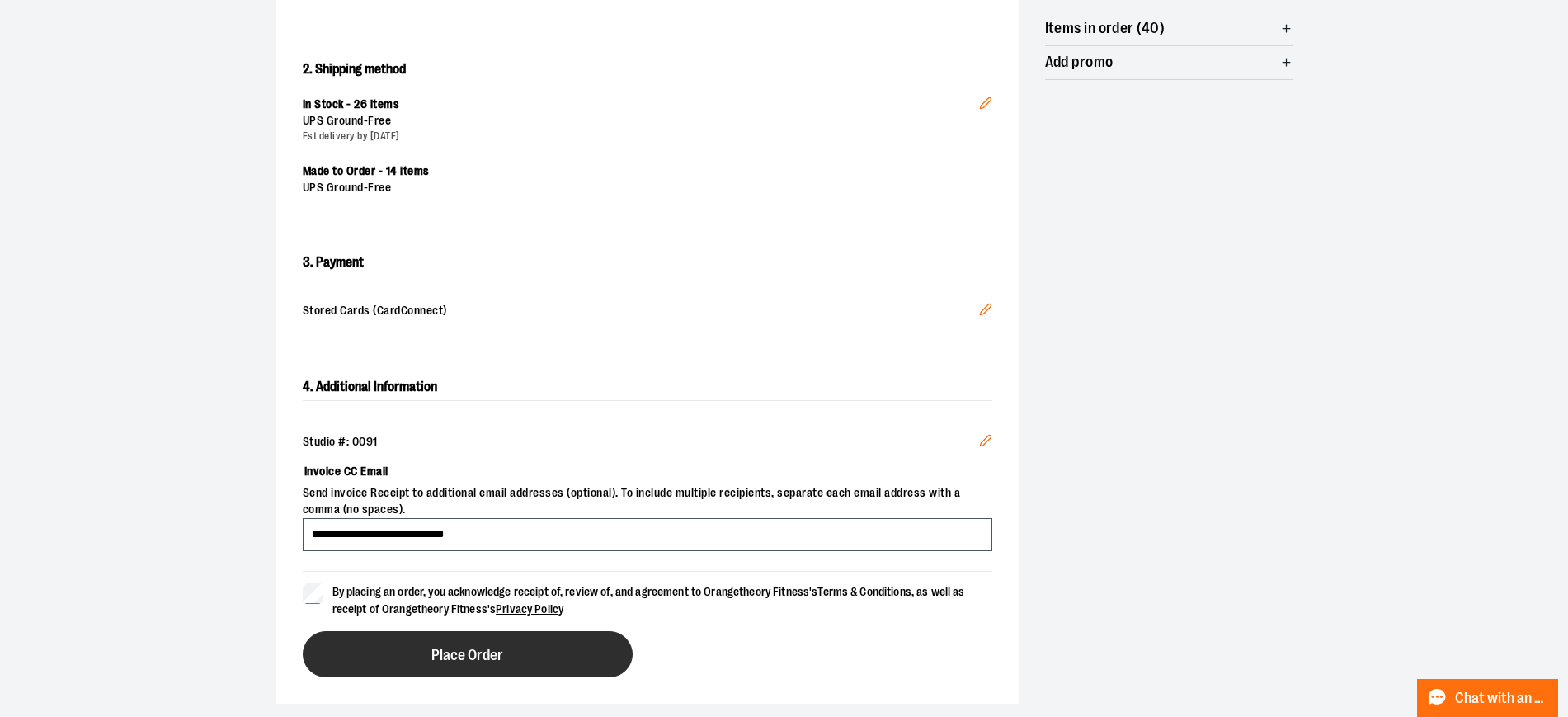
click at [402, 651] on button "Place Order" at bounding box center [468, 655] width 330 height 46
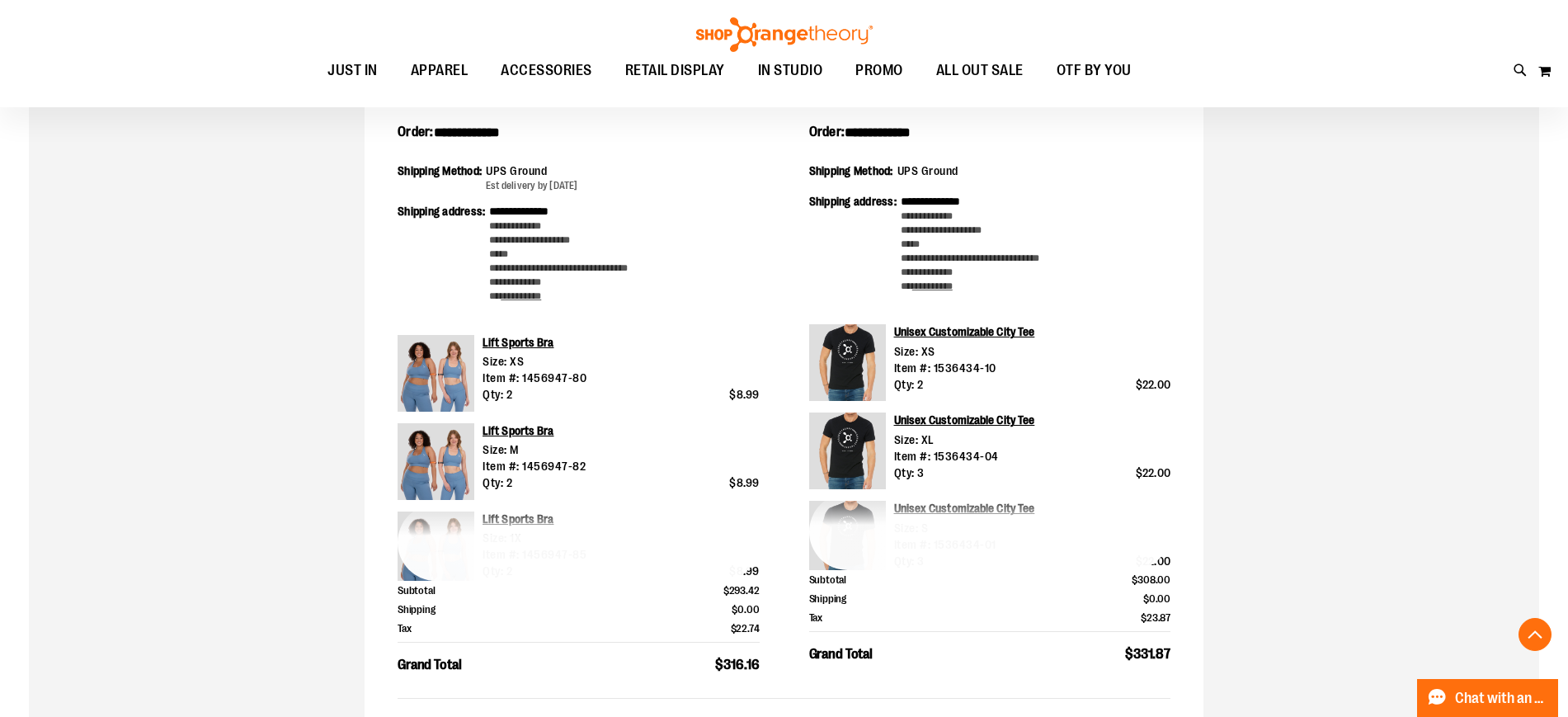
scroll to position [437, 0]
